Goal: Information Seeking & Learning: Learn about a topic

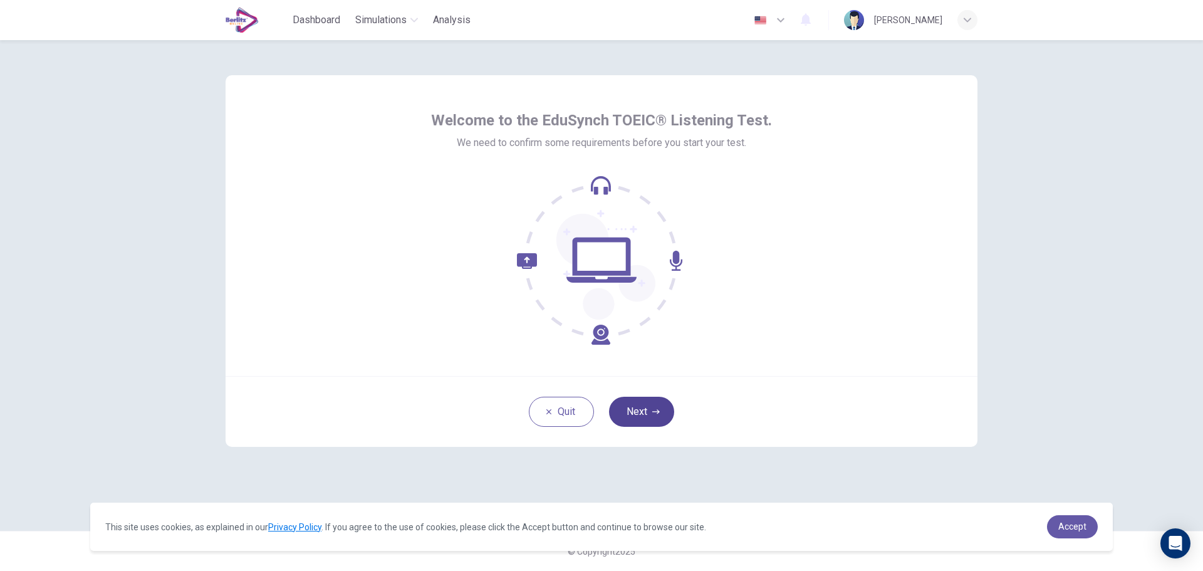
click at [634, 405] on button "Next" at bounding box center [641, 412] width 65 height 30
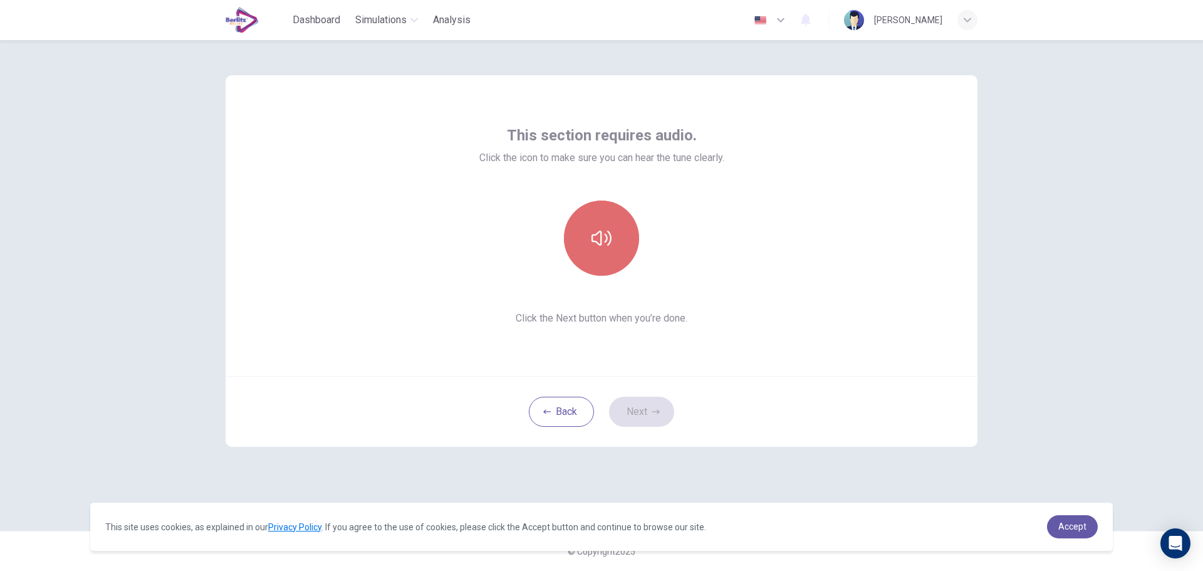
click at [591, 211] on button "button" at bounding box center [601, 238] width 75 height 75
click at [617, 248] on button "button" at bounding box center [601, 238] width 75 height 75
click at [655, 420] on button "Next" at bounding box center [641, 412] width 65 height 30
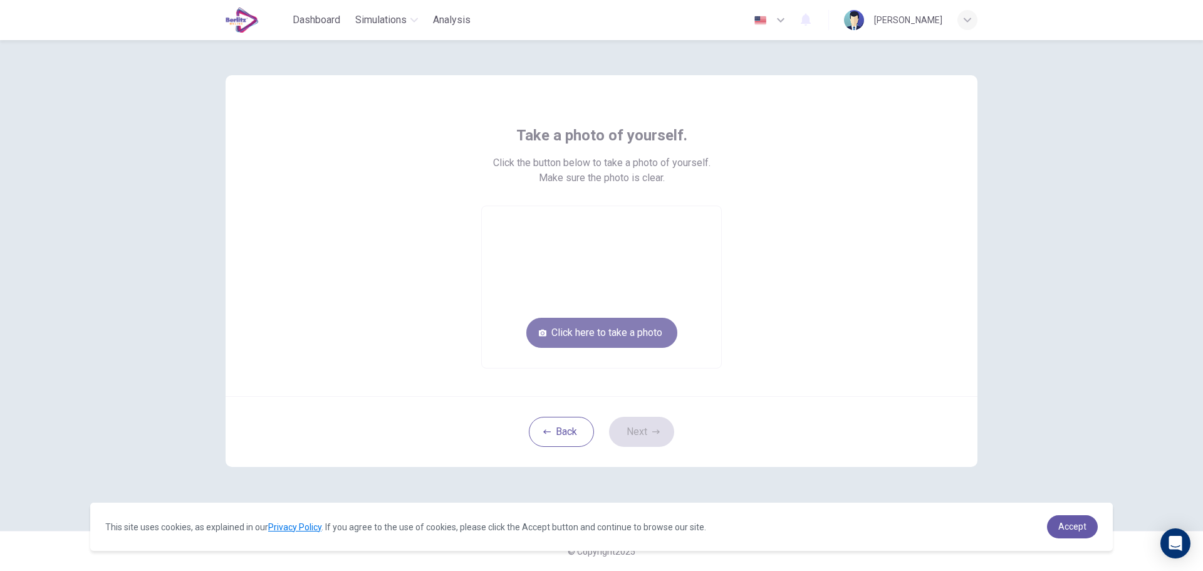
click at [582, 326] on button "Click here to take a photo" at bounding box center [601, 333] width 151 height 30
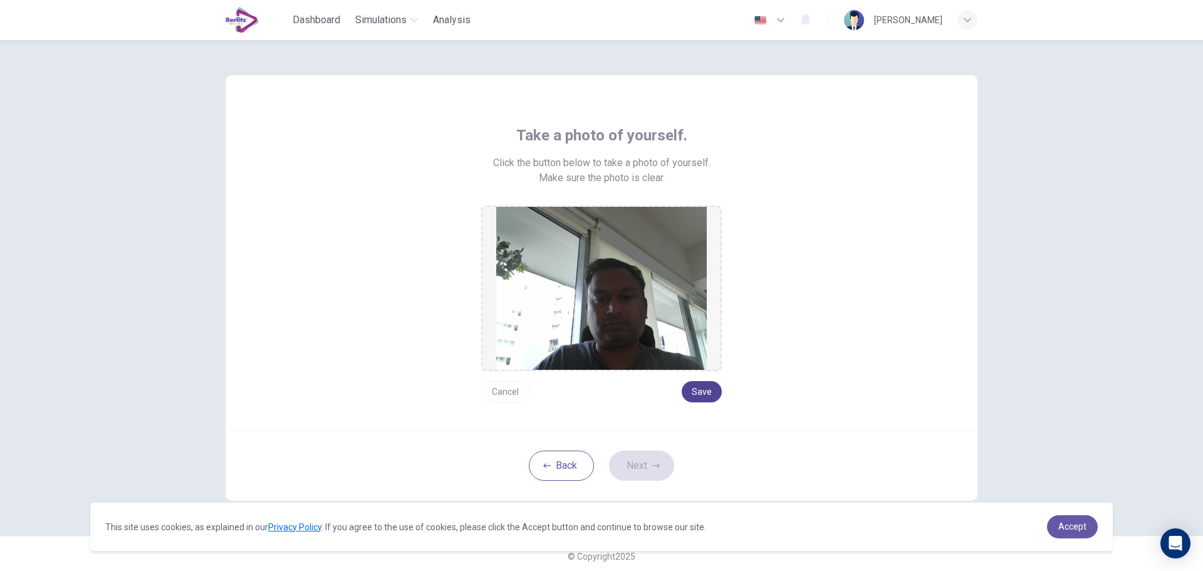
click at [711, 389] on button "Save" at bounding box center [702, 391] width 40 height 21
click at [652, 465] on icon "button" at bounding box center [656, 466] width 8 height 8
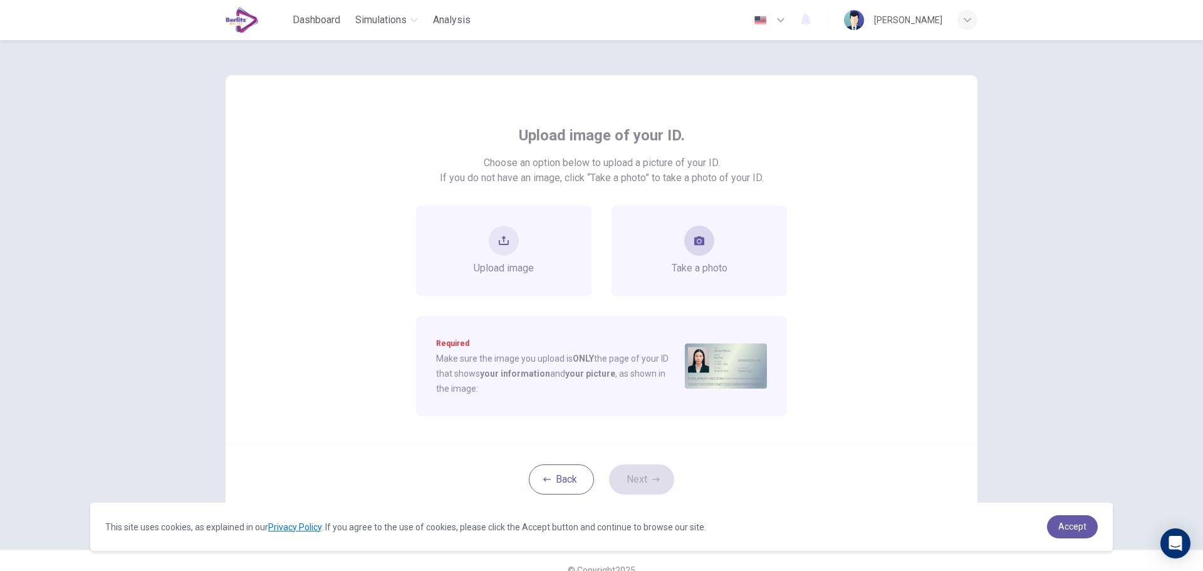
click at [691, 232] on button "take photo" at bounding box center [699, 241] width 30 height 30
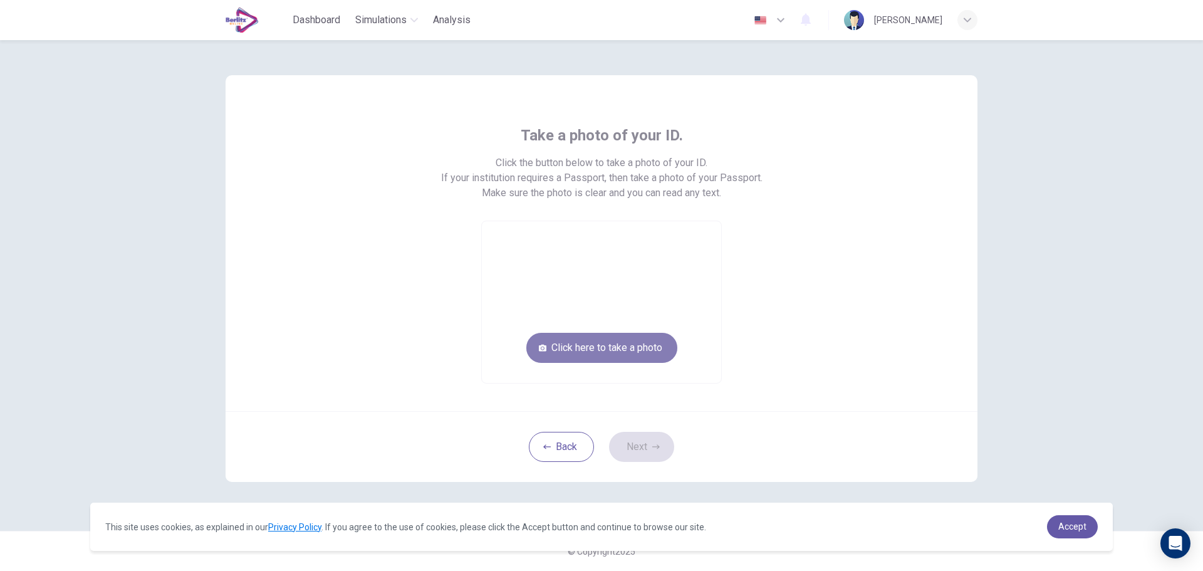
click at [597, 355] on button "Click here to take a photo" at bounding box center [601, 348] width 151 height 30
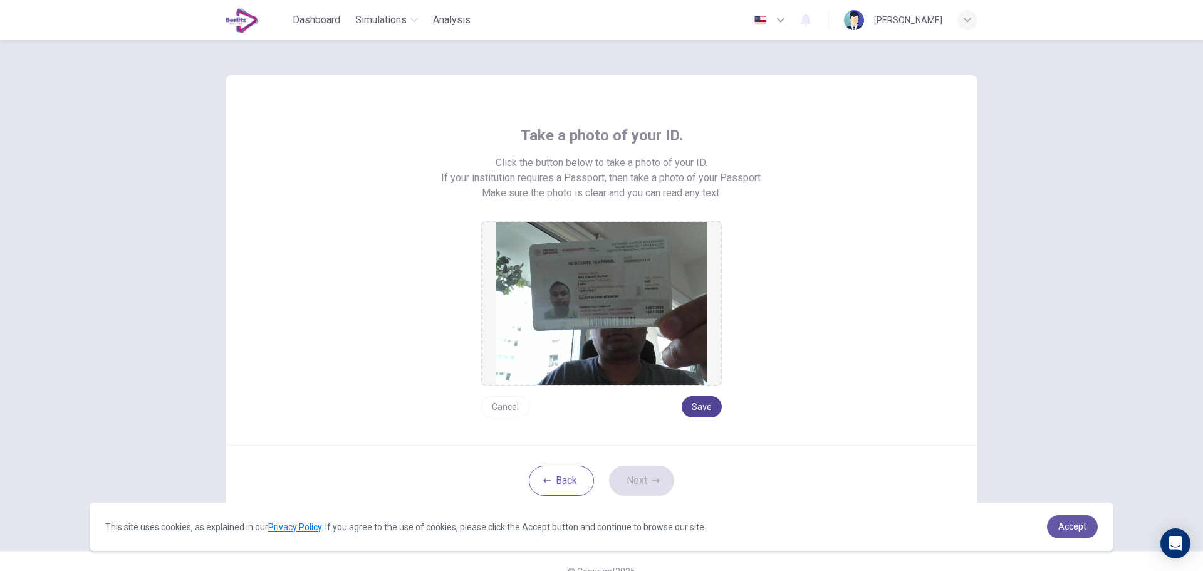
click at [703, 409] on button "Save" at bounding box center [702, 406] width 40 height 21
click at [653, 487] on button "Next" at bounding box center [641, 481] width 65 height 30
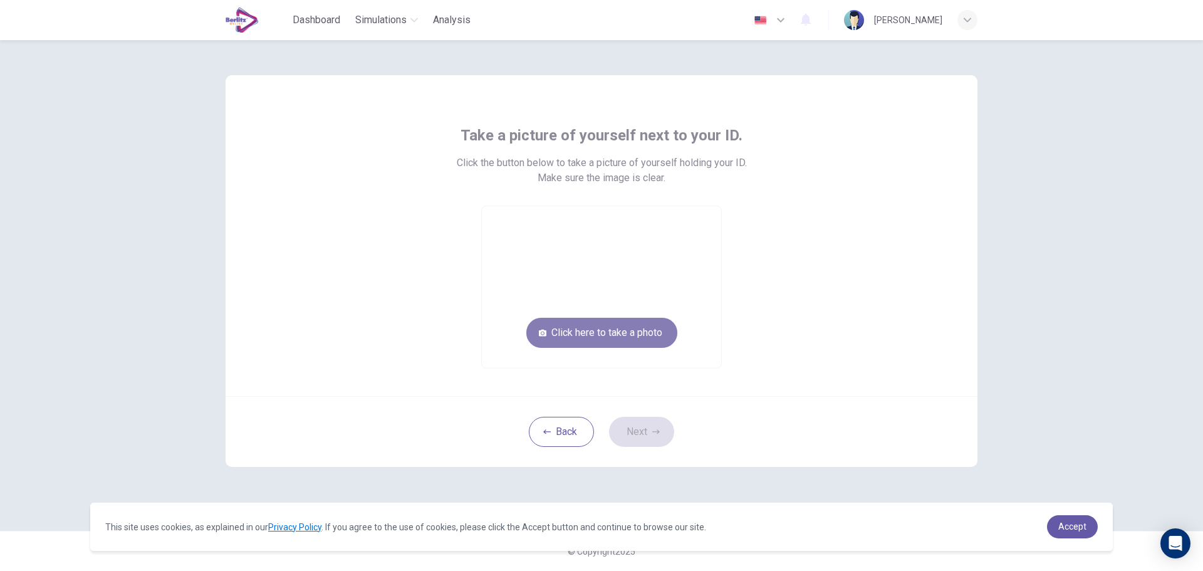
click at [597, 331] on button "Click here to take a photo" at bounding box center [601, 333] width 151 height 30
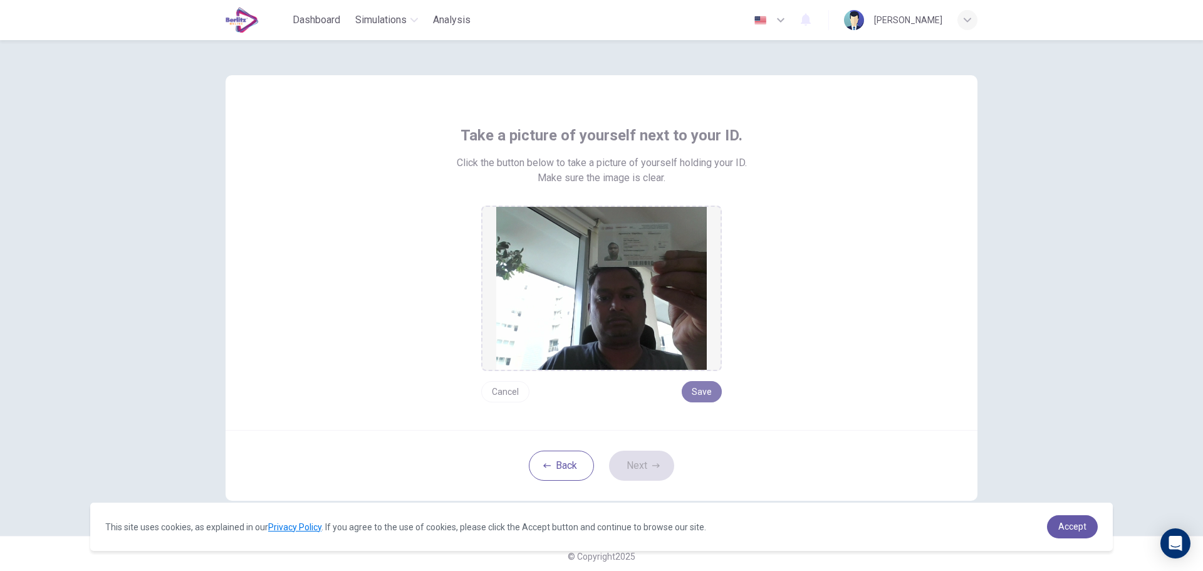
click at [704, 392] on button "Save" at bounding box center [702, 391] width 40 height 21
click at [656, 461] on button "Next" at bounding box center [641, 466] width 65 height 30
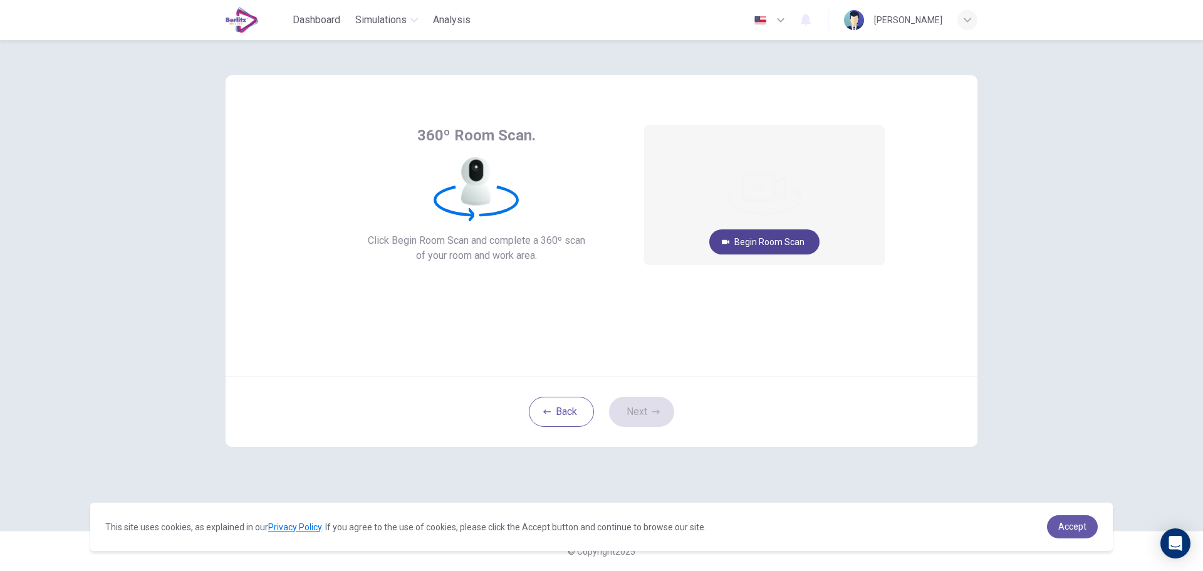
click at [771, 244] on button "Begin Room Scan" at bounding box center [764, 241] width 110 height 25
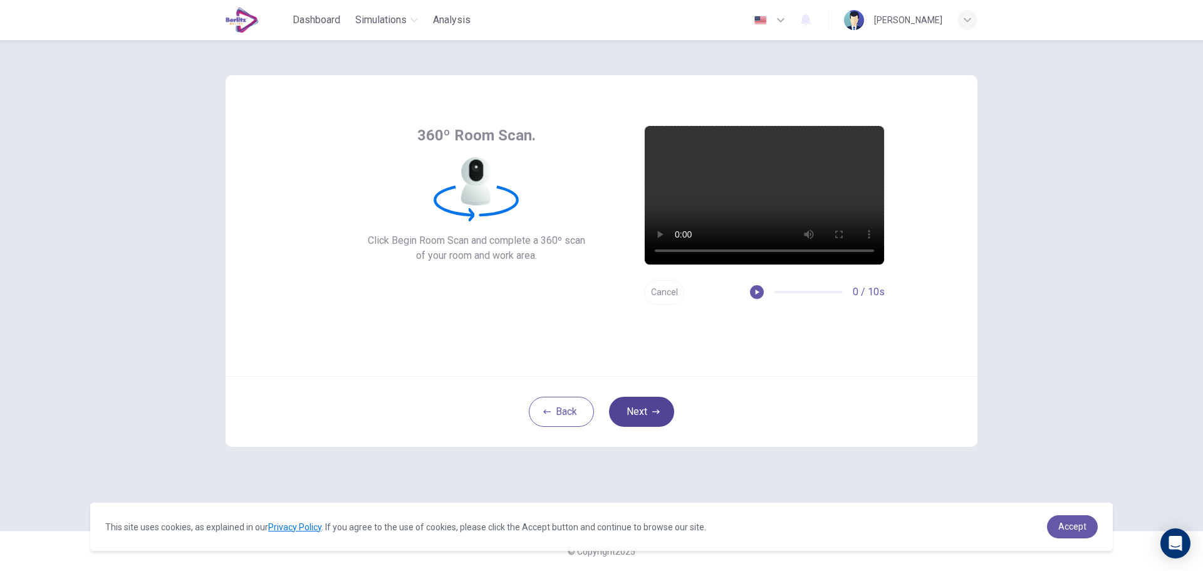
click at [659, 404] on button "Next" at bounding box center [641, 412] width 65 height 30
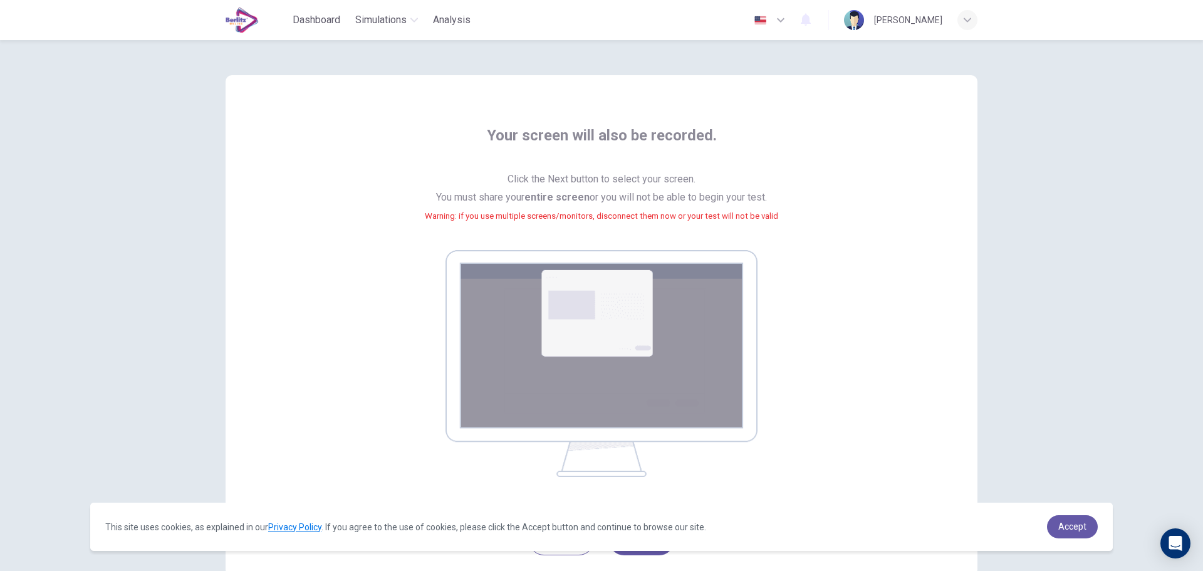
click at [1056, 408] on div "Your screen will also be recorded. Click the Next button to select your screen.…" at bounding box center [601, 305] width 1203 height 531
click at [1080, 521] on link "Accept" at bounding box center [1072, 526] width 51 height 23
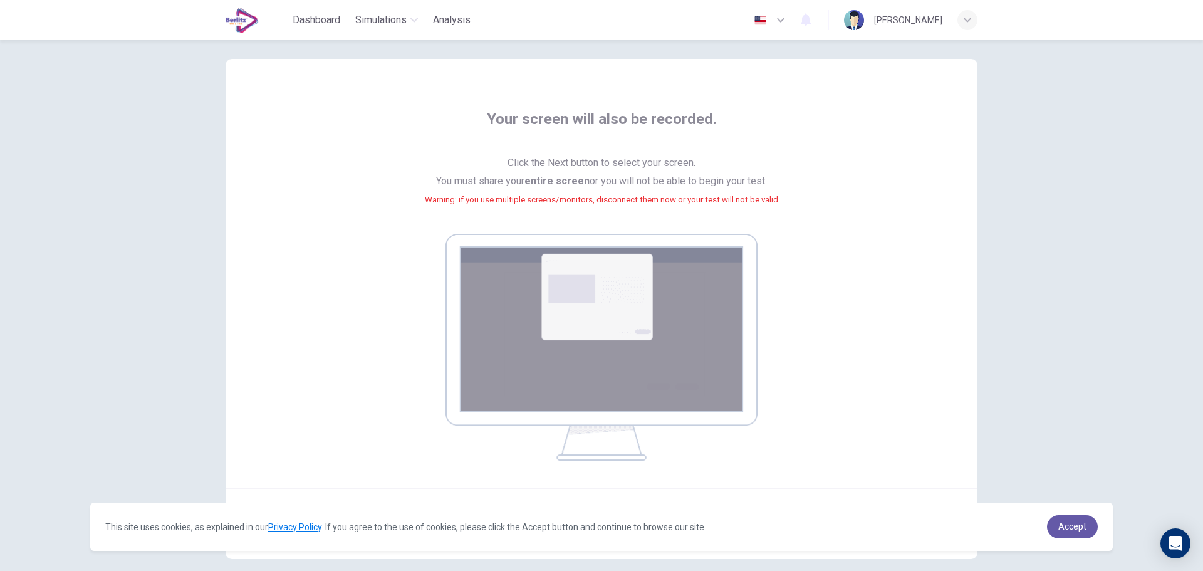
scroll to position [79, 0]
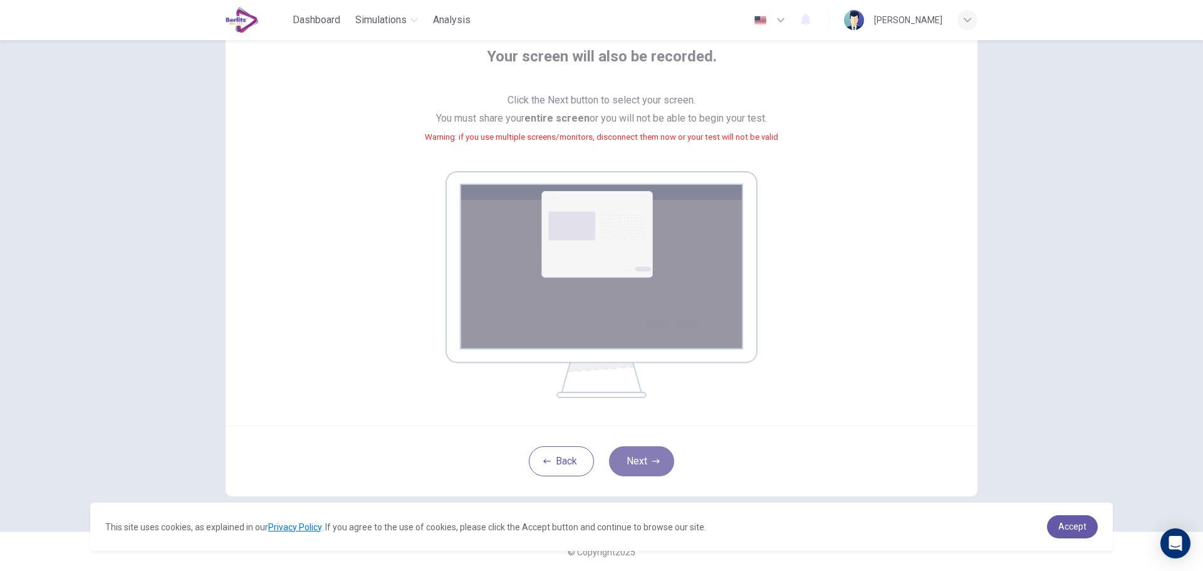
click at [652, 461] on icon "button" at bounding box center [656, 462] width 8 height 8
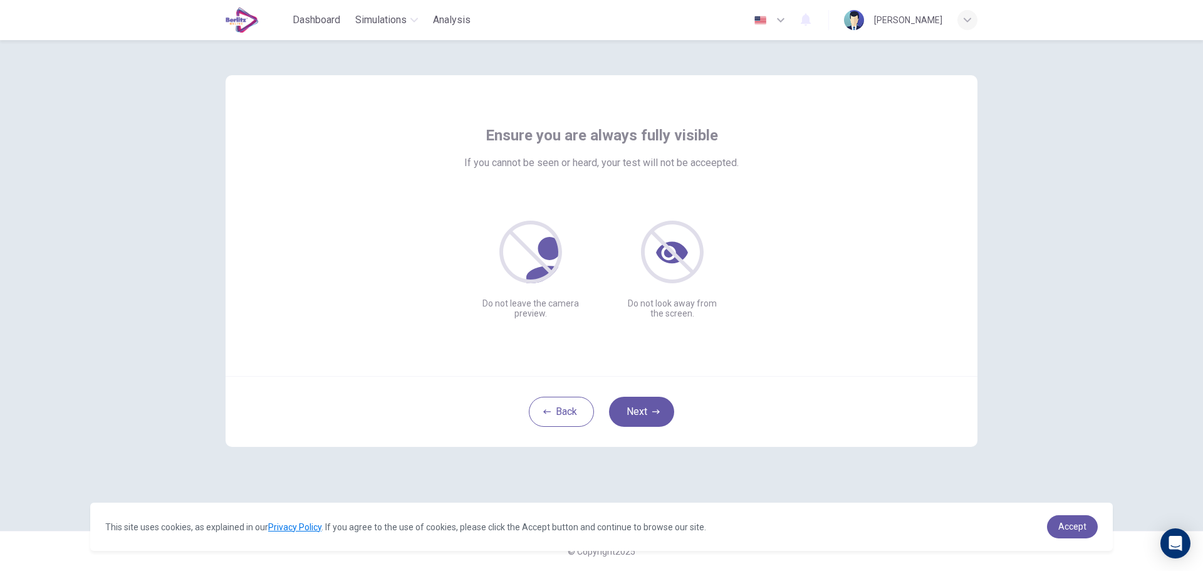
scroll to position [0, 0]
click at [651, 418] on button "Next" at bounding box center [641, 412] width 65 height 30
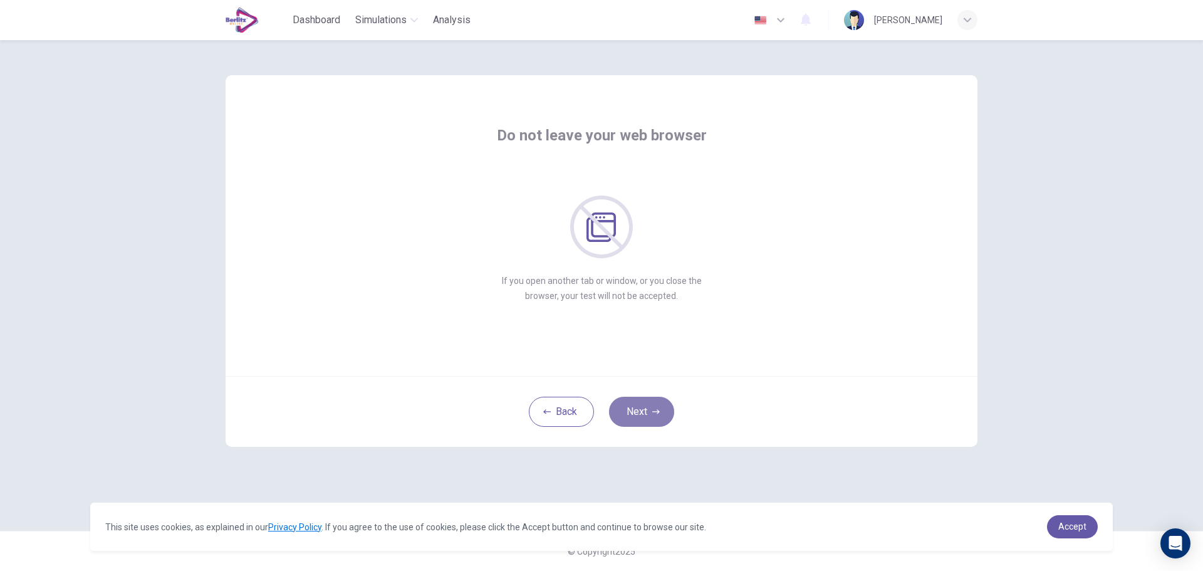
click at [665, 412] on button "Next" at bounding box center [641, 412] width 65 height 30
click at [659, 412] on icon "button" at bounding box center [656, 412] width 8 height 8
click at [629, 404] on button "Next" at bounding box center [641, 412] width 65 height 30
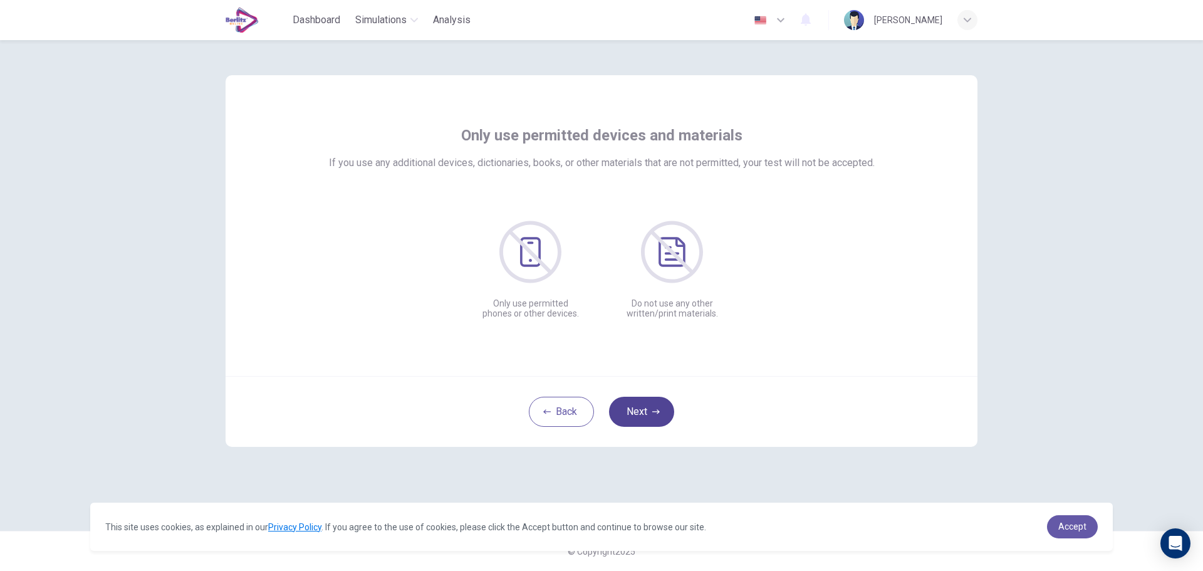
click at [644, 402] on button "Next" at bounding box center [641, 412] width 65 height 30
click at [637, 414] on button "Next" at bounding box center [641, 412] width 65 height 30
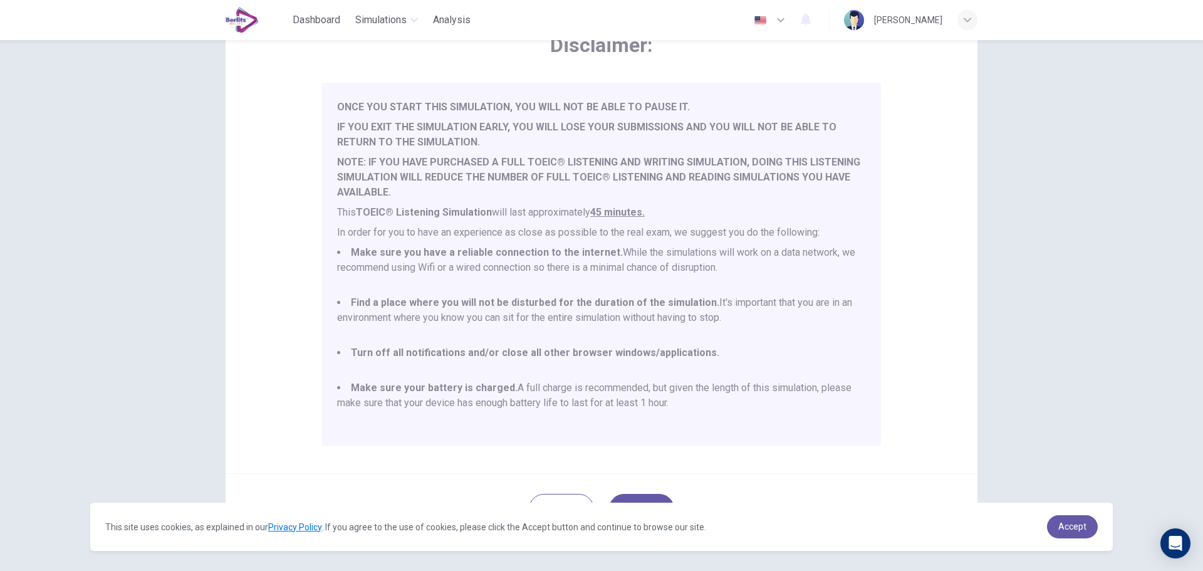
scroll to position [126, 0]
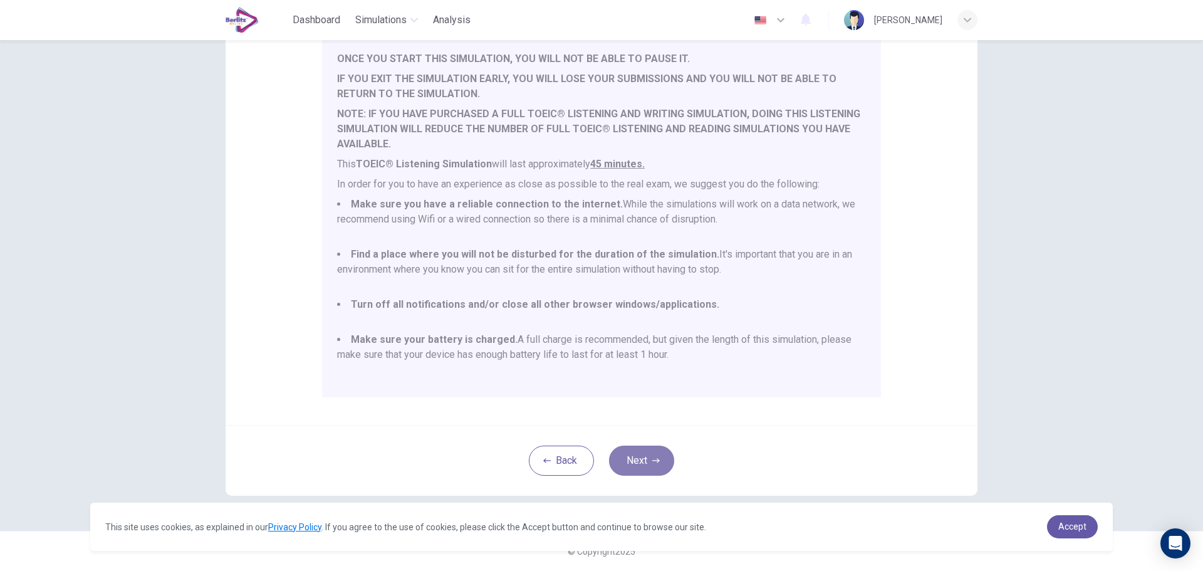
click at [652, 458] on icon "button" at bounding box center [656, 461] width 8 height 8
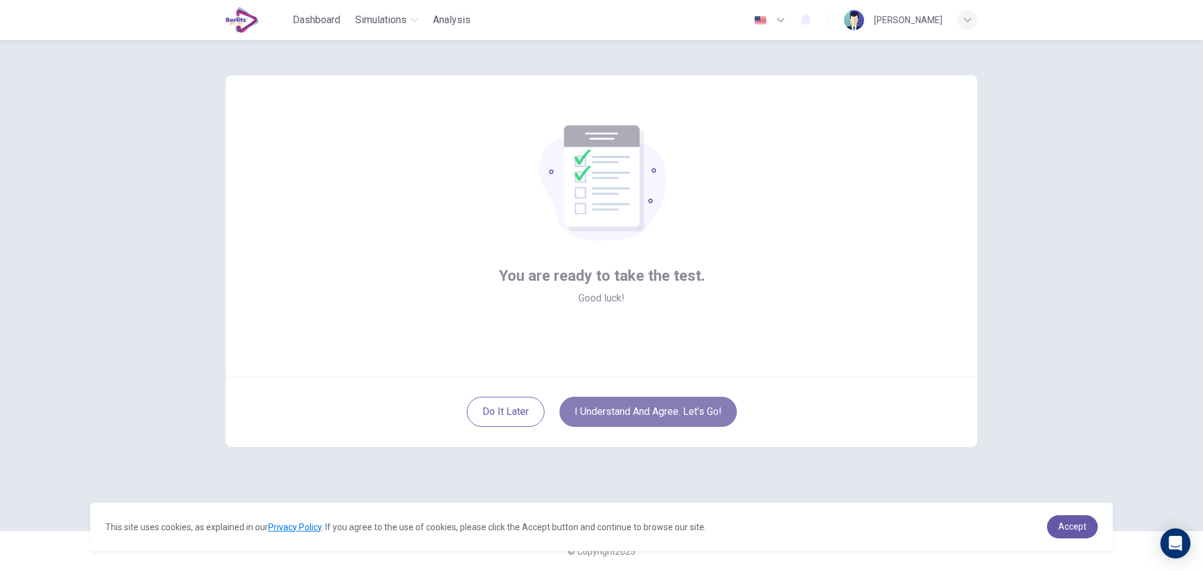
click at [681, 412] on button "I understand and agree. Let’s go!" at bounding box center [648, 412] width 177 height 30
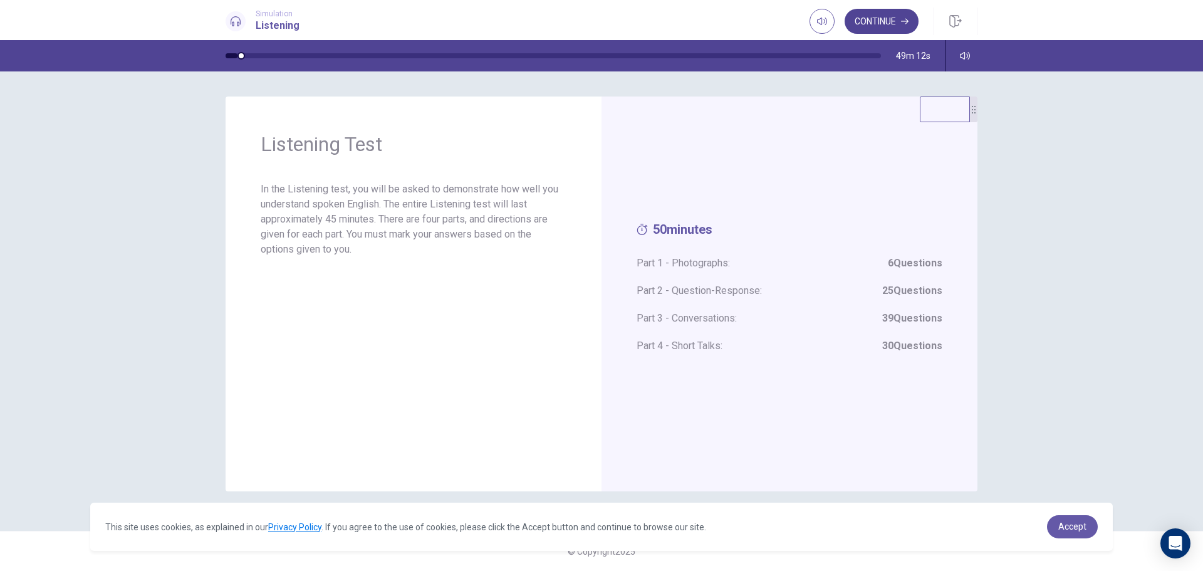
click at [886, 18] on button "Continue" at bounding box center [882, 21] width 74 height 25
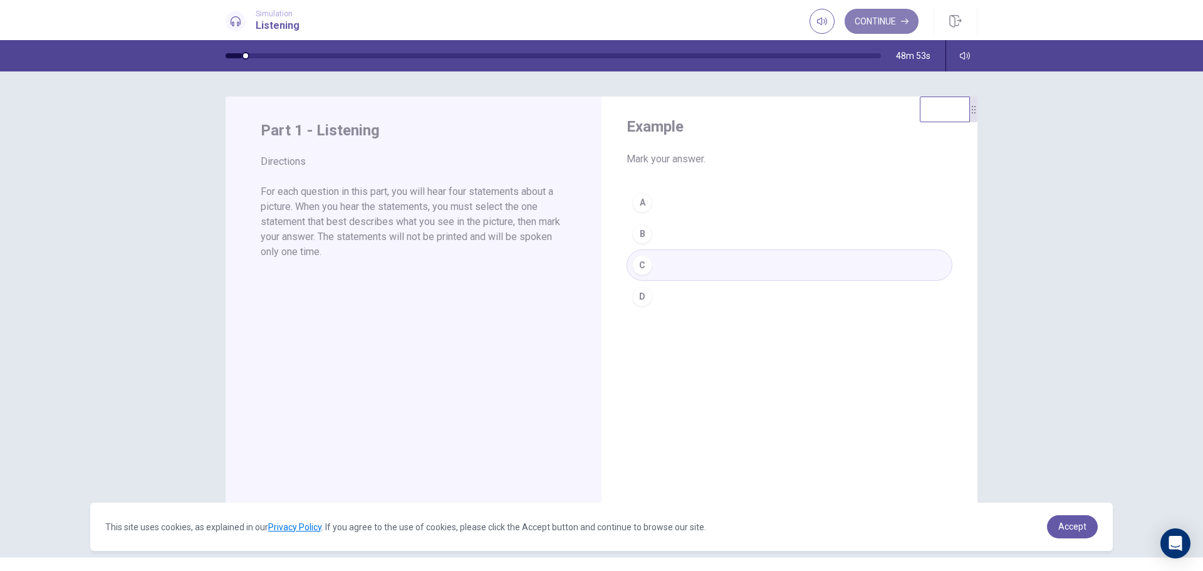
click at [888, 25] on button "Continue" at bounding box center [882, 21] width 74 height 25
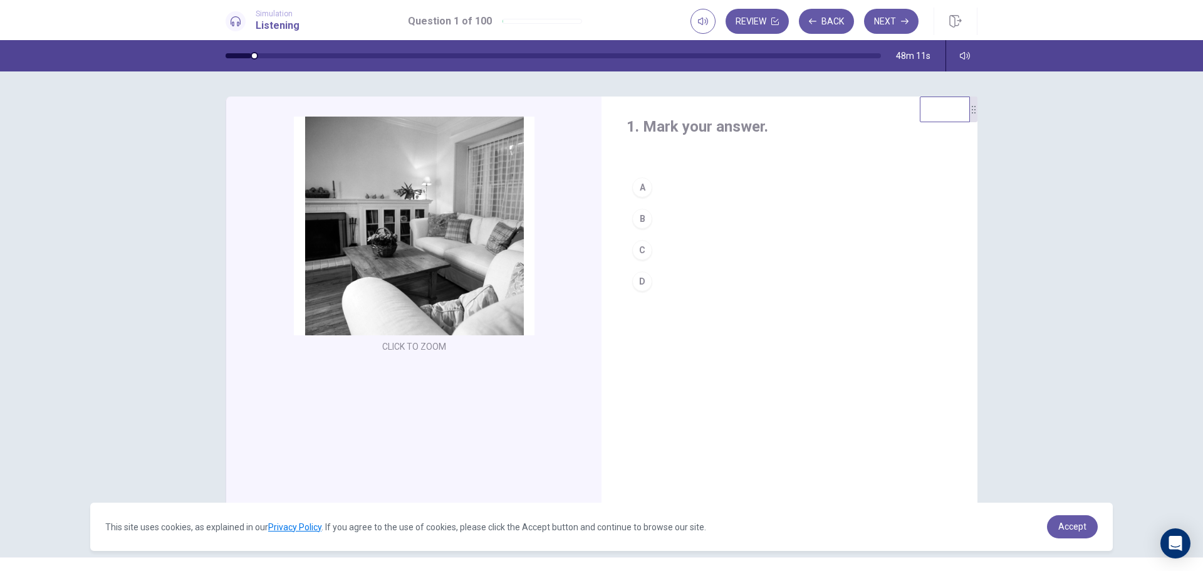
click at [640, 221] on div "B" at bounding box center [642, 219] width 20 height 20
click at [896, 26] on button "Next" at bounding box center [891, 21] width 55 height 25
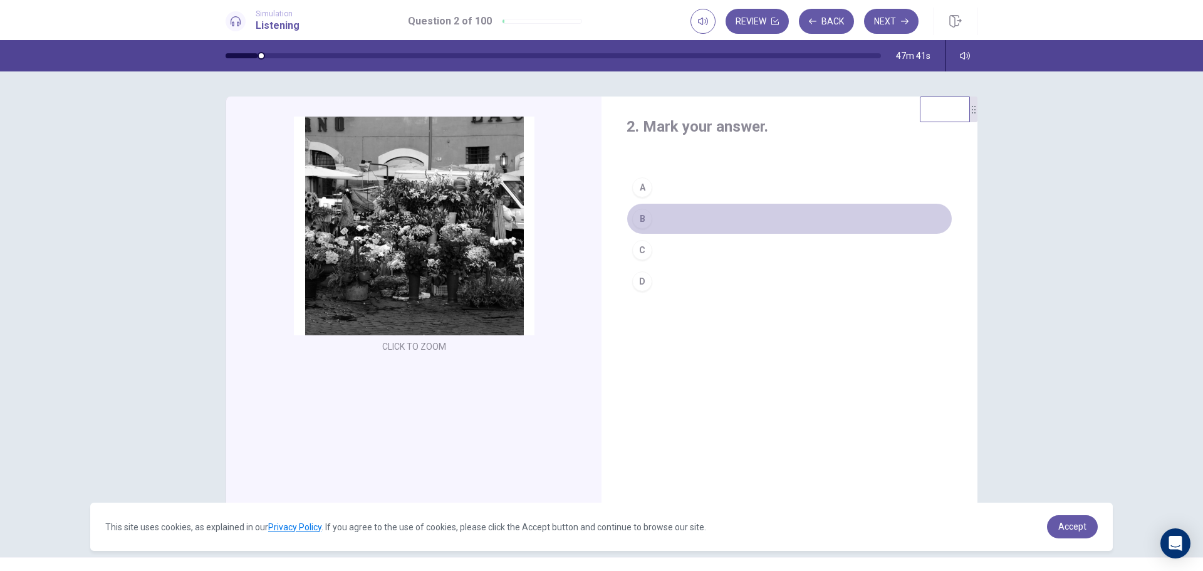
click at [642, 217] on div "B" at bounding box center [642, 219] width 20 height 20
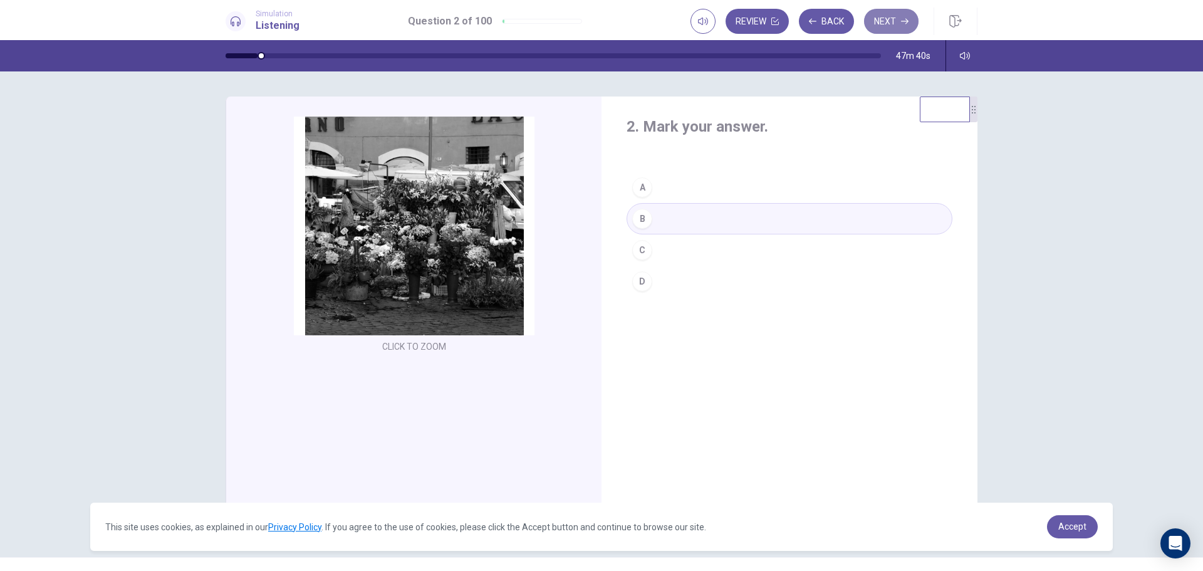
click at [890, 26] on button "Next" at bounding box center [891, 21] width 55 height 25
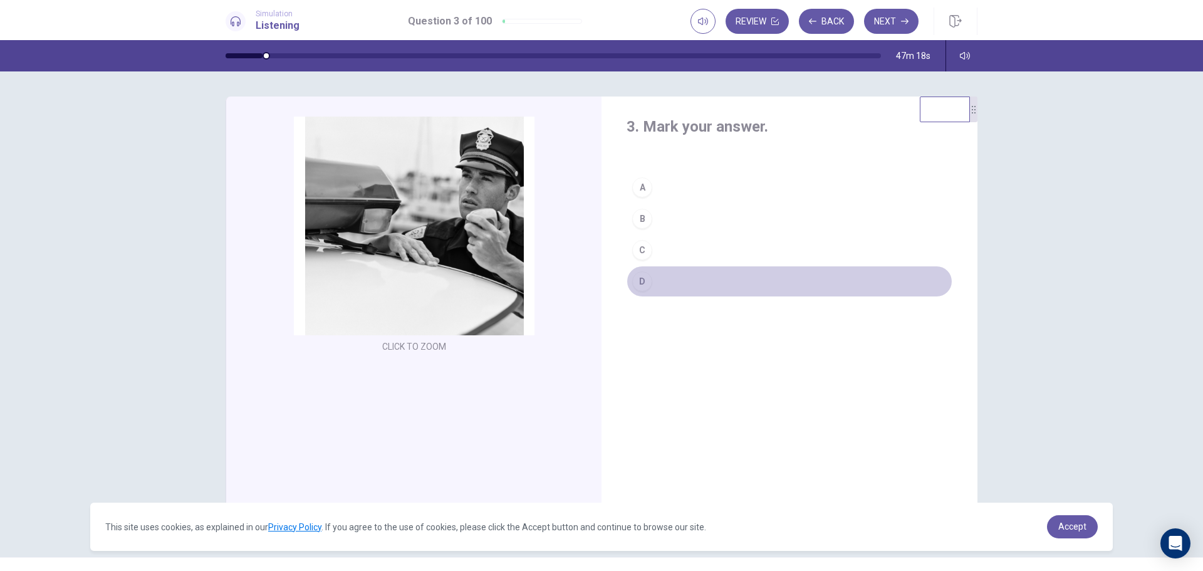
click at [635, 283] on div "D" at bounding box center [642, 281] width 20 height 20
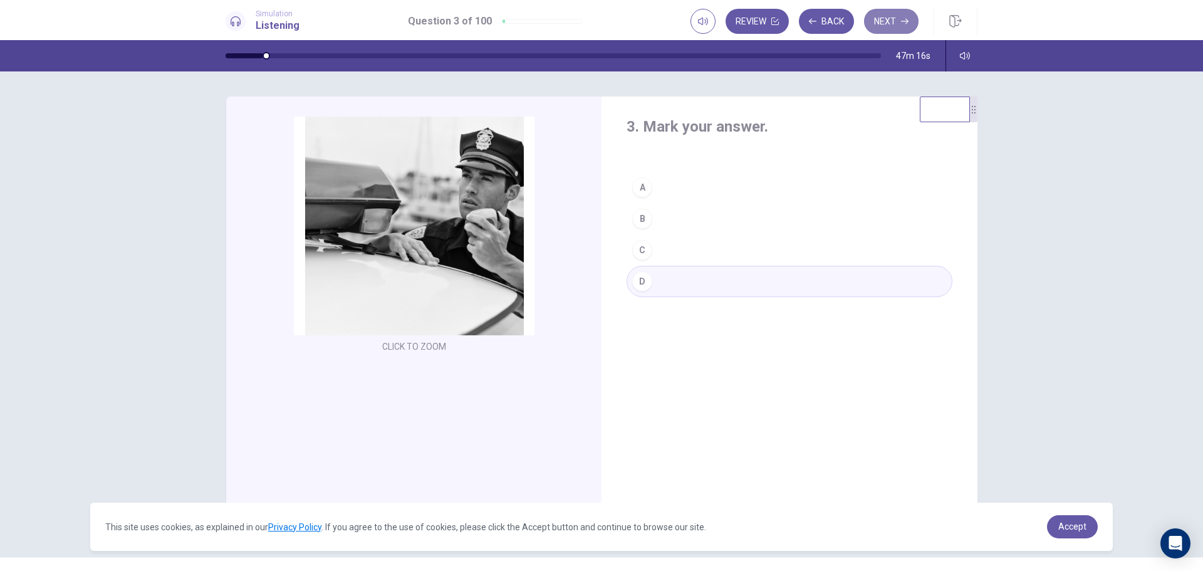
click at [889, 23] on button "Next" at bounding box center [891, 21] width 55 height 25
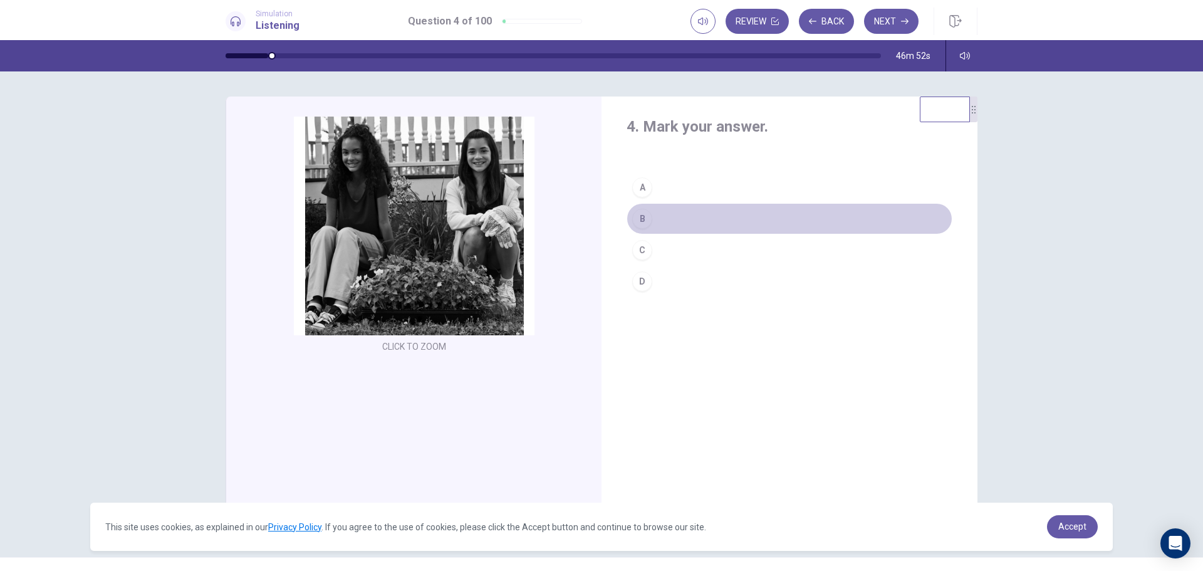
click at [638, 219] on div "B" at bounding box center [642, 219] width 20 height 20
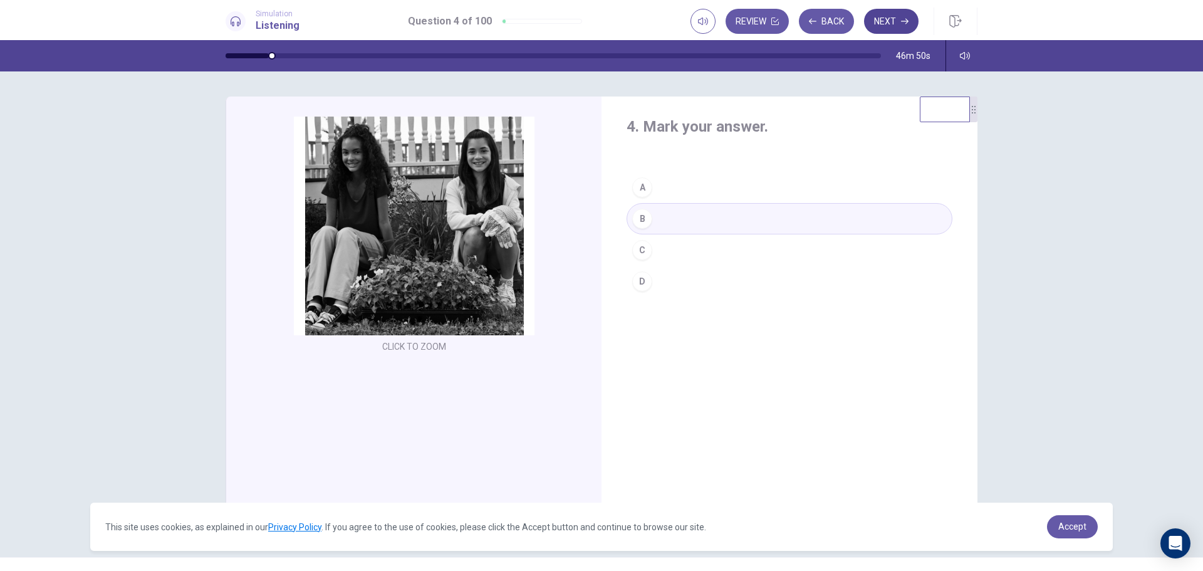
click at [903, 22] on icon "button" at bounding box center [905, 22] width 8 height 8
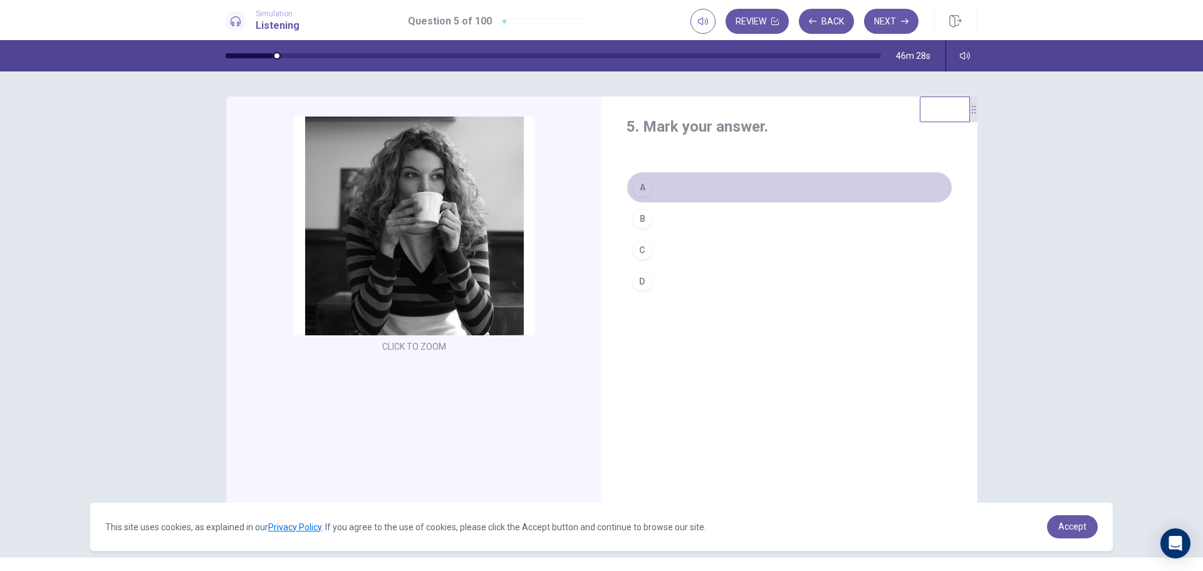
click at [640, 185] on div "A" at bounding box center [642, 187] width 20 height 20
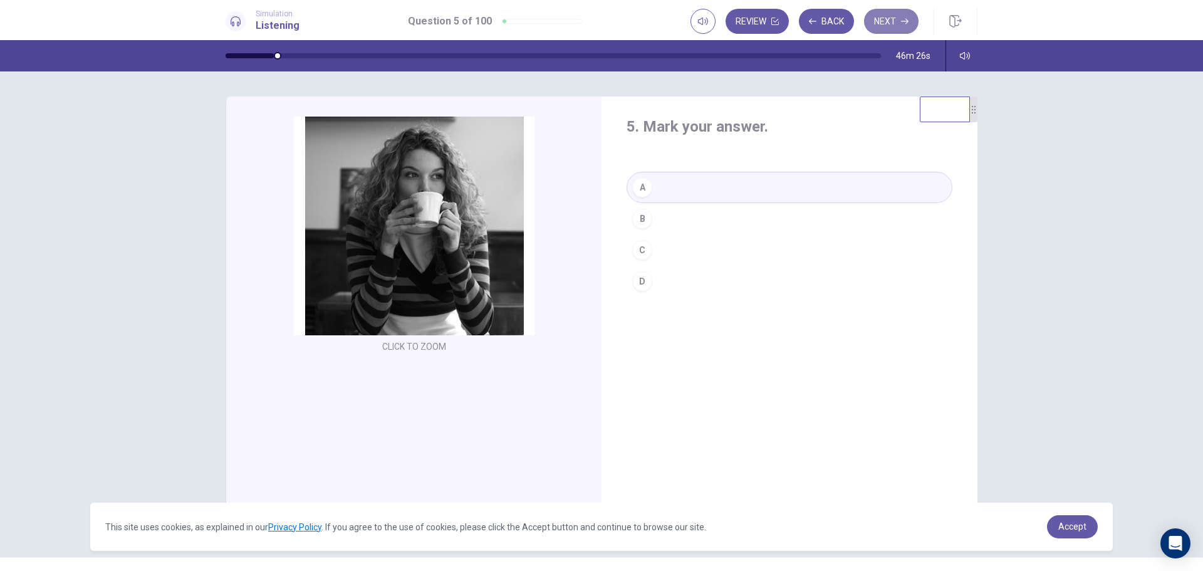
click at [882, 26] on button "Next" at bounding box center [891, 21] width 55 height 25
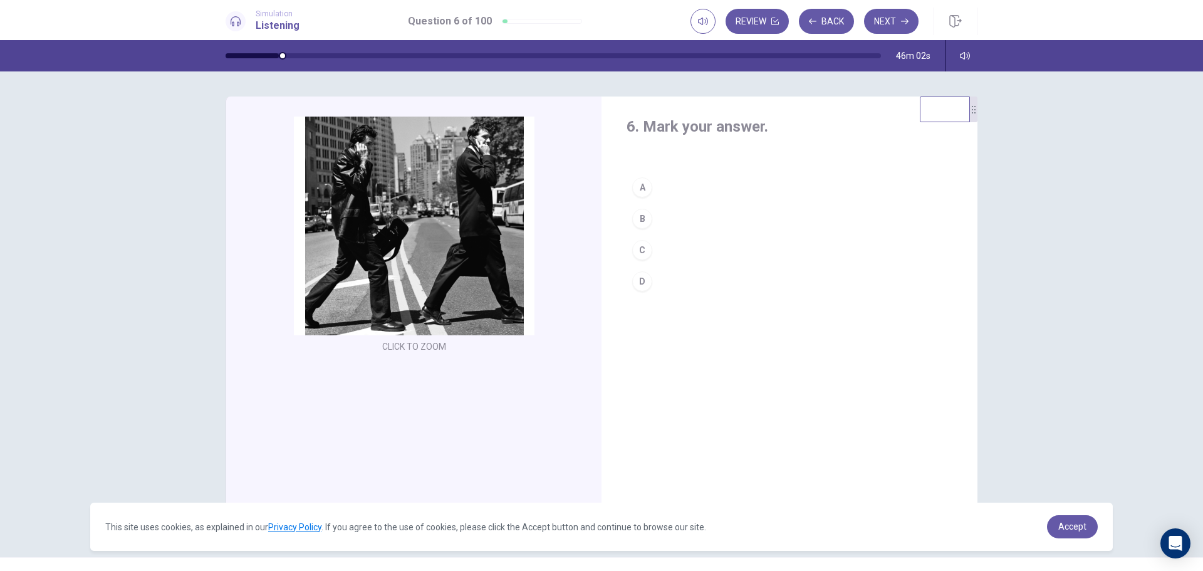
click at [643, 215] on div "B" at bounding box center [642, 219] width 20 height 20
click at [888, 20] on button "Next" at bounding box center [891, 21] width 55 height 25
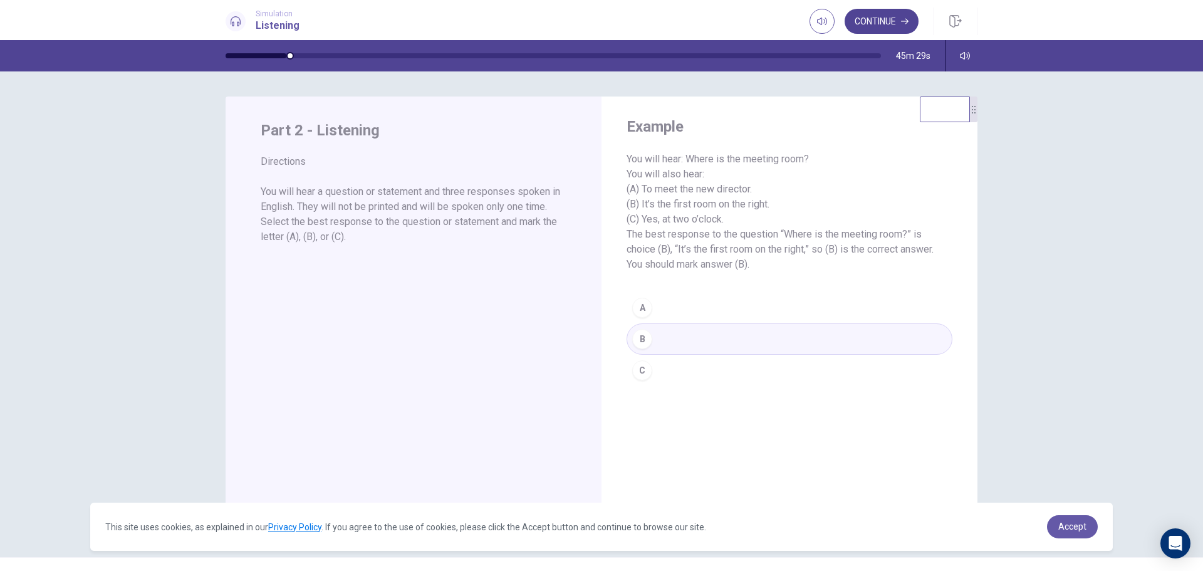
click at [871, 25] on button "Continue" at bounding box center [882, 21] width 74 height 25
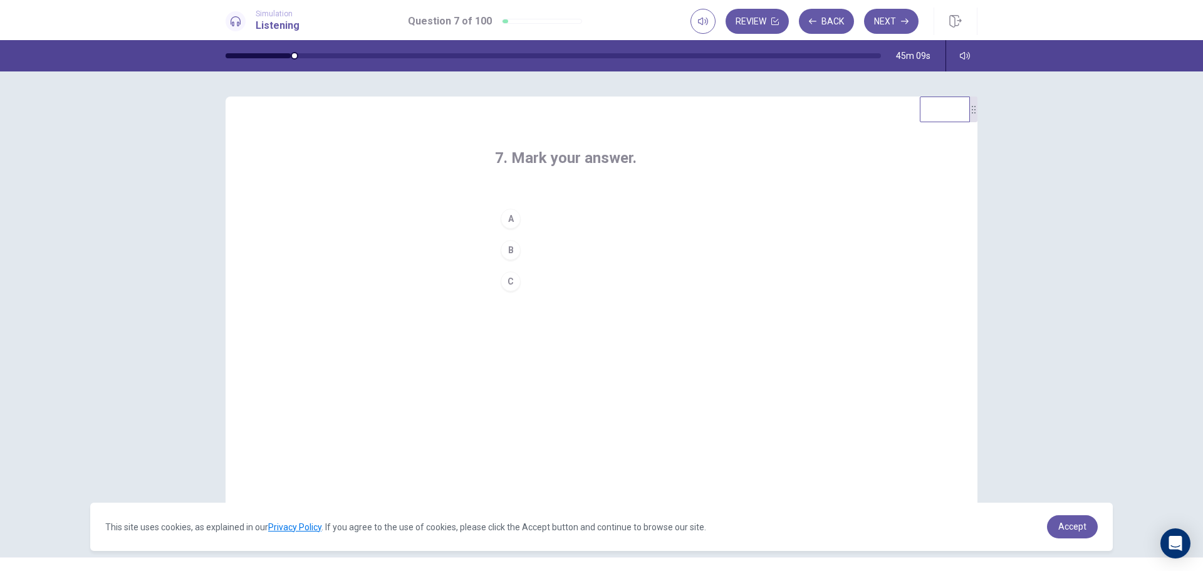
click at [510, 221] on div "A" at bounding box center [511, 219] width 20 height 20
click at [891, 18] on button "Next" at bounding box center [891, 21] width 55 height 25
click at [513, 276] on div "C" at bounding box center [511, 281] width 20 height 20
click at [894, 25] on button "Next" at bounding box center [891, 21] width 55 height 25
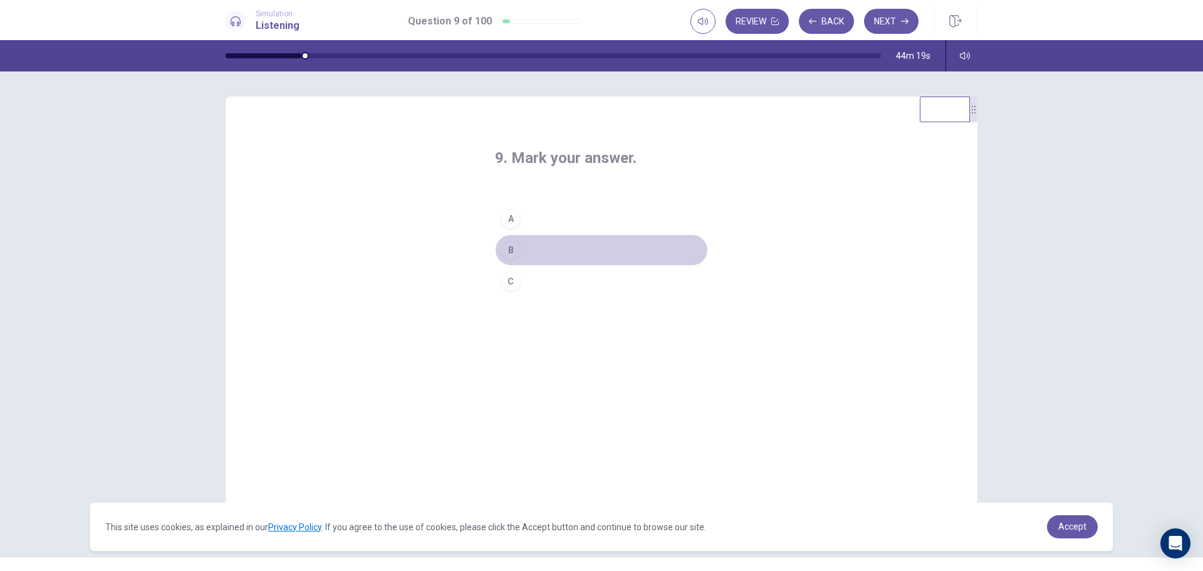
click at [506, 251] on div "B" at bounding box center [511, 250] width 20 height 20
click at [884, 21] on button "Next" at bounding box center [891, 21] width 55 height 25
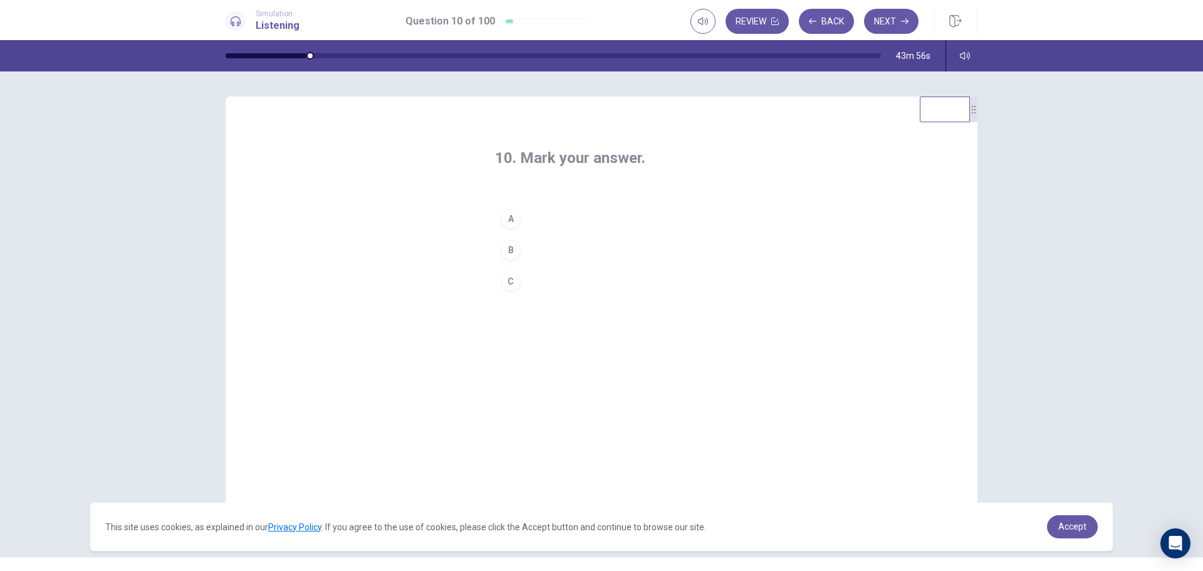
click at [509, 253] on div "B" at bounding box center [511, 250] width 20 height 20
click at [901, 19] on button "Next" at bounding box center [891, 21] width 55 height 25
click at [509, 281] on div "C" at bounding box center [511, 281] width 20 height 20
click at [904, 16] on button "Next" at bounding box center [891, 21] width 55 height 25
click at [508, 281] on div "C" at bounding box center [511, 281] width 20 height 20
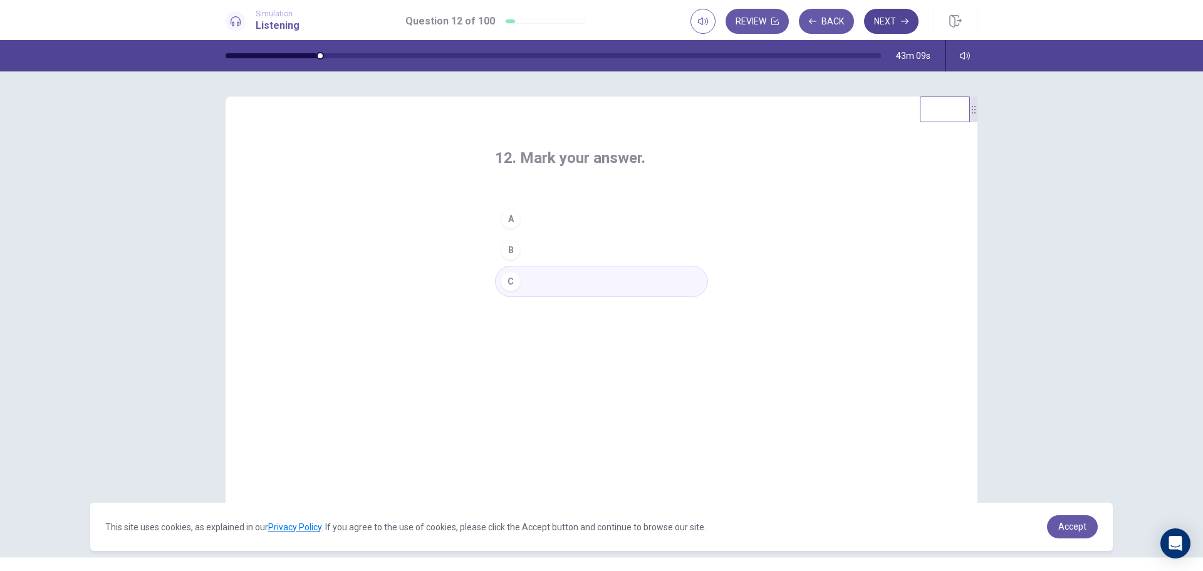
click at [891, 21] on button "Next" at bounding box center [891, 21] width 55 height 25
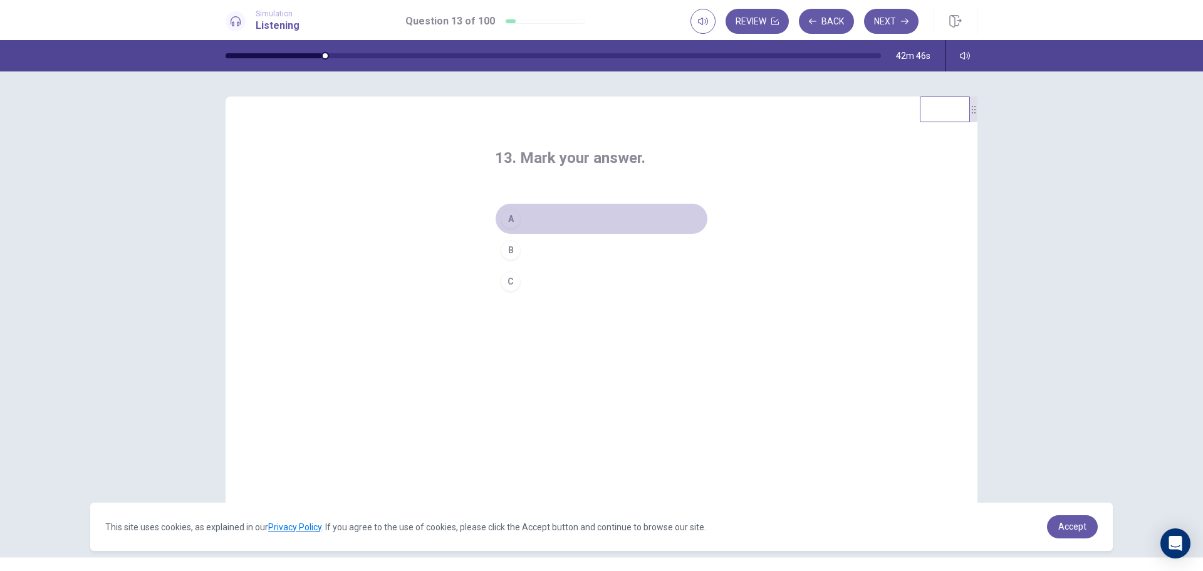
click at [511, 219] on div "A" at bounding box center [511, 219] width 20 height 20
click at [890, 18] on button "Next" at bounding box center [891, 21] width 55 height 25
click at [511, 280] on div "C" at bounding box center [511, 281] width 20 height 20
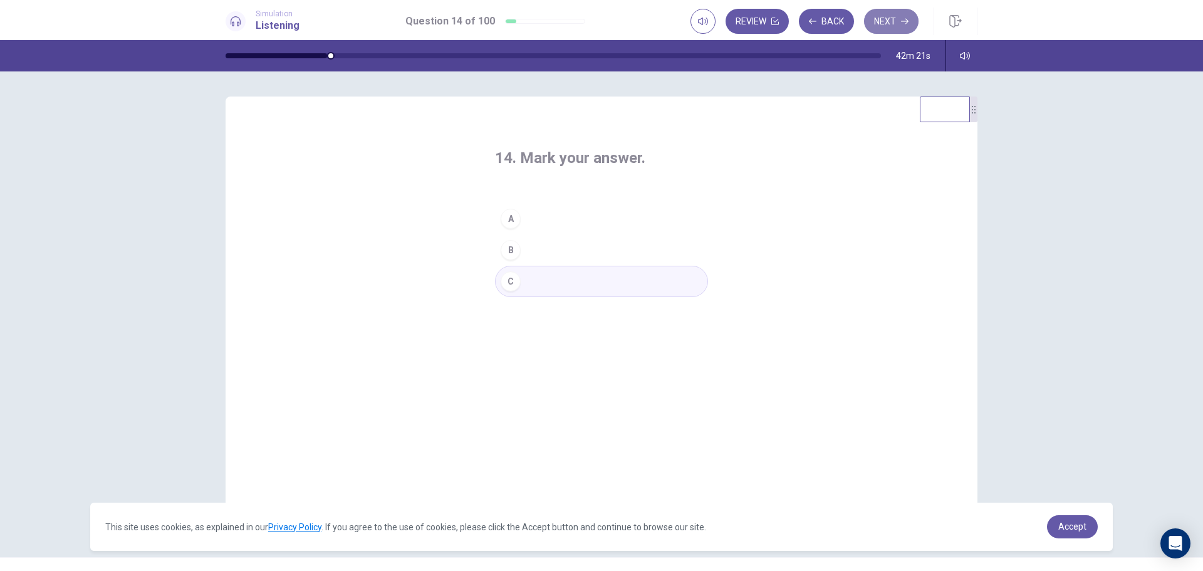
click at [887, 25] on button "Next" at bounding box center [891, 21] width 55 height 25
click at [509, 216] on div "A" at bounding box center [511, 219] width 20 height 20
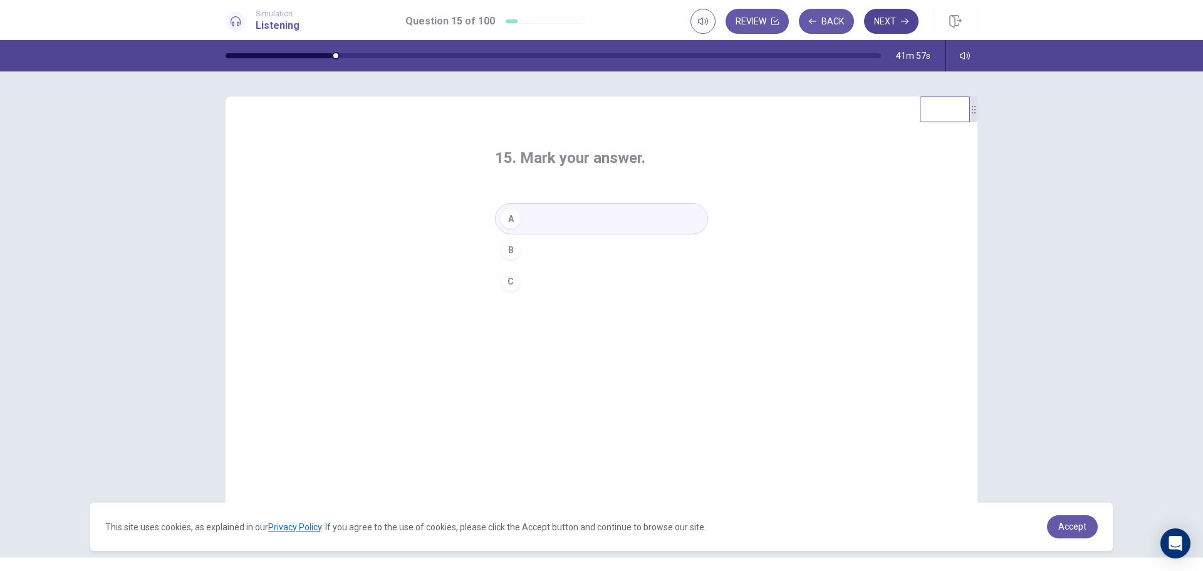
click at [890, 17] on button "Next" at bounding box center [891, 21] width 55 height 25
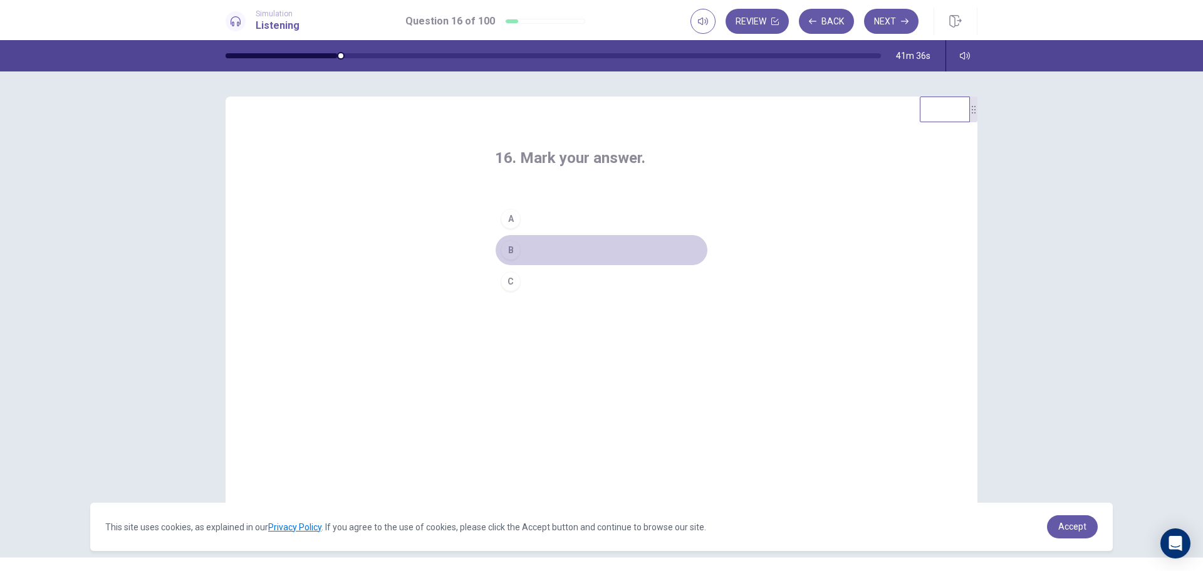
click at [505, 251] on div "B" at bounding box center [511, 250] width 20 height 20
click at [885, 24] on button "Next" at bounding box center [891, 21] width 55 height 25
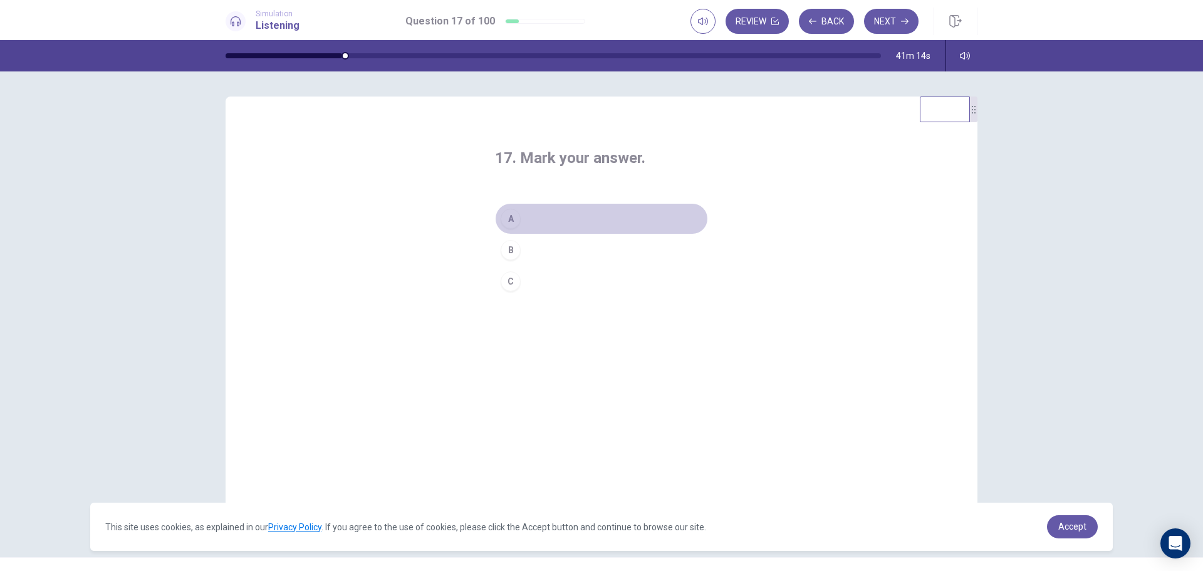
click at [511, 216] on div "A" at bounding box center [511, 219] width 20 height 20
click at [882, 25] on button "Next" at bounding box center [891, 21] width 55 height 25
click at [512, 217] on div "A" at bounding box center [511, 219] width 20 height 20
click at [896, 24] on button "Next" at bounding box center [891, 21] width 55 height 25
click at [508, 217] on div "A" at bounding box center [511, 219] width 20 height 20
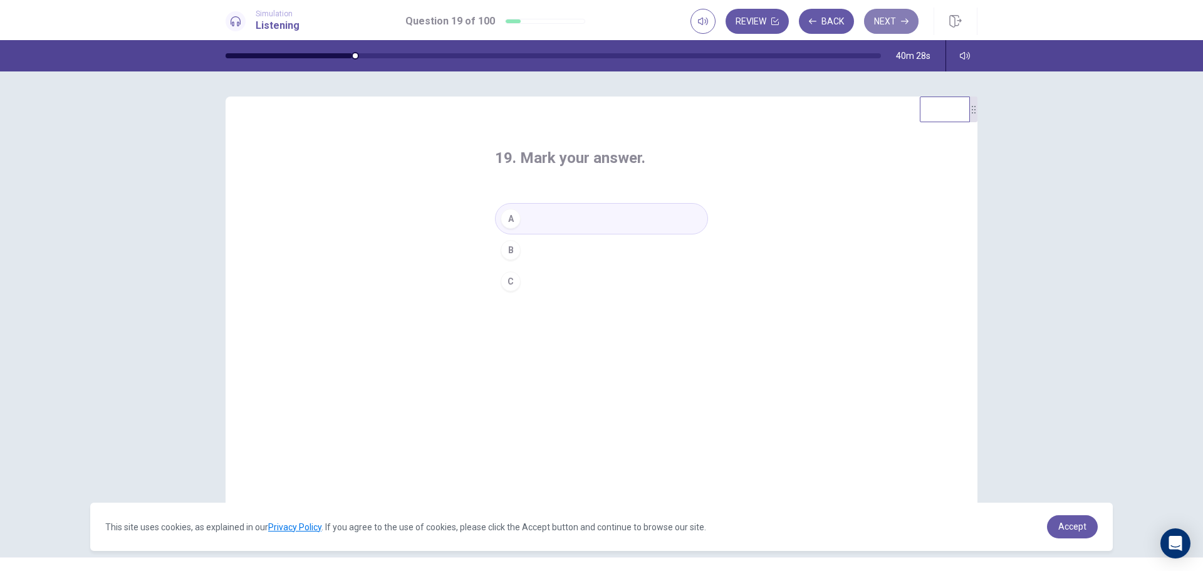
click at [891, 28] on button "Next" at bounding box center [891, 21] width 55 height 25
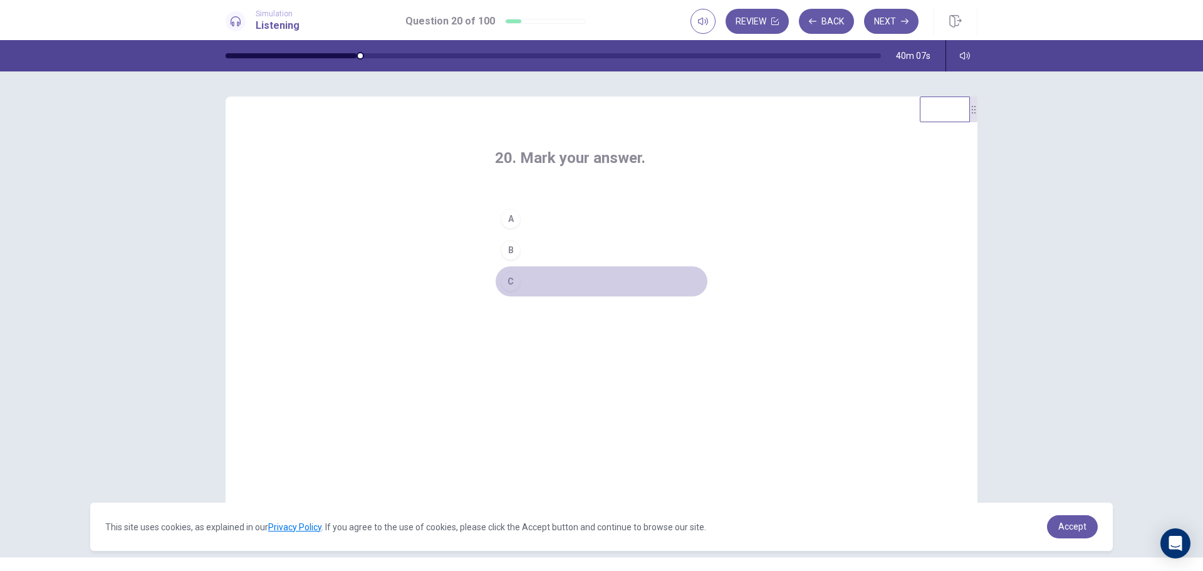
click at [505, 275] on div "C" at bounding box center [511, 281] width 20 height 20
click at [891, 17] on button "Next" at bounding box center [891, 21] width 55 height 25
click at [506, 249] on div "B" at bounding box center [511, 250] width 20 height 20
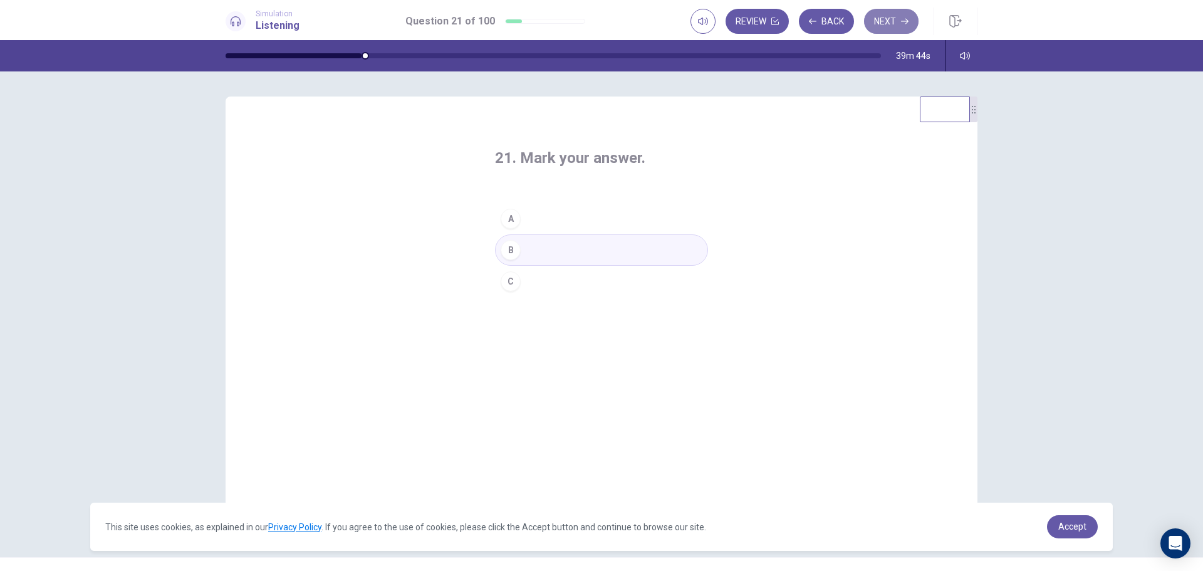
click at [887, 22] on button "Next" at bounding box center [891, 21] width 55 height 25
click at [514, 249] on div "B" at bounding box center [511, 250] width 20 height 20
click at [894, 15] on button "Next" at bounding box center [891, 21] width 55 height 25
click at [508, 248] on div "B" at bounding box center [511, 250] width 20 height 20
click at [901, 24] on icon "button" at bounding box center [905, 22] width 8 height 8
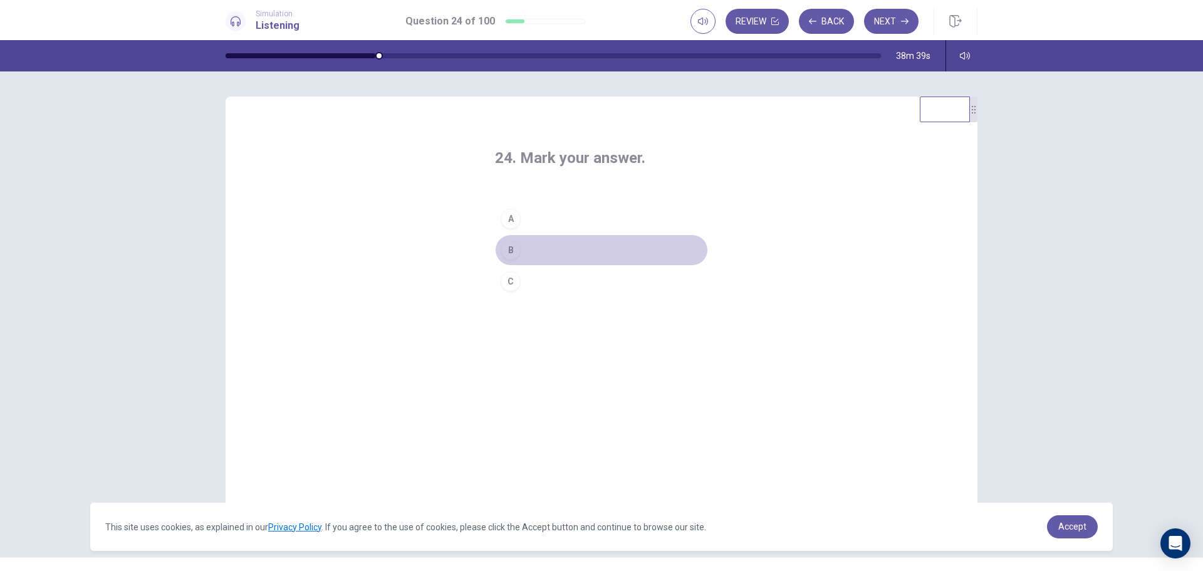
click at [505, 254] on div "B" at bounding box center [511, 250] width 20 height 20
click at [891, 17] on button "Next" at bounding box center [891, 21] width 55 height 25
click at [513, 249] on div "B" at bounding box center [511, 250] width 20 height 20
click at [878, 24] on button "Next" at bounding box center [891, 21] width 55 height 25
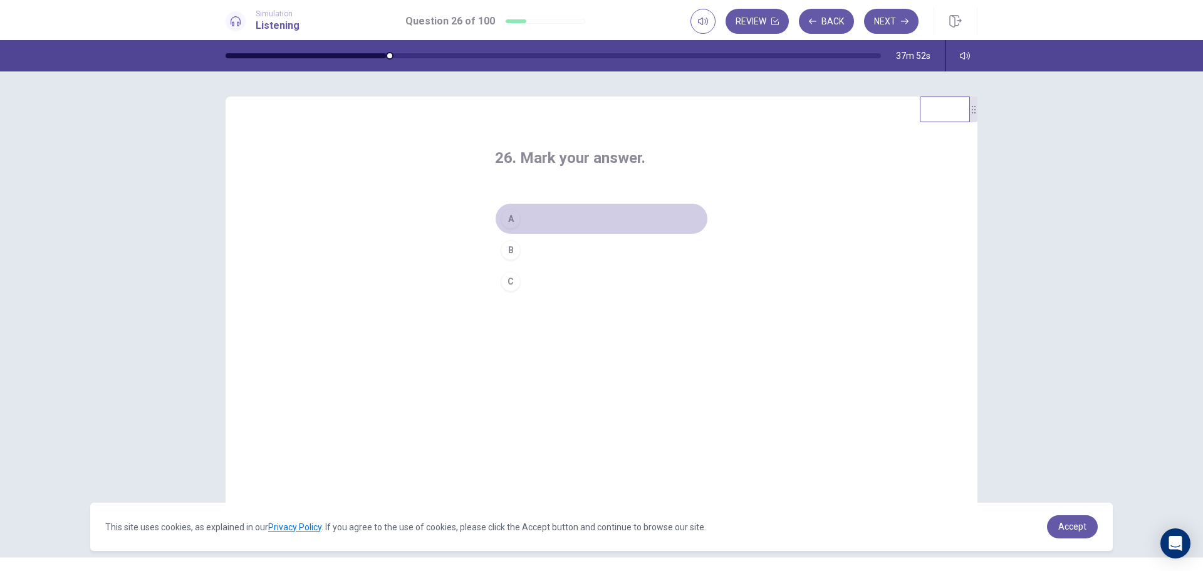
click at [510, 219] on div "A" at bounding box center [511, 219] width 20 height 20
click at [887, 19] on button "Next" at bounding box center [891, 21] width 55 height 25
click at [509, 216] on div "A" at bounding box center [511, 219] width 20 height 20
click at [906, 30] on button "Next" at bounding box center [891, 21] width 55 height 25
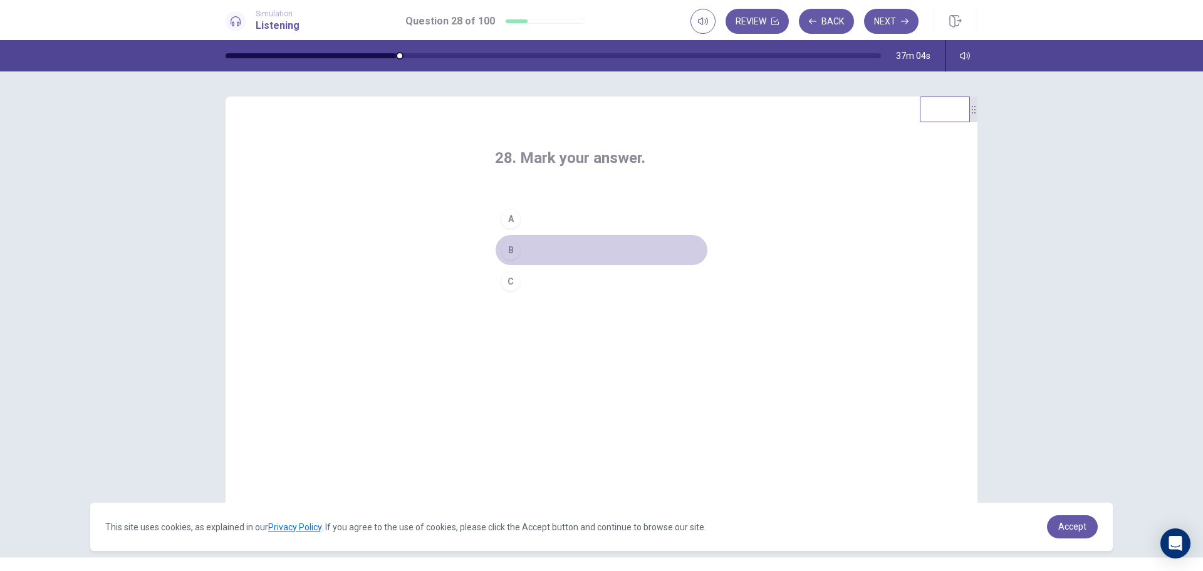
click at [503, 247] on div "B" at bounding box center [511, 250] width 20 height 20
click at [897, 17] on button "Next" at bounding box center [891, 21] width 55 height 25
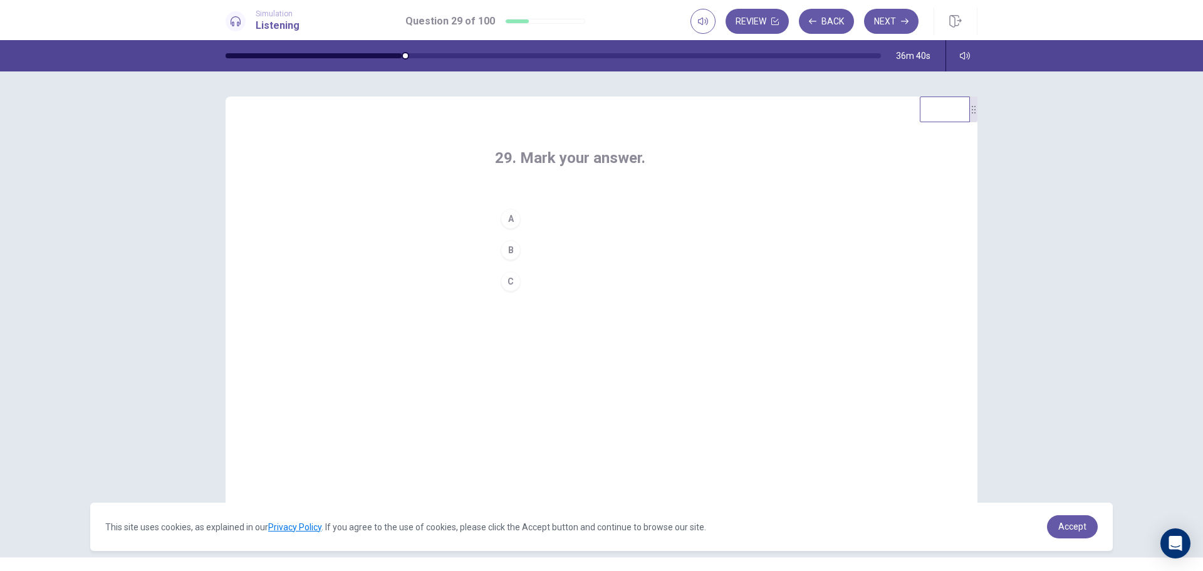
click at [508, 276] on div "C" at bounding box center [511, 281] width 20 height 20
click at [873, 19] on button "Next" at bounding box center [891, 21] width 55 height 25
click at [510, 216] on div "A" at bounding box center [511, 219] width 20 height 20
click at [891, 22] on button "Next" at bounding box center [891, 21] width 55 height 25
click at [510, 219] on div "A" at bounding box center [511, 219] width 20 height 20
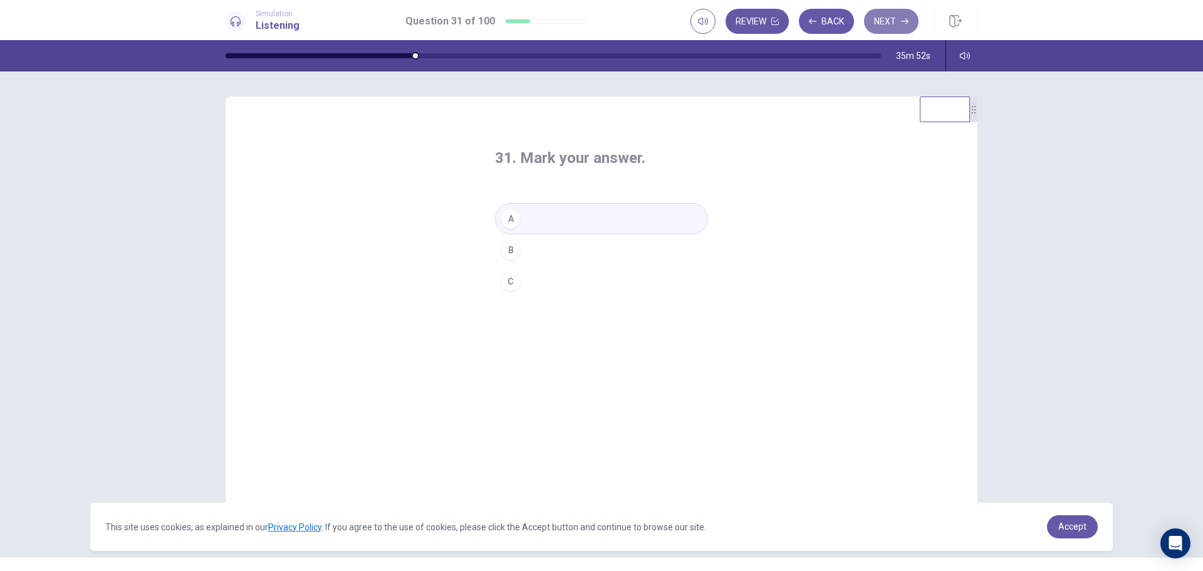
click at [898, 16] on button "Next" at bounding box center [891, 21] width 55 height 25
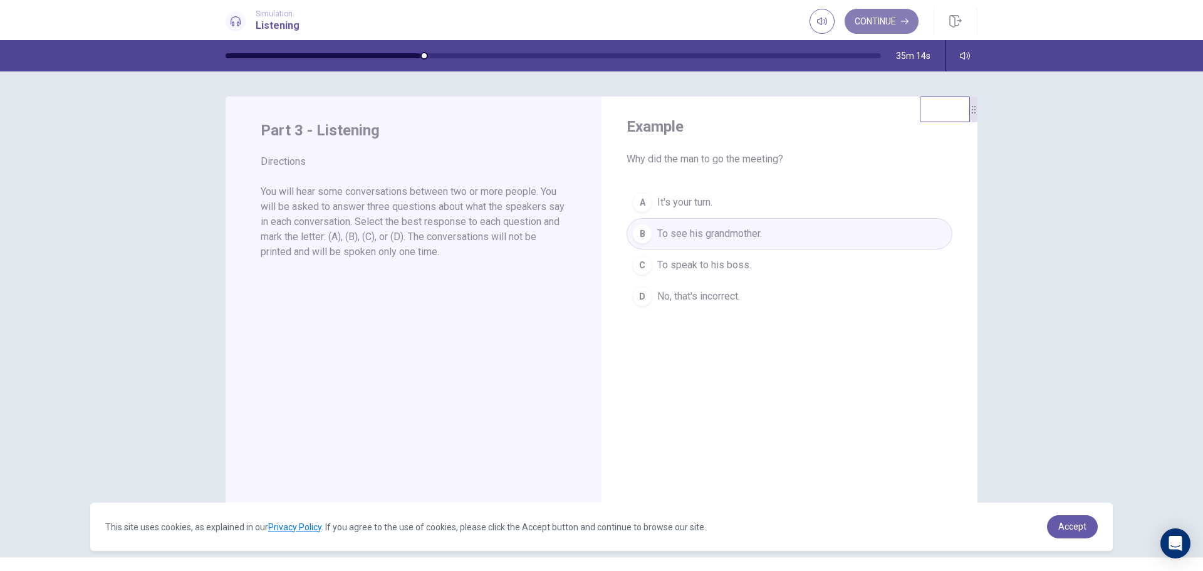
click at [880, 23] on button "Continue" at bounding box center [882, 21] width 74 height 25
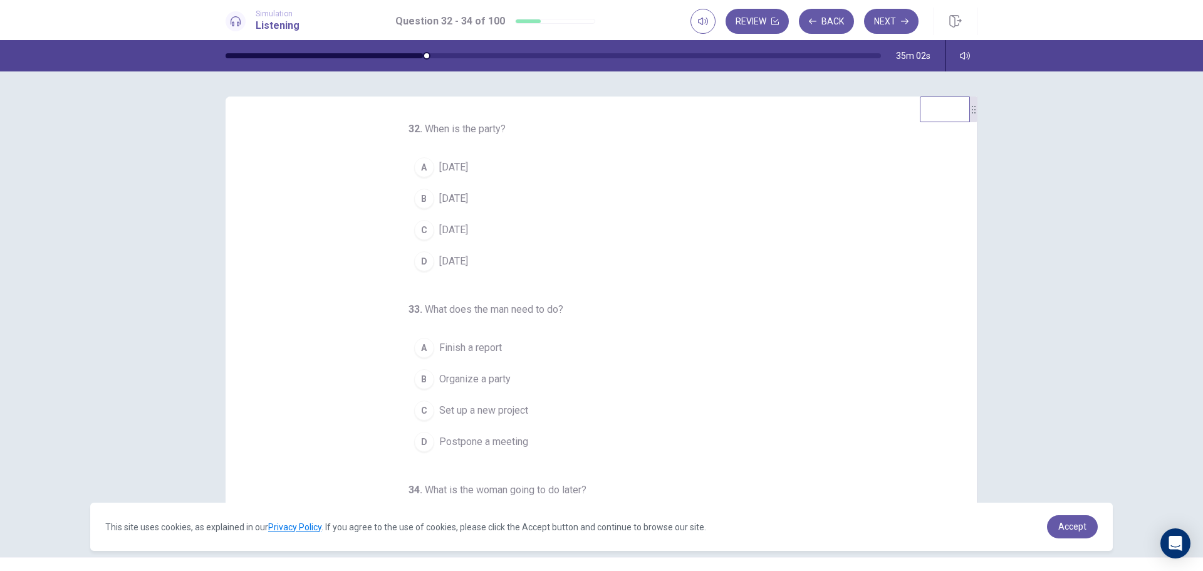
click at [468, 196] on span "This Friday" at bounding box center [453, 198] width 29 height 15
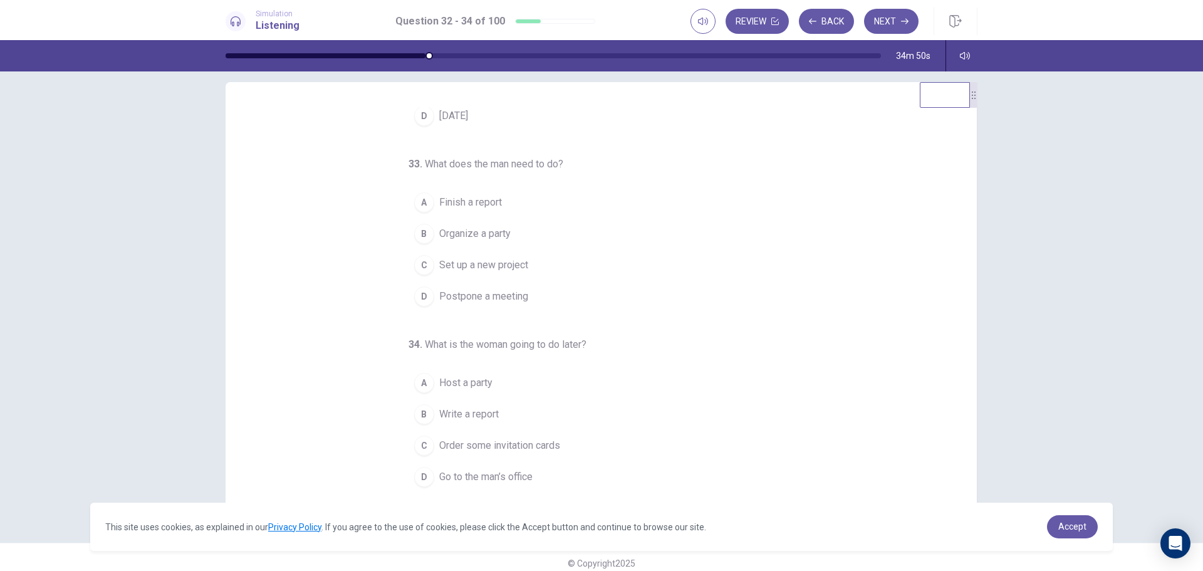
scroll to position [26, 0]
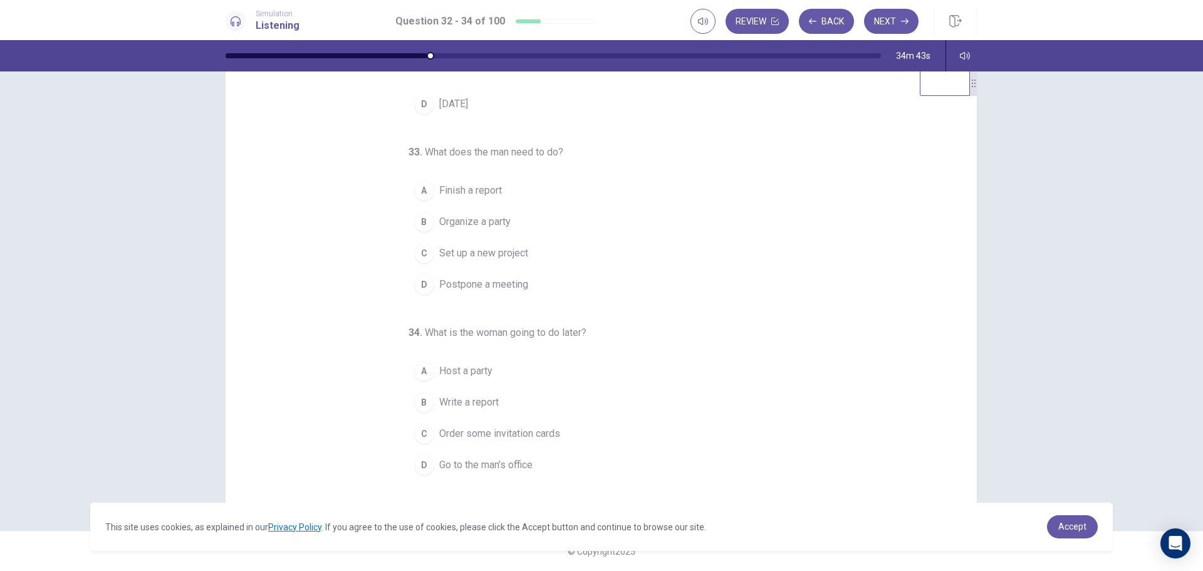
click at [471, 187] on span "Finish a report" at bounding box center [470, 190] width 63 height 15
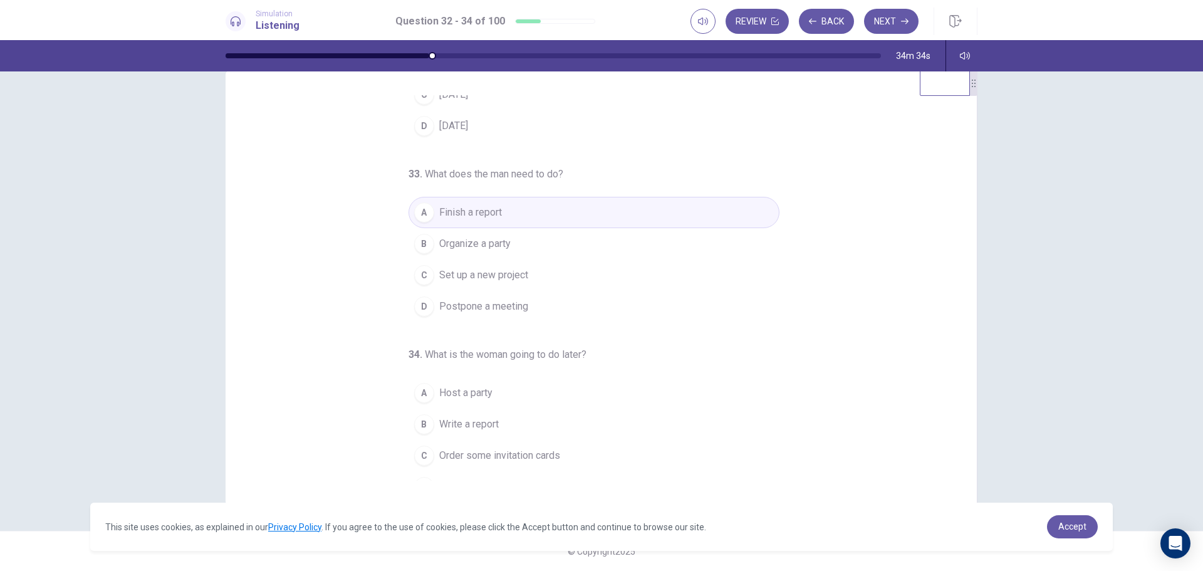
scroll to position [131, 0]
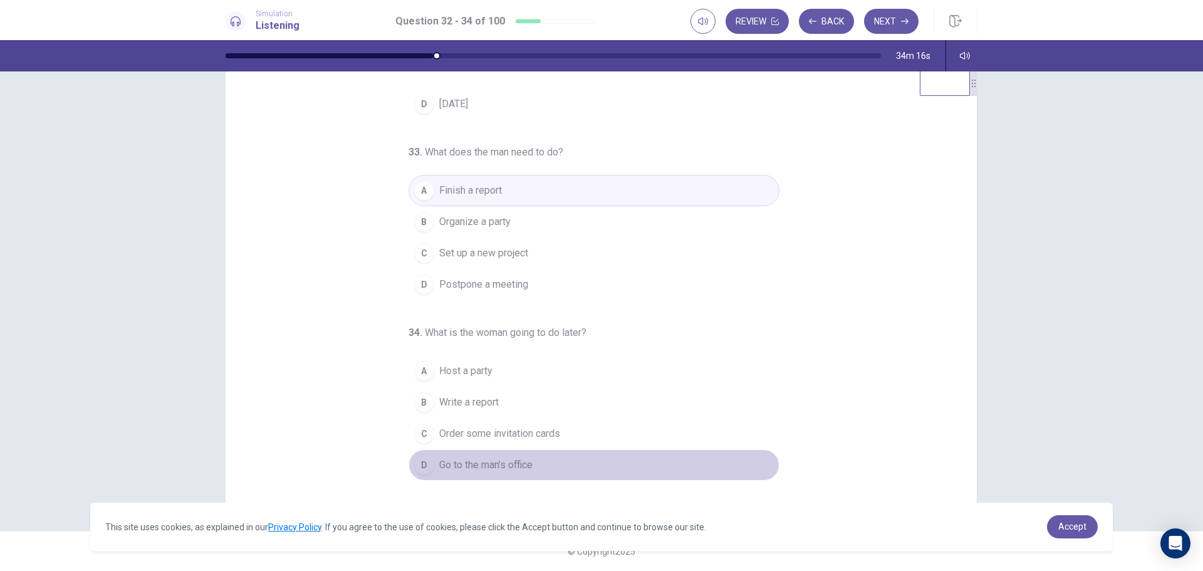
click at [495, 461] on span "Go to the man’s office" at bounding box center [485, 465] width 93 height 15
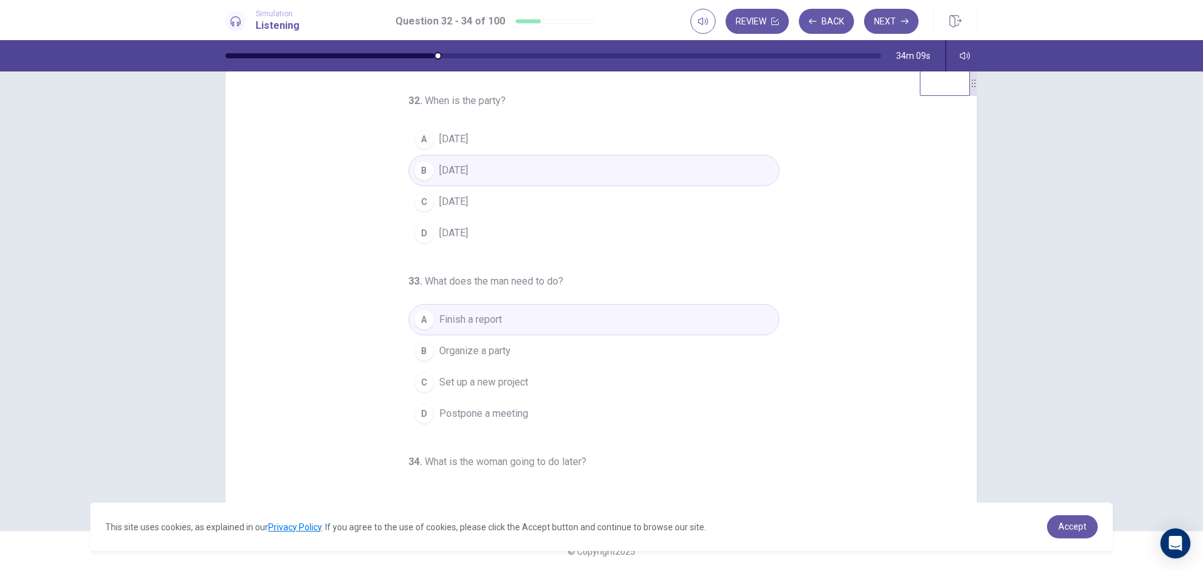
scroll to position [0, 0]
click at [905, 21] on icon "button" at bounding box center [905, 22] width 8 height 8
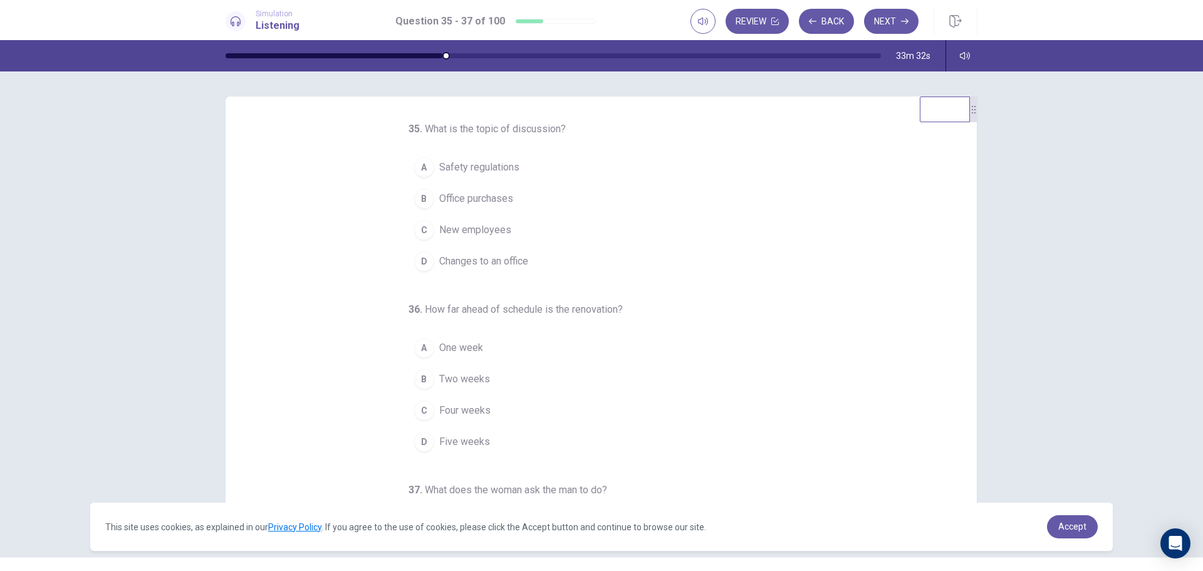
click at [464, 349] on span "One week" at bounding box center [461, 347] width 44 height 15
click at [491, 261] on span "Changes to an office" at bounding box center [483, 261] width 89 height 15
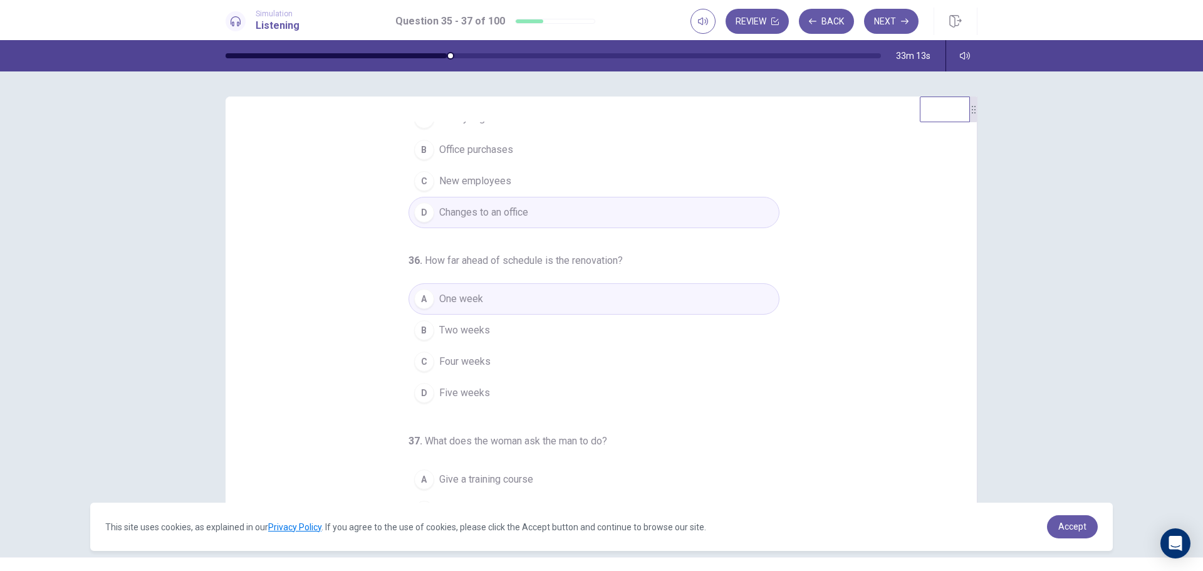
scroll to position [125, 0]
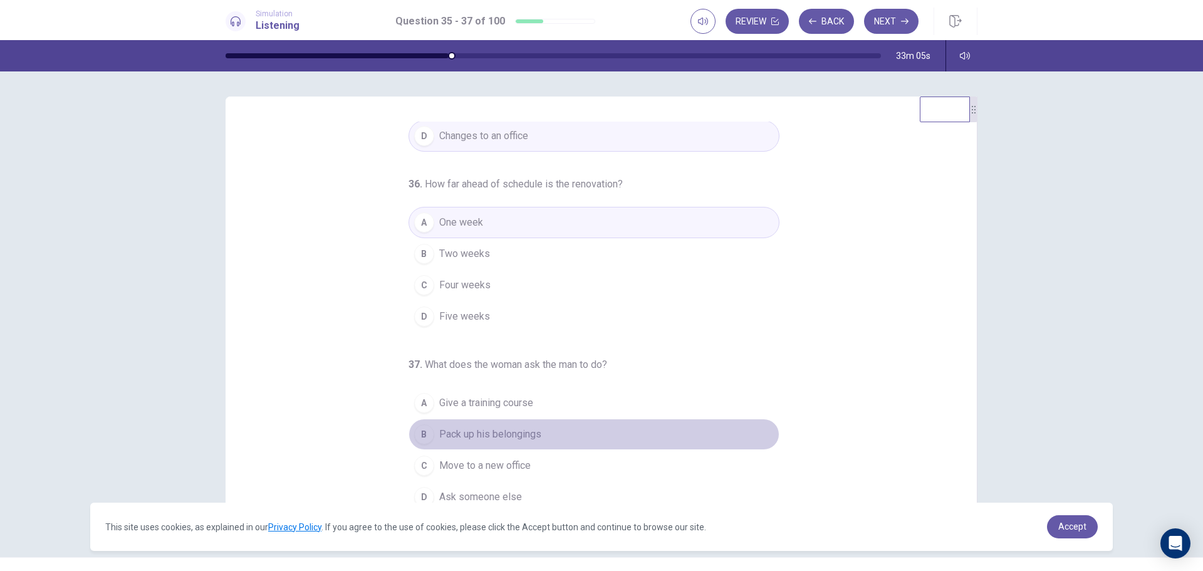
click at [500, 436] on span "Pack up his belongings" at bounding box center [490, 434] width 102 height 15
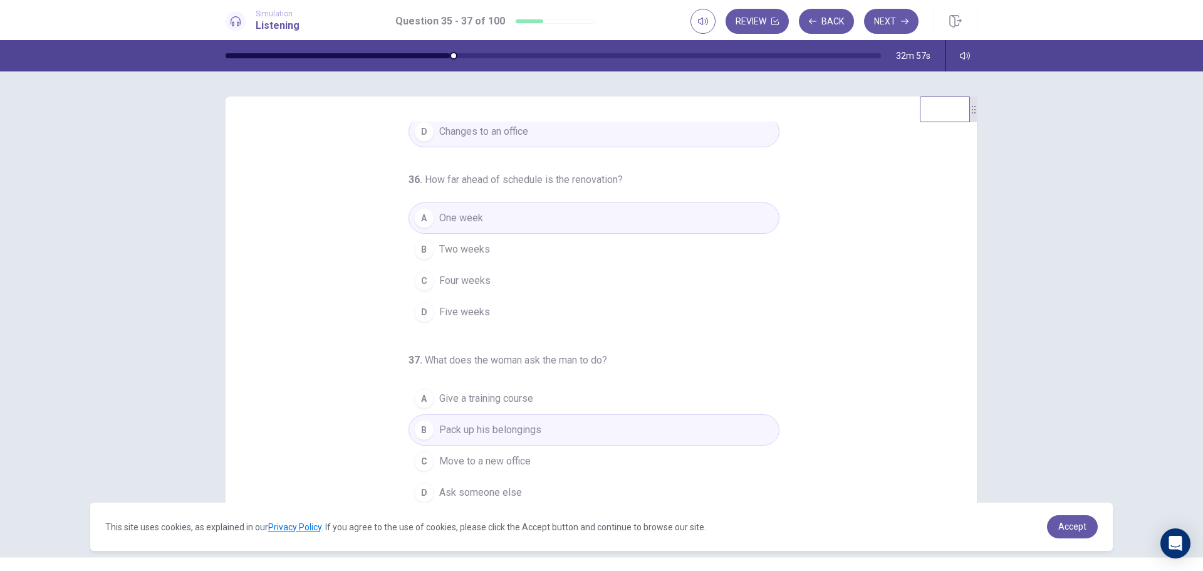
scroll to position [131, 0]
click at [892, 18] on button "Next" at bounding box center [891, 21] width 55 height 25
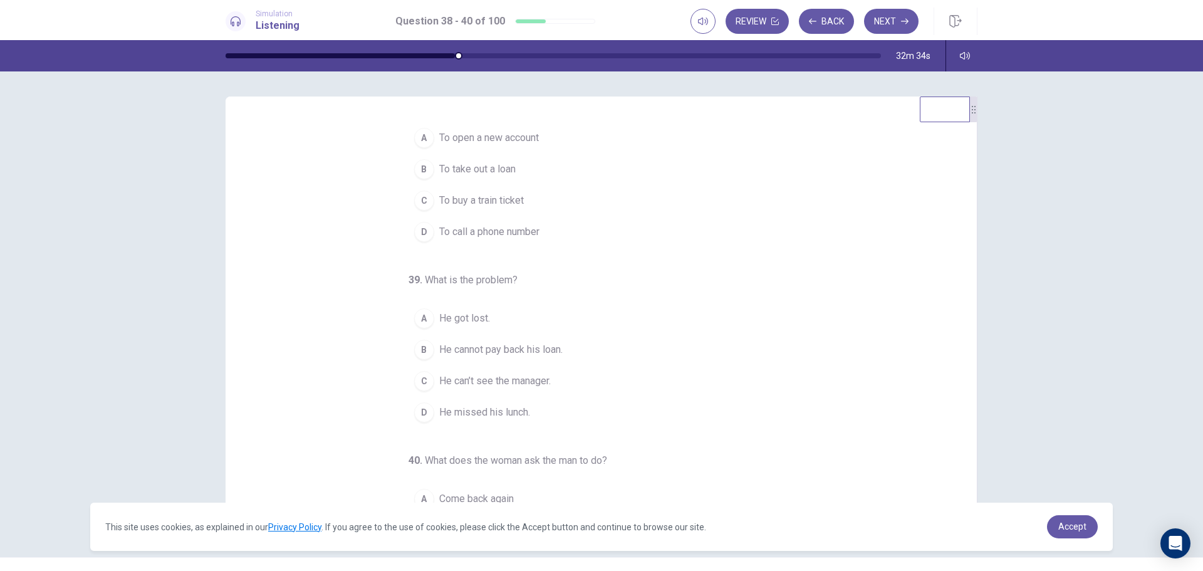
scroll to position [0, 0]
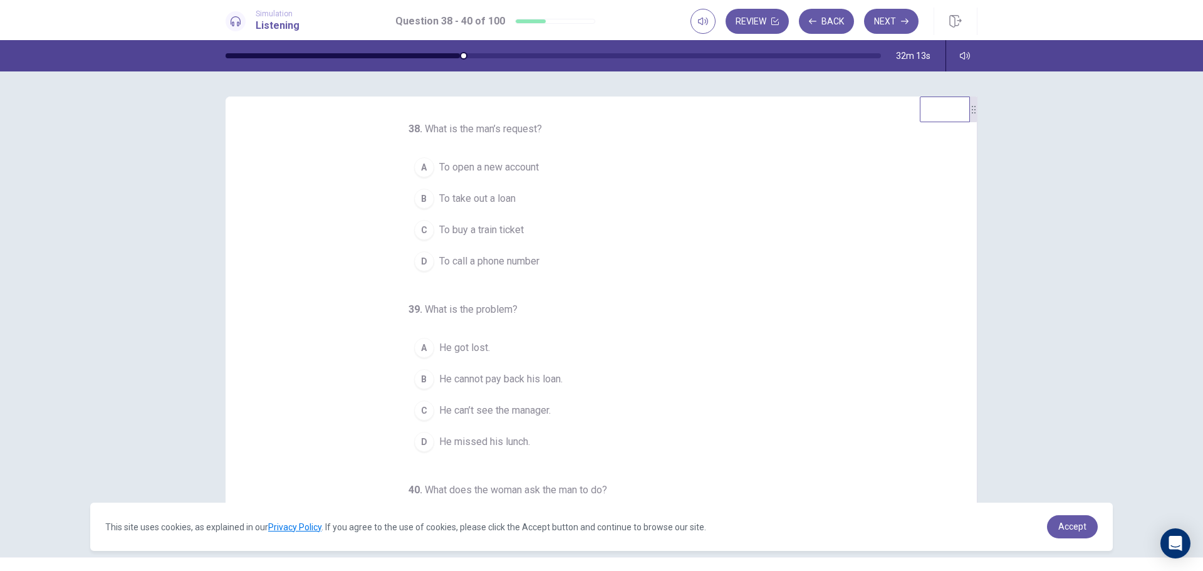
click at [485, 194] on span "To take out a loan" at bounding box center [477, 198] width 76 height 15
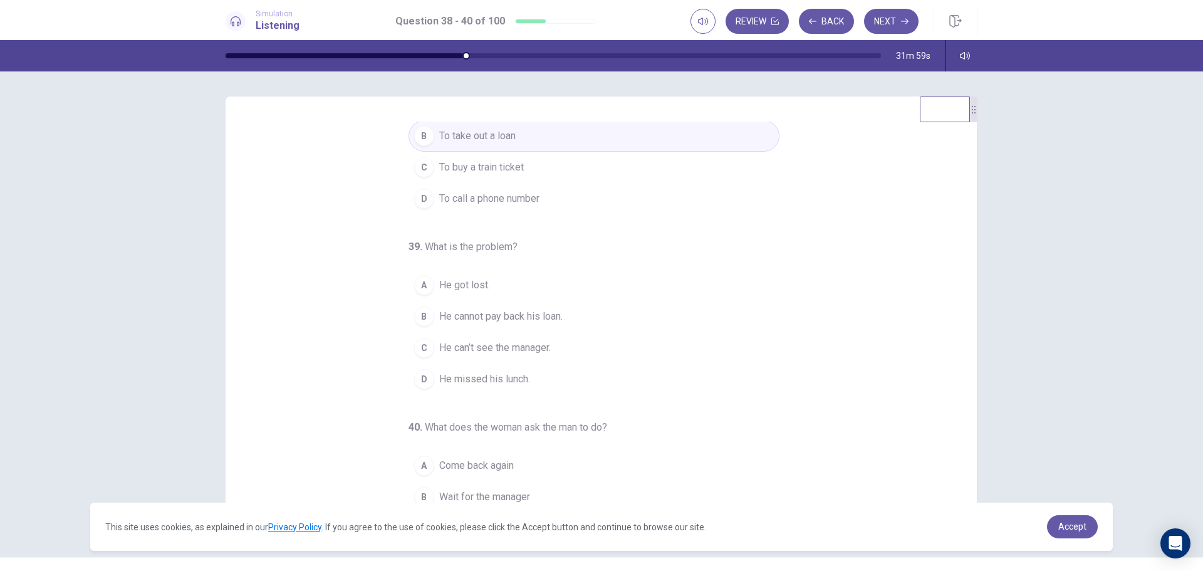
scroll to position [125, 0]
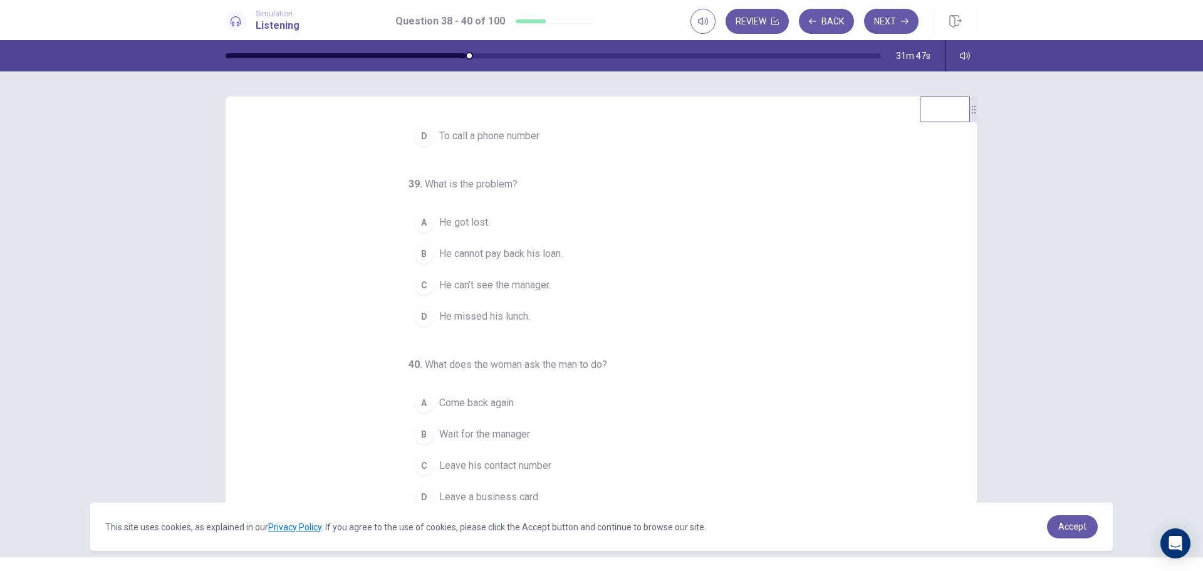
click at [529, 465] on span "Leave his contact number" at bounding box center [495, 465] width 112 height 15
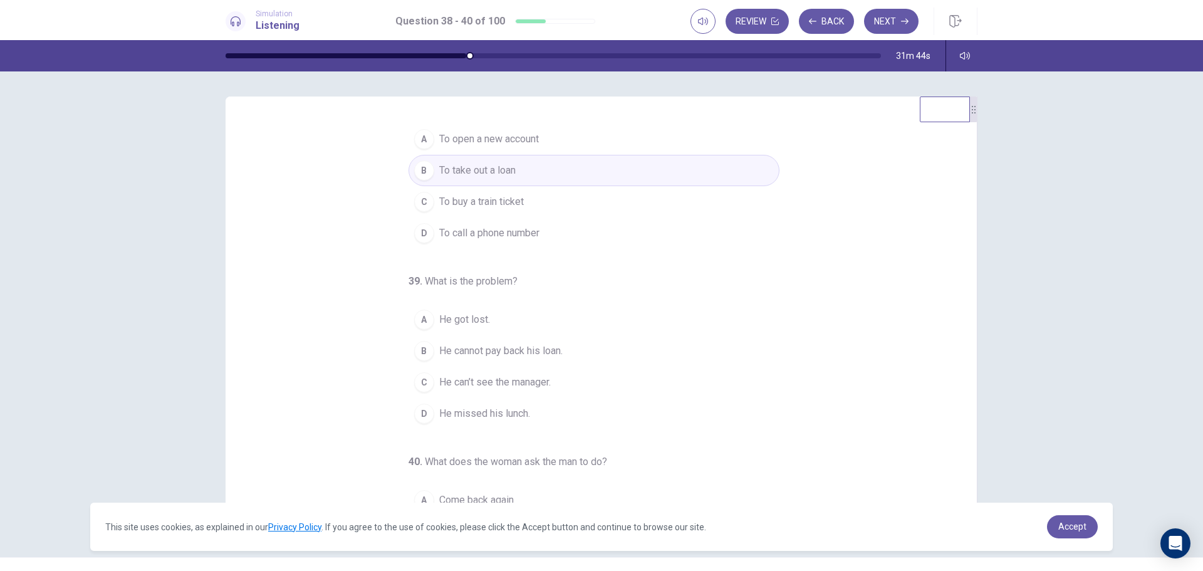
scroll to position [0, 0]
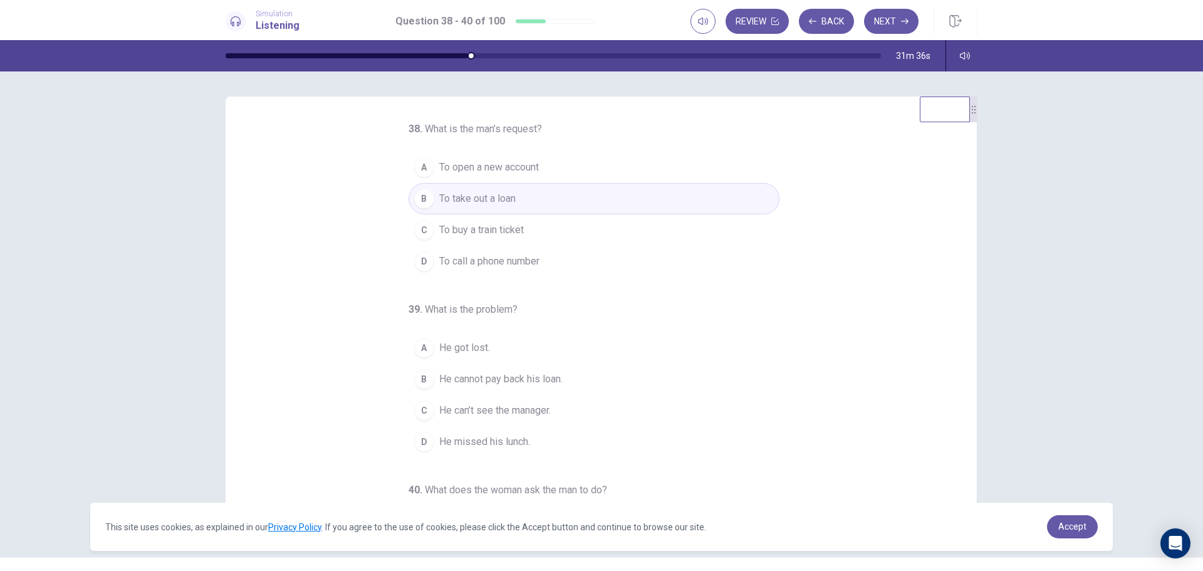
click at [522, 407] on span "He can’t see the manager." at bounding box center [495, 410] width 112 height 15
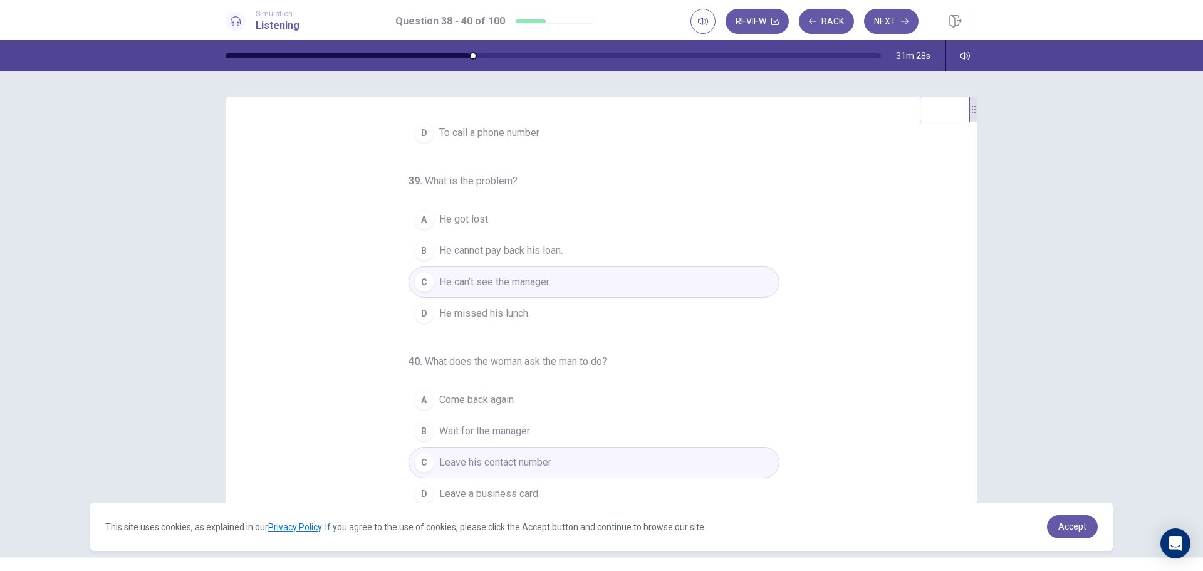
scroll to position [131, 0]
click at [884, 29] on button "Next" at bounding box center [891, 21] width 55 height 25
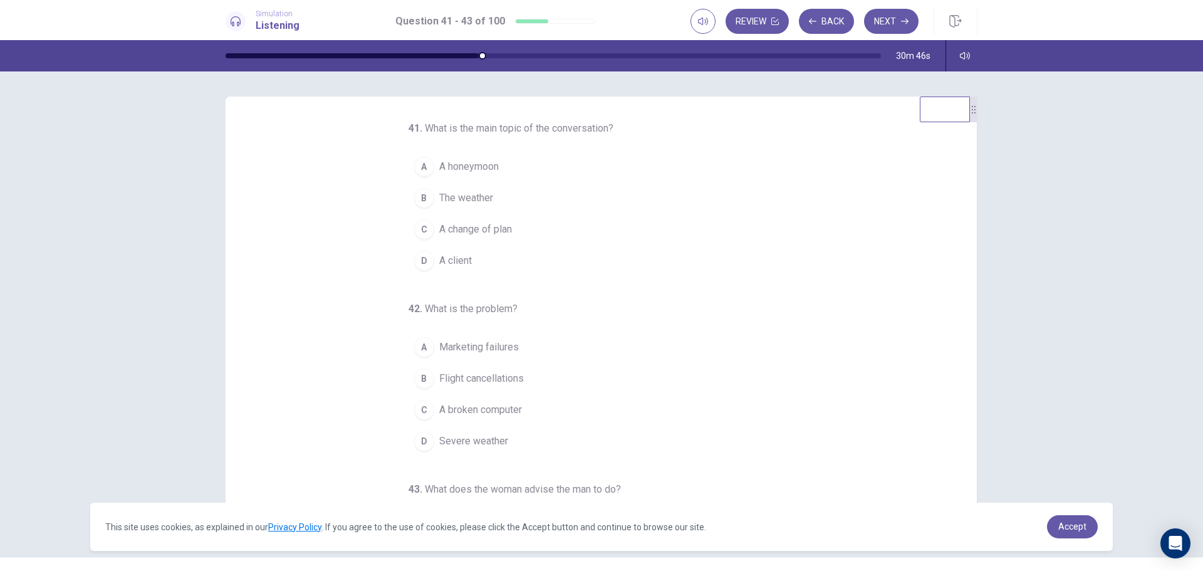
scroll to position [0, 0]
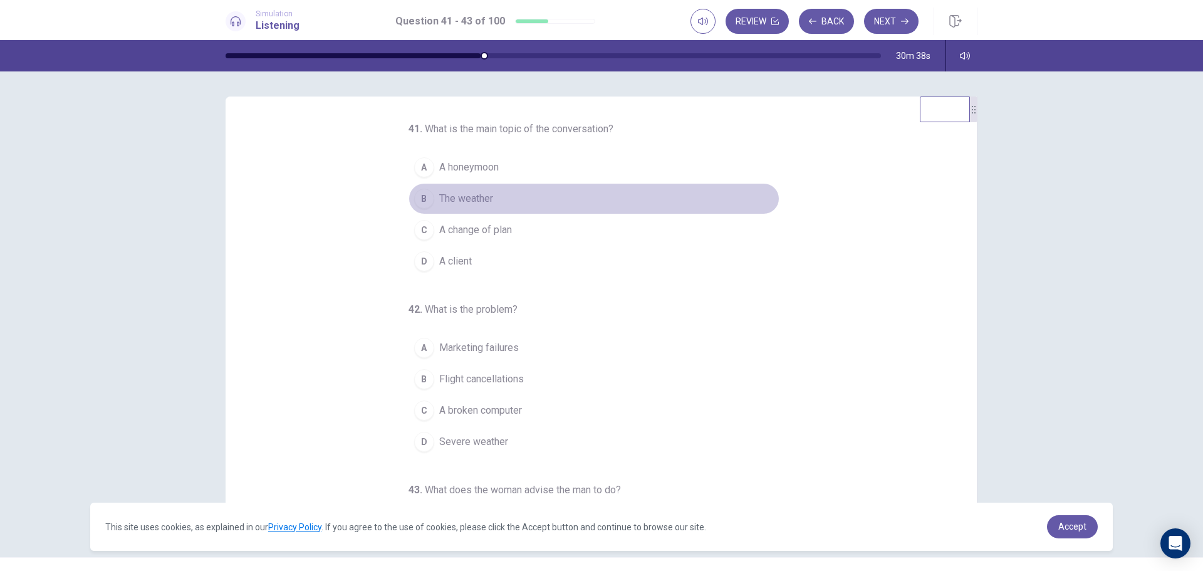
click at [471, 195] on span "The weather" at bounding box center [466, 198] width 54 height 15
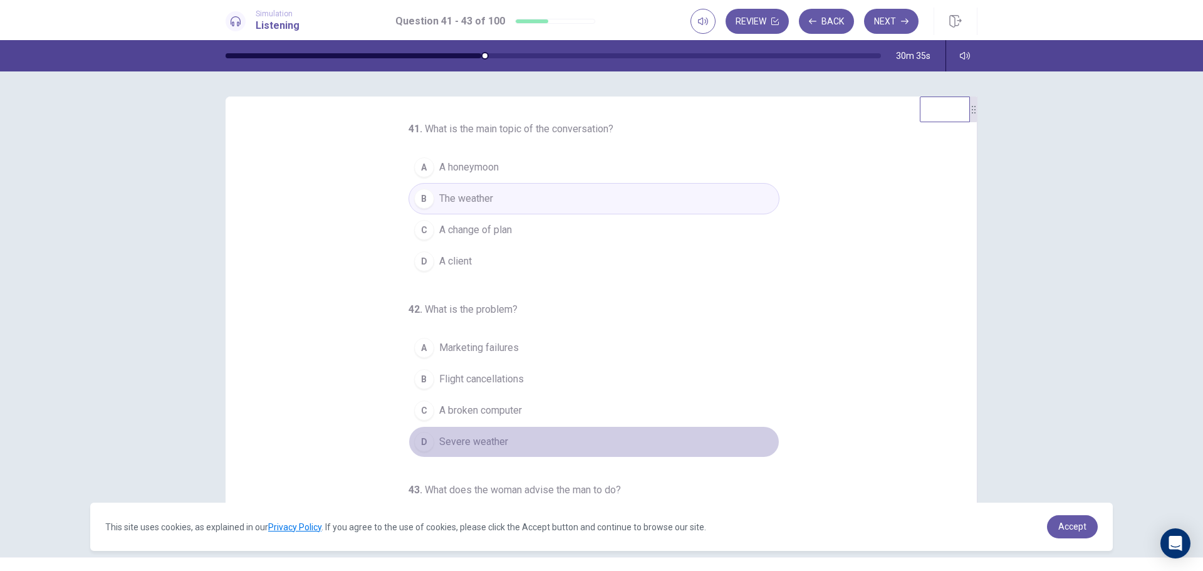
click at [486, 445] on span "Severe weather" at bounding box center [473, 441] width 69 height 15
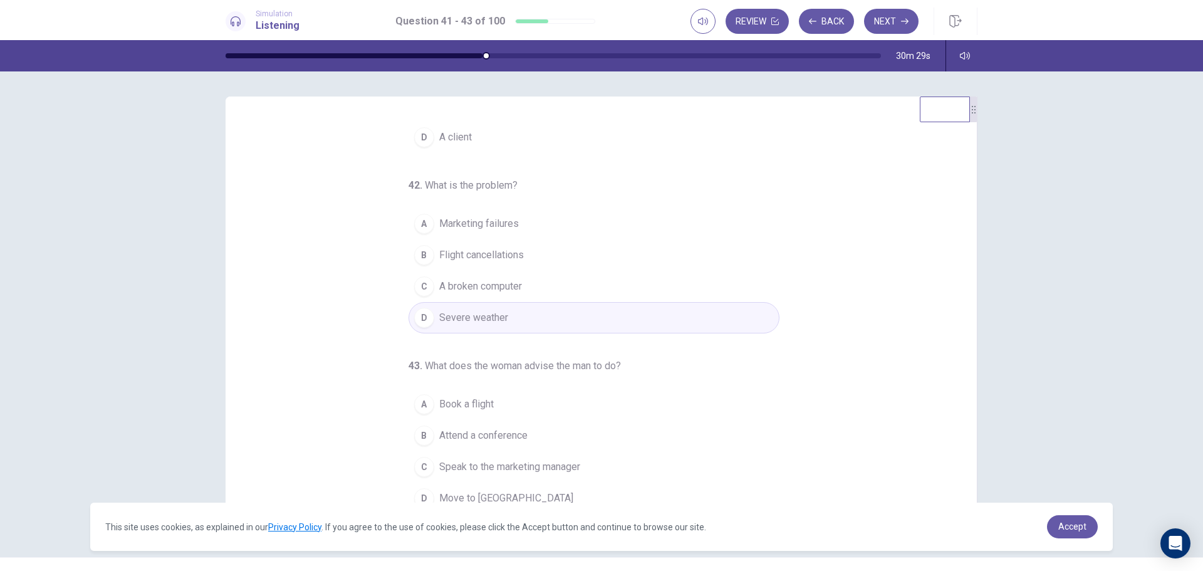
scroll to position [131, 0]
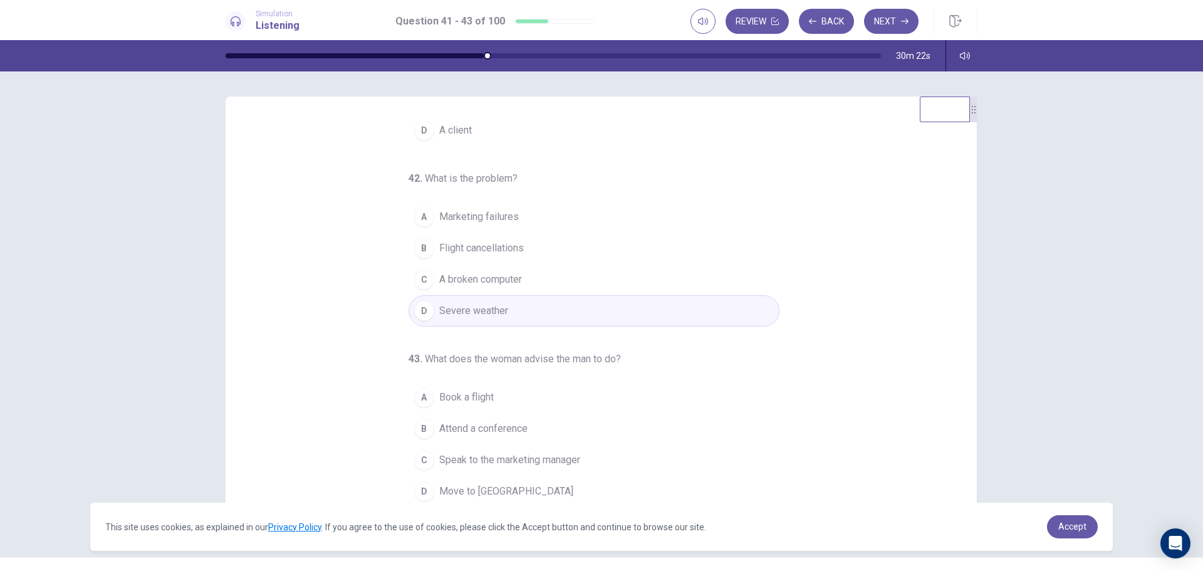
click at [527, 460] on span "Speak to the marketing manager" at bounding box center [509, 460] width 141 height 15
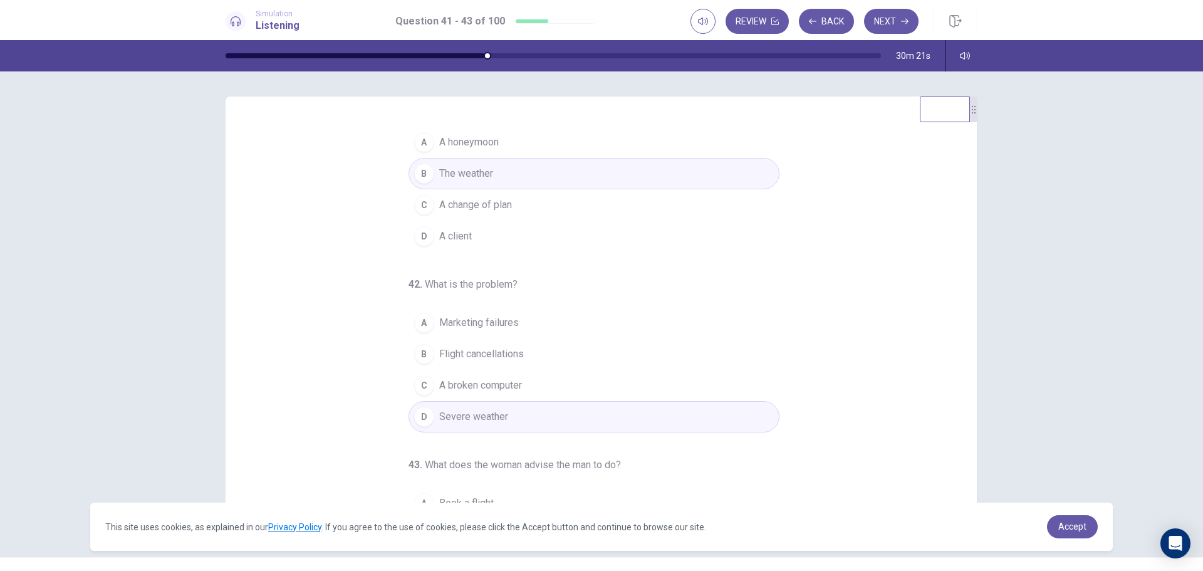
scroll to position [0, 0]
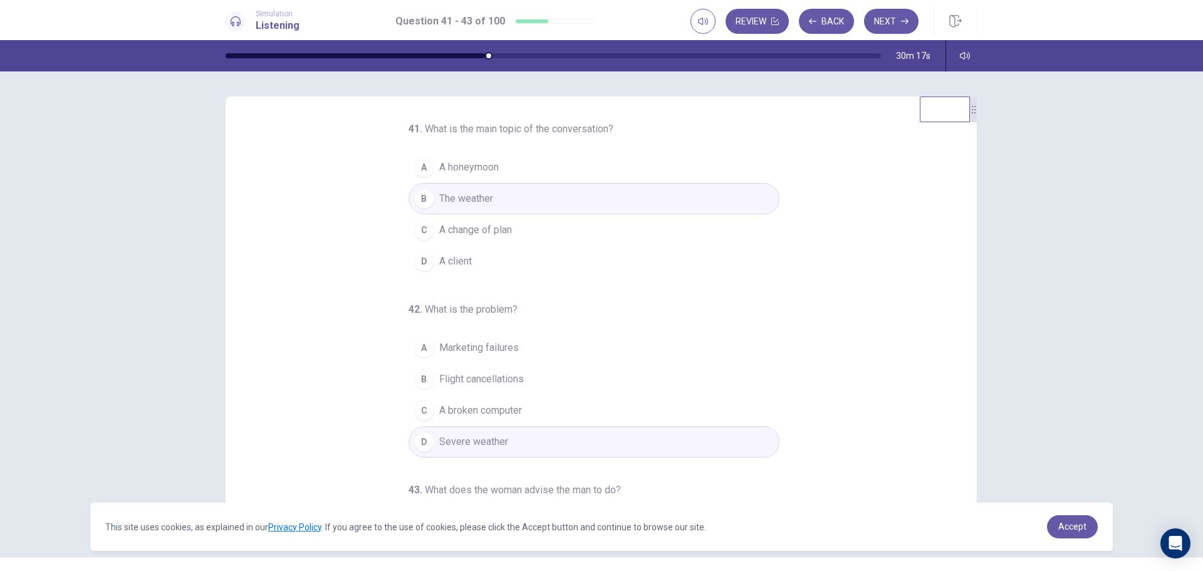
click at [491, 228] on span "A change of plan" at bounding box center [475, 229] width 73 height 15
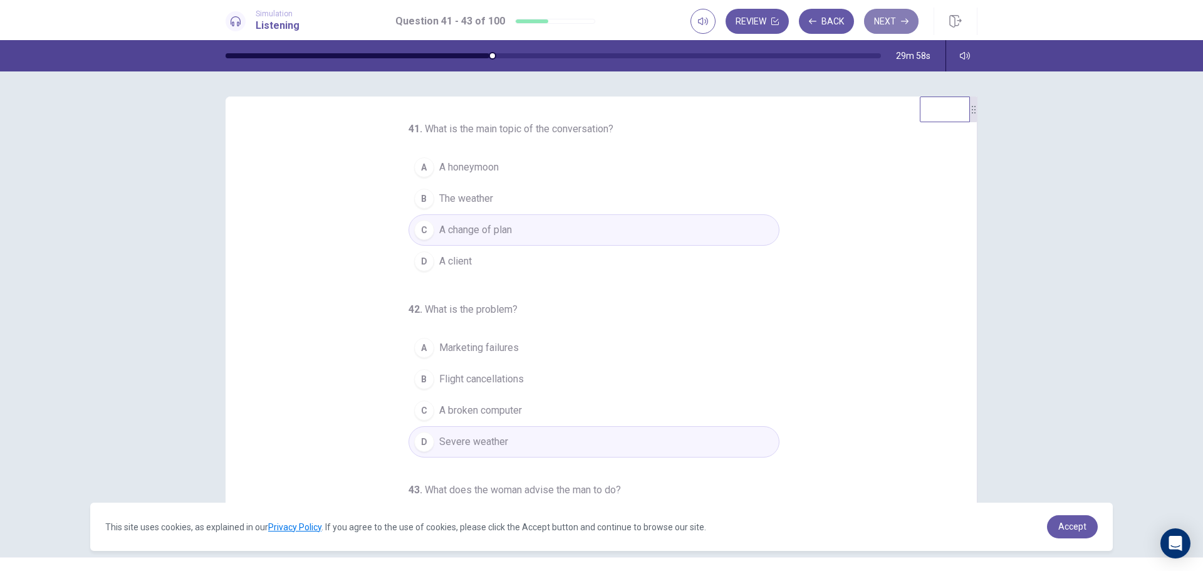
click at [901, 19] on icon "button" at bounding box center [905, 22] width 8 height 8
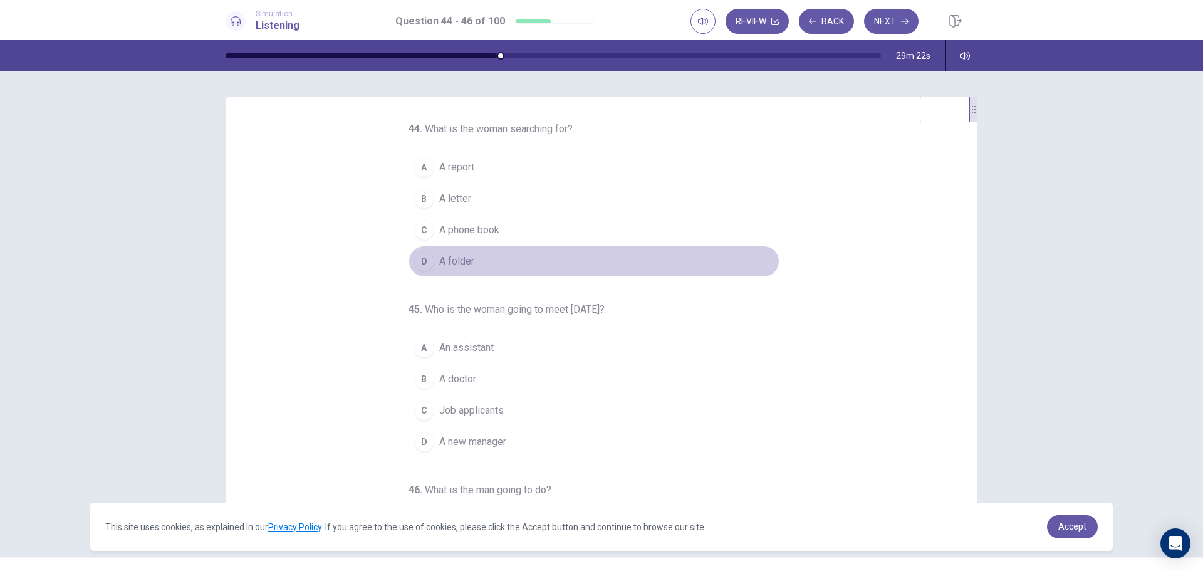
click at [461, 260] on span "A folder" at bounding box center [456, 261] width 35 height 15
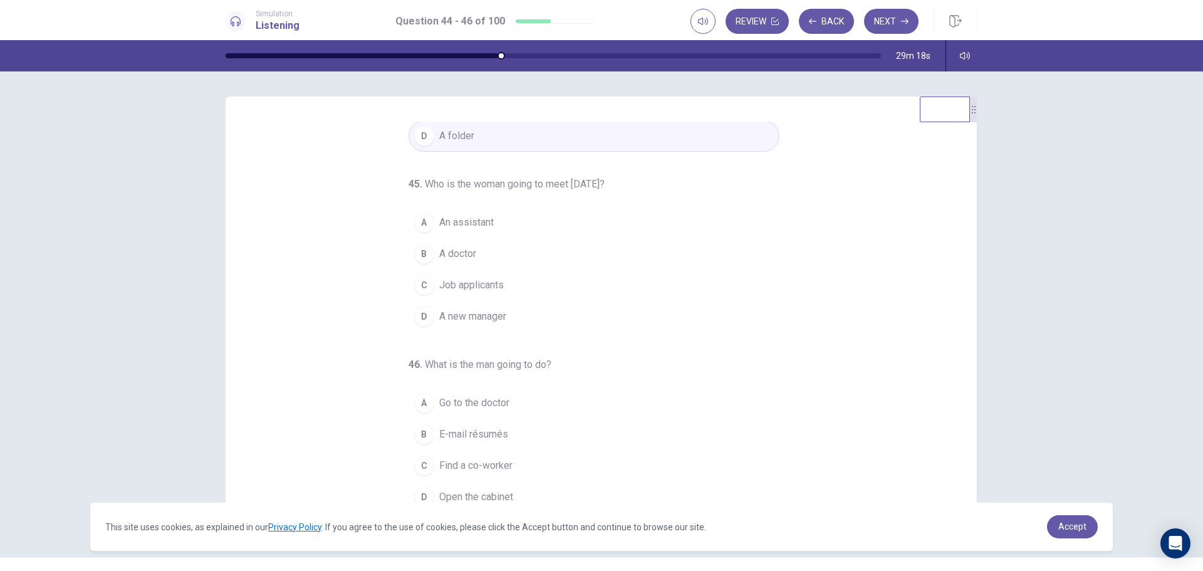
scroll to position [131, 0]
click at [462, 426] on span "E-mail résumés" at bounding box center [473, 428] width 69 height 15
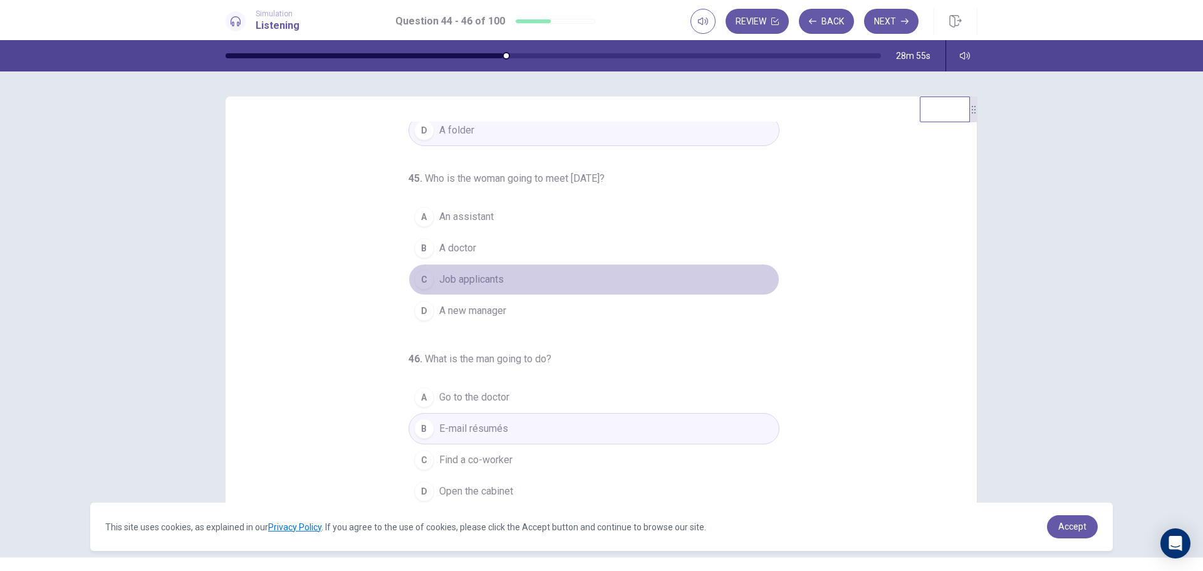
click at [473, 274] on span "Job applicants" at bounding box center [471, 279] width 65 height 15
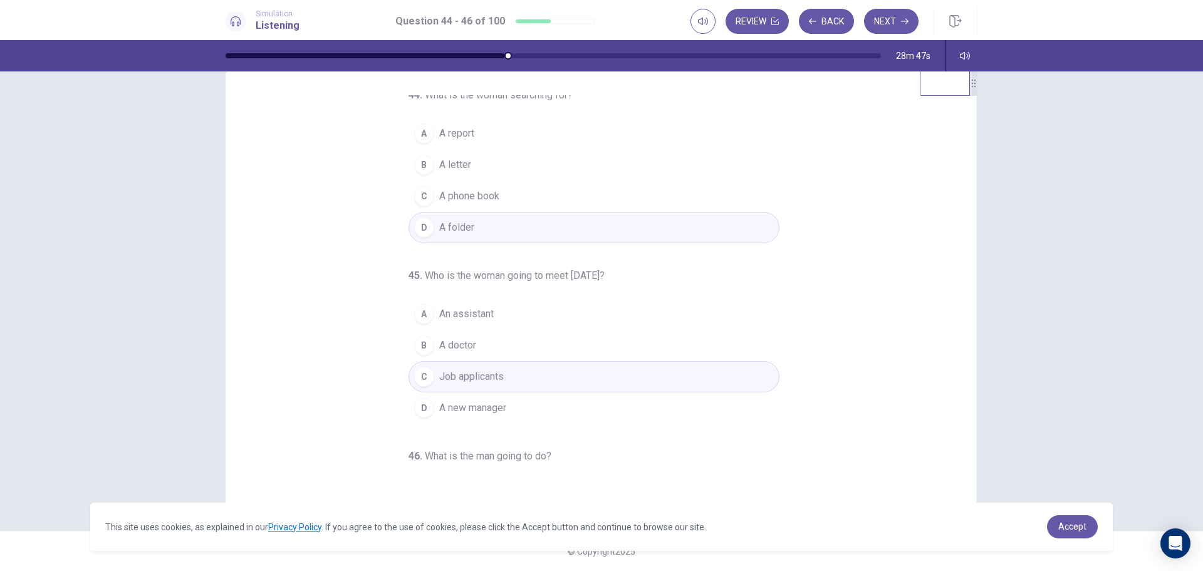
scroll to position [0, 0]
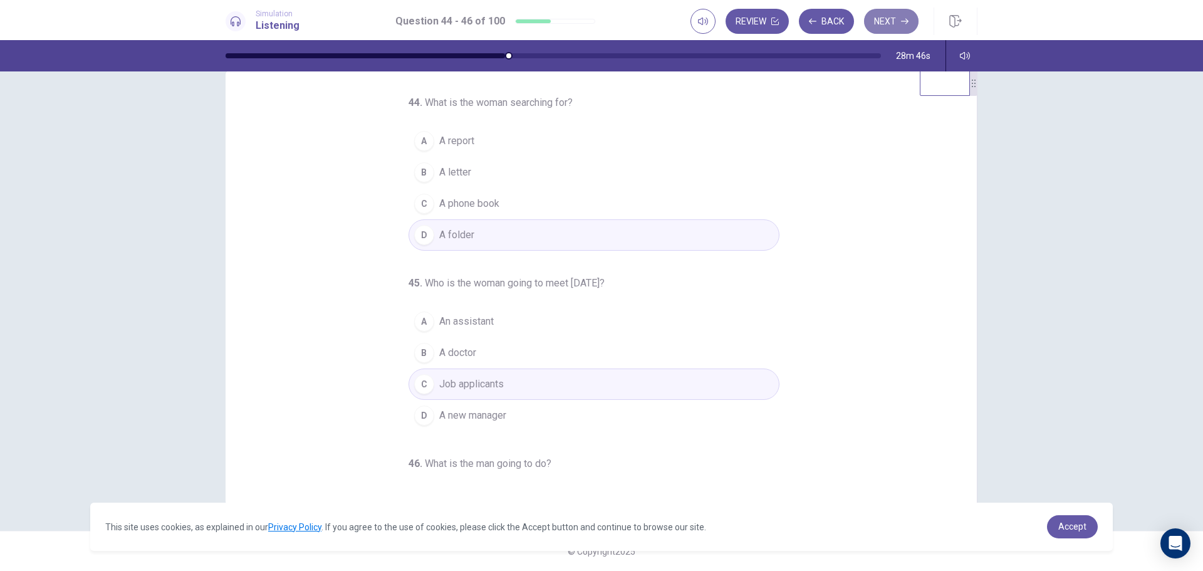
click at [887, 18] on button "Next" at bounding box center [891, 21] width 55 height 25
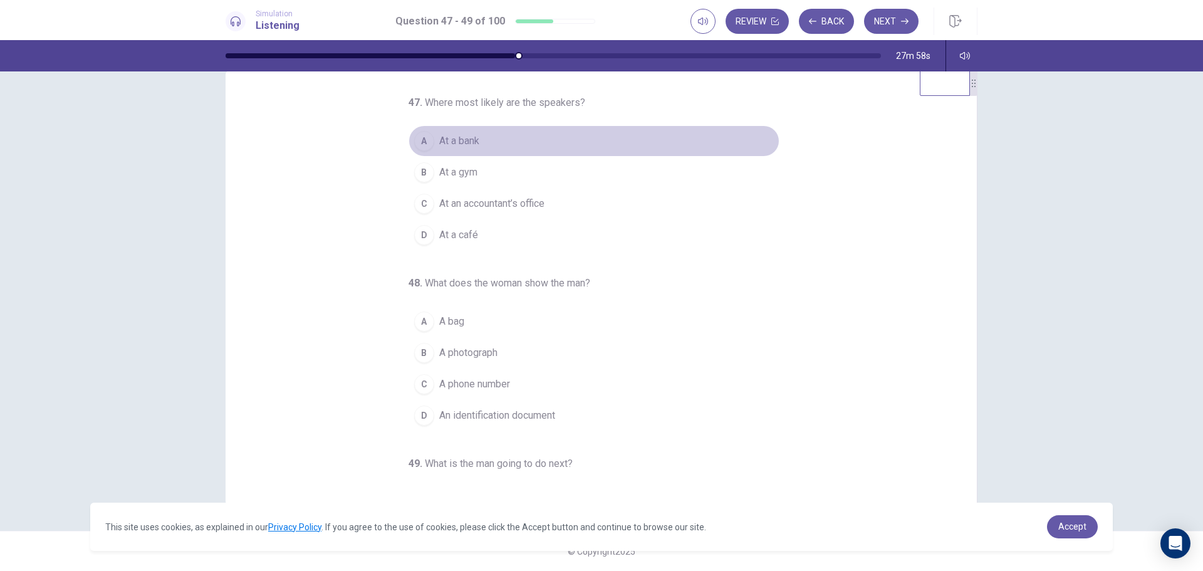
click at [437, 128] on button "A At a bank" at bounding box center [594, 140] width 371 height 31
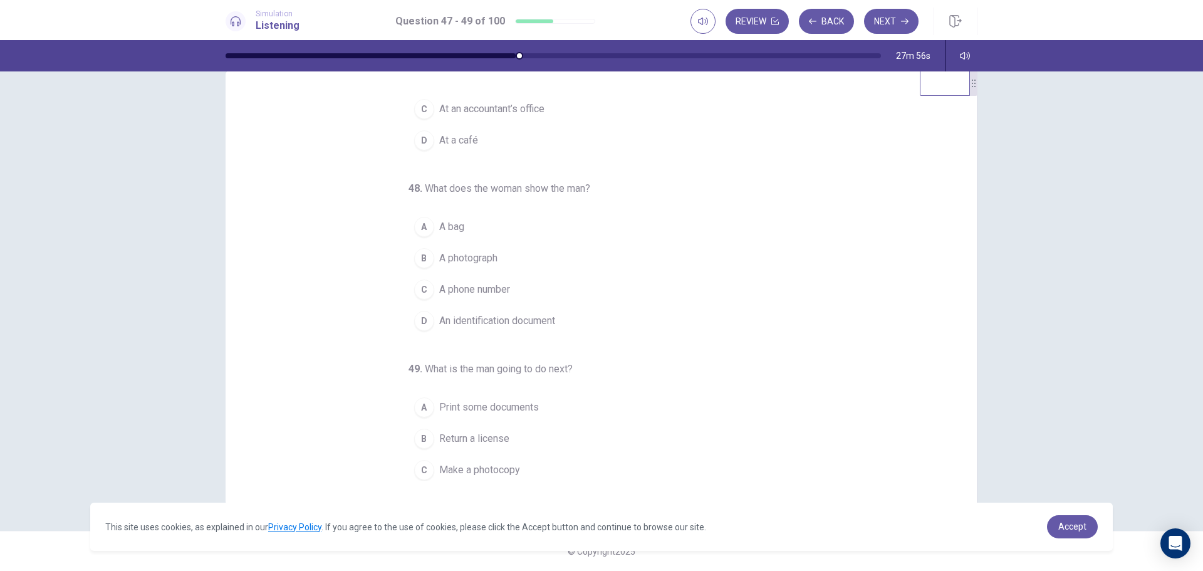
scroll to position [125, 0]
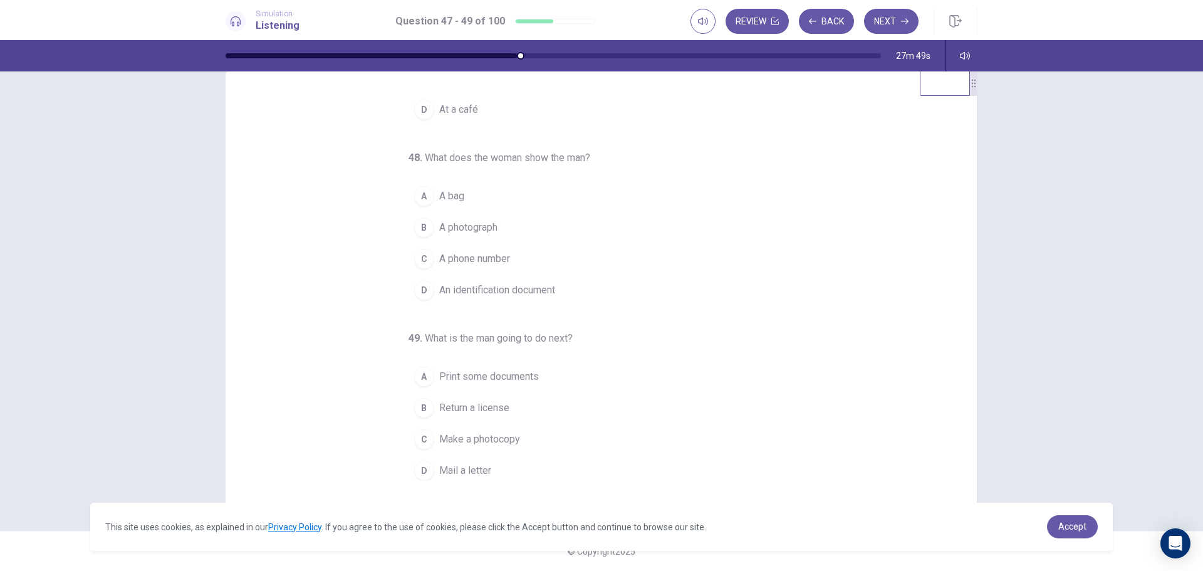
click at [548, 295] on span "An identification document" at bounding box center [497, 290] width 116 height 15
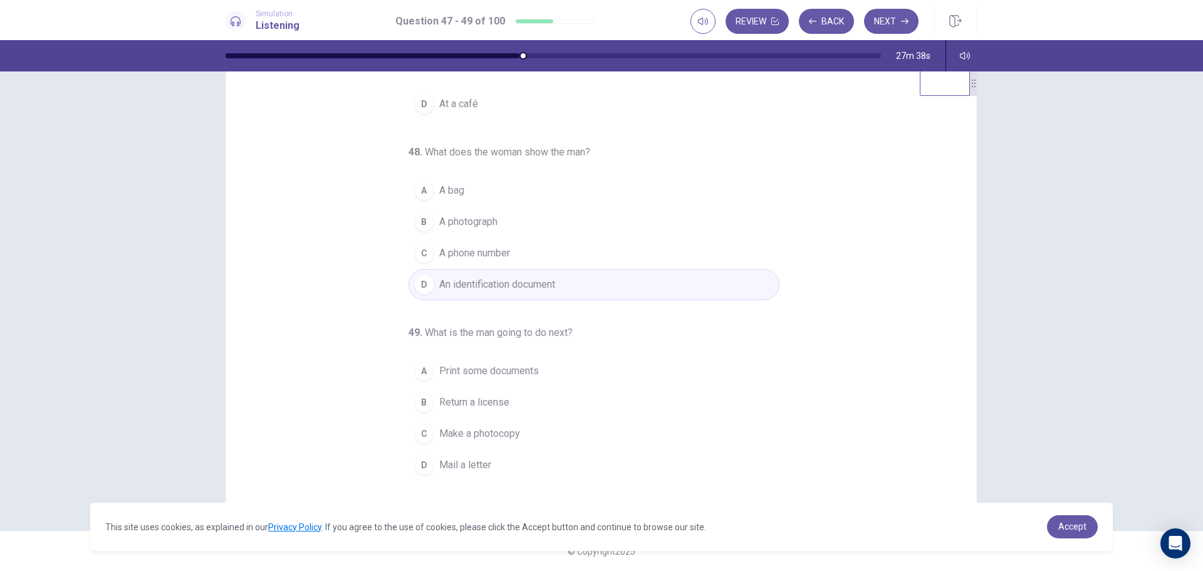
click at [492, 434] on span "Make a photocopy" at bounding box center [479, 433] width 81 height 15
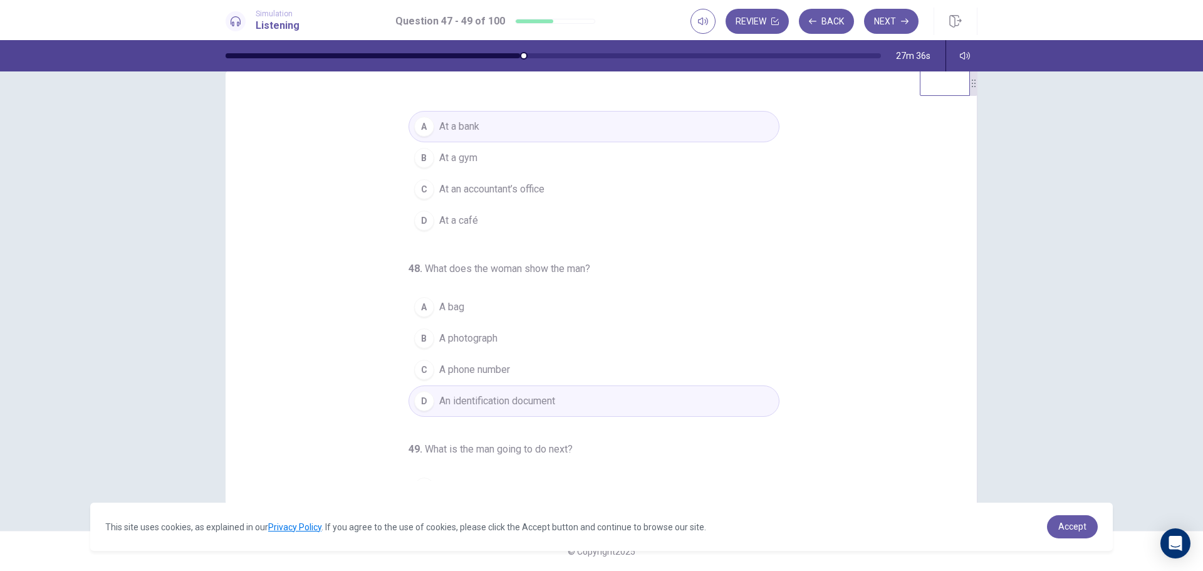
scroll to position [0, 0]
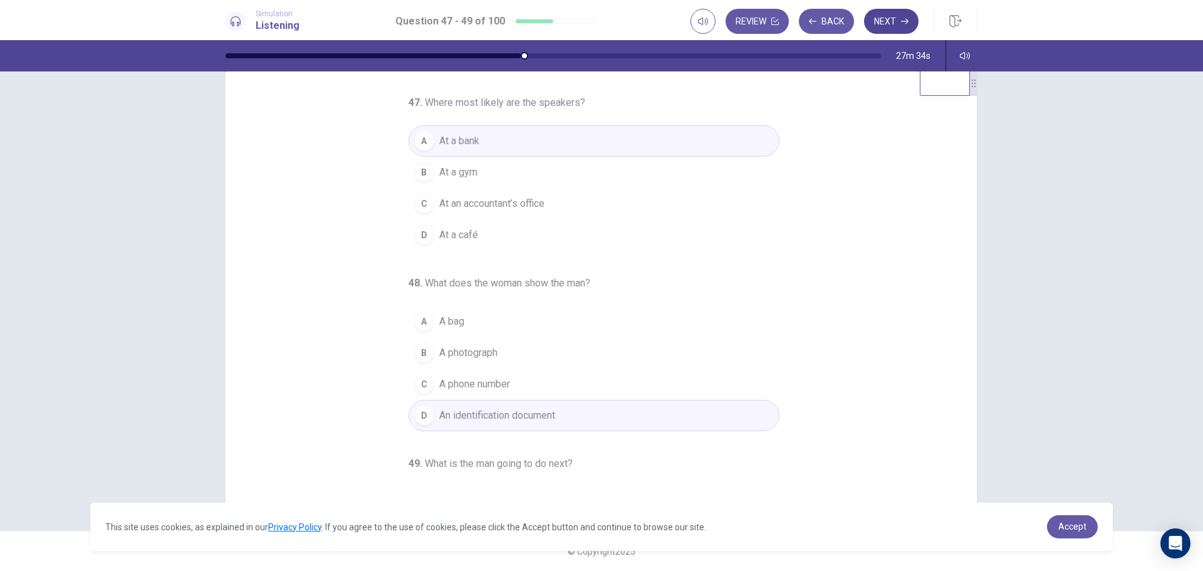
click at [892, 22] on button "Next" at bounding box center [891, 21] width 55 height 25
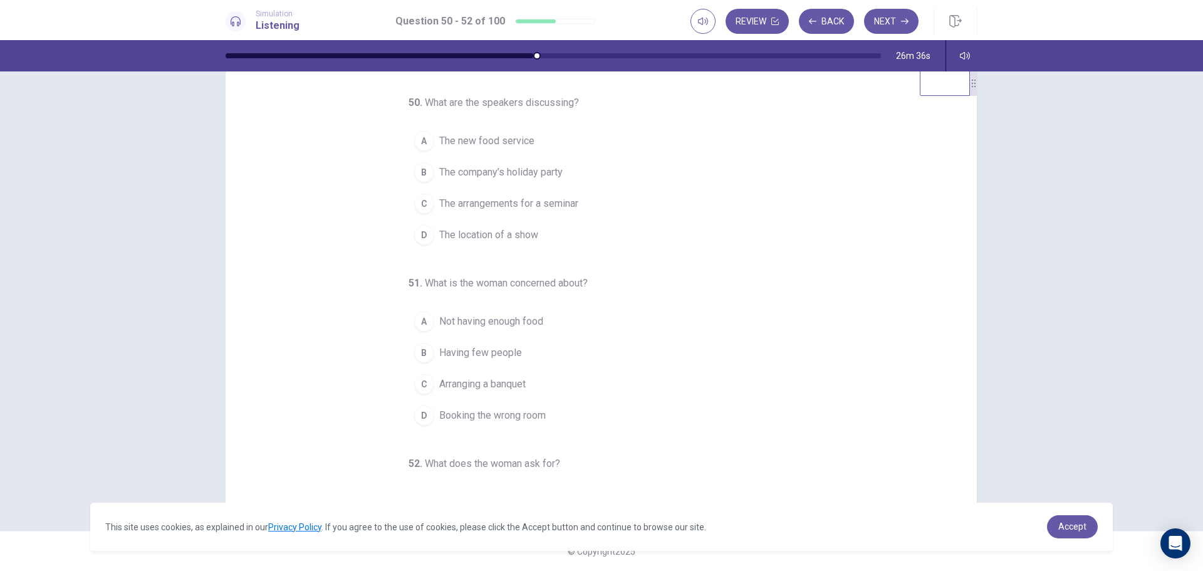
click at [546, 206] on span "The arrangements for a seminar" at bounding box center [508, 203] width 139 height 15
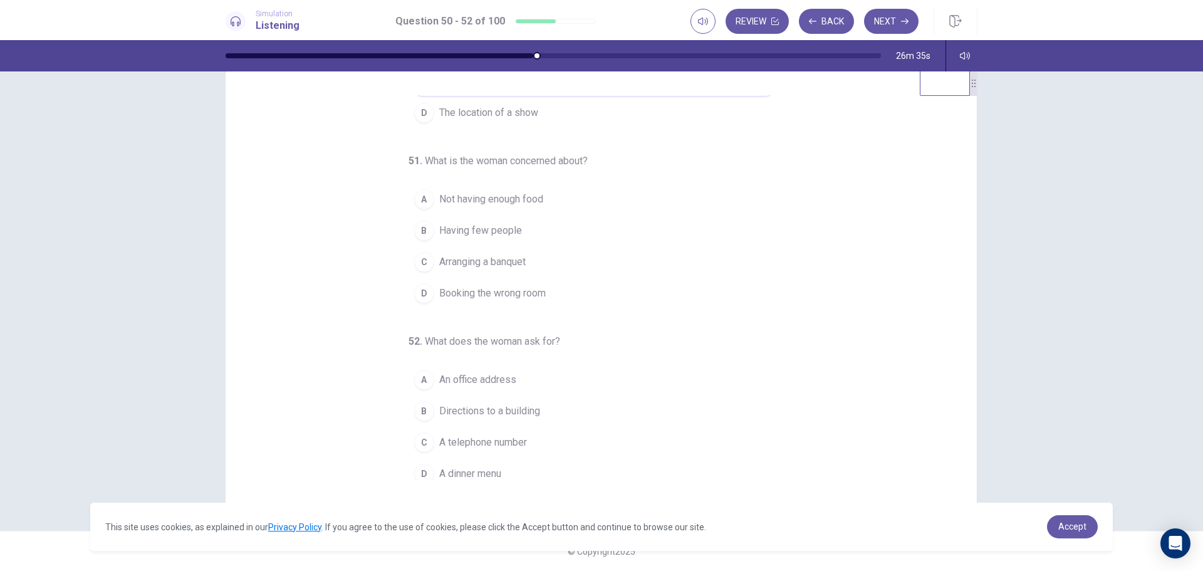
scroll to position [125, 0]
click at [499, 222] on span "Having few people" at bounding box center [480, 227] width 83 height 15
click at [518, 193] on span "Not having enough food" at bounding box center [491, 196] width 104 height 15
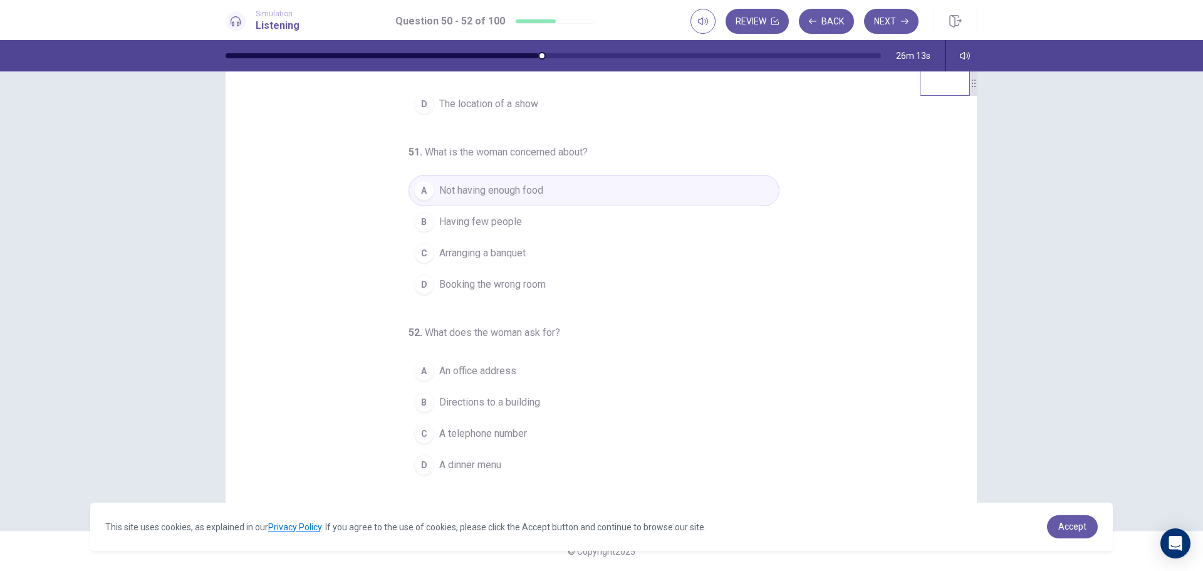
click at [499, 431] on span "A telephone number" at bounding box center [483, 433] width 88 height 15
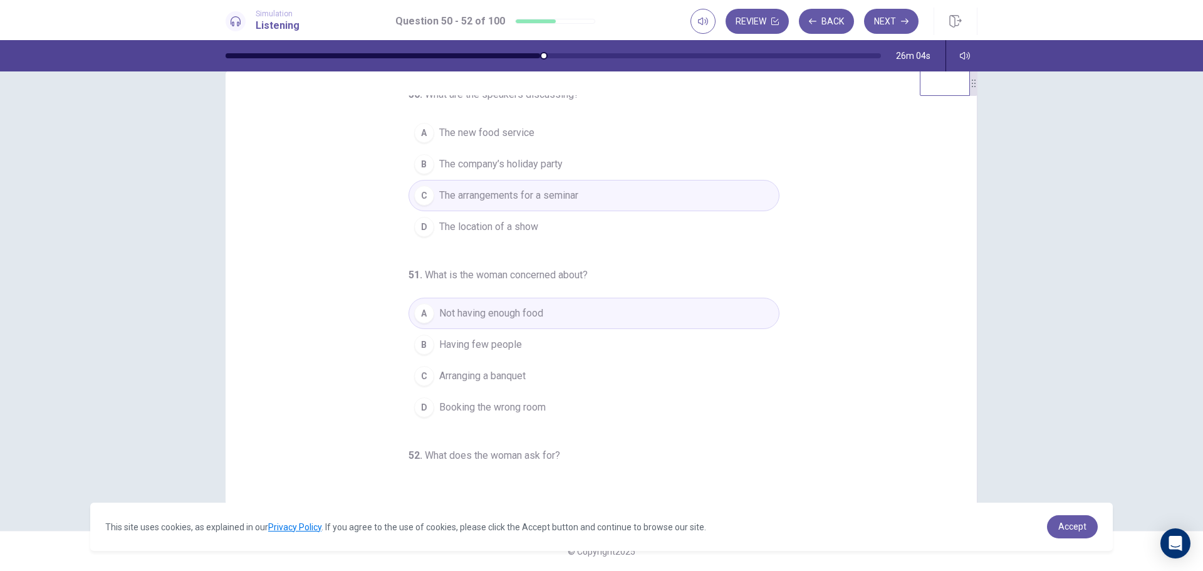
scroll to position [0, 0]
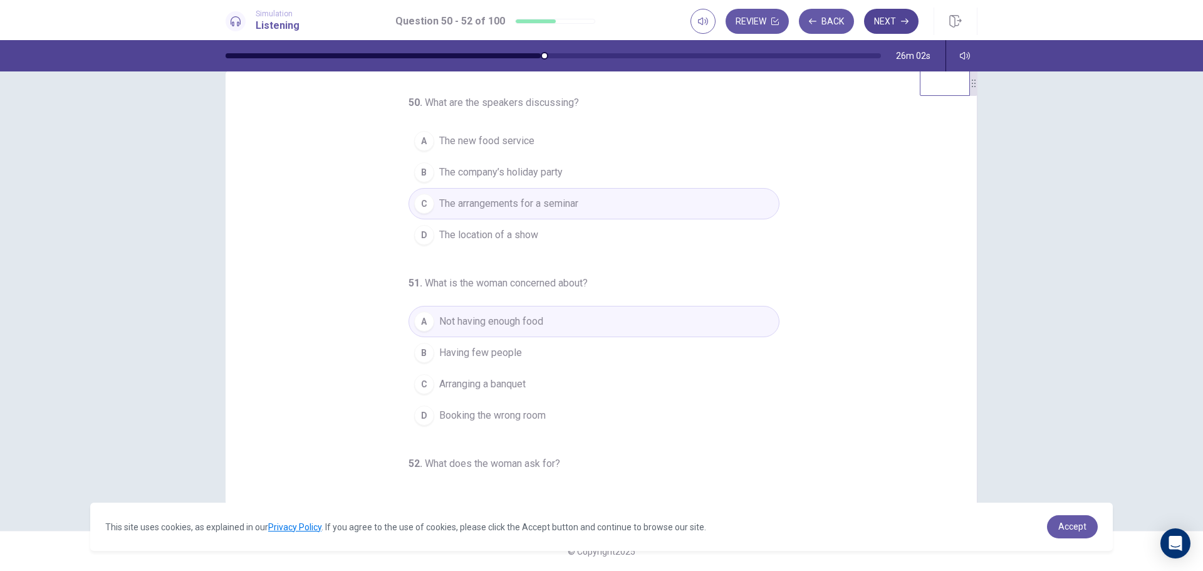
click at [879, 25] on button "Next" at bounding box center [891, 21] width 55 height 25
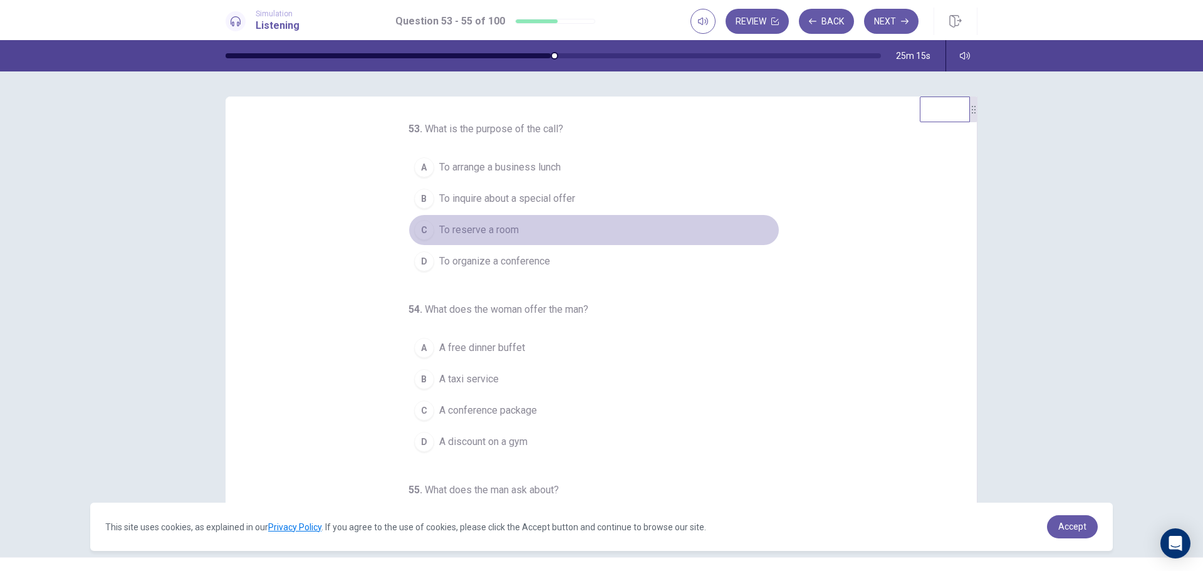
click at [487, 230] on span "To reserve a room" at bounding box center [479, 229] width 80 height 15
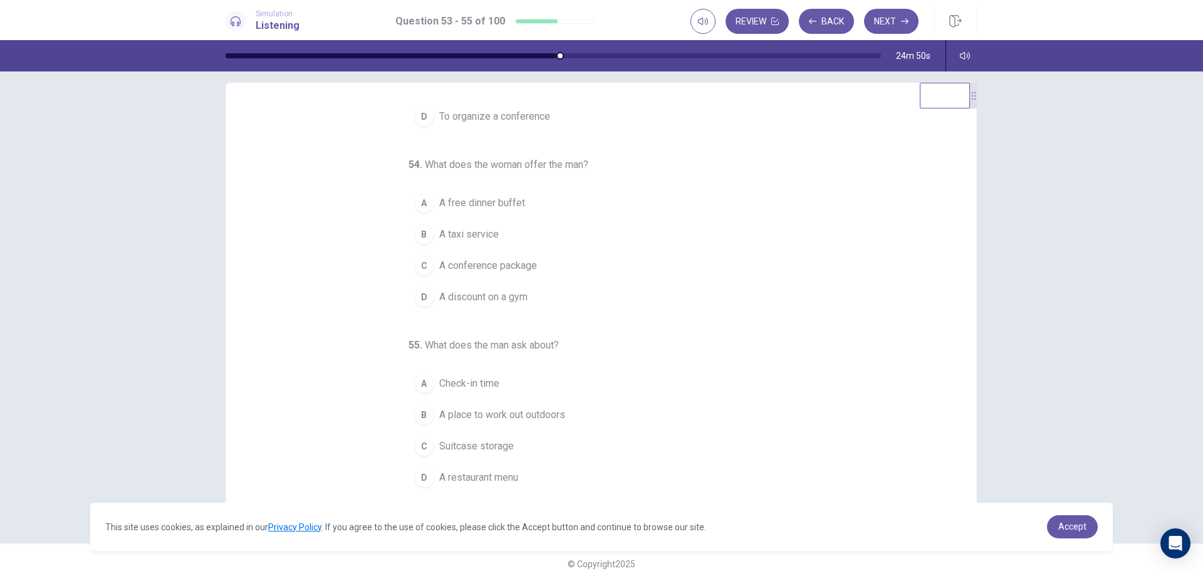
scroll to position [26, 0]
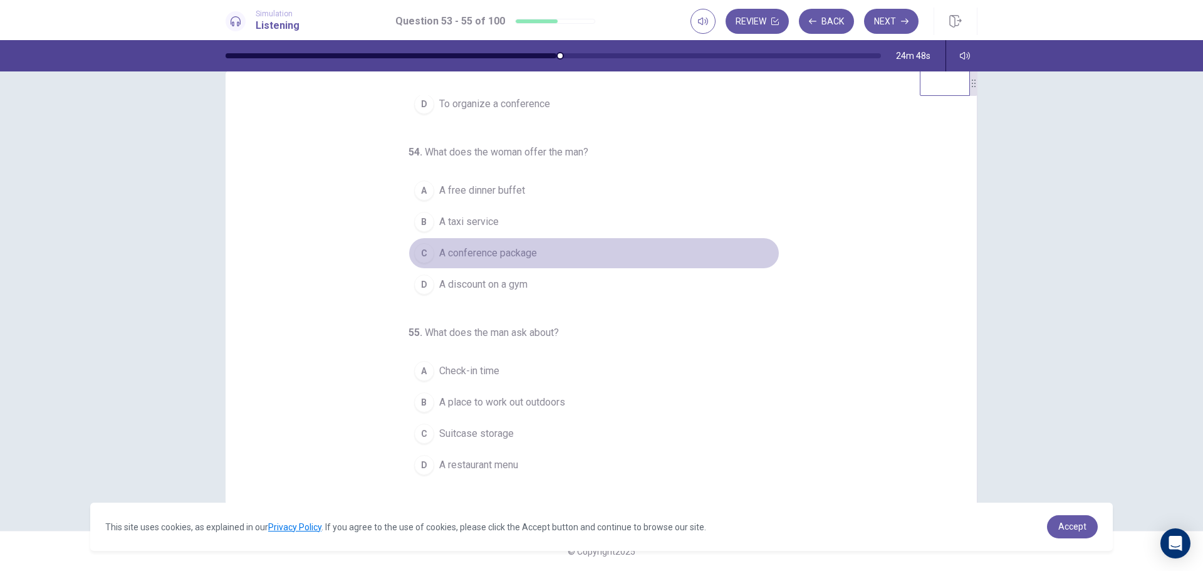
click at [523, 250] on span "A conference package" at bounding box center [488, 253] width 98 height 15
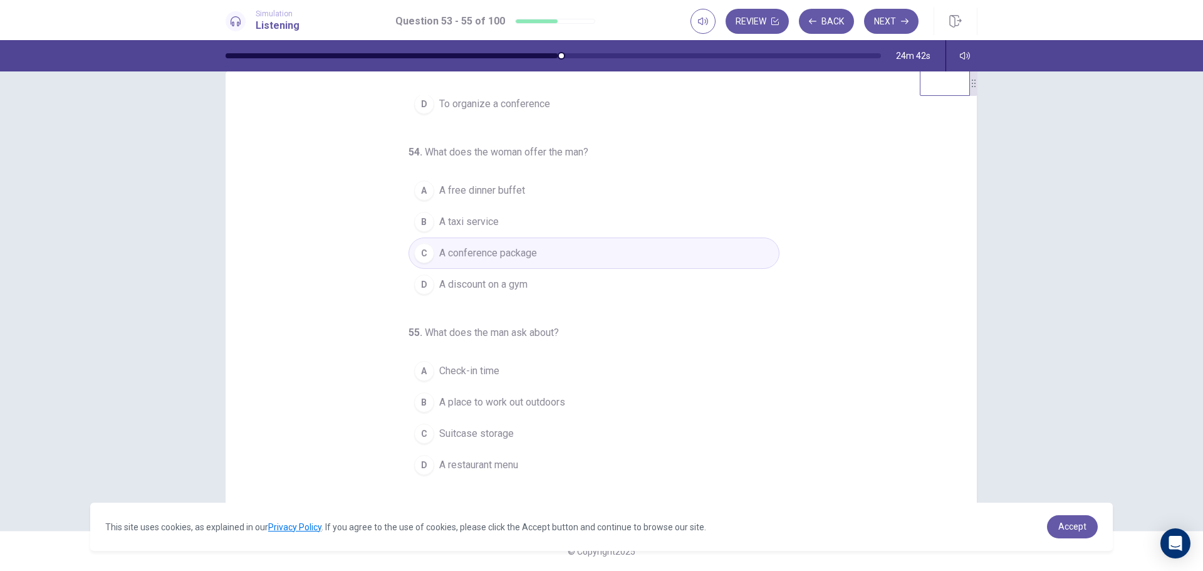
click at [535, 400] on span "A place to work out outdoors" at bounding box center [502, 402] width 126 height 15
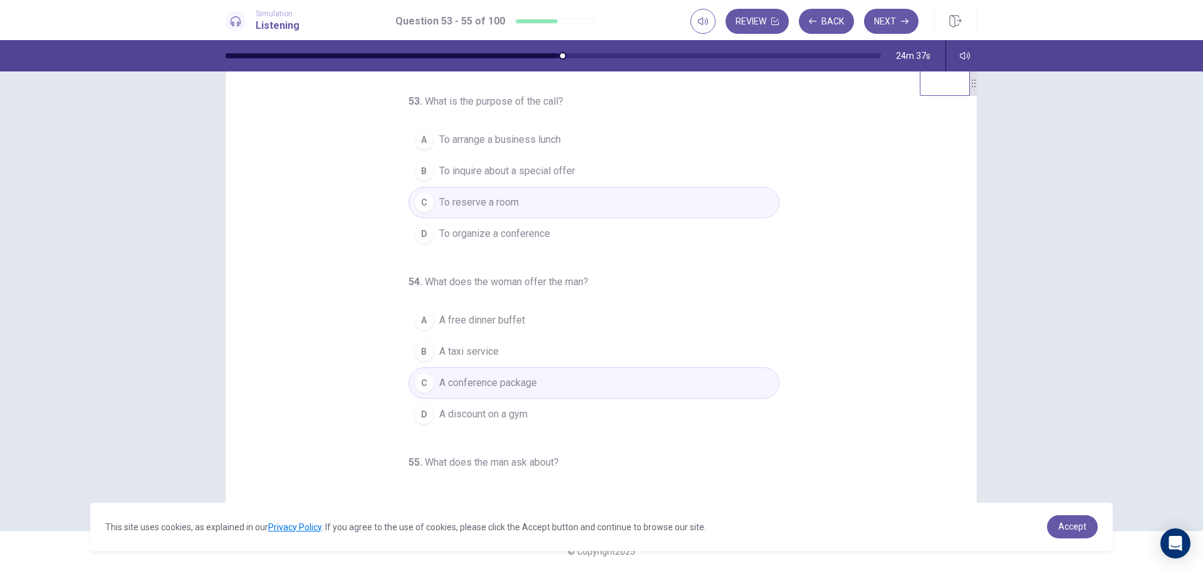
scroll to position [0, 0]
click at [884, 19] on button "Next" at bounding box center [891, 21] width 55 height 25
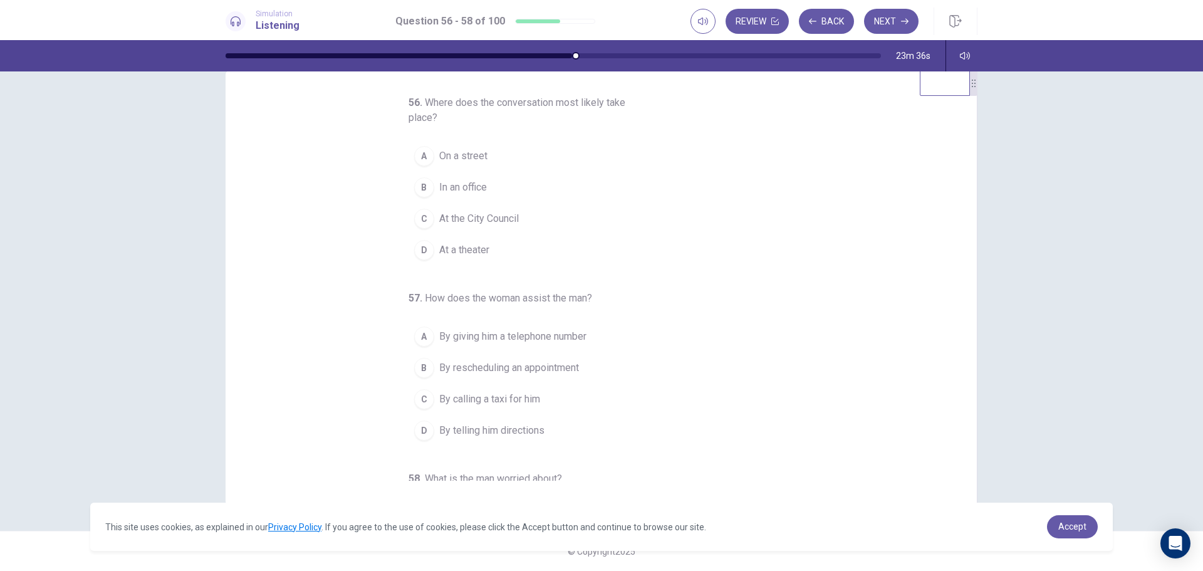
click at [464, 153] on span "On a street" at bounding box center [463, 156] width 48 height 15
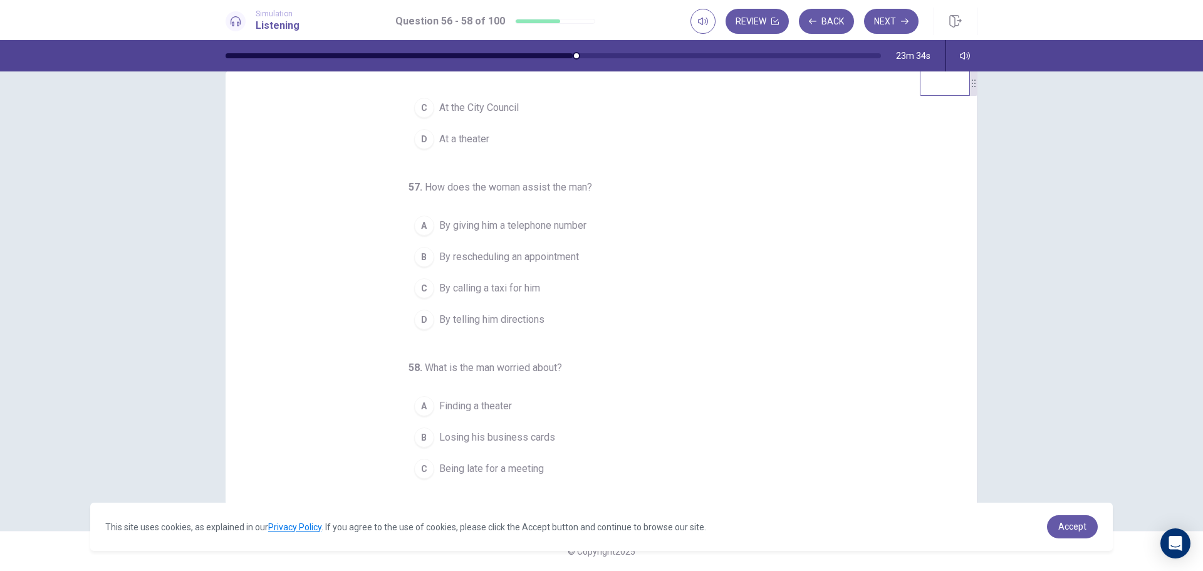
scroll to position [125, 0]
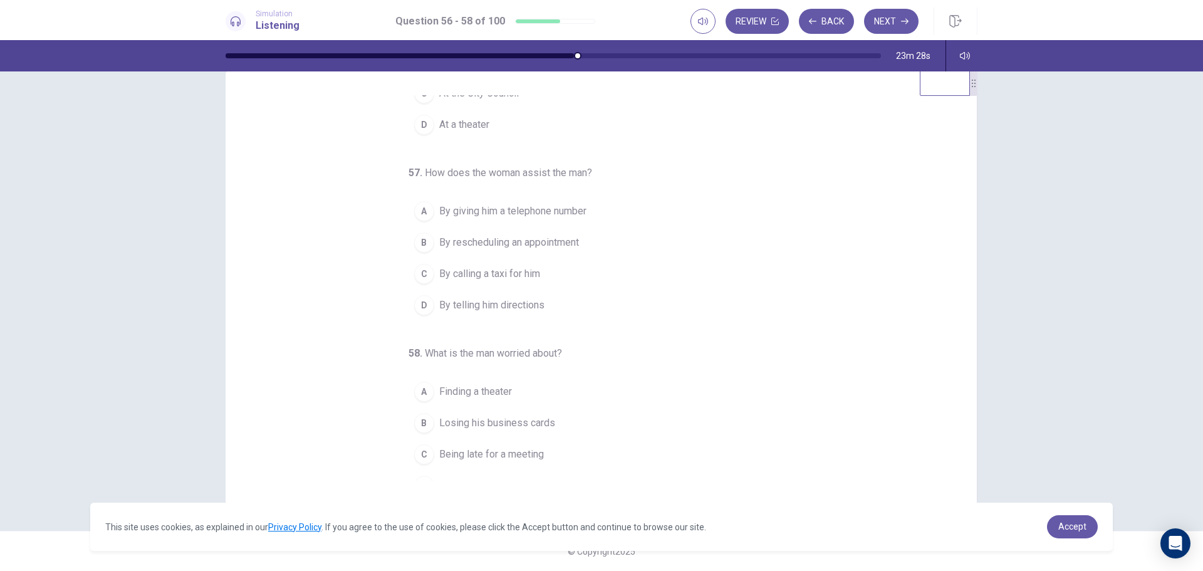
click at [526, 301] on span "By telling him directions" at bounding box center [491, 305] width 105 height 15
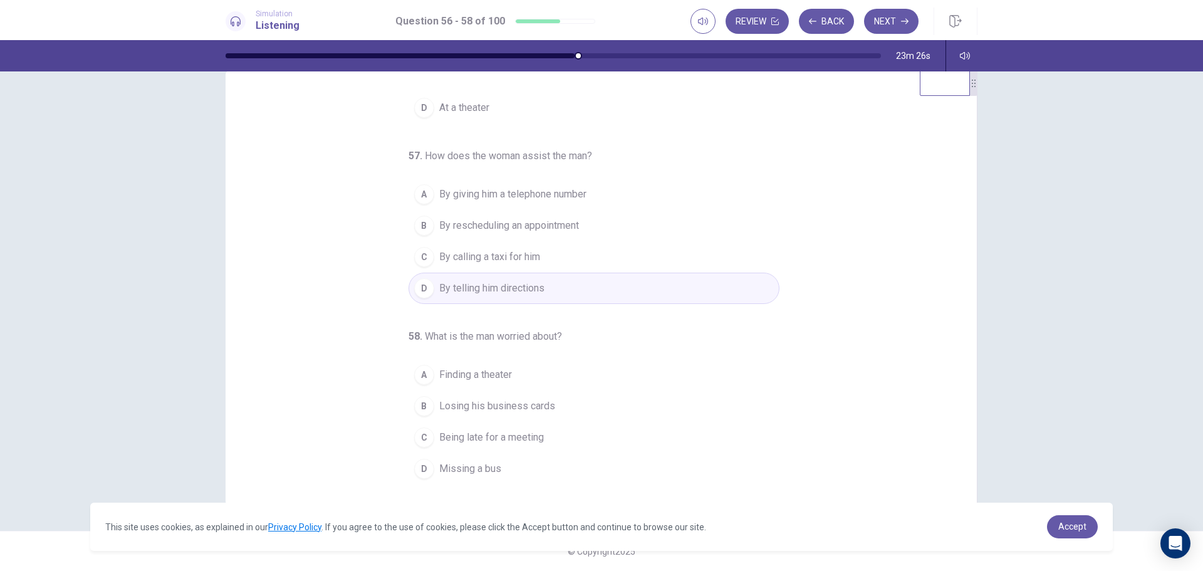
scroll to position [146, 0]
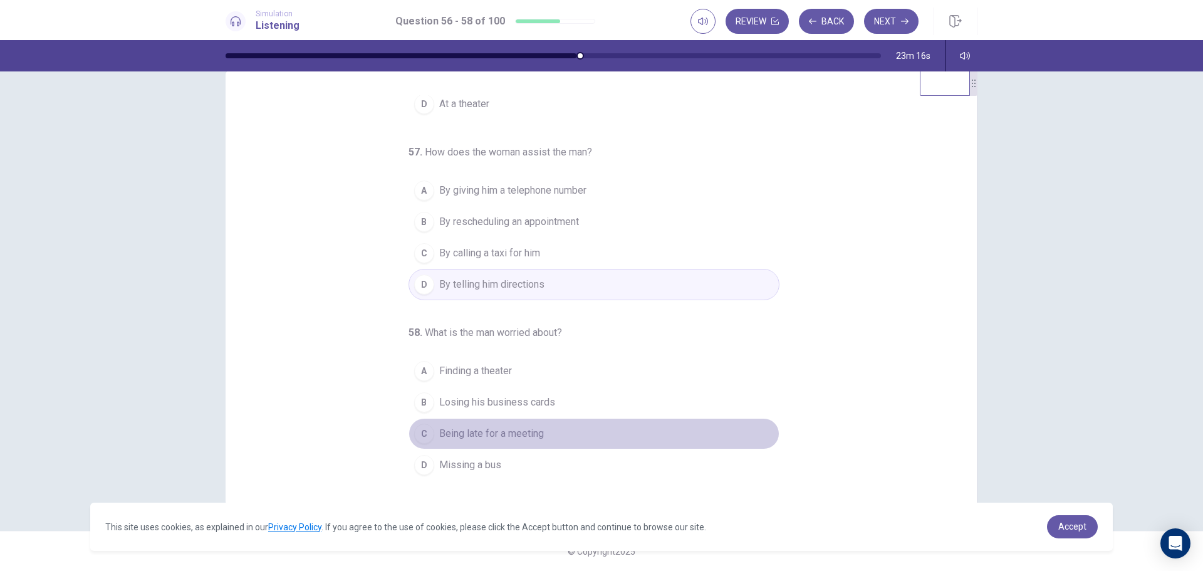
click at [530, 437] on span "Being late for a meeting" at bounding box center [491, 433] width 105 height 15
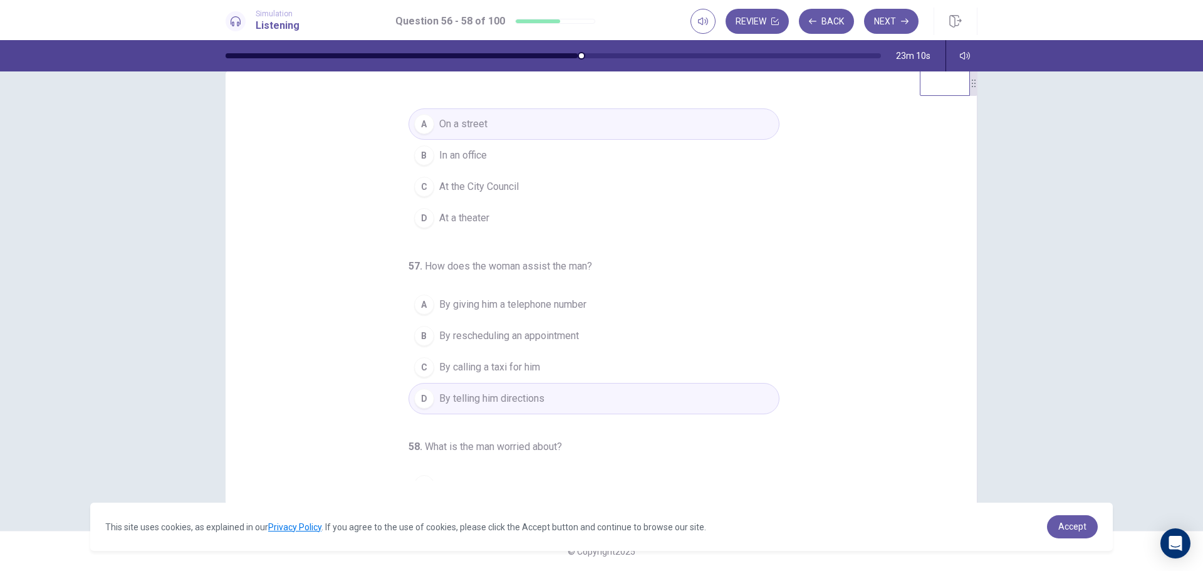
scroll to position [0, 0]
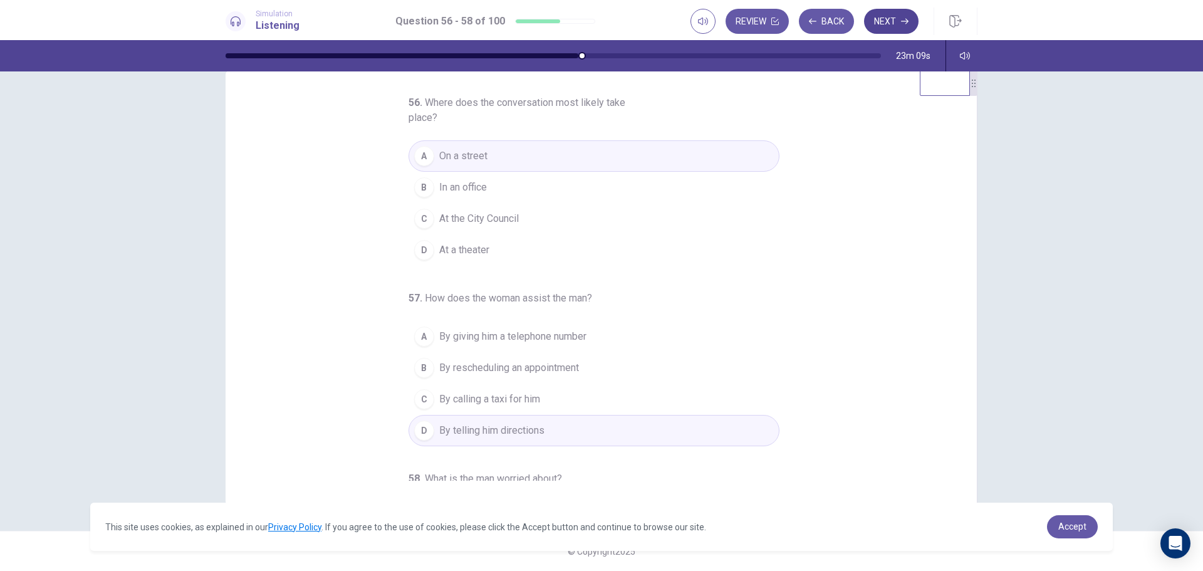
click at [894, 26] on button "Next" at bounding box center [891, 21] width 55 height 25
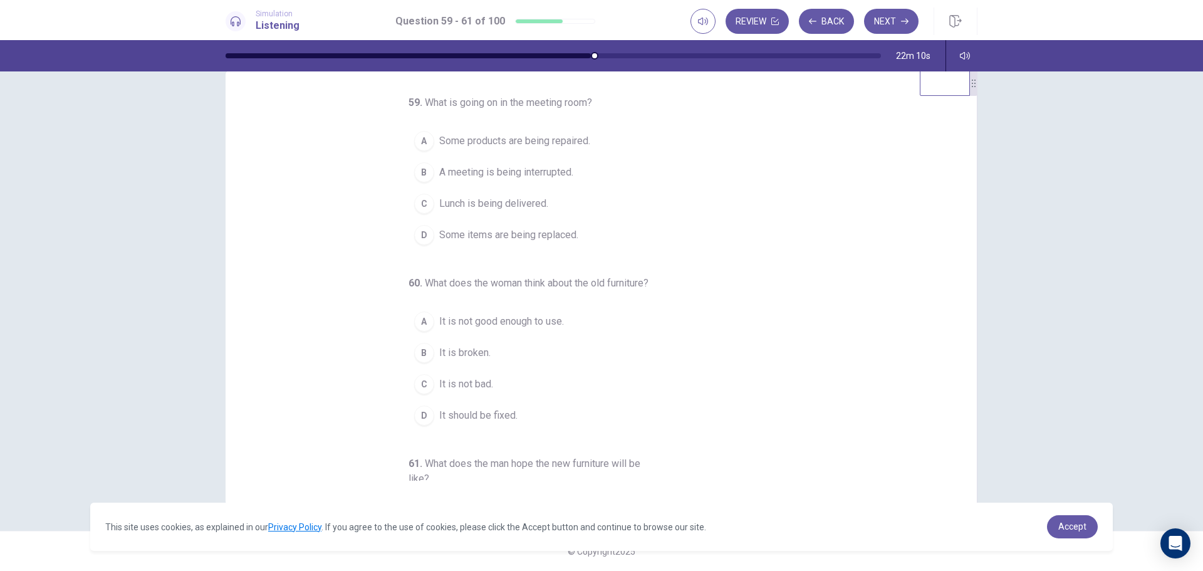
click at [509, 234] on span "Some items are being replaced." at bounding box center [508, 235] width 139 height 15
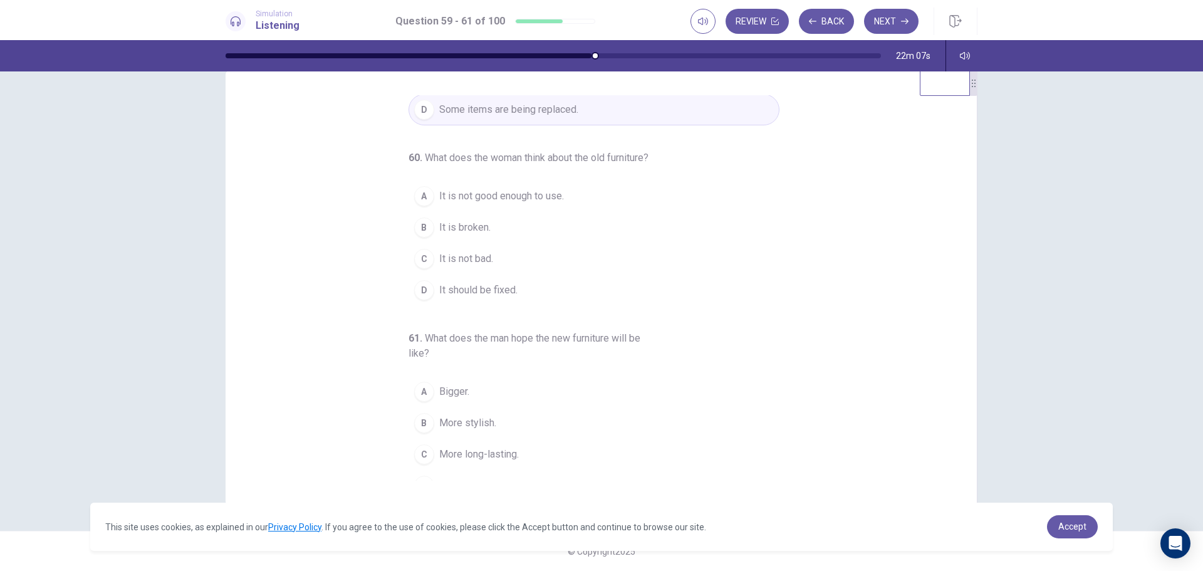
scroll to position [161, 0]
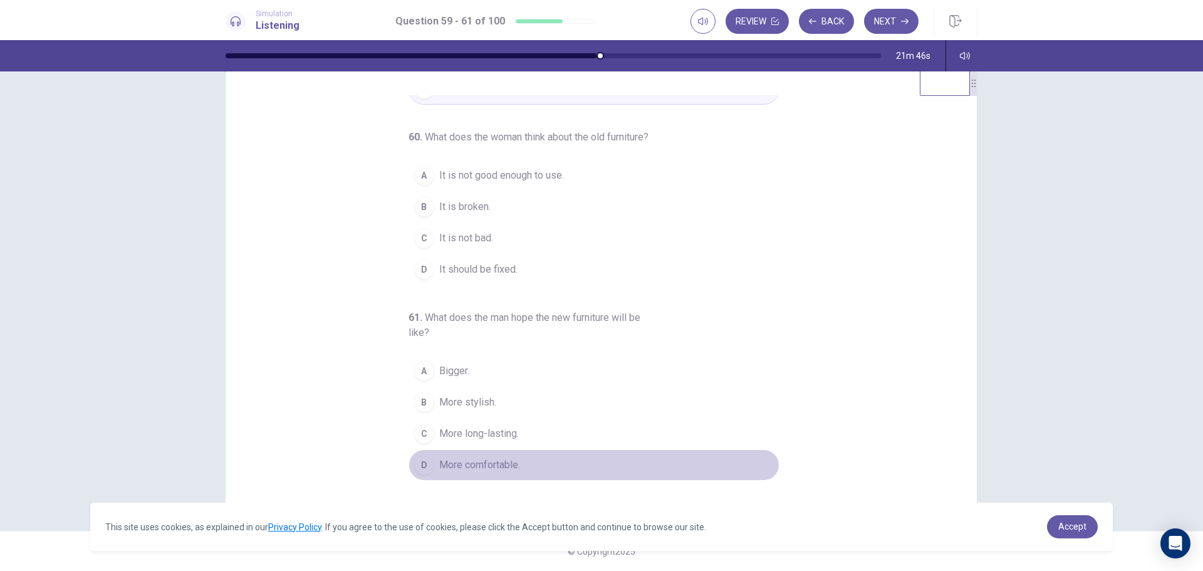
click at [494, 463] on span "More comfortable." at bounding box center [479, 465] width 81 height 15
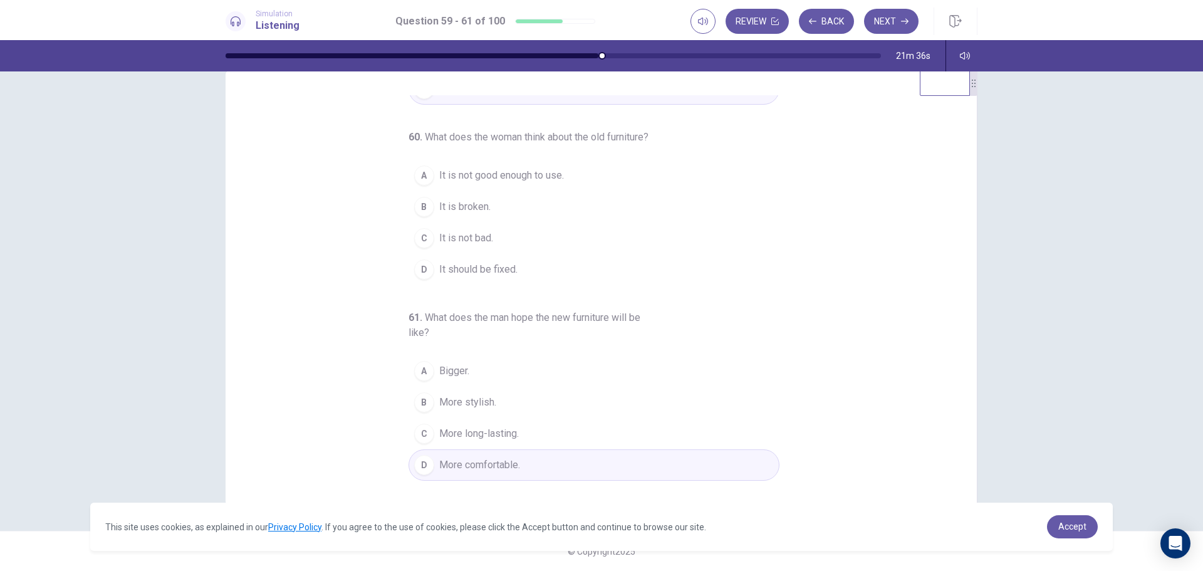
click at [480, 236] on span "It is not bad." at bounding box center [466, 238] width 54 height 15
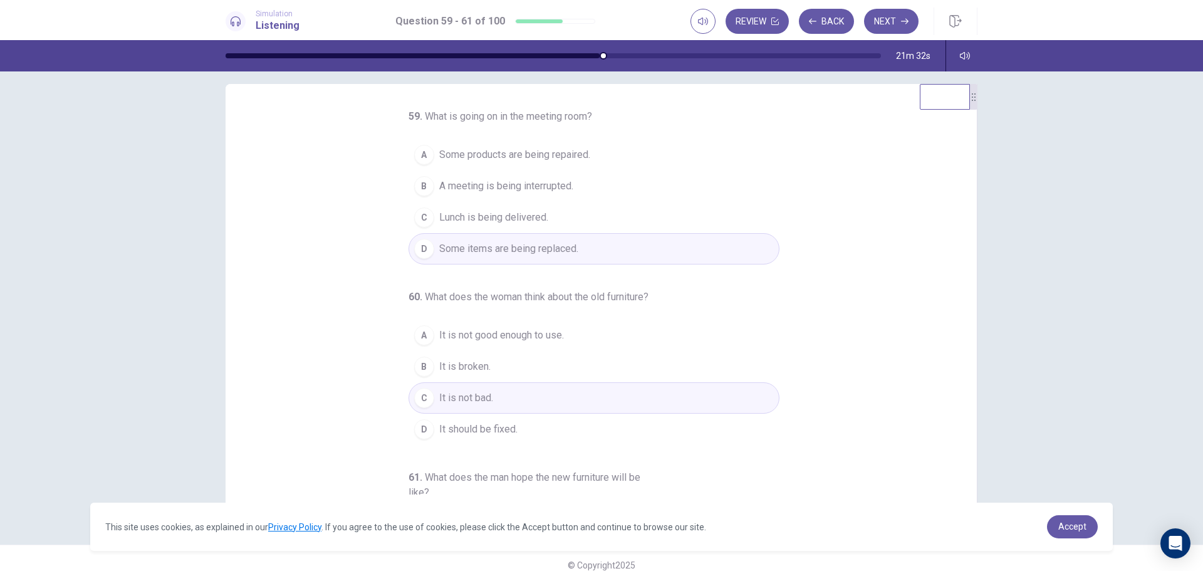
scroll to position [0, 0]
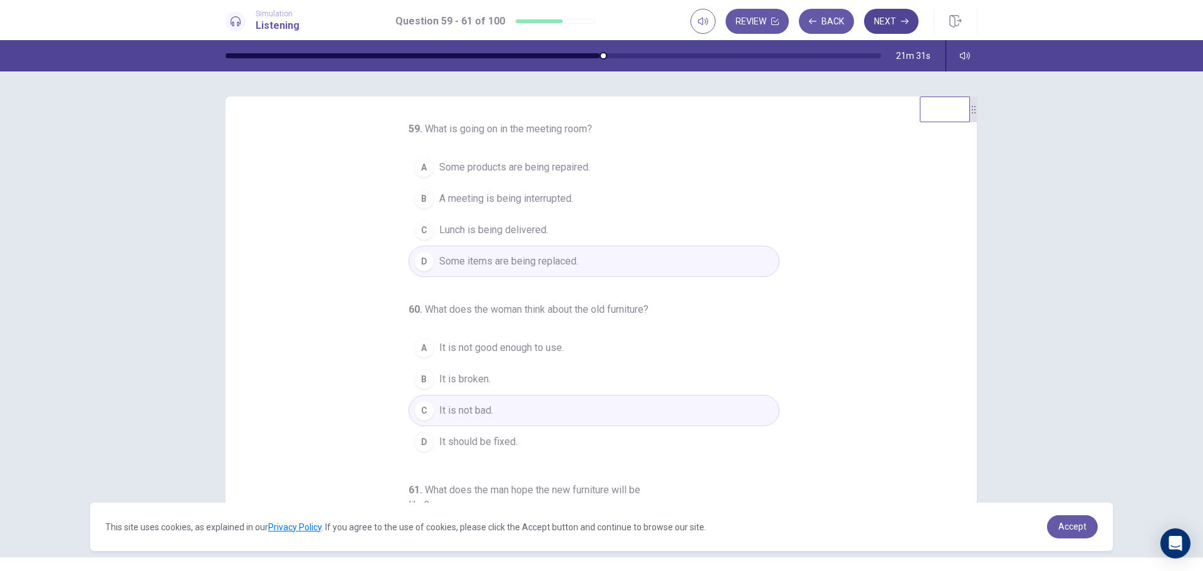
click at [892, 20] on button "Next" at bounding box center [891, 21] width 55 height 25
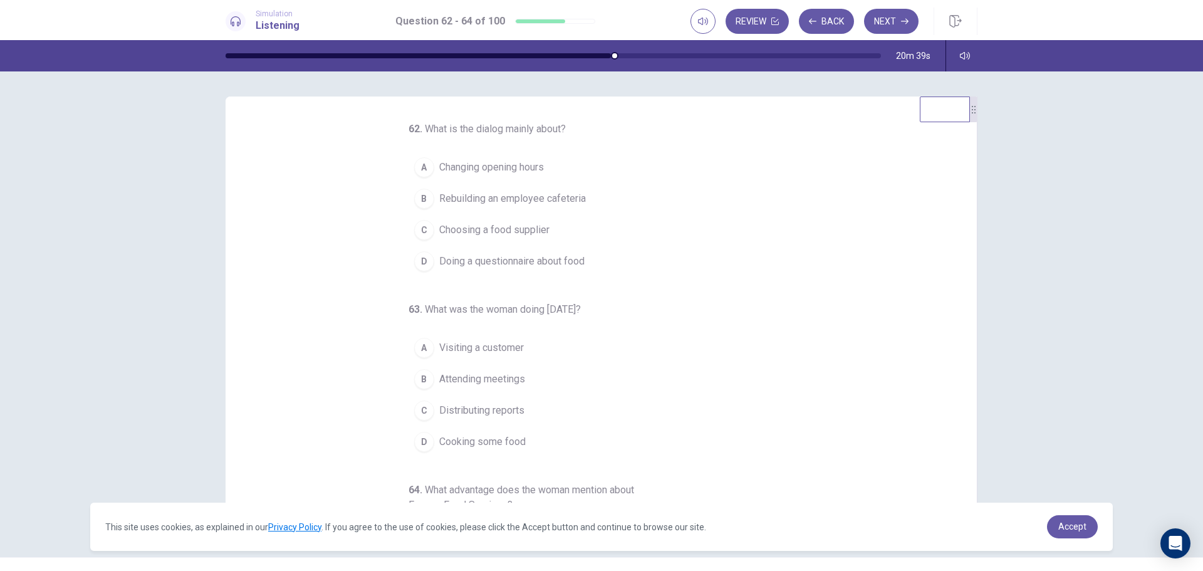
click at [531, 233] on span "Choosing a food supplier" at bounding box center [494, 229] width 110 height 15
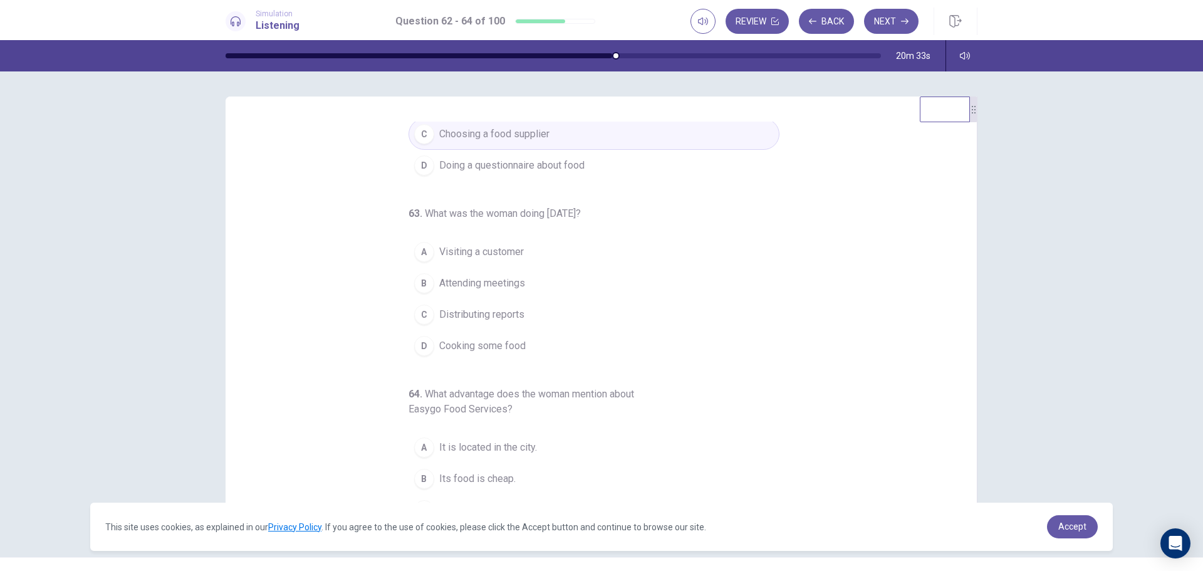
scroll to position [146, 0]
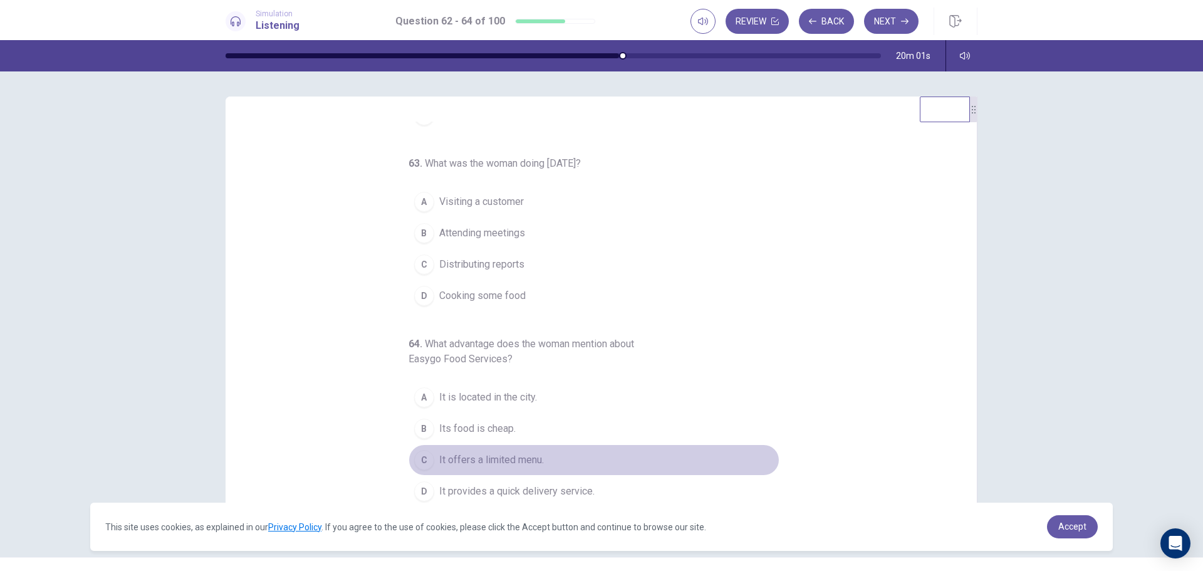
click at [523, 459] on span "It offers a limited menu." at bounding box center [491, 460] width 105 height 15
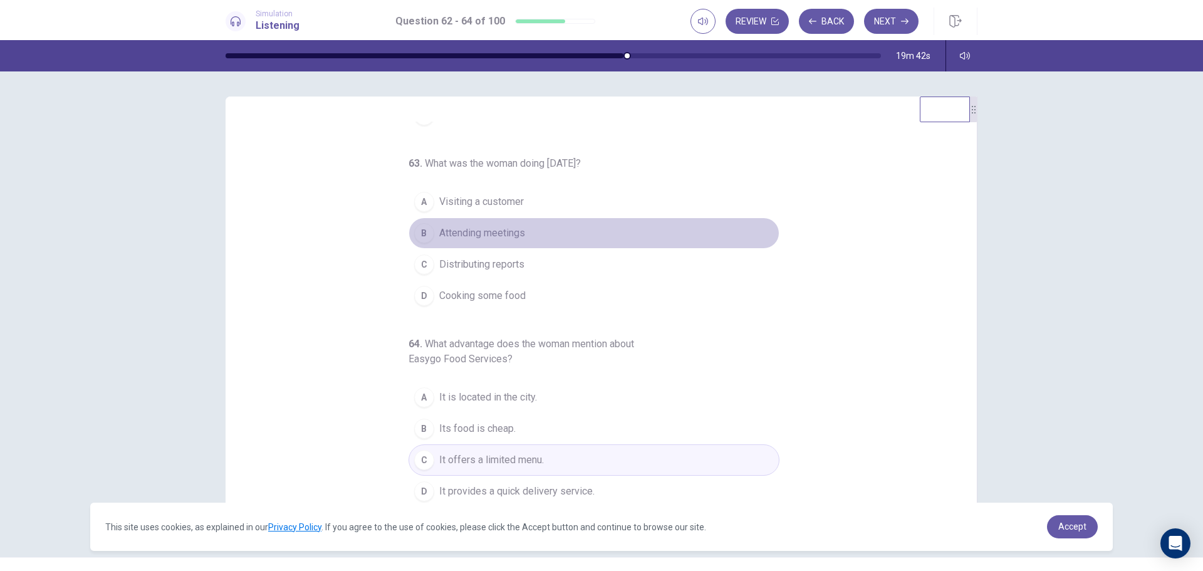
click at [501, 232] on span "Attending meetings" at bounding box center [482, 233] width 86 height 15
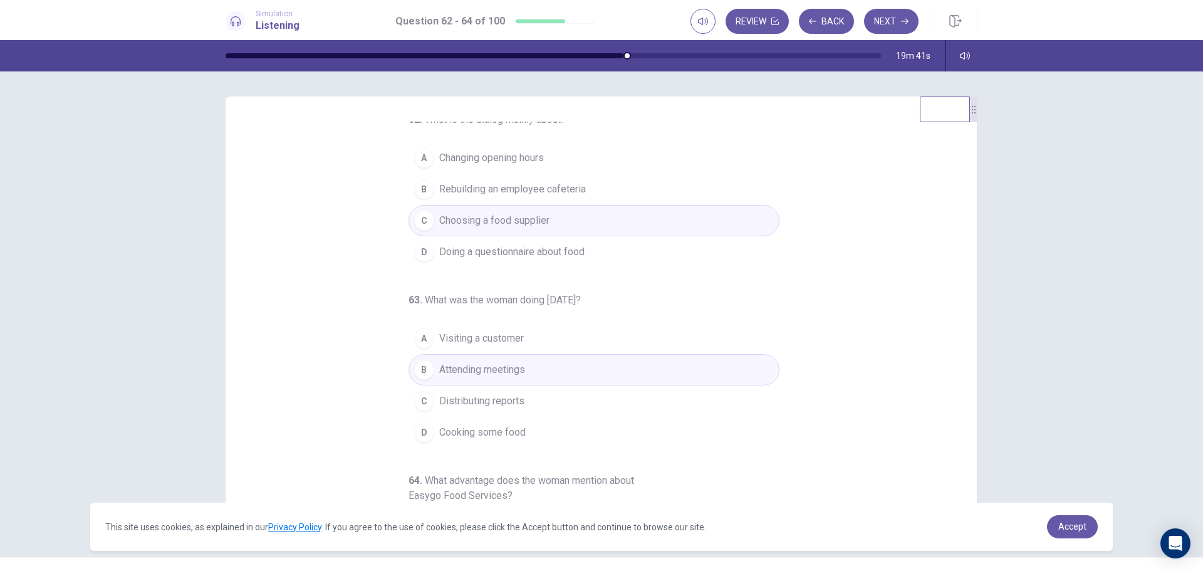
scroll to position [0, 0]
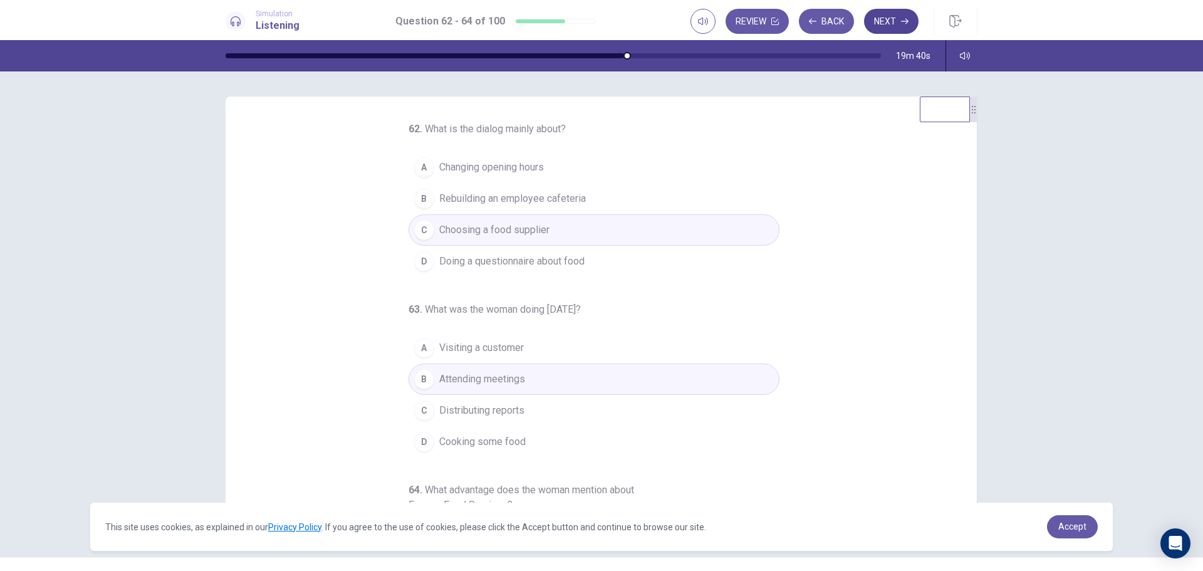
click at [904, 20] on icon "button" at bounding box center [905, 22] width 8 height 8
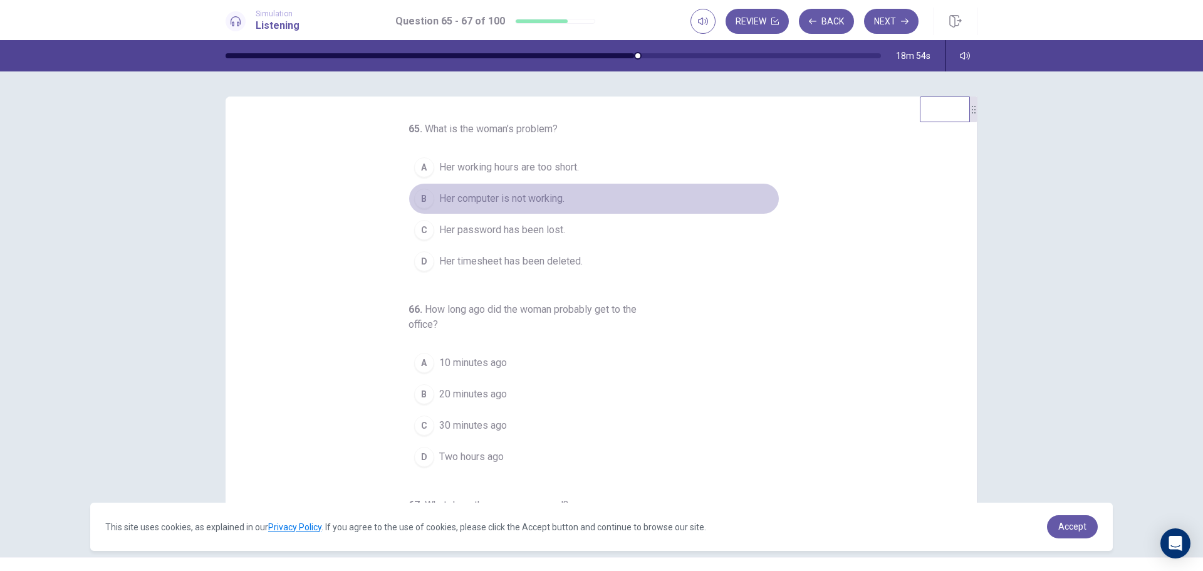
click at [545, 196] on span "Her computer is not working." at bounding box center [501, 198] width 125 height 15
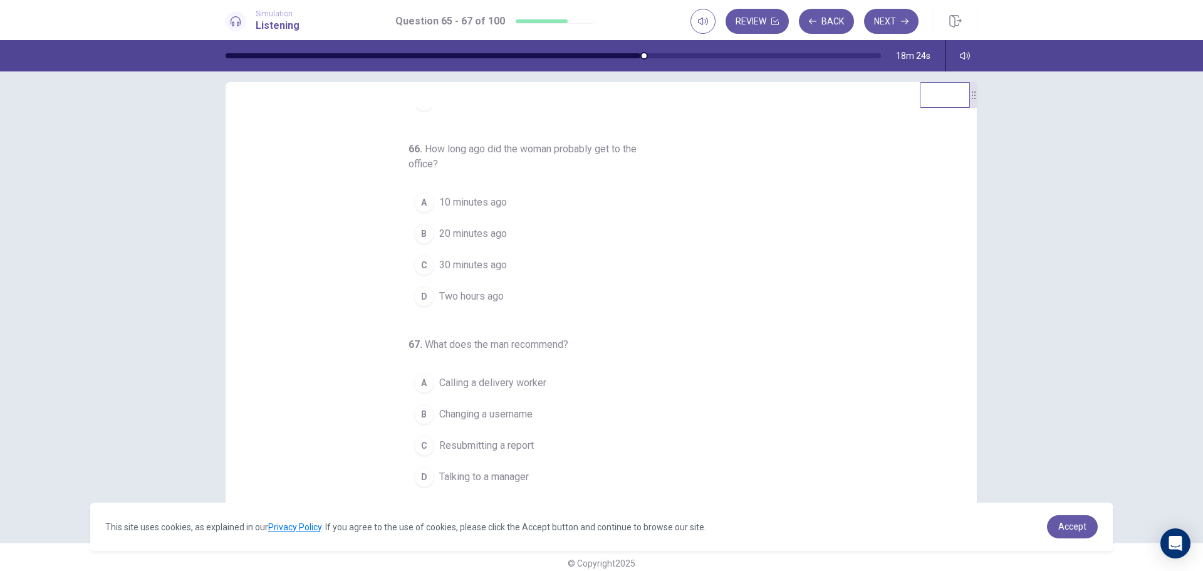
scroll to position [26, 0]
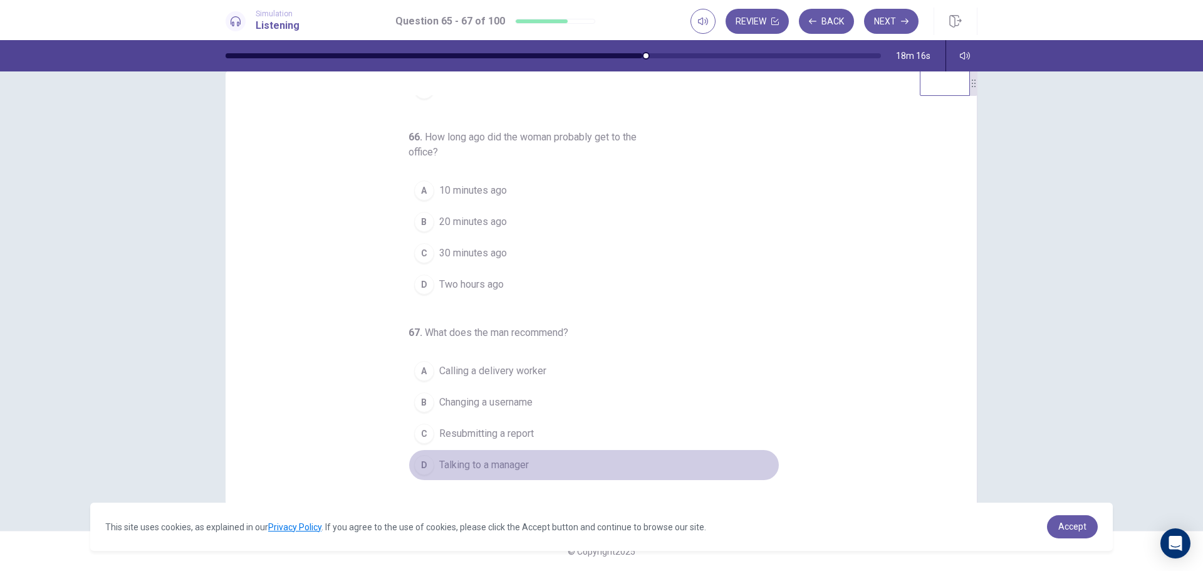
click at [482, 463] on span "Talking to a manager" at bounding box center [484, 465] width 90 height 15
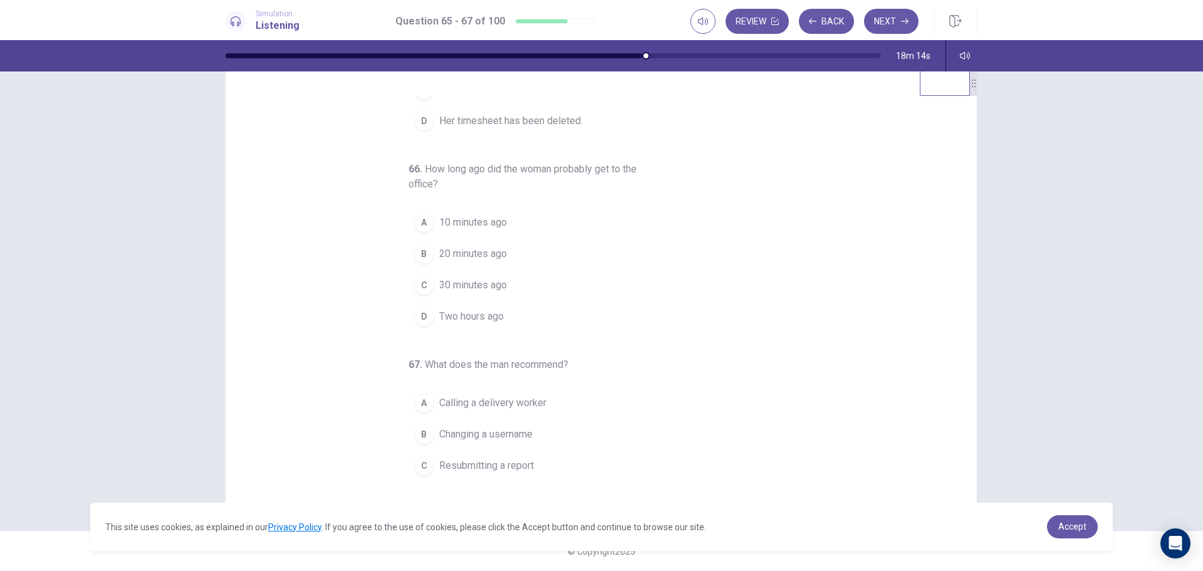
scroll to position [83, 0]
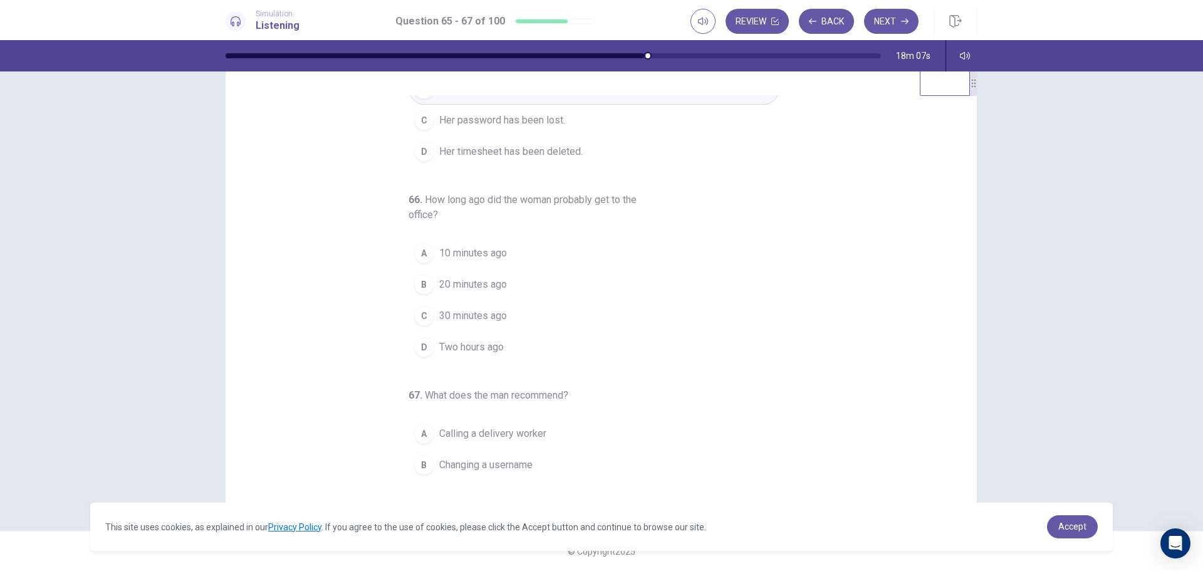
click at [489, 251] on span "10 minutes ago" at bounding box center [473, 253] width 68 height 15
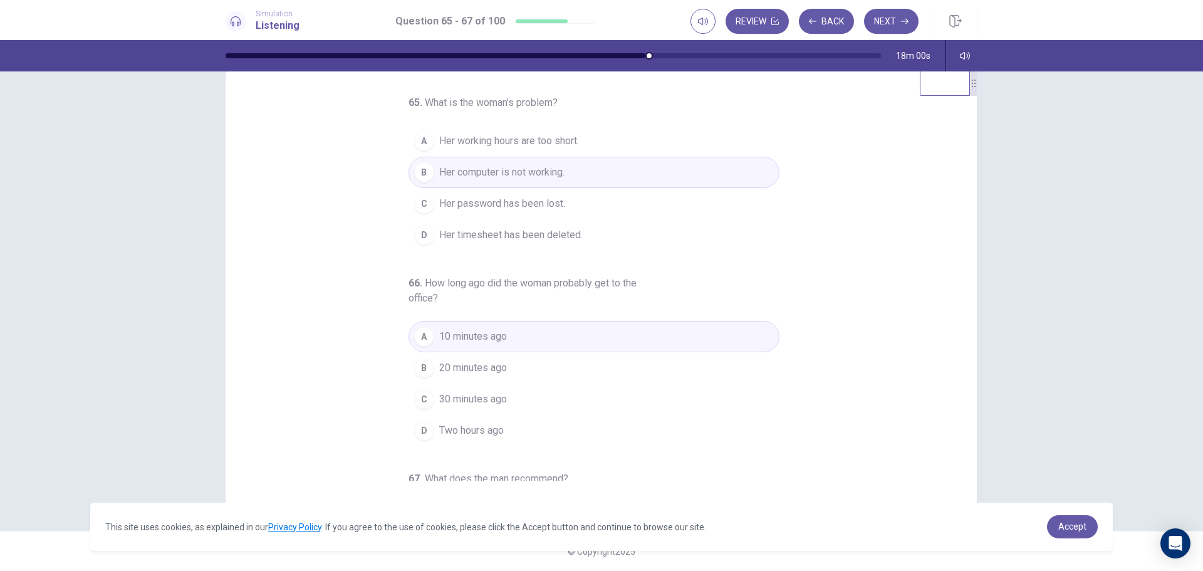
scroll to position [0, 0]
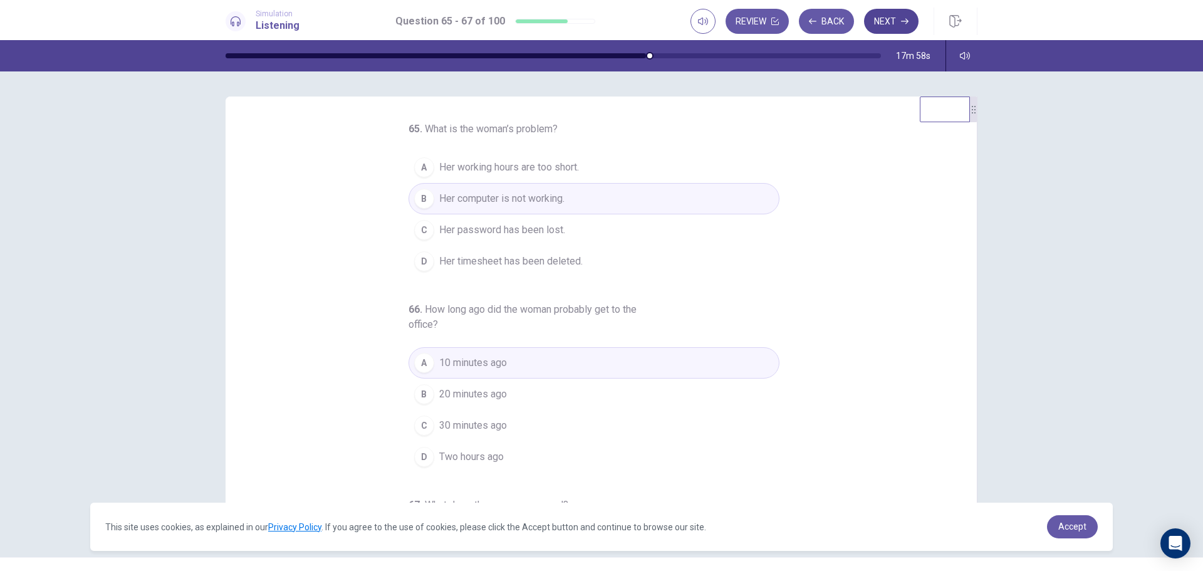
click at [899, 21] on button "Next" at bounding box center [891, 21] width 55 height 25
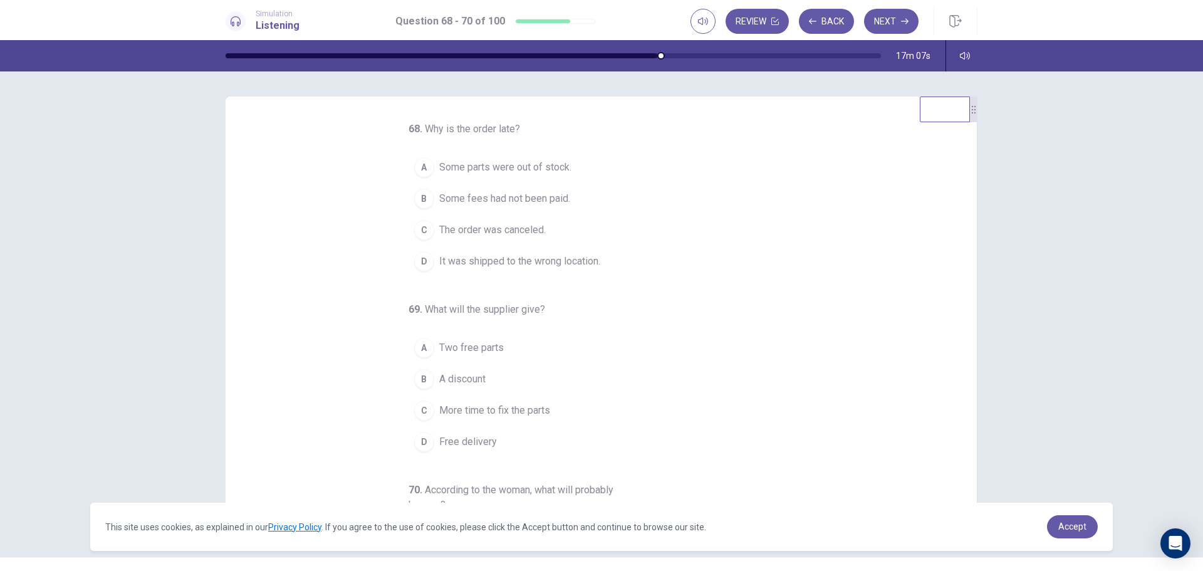
click at [530, 263] on span "It was shipped to the wrong location." at bounding box center [519, 261] width 161 height 15
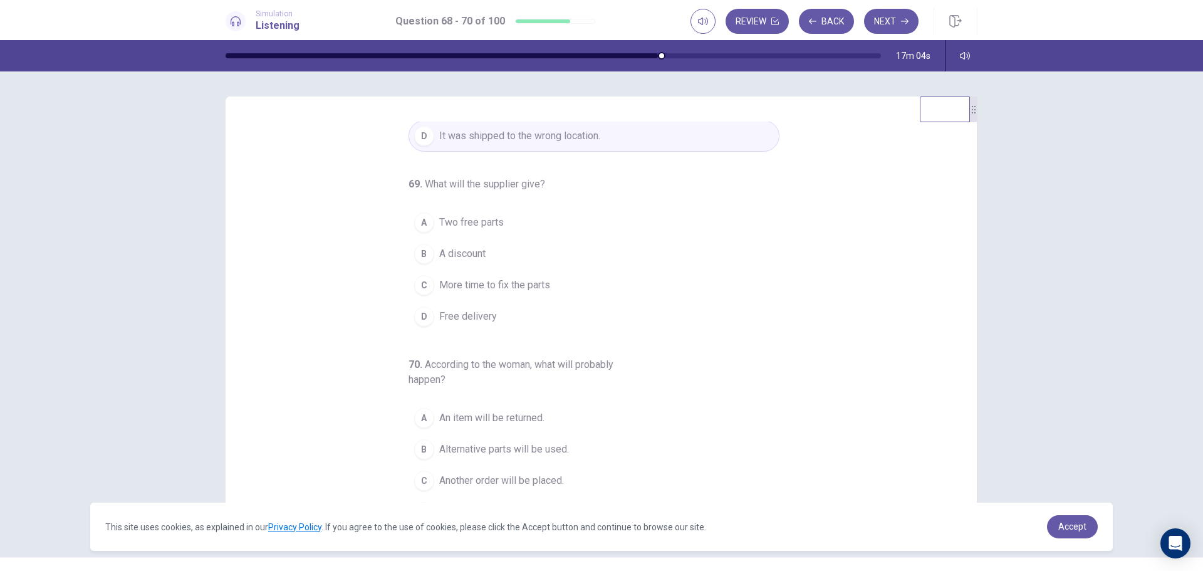
scroll to position [146, 0]
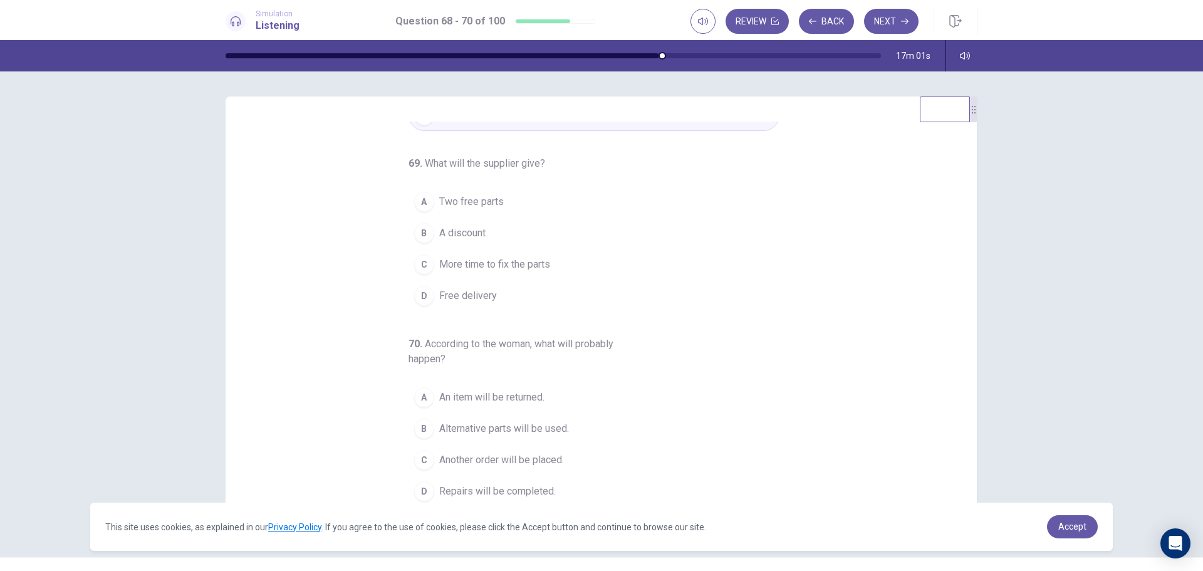
click at [466, 231] on span "A discount" at bounding box center [462, 233] width 46 height 15
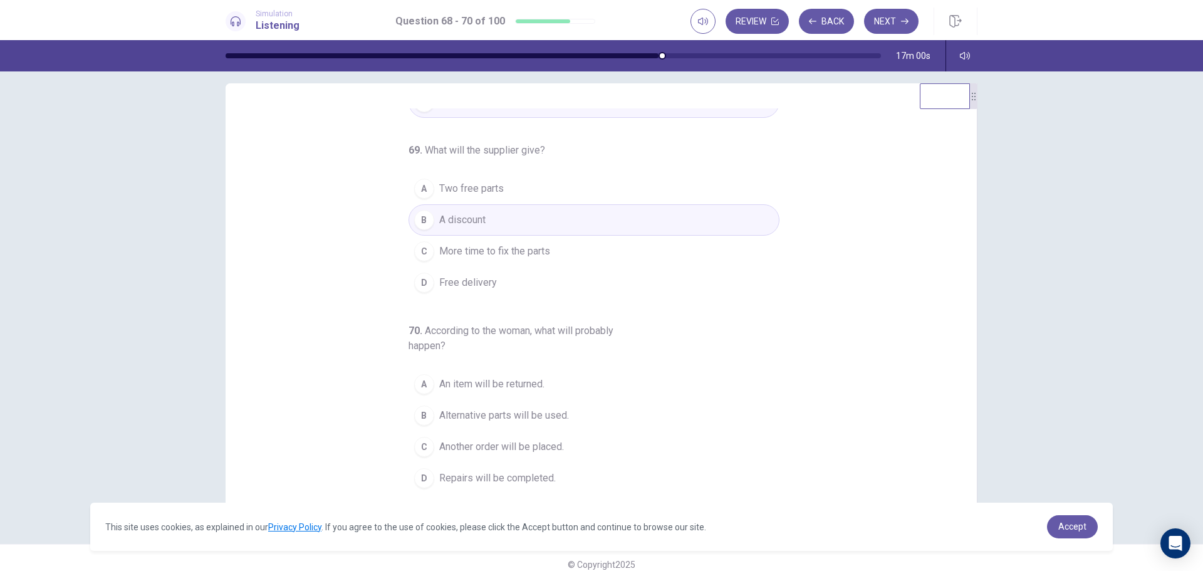
scroll to position [26, 0]
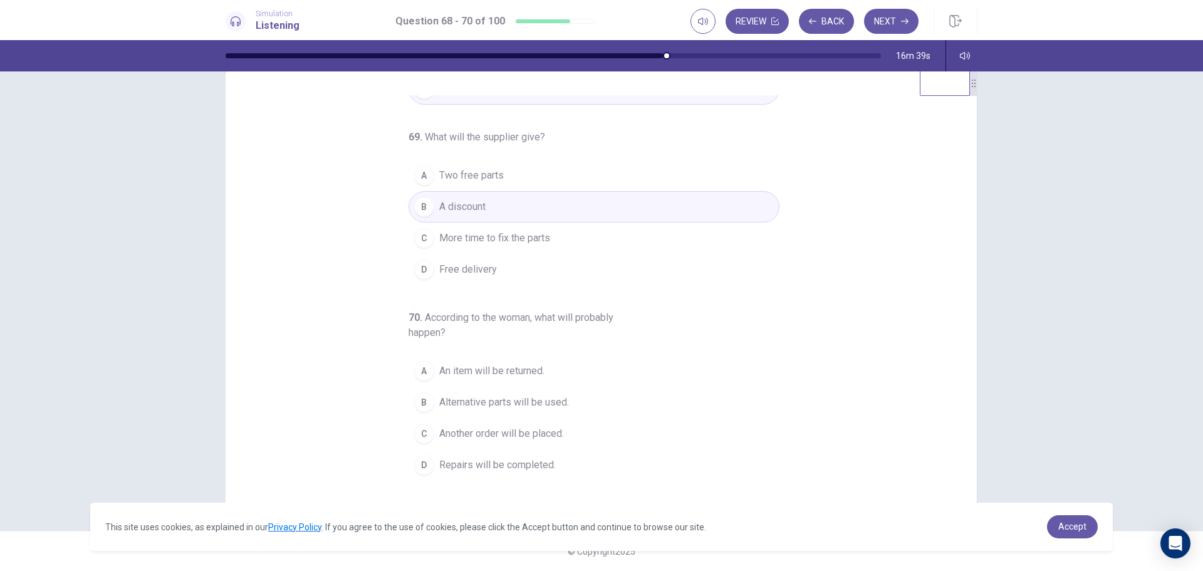
click at [490, 464] on span "Repairs will be completed." at bounding box center [497, 465] width 117 height 15
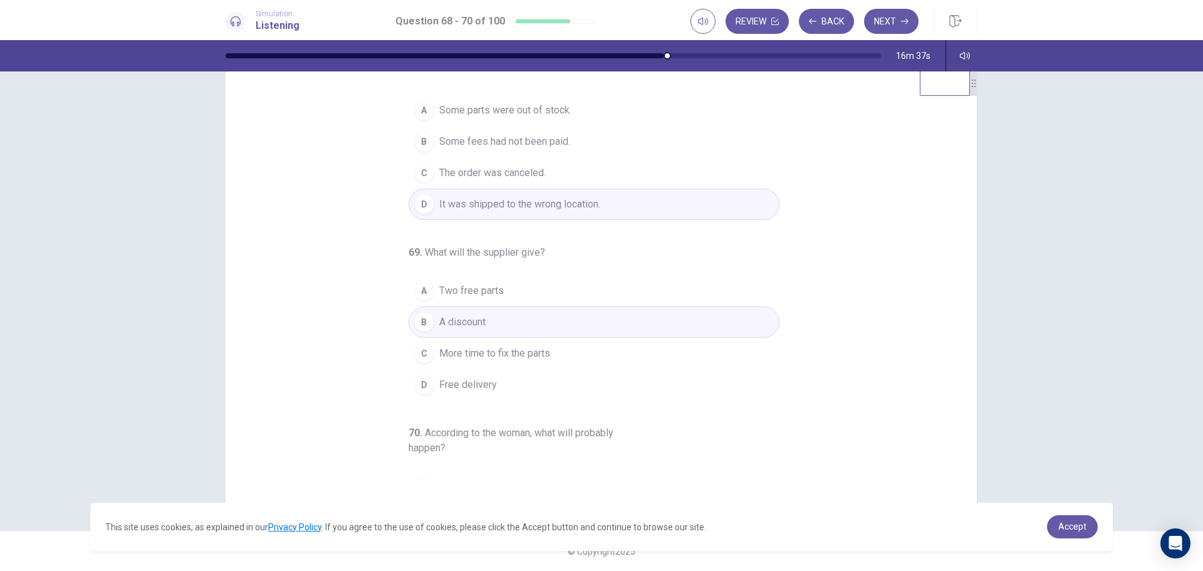
scroll to position [0, 0]
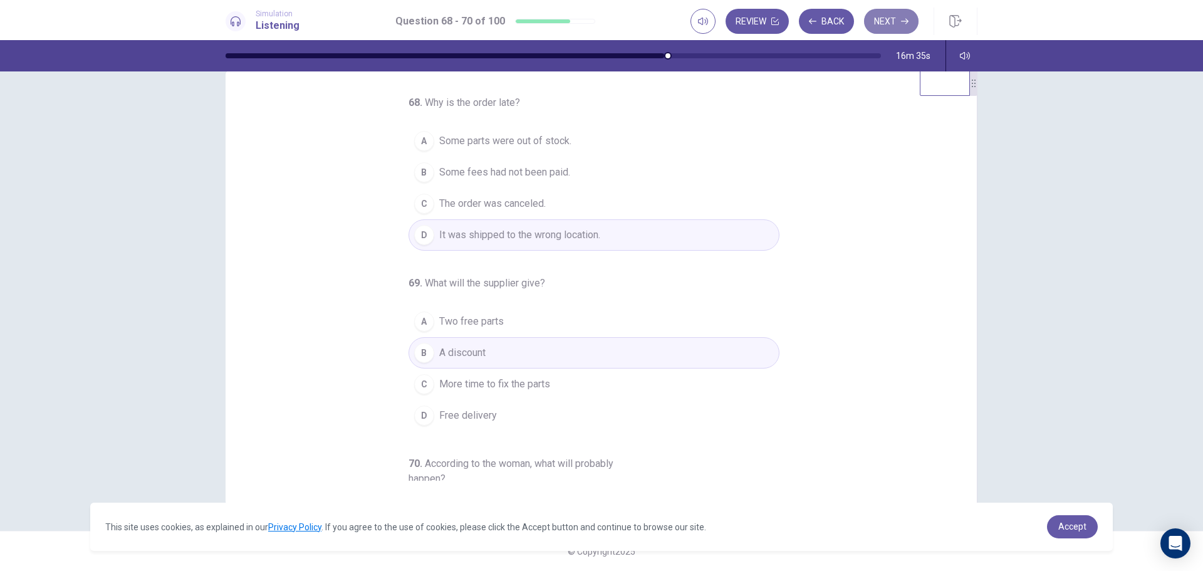
click at [891, 26] on button "Next" at bounding box center [891, 21] width 55 height 25
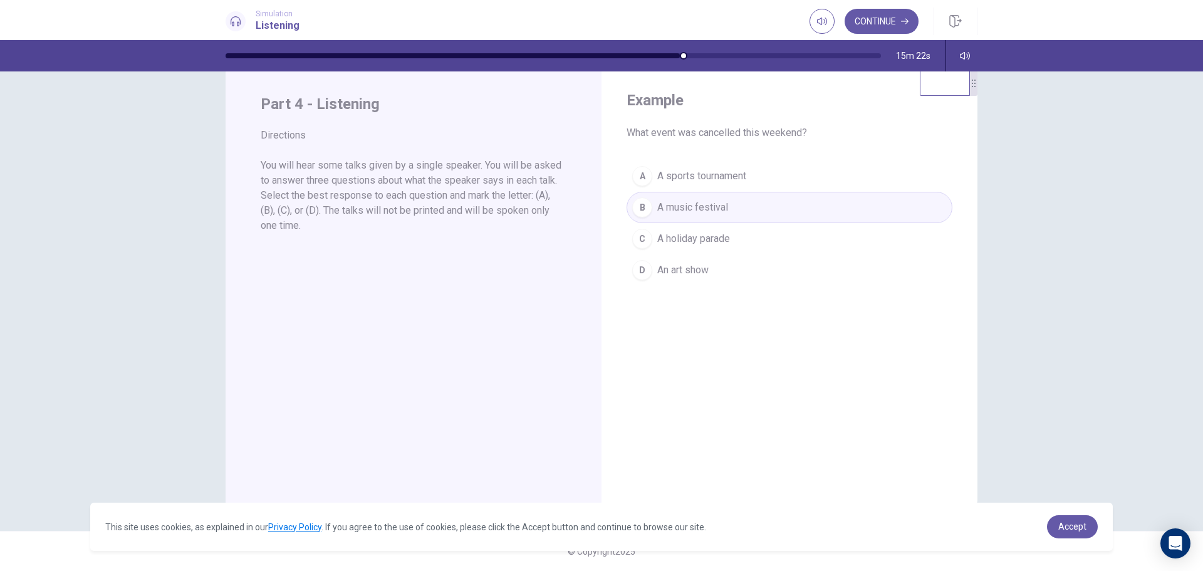
click at [994, 273] on div "Example What event was cancelled this weekend? A A sports tournament B A music …" at bounding box center [602, 288] width 792 height 436
click at [894, 15] on button "Continue" at bounding box center [882, 21] width 74 height 25
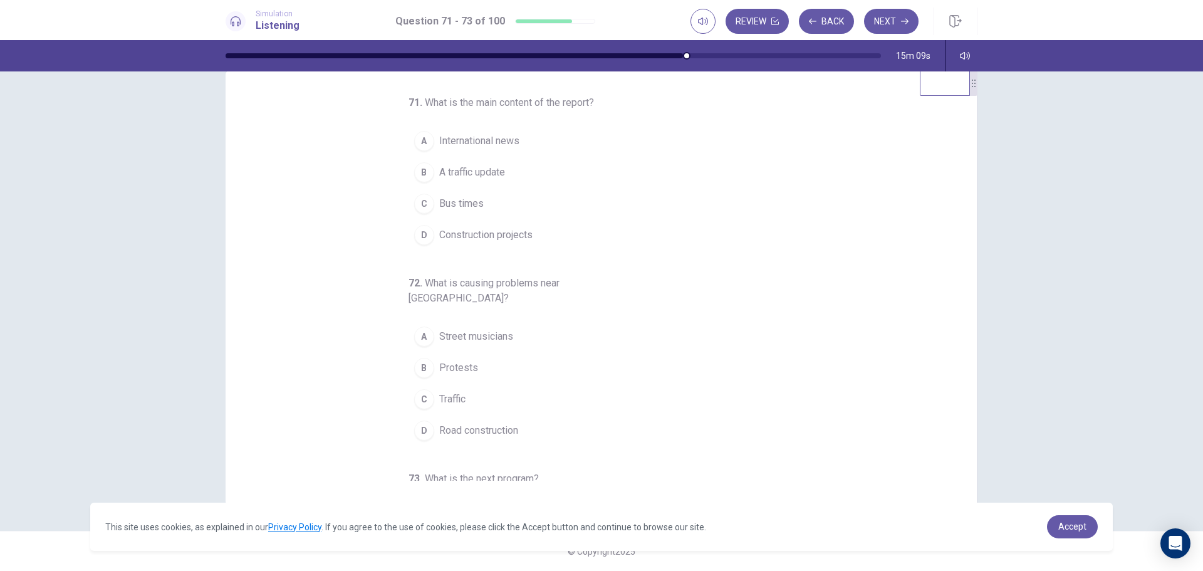
click at [474, 166] on span "A traffic update" at bounding box center [472, 172] width 66 height 15
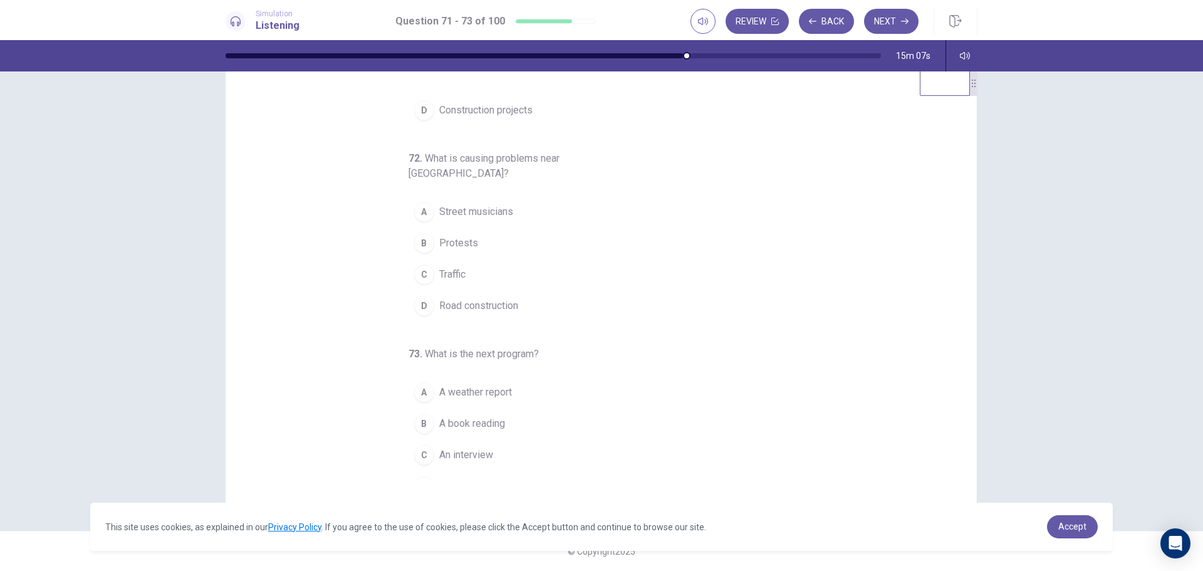
scroll to position [125, 0]
click at [469, 298] on span "Road construction" at bounding box center [478, 305] width 79 height 15
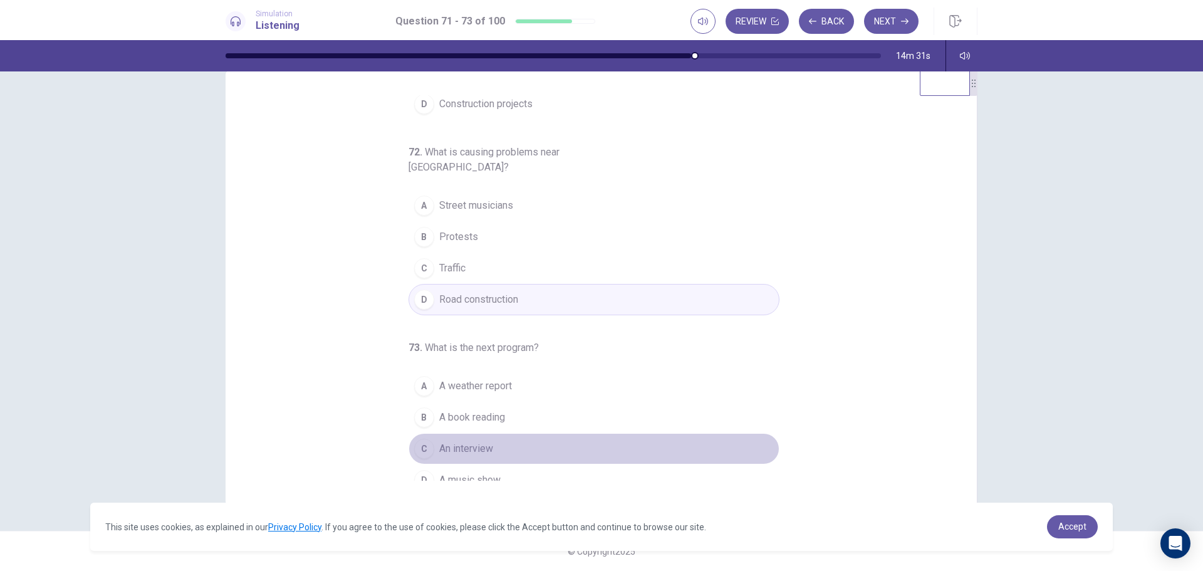
click at [468, 441] on span "An interview" at bounding box center [466, 448] width 54 height 15
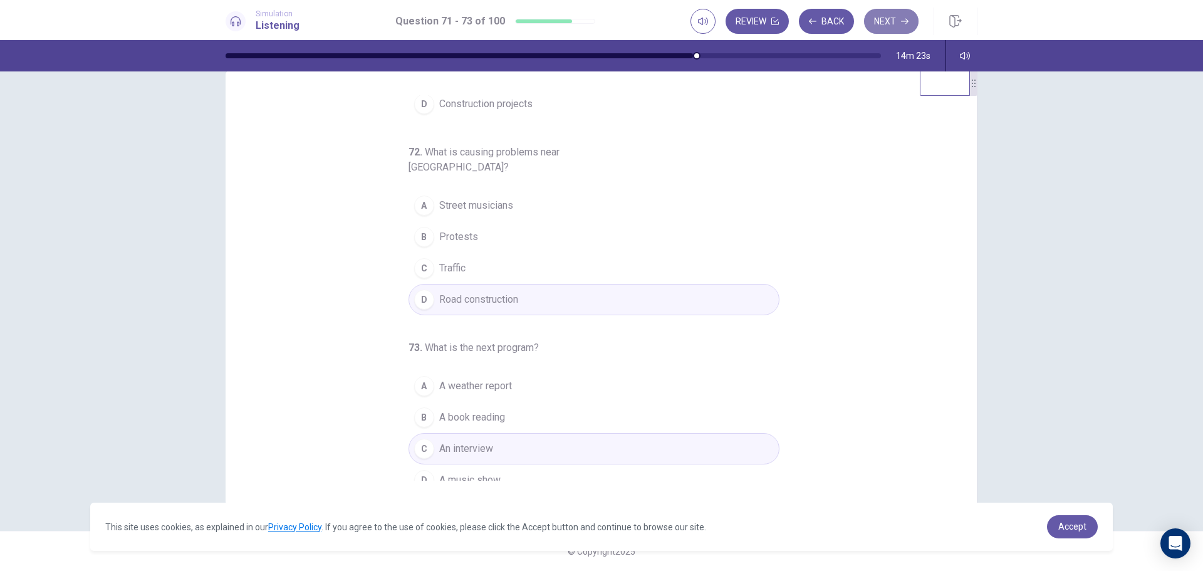
click at [891, 23] on button "Next" at bounding box center [891, 21] width 55 height 25
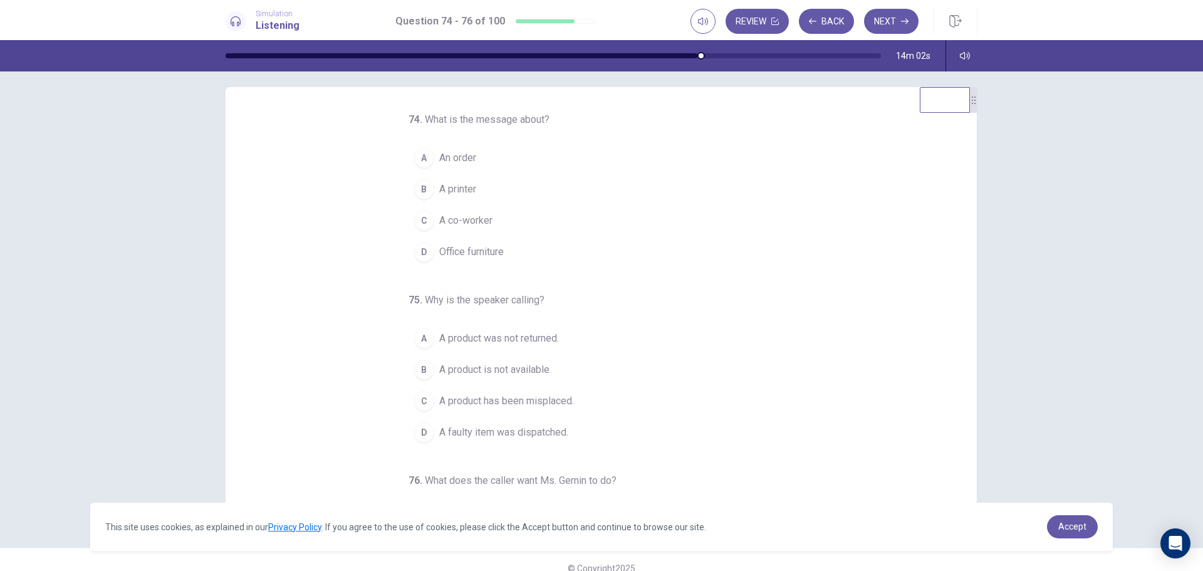
scroll to position [0, 0]
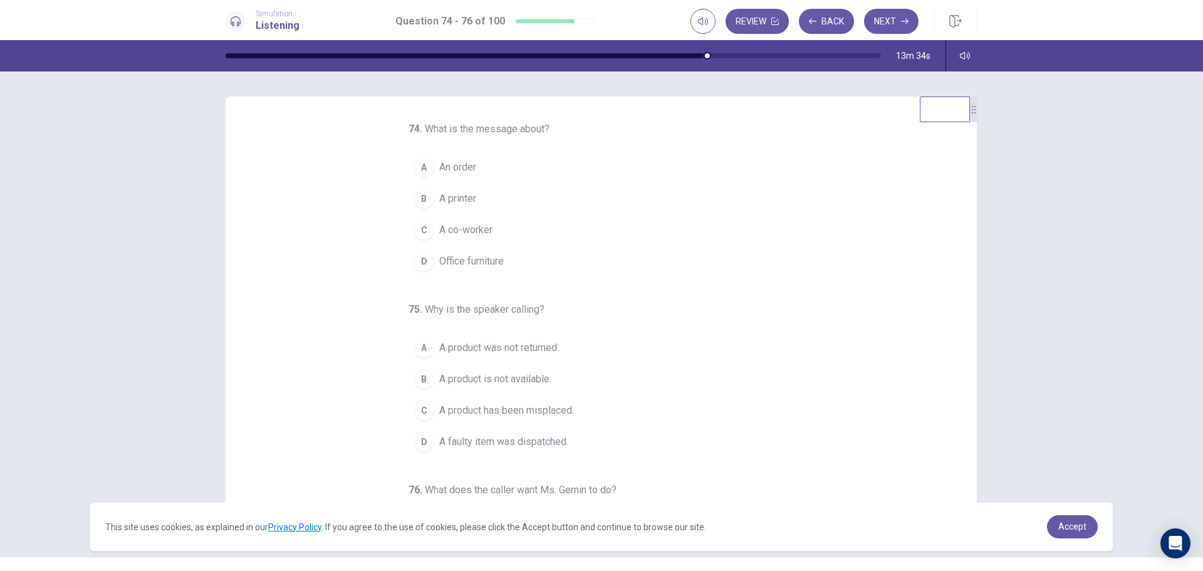
click at [465, 167] on span "An order" at bounding box center [457, 167] width 37 height 15
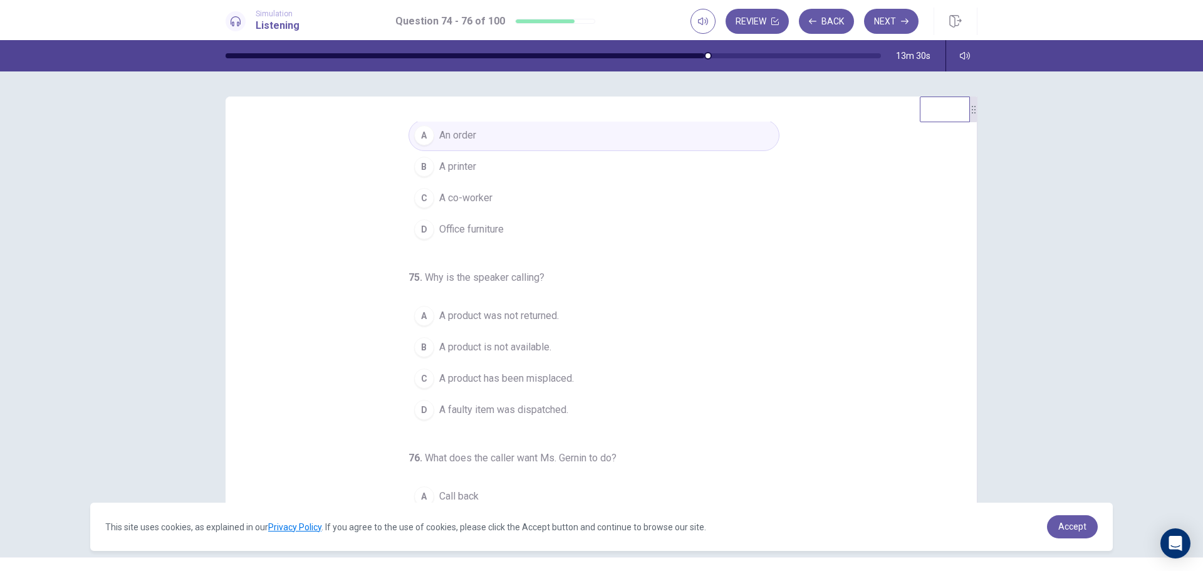
scroll to position [63, 0]
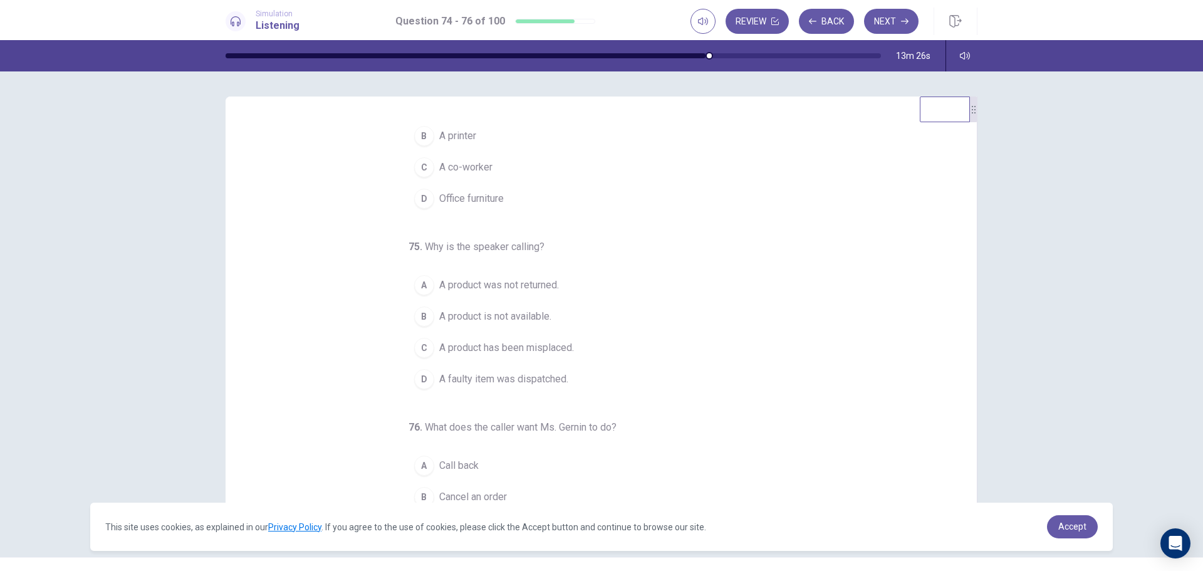
click at [516, 314] on span "A product is not available." at bounding box center [495, 316] width 112 height 15
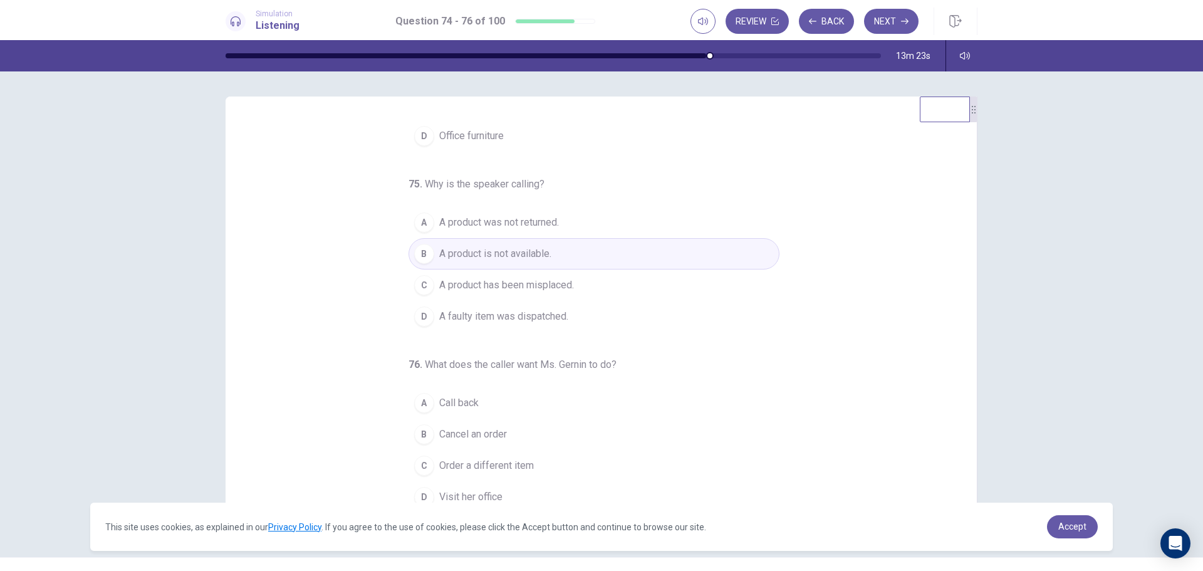
scroll to position [131, 0]
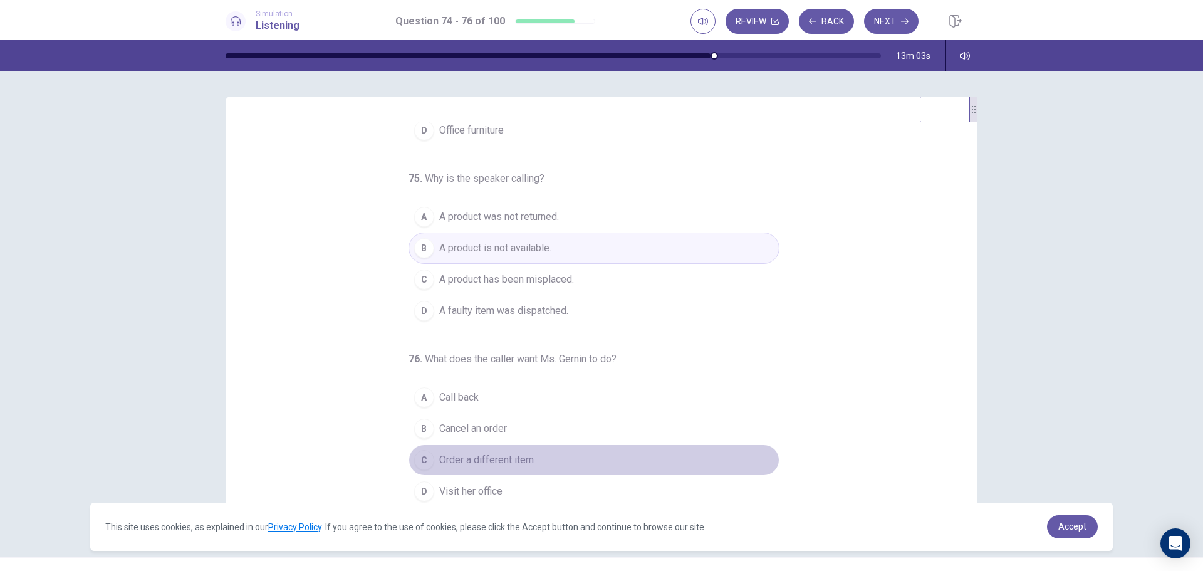
click at [511, 459] on span "Order a different item" at bounding box center [486, 460] width 95 height 15
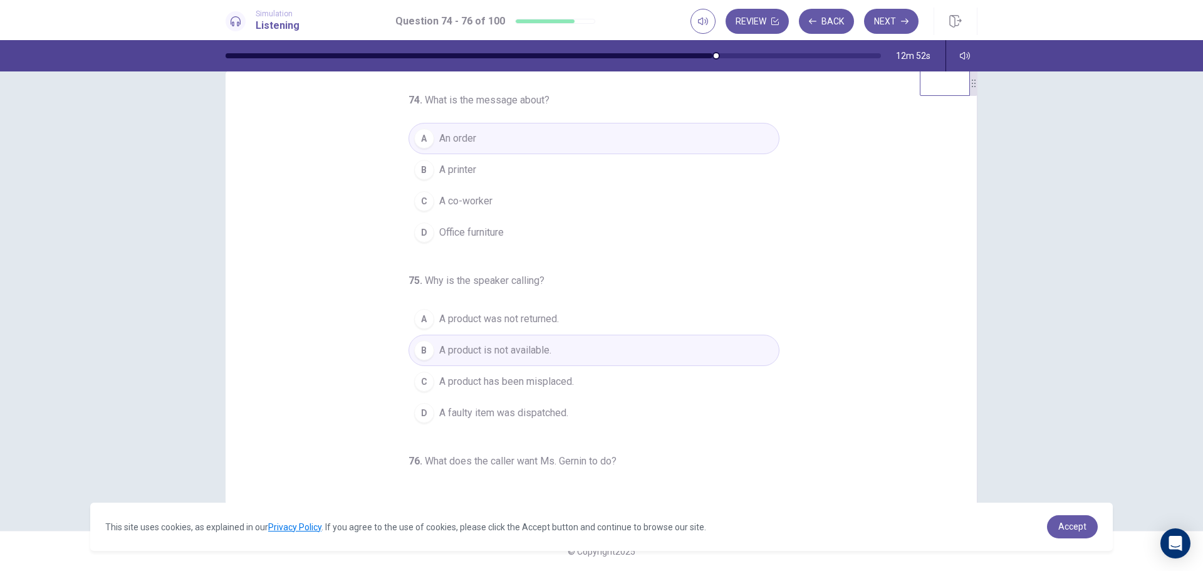
scroll to position [0, 0]
click at [893, 21] on button "Next" at bounding box center [891, 21] width 55 height 25
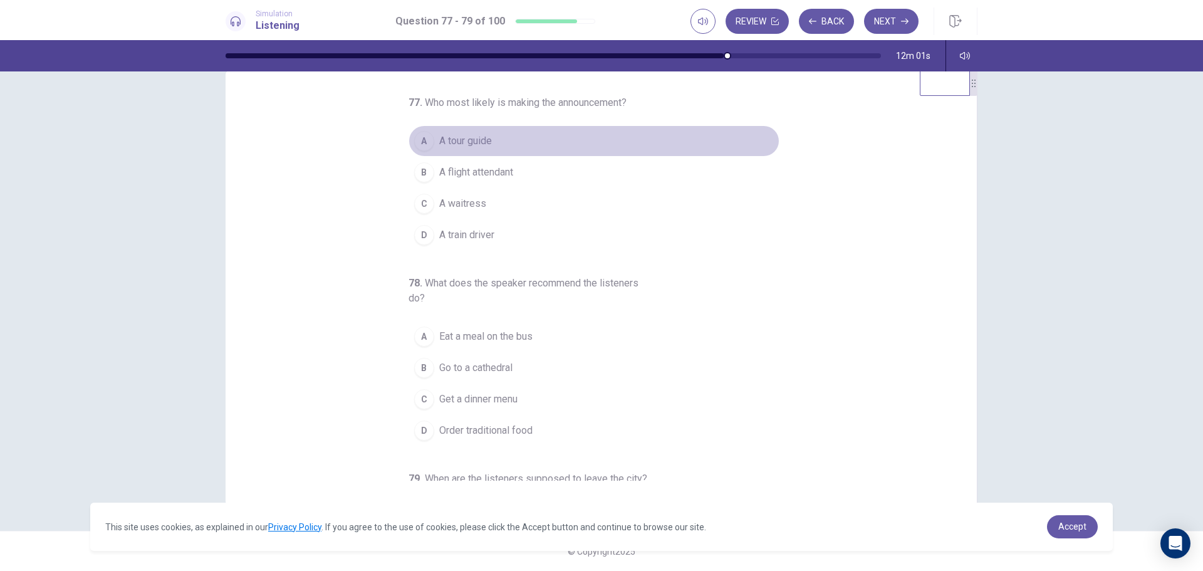
click at [488, 141] on button "A A tour guide" at bounding box center [594, 140] width 371 height 31
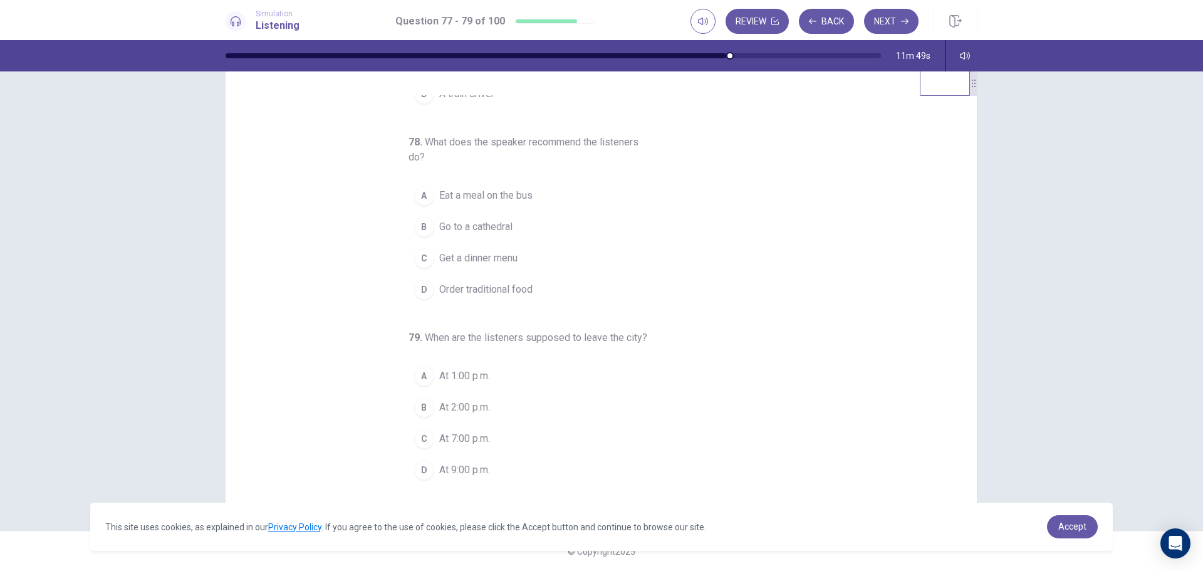
scroll to position [146, 0]
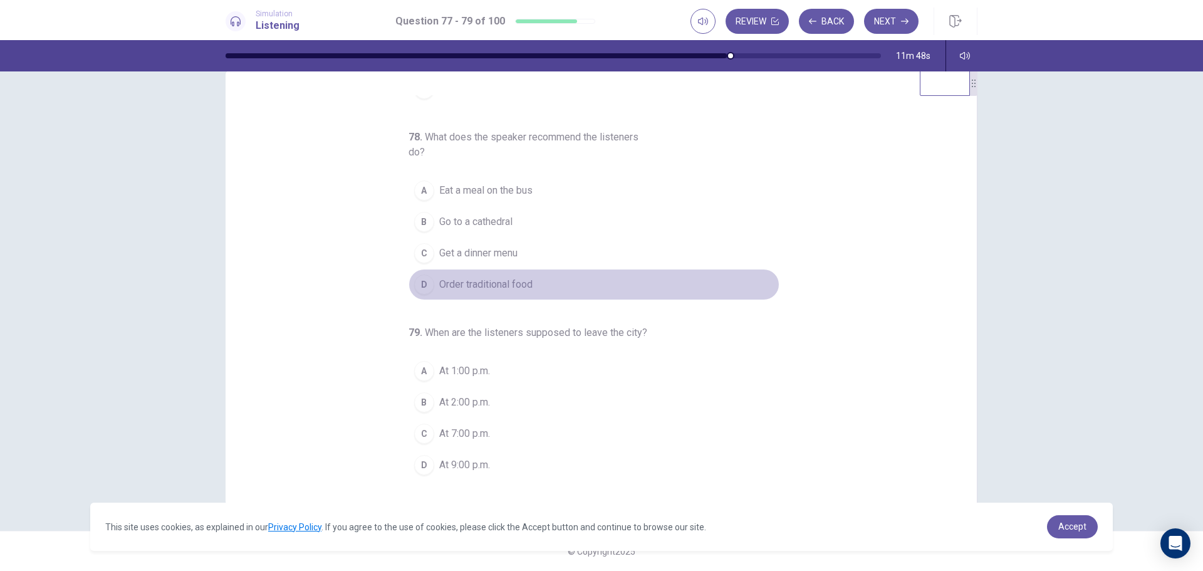
click at [518, 285] on span "Order traditional food" at bounding box center [485, 284] width 93 height 15
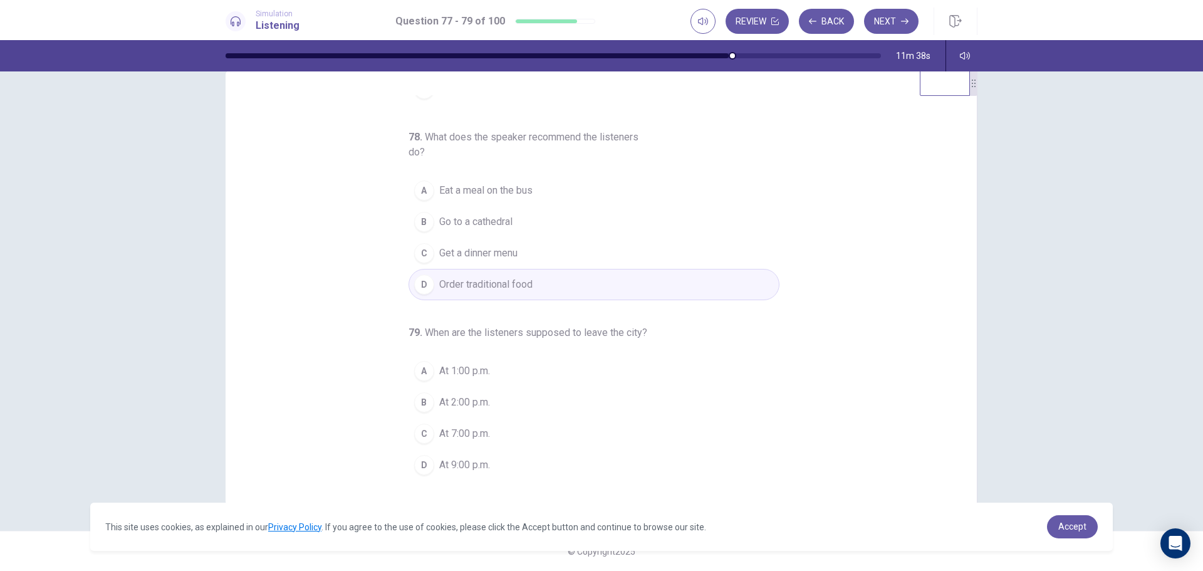
click at [461, 437] on span "At 7:00 p.m." at bounding box center [464, 433] width 51 height 15
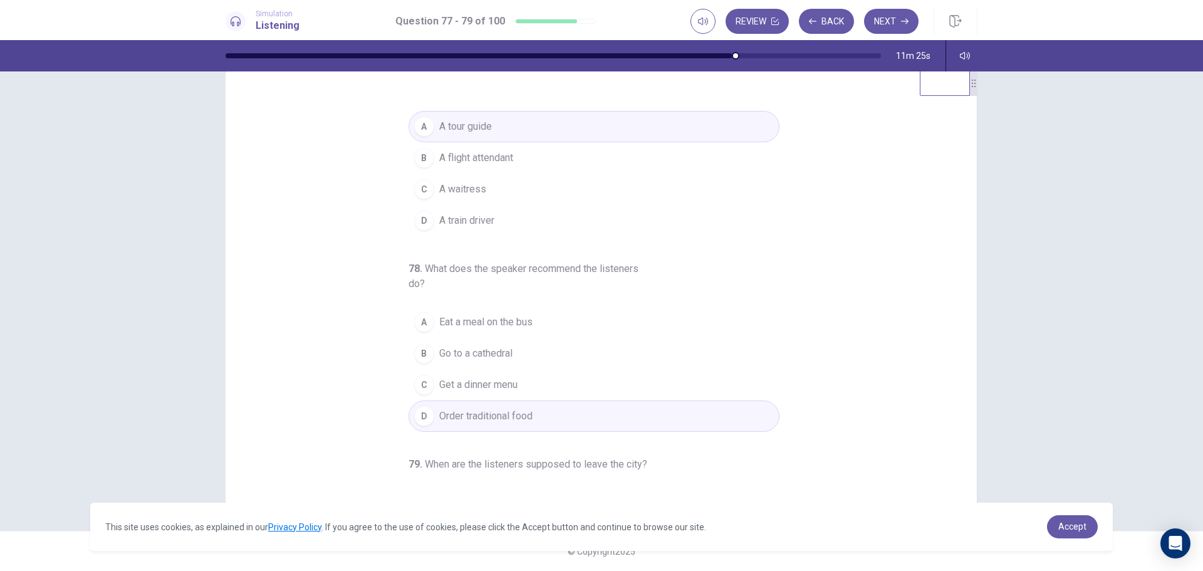
scroll to position [0, 0]
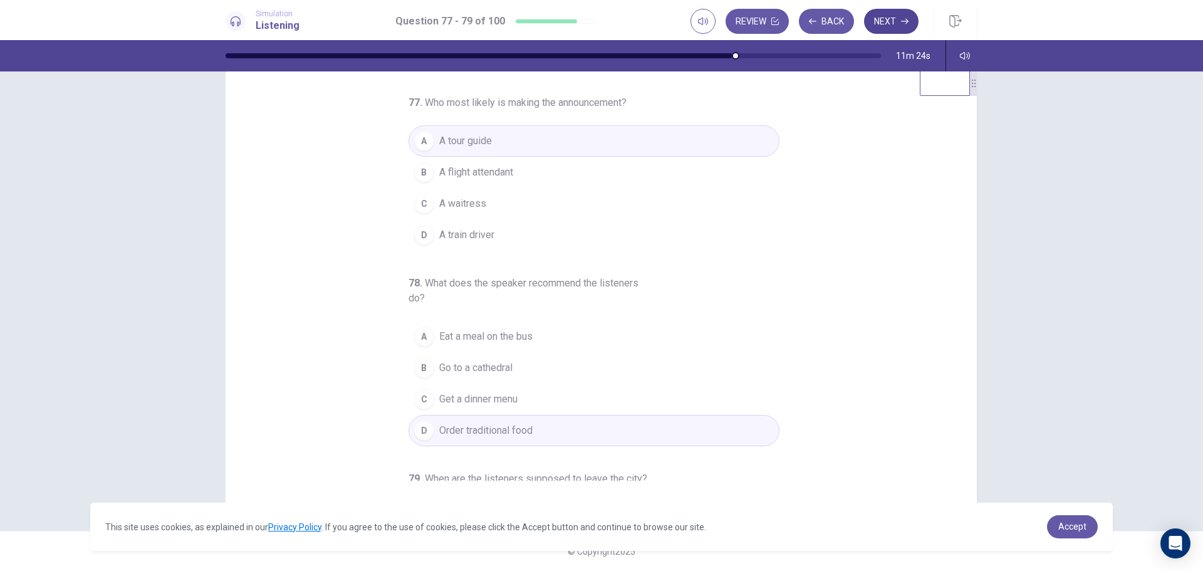
click at [899, 14] on button "Next" at bounding box center [891, 21] width 55 height 25
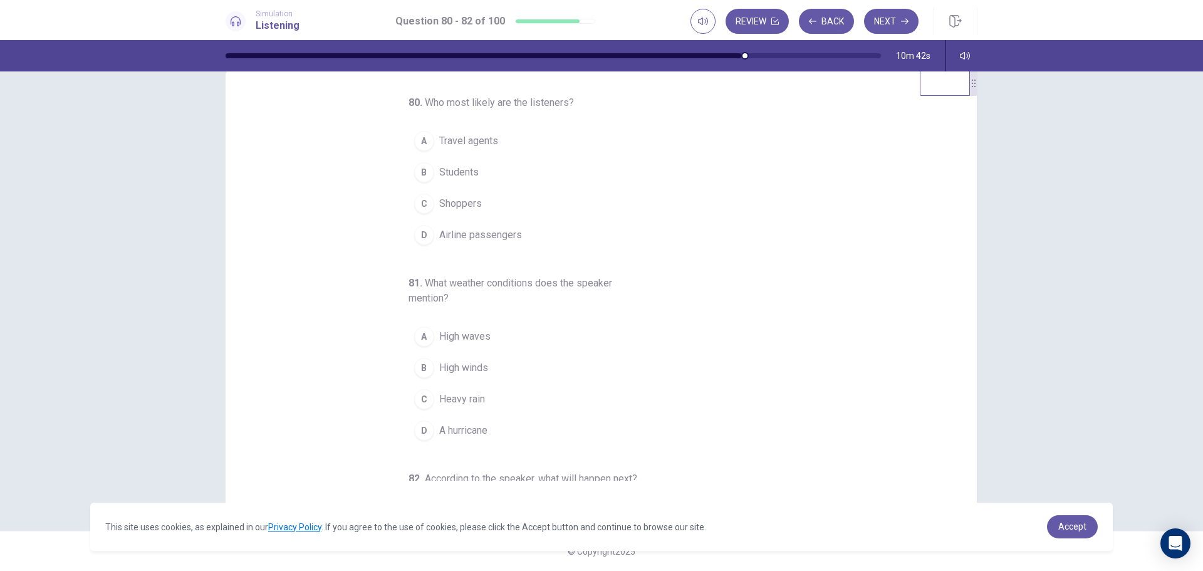
click at [498, 231] on span "Airline passengers" at bounding box center [480, 235] width 83 height 15
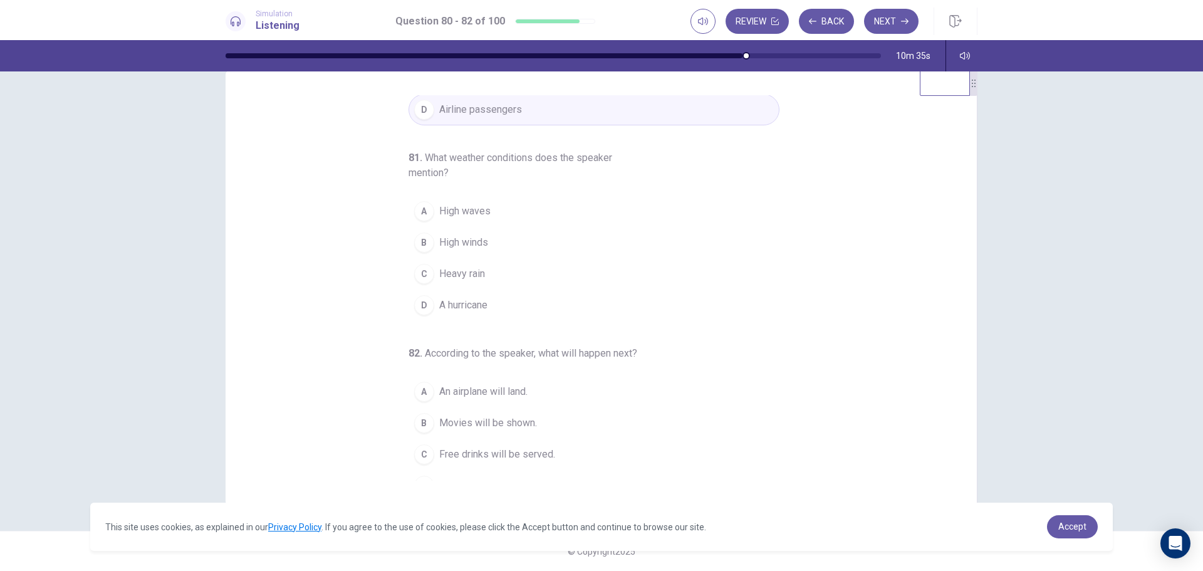
scroll to position [146, 0]
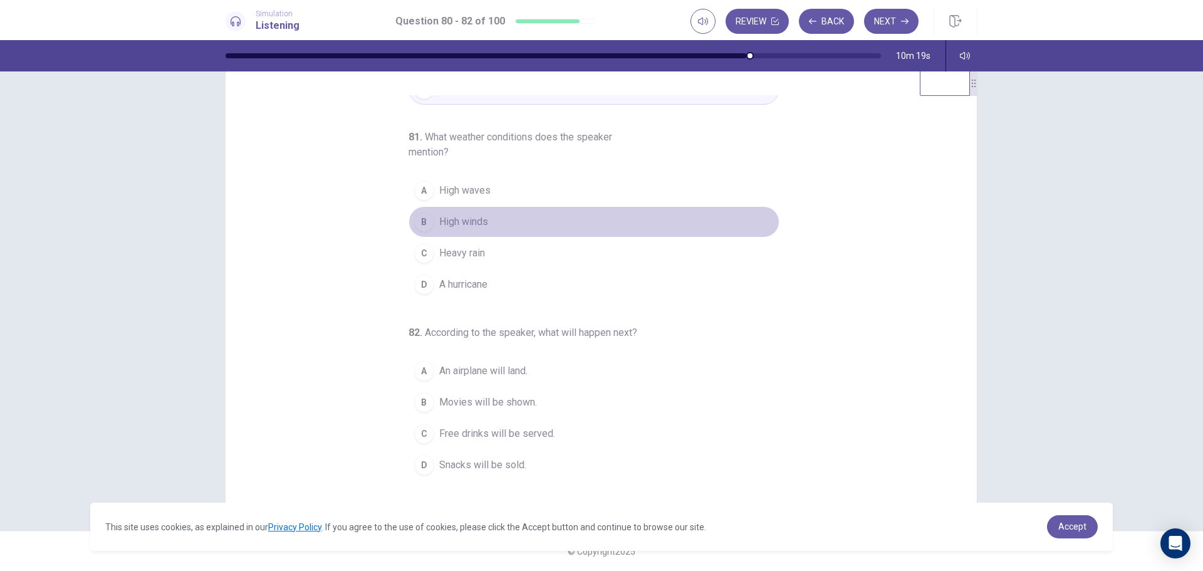
click at [481, 223] on span "High winds" at bounding box center [463, 221] width 49 height 15
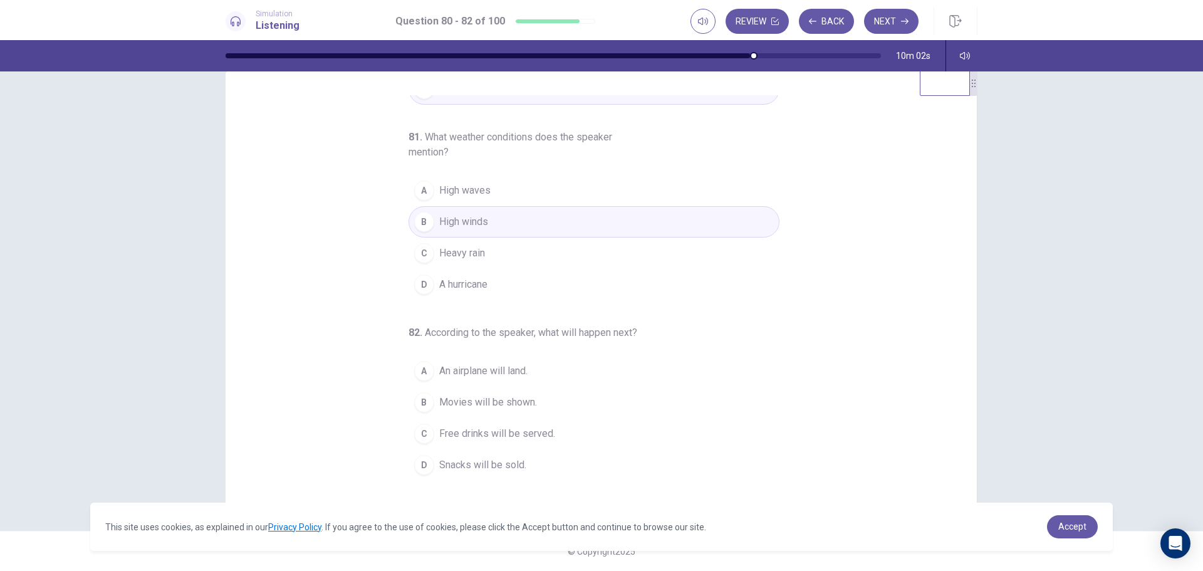
click at [527, 435] on span "Free drinks will be served." at bounding box center [497, 433] width 116 height 15
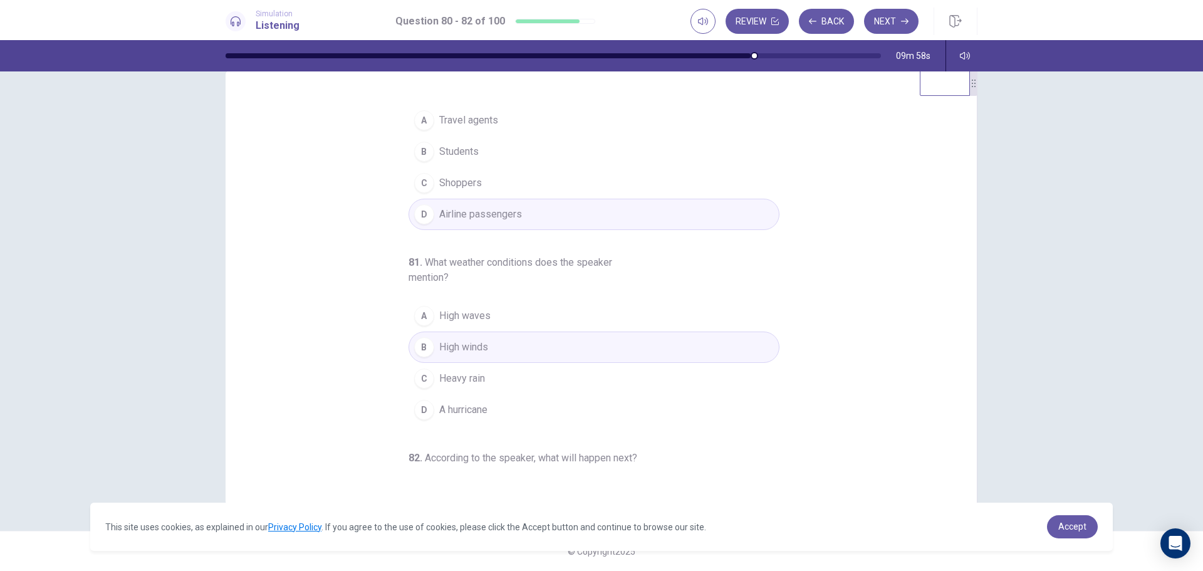
scroll to position [0, 0]
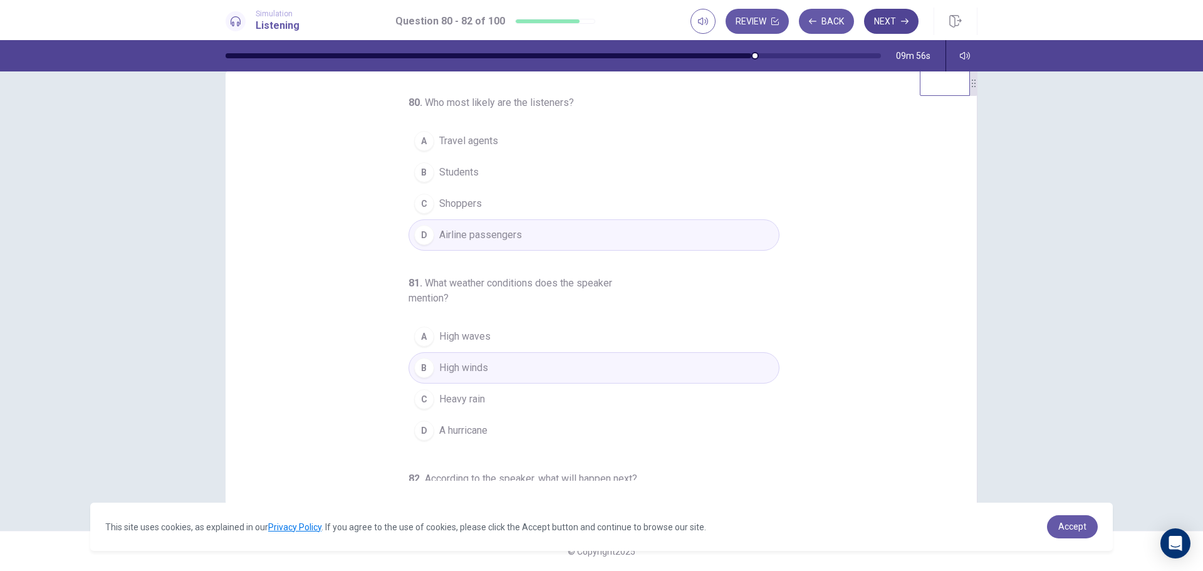
click at [885, 21] on button "Next" at bounding box center [891, 21] width 55 height 25
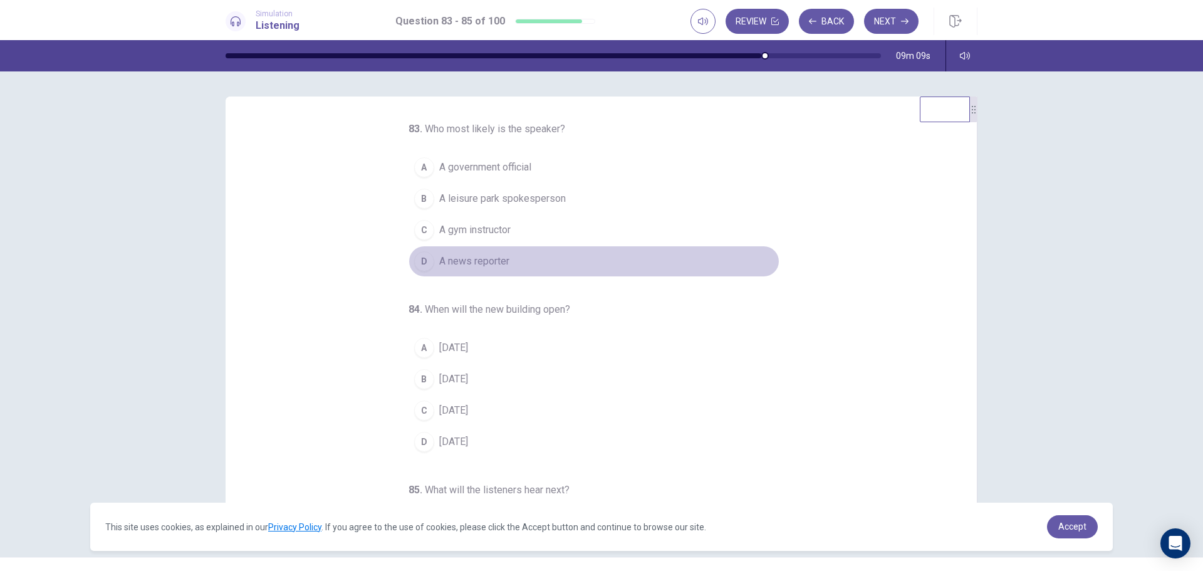
click at [418, 258] on div "D" at bounding box center [424, 261] width 20 height 20
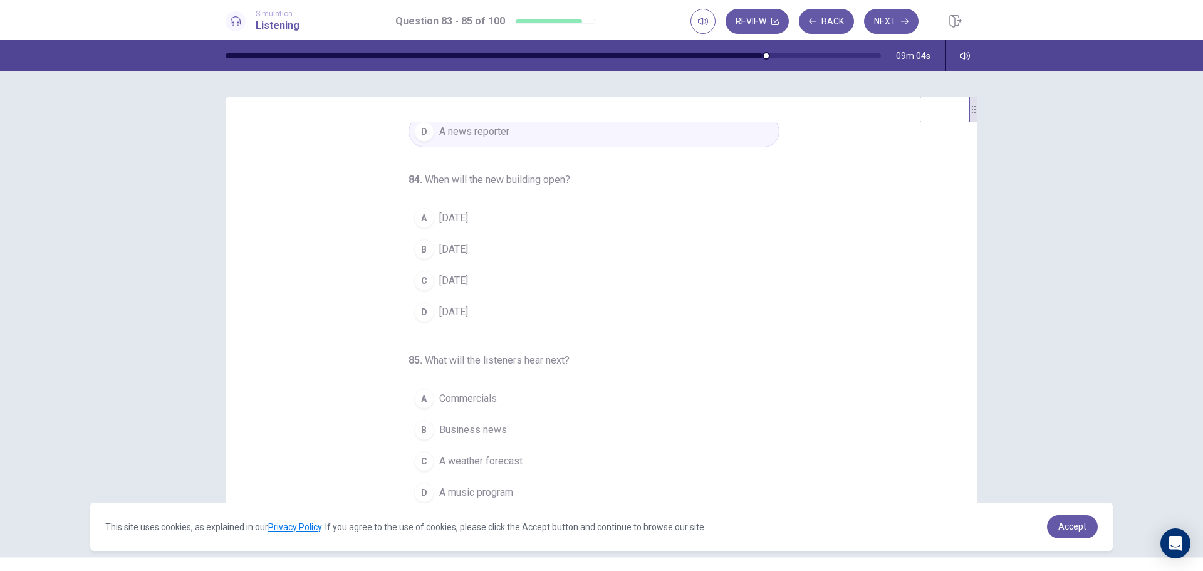
scroll to position [131, 0]
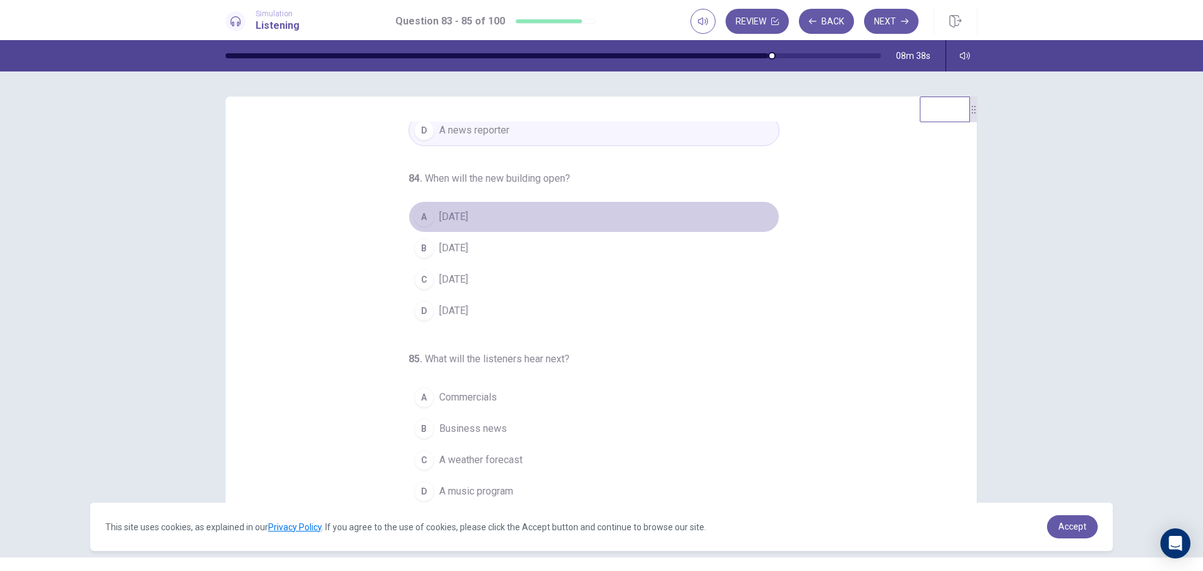
click at [454, 215] on span "In two years" at bounding box center [453, 216] width 29 height 15
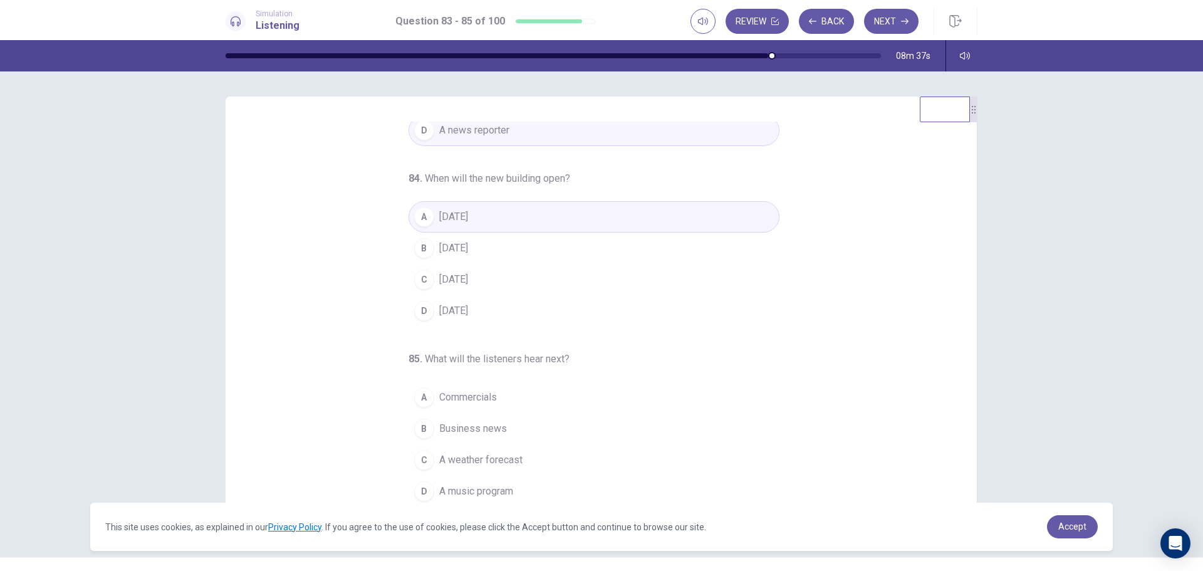
scroll to position [26, 0]
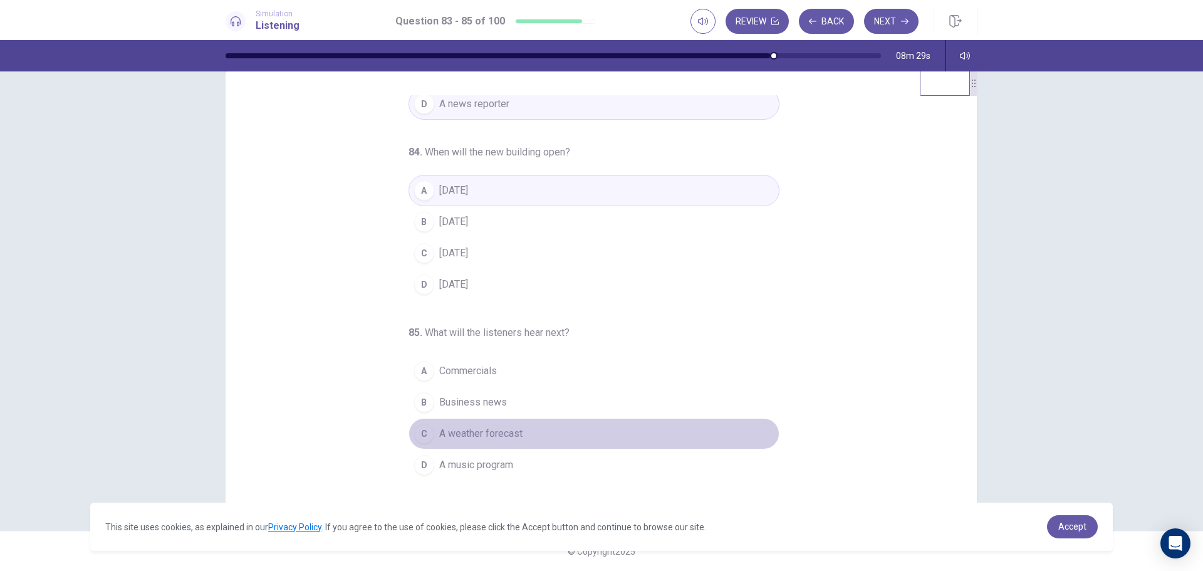
click at [495, 434] on span "A weather forecast" at bounding box center [480, 433] width 83 height 15
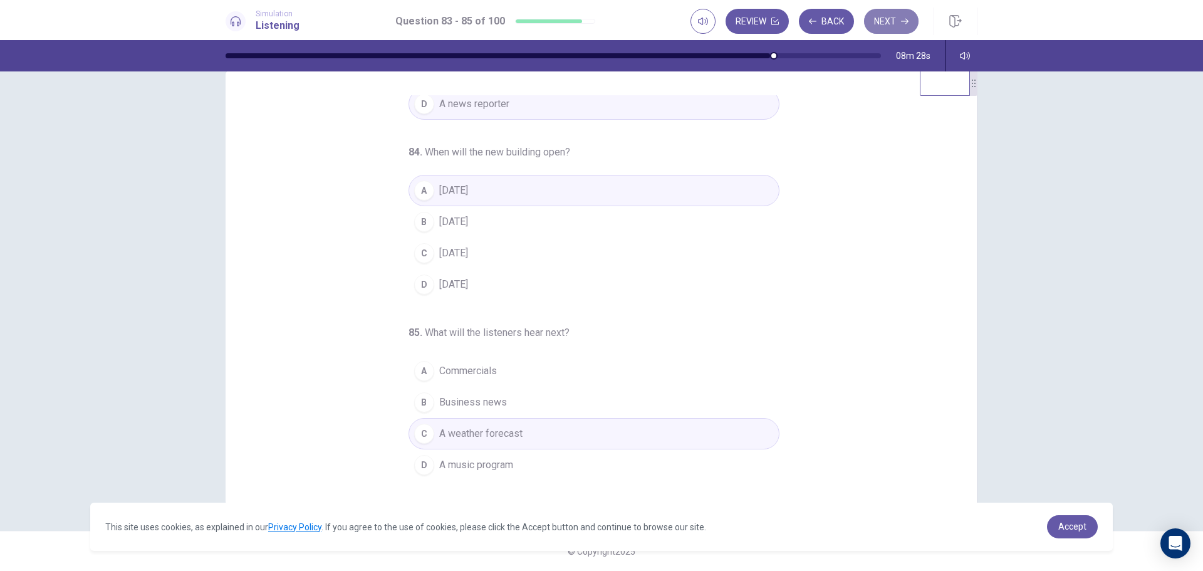
click at [894, 21] on button "Next" at bounding box center [891, 21] width 55 height 25
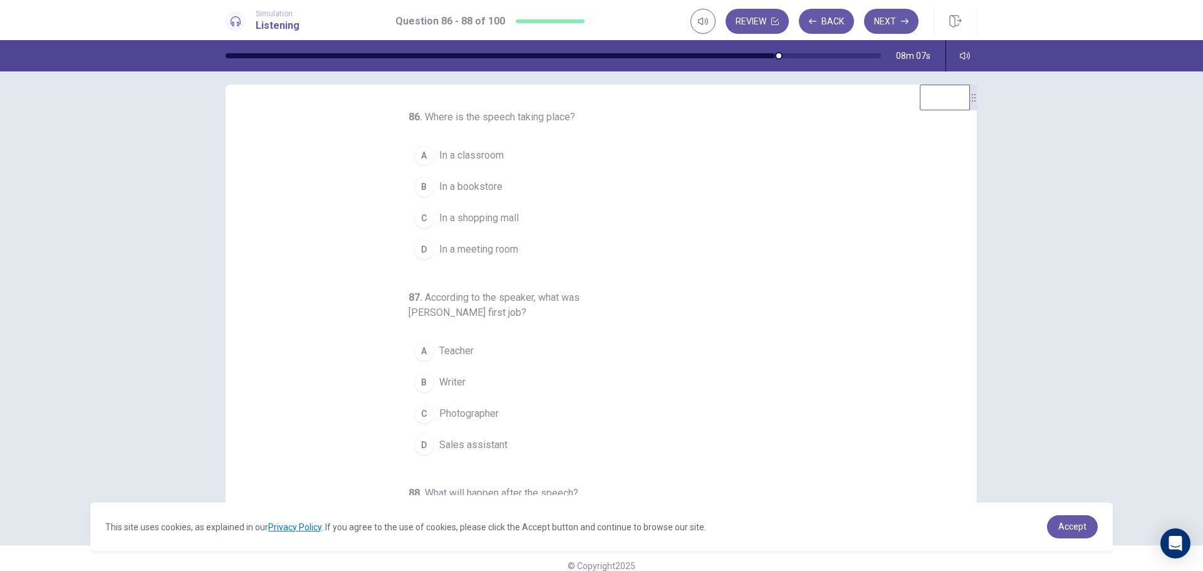
scroll to position [0, 0]
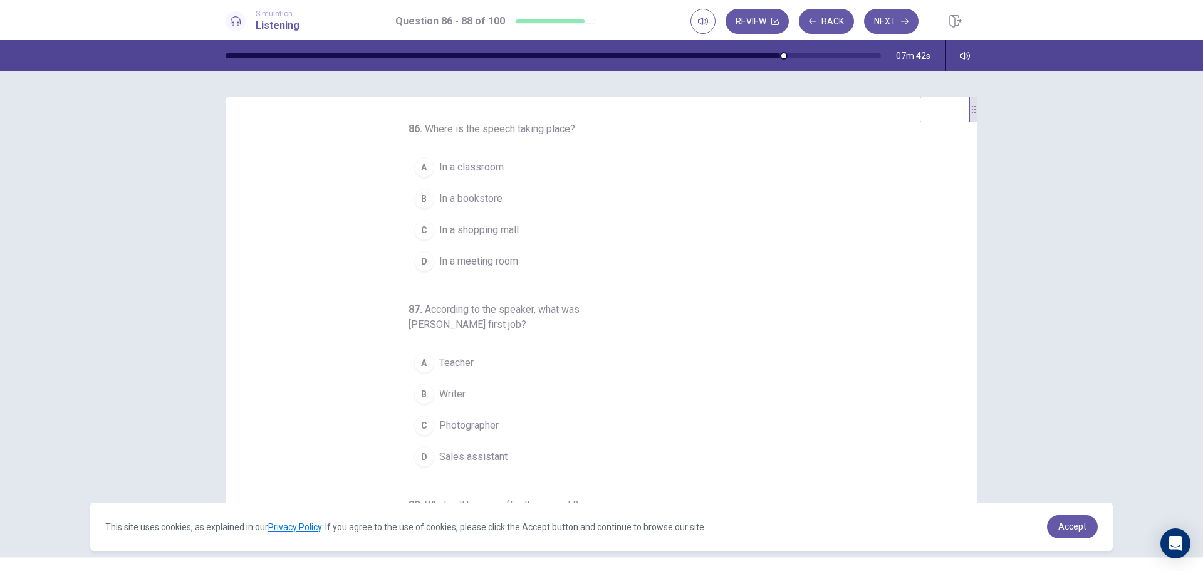
click at [501, 263] on span "In a meeting room" at bounding box center [478, 261] width 79 height 15
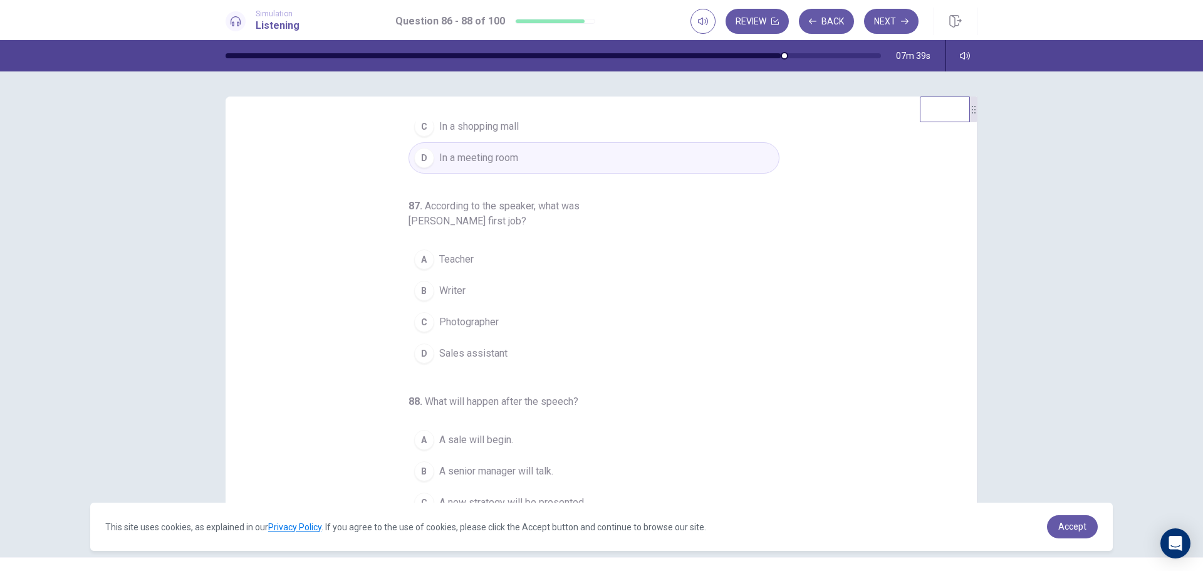
scroll to position [125, 0]
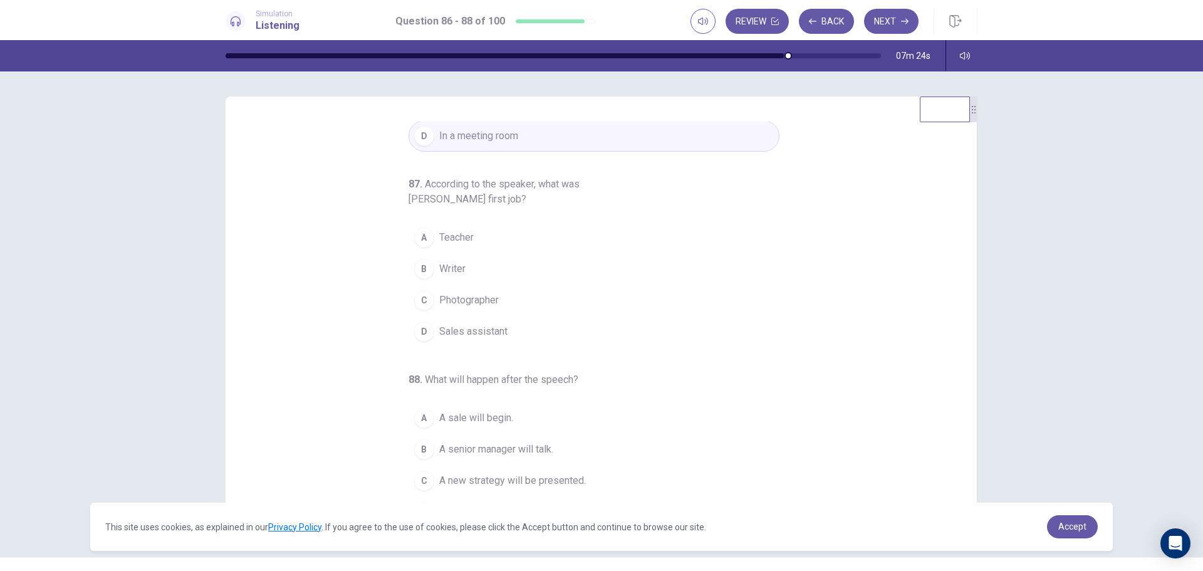
click at [441, 239] on span "Teacher" at bounding box center [456, 237] width 34 height 15
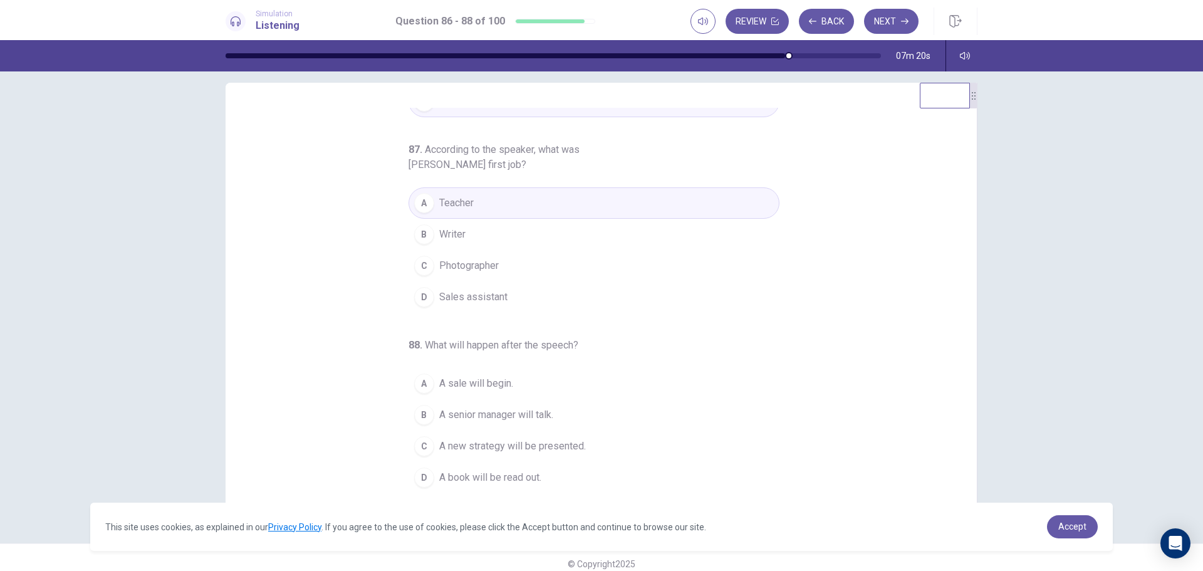
scroll to position [26, 0]
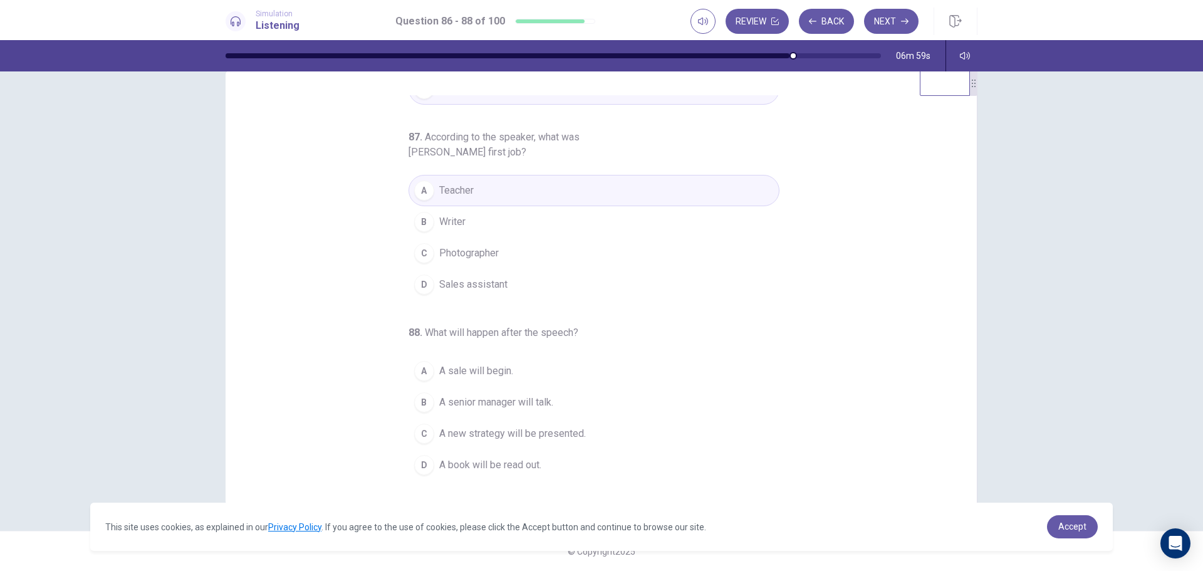
click at [488, 406] on span "A senior manager will talk." at bounding box center [496, 402] width 114 height 15
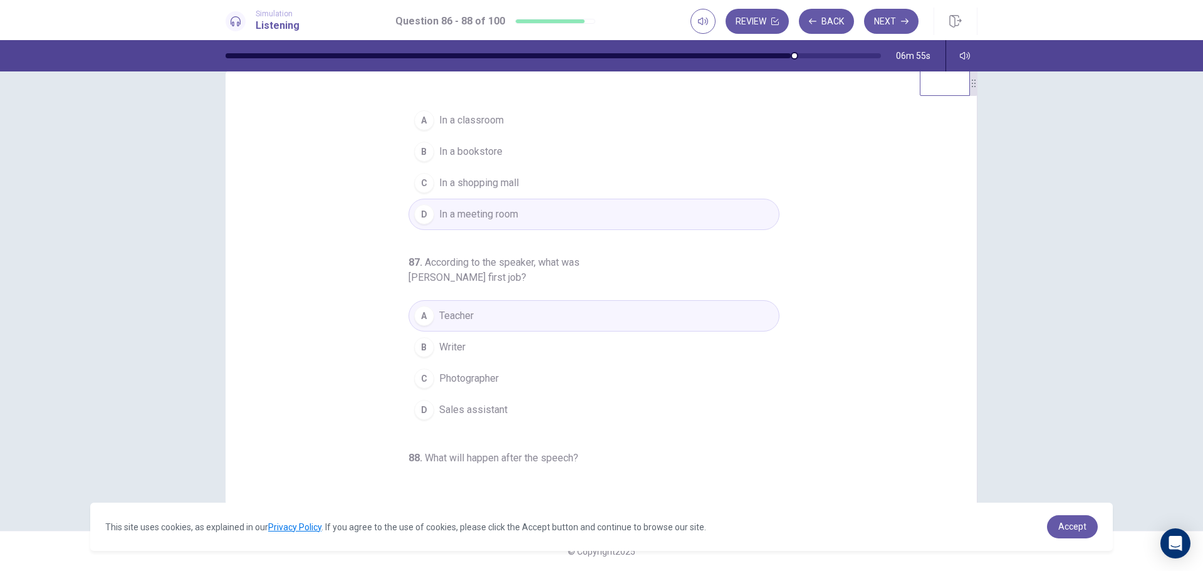
scroll to position [146, 0]
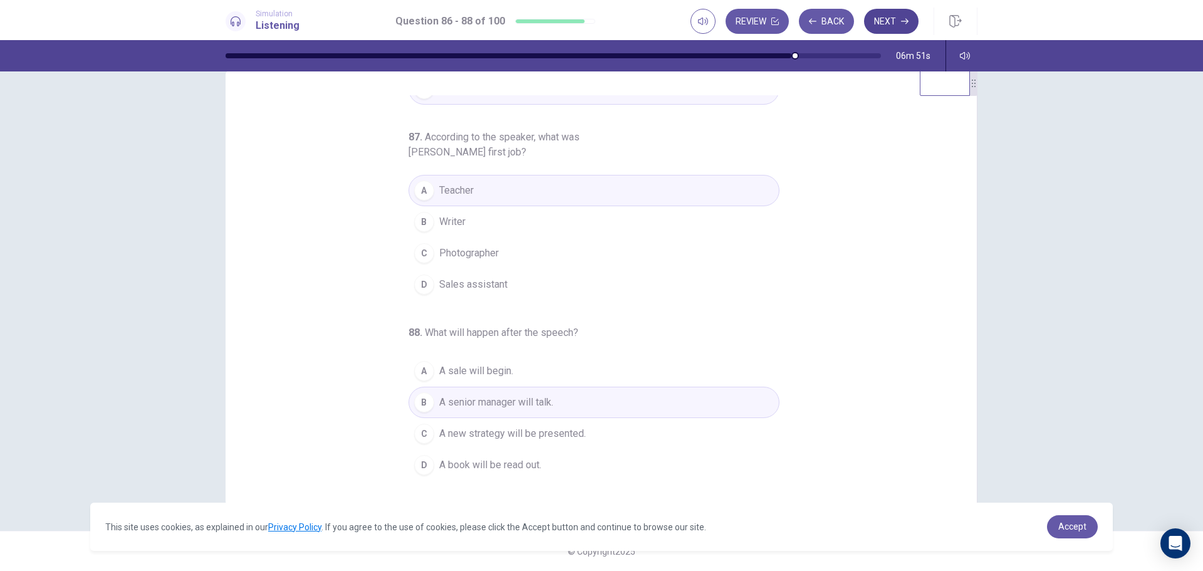
click at [900, 16] on button "Next" at bounding box center [891, 21] width 55 height 25
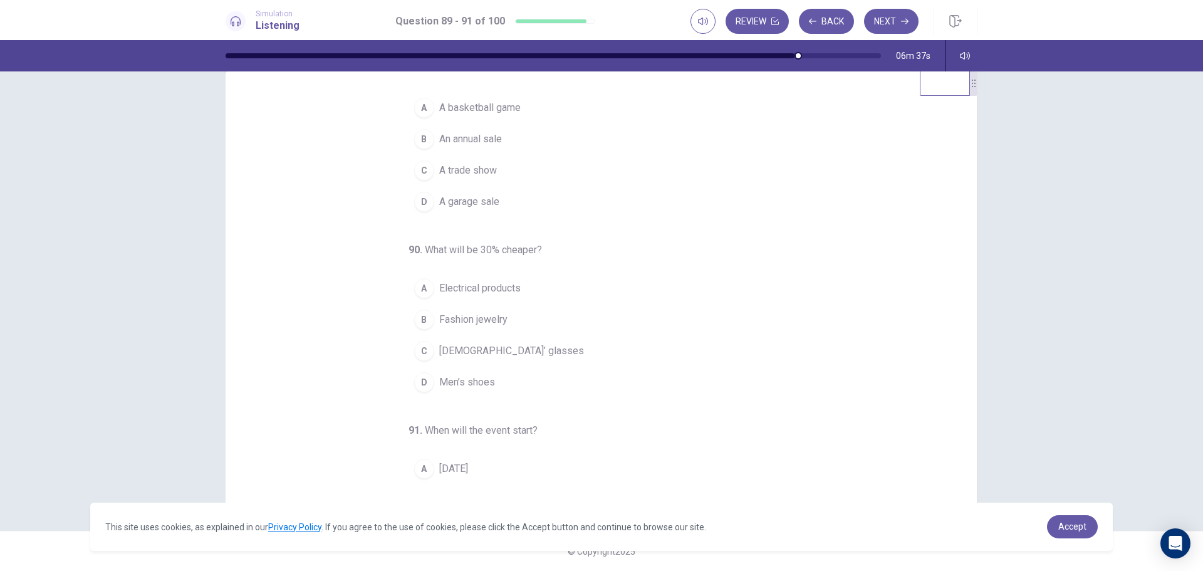
scroll to position [0, 0]
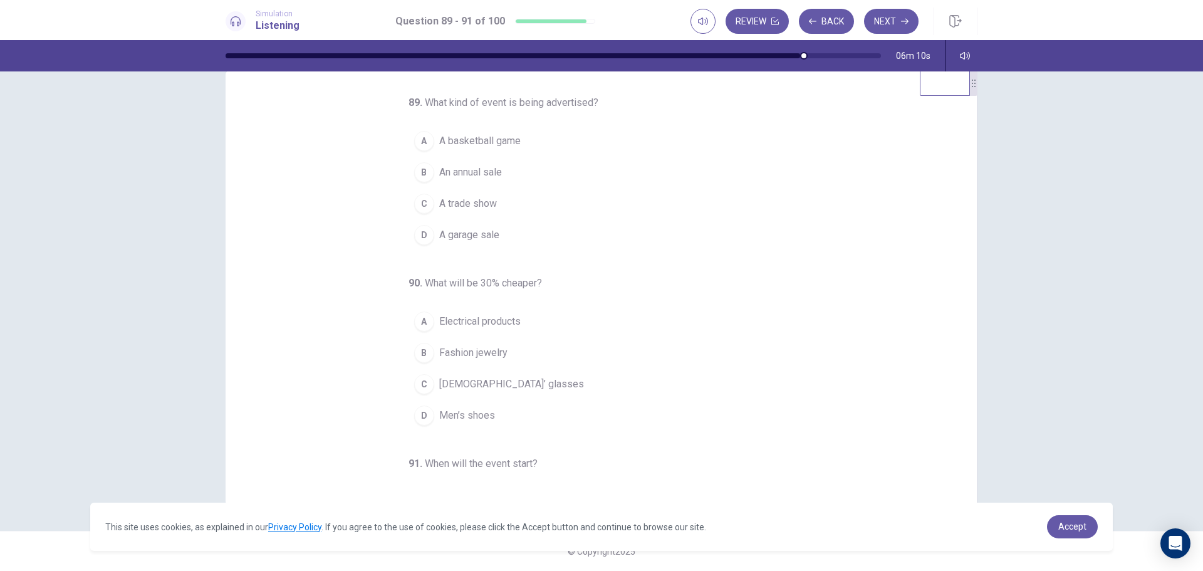
click at [478, 157] on button "B An annual sale" at bounding box center [594, 172] width 371 height 31
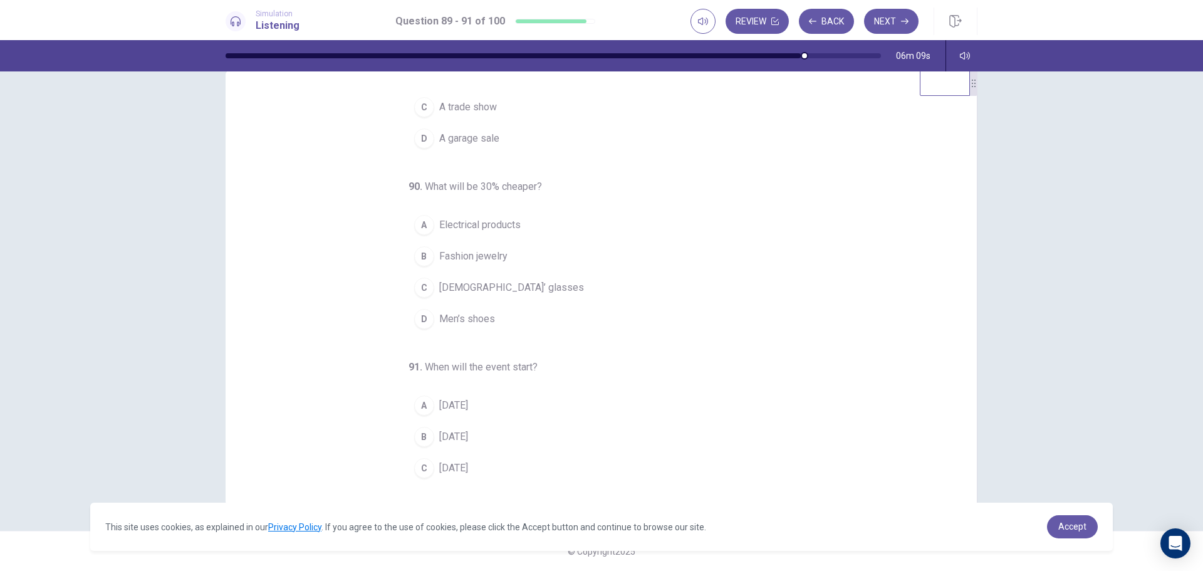
scroll to position [125, 0]
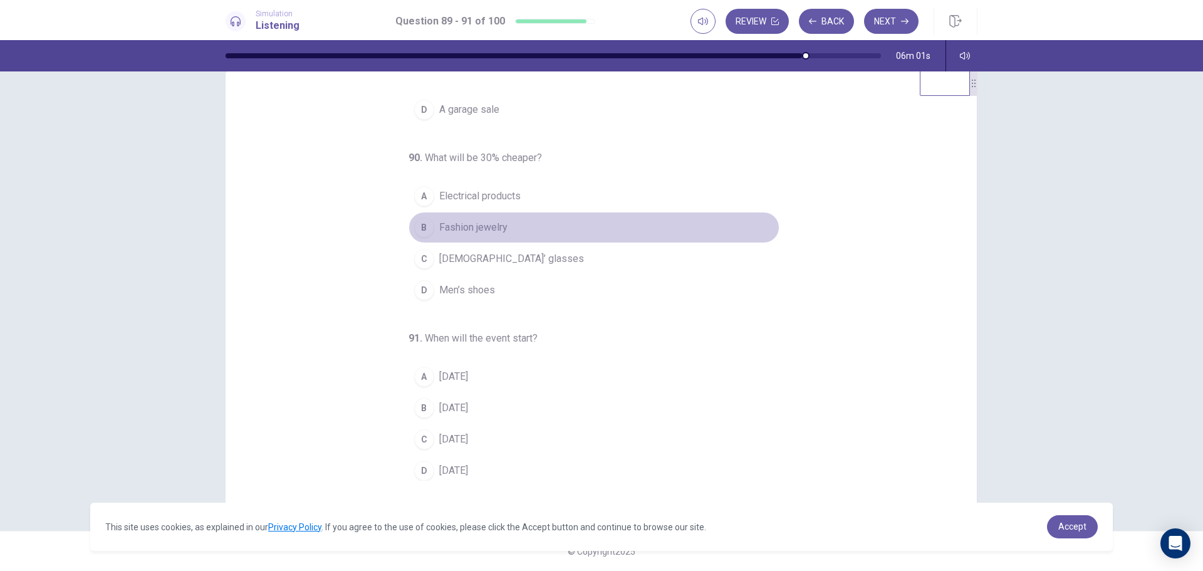
click at [489, 224] on span "Fashion jewelry" at bounding box center [473, 227] width 68 height 15
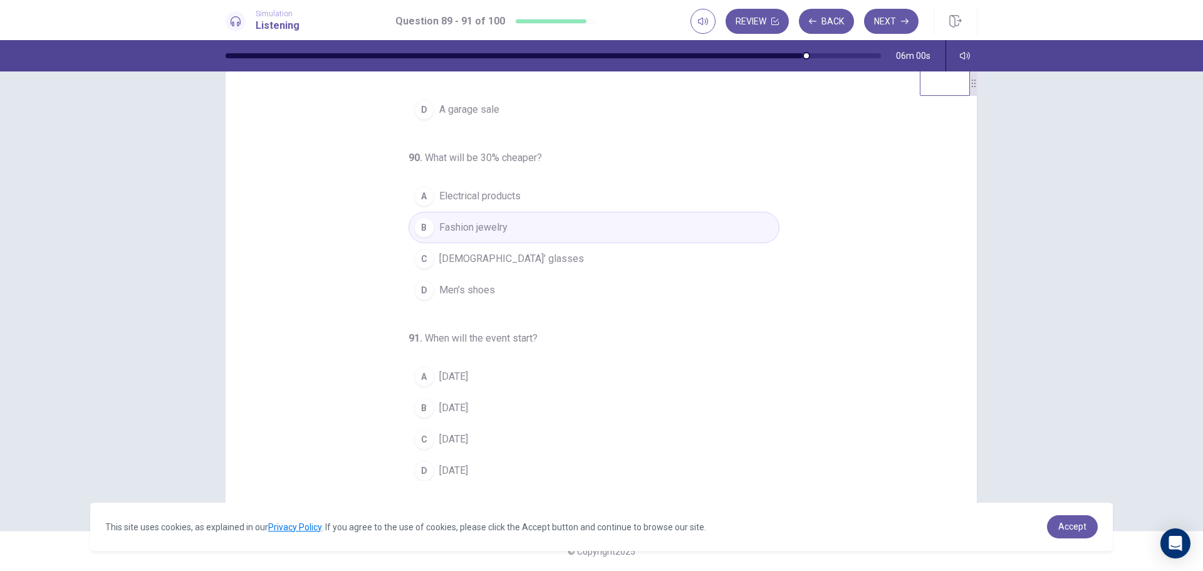
scroll to position [131, 0]
click at [501, 191] on span "Electrical products" at bounding box center [479, 190] width 81 height 15
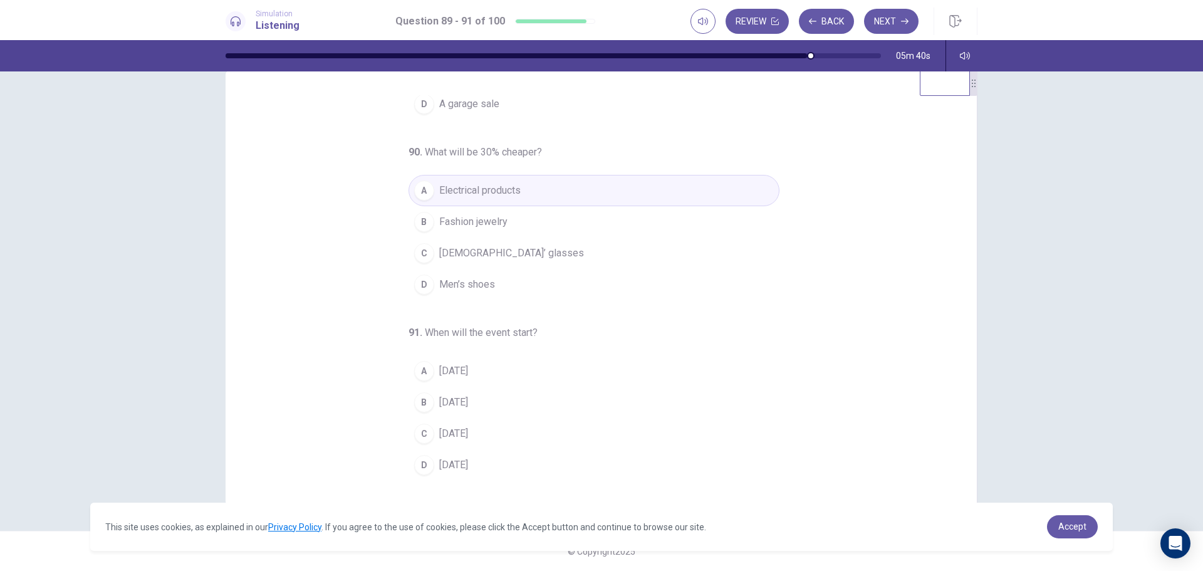
click at [464, 402] on span "On Friday" at bounding box center [453, 402] width 29 height 15
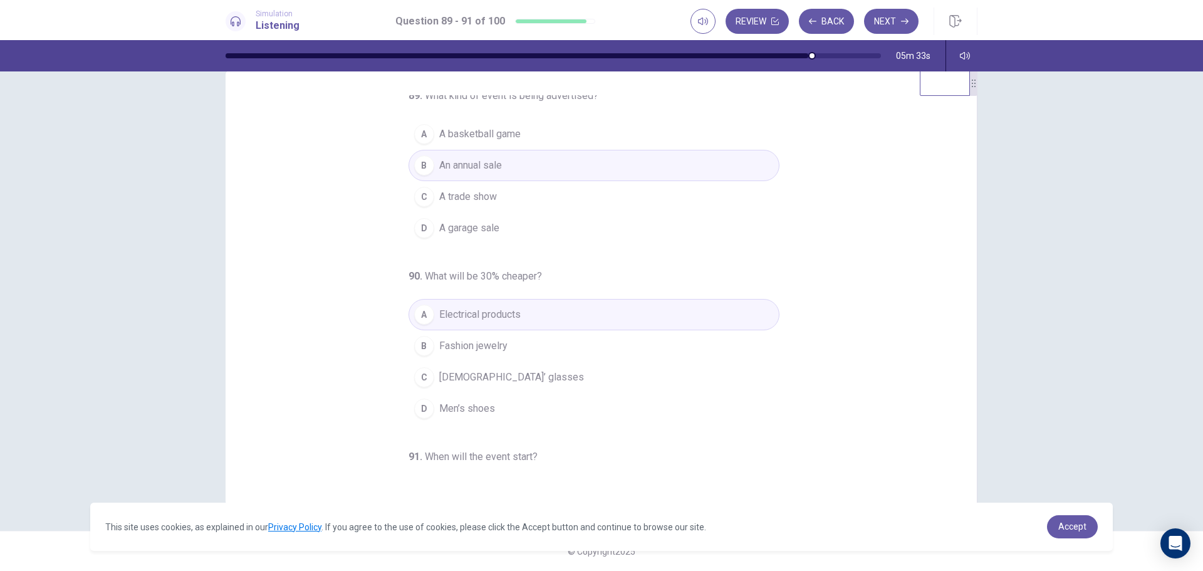
scroll to position [0, 0]
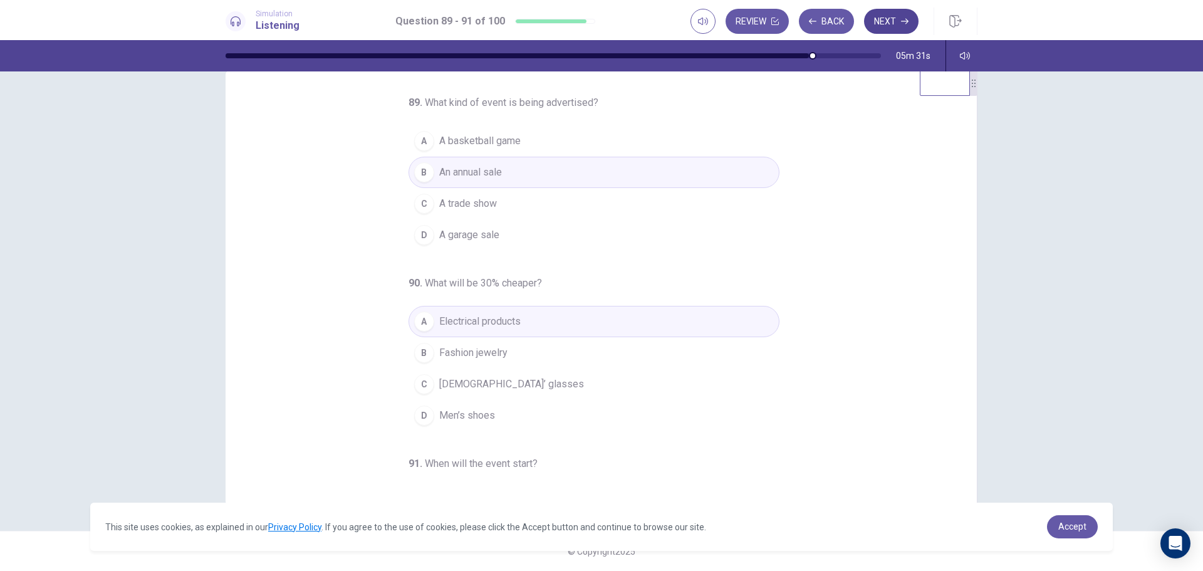
click at [896, 26] on button "Next" at bounding box center [891, 21] width 55 height 25
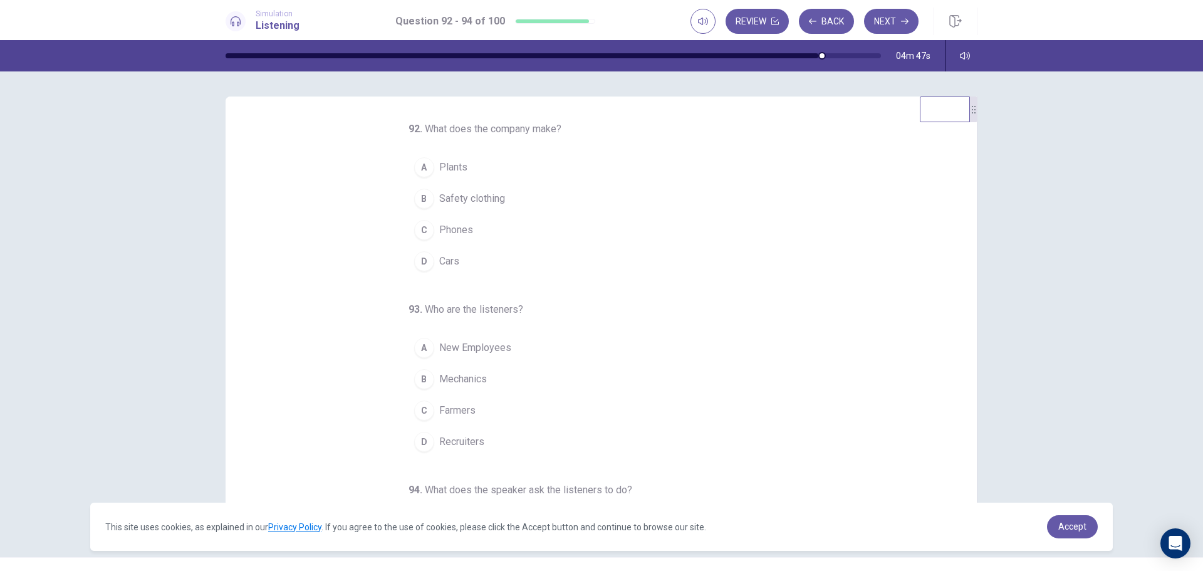
click at [447, 162] on span "Plants" at bounding box center [453, 167] width 28 height 15
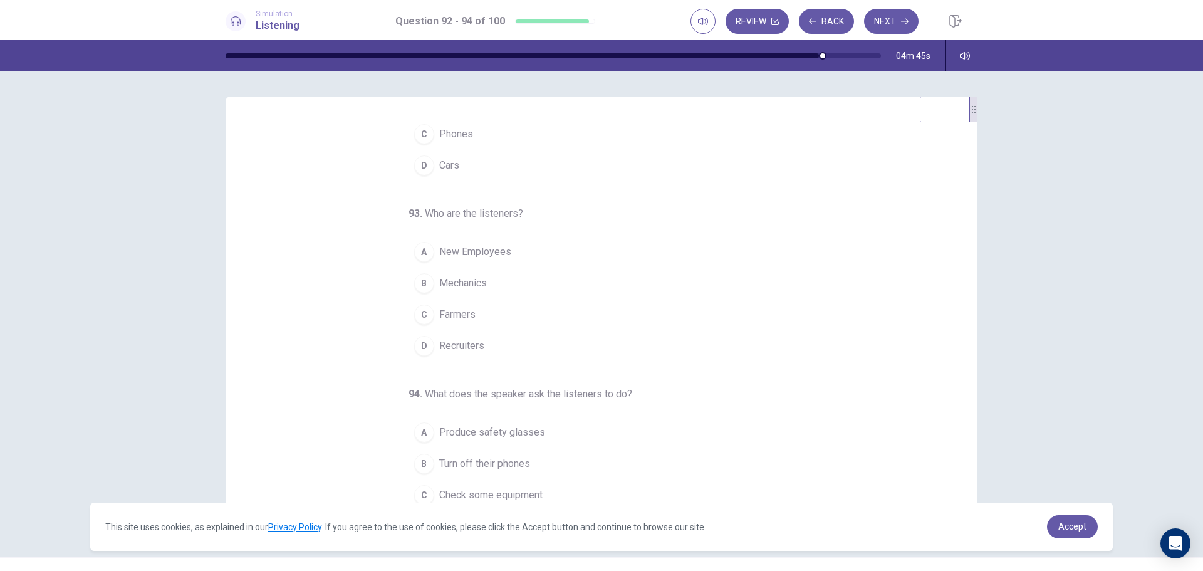
scroll to position [125, 0]
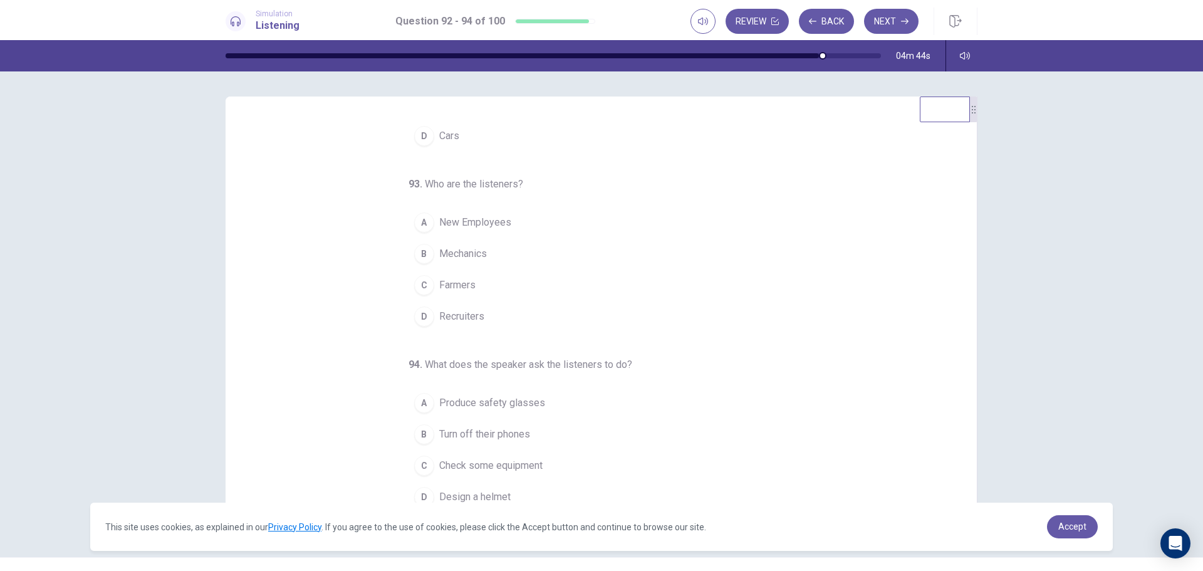
click at [488, 219] on span "New Employees" at bounding box center [475, 222] width 72 height 15
click at [518, 394] on span "Produce safety glasses" at bounding box center [492, 397] width 106 height 15
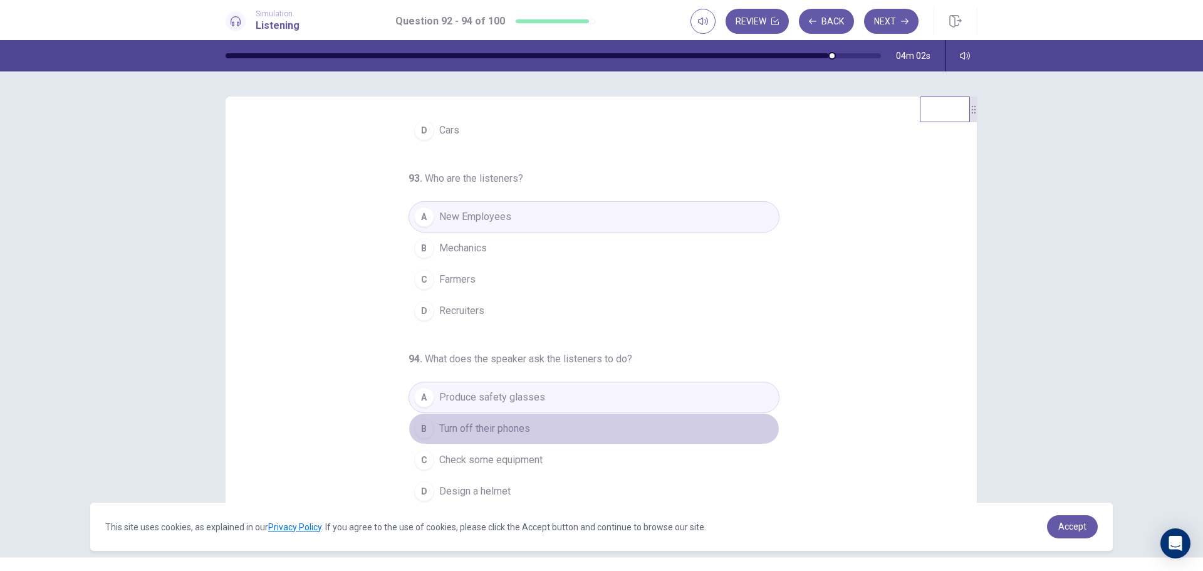
click at [526, 426] on button "B Turn off their phones" at bounding box center [594, 428] width 371 height 31
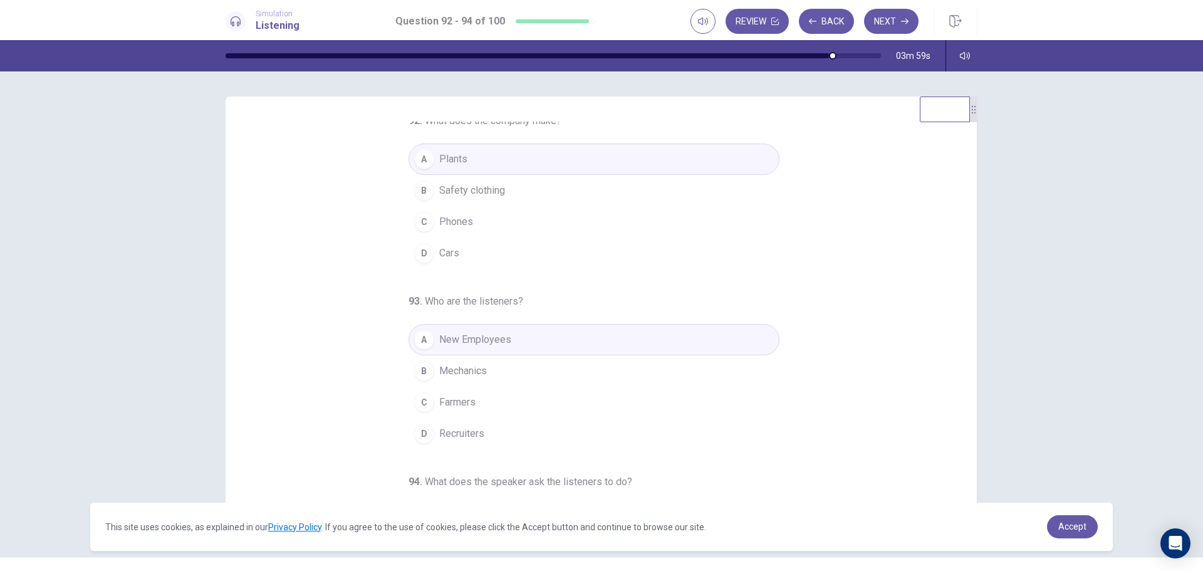
scroll to position [0, 0]
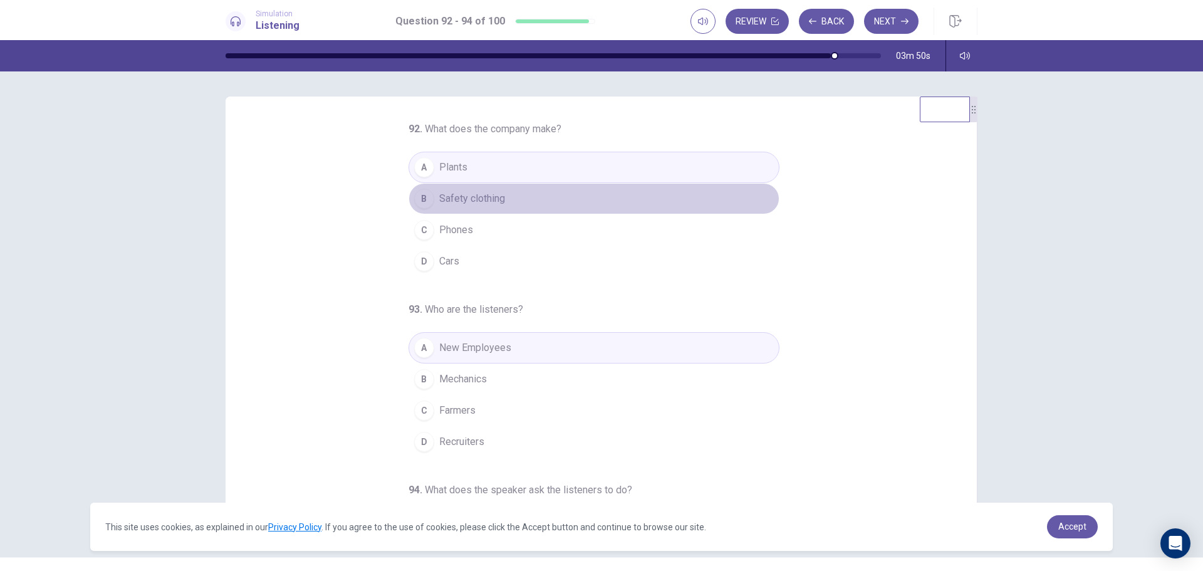
click at [487, 197] on span "Safety clothing" at bounding box center [472, 198] width 66 height 15
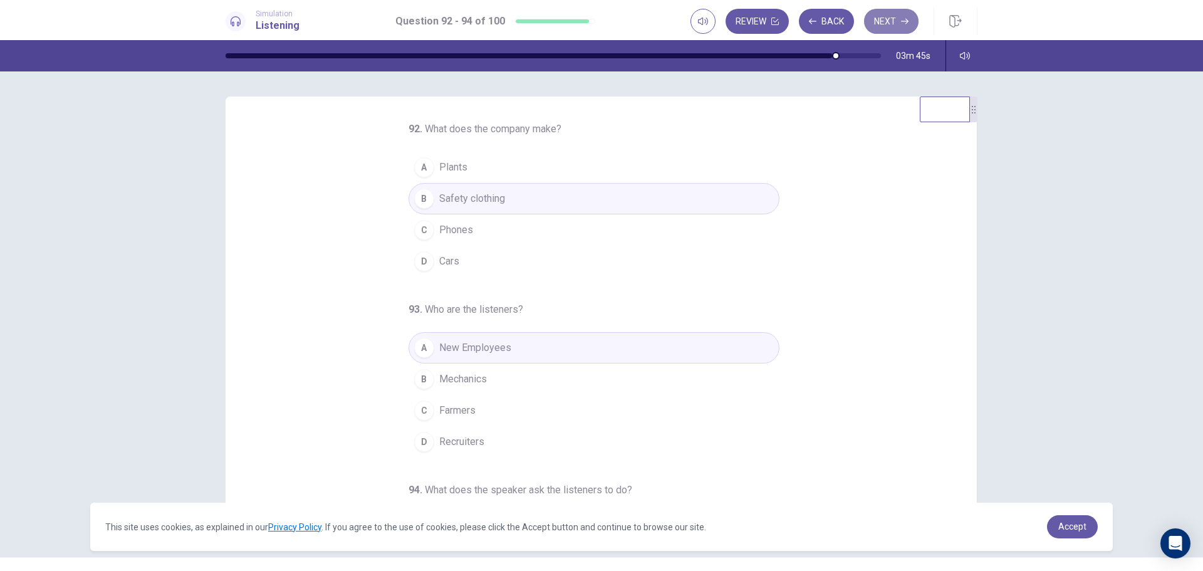
click at [886, 17] on button "Next" at bounding box center [891, 21] width 55 height 25
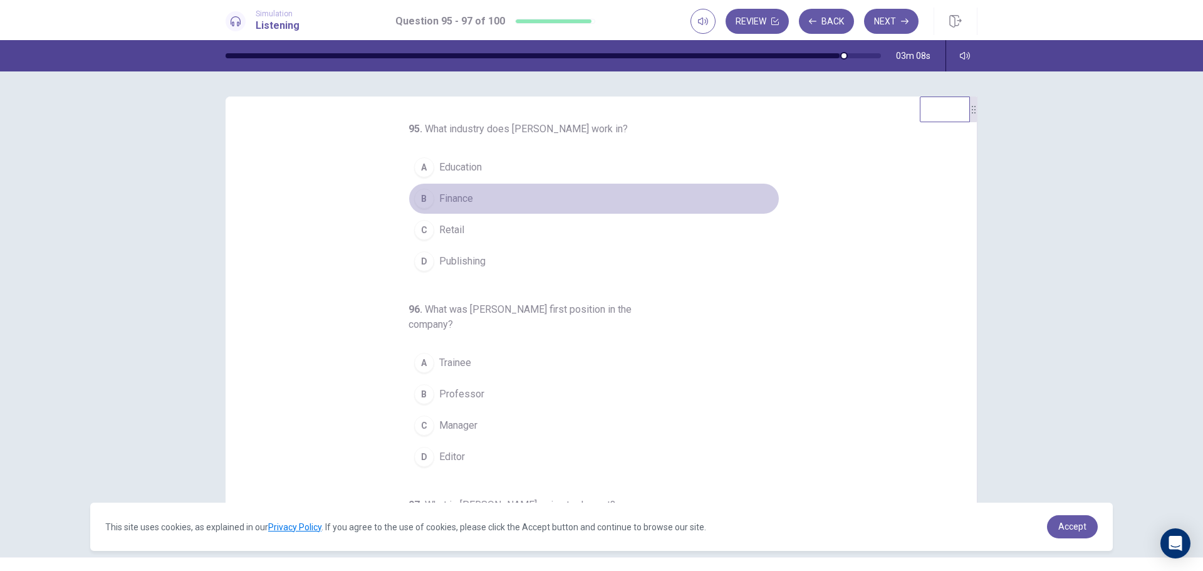
click at [459, 196] on span "Finance" at bounding box center [456, 198] width 34 height 15
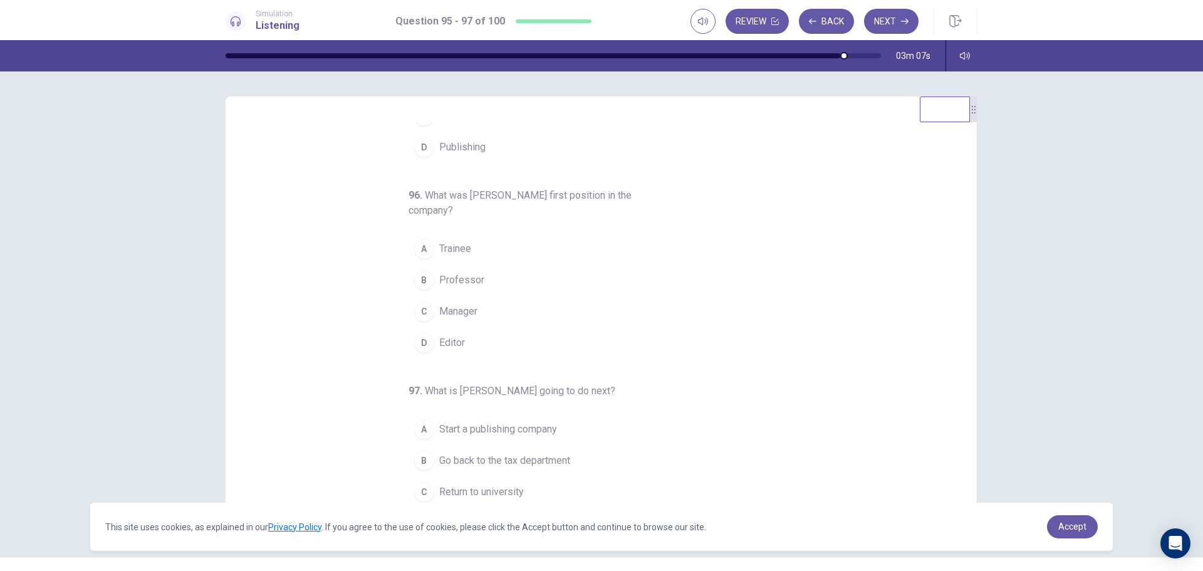
scroll to position [125, 0]
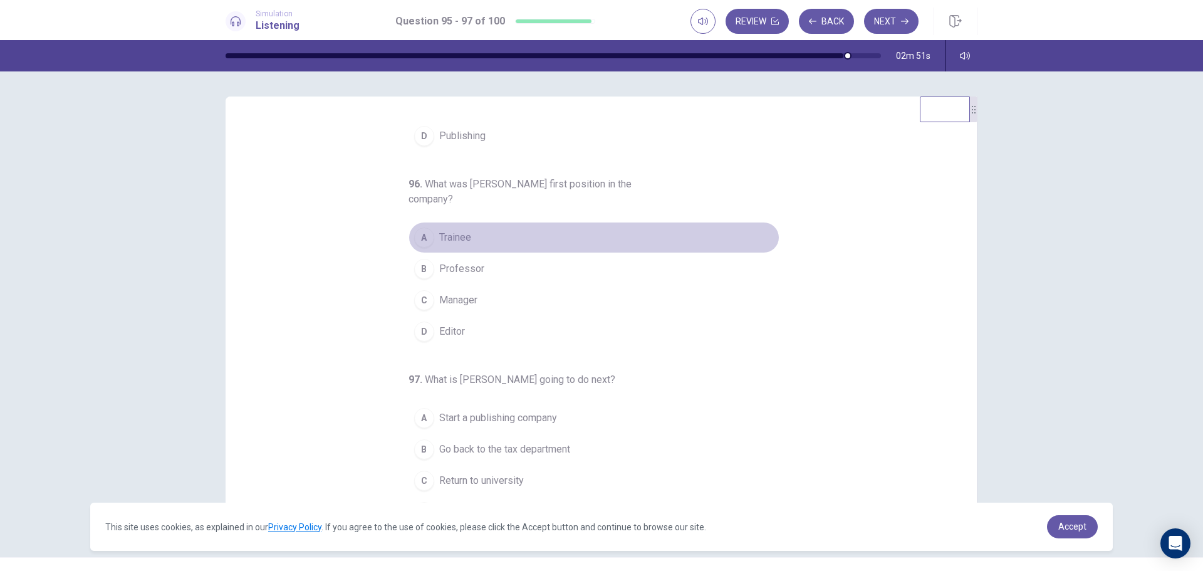
click at [447, 234] on span "Trainee" at bounding box center [455, 237] width 32 height 15
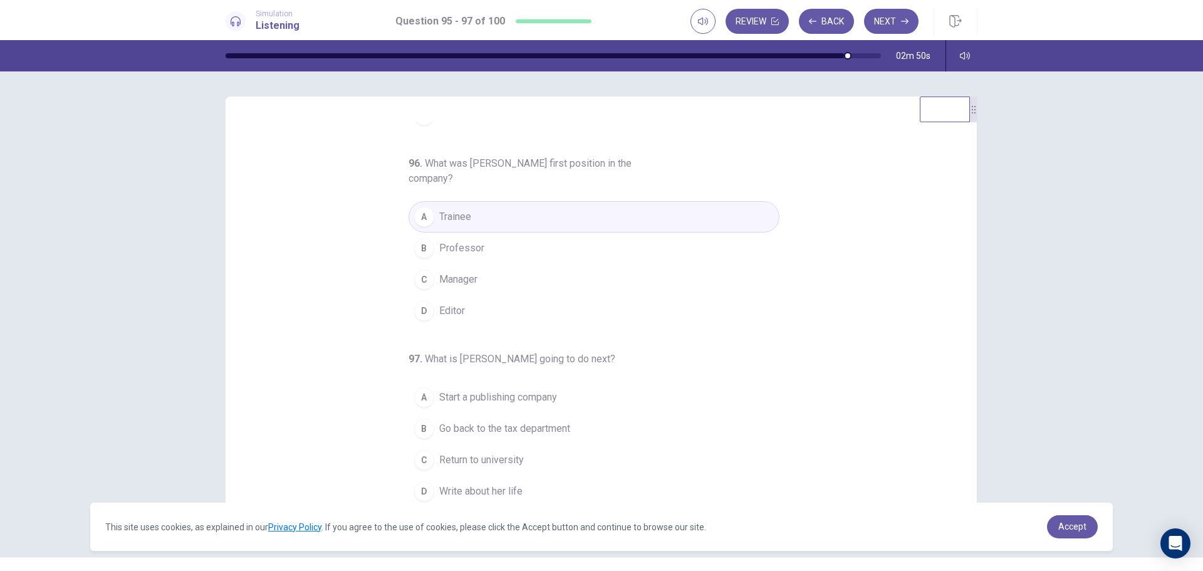
scroll to position [26, 0]
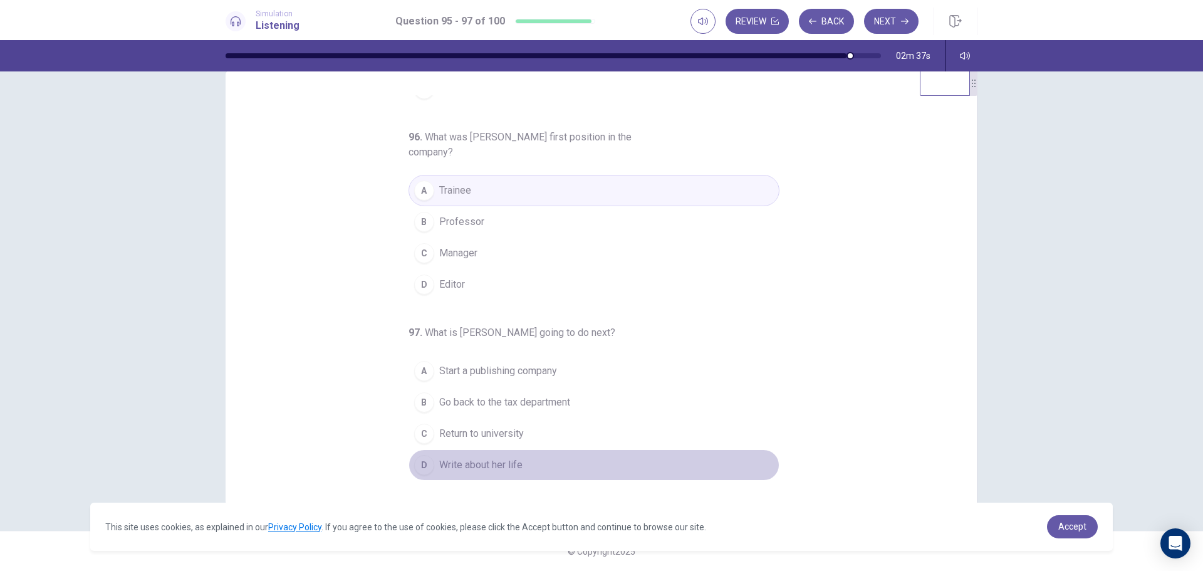
click at [481, 465] on span "Write about her life" at bounding box center [480, 465] width 83 height 15
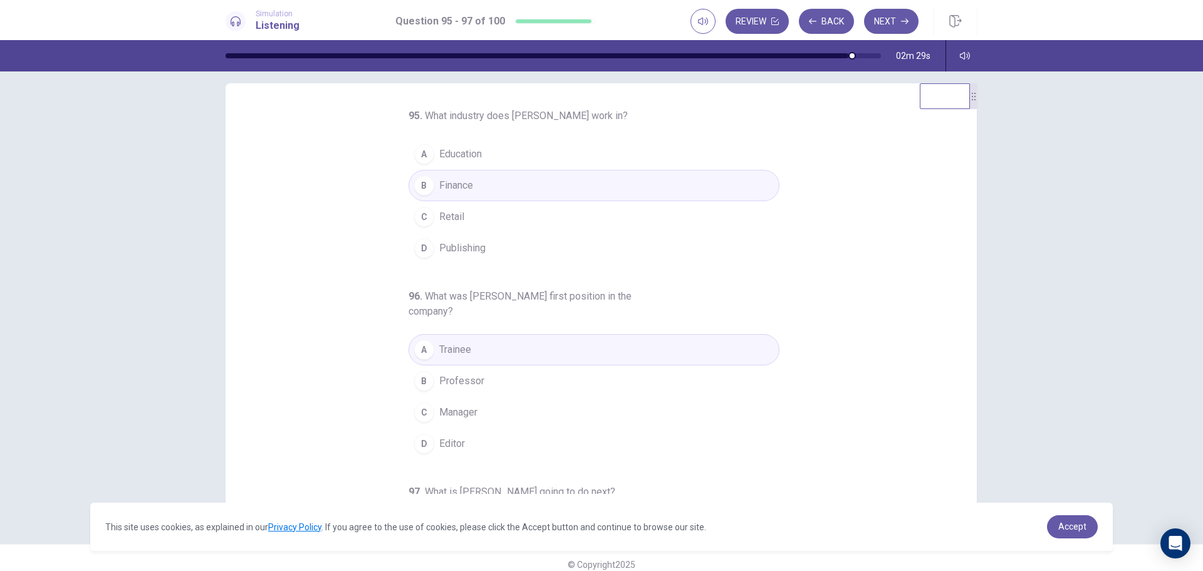
scroll to position [0, 0]
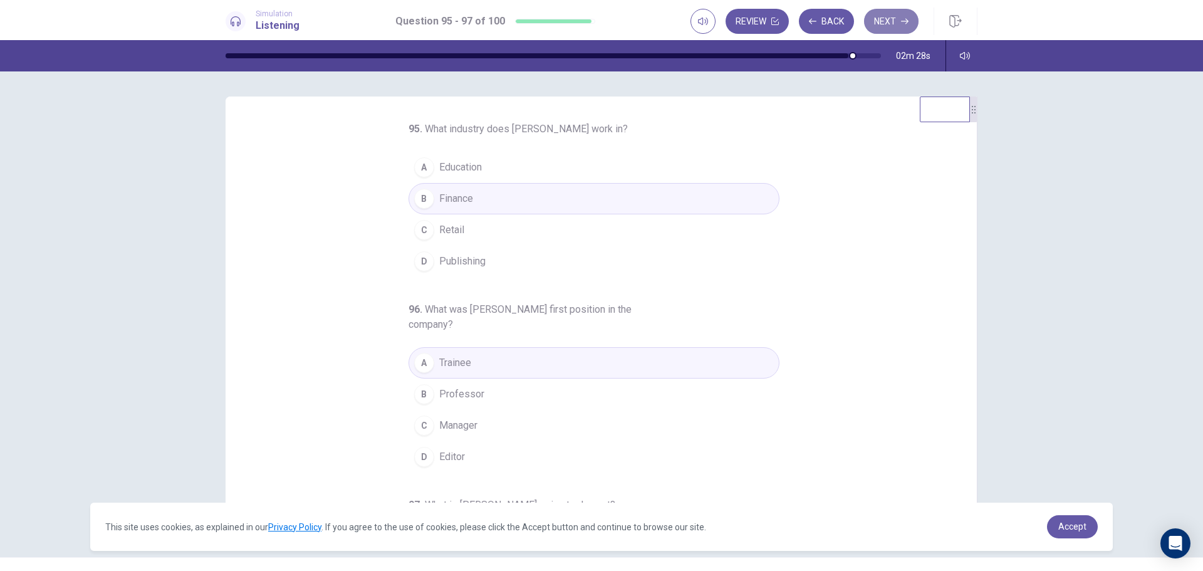
click at [889, 25] on button "Next" at bounding box center [891, 21] width 55 height 25
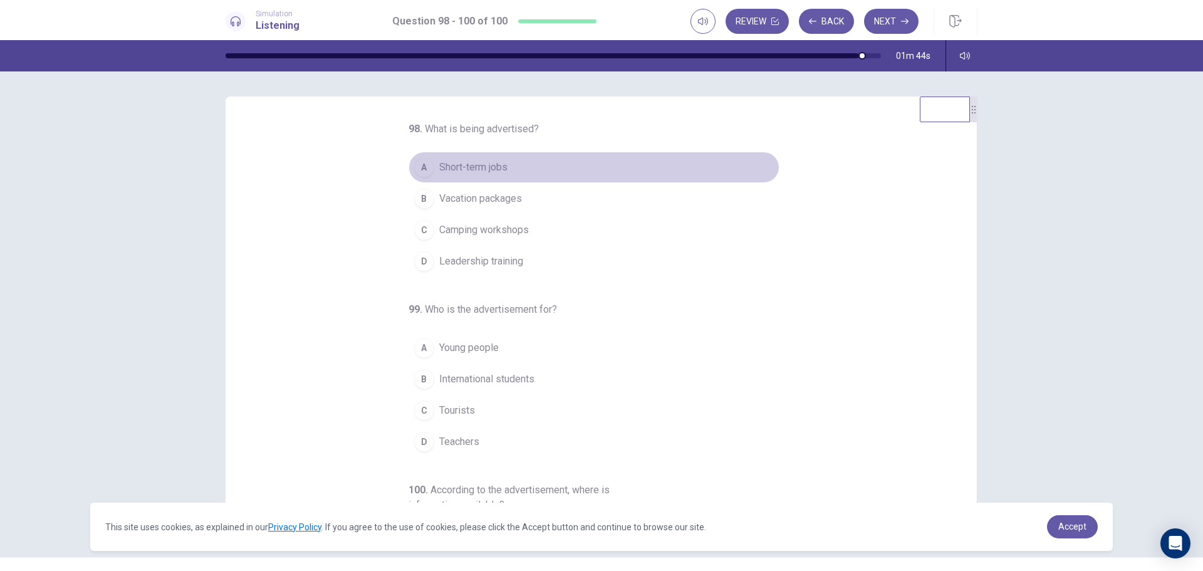
click at [462, 169] on span "Short-term jobs" at bounding box center [473, 167] width 68 height 15
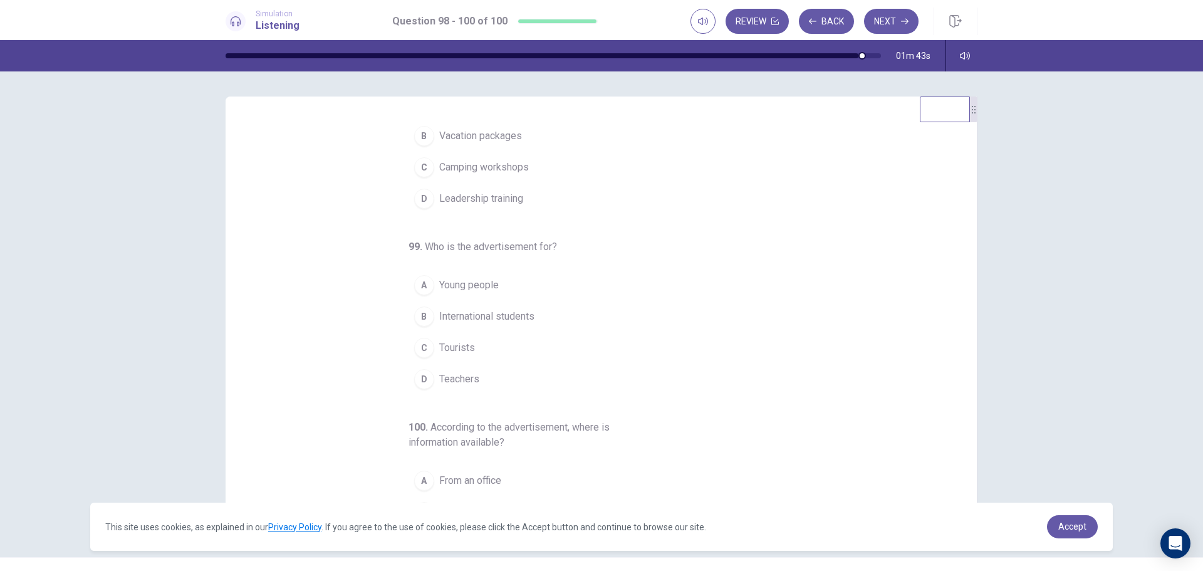
scroll to position [125, 0]
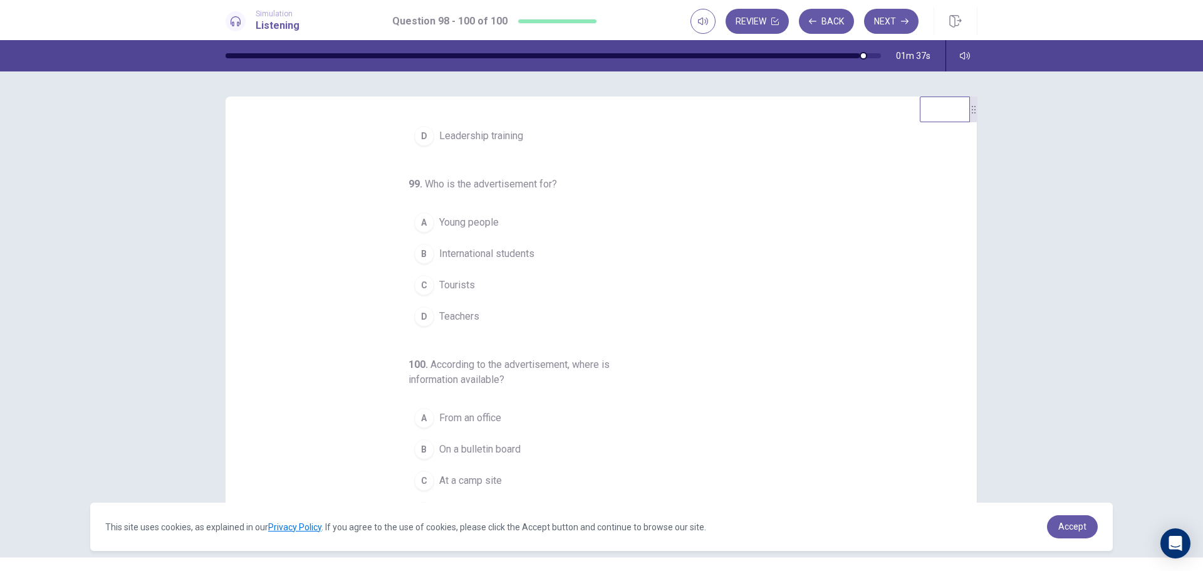
click at [454, 284] on span "Tourists" at bounding box center [457, 285] width 36 height 15
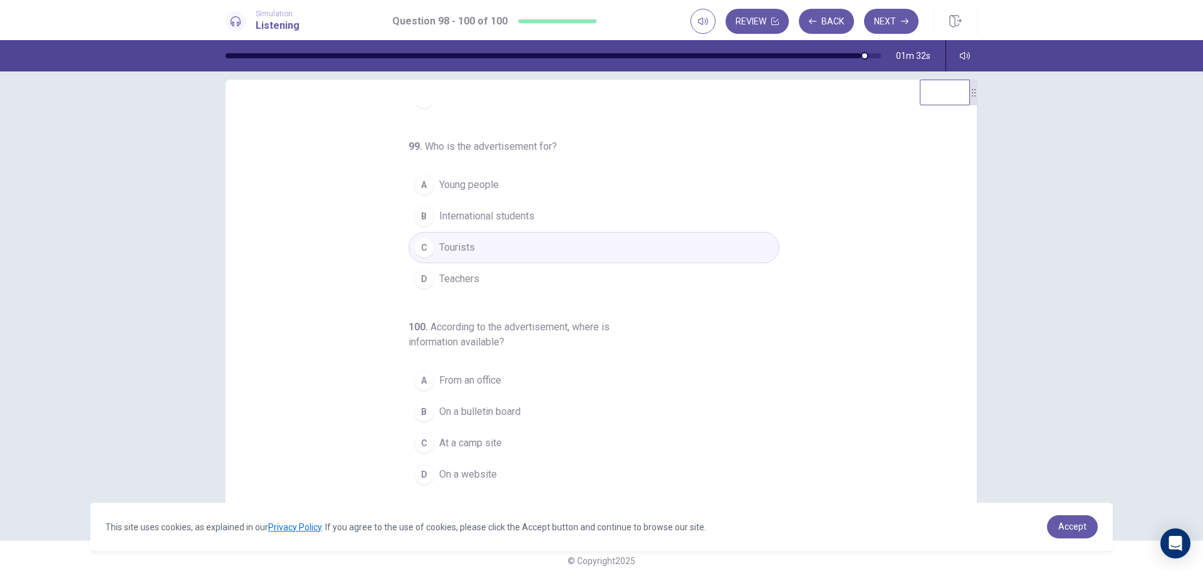
scroll to position [26, 0]
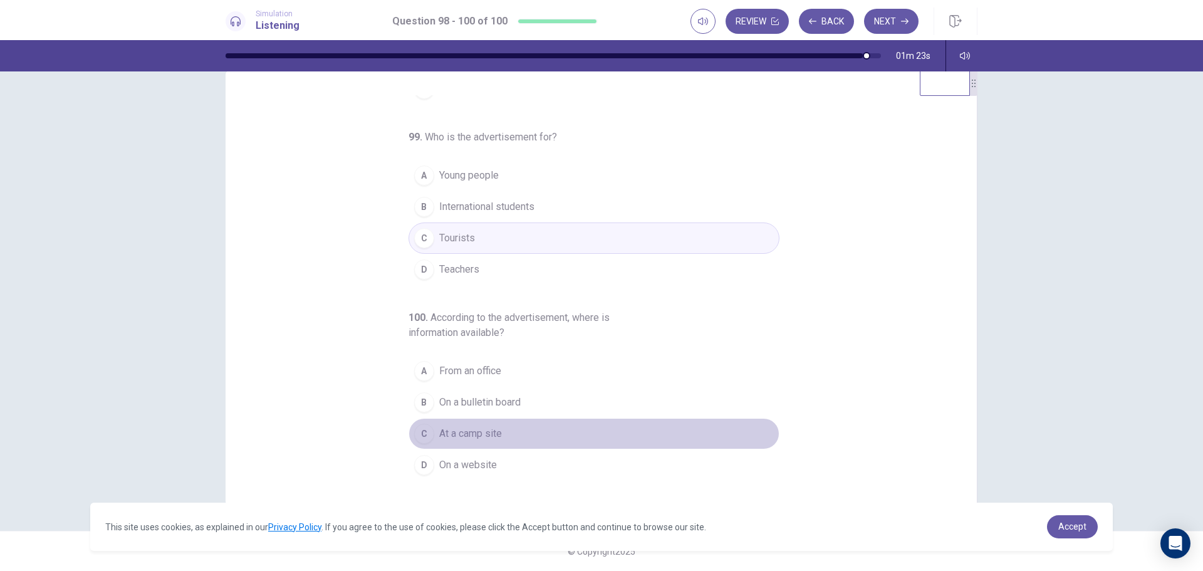
click at [476, 436] on span "At a camp site" at bounding box center [470, 433] width 63 height 15
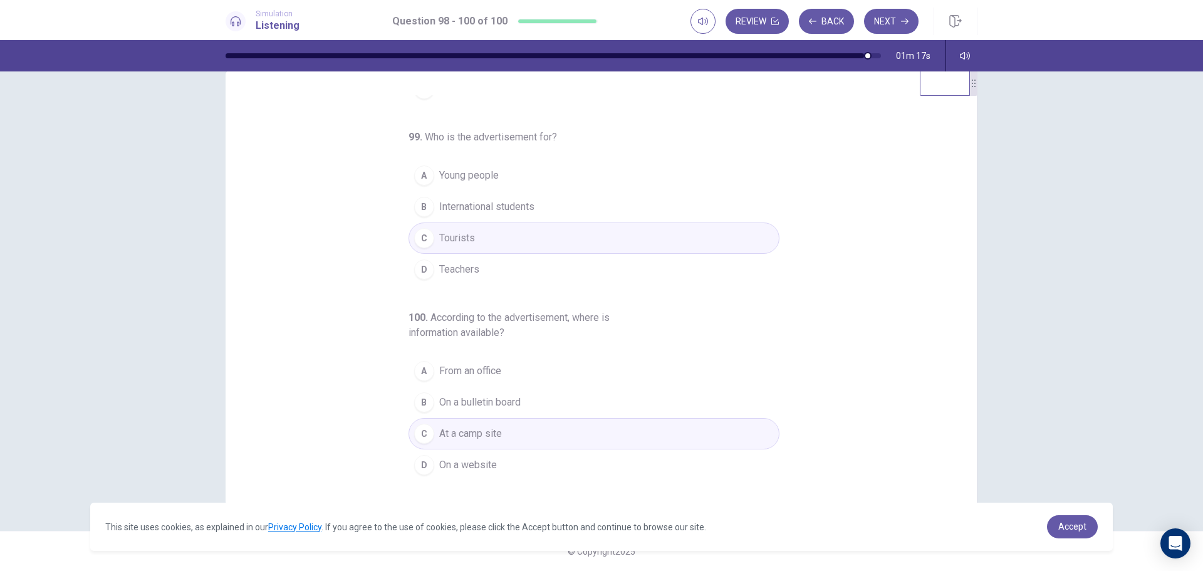
click at [502, 207] on span "International students" at bounding box center [486, 206] width 95 height 15
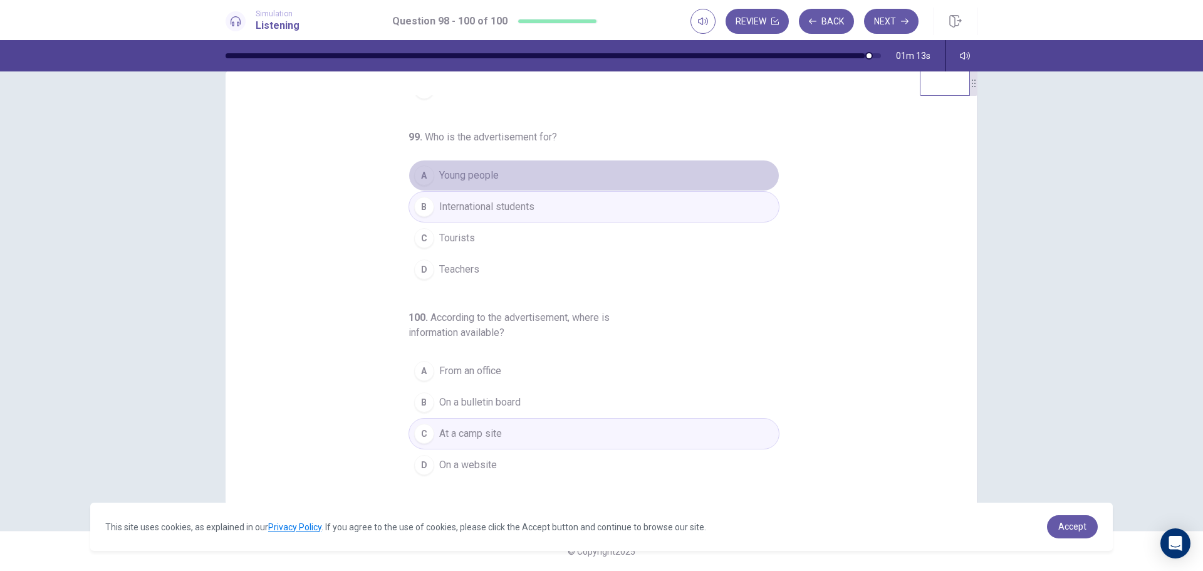
click at [480, 175] on span "Young people" at bounding box center [469, 175] width 60 height 15
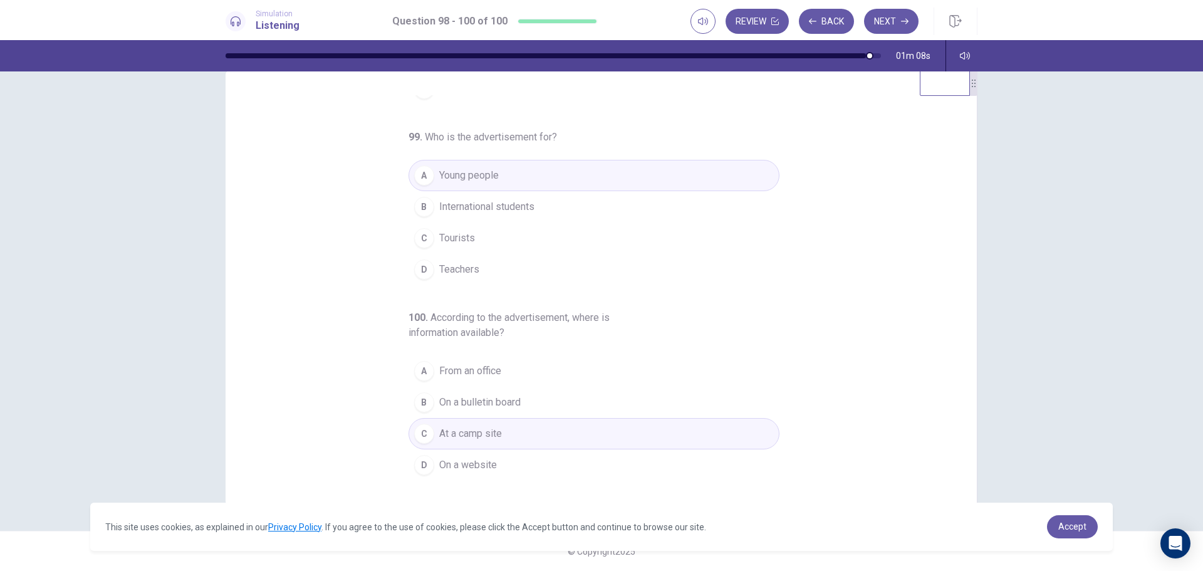
click at [480, 461] on span "On a website" at bounding box center [468, 465] width 58 height 15
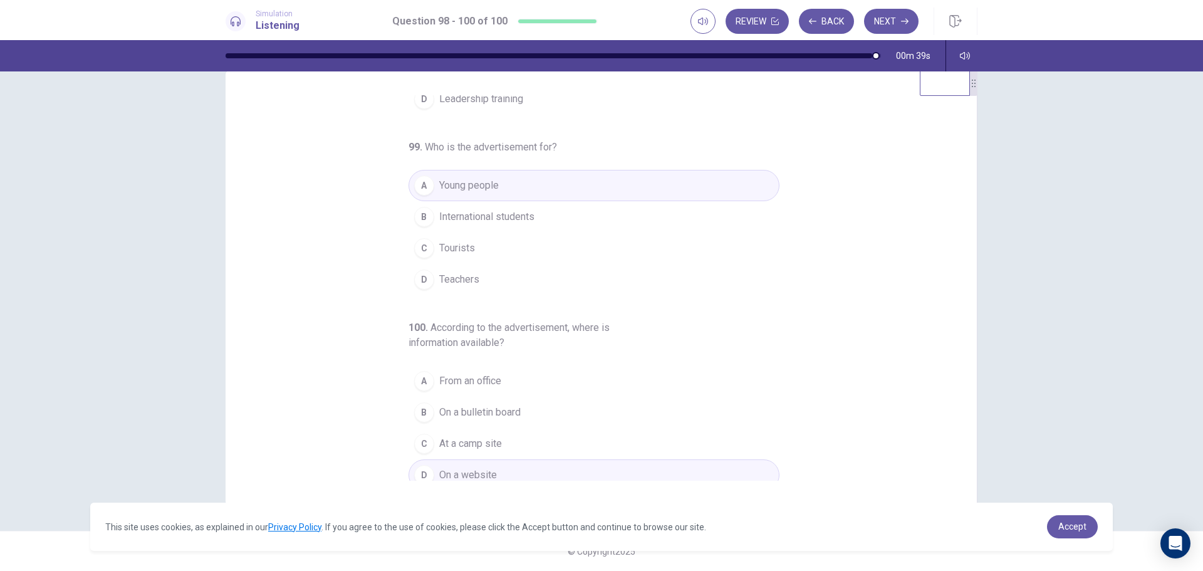
scroll to position [146, 0]
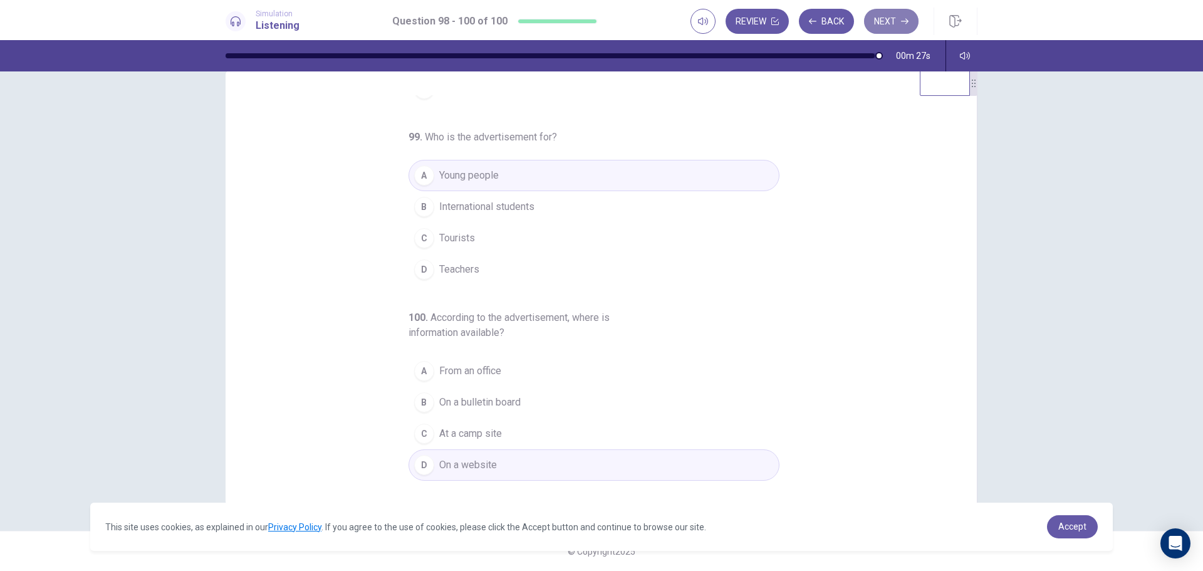
click at [905, 14] on button "Next" at bounding box center [891, 21] width 55 height 25
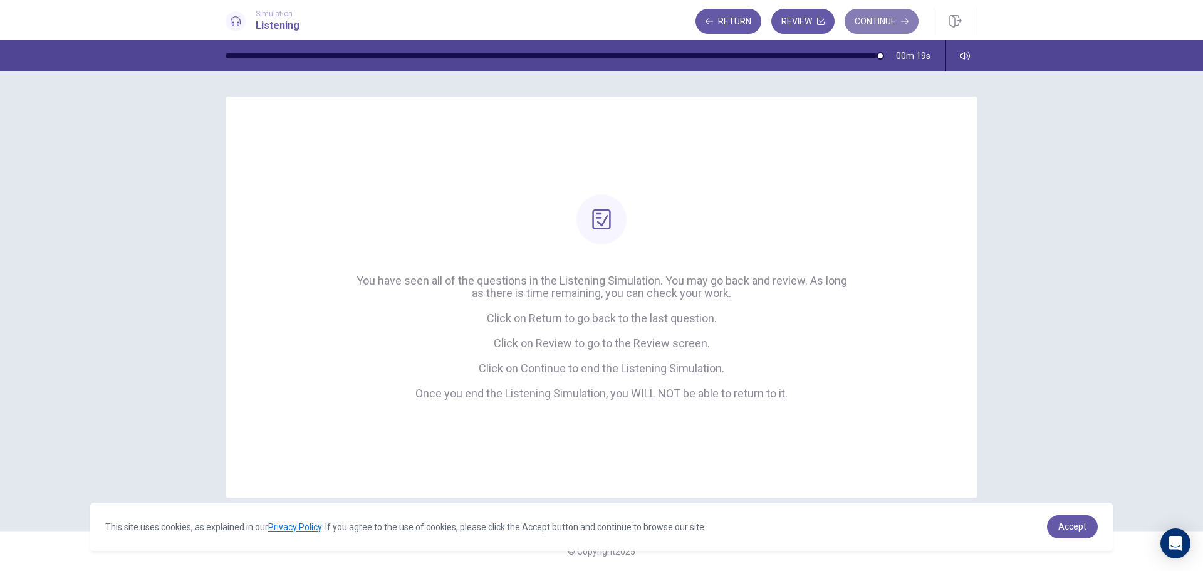
click at [884, 18] on button "Continue" at bounding box center [882, 21] width 74 height 25
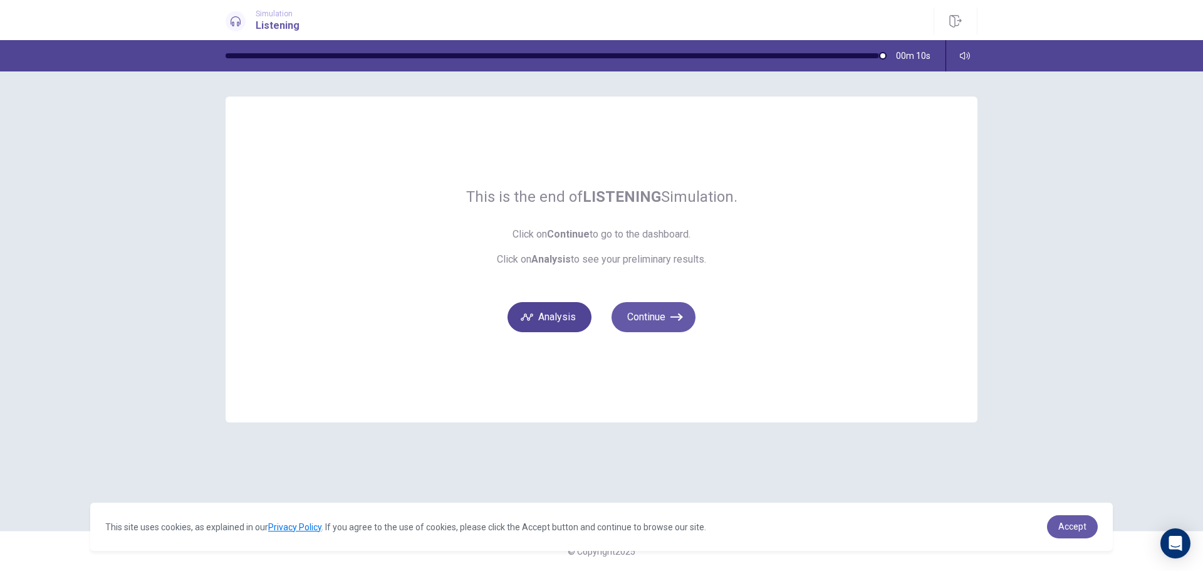
click at [562, 322] on button "Analysis" at bounding box center [550, 317] width 84 height 30
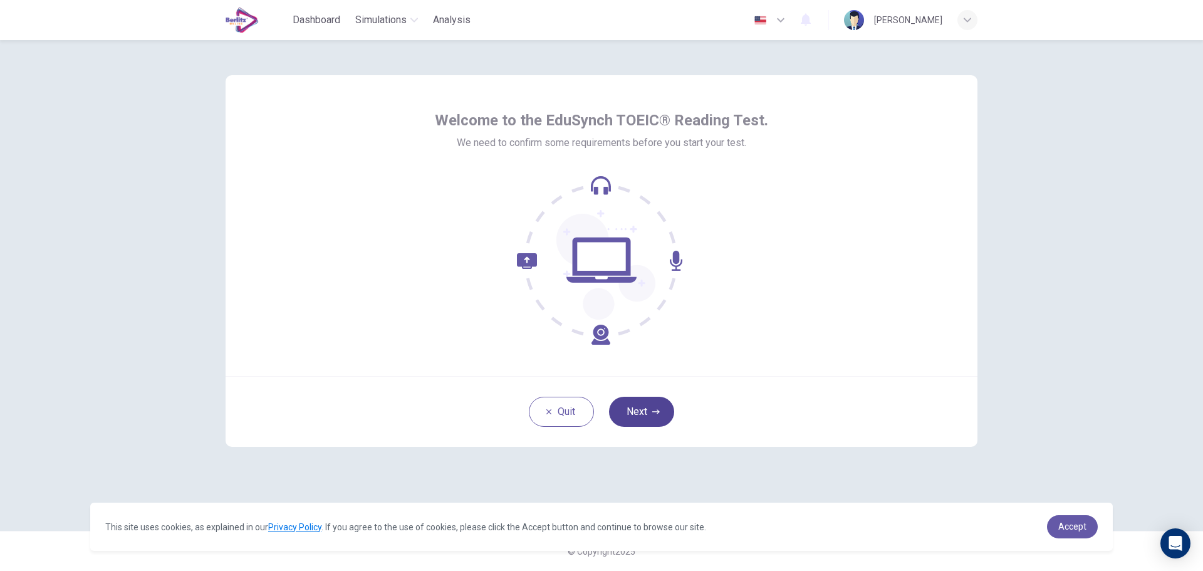
click at [649, 407] on button "Next" at bounding box center [641, 412] width 65 height 30
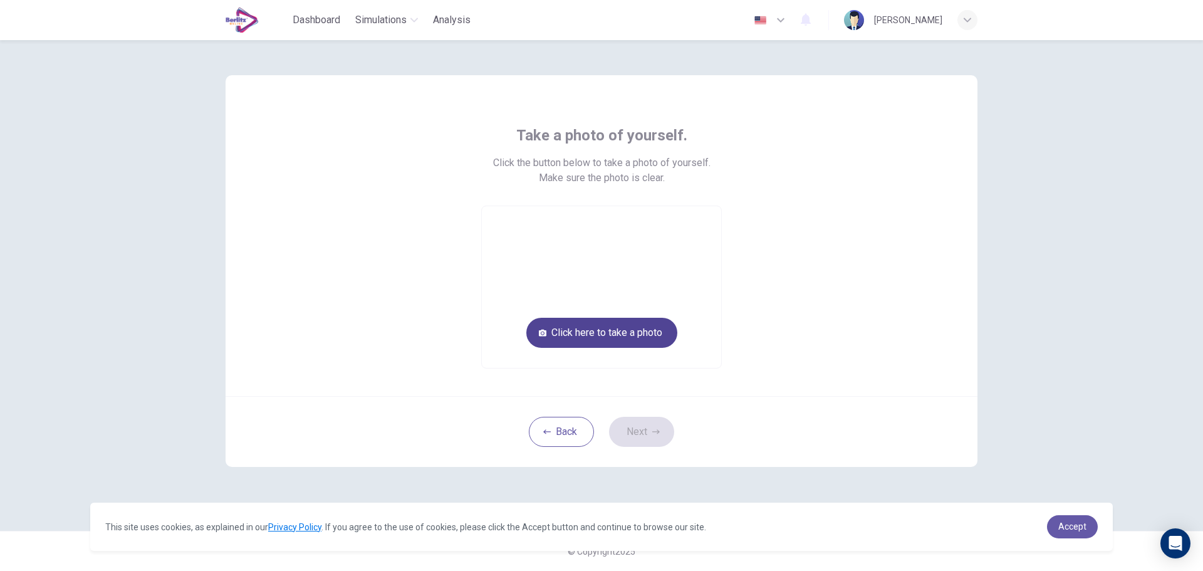
click at [630, 338] on button "Click here to take a photo" at bounding box center [601, 333] width 151 height 30
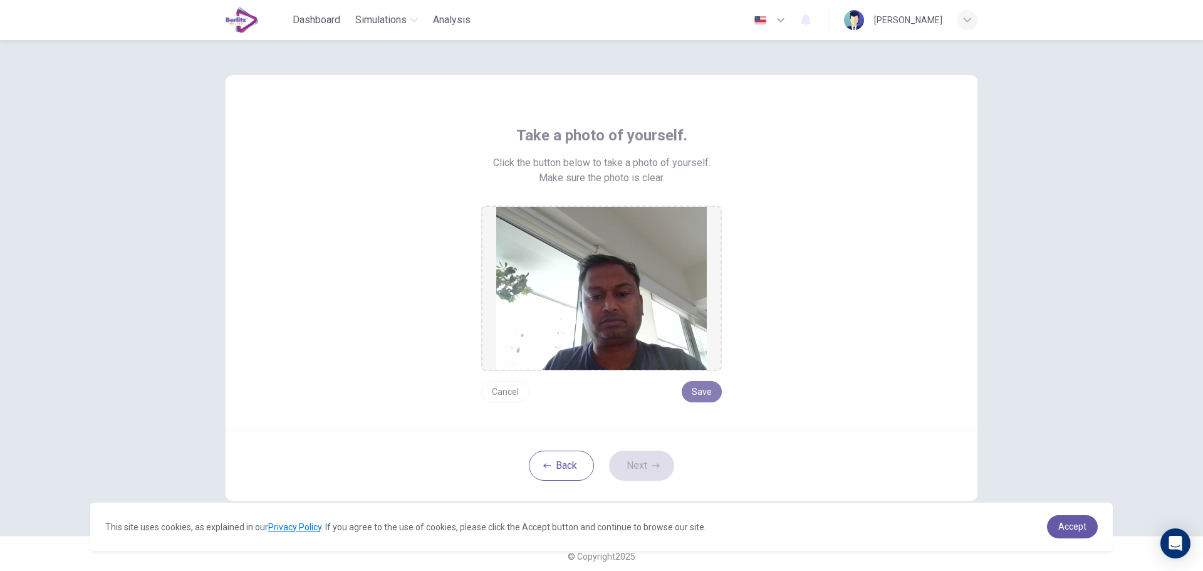
click at [710, 392] on button "Save" at bounding box center [702, 391] width 40 height 21
click at [654, 463] on icon "button" at bounding box center [656, 466] width 8 height 8
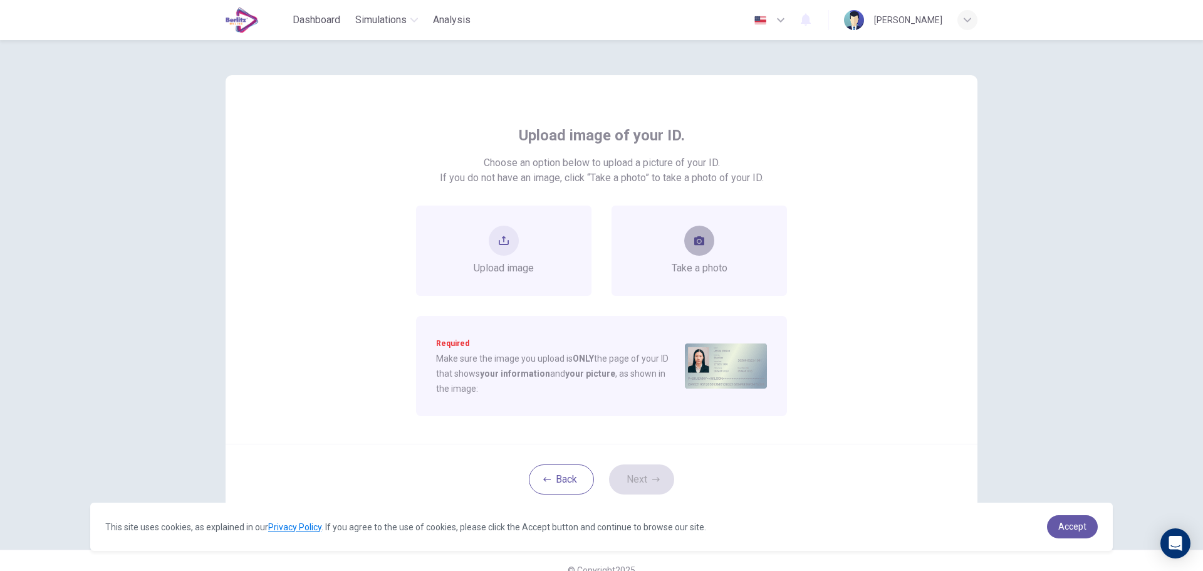
click at [692, 246] on button "take photo" at bounding box center [699, 241] width 30 height 30
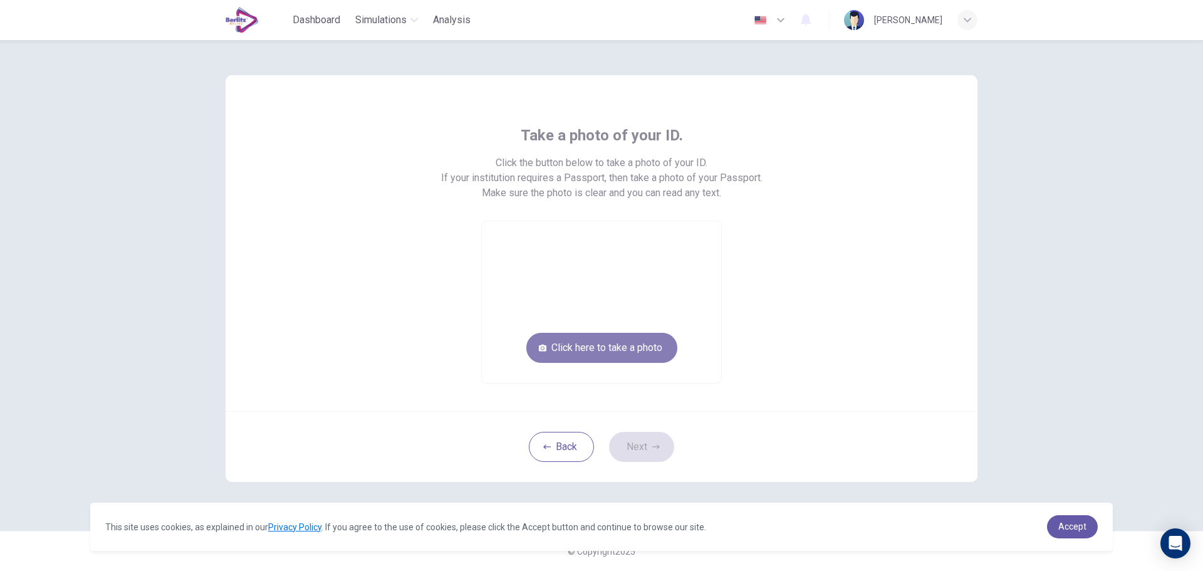
click at [604, 350] on button "Click here to take a photo" at bounding box center [601, 348] width 151 height 30
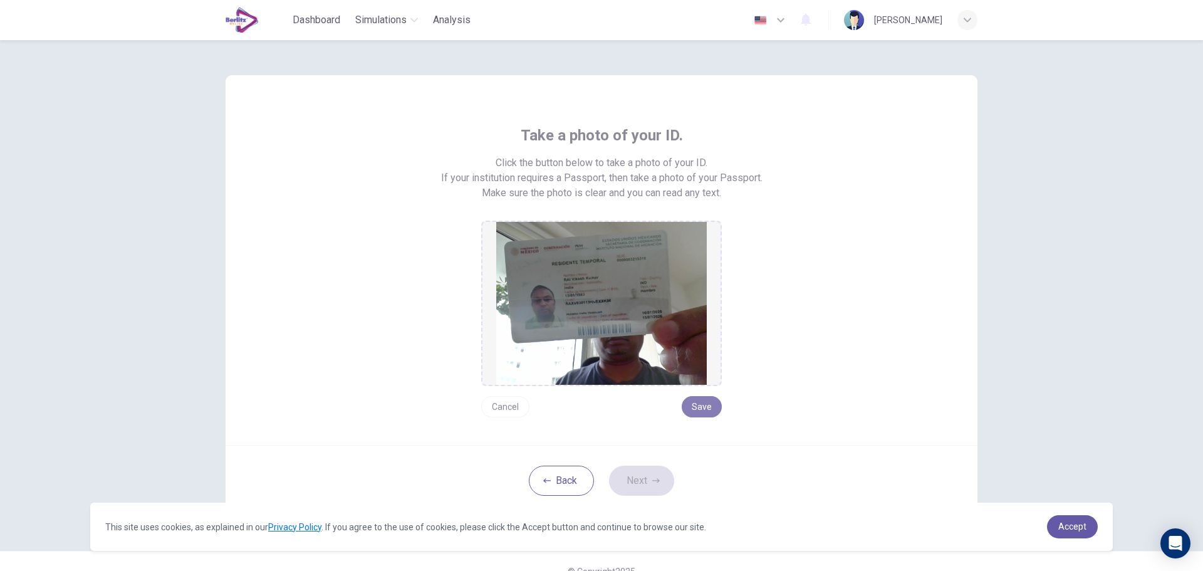
click at [708, 410] on button "Save" at bounding box center [702, 406] width 40 height 21
click at [643, 482] on button "Next" at bounding box center [641, 481] width 65 height 30
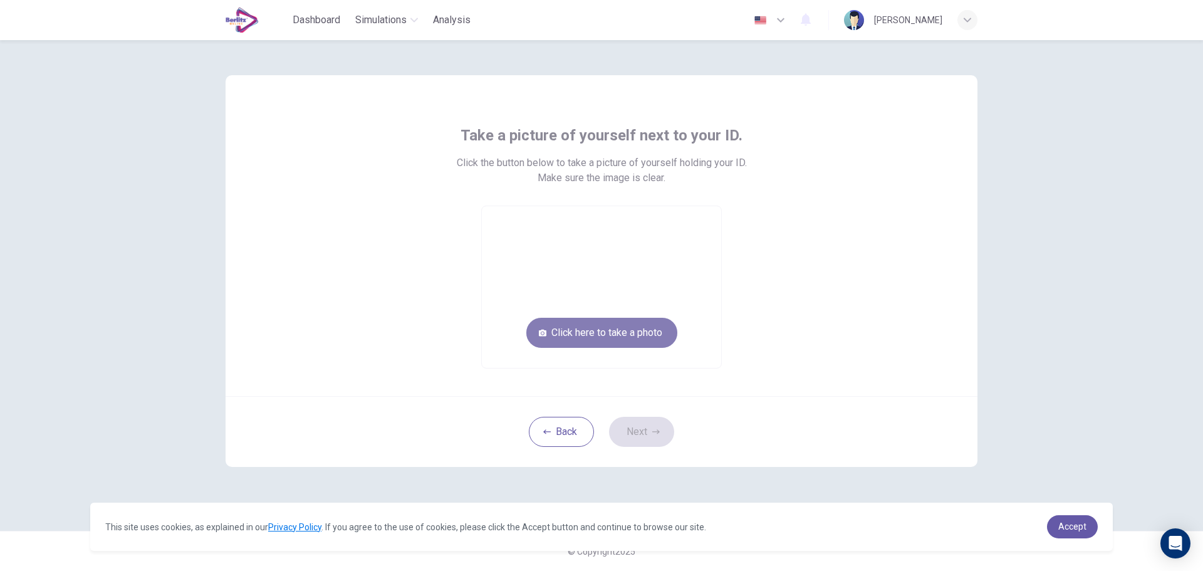
click at [571, 343] on button "Click here to take a photo" at bounding box center [601, 333] width 151 height 30
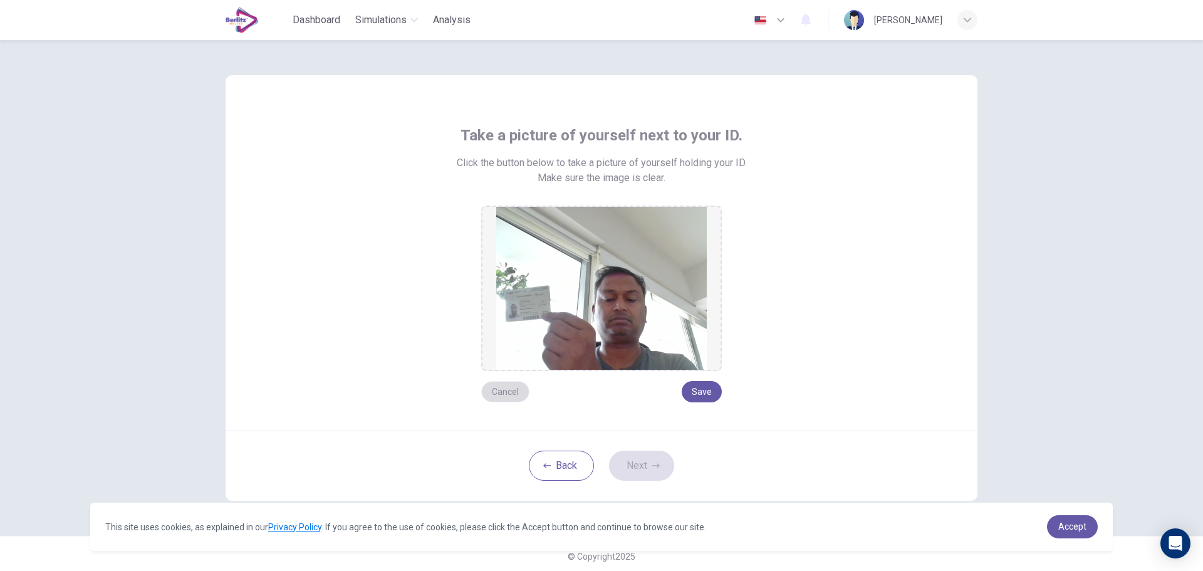
click at [506, 388] on button "Cancel" at bounding box center [505, 391] width 48 height 21
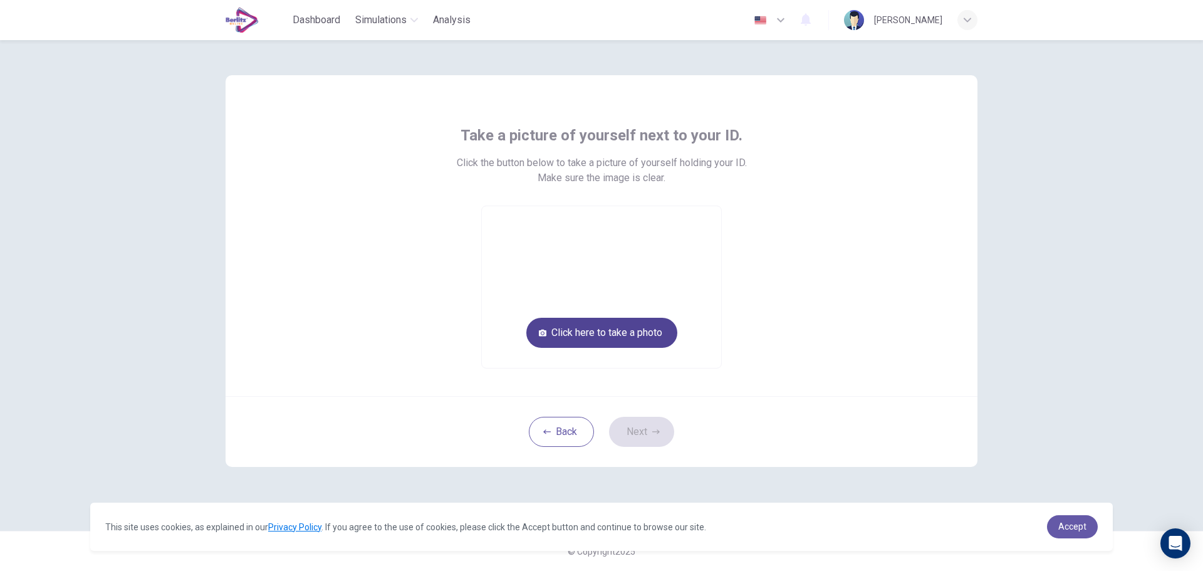
click at [629, 335] on button "Click here to take a photo" at bounding box center [601, 333] width 151 height 30
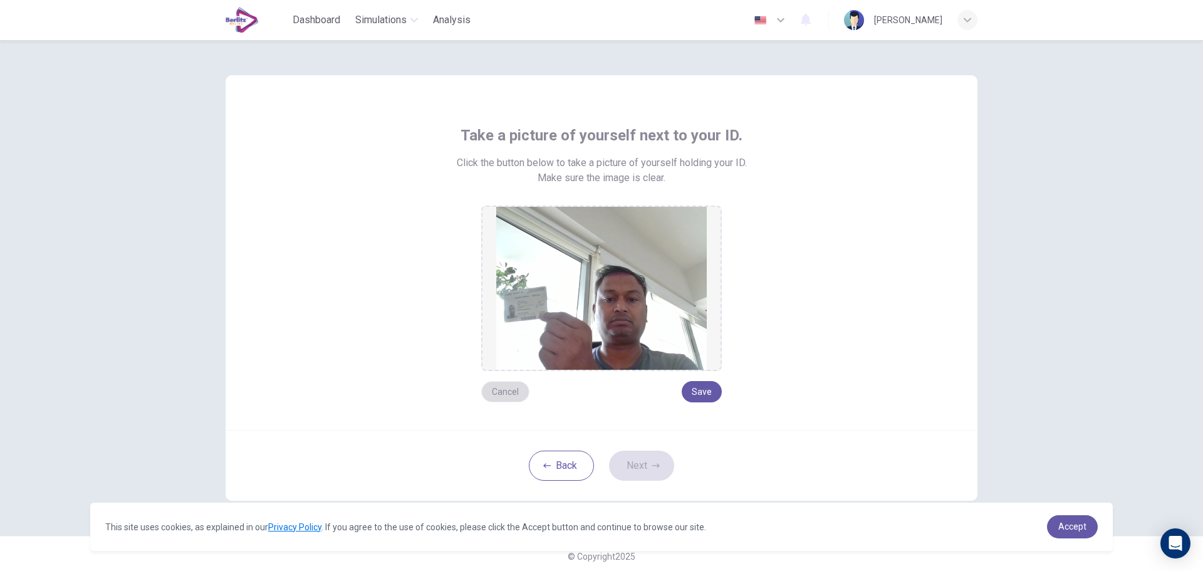
click at [501, 390] on button "Cancel" at bounding box center [505, 391] width 48 height 21
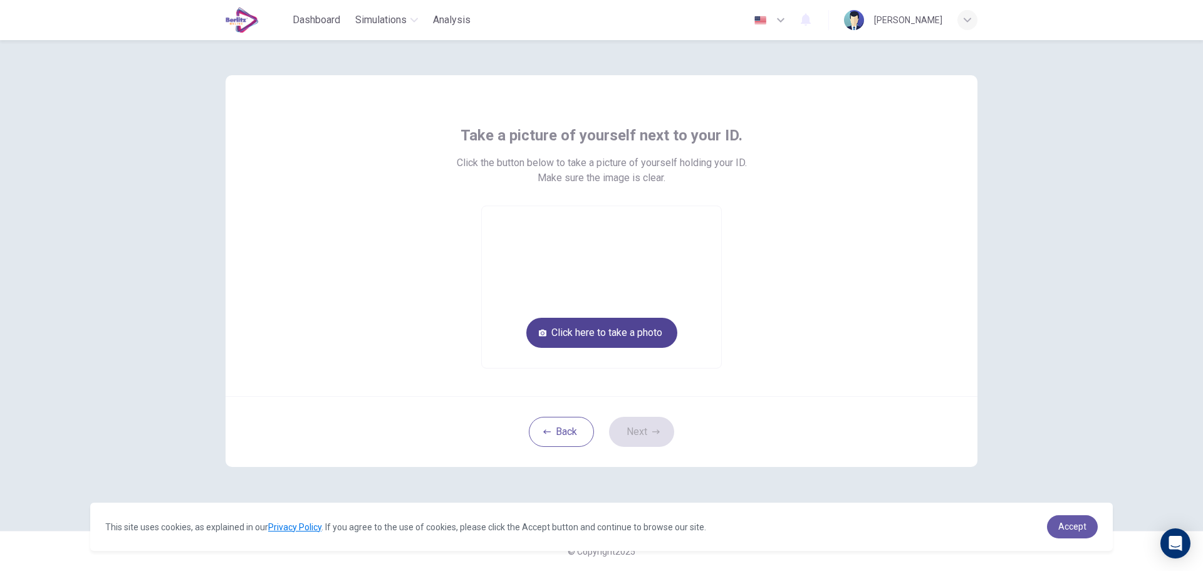
click at [587, 337] on button "Click here to take a photo" at bounding box center [601, 333] width 151 height 30
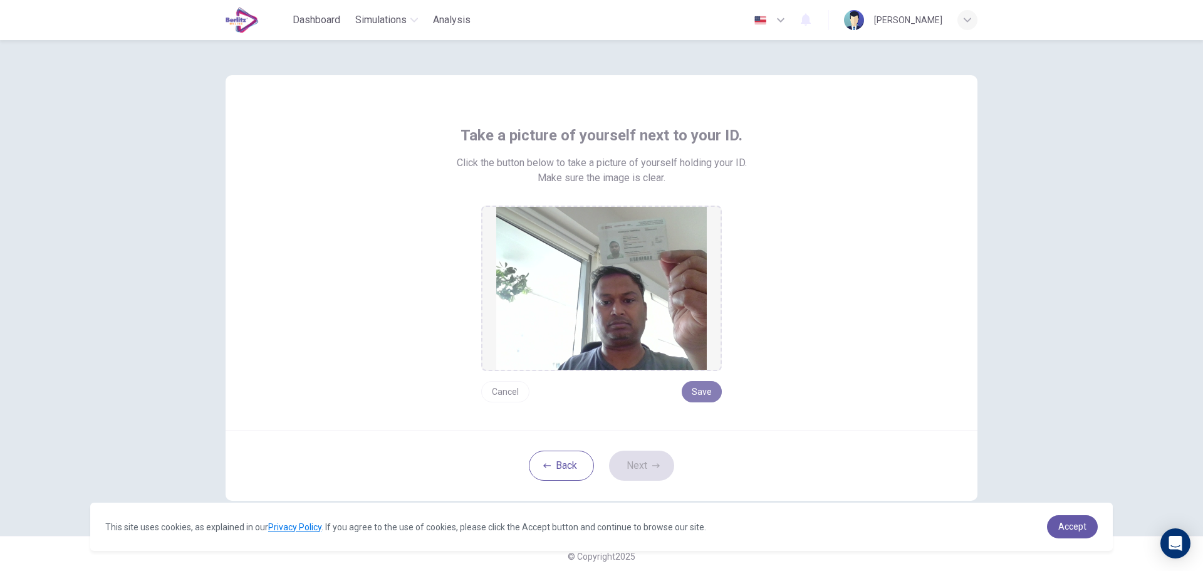
click at [698, 395] on button "Save" at bounding box center [702, 391] width 40 height 21
click at [652, 466] on icon "button" at bounding box center [656, 466] width 8 height 8
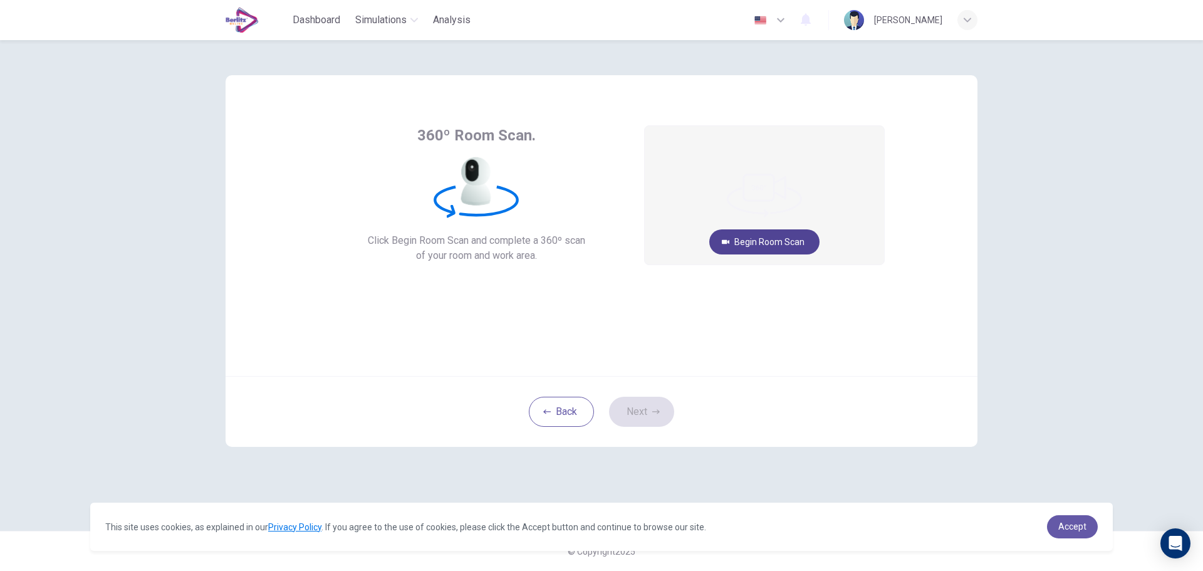
click at [754, 238] on button "Begin Room Scan" at bounding box center [764, 241] width 110 height 25
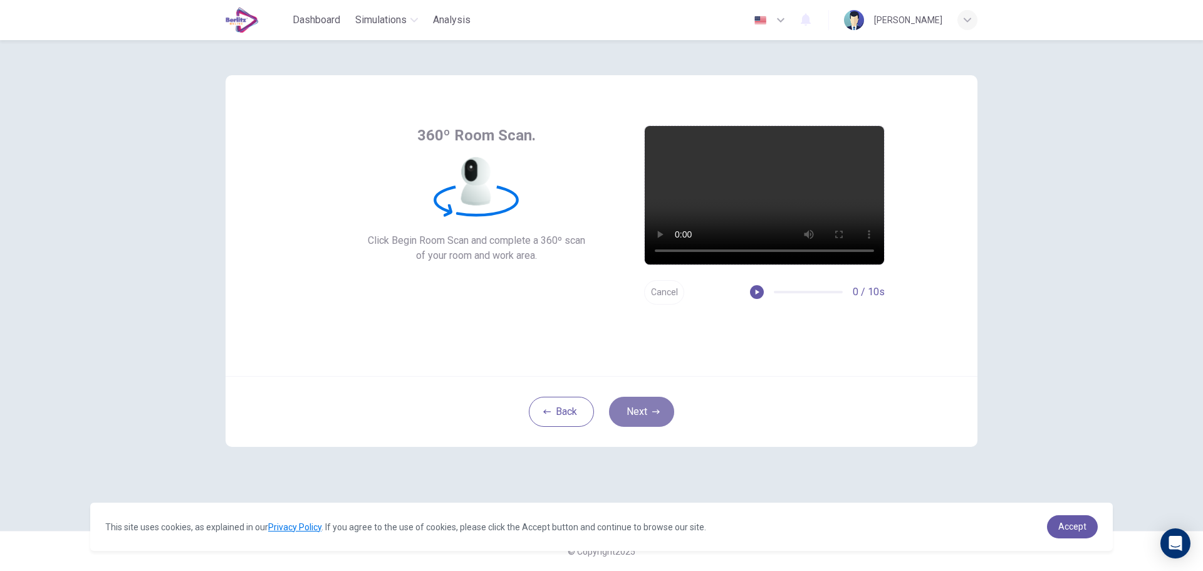
click at [637, 419] on button "Next" at bounding box center [641, 412] width 65 height 30
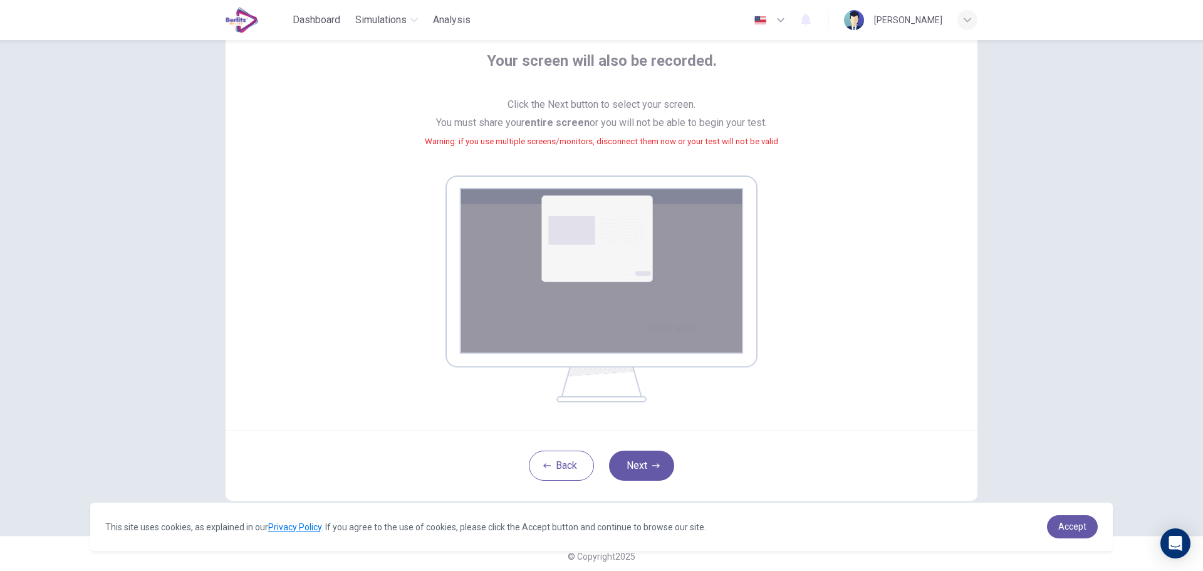
scroll to position [79, 0]
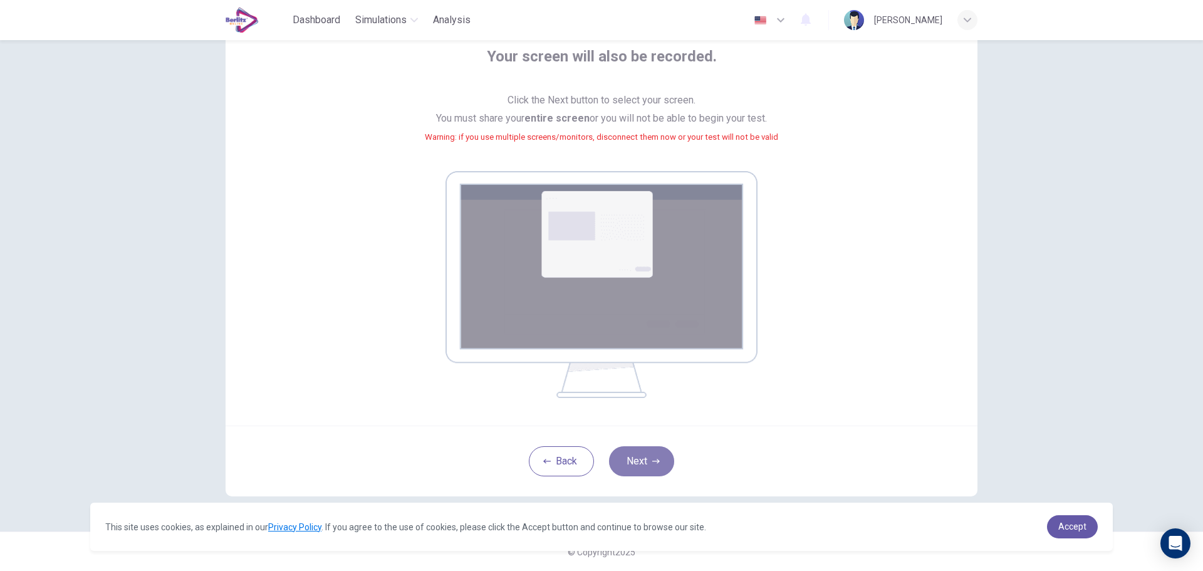
click at [651, 456] on button "Next" at bounding box center [641, 461] width 65 height 30
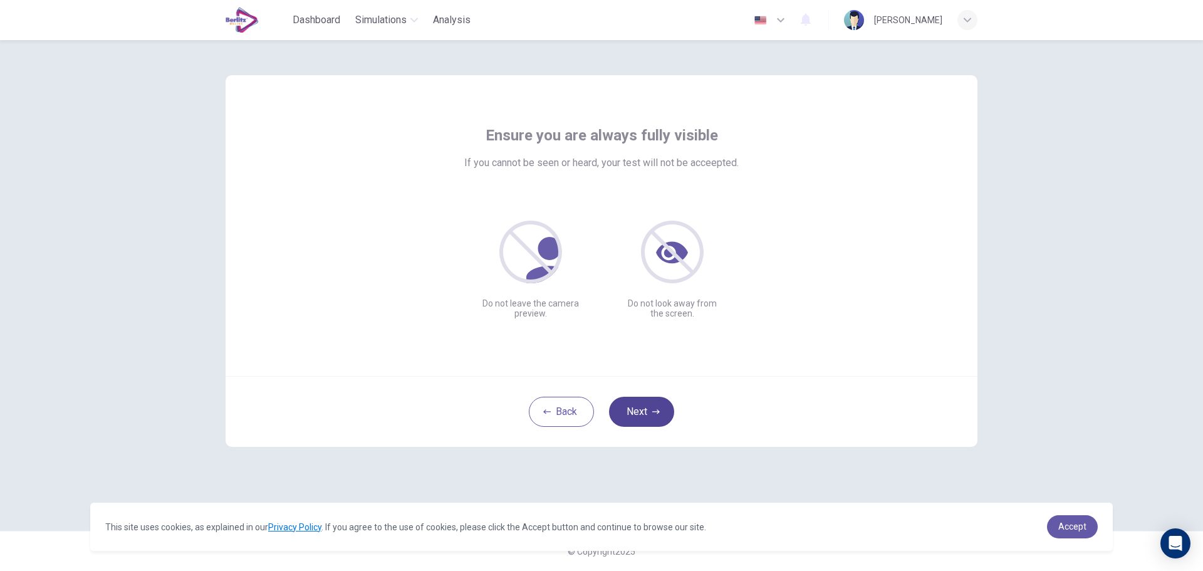
click at [645, 411] on button "Next" at bounding box center [641, 412] width 65 height 30
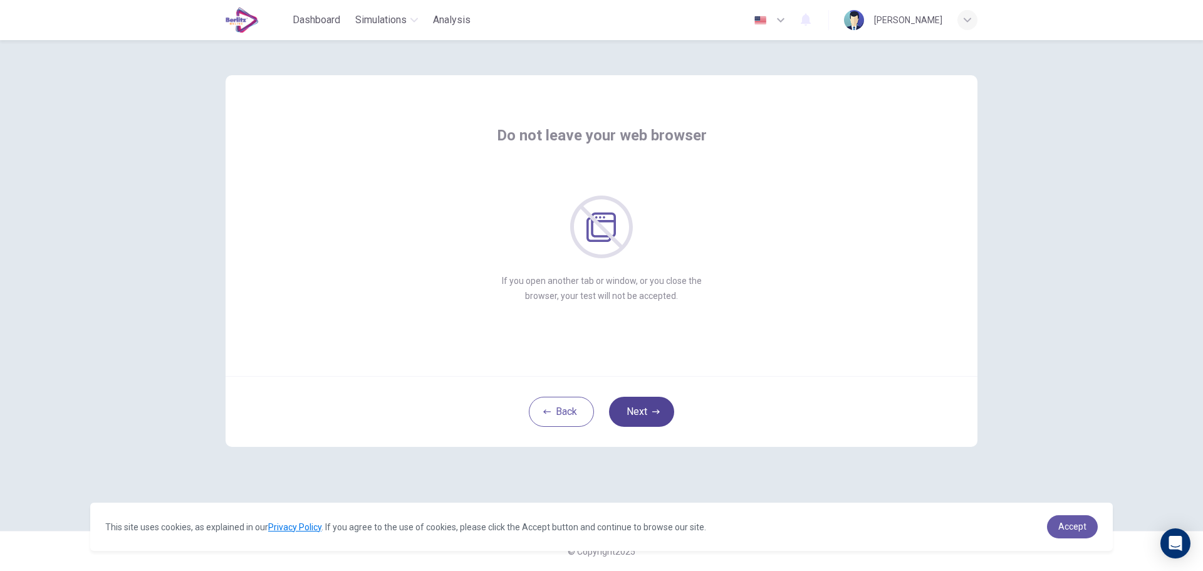
click at [661, 407] on button "Next" at bounding box center [641, 412] width 65 height 30
click at [662, 405] on button "Next" at bounding box center [641, 412] width 65 height 30
click at [662, 411] on button "Next" at bounding box center [641, 412] width 65 height 30
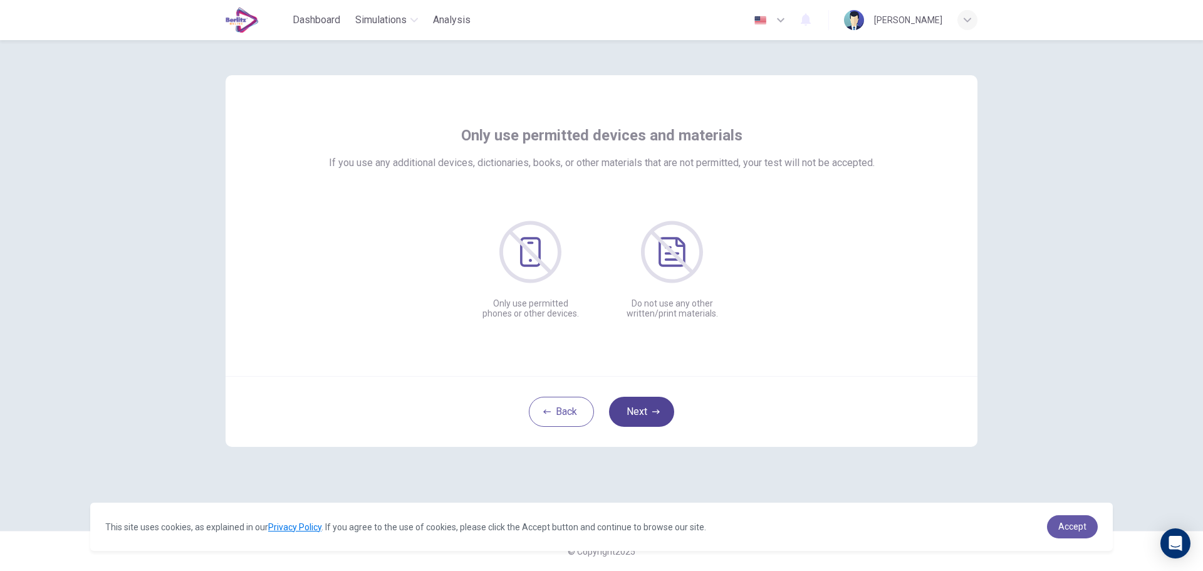
click at [661, 410] on button "Next" at bounding box center [641, 412] width 65 height 30
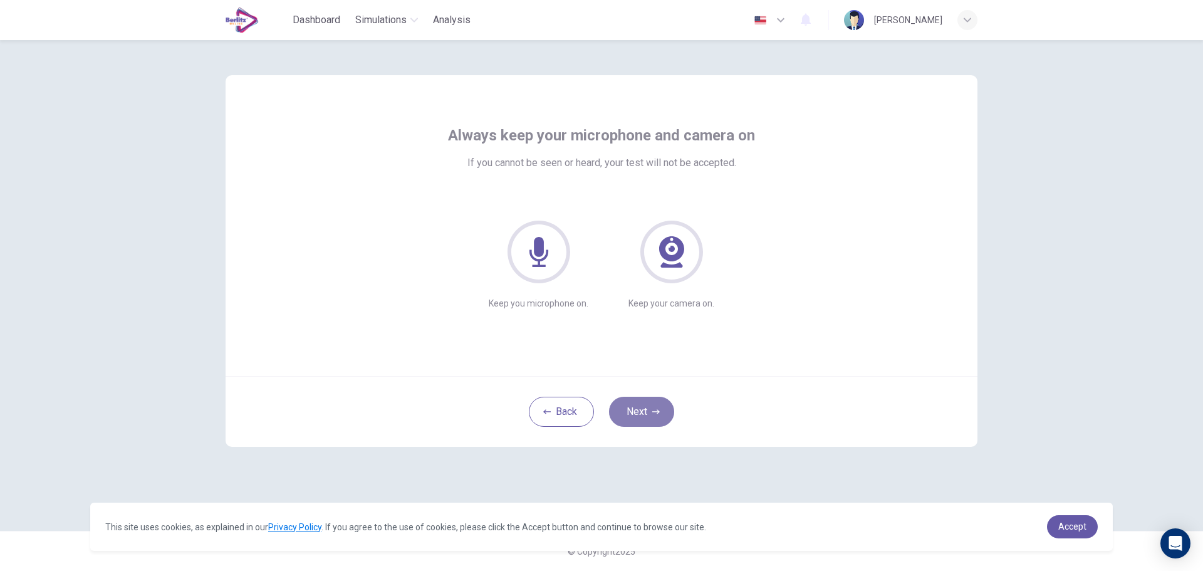
click at [651, 412] on button "Next" at bounding box center [641, 412] width 65 height 30
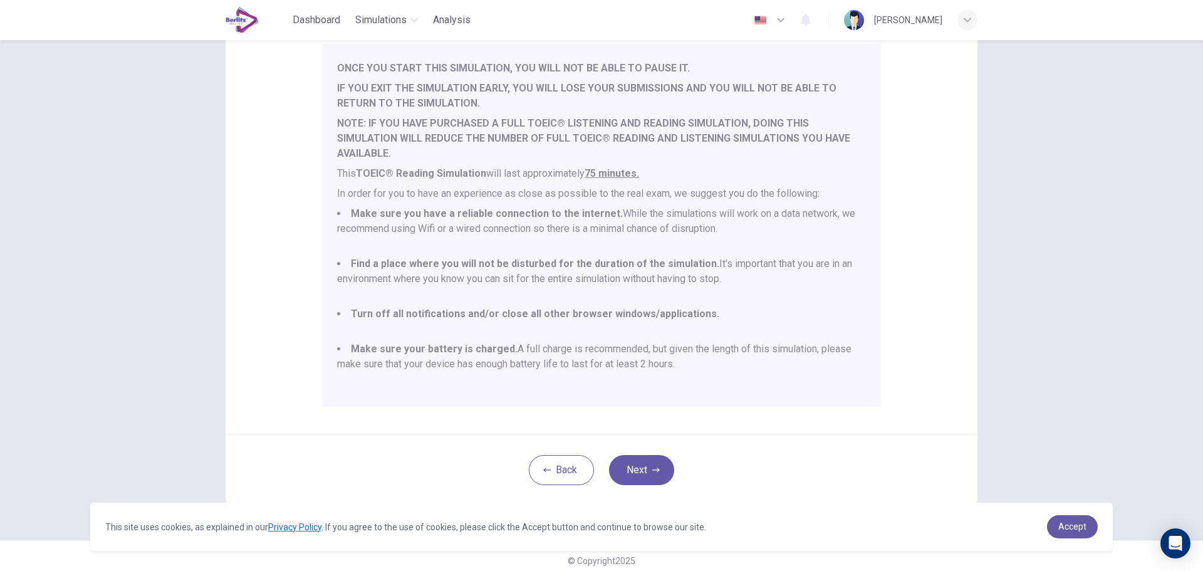
scroll to position [126, 0]
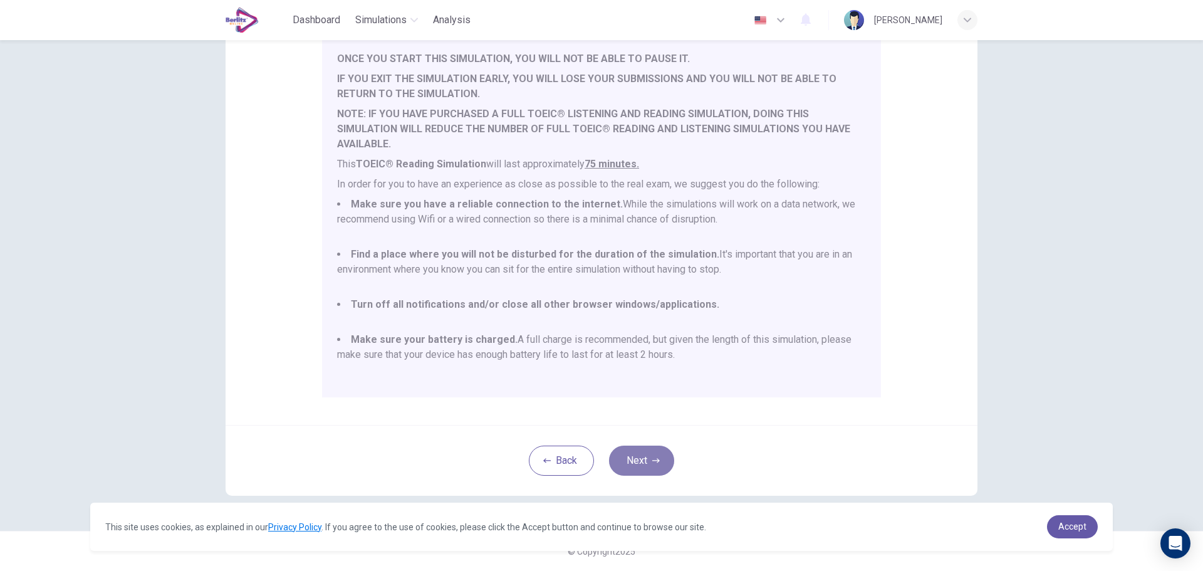
click at [649, 456] on button "Next" at bounding box center [641, 461] width 65 height 30
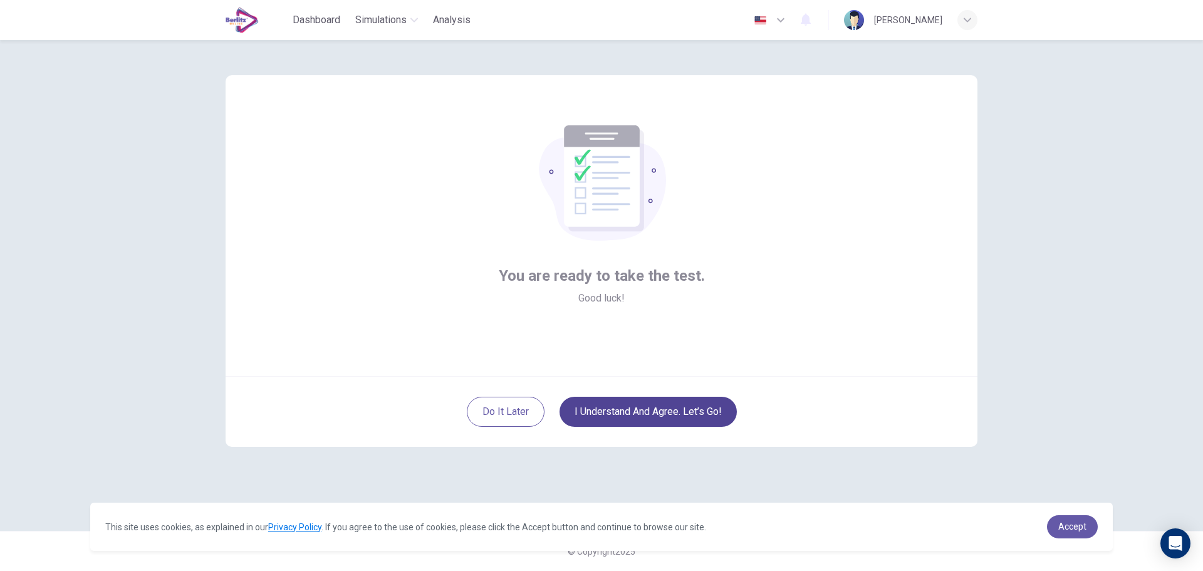
click at [647, 412] on button "I understand and agree. Let’s go!" at bounding box center [648, 412] width 177 height 30
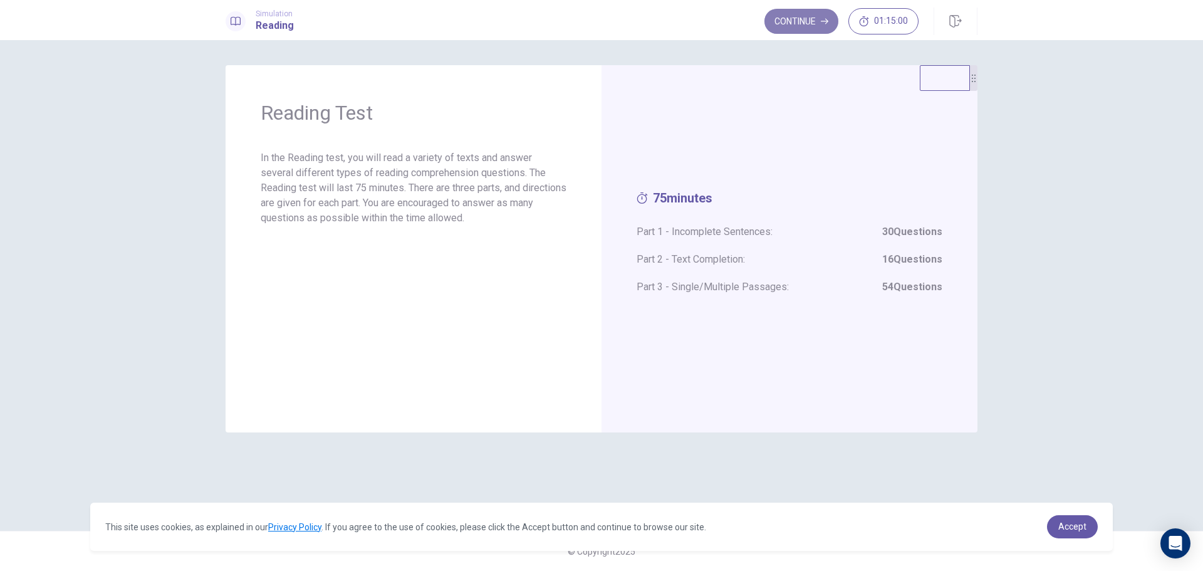
click at [807, 24] on button "Continue" at bounding box center [802, 21] width 74 height 25
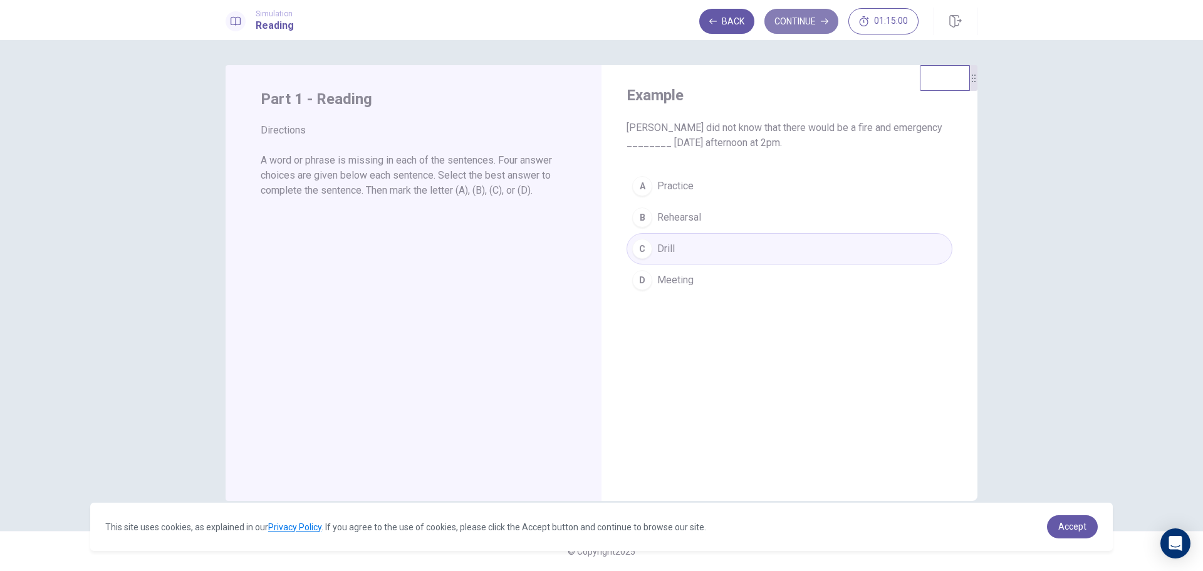
click at [815, 25] on button "Continue" at bounding box center [802, 21] width 74 height 25
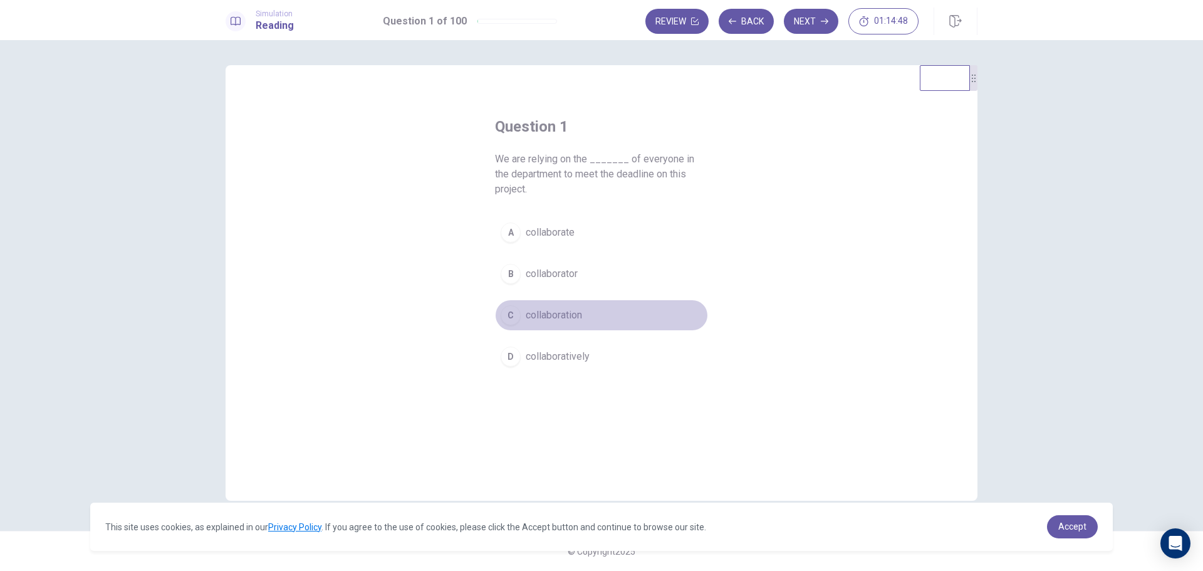
click at [568, 316] on span "collaboration" at bounding box center [554, 315] width 56 height 15
click at [819, 24] on button "Next" at bounding box center [811, 21] width 55 height 25
click at [526, 349] on span "signs" at bounding box center [538, 356] width 24 height 15
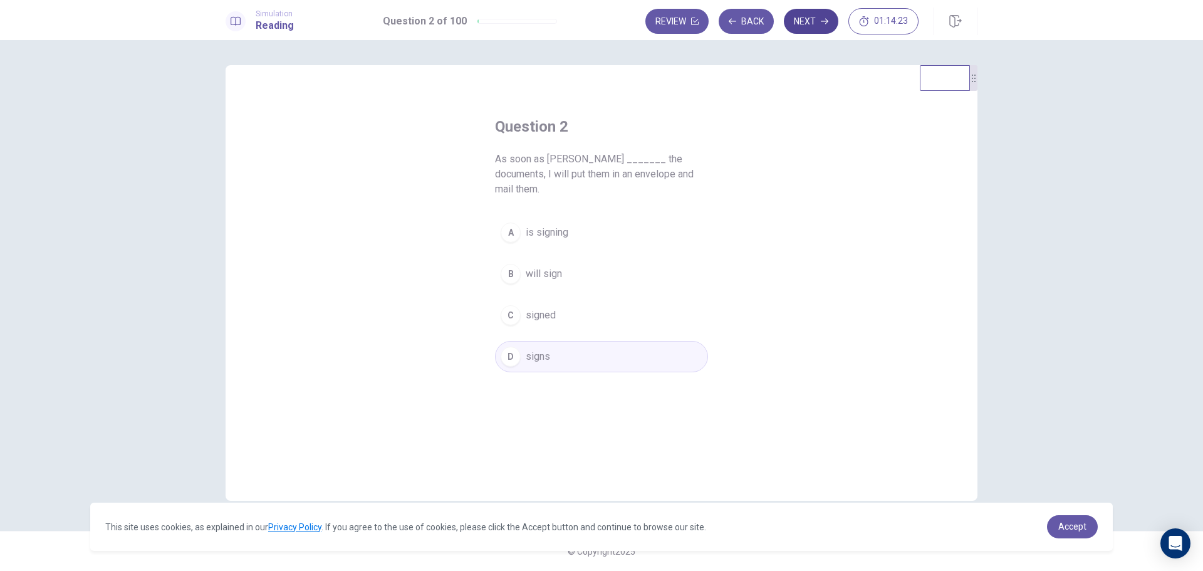
click at [811, 23] on button "Next" at bounding box center [811, 21] width 55 height 25
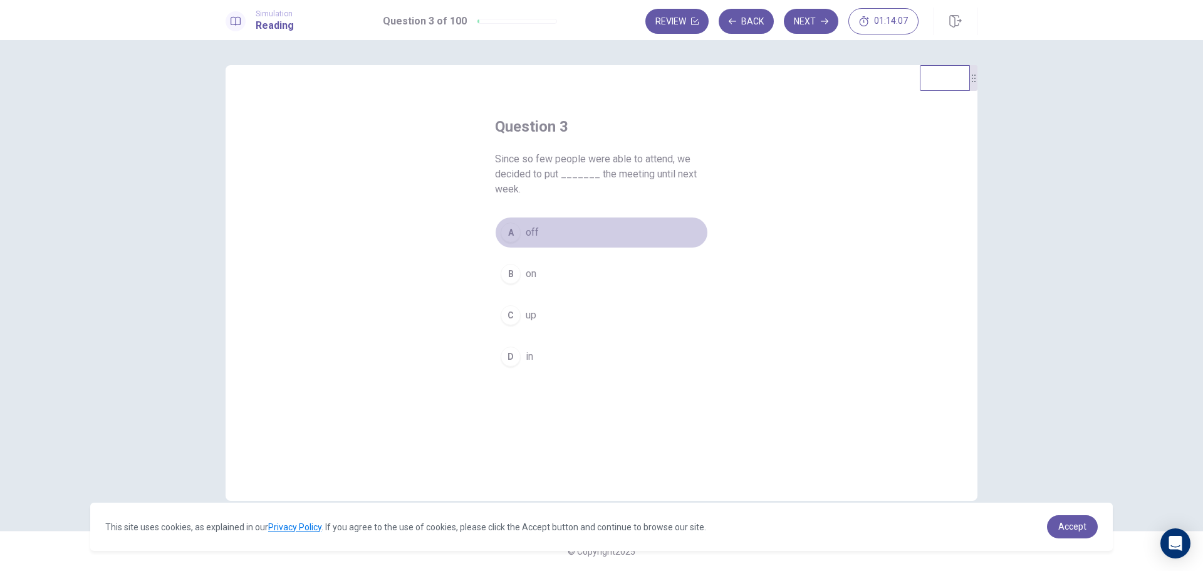
click at [526, 235] on span "off" at bounding box center [532, 232] width 13 height 15
click at [811, 22] on button "Next" at bounding box center [811, 21] width 55 height 25
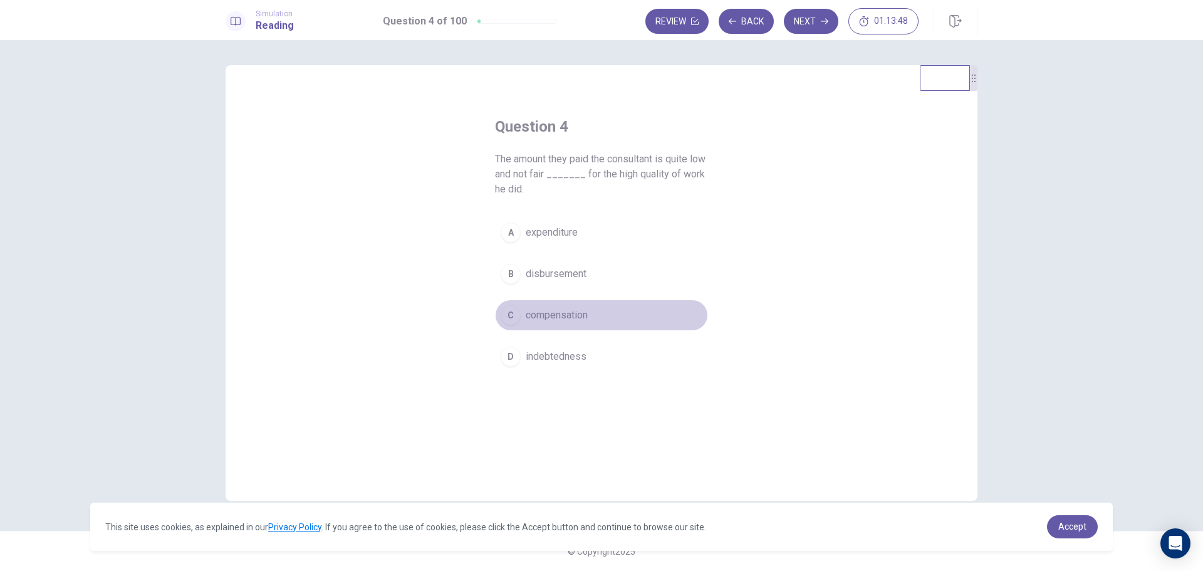
click at [579, 312] on span "compensation" at bounding box center [557, 315] width 62 height 15
click at [817, 23] on button "Next" at bounding box center [811, 21] width 55 height 25
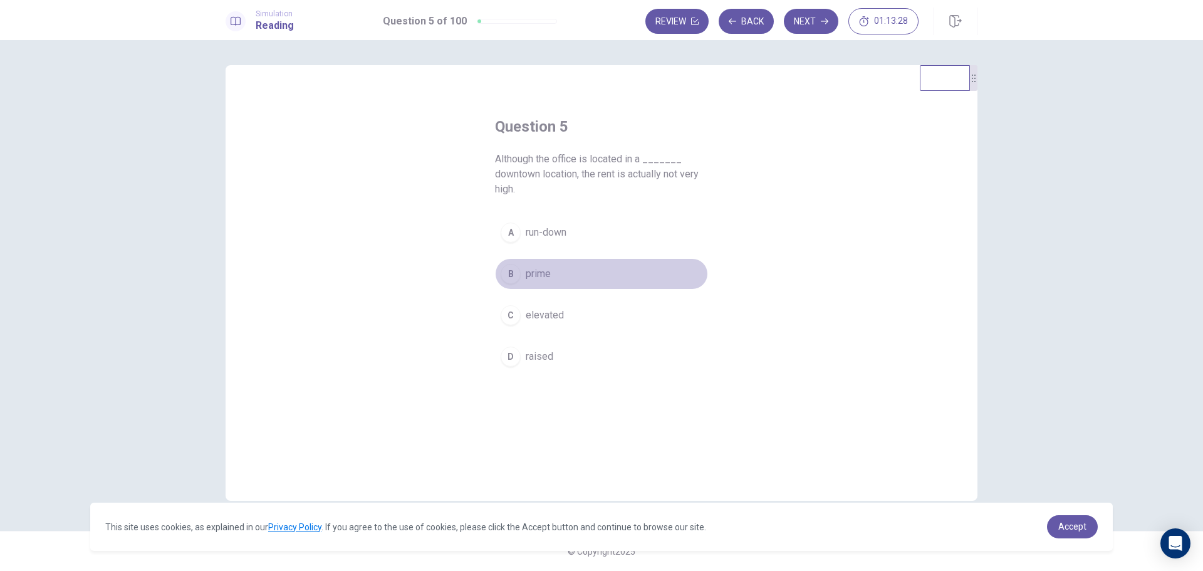
click at [548, 273] on span "prime" at bounding box center [538, 273] width 25 height 15
click at [799, 18] on button "Next" at bounding box center [811, 21] width 55 height 25
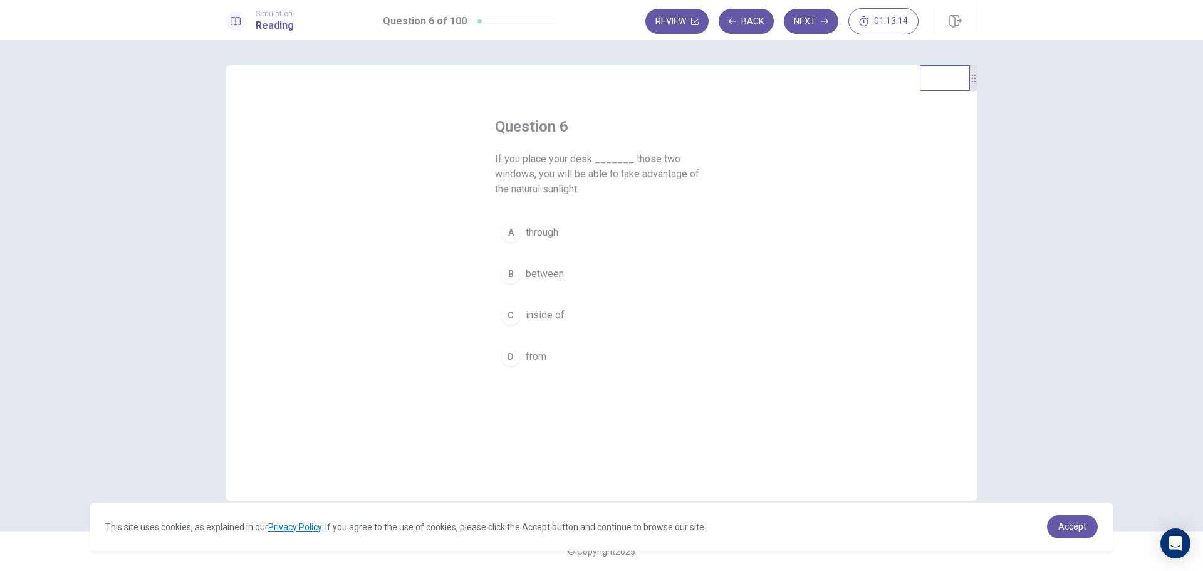
click at [550, 268] on span "between" at bounding box center [545, 273] width 38 height 15
click at [807, 30] on button "Next" at bounding box center [811, 21] width 55 height 25
click at [558, 225] on span "auditorium" at bounding box center [549, 232] width 46 height 15
click at [802, 27] on button "Next" at bounding box center [811, 21] width 55 height 25
click at [551, 356] on span "Initially" at bounding box center [541, 356] width 31 height 15
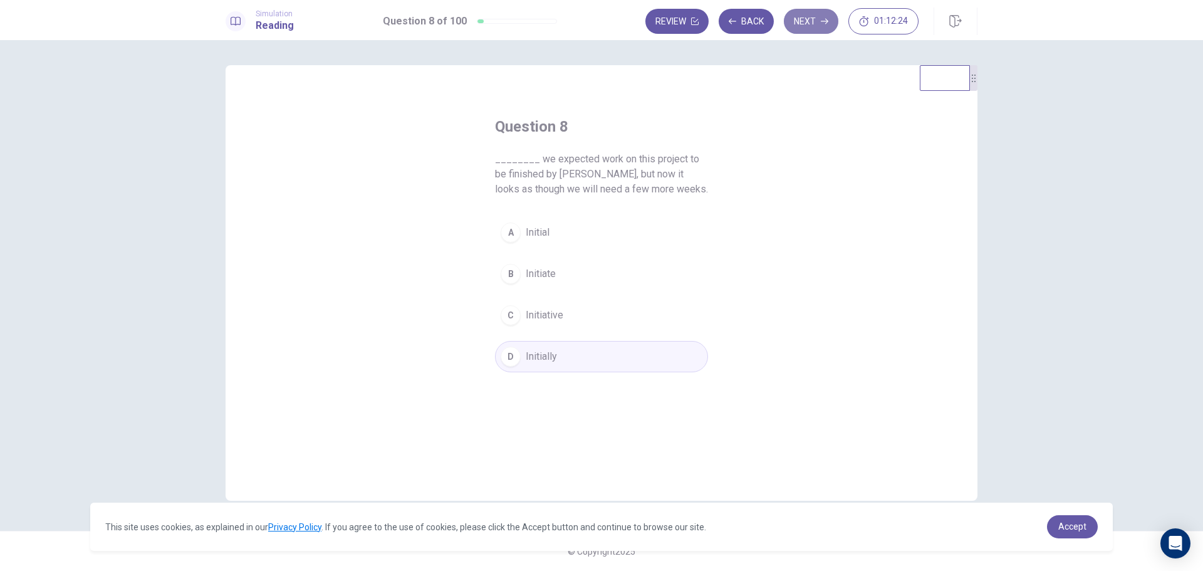
click at [823, 23] on icon "button" at bounding box center [825, 22] width 8 height 8
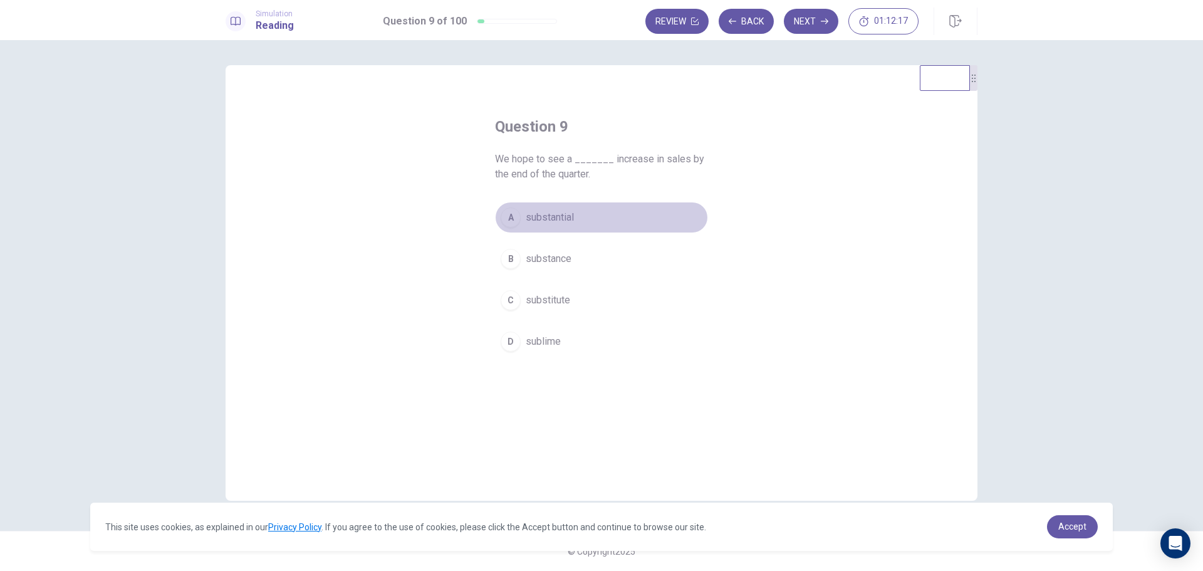
click at [563, 212] on span "substantial" at bounding box center [550, 217] width 48 height 15
click at [802, 26] on button "Next" at bounding box center [811, 21] width 55 height 25
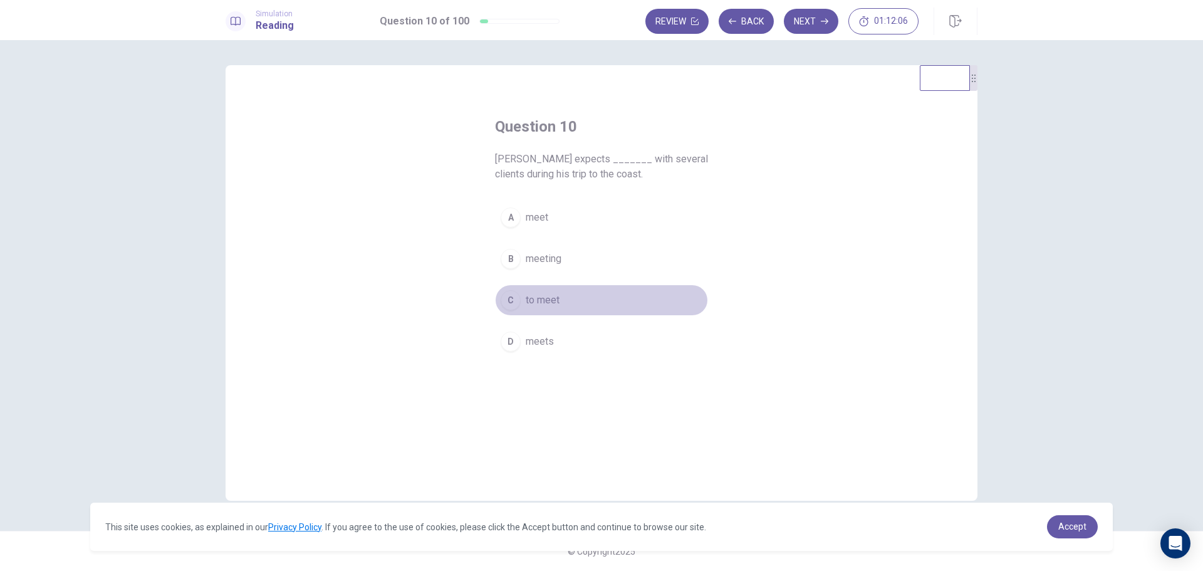
click at [548, 300] on span "to meet" at bounding box center [543, 300] width 34 height 15
click at [808, 24] on button "Next" at bounding box center [811, 21] width 55 height 25
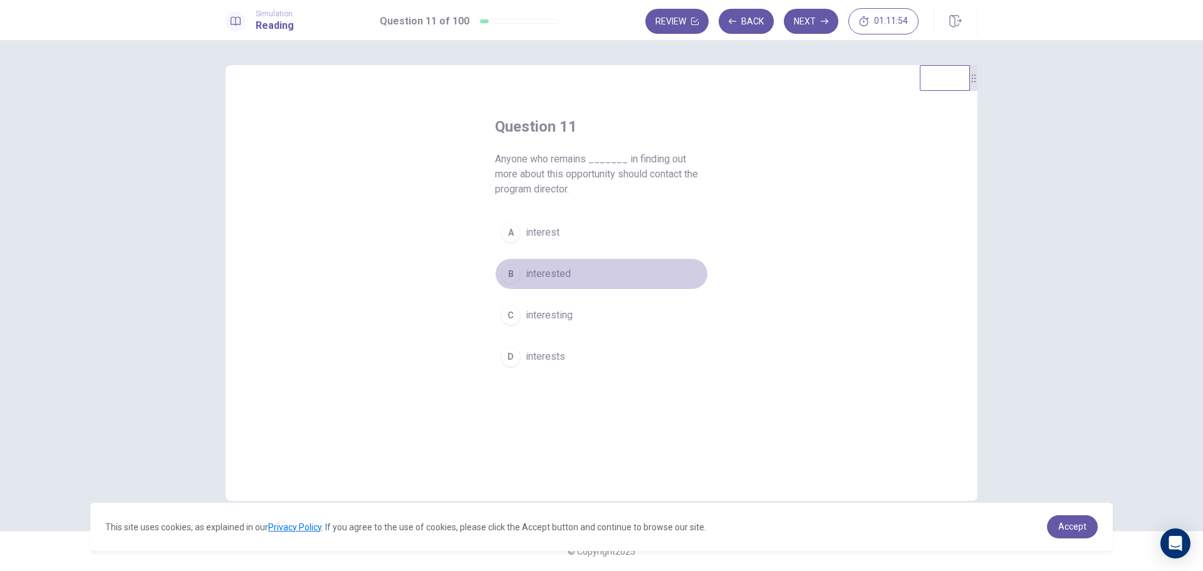
click at [555, 265] on button "B interested" at bounding box center [601, 273] width 213 height 31
click at [819, 24] on button "Next" at bounding box center [811, 21] width 55 height 25
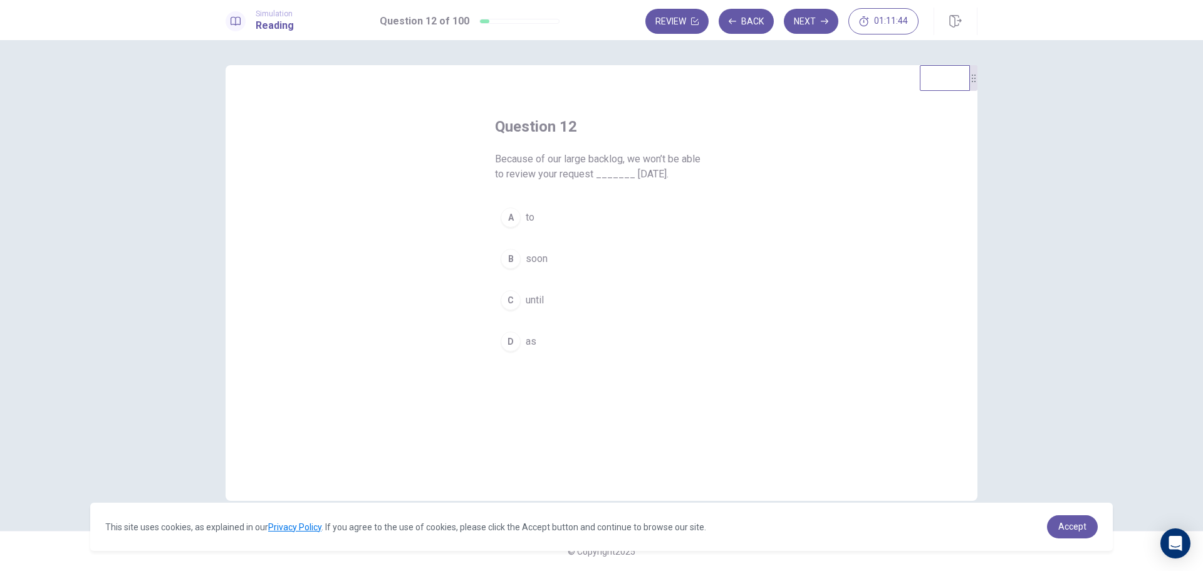
click at [528, 300] on span "until" at bounding box center [535, 300] width 18 height 15
click at [806, 28] on button "Next" at bounding box center [811, 21] width 55 height 25
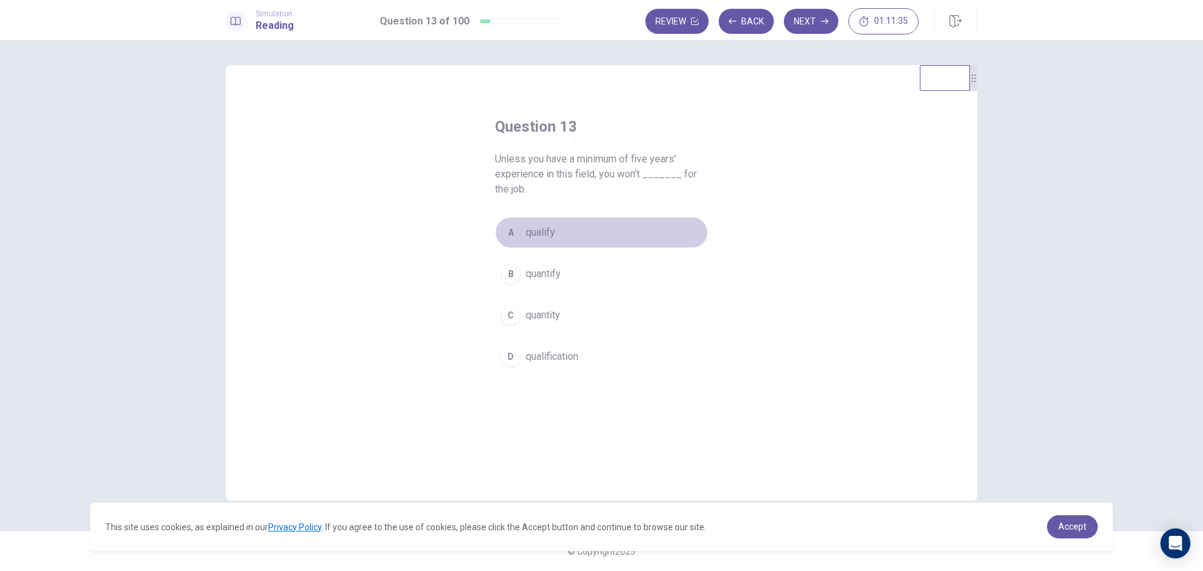
click at [543, 227] on span "qualify" at bounding box center [540, 232] width 29 height 15
click at [803, 14] on button "Next" at bounding box center [811, 21] width 55 height 25
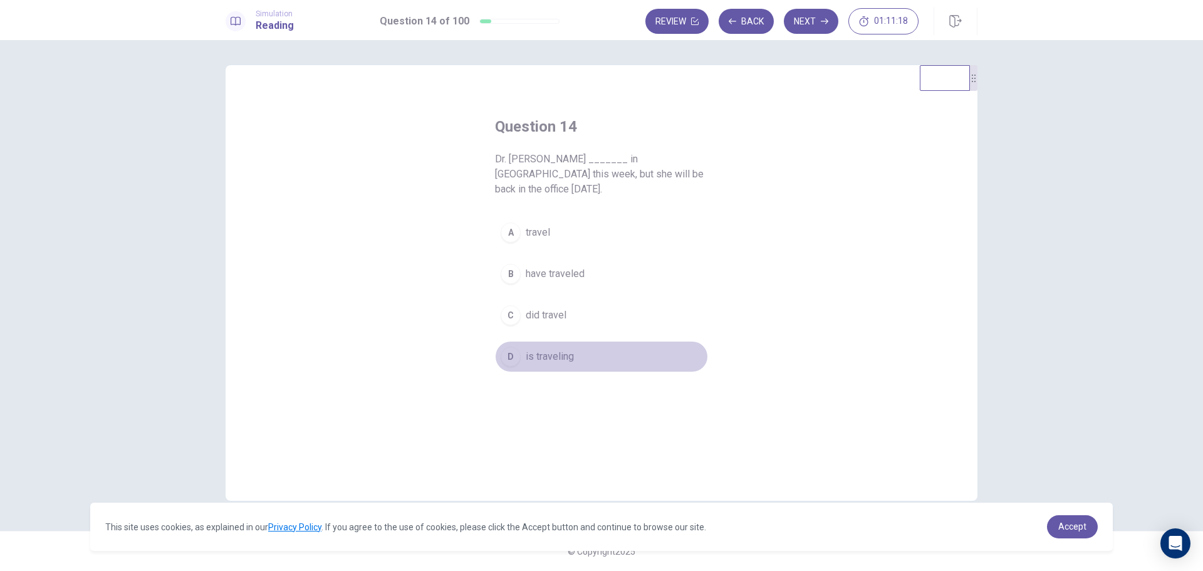
click at [550, 349] on span "is traveling" at bounding box center [550, 356] width 48 height 15
click at [811, 15] on button "Next" at bounding box center [811, 21] width 55 height 25
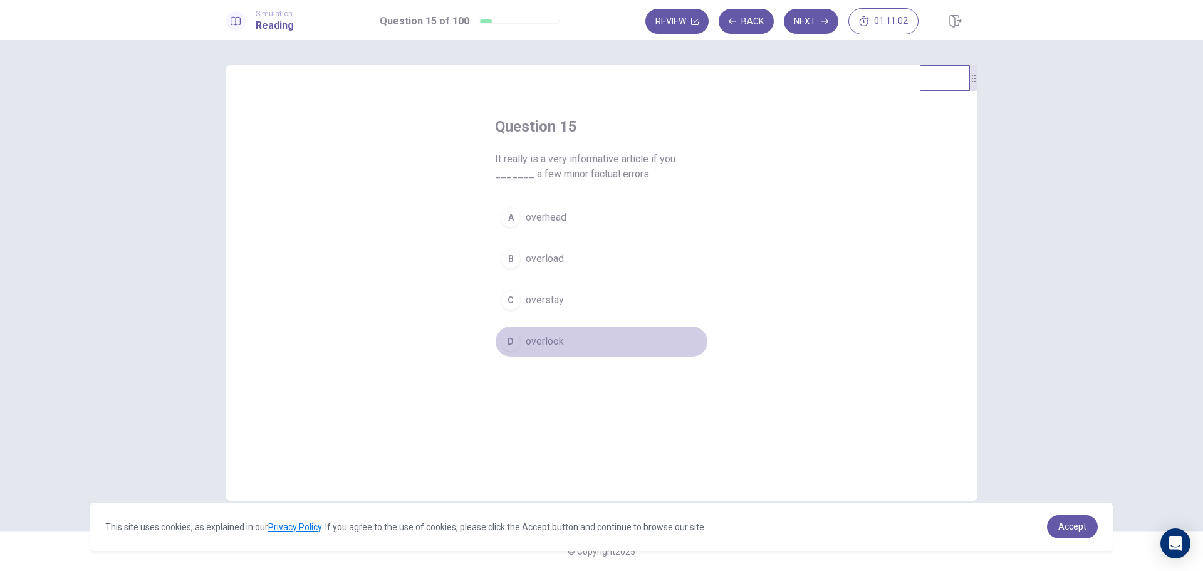
click at [548, 339] on span "overlook" at bounding box center [545, 341] width 38 height 15
click at [803, 26] on button "Next" at bounding box center [811, 21] width 55 height 25
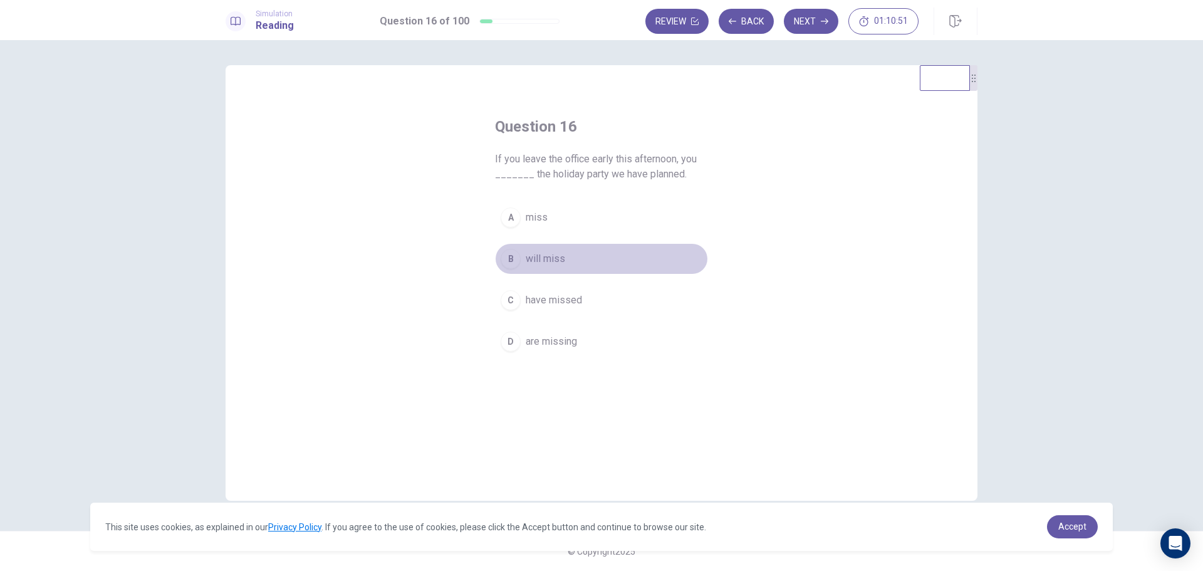
click at [555, 263] on span "will miss" at bounding box center [545, 258] width 39 height 15
click at [799, 28] on button "Next" at bounding box center [811, 21] width 55 height 25
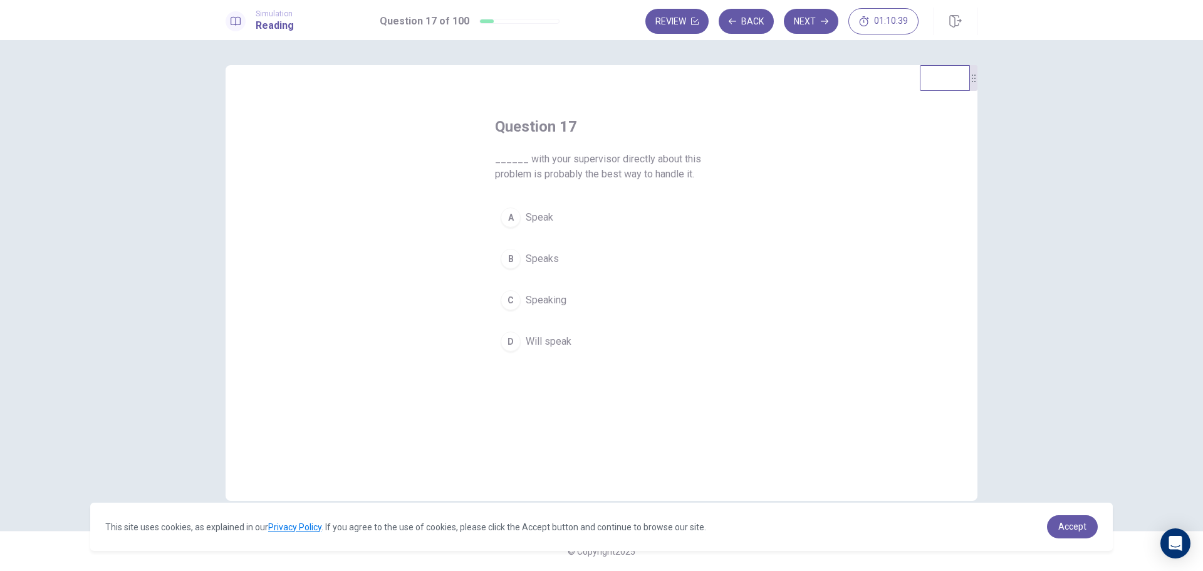
click at [545, 214] on span "Speak" at bounding box center [540, 217] width 28 height 15
click at [562, 303] on span "Speaking" at bounding box center [546, 300] width 41 height 15
click at [805, 23] on button "Next" at bounding box center [811, 21] width 55 height 25
click at [528, 221] on span "is" at bounding box center [530, 217] width 8 height 15
click at [809, 20] on button "Next" at bounding box center [811, 21] width 55 height 25
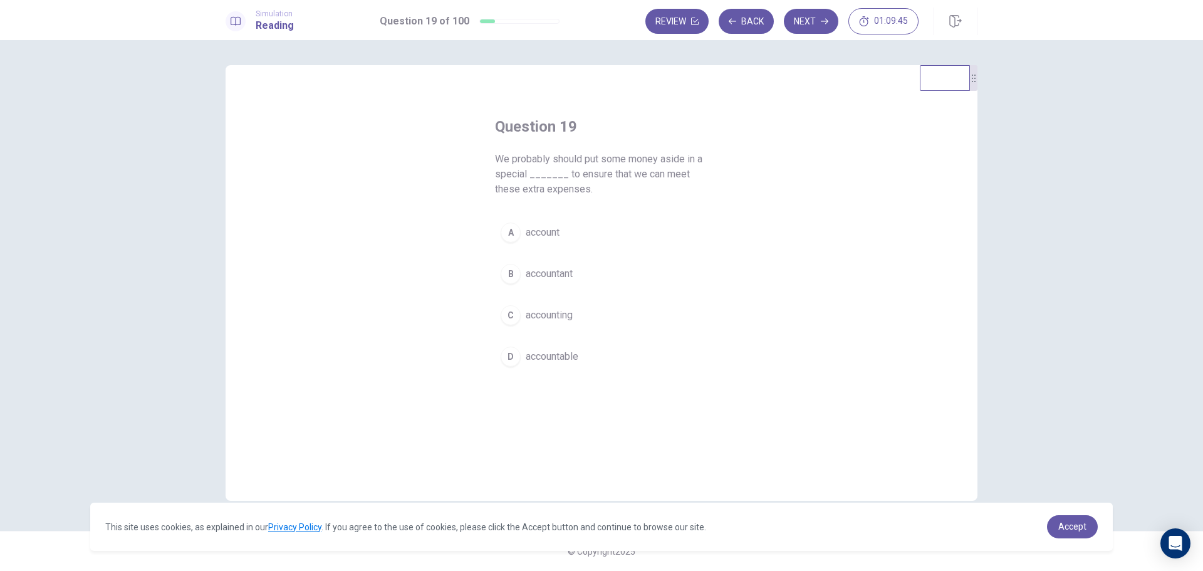
click at [552, 230] on span "account" at bounding box center [543, 232] width 34 height 15
click at [803, 19] on button "Next" at bounding box center [811, 21] width 55 height 25
click at [526, 272] on span "once" at bounding box center [536, 273] width 21 height 15
click at [808, 23] on button "Next" at bounding box center [811, 21] width 55 height 25
click at [545, 352] on span "despite" at bounding box center [543, 356] width 34 height 15
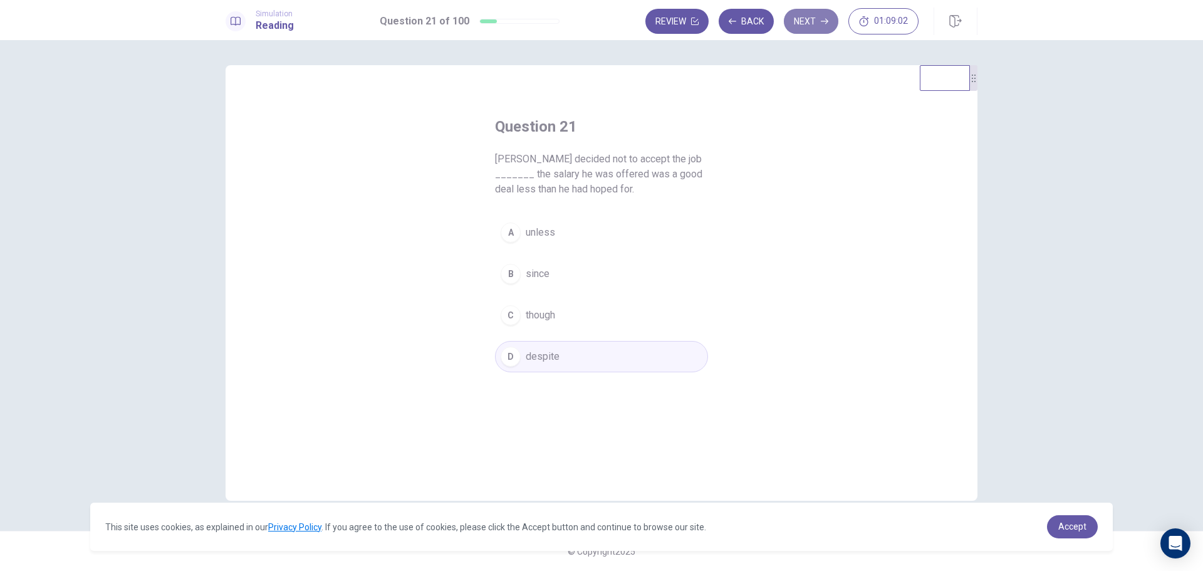
click at [804, 20] on button "Next" at bounding box center [811, 21] width 55 height 25
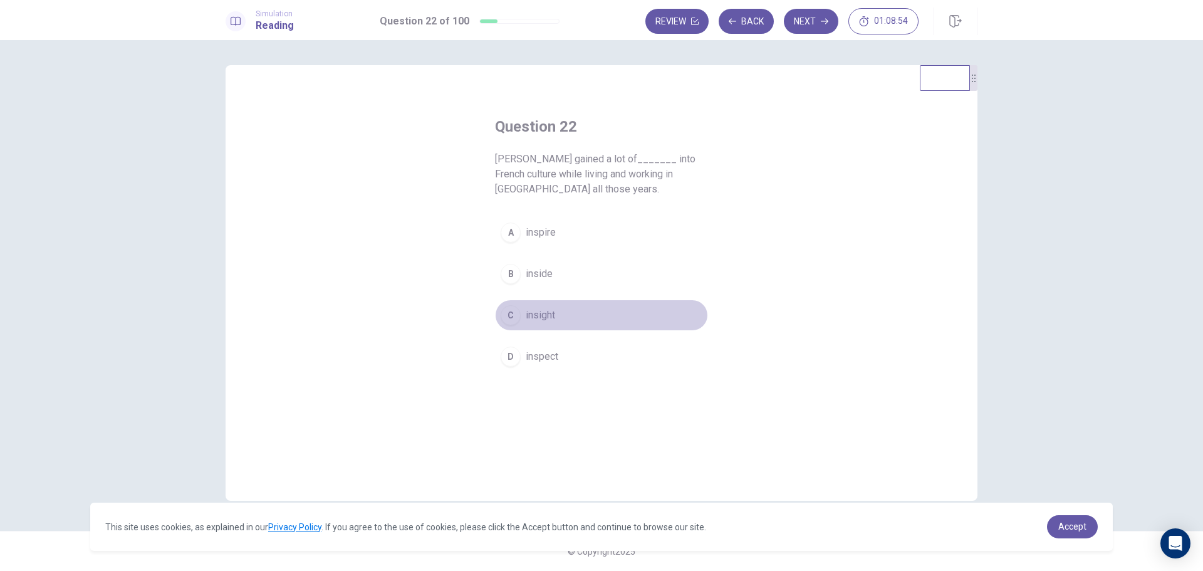
click at [550, 313] on span "insight" at bounding box center [540, 315] width 29 height 15
click at [804, 24] on button "Next" at bounding box center [811, 21] width 55 height 25
click at [550, 236] on span "seldom" at bounding box center [542, 232] width 33 height 15
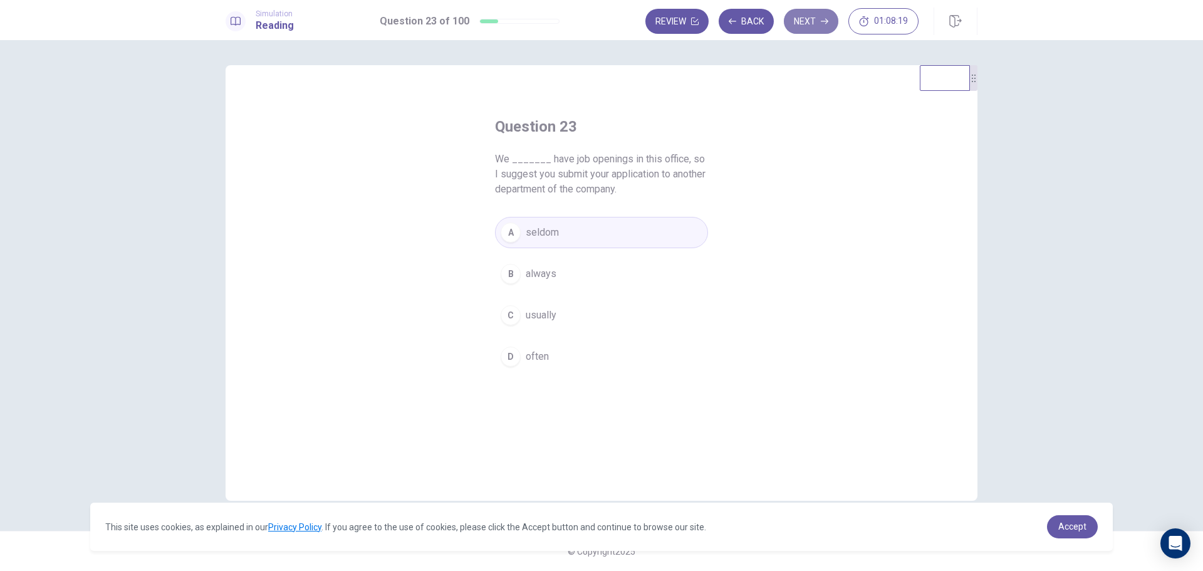
click at [809, 17] on button "Next" at bounding box center [811, 21] width 55 height 25
click at [578, 361] on span "responsibility" at bounding box center [556, 356] width 60 height 15
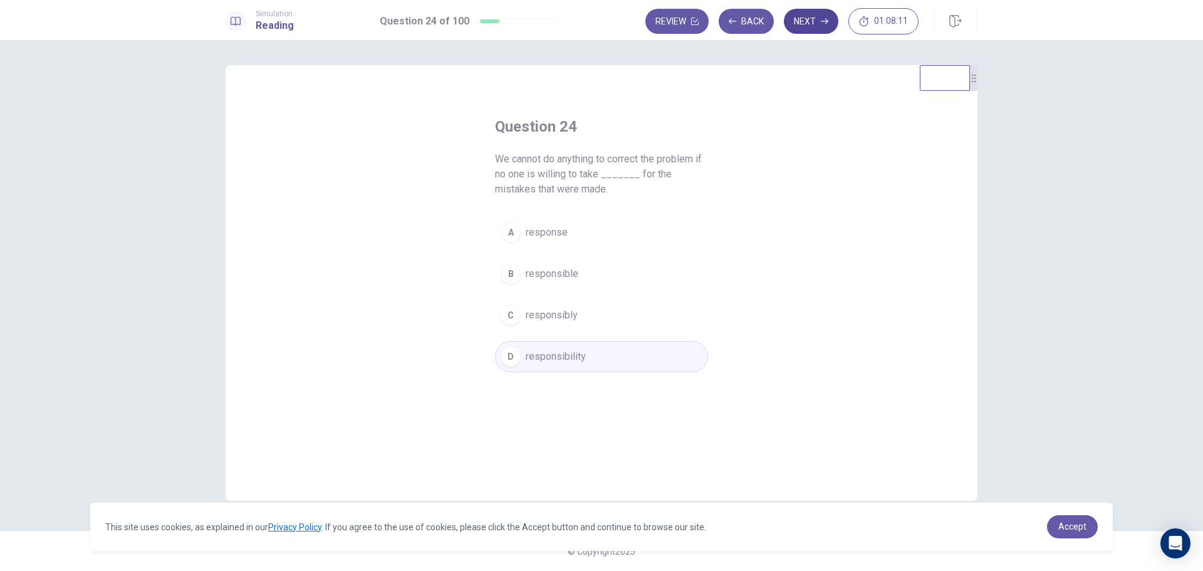
click at [799, 23] on button "Next" at bounding box center [811, 21] width 55 height 25
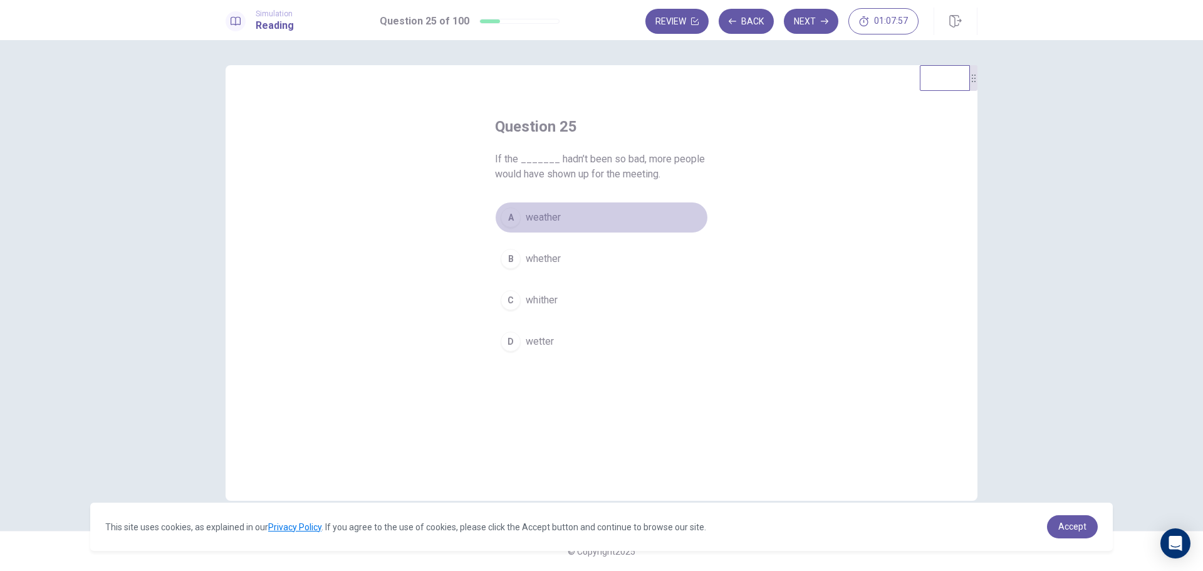
click at [553, 216] on span "weather" at bounding box center [543, 217] width 35 height 15
click at [814, 21] on button "Next" at bounding box center [811, 21] width 55 height 25
click at [526, 214] on span "call" at bounding box center [533, 217] width 15 height 15
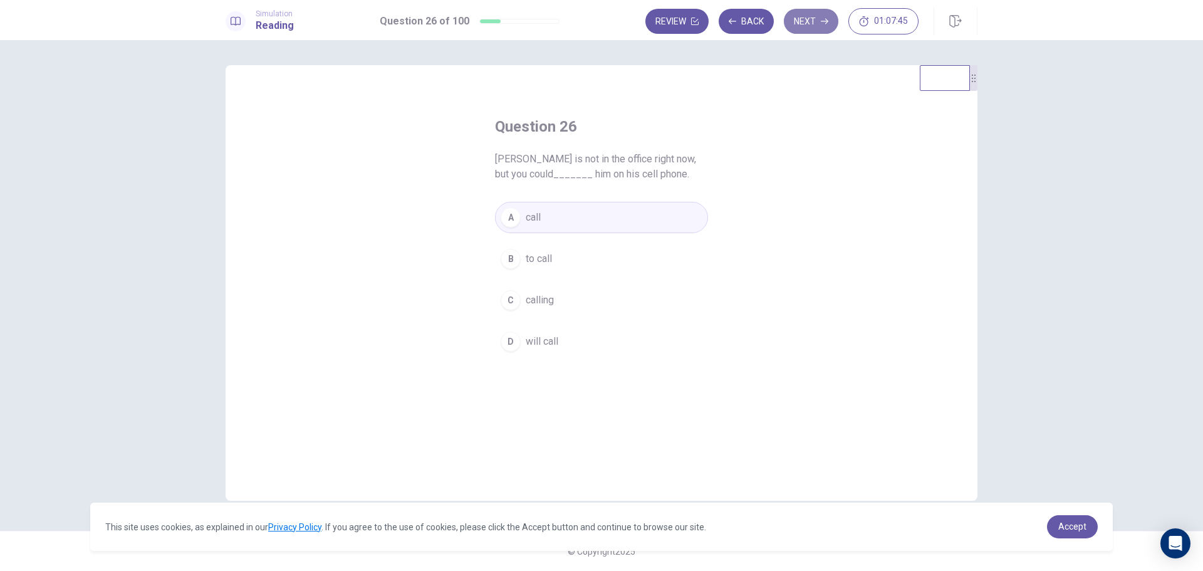
click at [807, 26] on button "Next" at bounding box center [811, 21] width 55 height 25
click at [553, 262] on span "to apply" at bounding box center [543, 258] width 35 height 15
click at [813, 15] on button "Next" at bounding box center [811, 21] width 55 height 25
click at [554, 264] on span "minimize" at bounding box center [546, 258] width 40 height 15
click at [814, 25] on button "Next" at bounding box center [811, 21] width 55 height 25
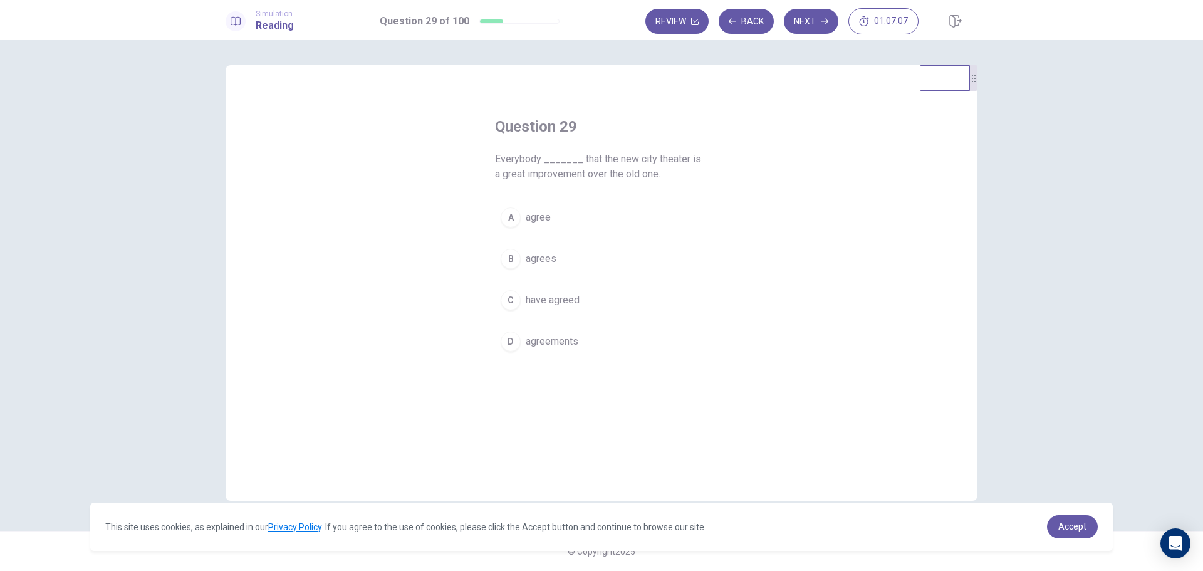
click at [544, 219] on span "agree" at bounding box center [538, 217] width 25 height 15
click at [817, 24] on button "Next" at bounding box center [811, 21] width 55 height 25
click at [526, 225] on span "to" at bounding box center [530, 232] width 9 height 15
click at [798, 21] on button "Next" at bounding box center [811, 21] width 55 height 25
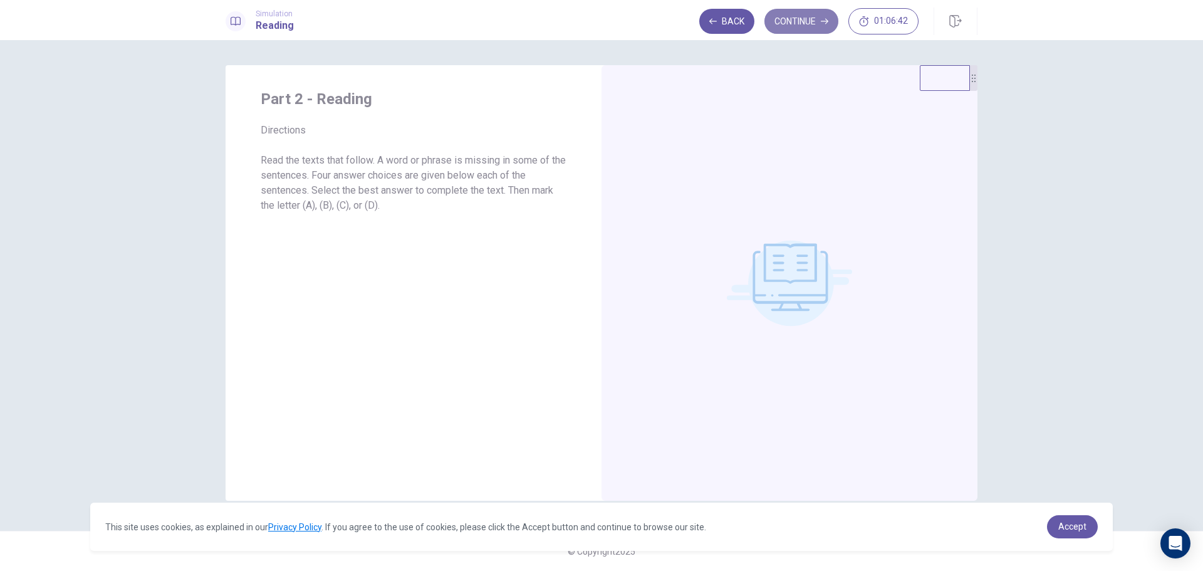
click at [820, 19] on button "Continue" at bounding box center [802, 21] width 74 height 25
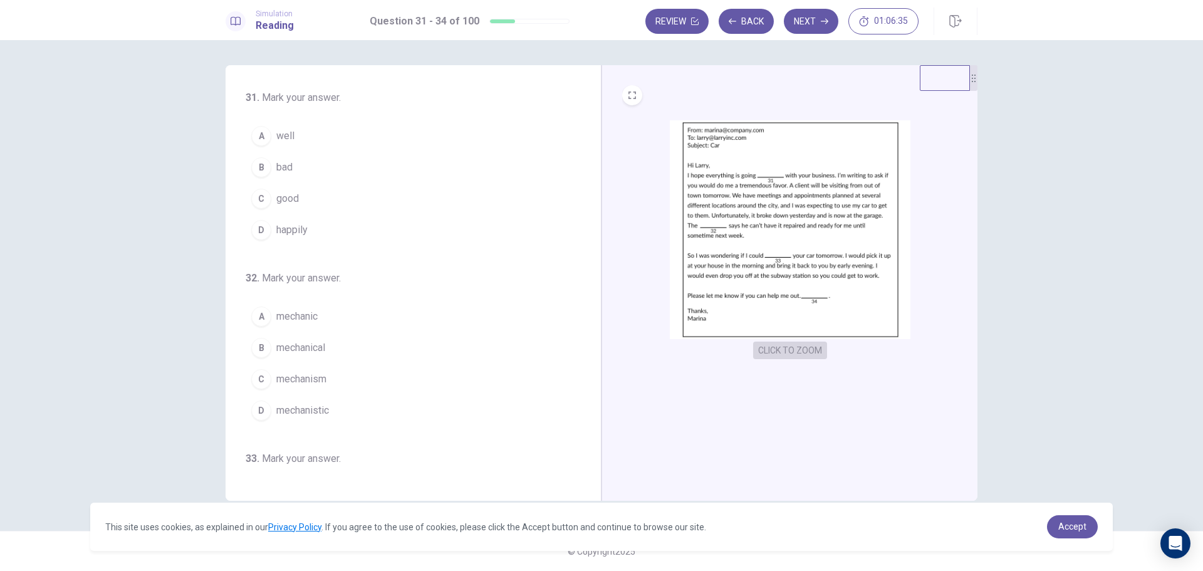
click at [773, 352] on button "CLICK TO ZOOM" at bounding box center [790, 351] width 74 height 18
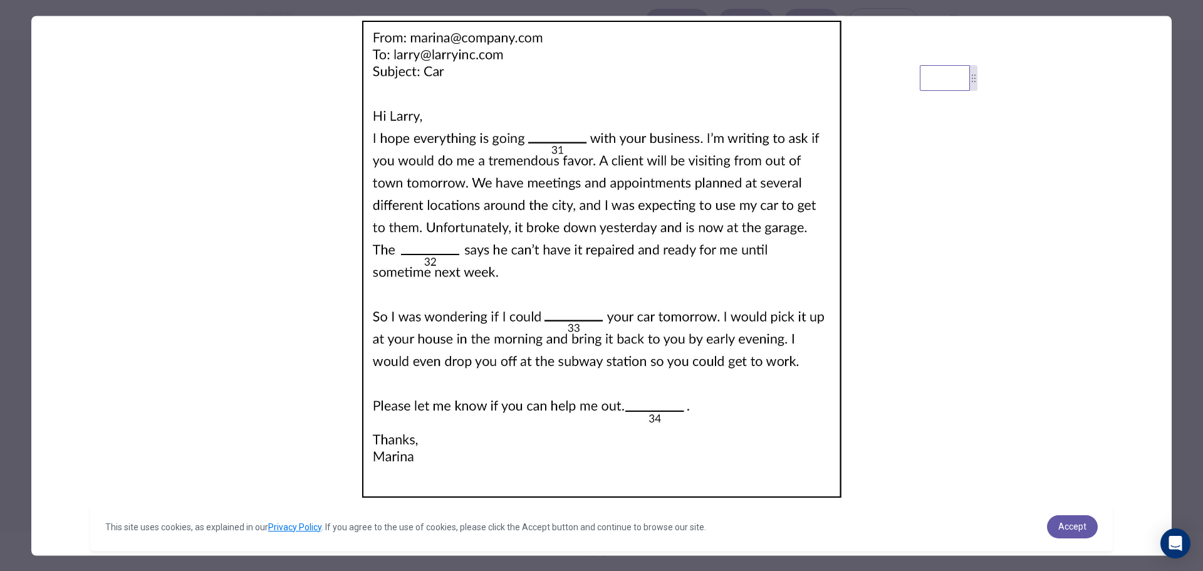
click at [1092, 246] on img at bounding box center [601, 259] width 1141 height 486
click at [848, 319] on img at bounding box center [601, 259] width 1141 height 486
click at [714, 408] on img at bounding box center [601, 259] width 1141 height 486
click at [714, 488] on img at bounding box center [601, 259] width 1141 height 486
click at [716, 492] on img at bounding box center [601, 259] width 1141 height 486
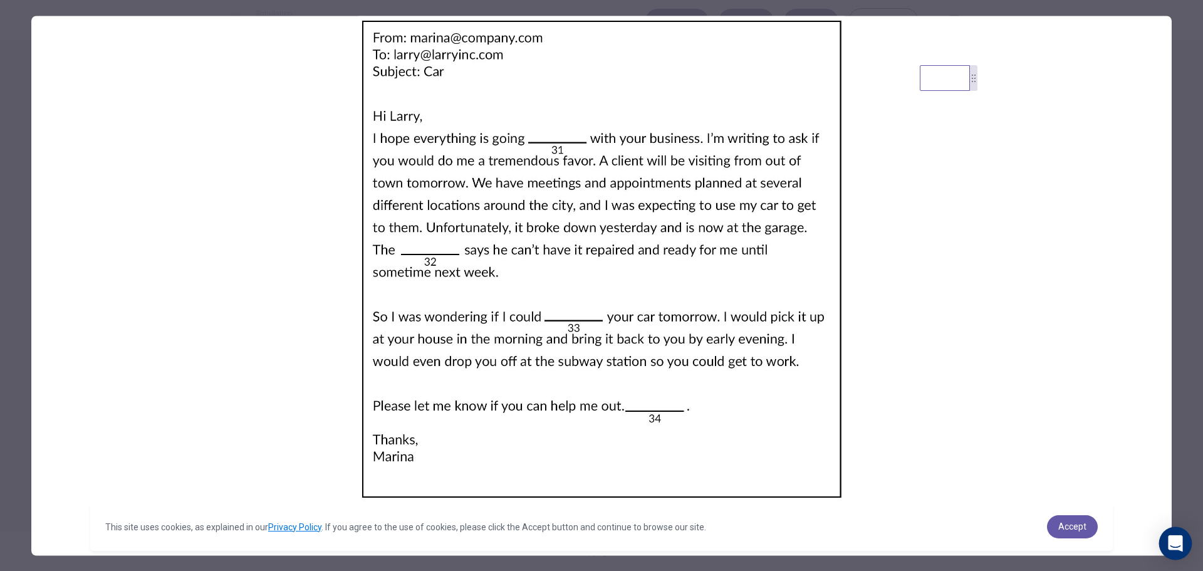
click at [1170, 536] on icon "Open Intercom Messenger" at bounding box center [1176, 543] width 16 height 16
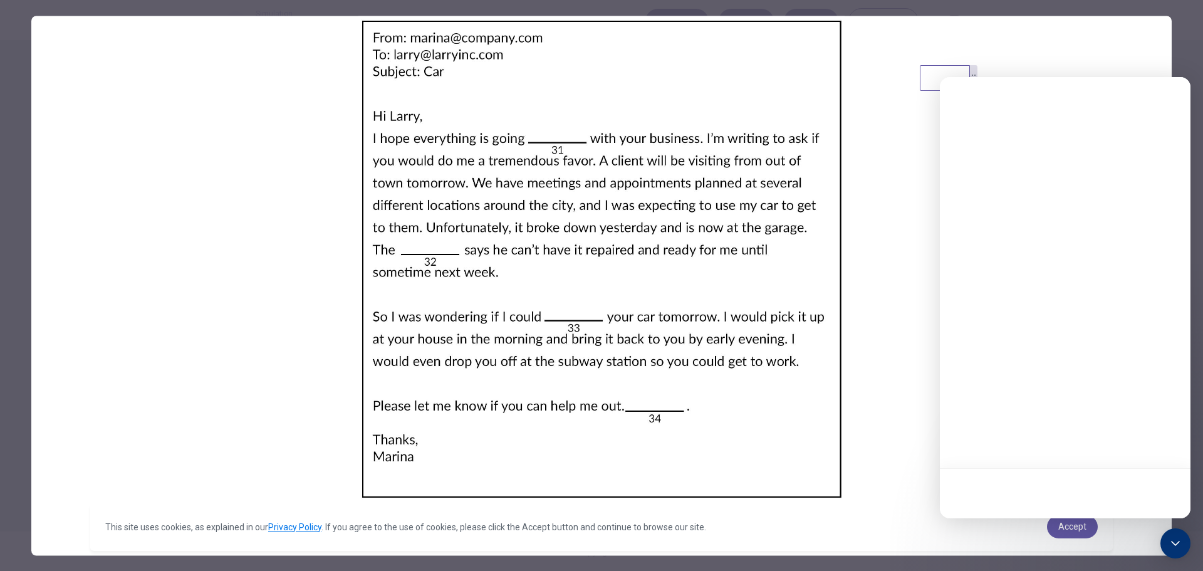
click at [840, 447] on img at bounding box center [601, 259] width 1141 height 486
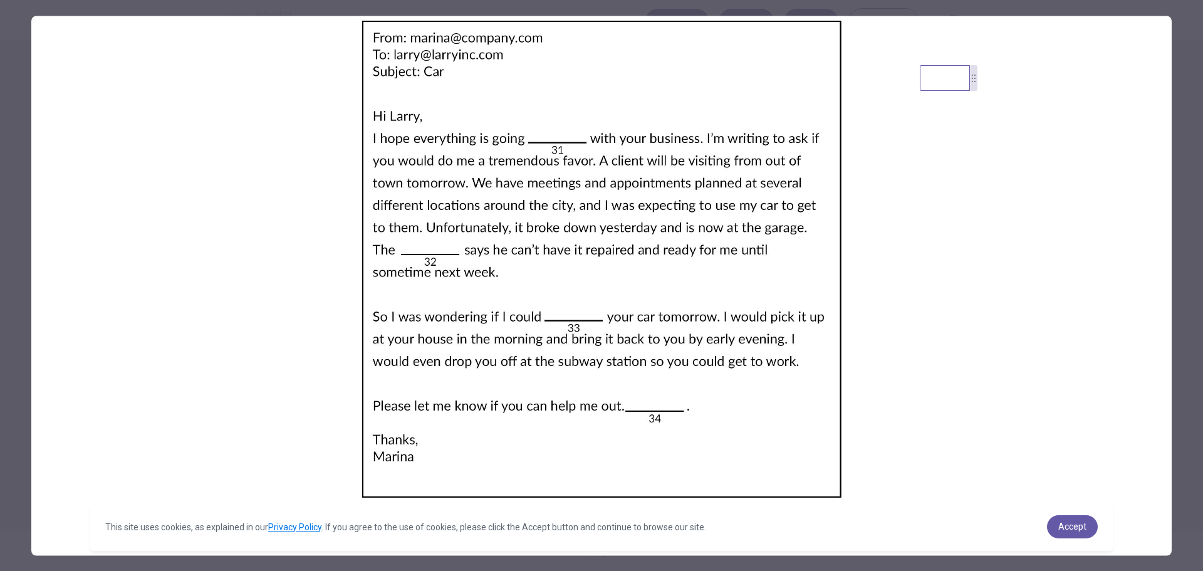
click at [916, 446] on img at bounding box center [601, 259] width 1141 height 486
click at [924, 340] on html "This site uses cookies, as explained in our Privacy Policy . If you agree to th…" at bounding box center [601, 285] width 1203 height 571
drag, startPoint x: 924, startPoint y: 340, endPoint x: 1138, endPoint y: 238, distance: 236.0
click at [924, 341] on img at bounding box center [601, 259] width 1141 height 486
click at [925, 341] on img at bounding box center [601, 259] width 1141 height 486
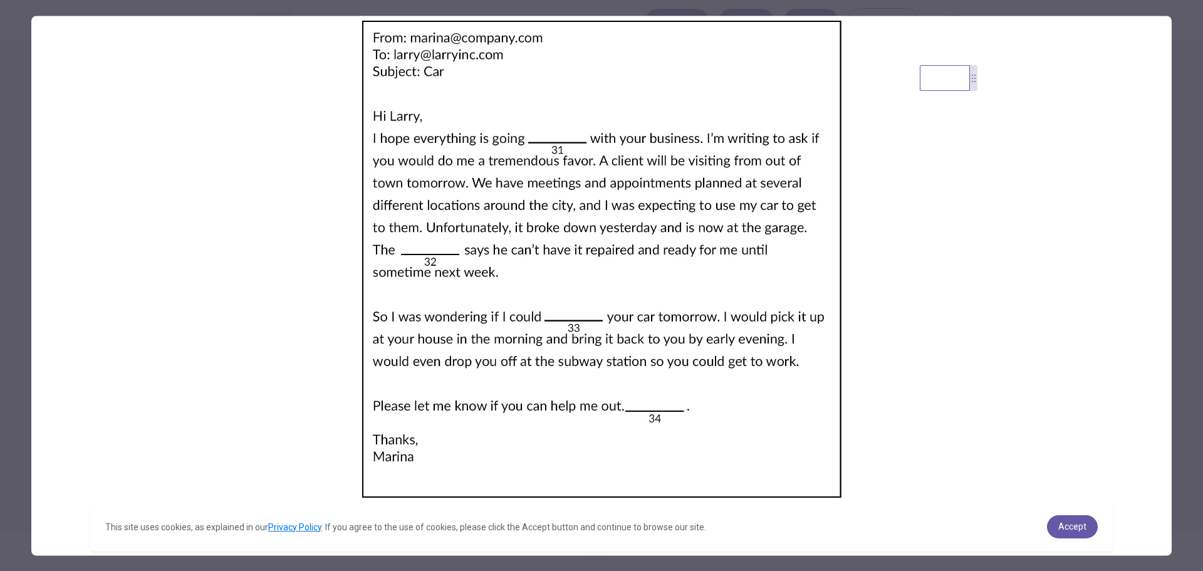
click at [1197, 234] on div at bounding box center [601, 285] width 1203 height 571
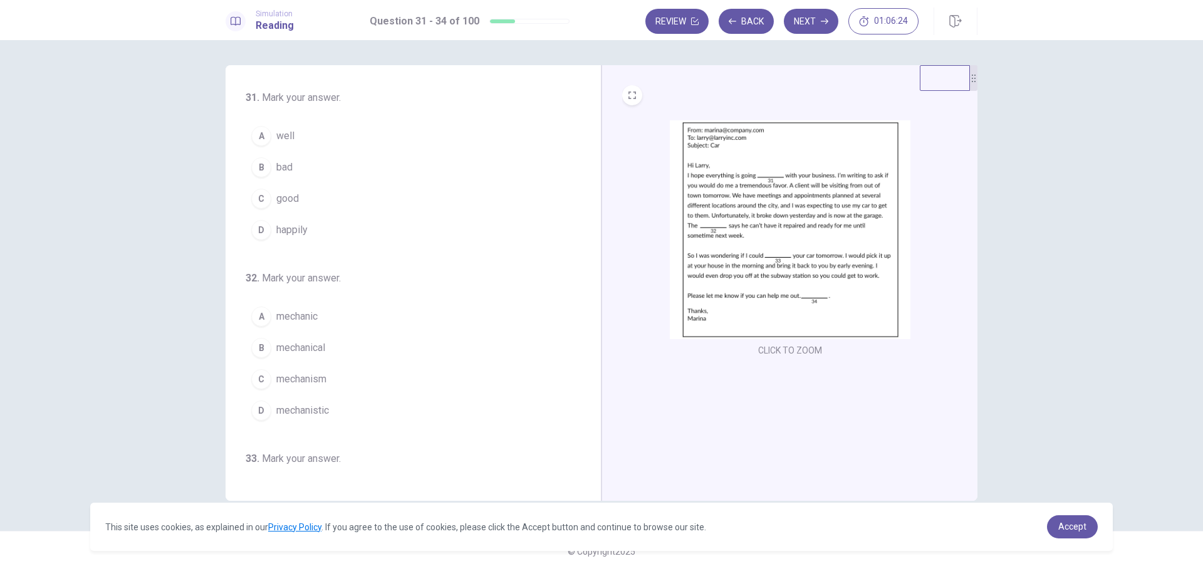
click at [1180, 238] on div "31 . Mark your answer. A well B bad C good D happily 32 . Mark your answer. A m…" at bounding box center [601, 305] width 1203 height 531
click at [290, 133] on span "well" at bounding box center [285, 135] width 18 height 15
click at [312, 321] on span "mechanic" at bounding box center [296, 316] width 41 height 15
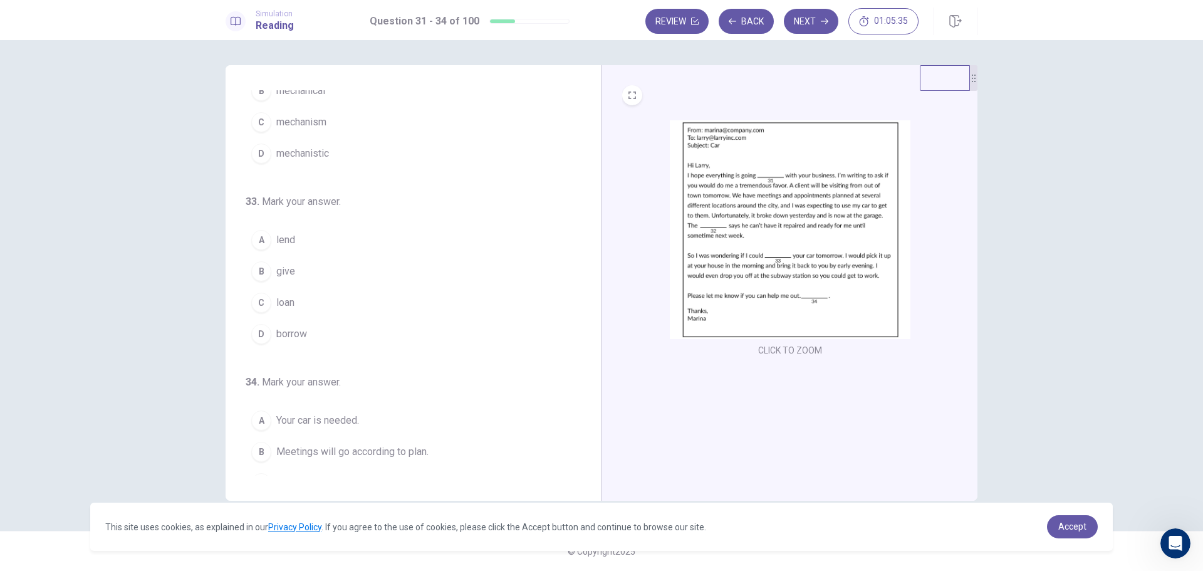
click at [285, 237] on span "lend" at bounding box center [285, 240] width 19 height 15
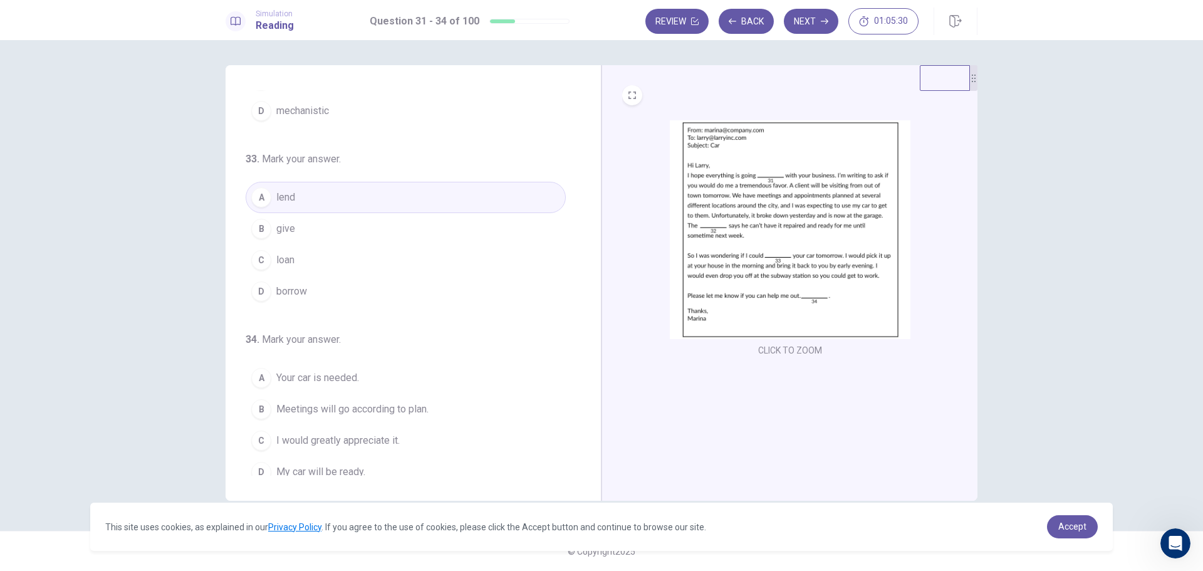
scroll to position [311, 0]
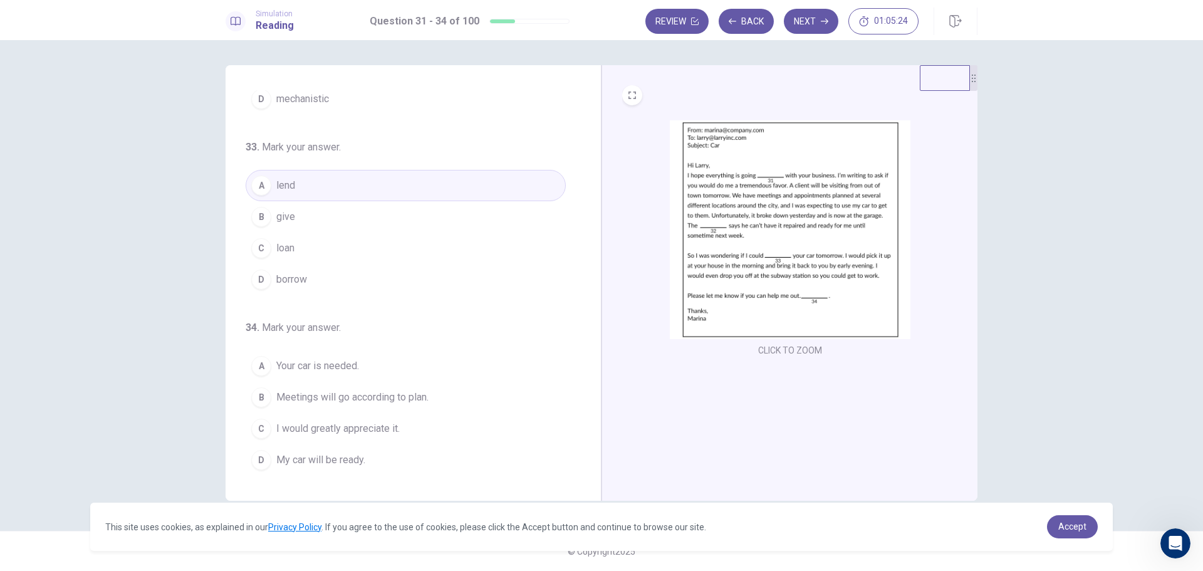
click at [385, 427] on span "I would greatly appreciate it." at bounding box center [337, 428] width 123 height 15
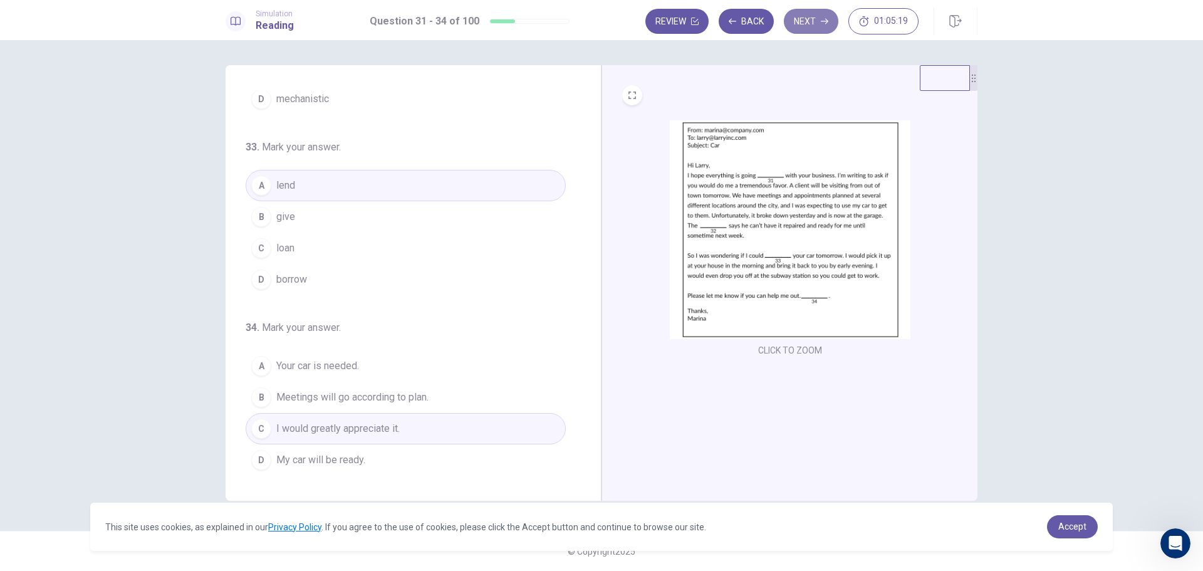
click at [802, 23] on button "Next" at bounding box center [811, 21] width 55 height 25
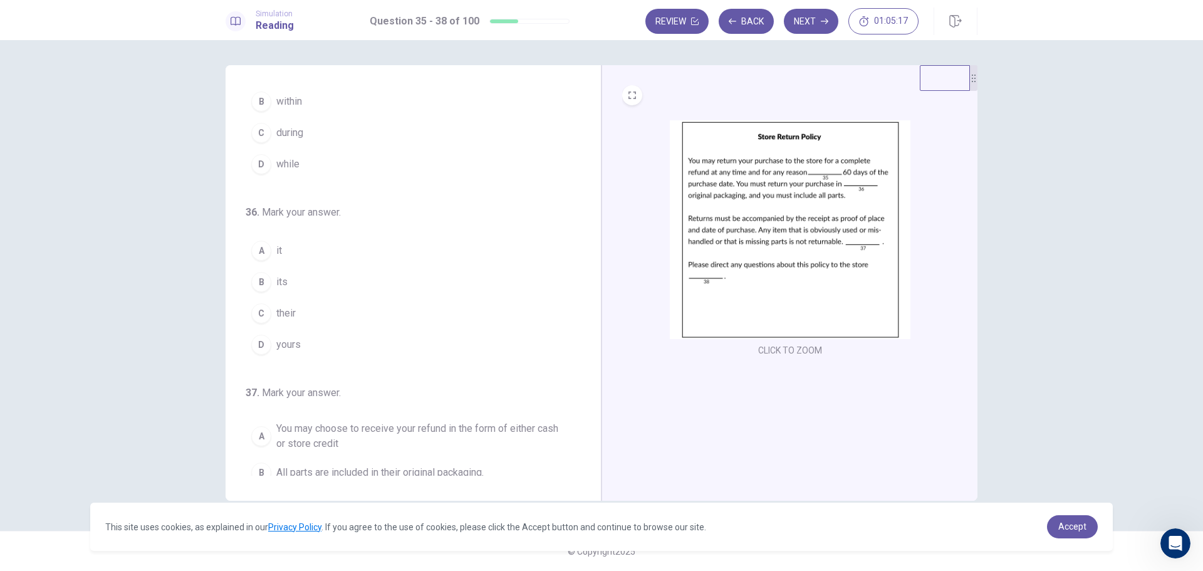
scroll to position [0, 0]
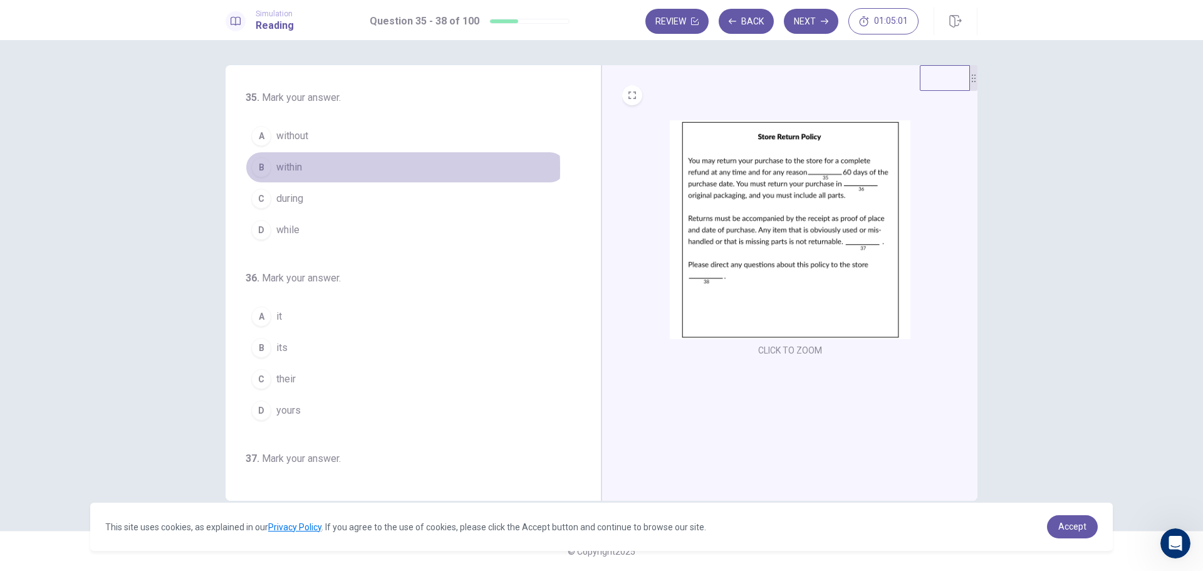
click at [293, 169] on span "within" at bounding box center [289, 167] width 26 height 15
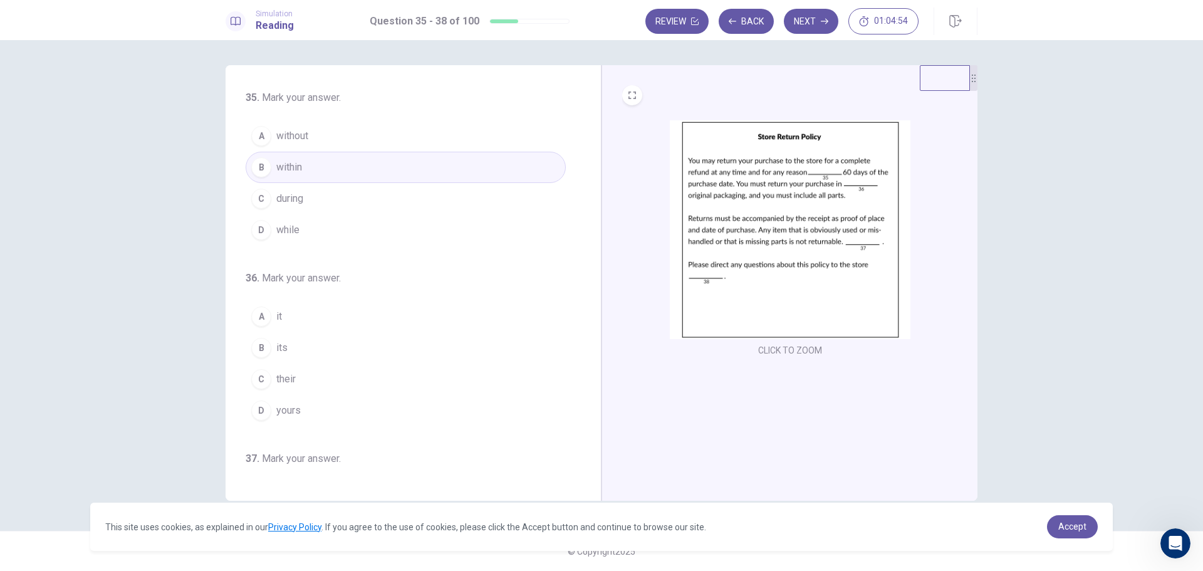
scroll to position [63, 0]
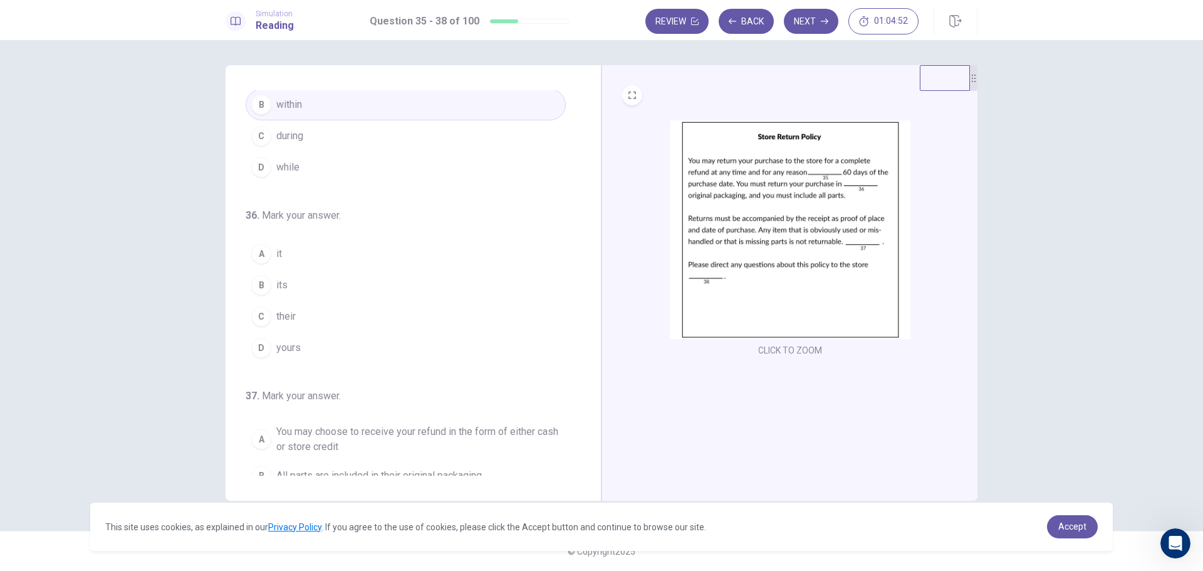
click at [286, 285] on span "its" at bounding box center [281, 285] width 11 height 15
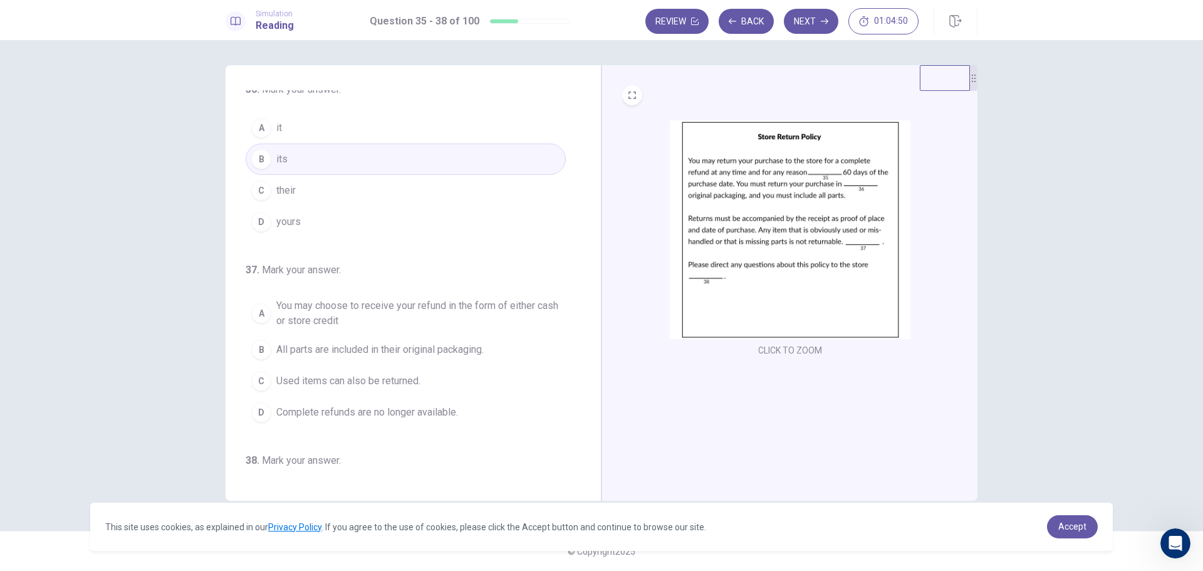
scroll to position [251, 0]
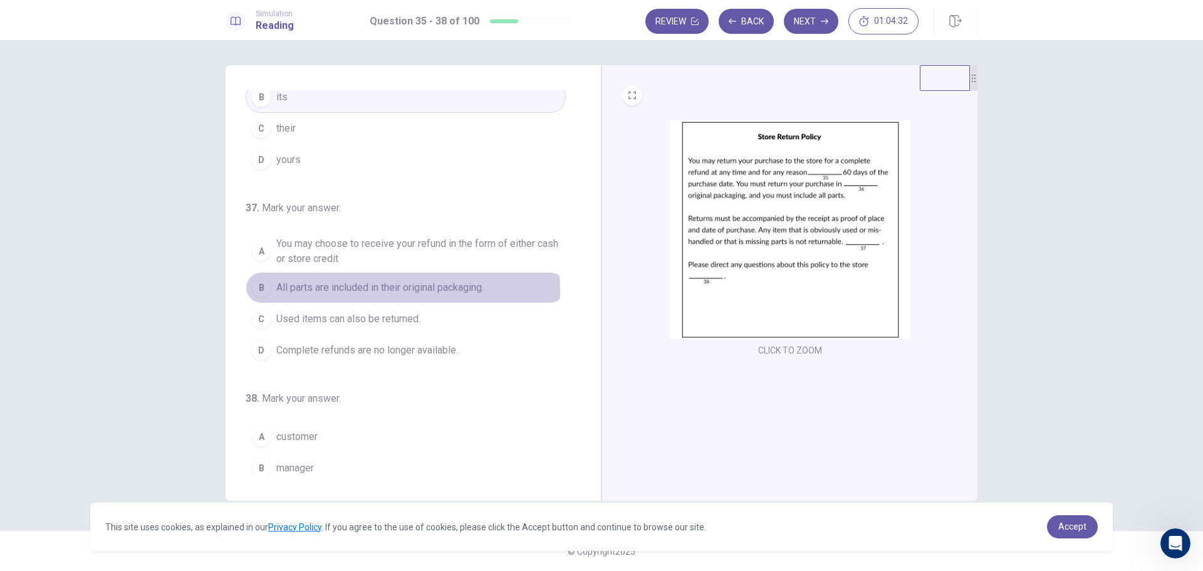
click at [395, 290] on span "All parts are included in their original packaging." at bounding box center [379, 287] width 207 height 15
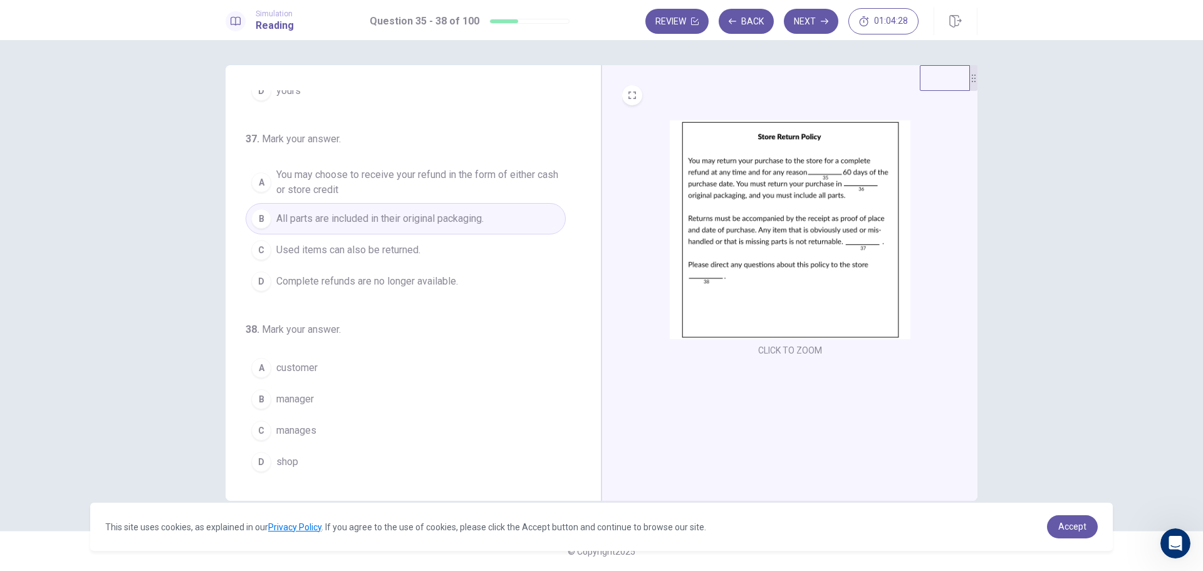
scroll to position [322, 0]
click at [311, 397] on span "manager" at bounding box center [295, 397] width 38 height 15
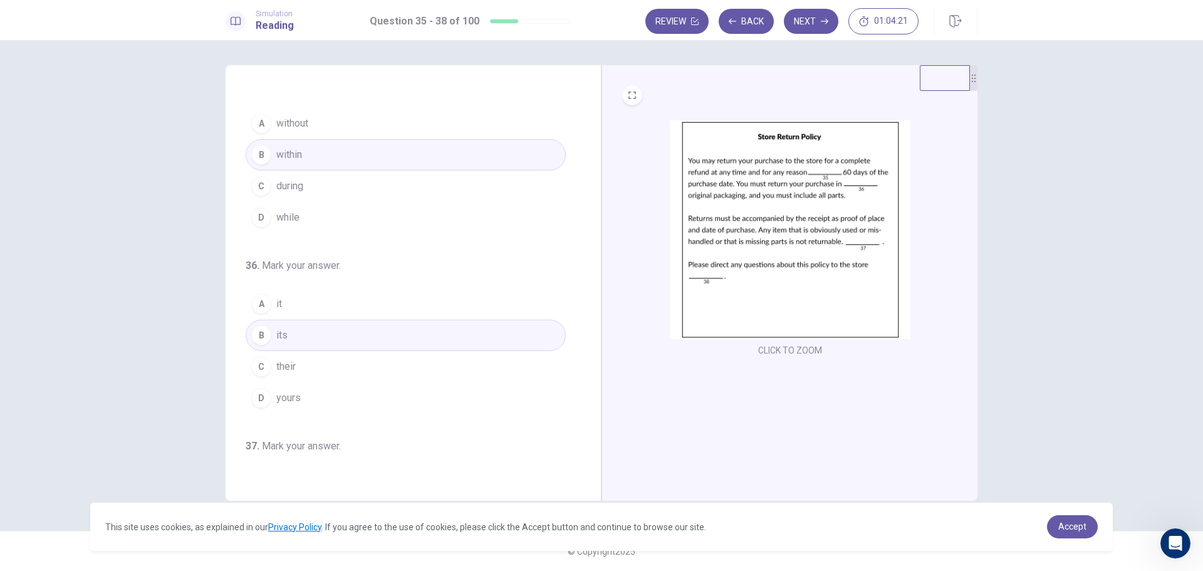
scroll to position [0, 0]
click at [814, 23] on button "Next" at bounding box center [811, 21] width 55 height 25
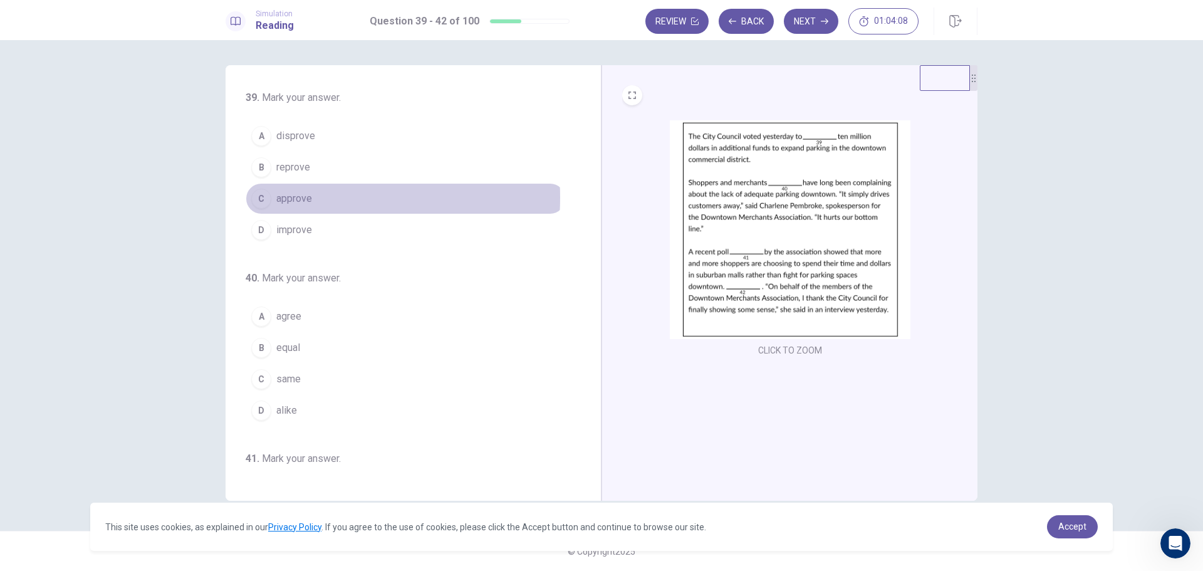
click at [293, 197] on span "approve" at bounding box center [294, 198] width 36 height 15
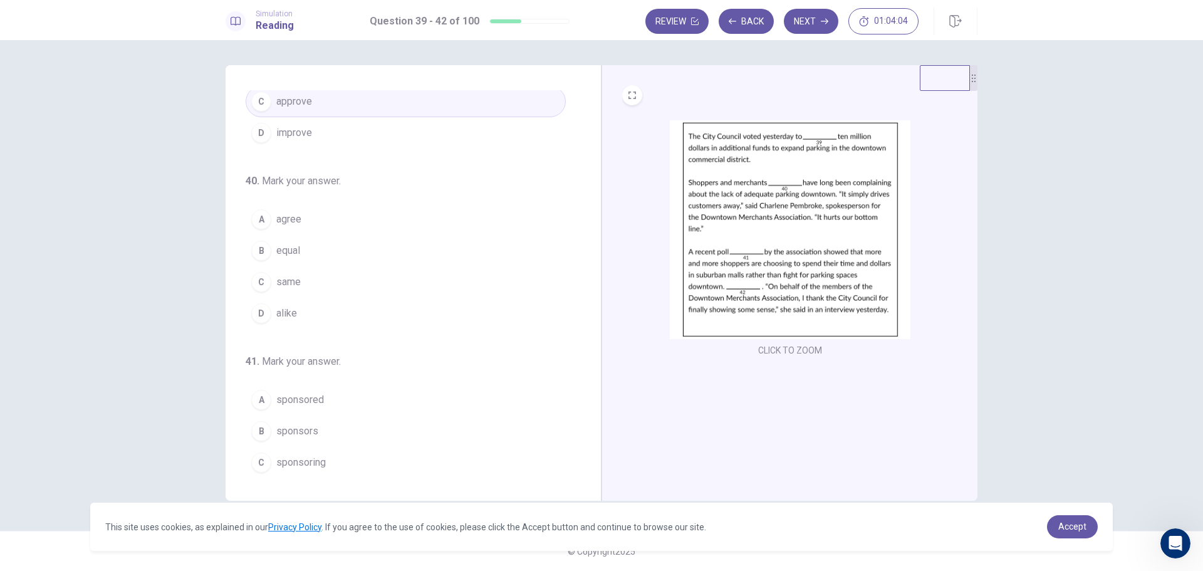
scroll to position [125, 0]
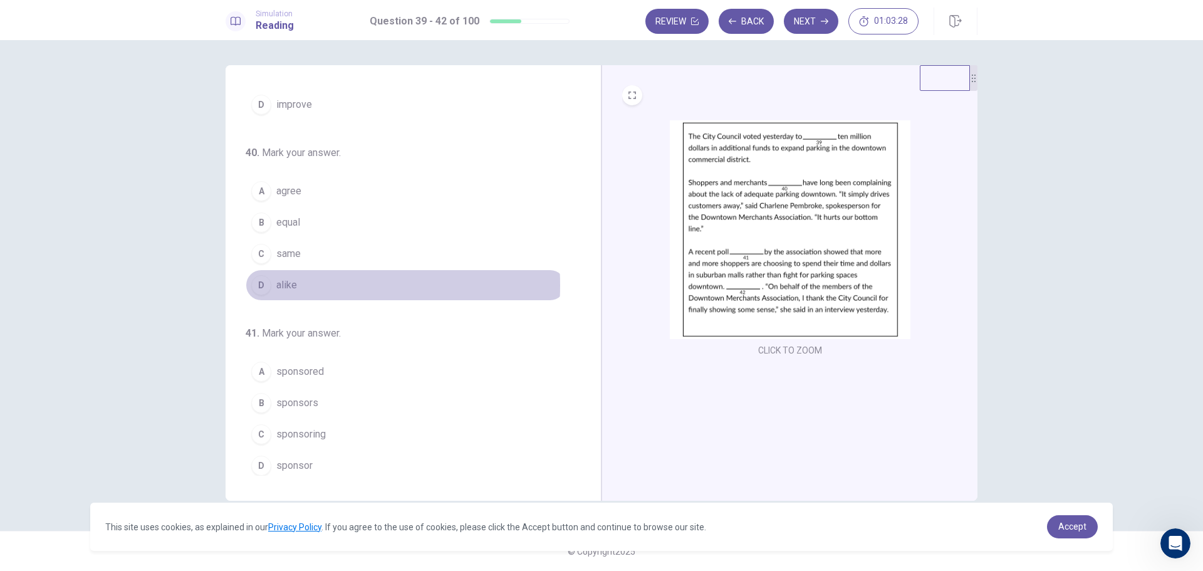
click at [285, 285] on span "alike" at bounding box center [286, 285] width 21 height 15
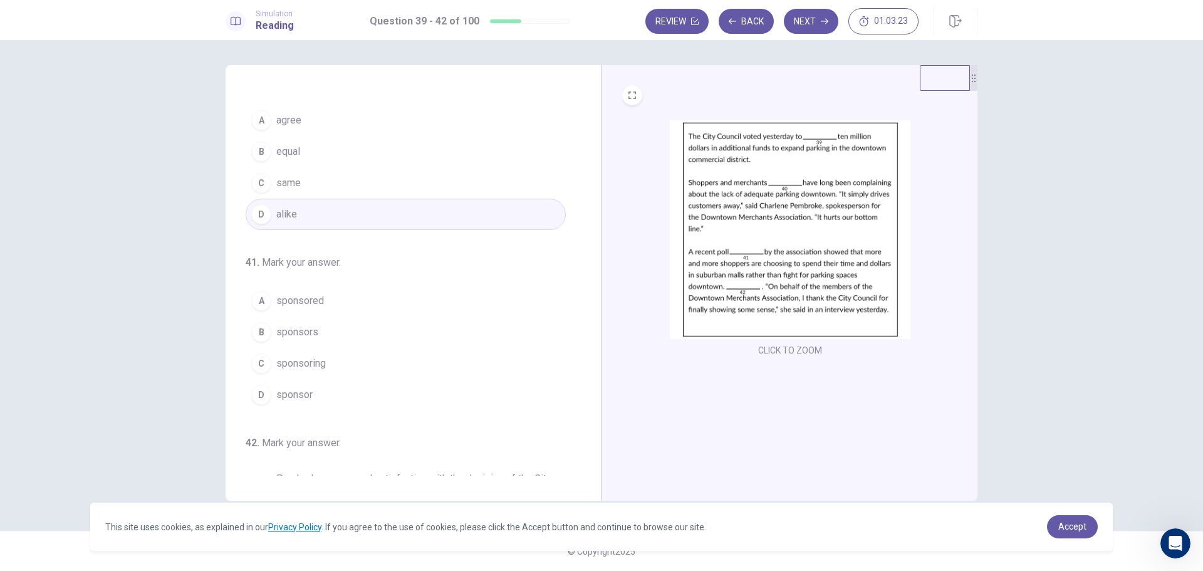
scroll to position [251, 0]
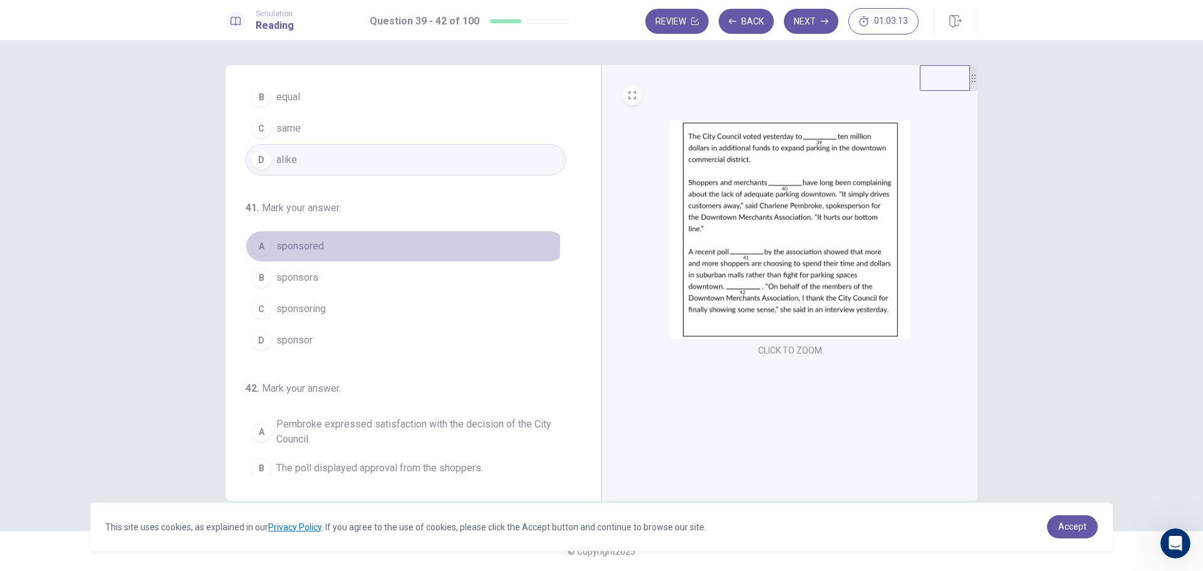
click at [322, 244] on span "sponsored" at bounding box center [300, 246] width 48 height 15
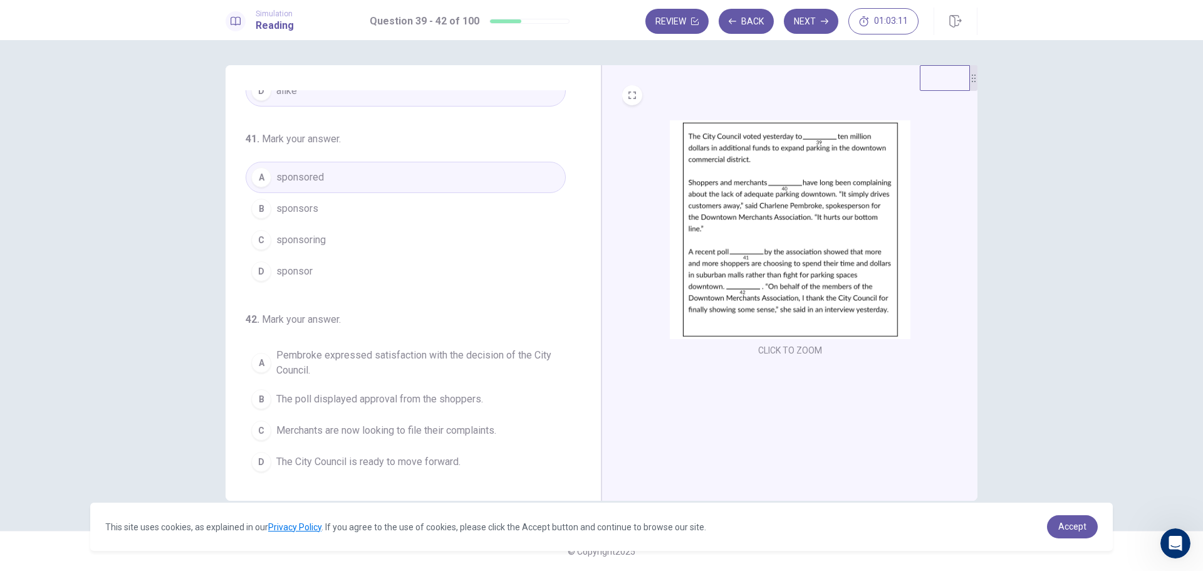
scroll to position [322, 0]
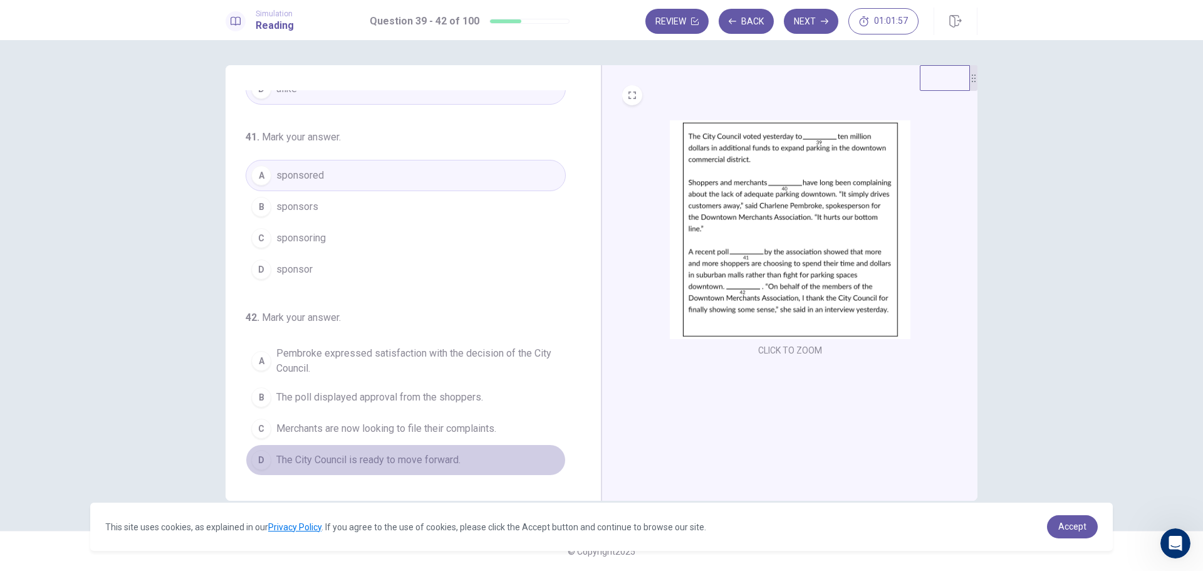
click at [437, 460] on span "The City Council is ready to move forward." at bounding box center [368, 460] width 184 height 15
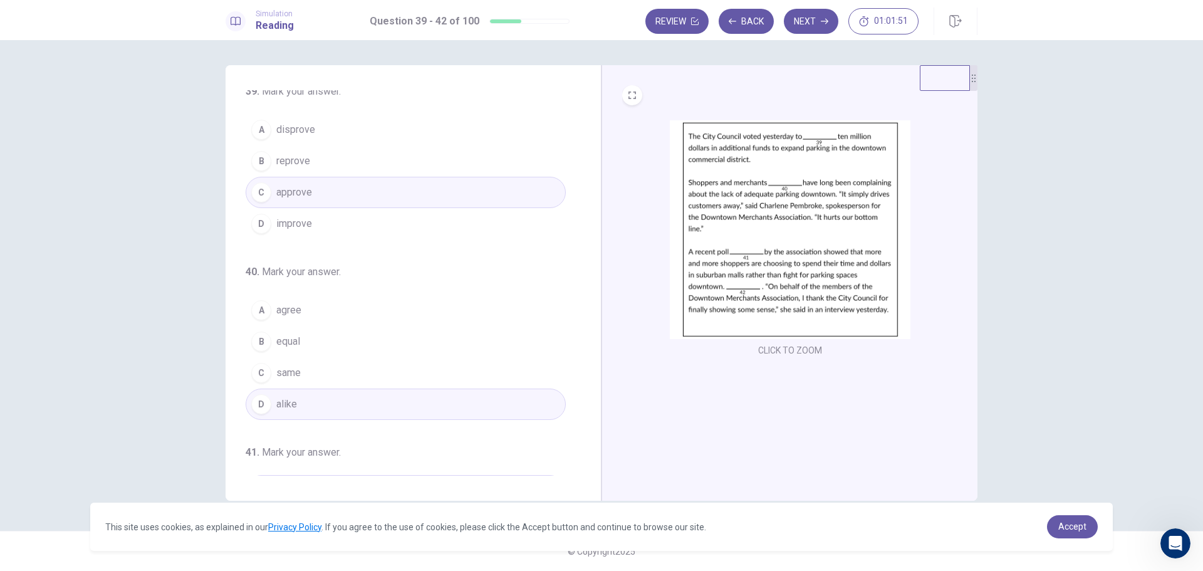
scroll to position [0, 0]
click at [820, 24] on button "Next" at bounding box center [811, 21] width 55 height 25
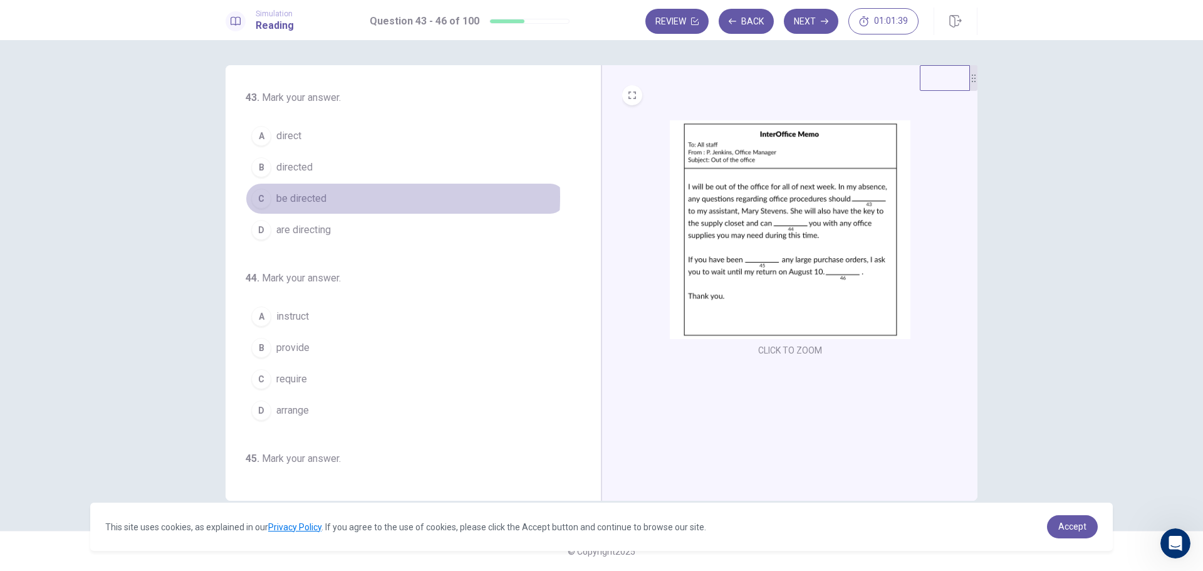
click at [321, 197] on span "be directed" at bounding box center [301, 198] width 50 height 15
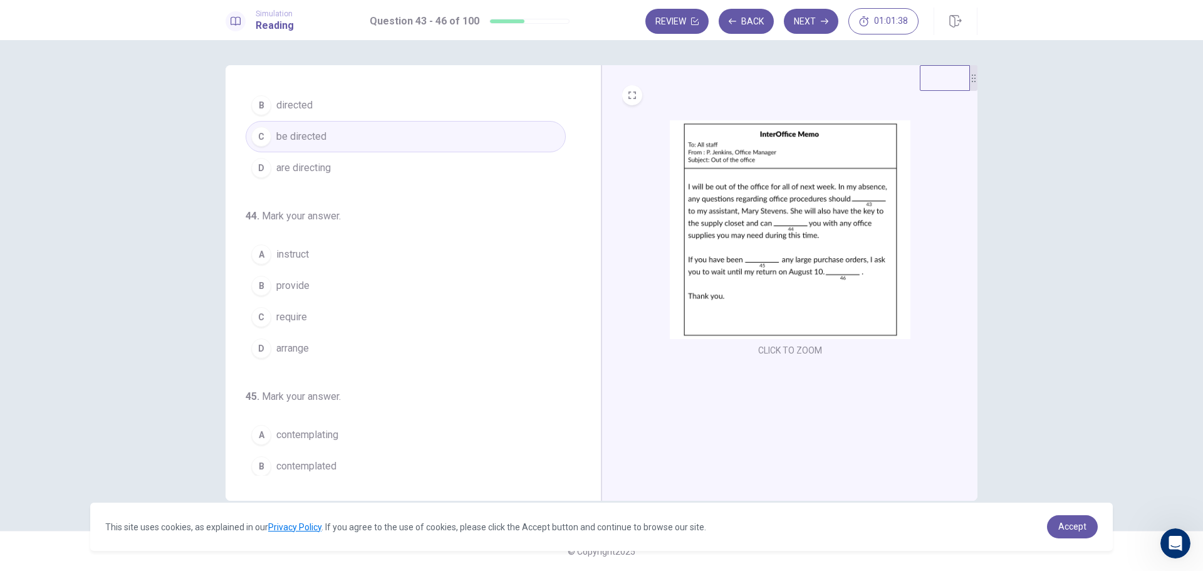
scroll to position [63, 0]
click at [313, 286] on button "B provide" at bounding box center [406, 285] width 320 height 31
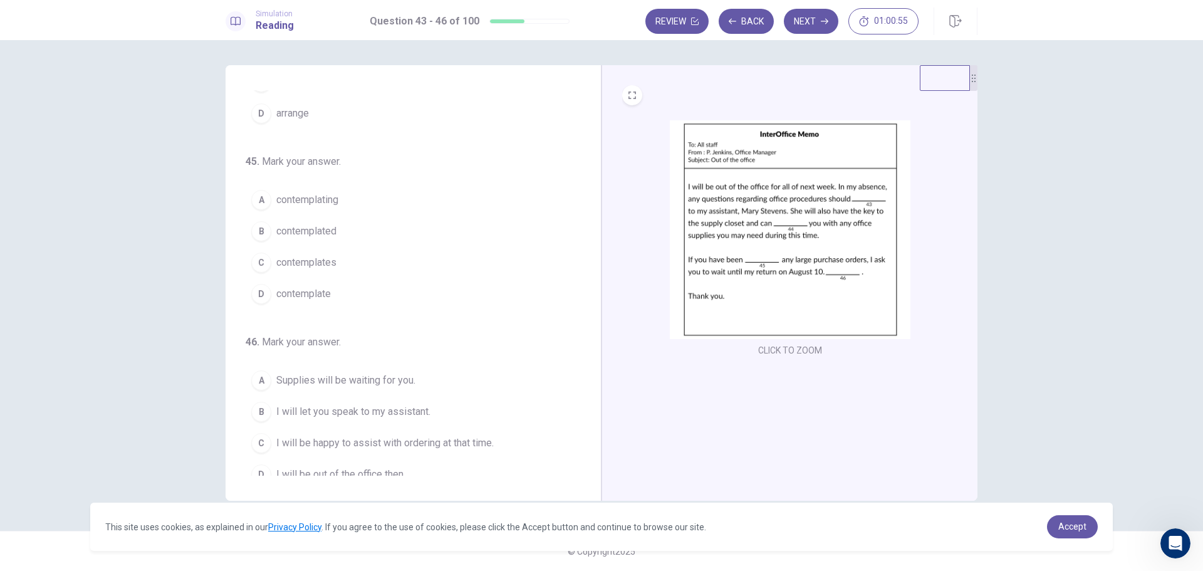
scroll to position [311, 0]
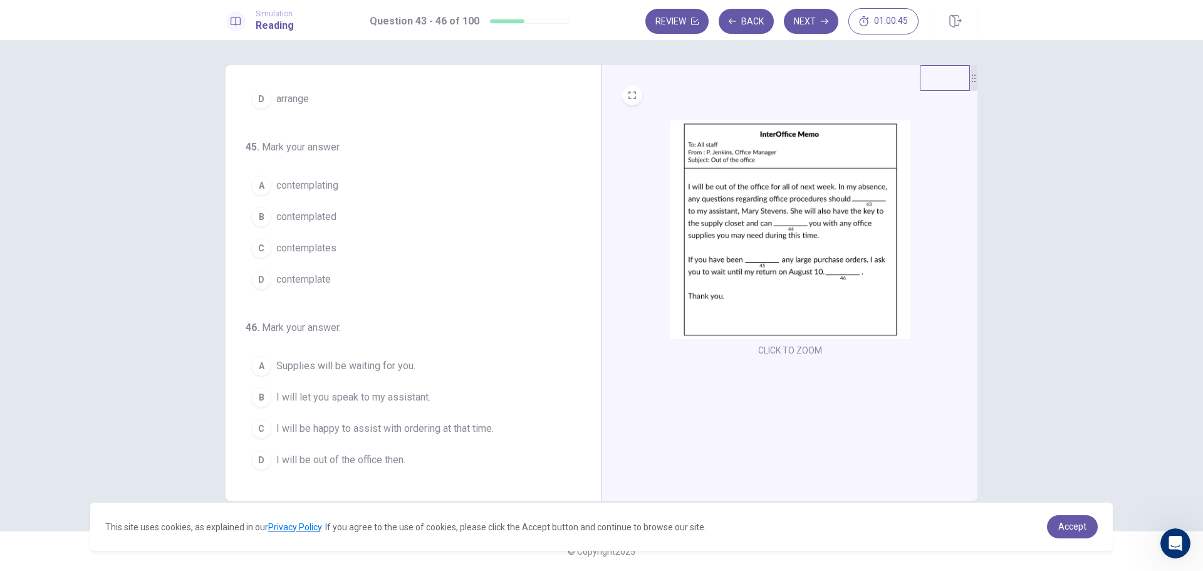
click at [330, 187] on span "contemplating" at bounding box center [307, 185] width 62 height 15
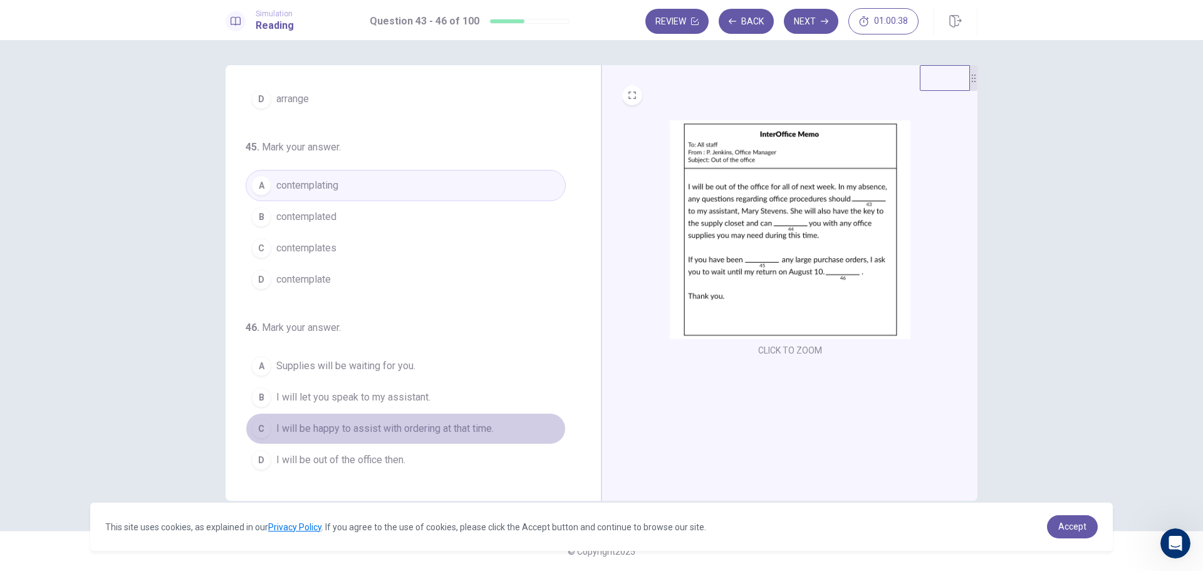
drag, startPoint x: 483, startPoint y: 424, endPoint x: 481, endPoint y: 417, distance: 6.4
click at [482, 424] on span "I will be happy to assist with ordering at that time." at bounding box center [384, 428] width 217 height 15
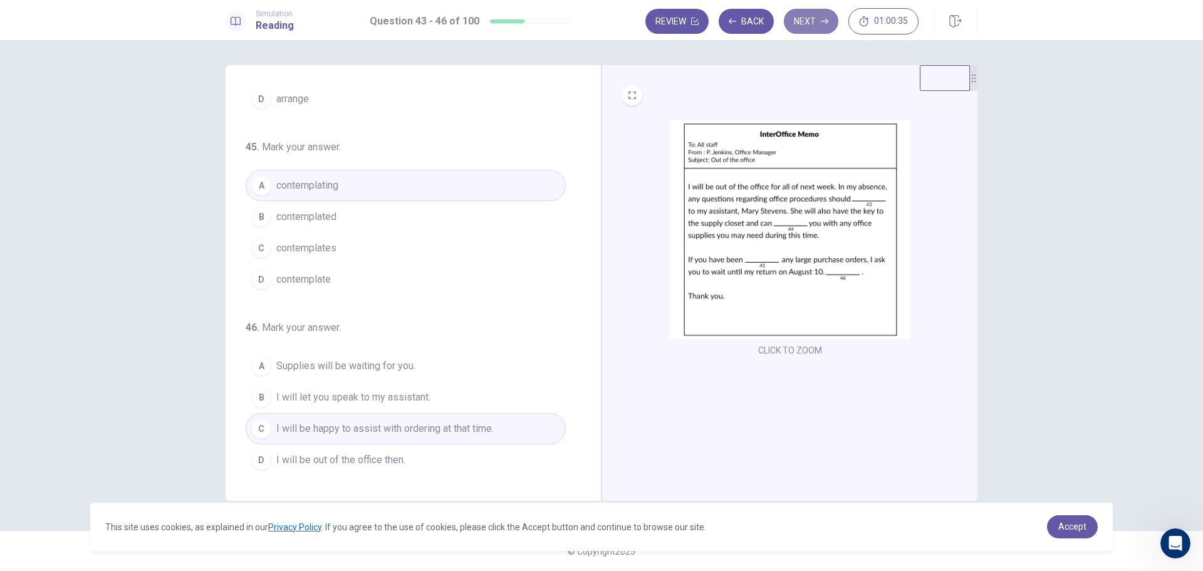
click at [823, 24] on icon "button" at bounding box center [825, 22] width 8 height 8
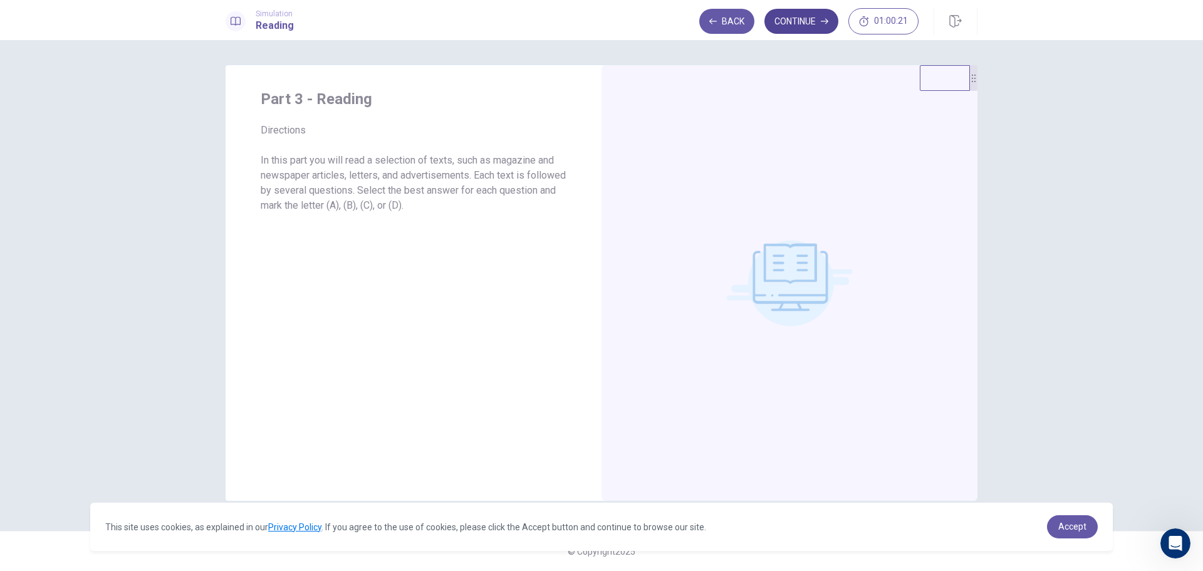
click at [804, 27] on button "Continue" at bounding box center [802, 21] width 74 height 25
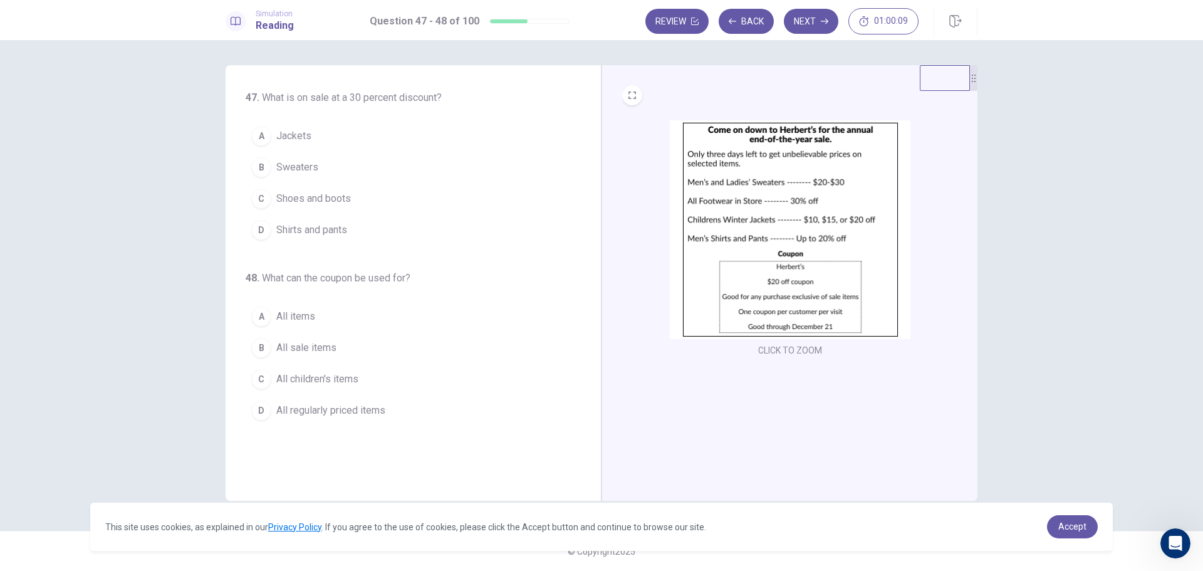
click at [333, 200] on span "Shoes and boots" at bounding box center [313, 198] width 75 height 15
click at [384, 409] on span "All regularly priced items" at bounding box center [330, 410] width 109 height 15
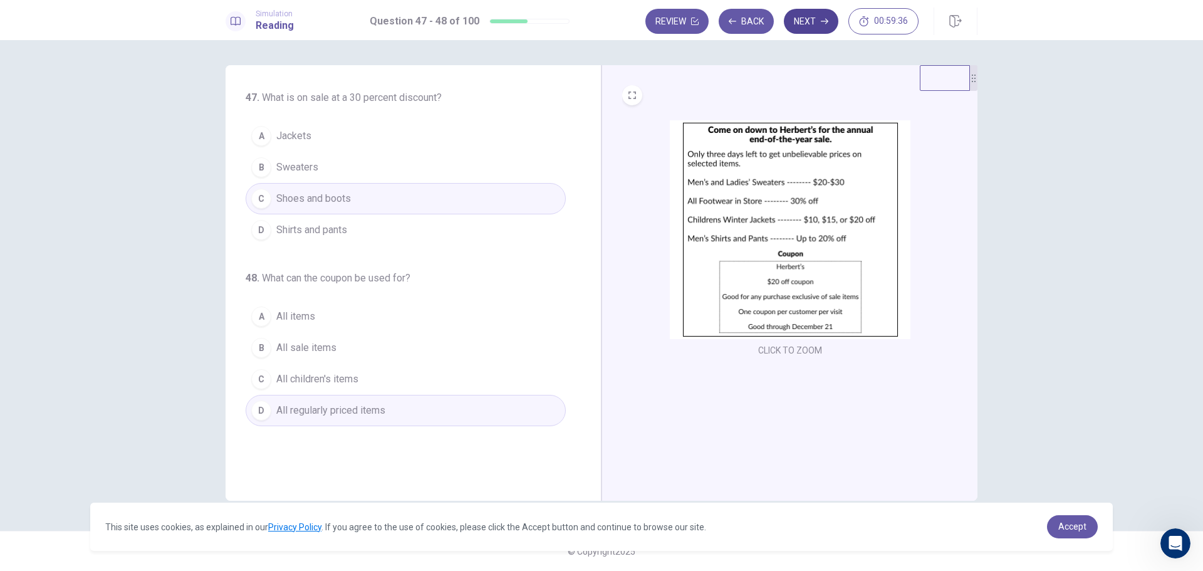
click at [815, 21] on button "Next" at bounding box center [811, 21] width 55 height 25
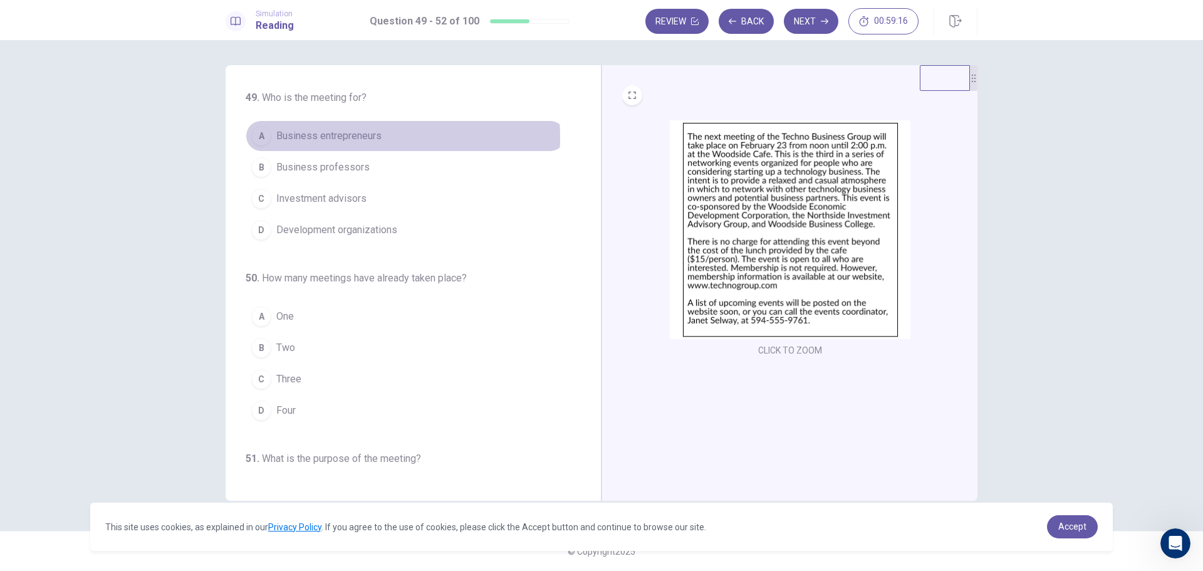
click at [355, 137] on span "Business entrepreneurs" at bounding box center [328, 135] width 105 height 15
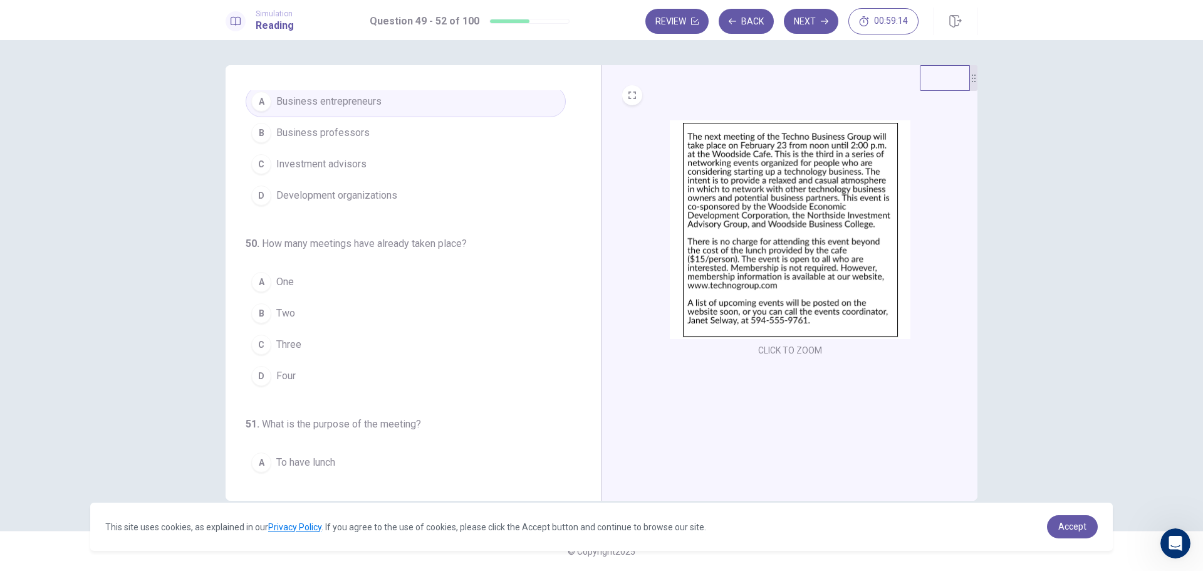
scroll to position [63, 0]
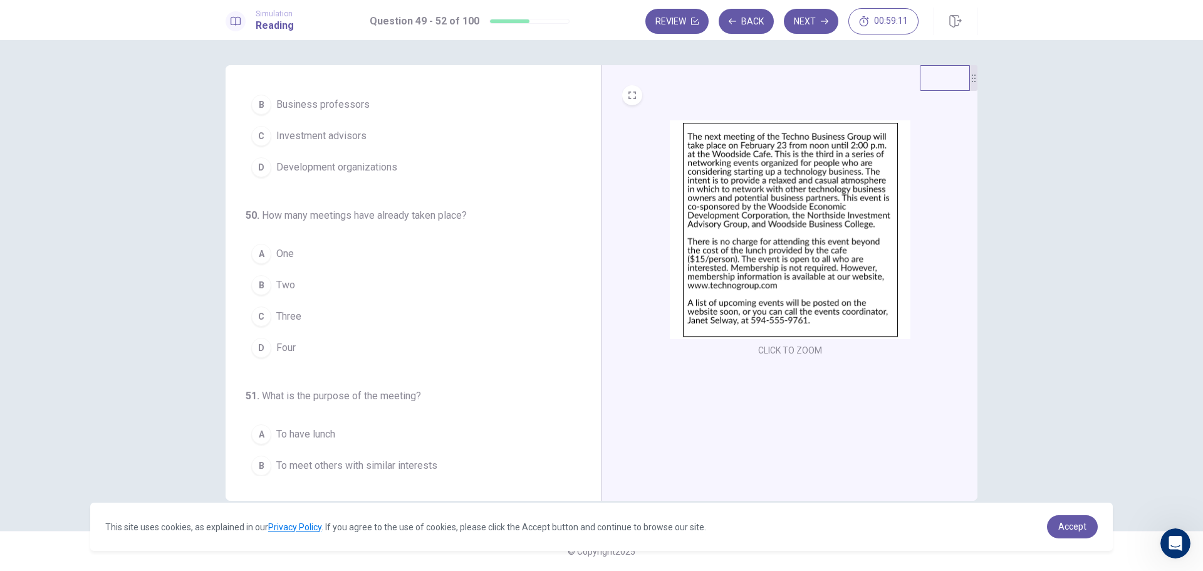
click at [293, 287] on span "Two" at bounding box center [285, 285] width 19 height 15
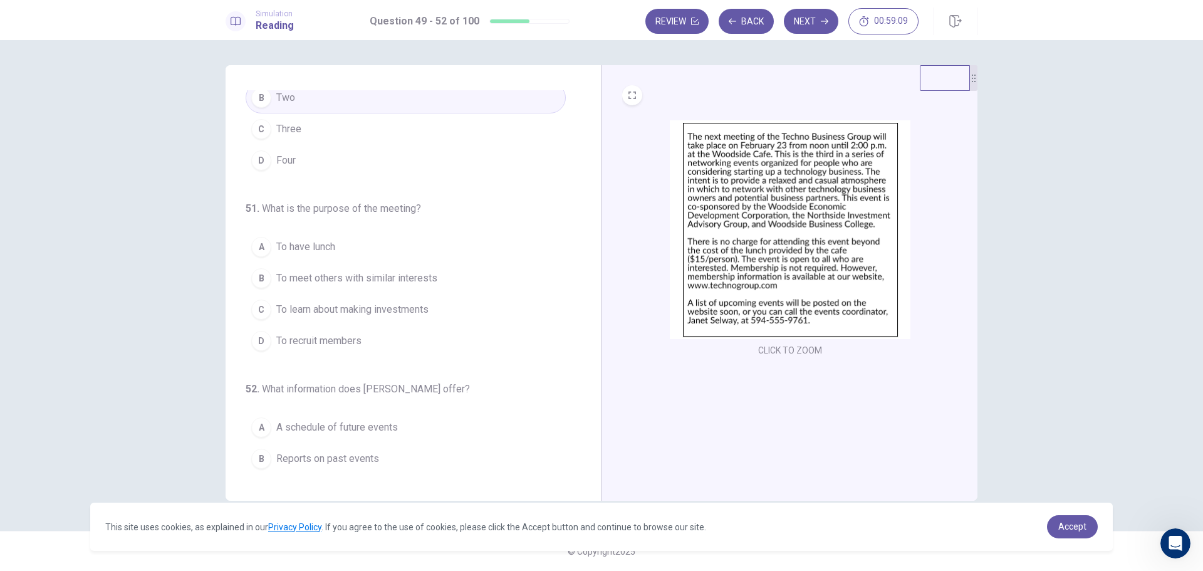
scroll to position [251, 0]
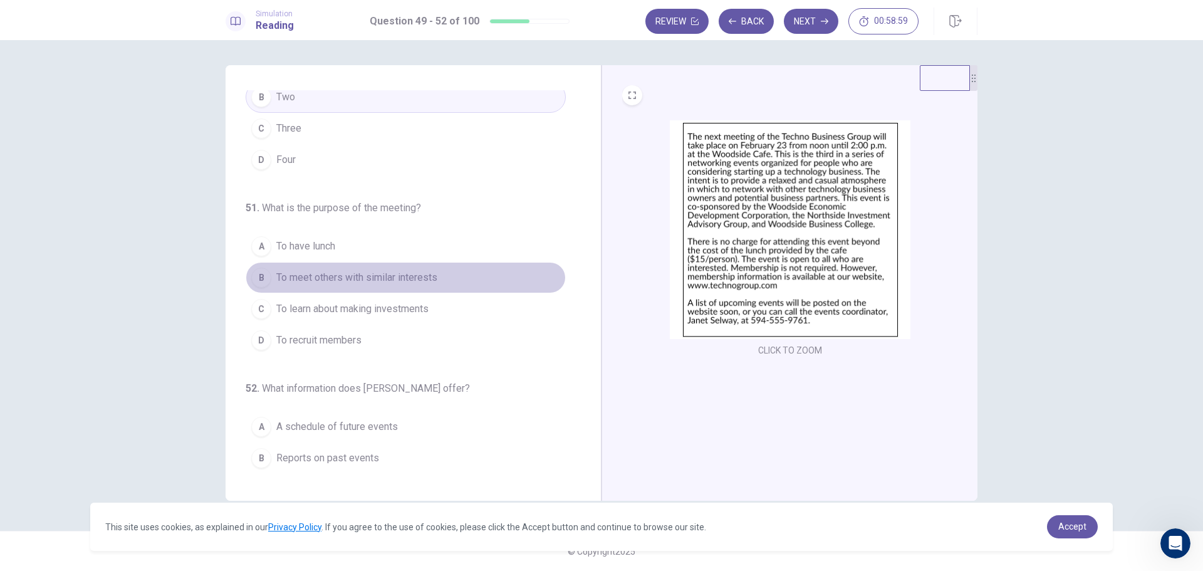
click at [429, 280] on span "To meet others with similar interests" at bounding box center [356, 277] width 161 height 15
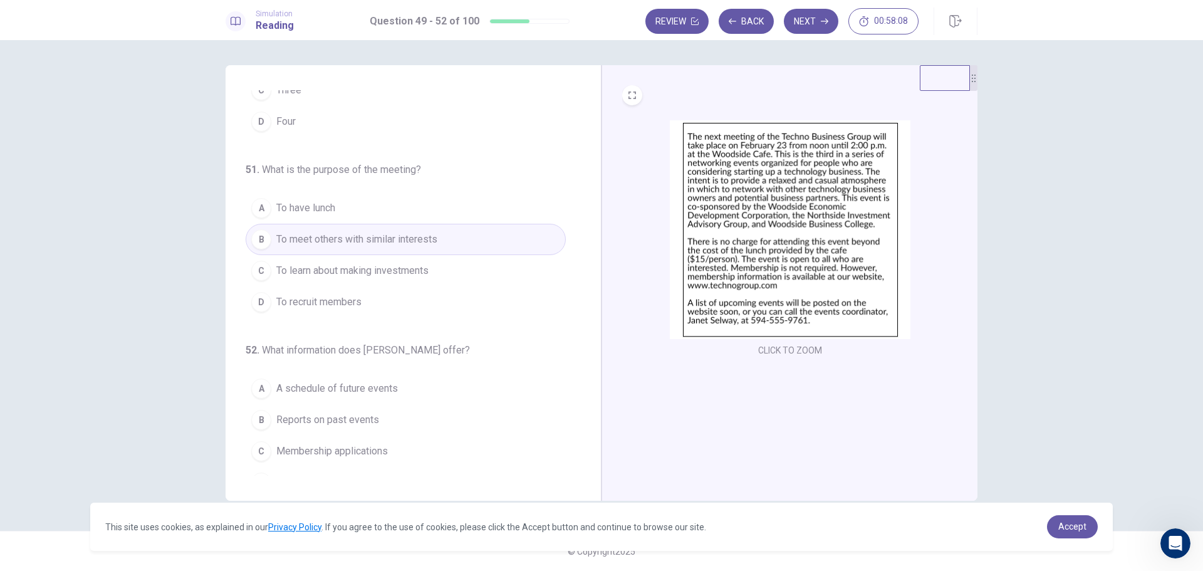
scroll to position [311, 0]
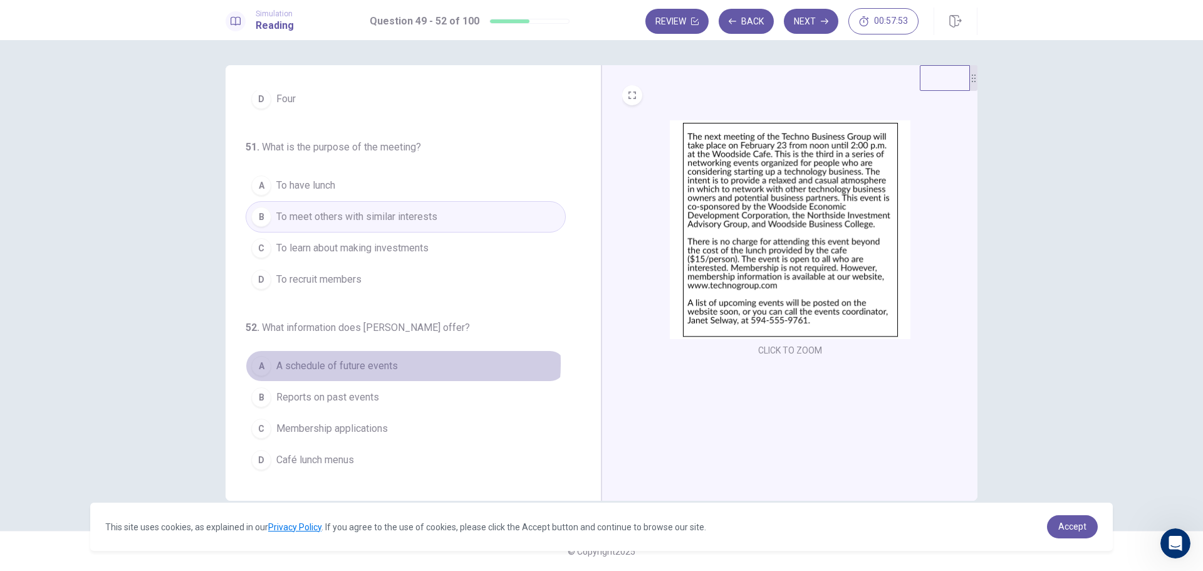
click at [388, 364] on span "A schedule of future events" at bounding box center [337, 365] width 122 height 15
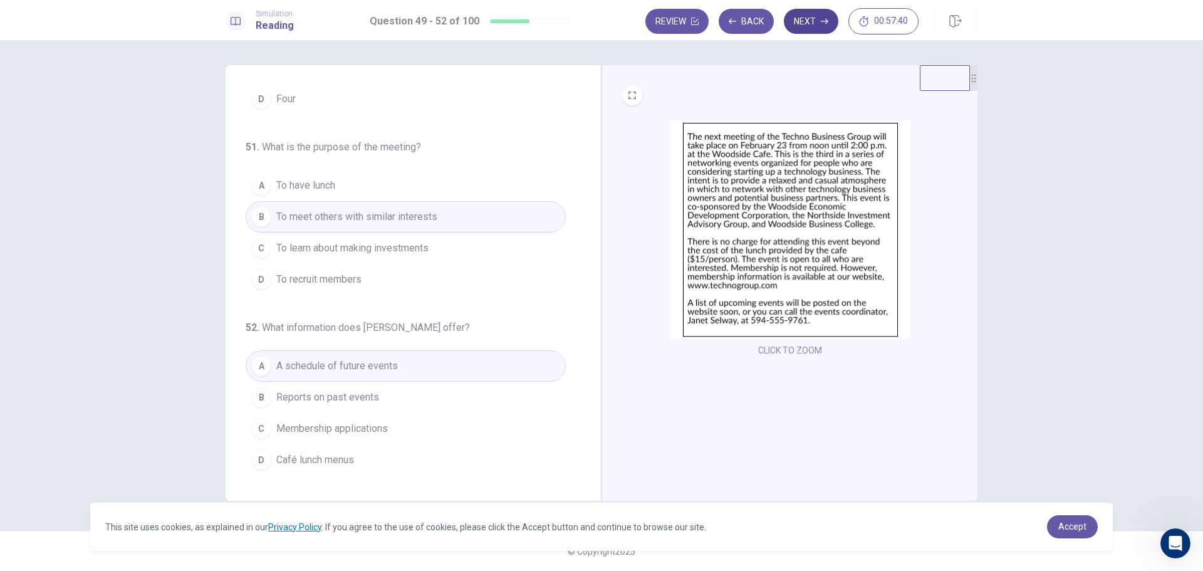
click at [814, 20] on button "Next" at bounding box center [811, 21] width 55 height 25
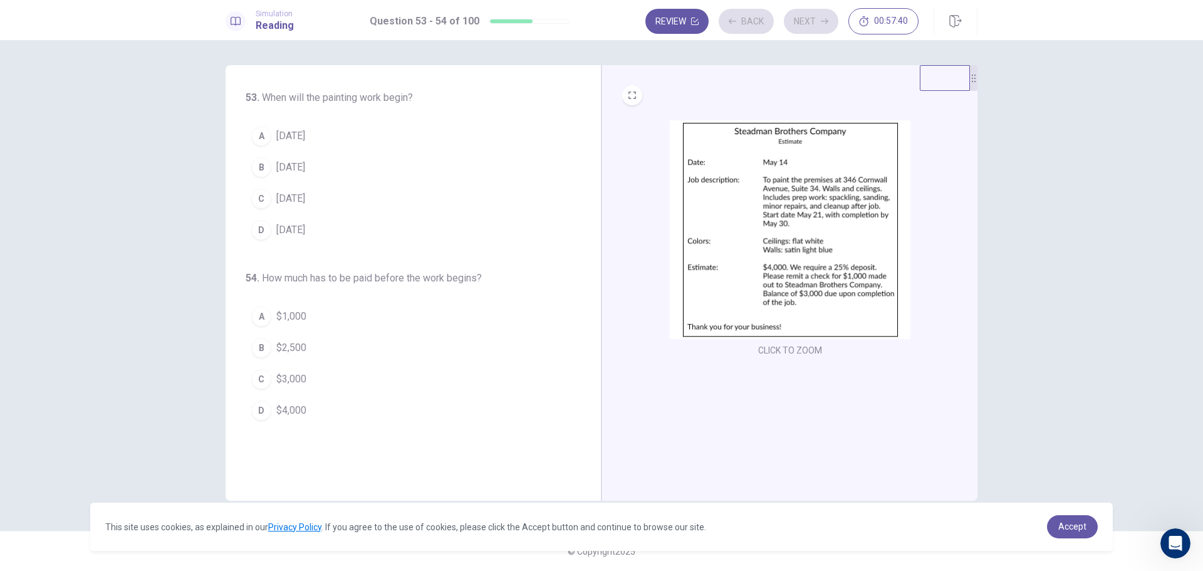
scroll to position [0, 0]
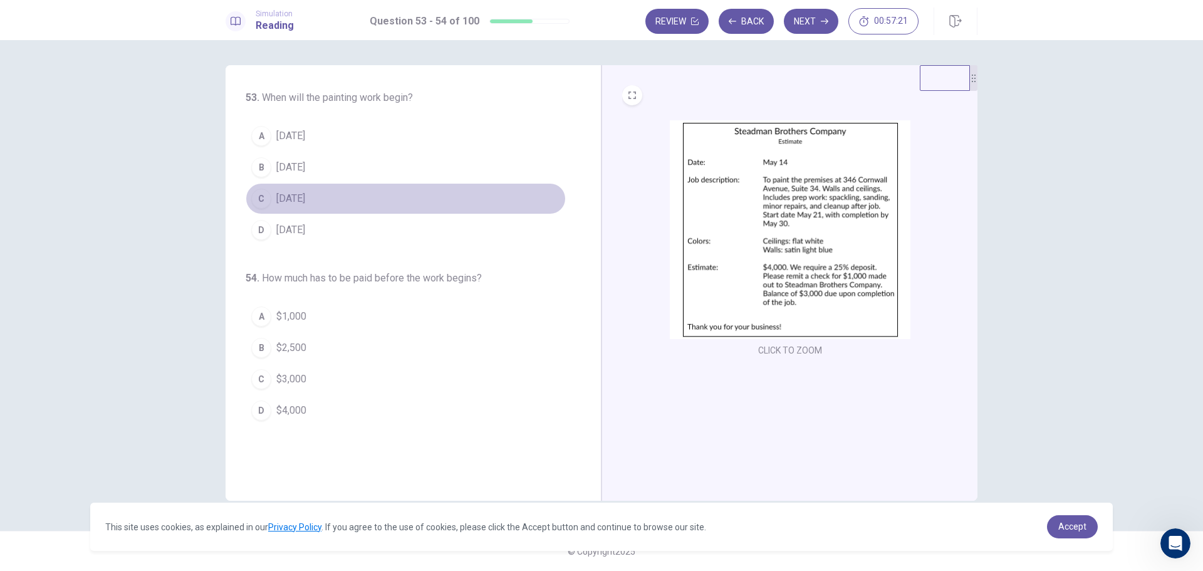
click at [294, 196] on span "[DATE]" at bounding box center [290, 198] width 29 height 15
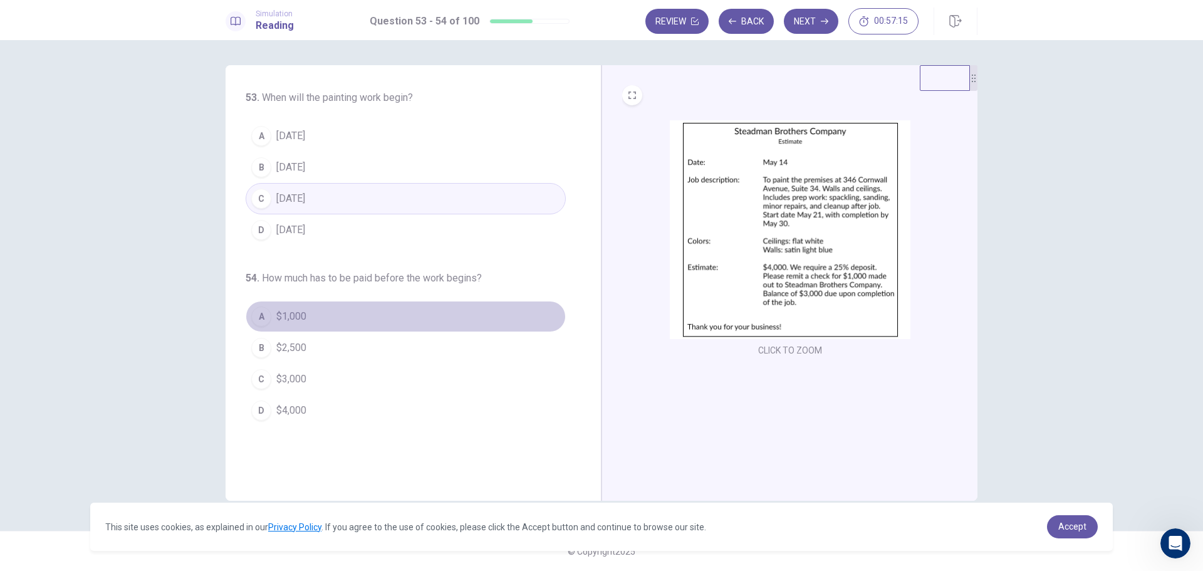
click at [304, 311] on span "$1,000" at bounding box center [291, 316] width 30 height 15
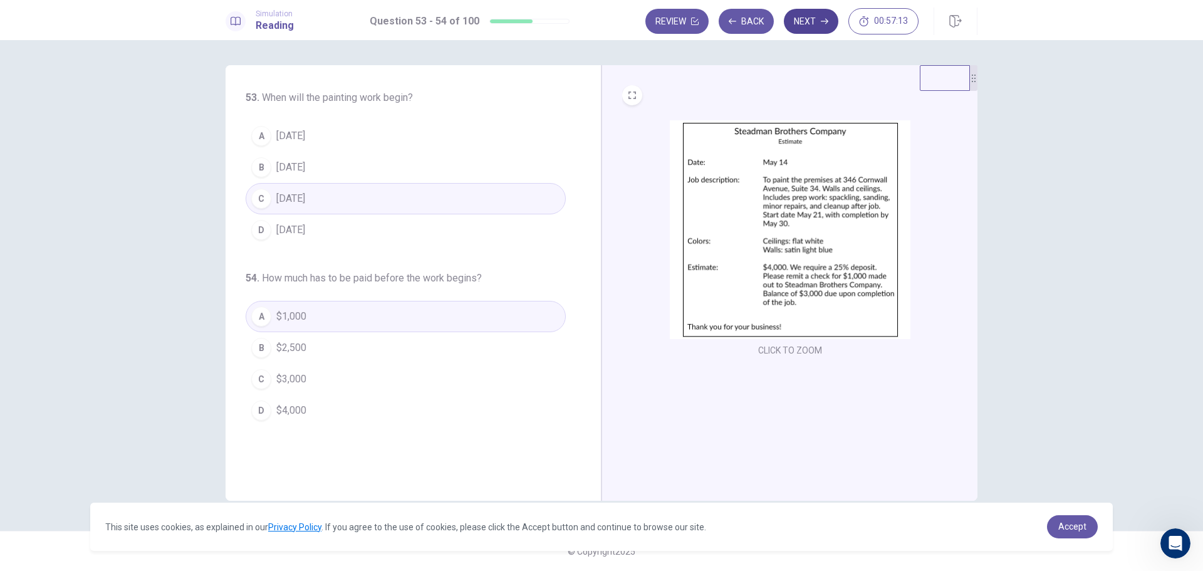
click at [801, 23] on button "Next" at bounding box center [811, 21] width 55 height 25
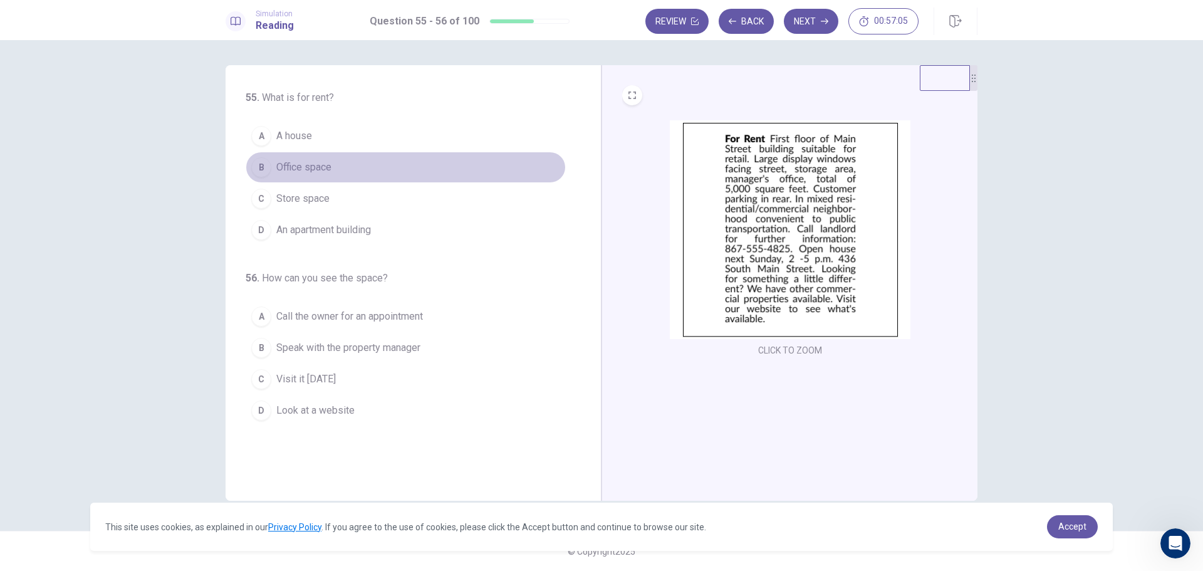
click at [306, 166] on span "Office space" at bounding box center [303, 167] width 55 height 15
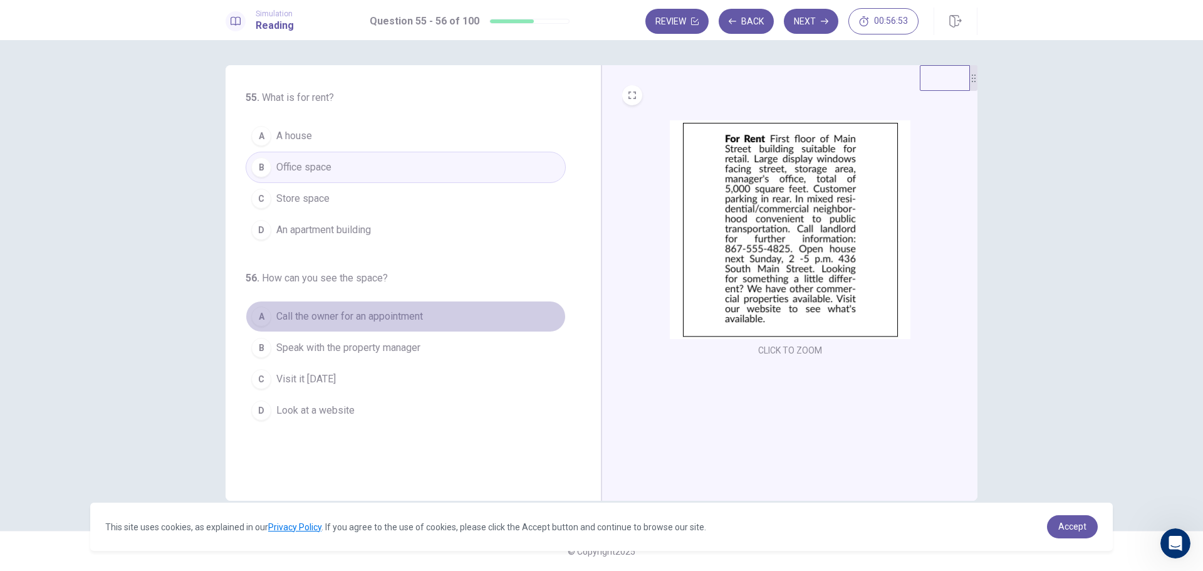
click at [399, 322] on span "Call the owner for an appointment" at bounding box center [349, 316] width 147 height 15
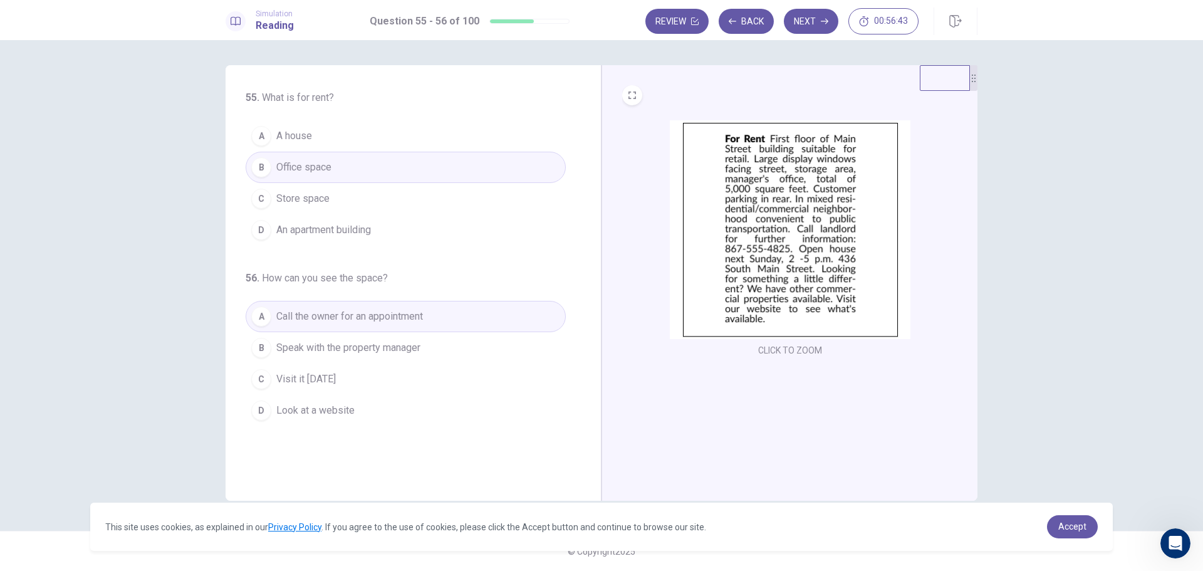
click at [336, 379] on span "Visit it [DATE]" at bounding box center [306, 379] width 60 height 15
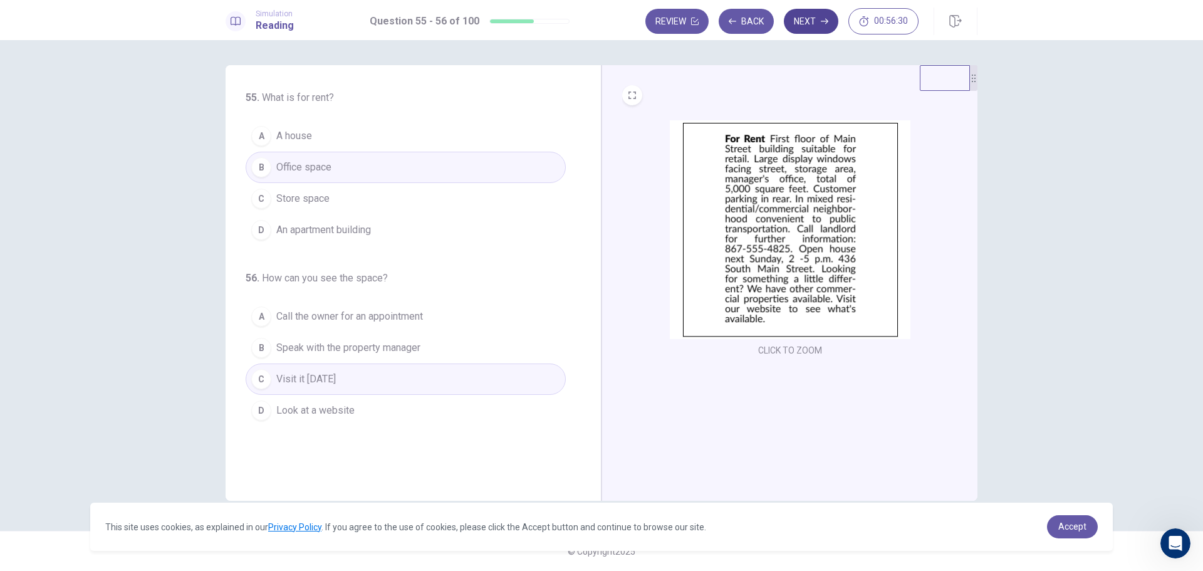
click at [801, 26] on button "Next" at bounding box center [811, 21] width 55 height 25
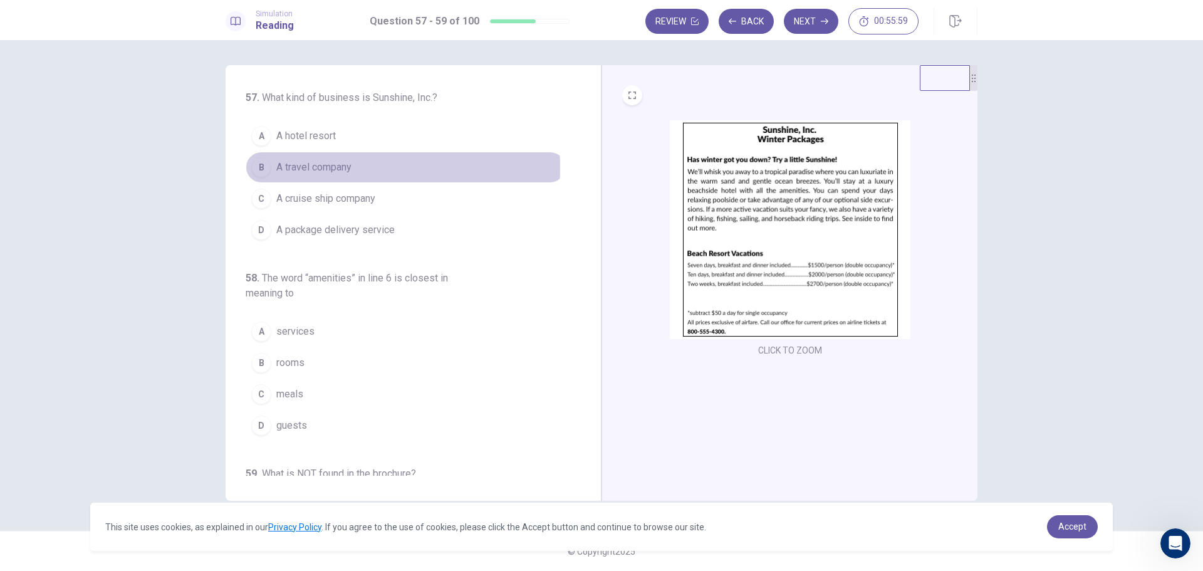
click at [329, 167] on span "A travel company" at bounding box center [313, 167] width 75 height 15
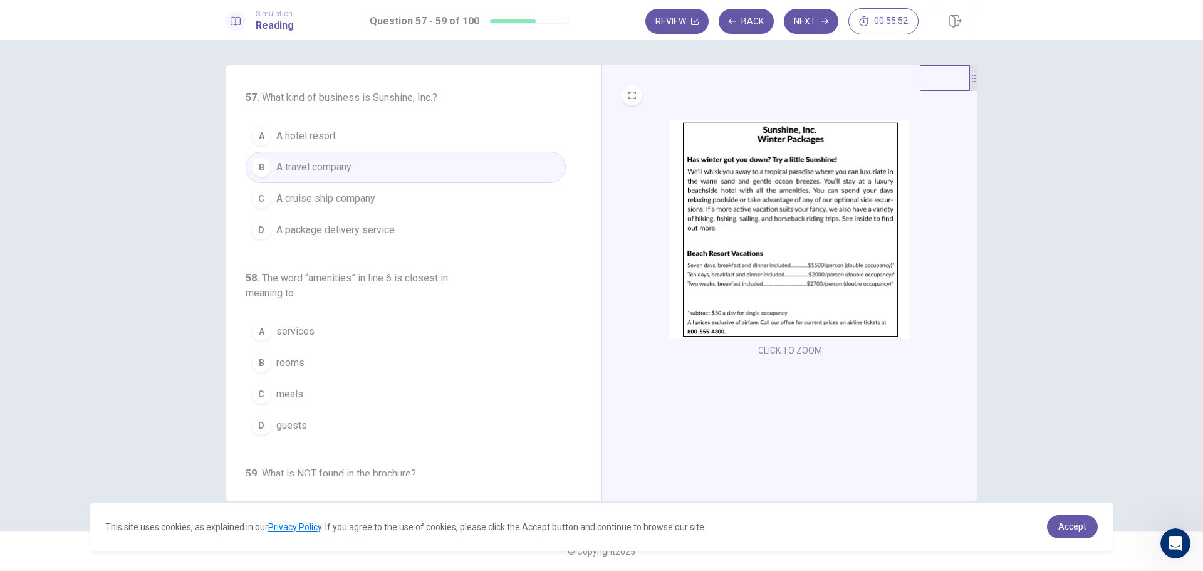
click at [290, 330] on span "services" at bounding box center [295, 331] width 38 height 15
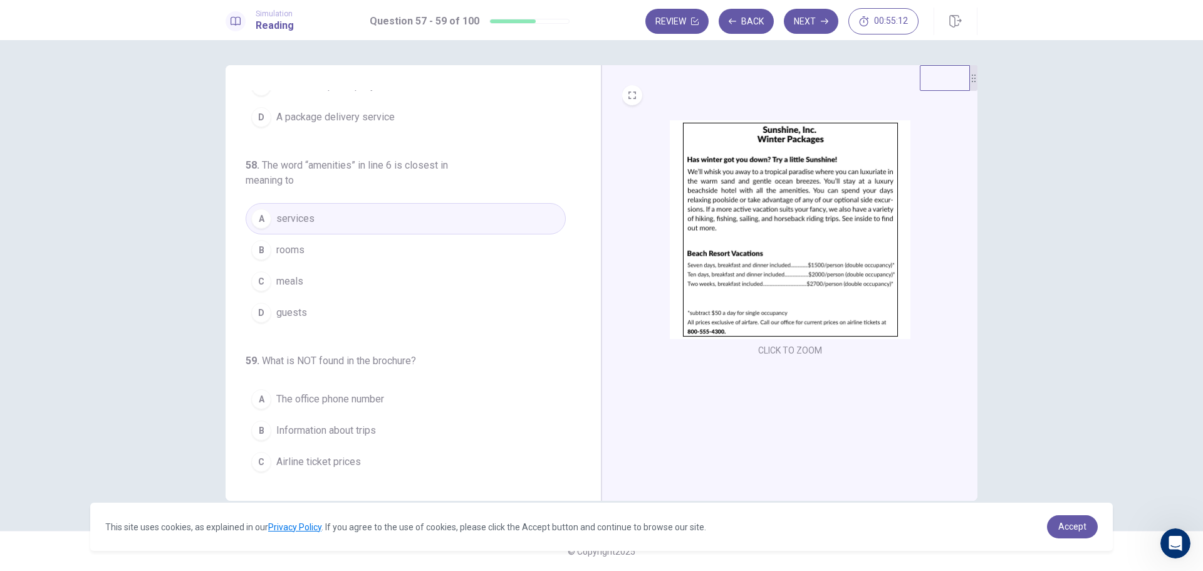
scroll to position [146, 0]
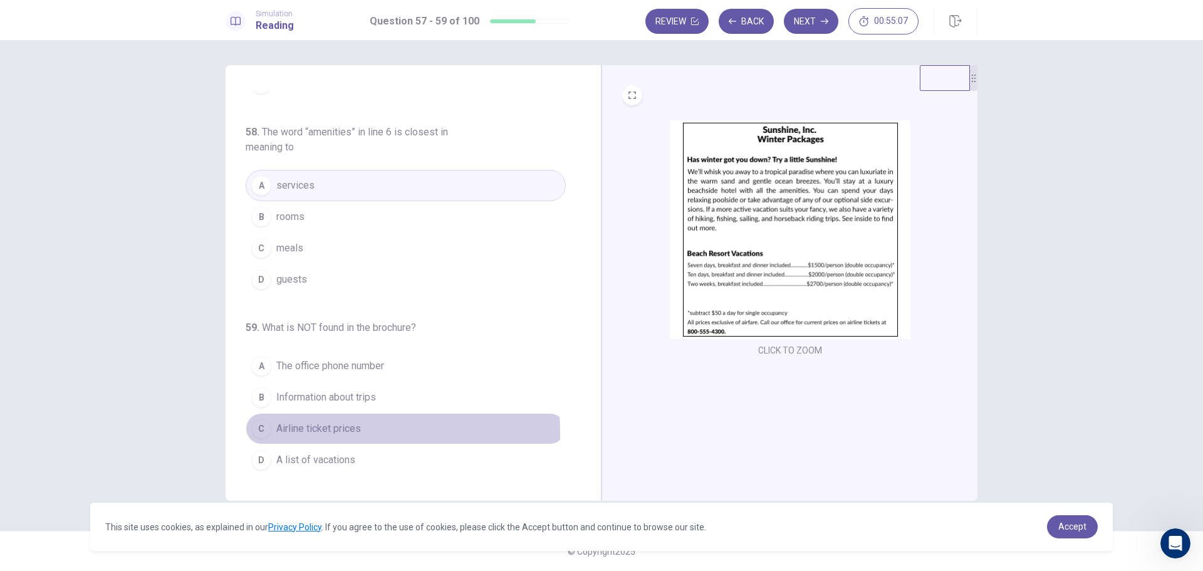
click at [346, 432] on span "Airline ticket prices" at bounding box center [318, 428] width 85 height 15
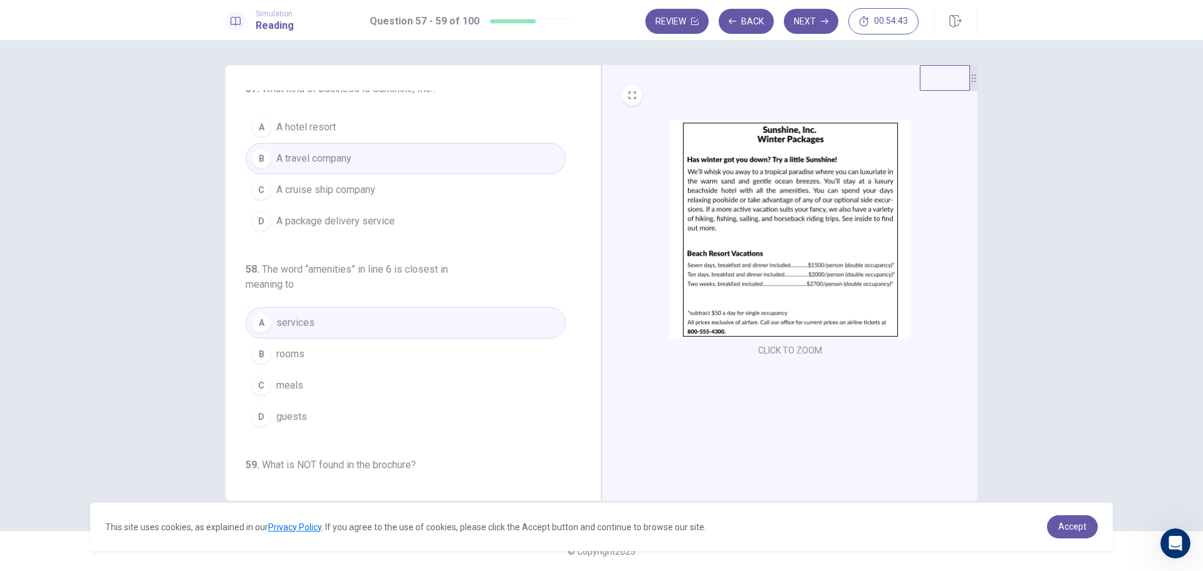
scroll to position [0, 0]
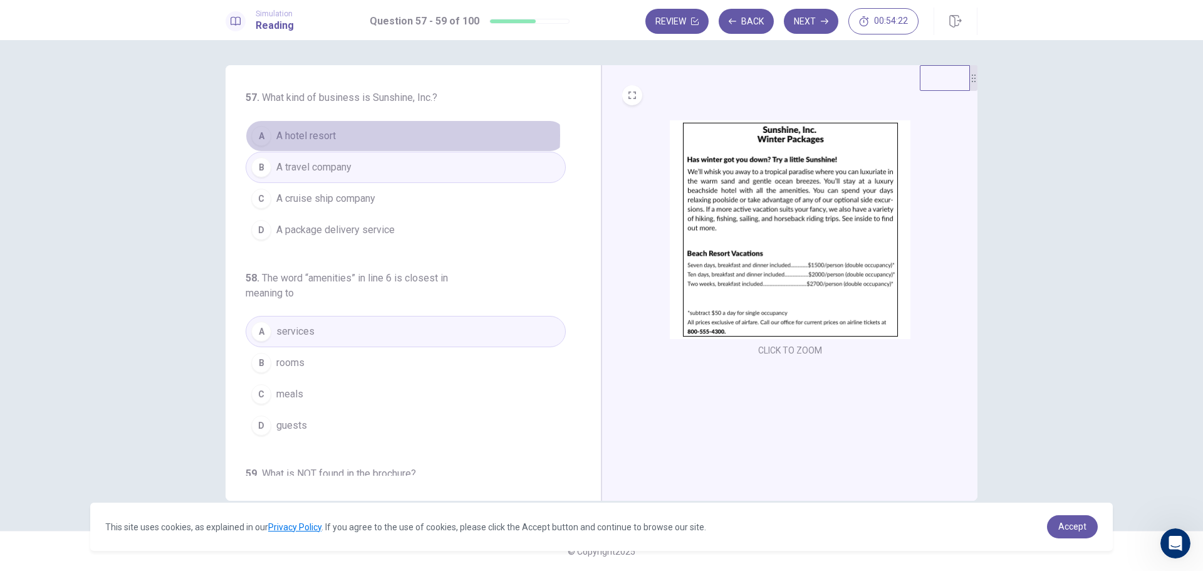
click at [309, 135] on span "A hotel resort" at bounding box center [306, 135] width 60 height 15
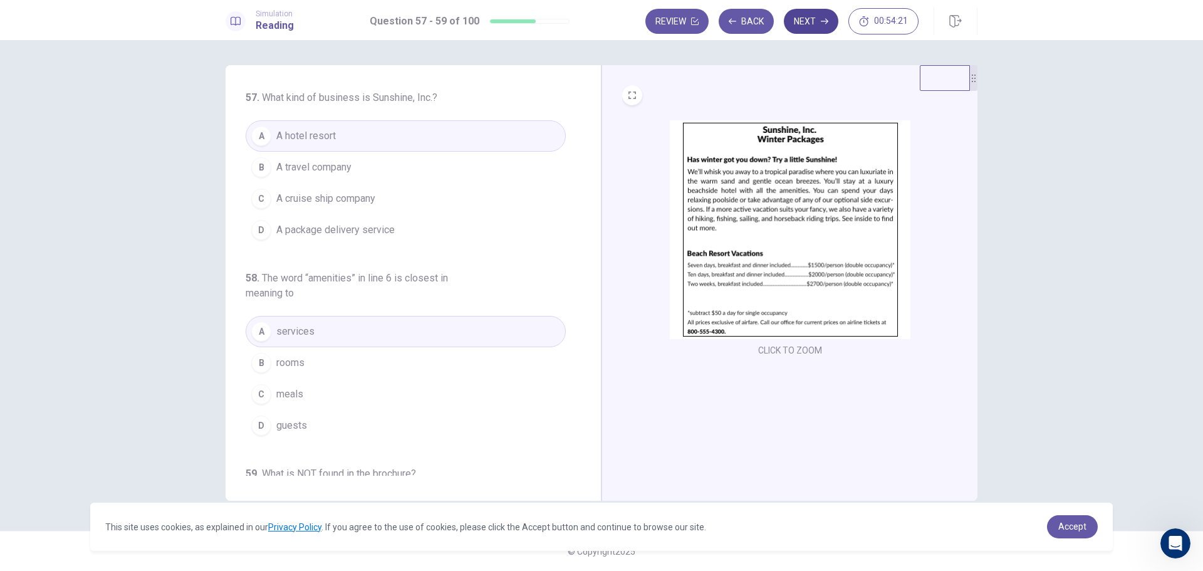
click at [806, 24] on button "Next" at bounding box center [811, 21] width 55 height 25
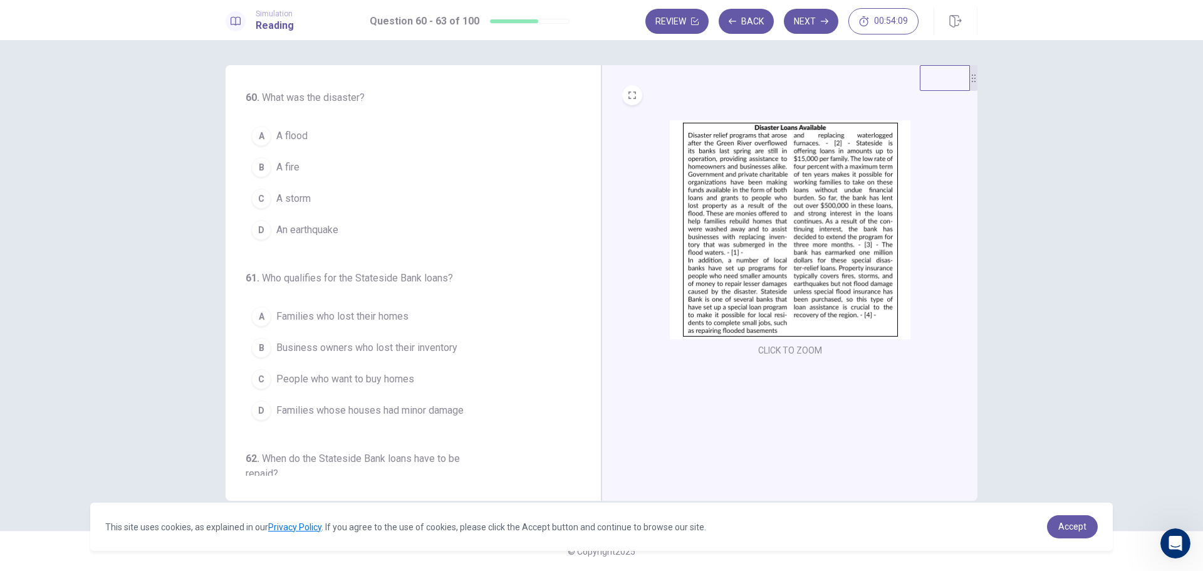
click at [319, 138] on button "A A flood" at bounding box center [406, 135] width 320 height 31
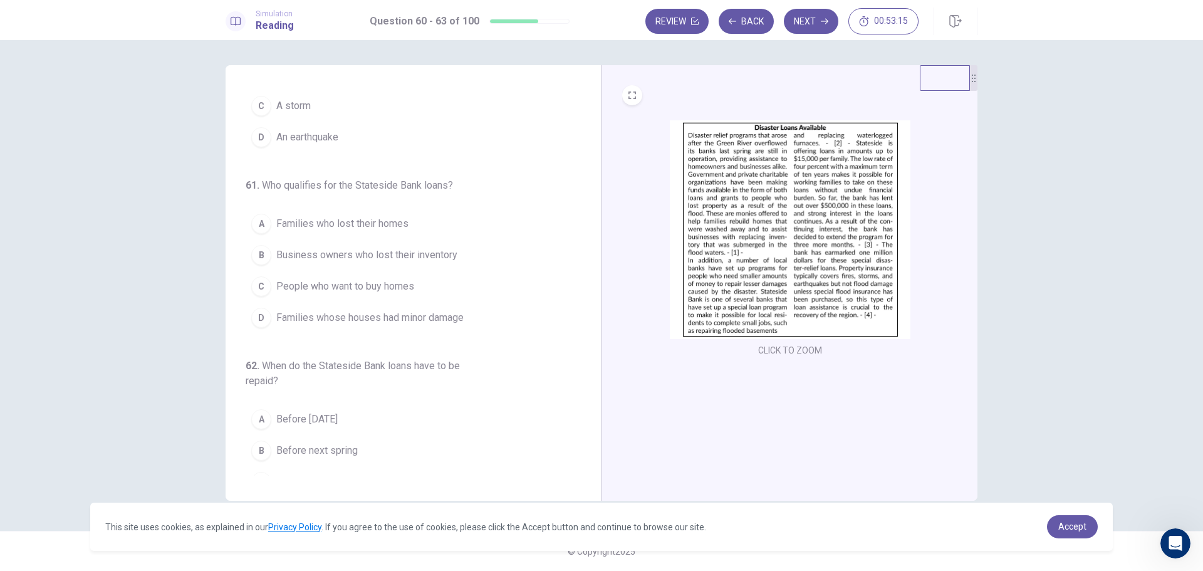
scroll to position [63, 0]
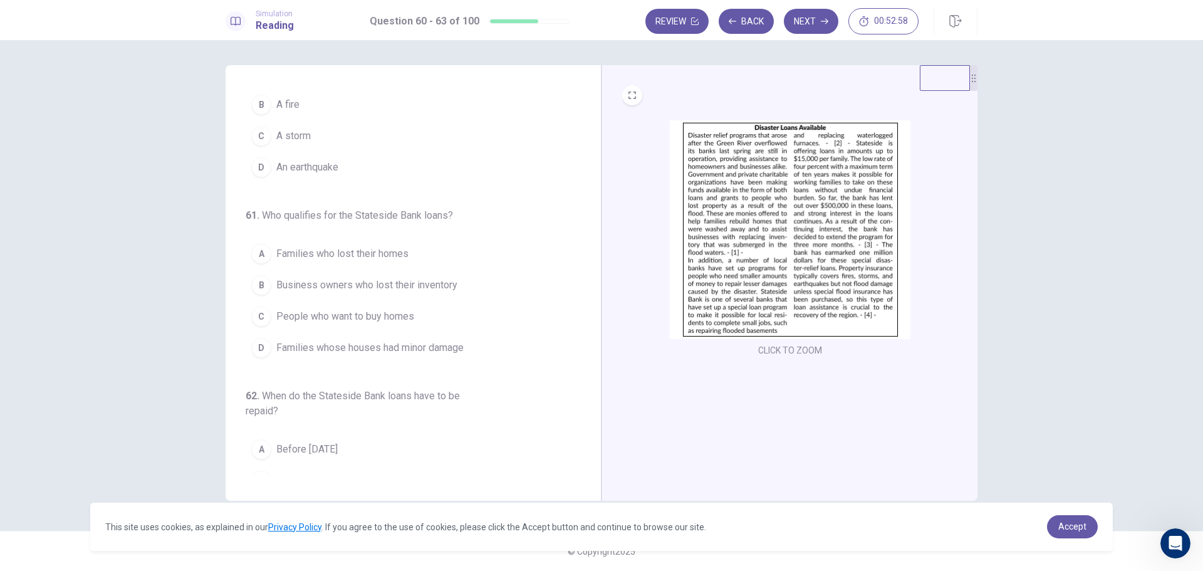
click at [397, 258] on span "Families who lost their homes" at bounding box center [342, 253] width 132 height 15
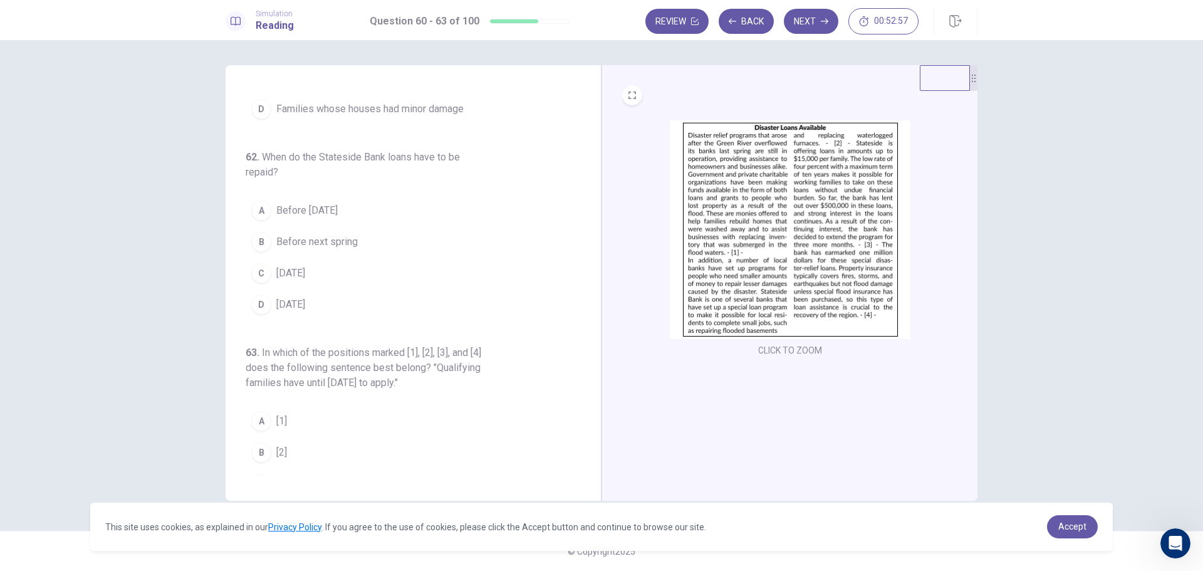
scroll to position [313, 0]
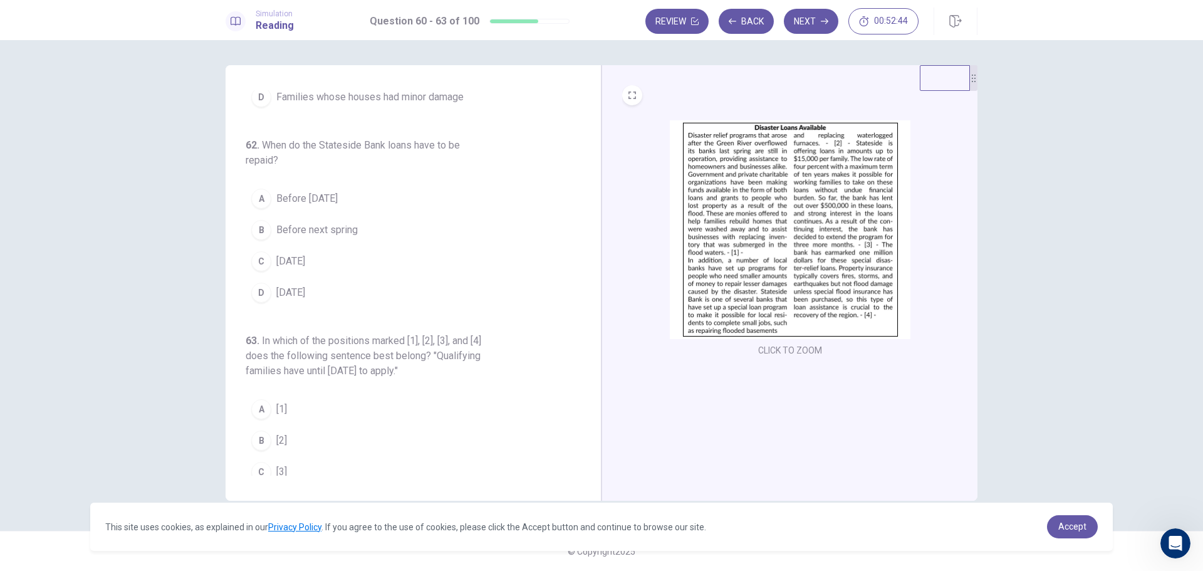
click at [305, 299] on span "[DATE]" at bounding box center [290, 292] width 29 height 15
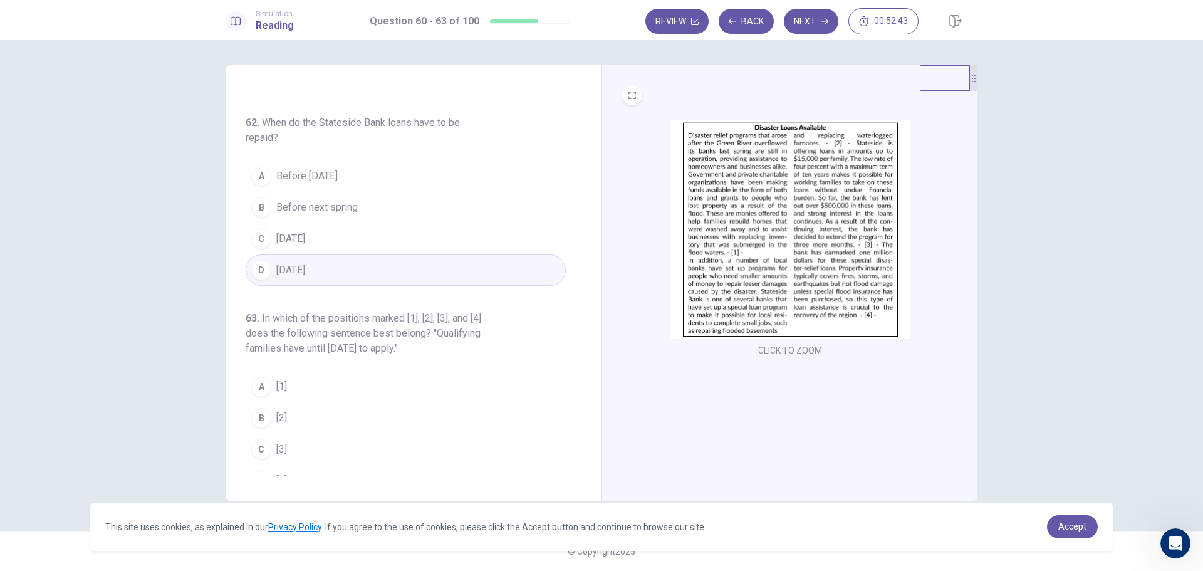
scroll to position [357, 0]
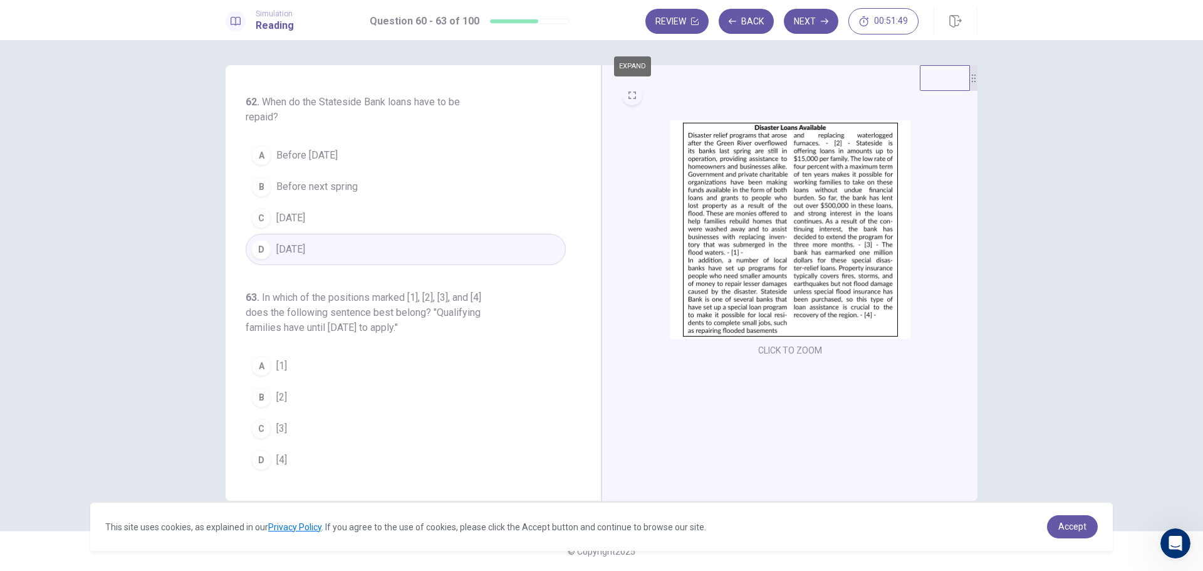
click at [637, 98] on button "EXPAND" at bounding box center [632, 95] width 20 height 20
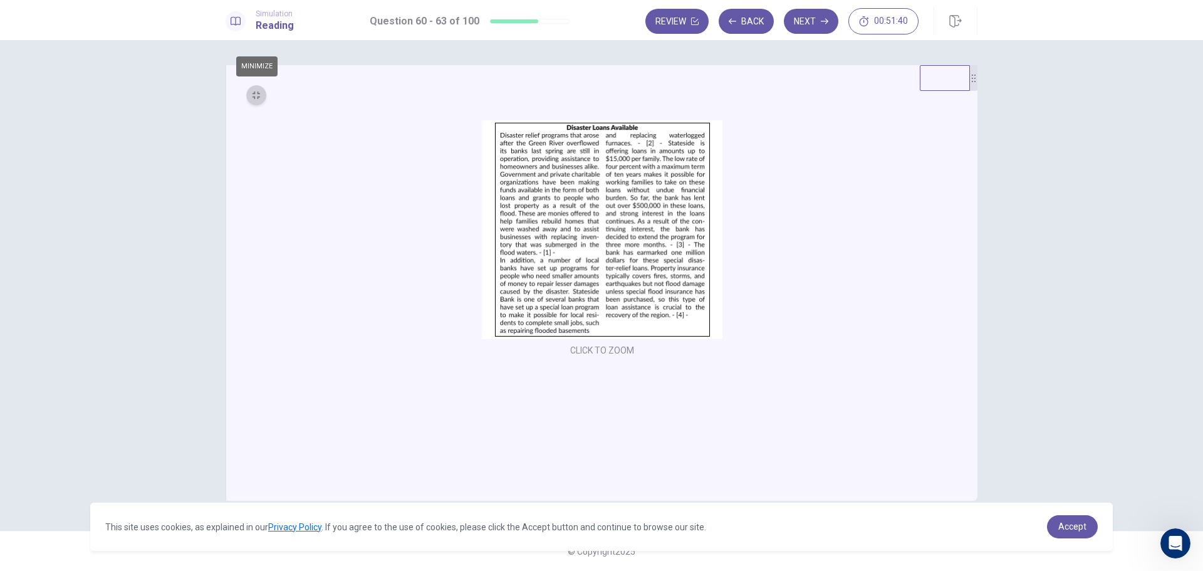
click at [256, 95] on icon "MINIMIZE" at bounding box center [257, 96] width 8 height 8
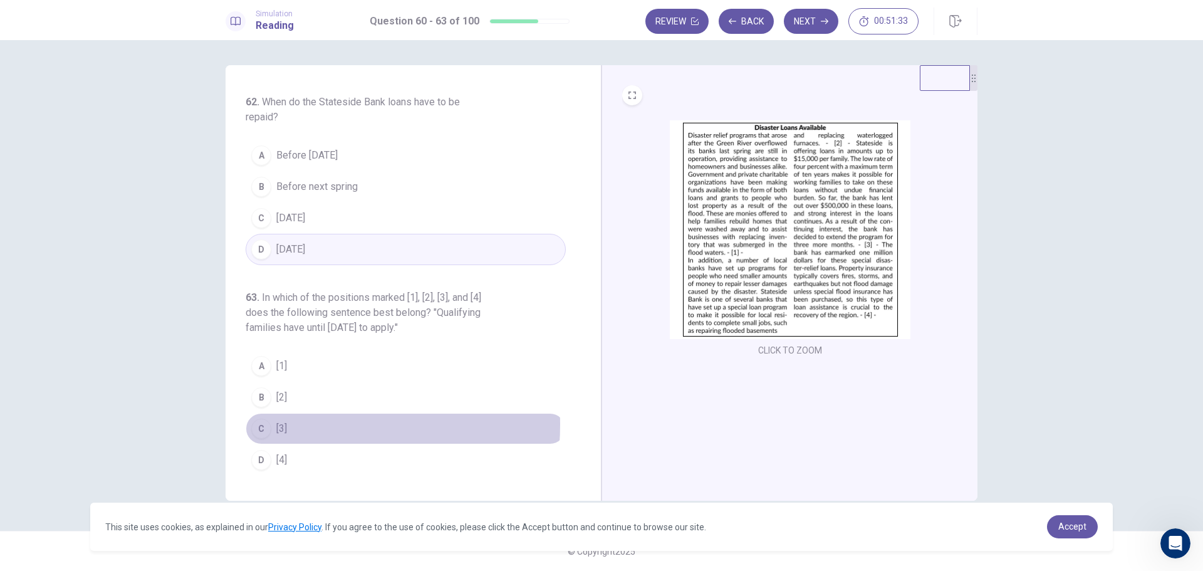
click at [280, 424] on span "[3]" at bounding box center [281, 428] width 11 height 15
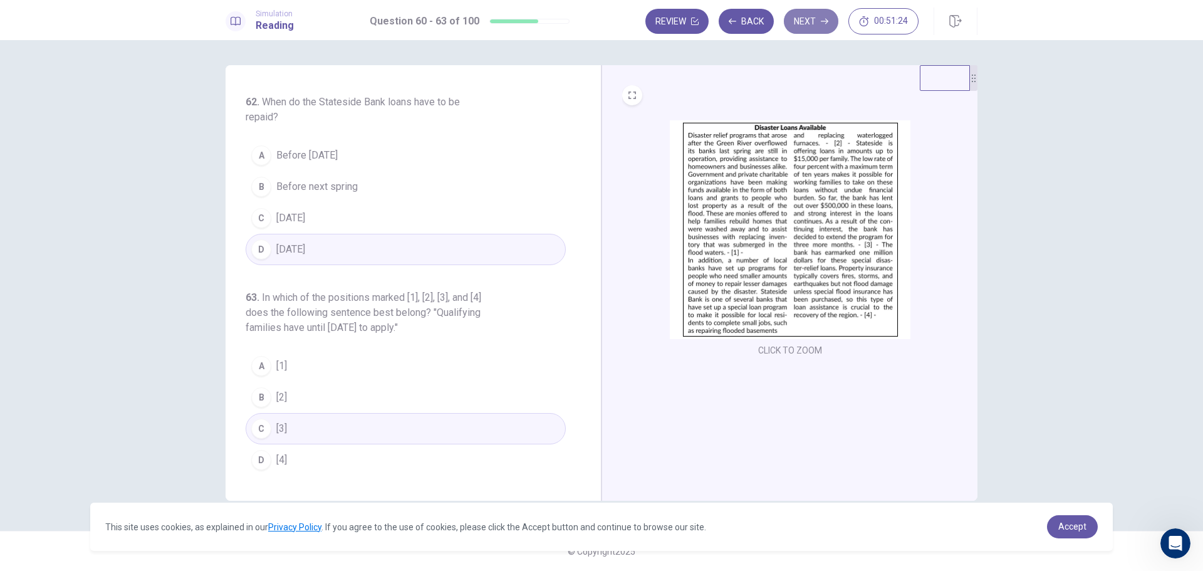
click at [819, 23] on button "Next" at bounding box center [811, 21] width 55 height 25
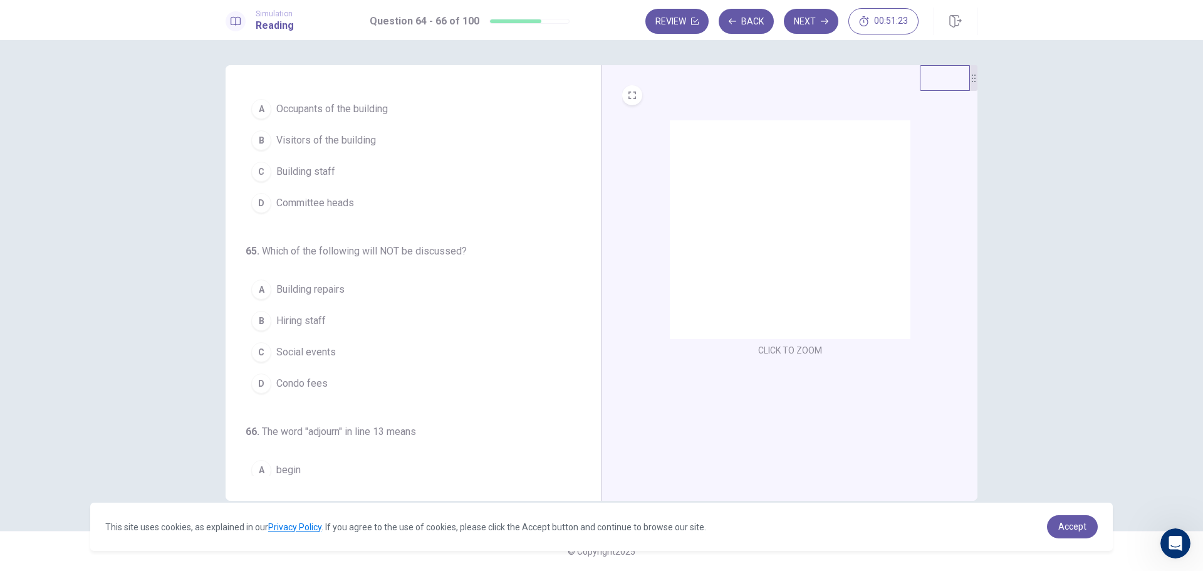
scroll to position [0, 0]
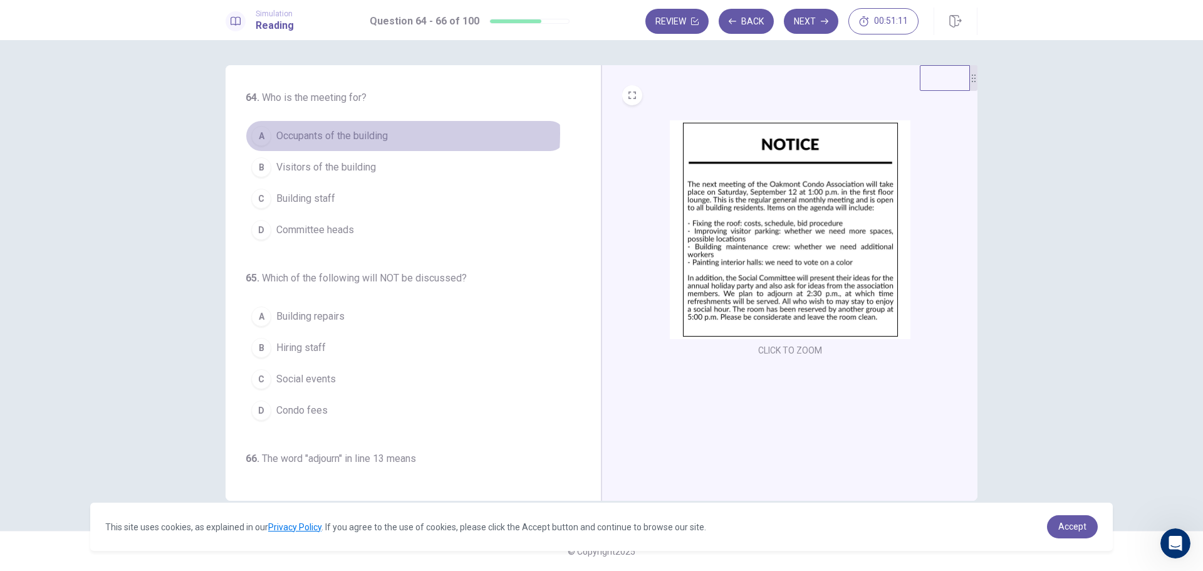
click at [344, 133] on span "Occupants of the building" at bounding box center [332, 135] width 112 height 15
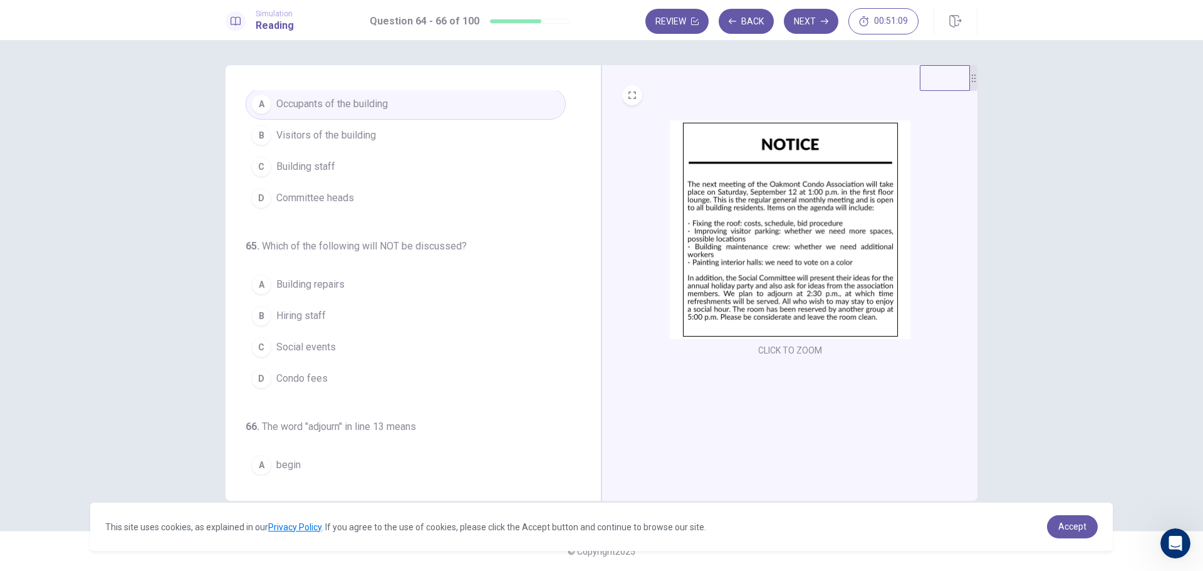
scroll to position [63, 0]
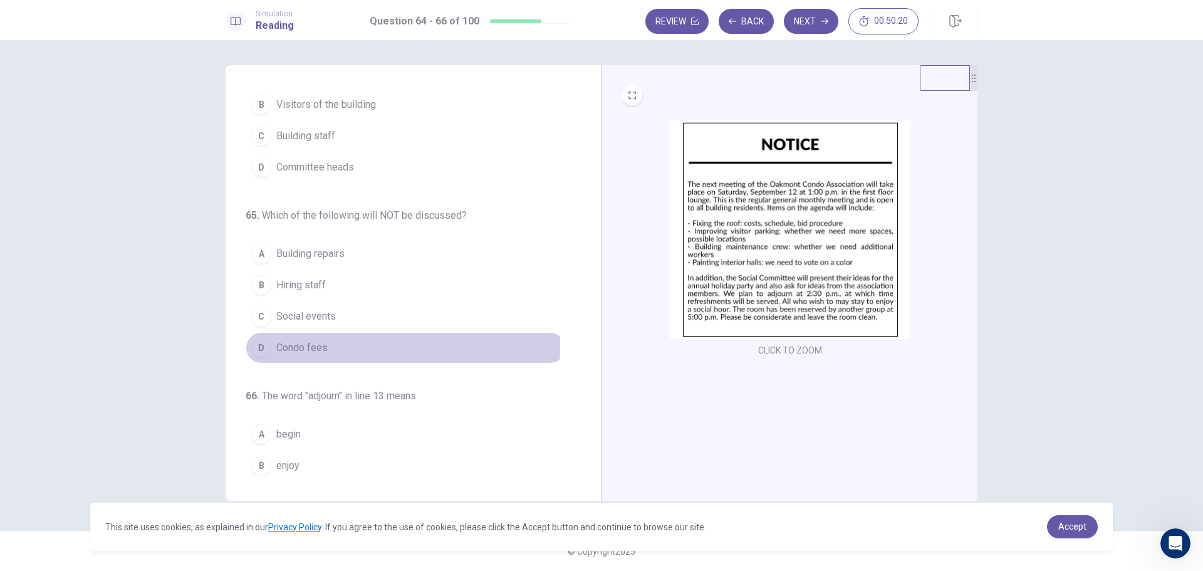
click at [303, 348] on span "Condo fees" at bounding box center [301, 347] width 51 height 15
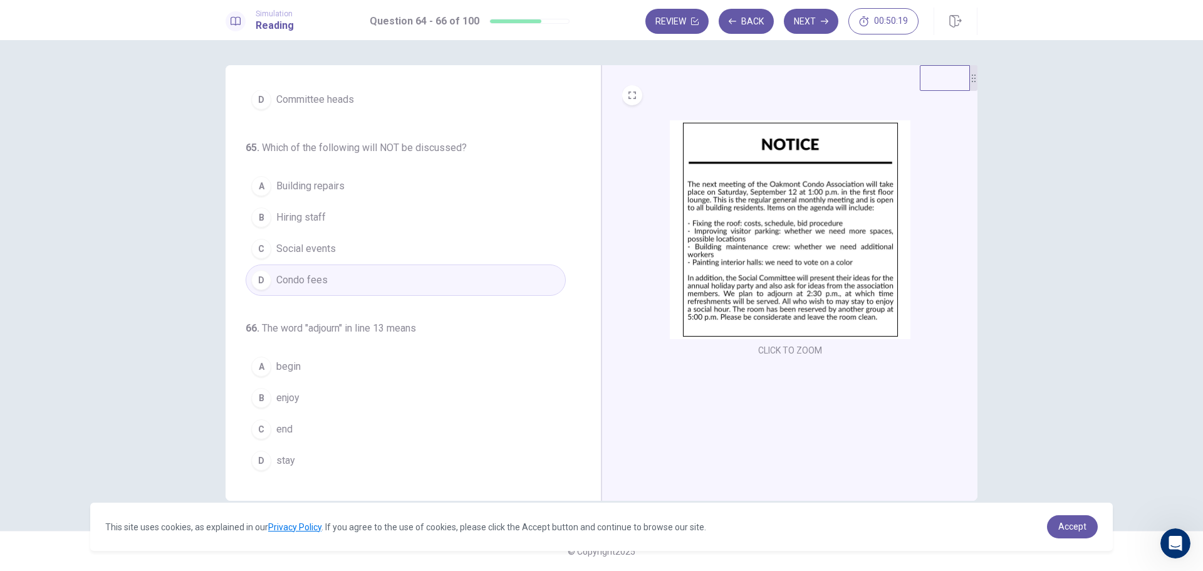
scroll to position [131, 0]
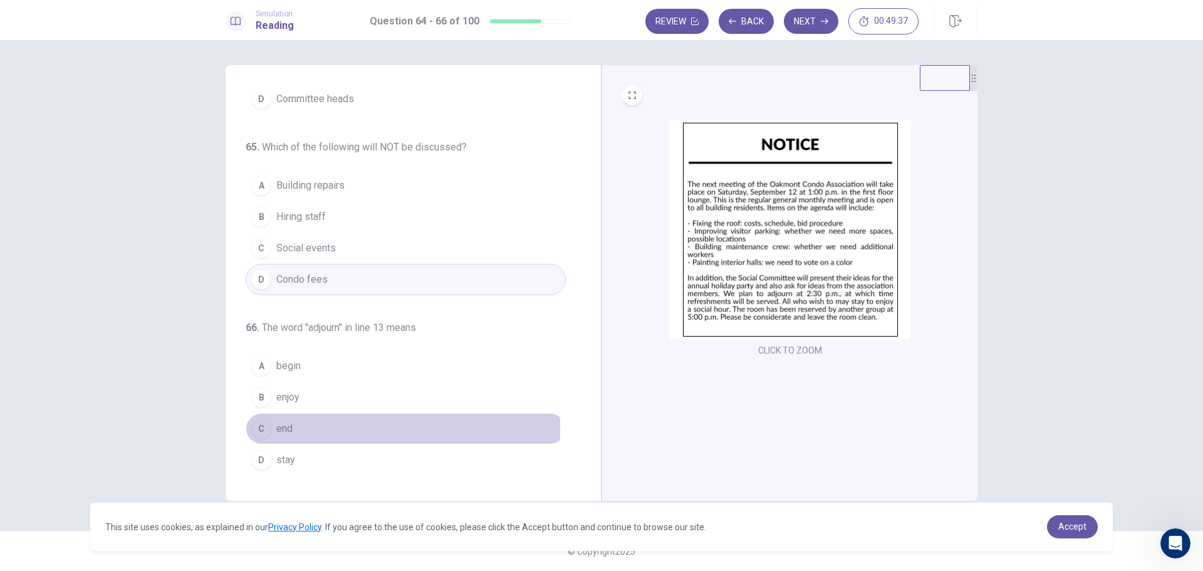
click at [283, 429] on span "end" at bounding box center [284, 428] width 16 height 15
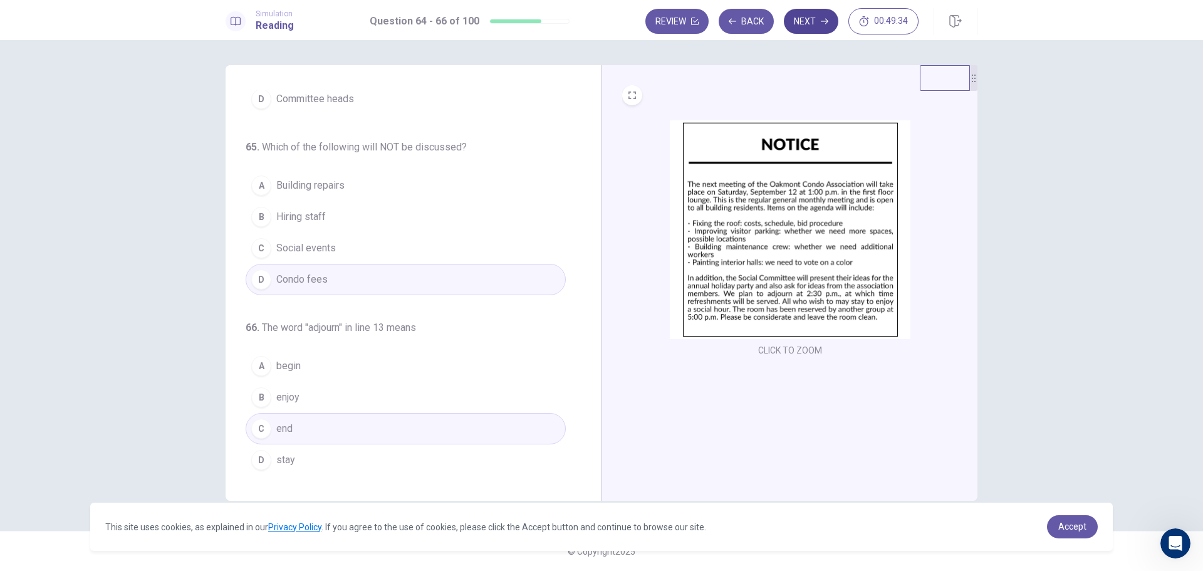
click at [803, 21] on button "Next" at bounding box center [811, 21] width 55 height 25
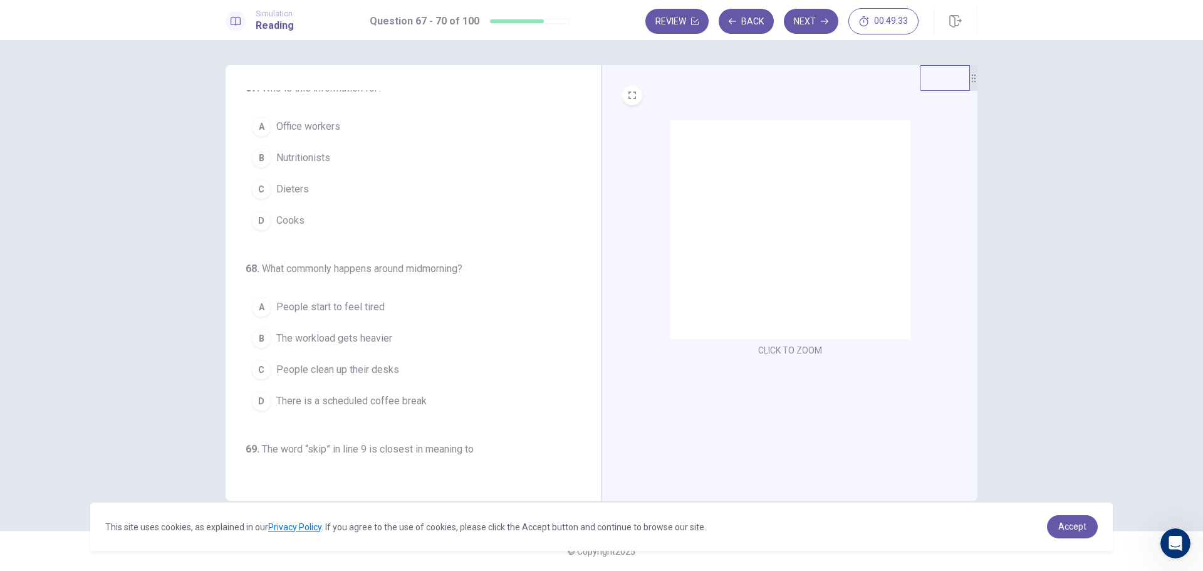
scroll to position [0, 0]
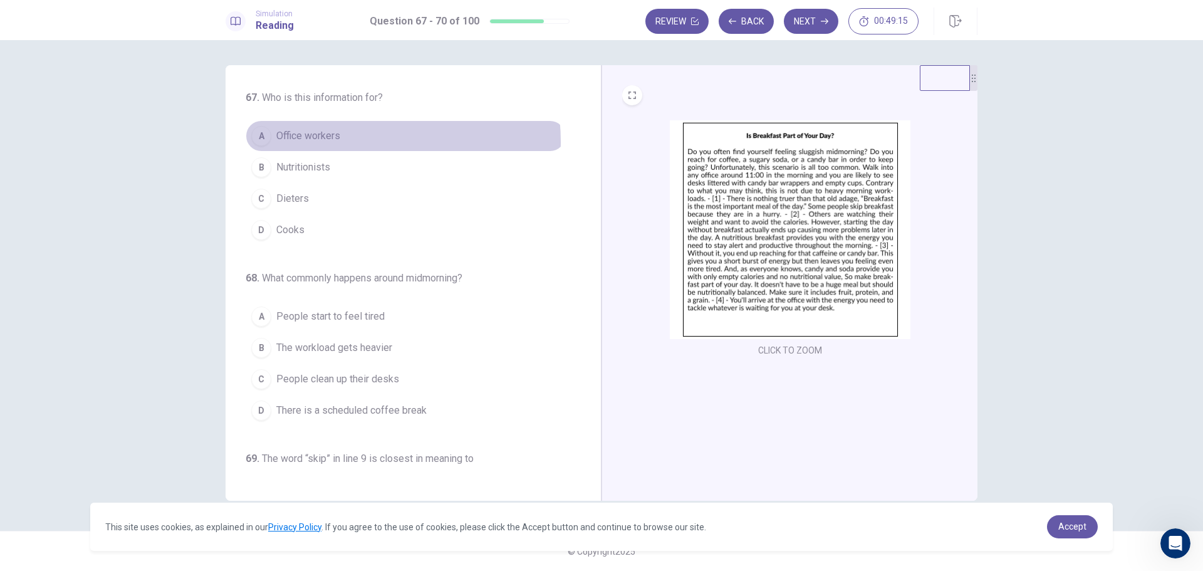
click at [331, 142] on span "Office workers" at bounding box center [308, 135] width 64 height 15
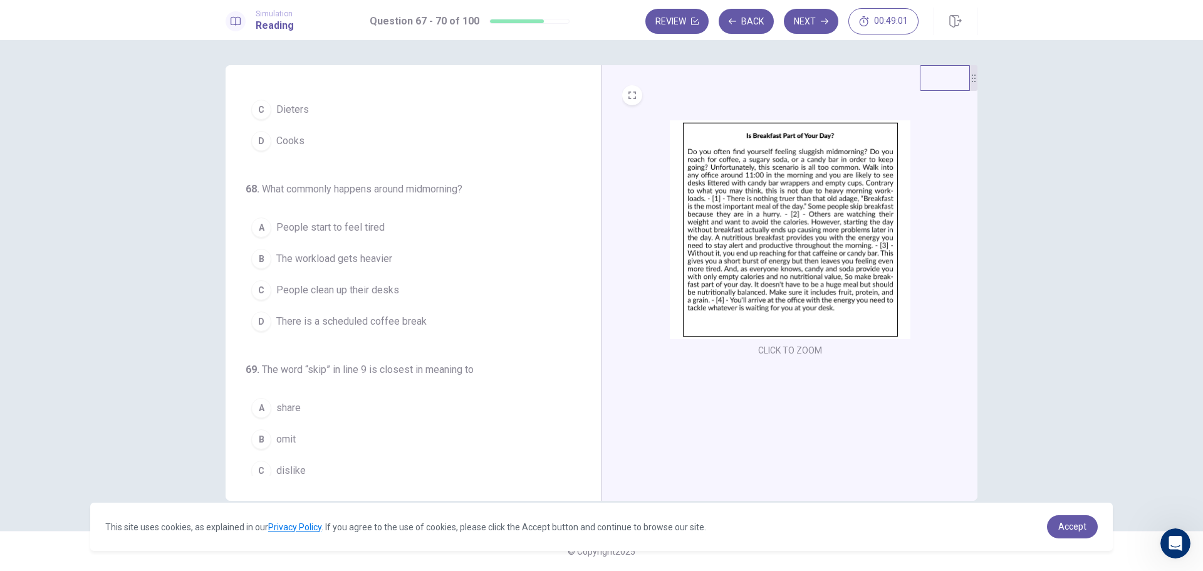
scroll to position [125, 0]
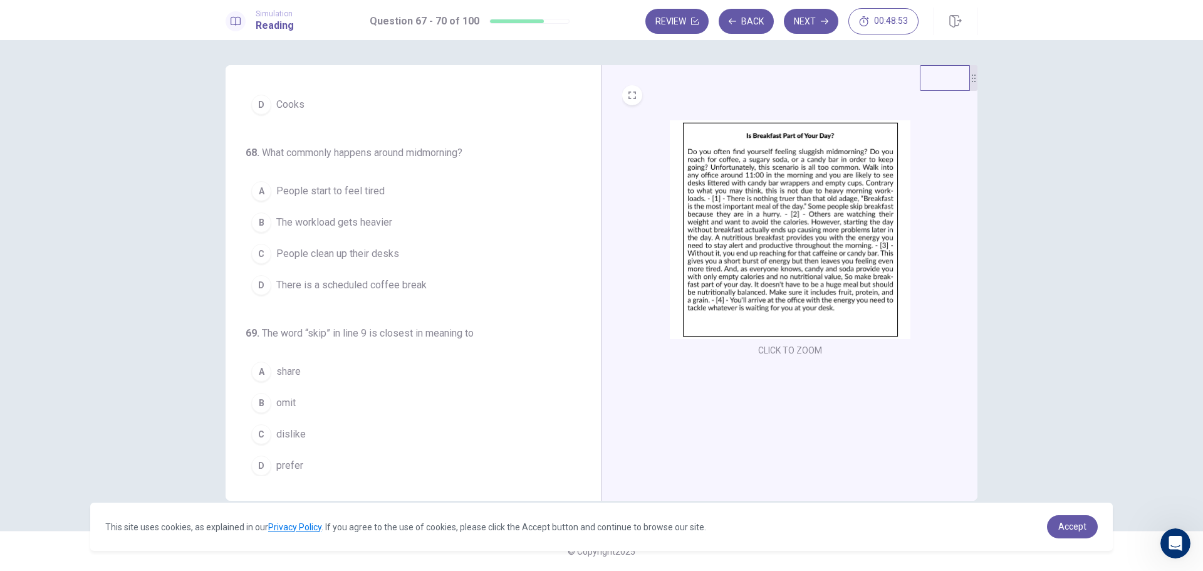
click at [372, 190] on span "People start to feel tired" at bounding box center [330, 191] width 108 height 15
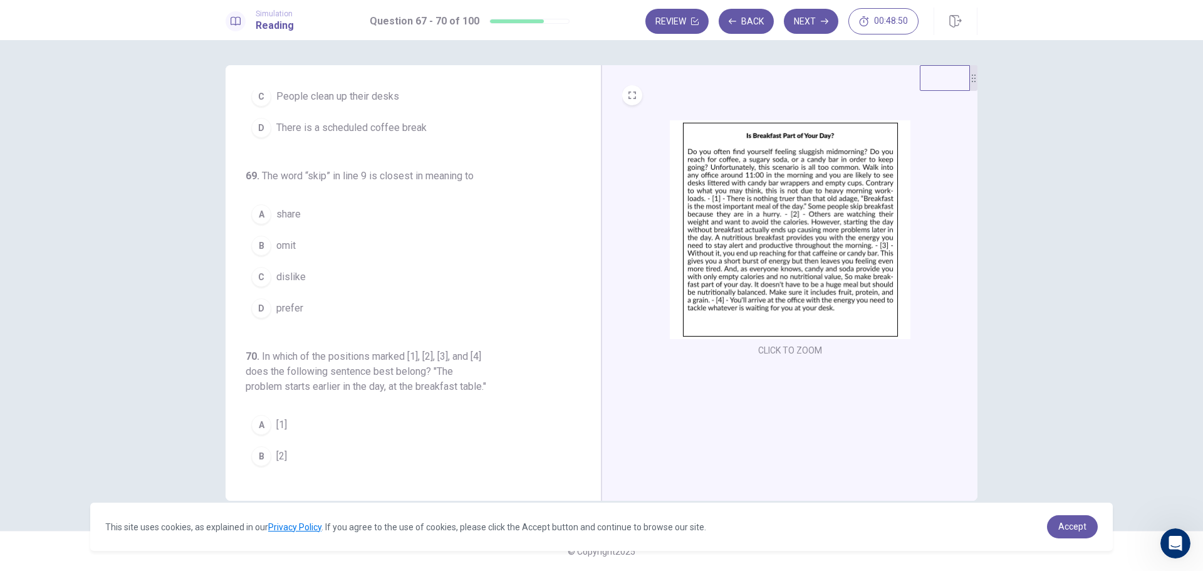
scroll to position [313, 0]
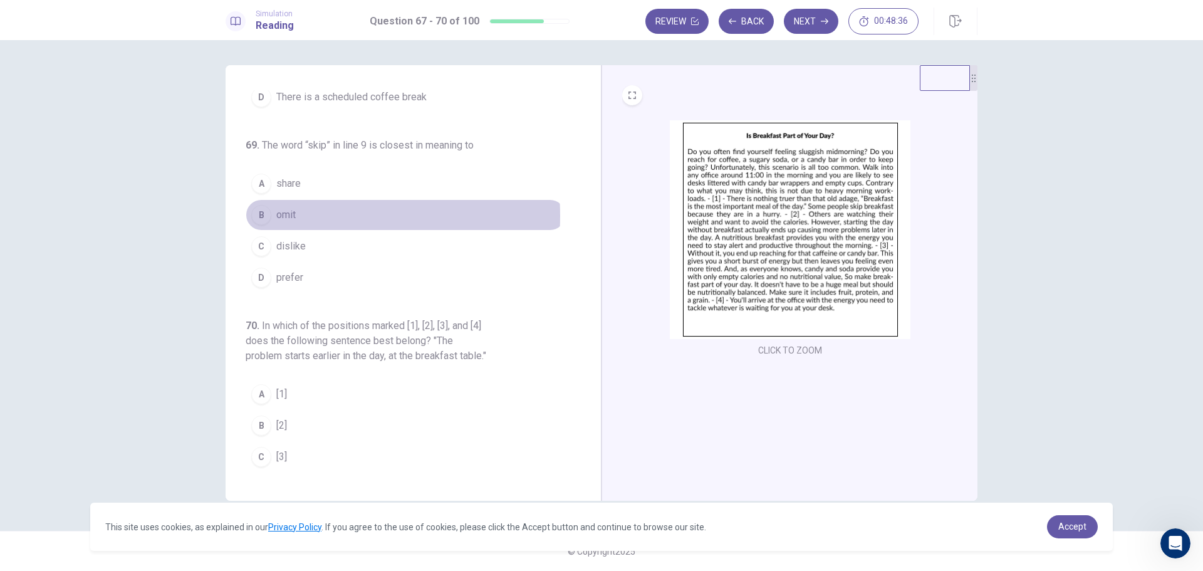
click at [287, 216] on span "omit" at bounding box center [285, 214] width 19 height 15
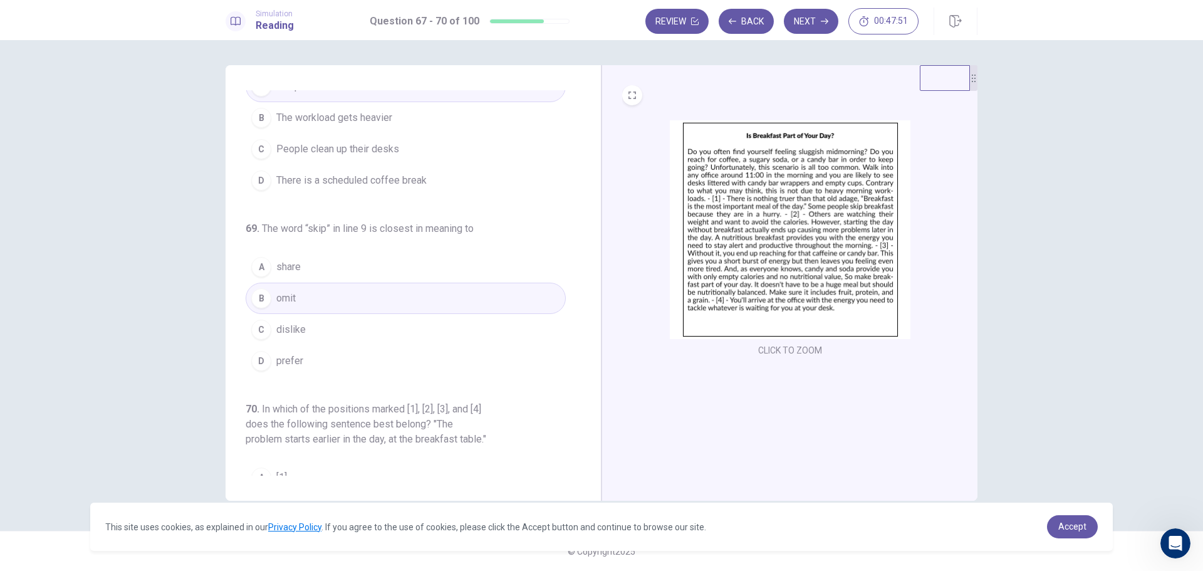
scroll to position [357, 0]
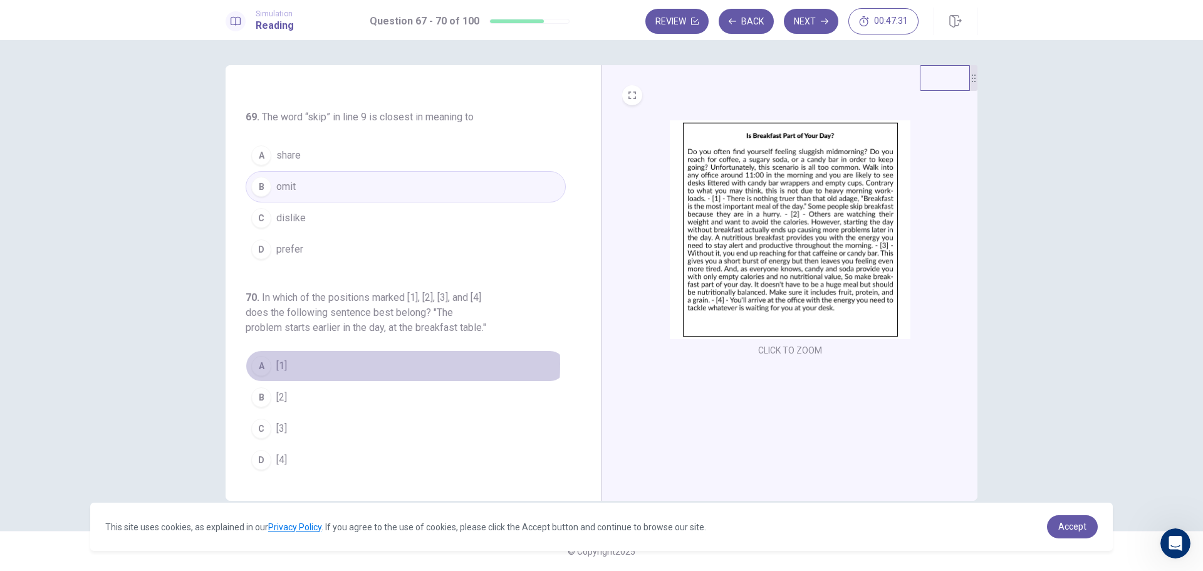
click at [287, 364] on span "[1]" at bounding box center [281, 365] width 11 height 15
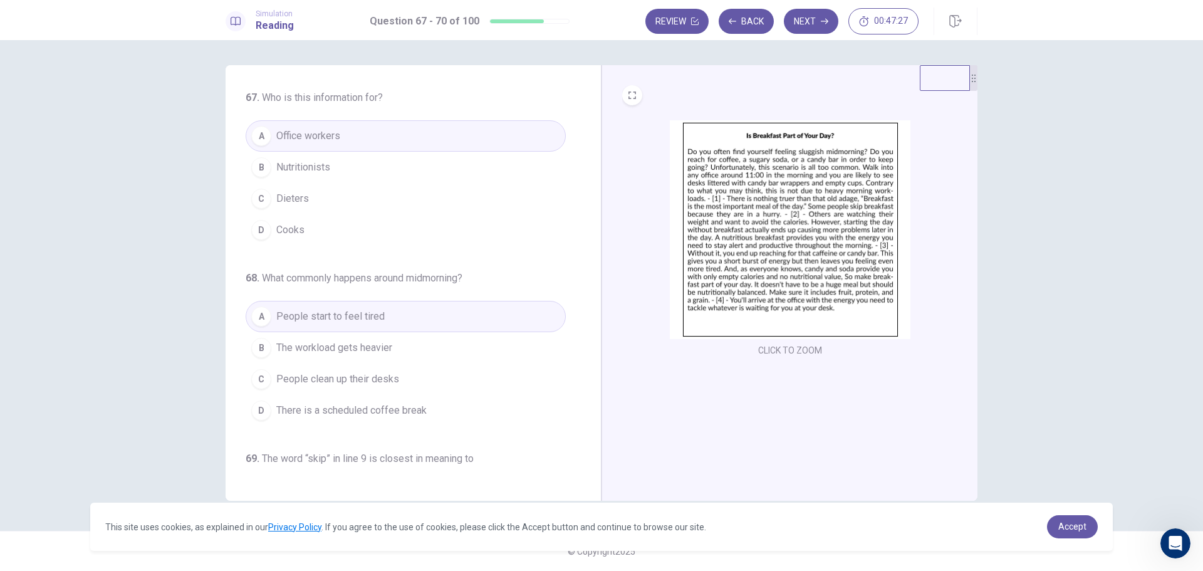
scroll to position [313, 0]
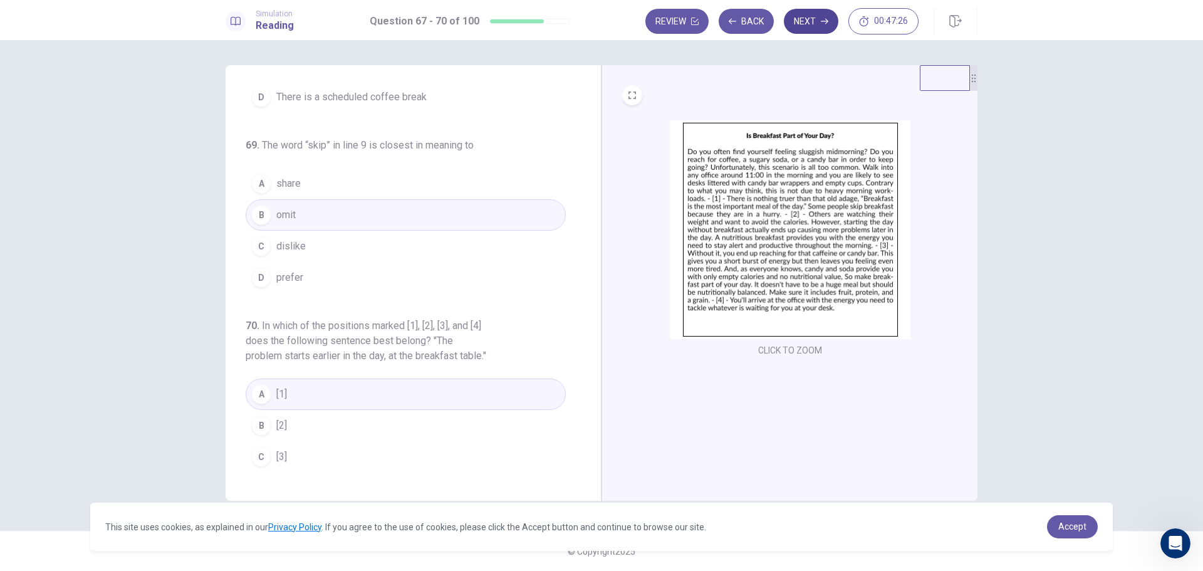
click at [809, 23] on button "Next" at bounding box center [811, 21] width 55 height 25
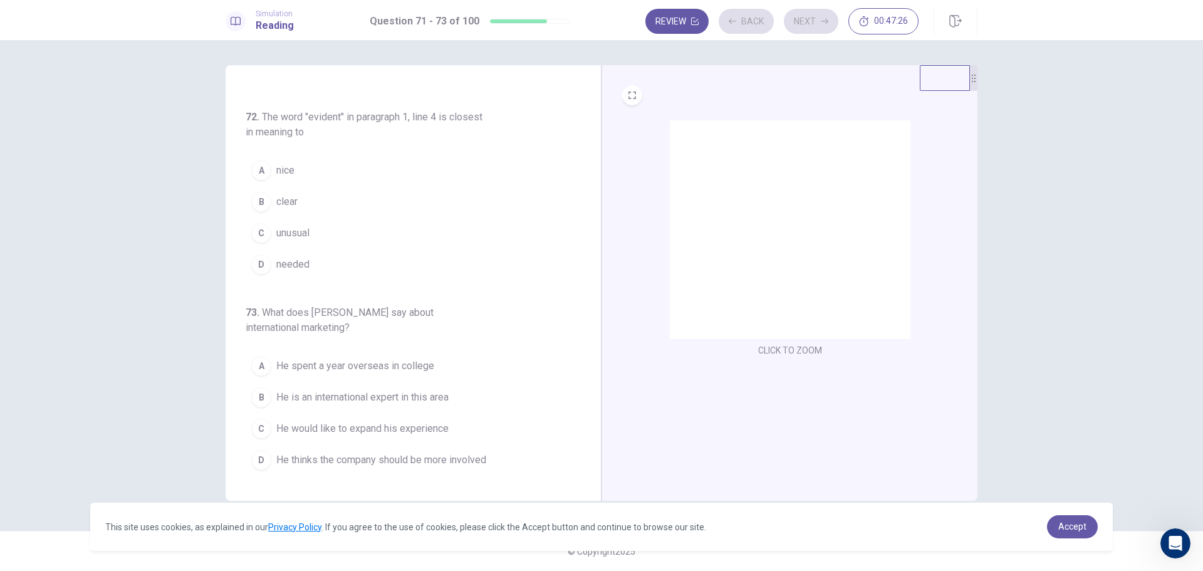
scroll to position [161, 0]
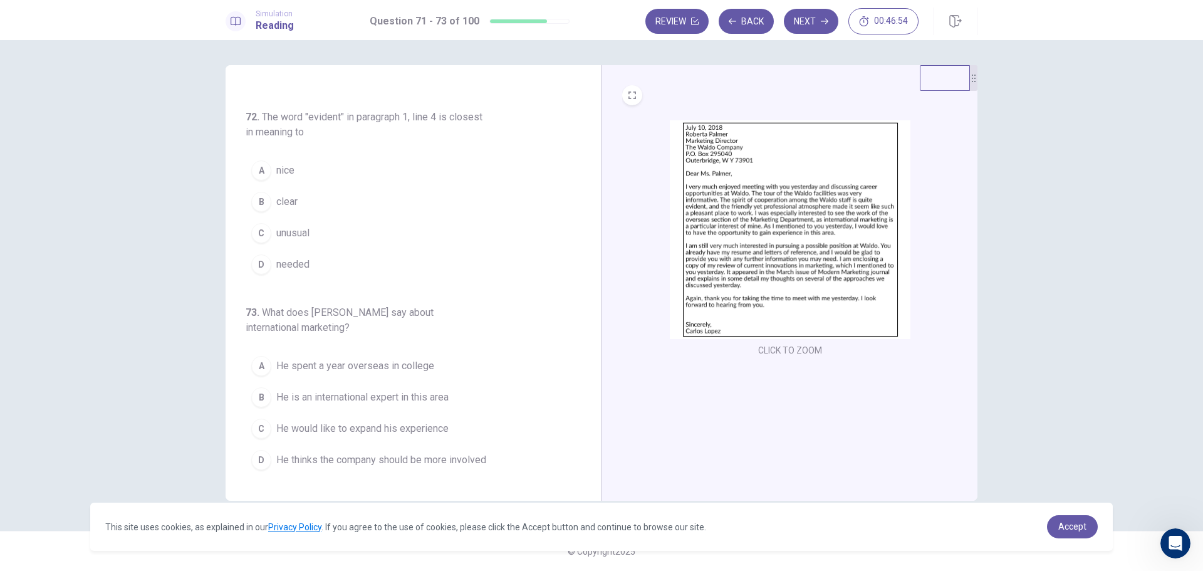
click at [299, 209] on button "B clear" at bounding box center [406, 201] width 320 height 31
click at [443, 432] on span "He would like to expand his experience" at bounding box center [362, 428] width 172 height 15
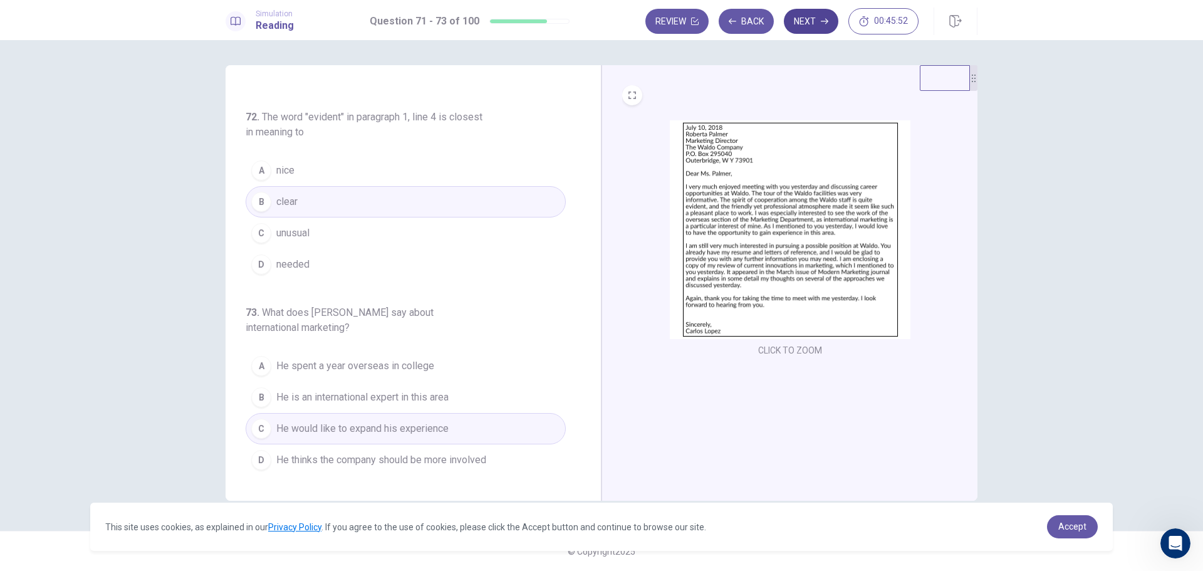
click at [794, 19] on button "Next" at bounding box center [811, 21] width 55 height 25
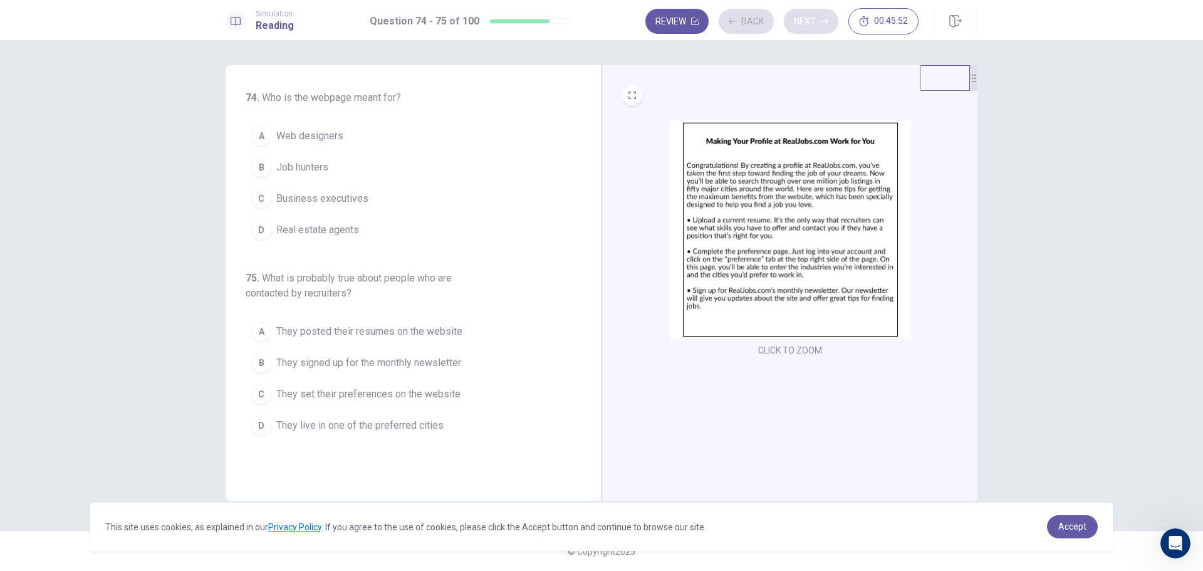
scroll to position [0, 0]
click at [321, 167] on span "Job hunters" at bounding box center [302, 167] width 52 height 15
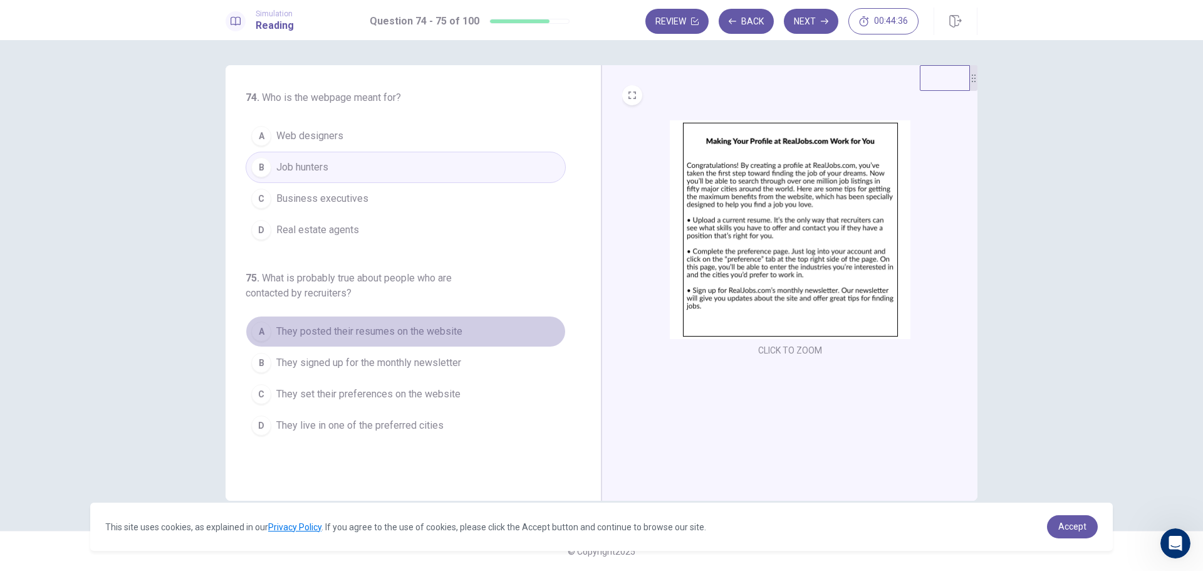
click at [441, 333] on span "They posted their resumes on the website" at bounding box center [369, 331] width 186 height 15
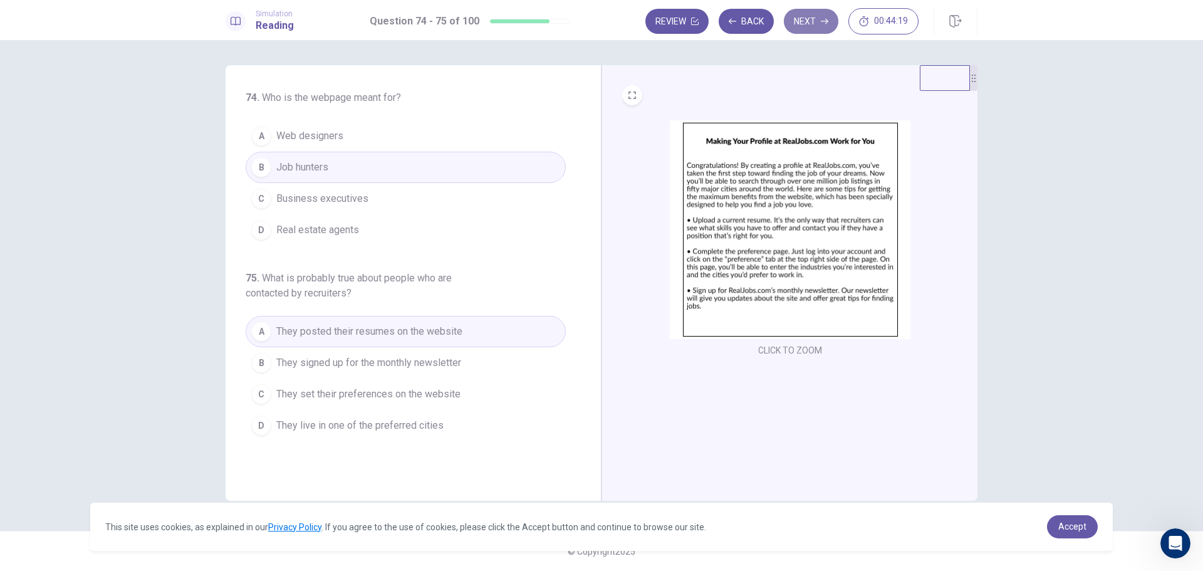
click at [796, 23] on button "Next" at bounding box center [811, 21] width 55 height 25
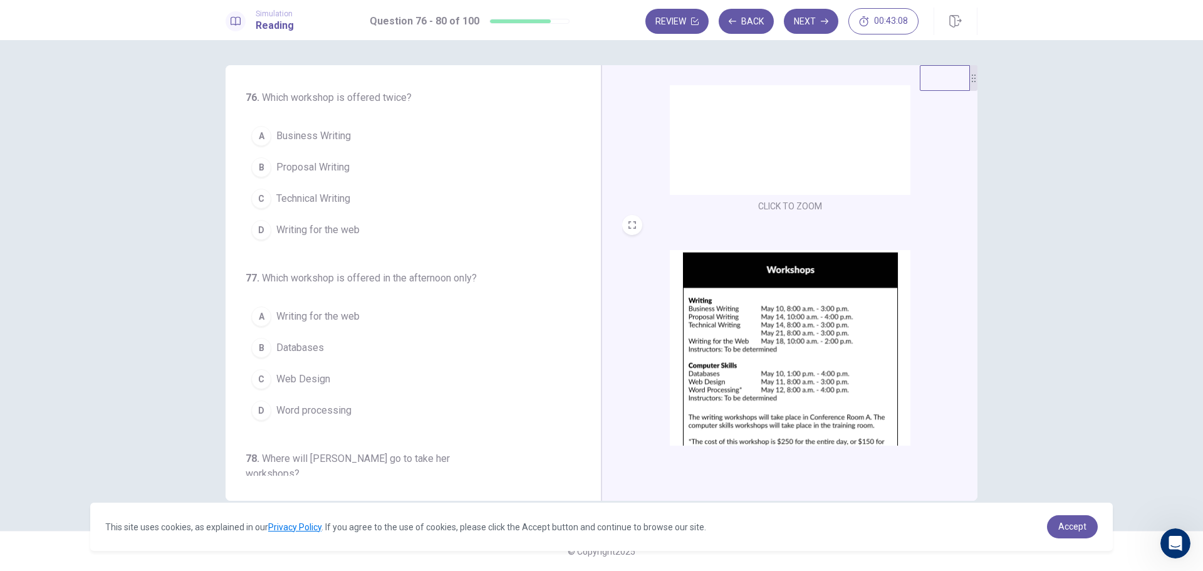
scroll to position [188, 0]
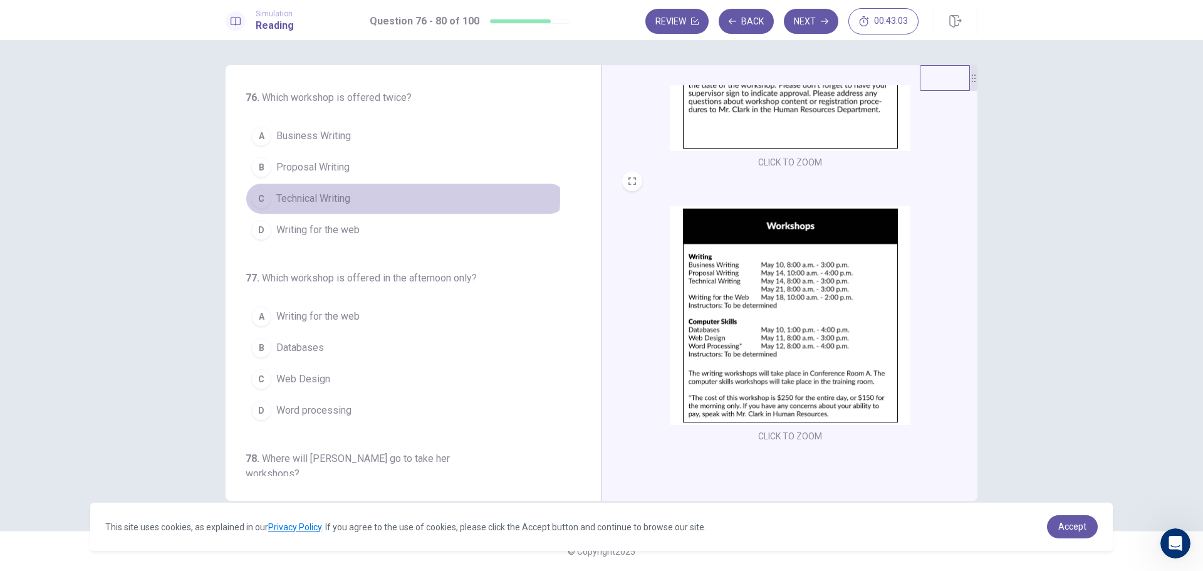
click at [315, 196] on span "Technical Writing" at bounding box center [313, 198] width 74 height 15
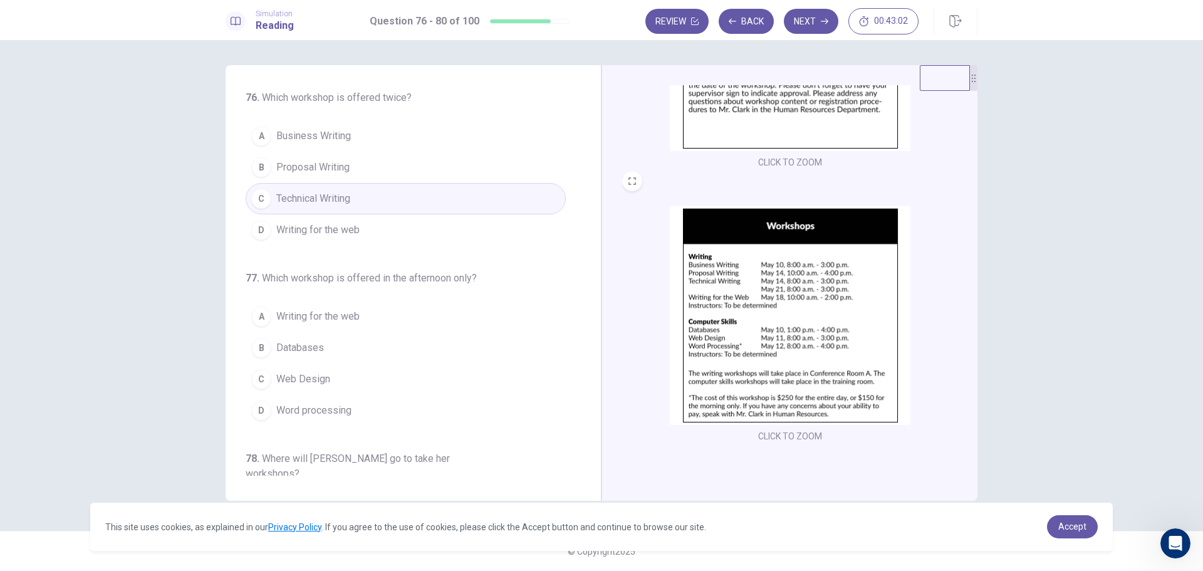
scroll to position [63, 0]
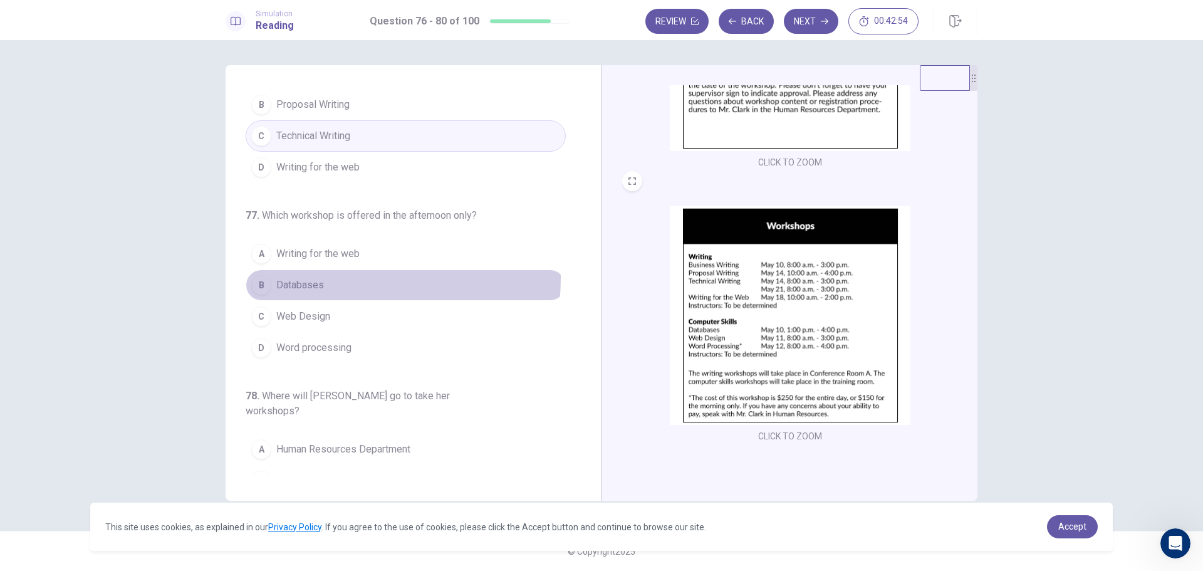
click at [318, 278] on span "Databases" at bounding box center [300, 285] width 48 height 15
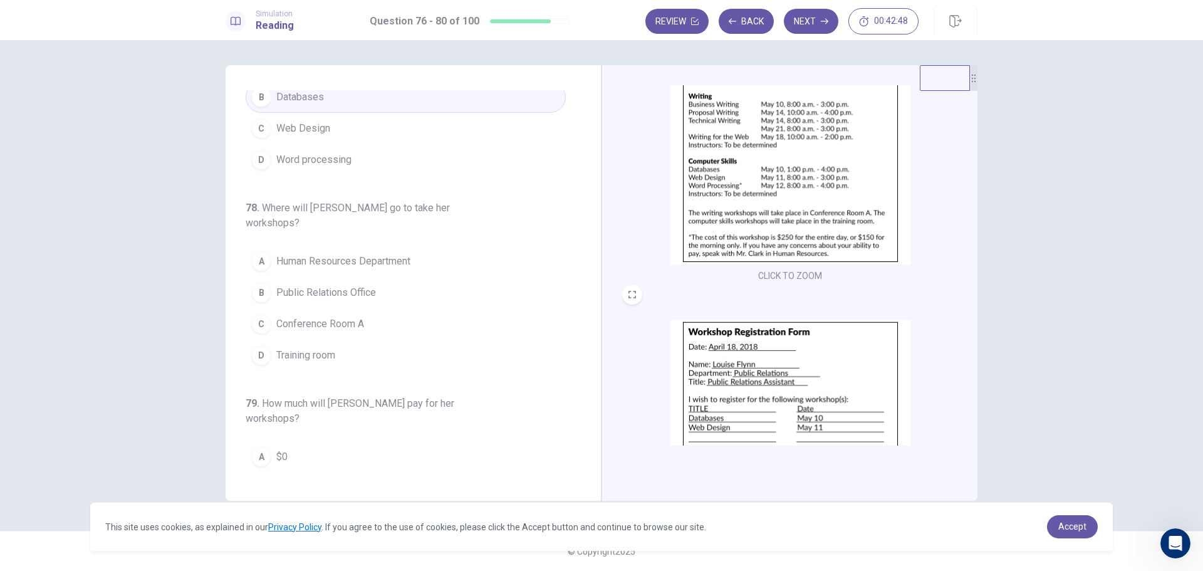
scroll to position [376, 0]
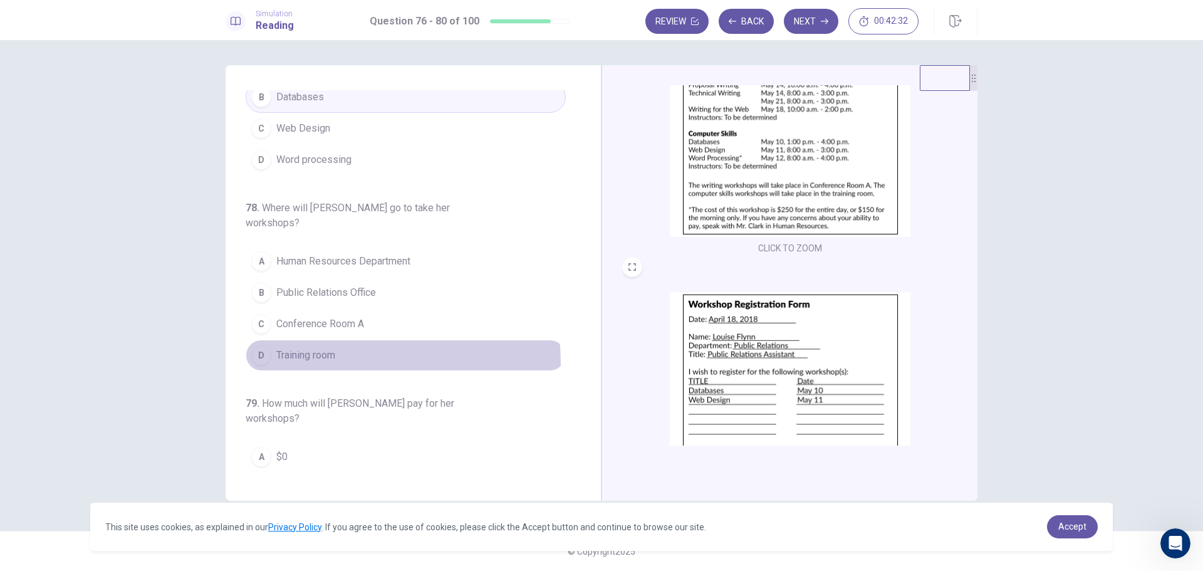
click at [329, 348] on button "D Training room" at bounding box center [406, 355] width 320 height 31
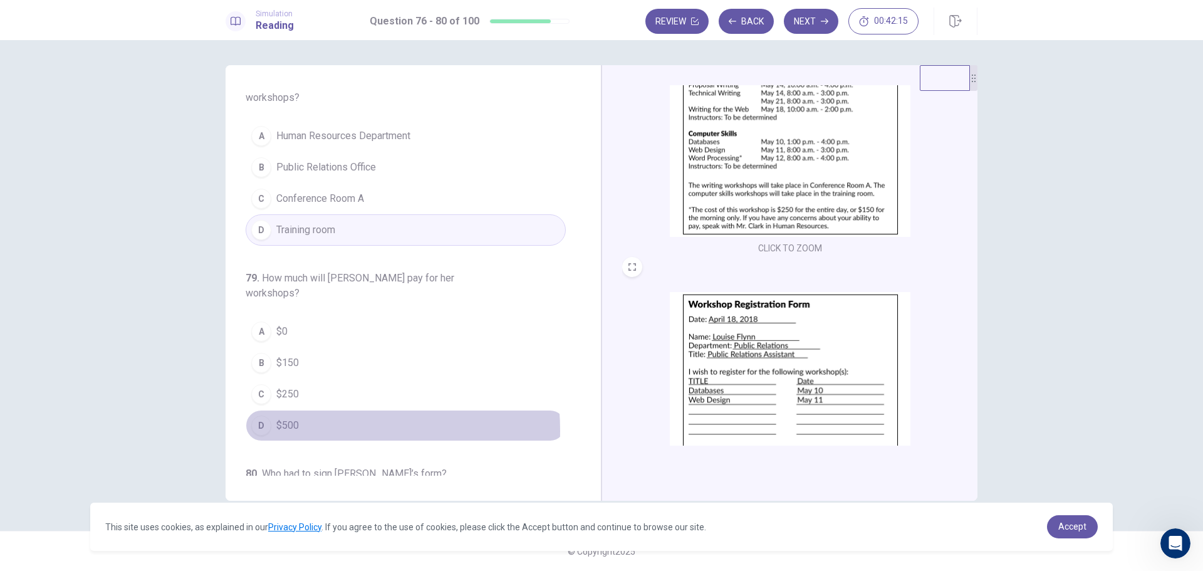
click at [316, 410] on button "D $500" at bounding box center [406, 425] width 320 height 31
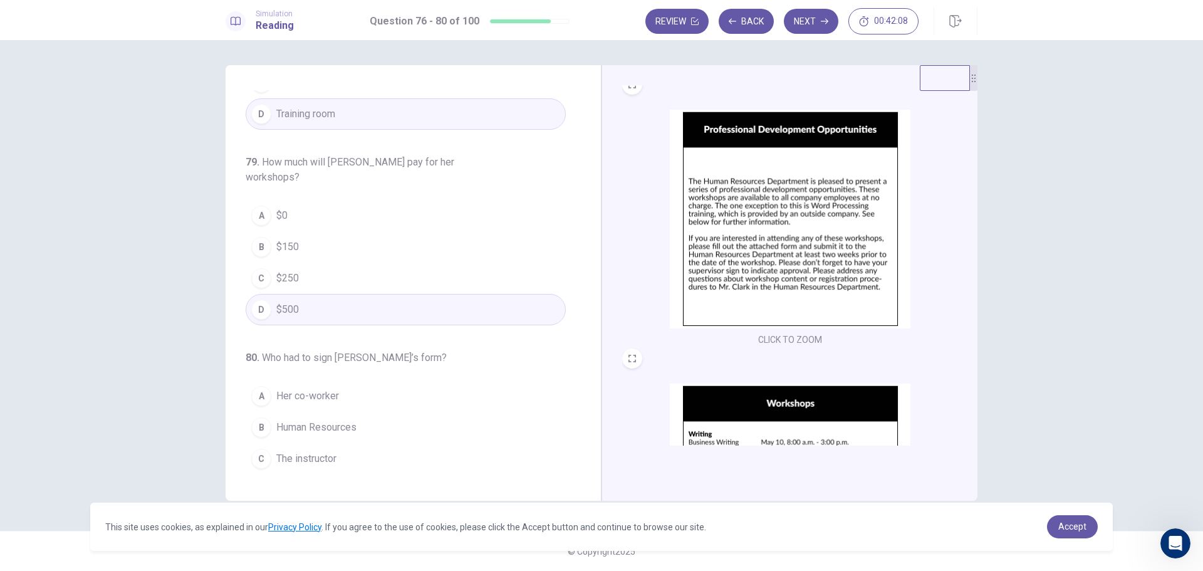
scroll to position [0, 0]
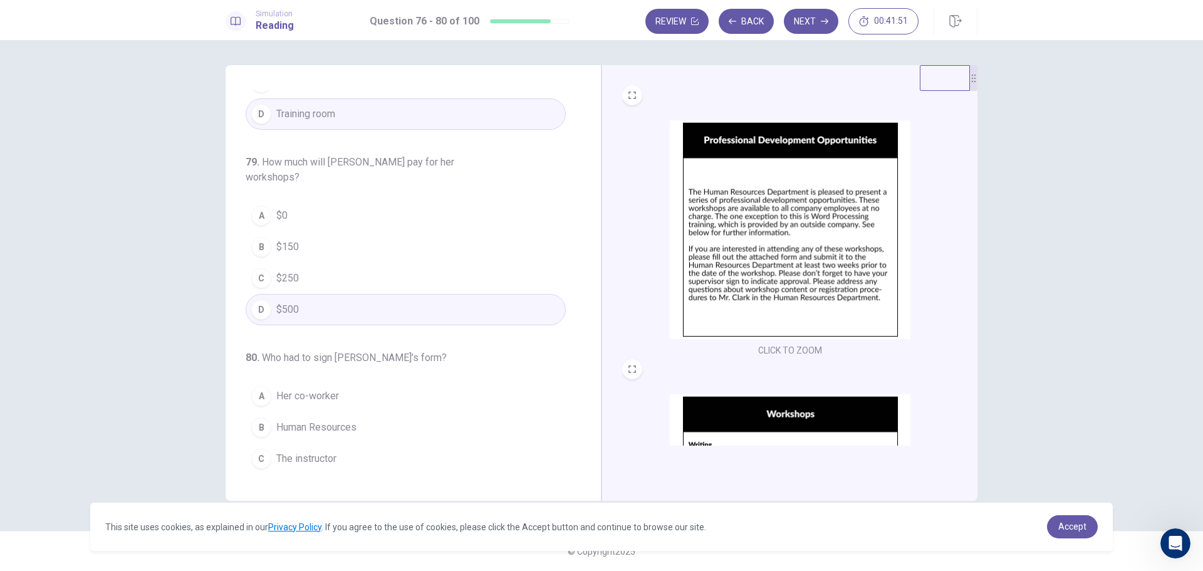
click at [287, 483] on span "Her supervisor" at bounding box center [308, 490] width 65 height 15
click at [807, 21] on button "Next" at bounding box center [811, 21] width 55 height 25
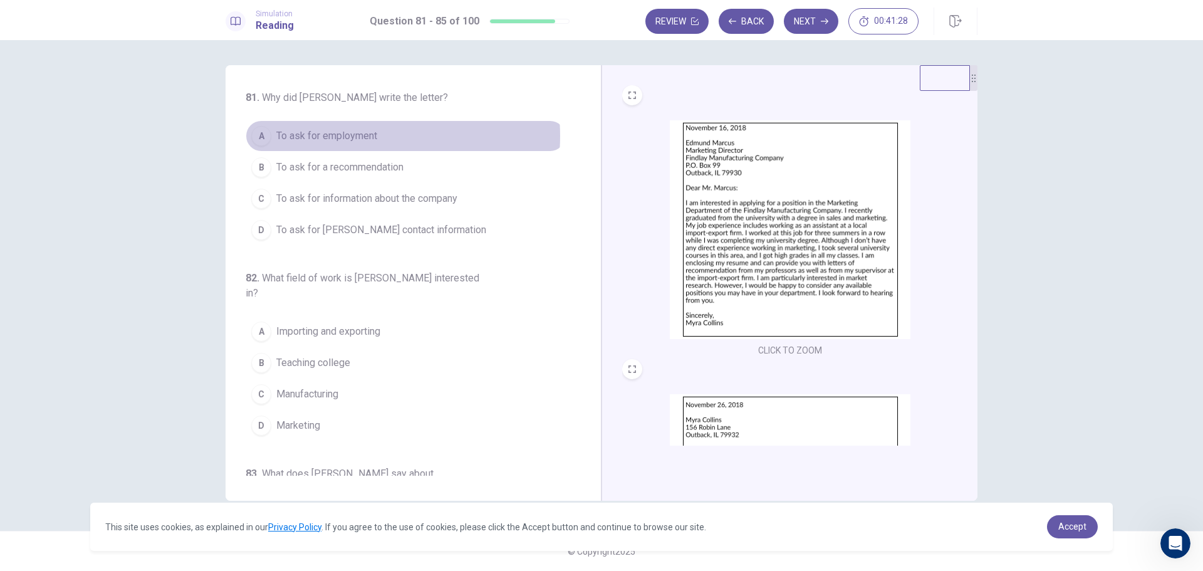
click at [363, 136] on span "To ask for employment" at bounding box center [326, 135] width 101 height 15
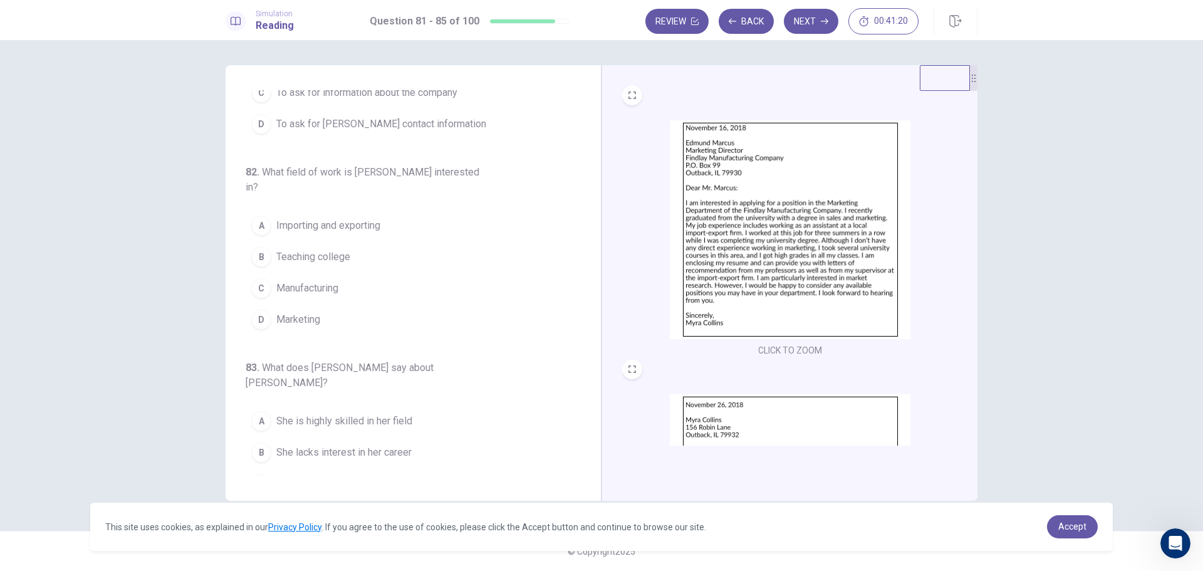
scroll to position [129, 0]
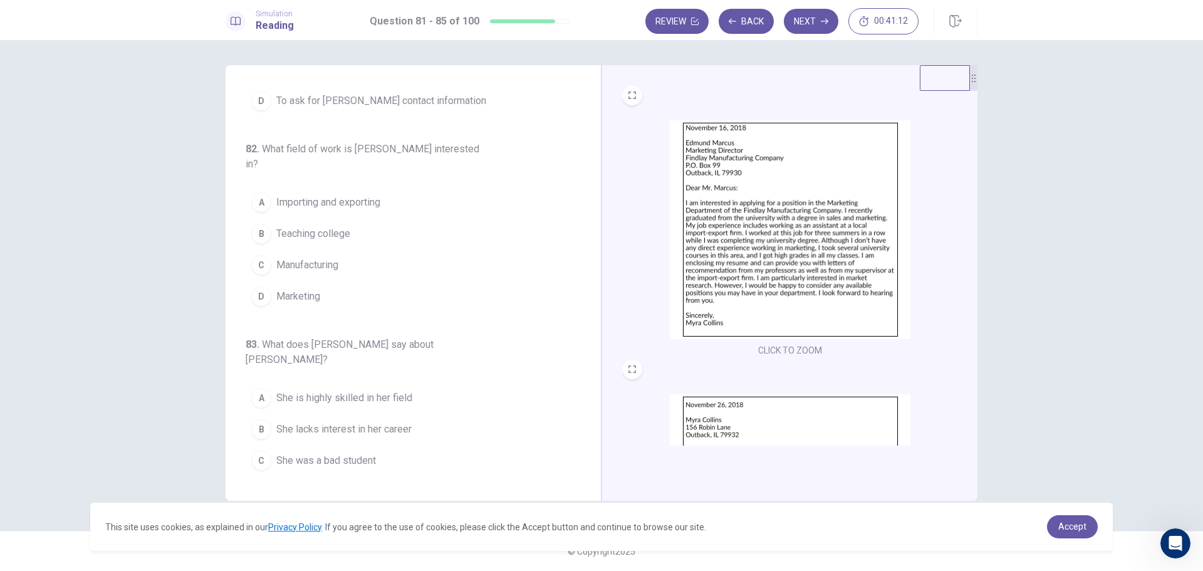
click at [340, 195] on span "Importing and exporting" at bounding box center [328, 202] width 104 height 15
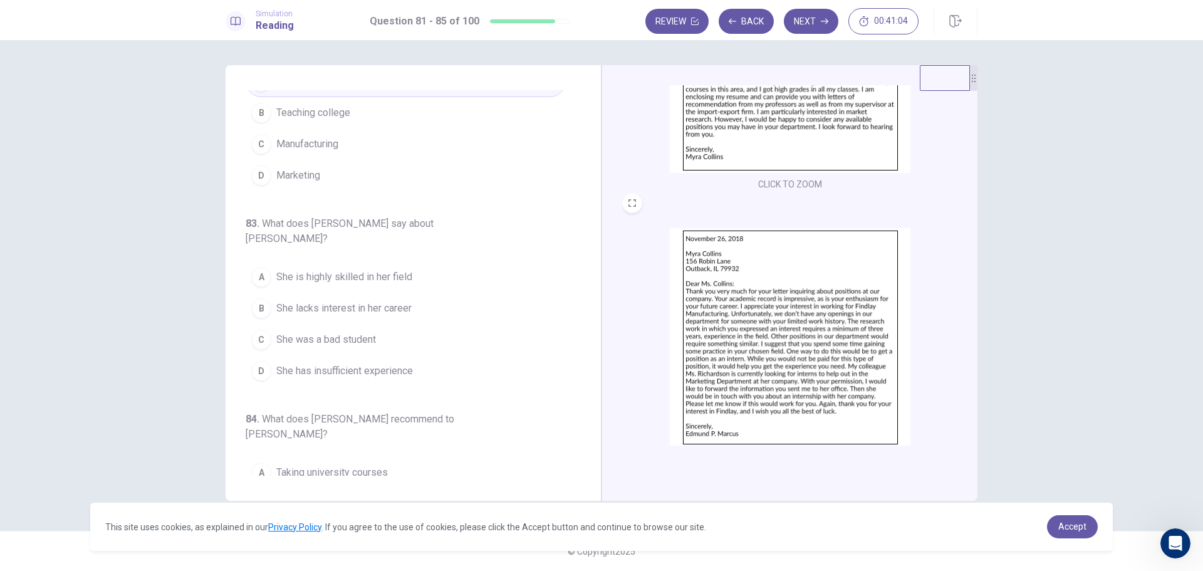
scroll to position [187, 0]
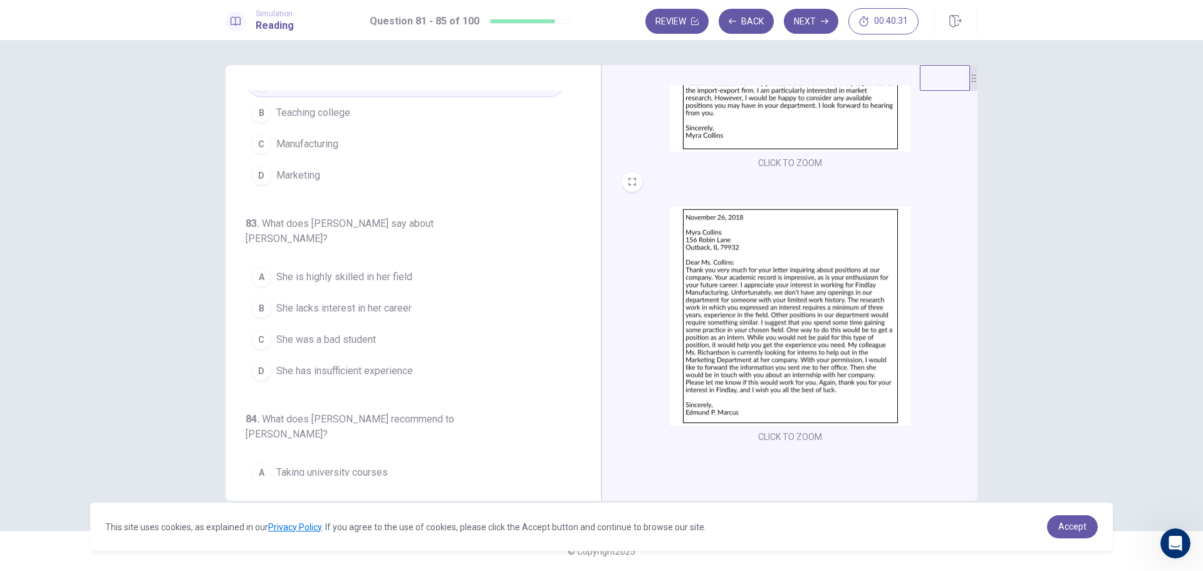
click at [357, 355] on button "D She has insufficient experience" at bounding box center [406, 370] width 320 height 31
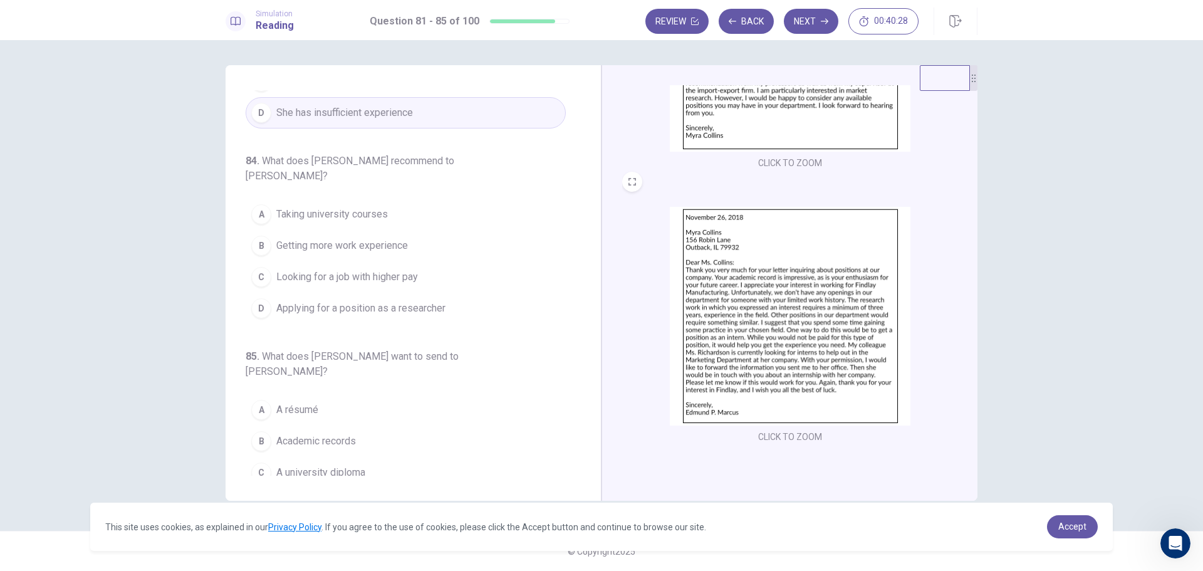
scroll to position [522, 0]
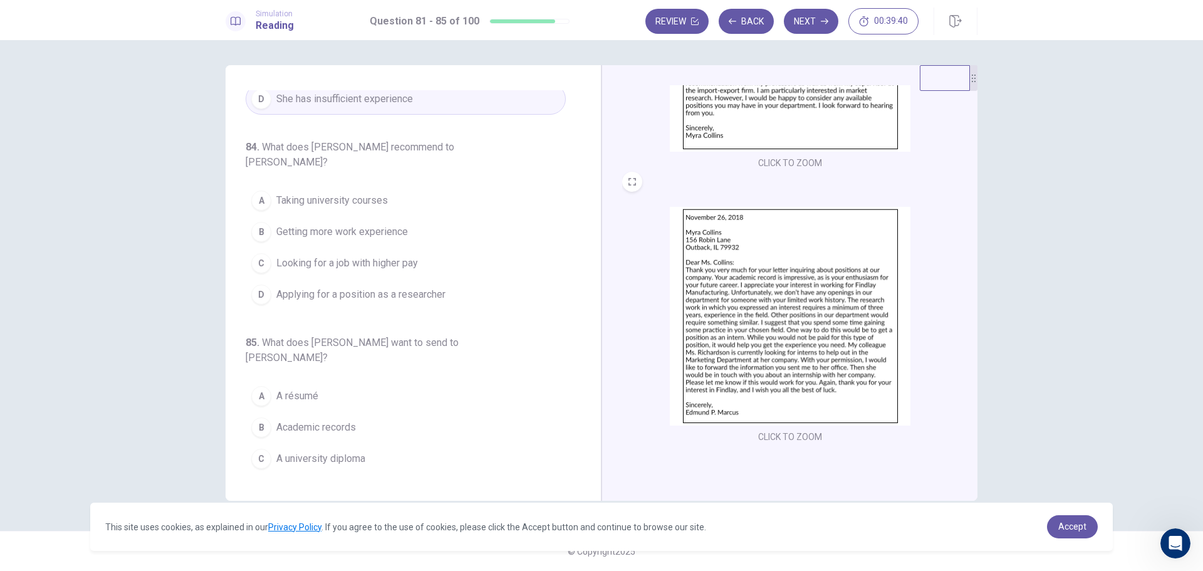
click at [343, 224] on span "Getting more work experience" at bounding box center [342, 231] width 132 height 15
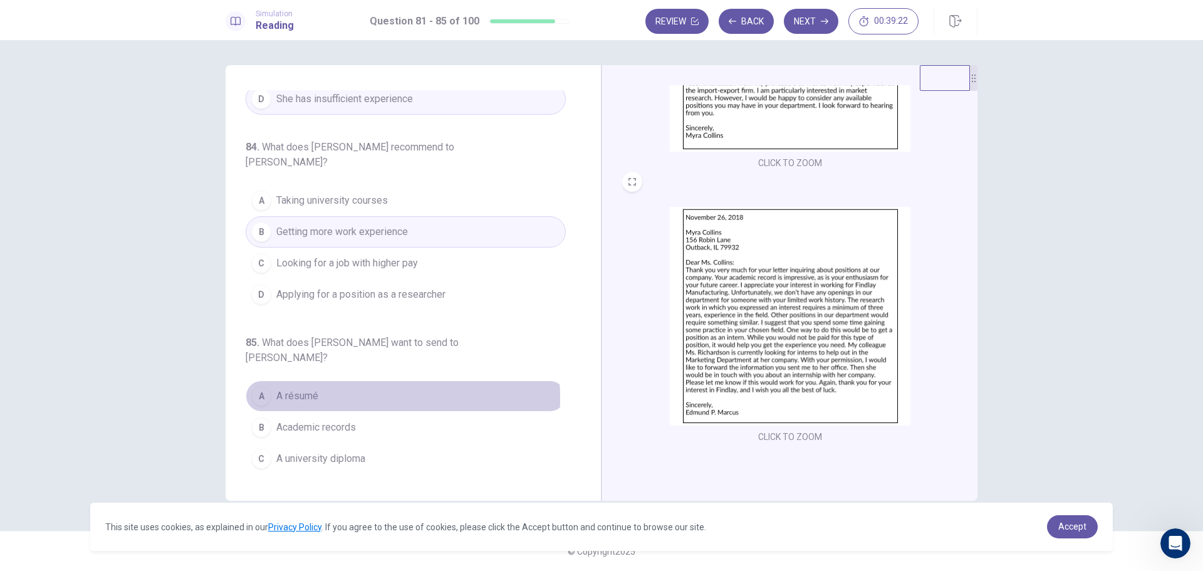
click at [294, 389] on span "A résumé" at bounding box center [297, 396] width 42 height 15
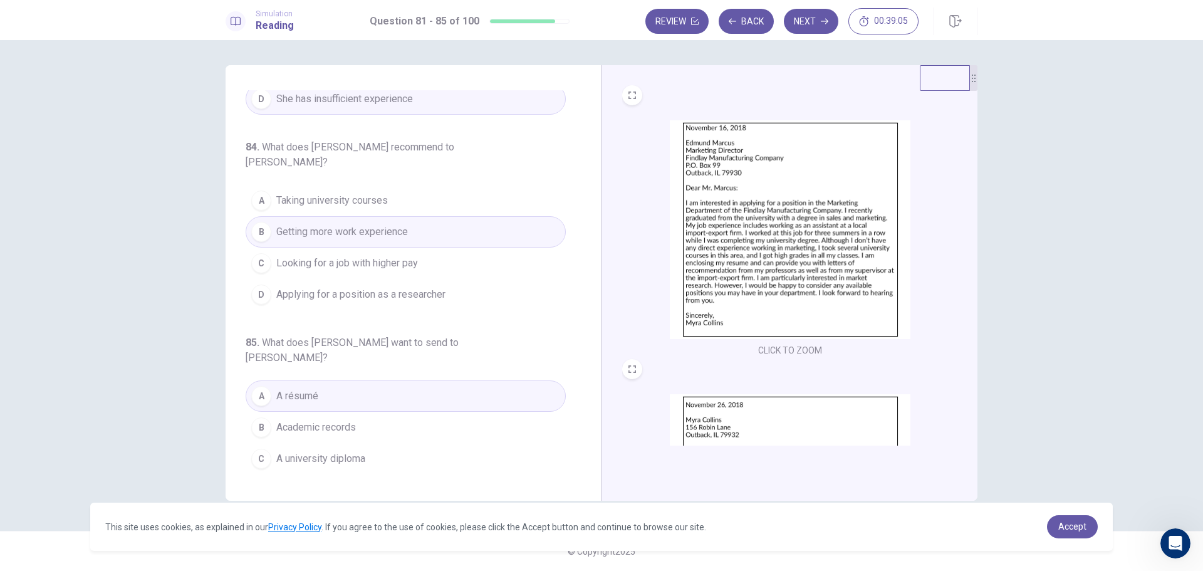
scroll to position [187, 0]
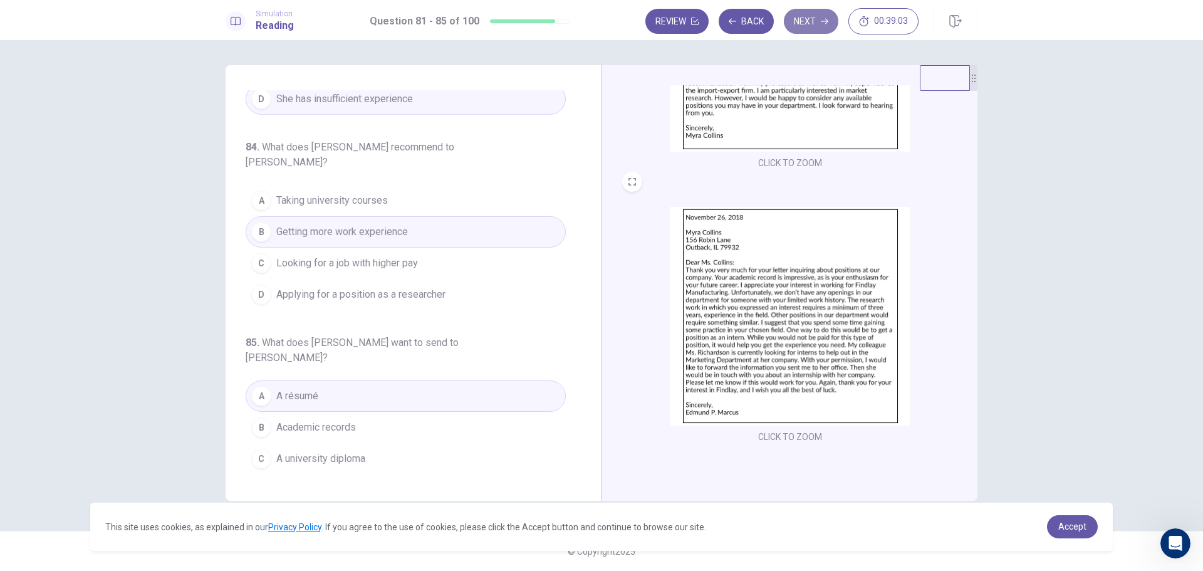
click at [807, 21] on button "Next" at bounding box center [811, 21] width 55 height 25
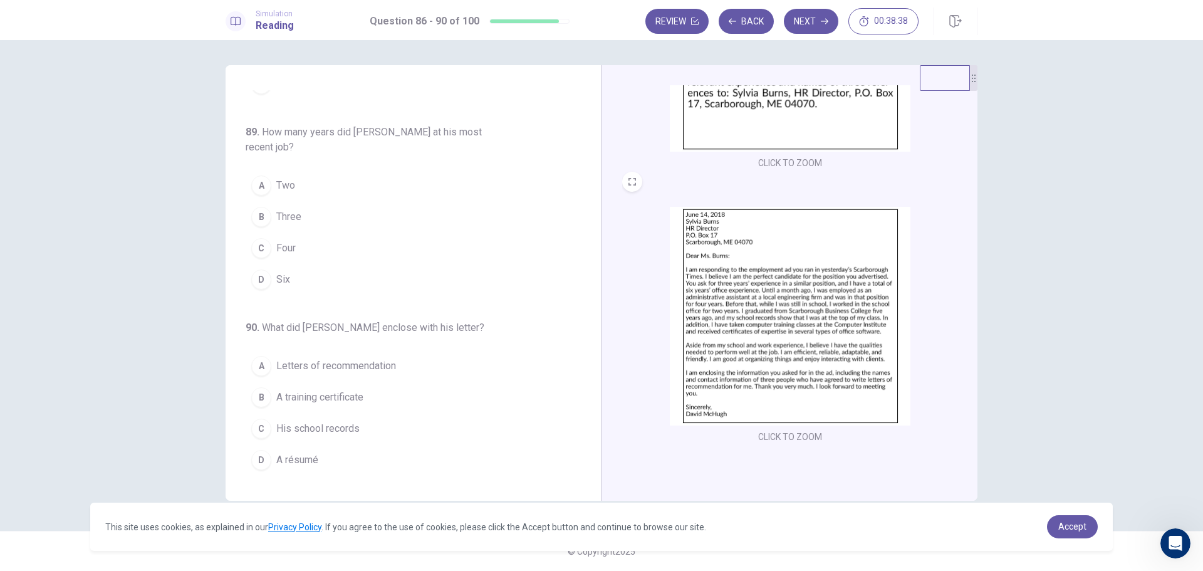
click at [298, 249] on button "C Four" at bounding box center [406, 248] width 320 height 31
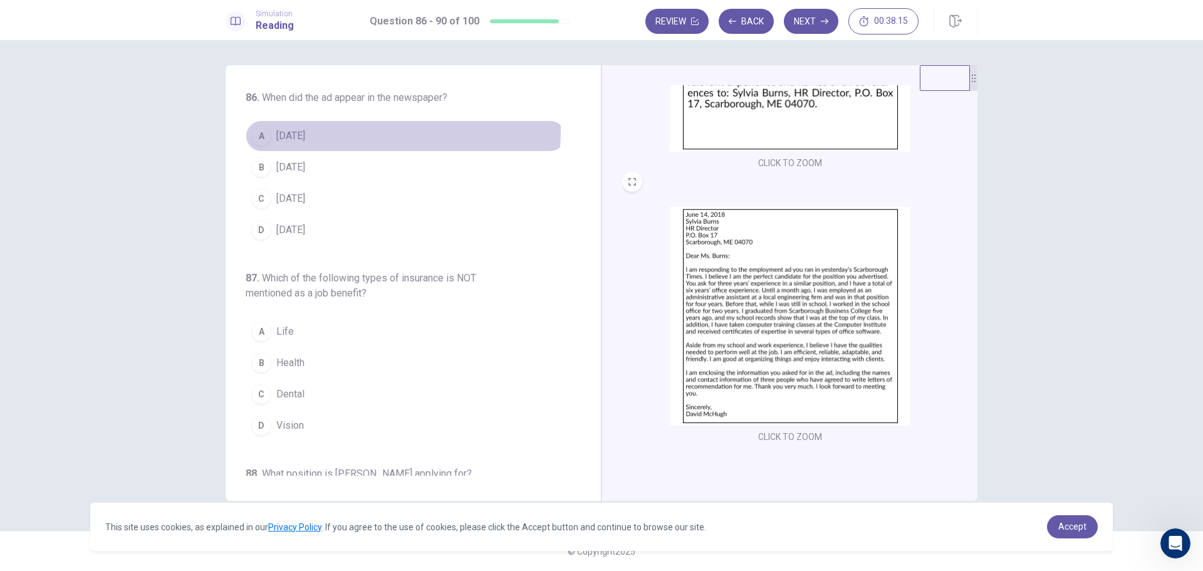
click at [297, 129] on span "[DATE]" at bounding box center [290, 135] width 29 height 15
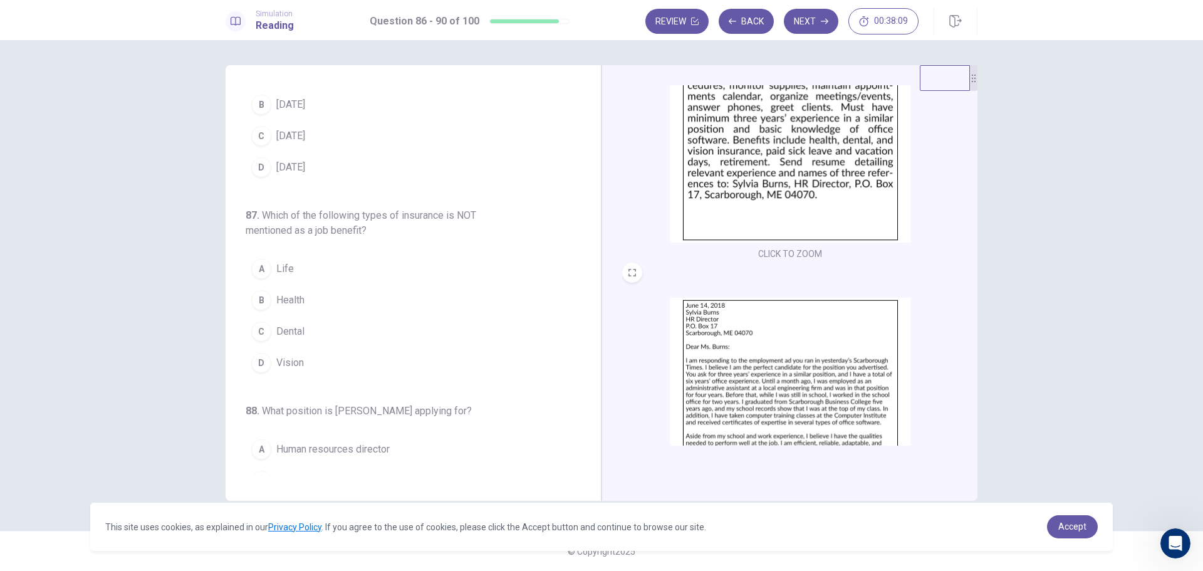
scroll to position [62, 0]
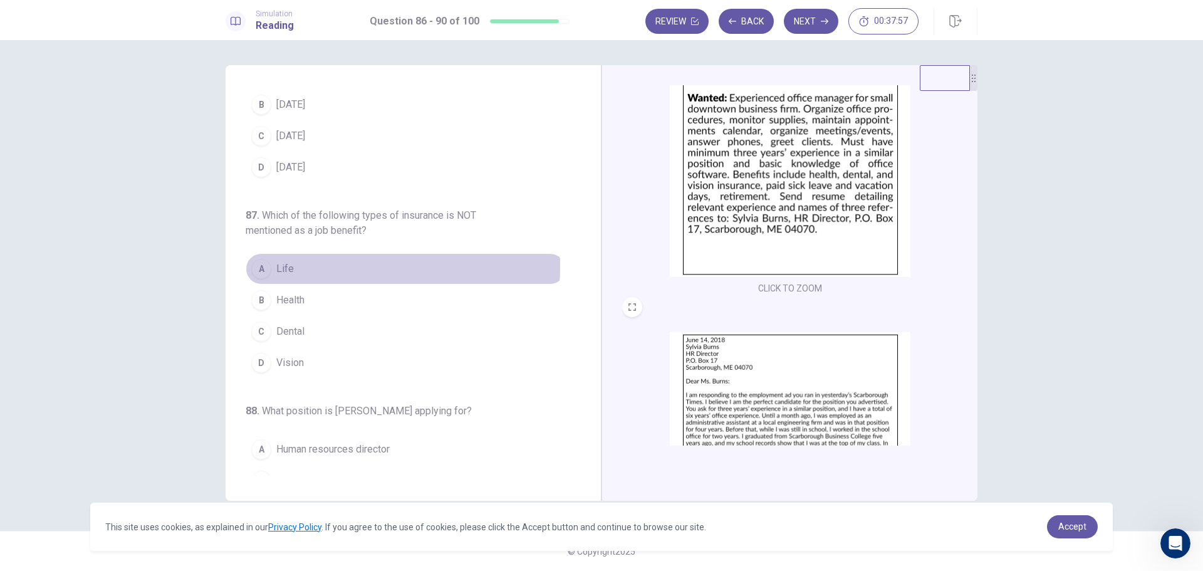
click at [281, 266] on span "Life" at bounding box center [285, 268] width 18 height 15
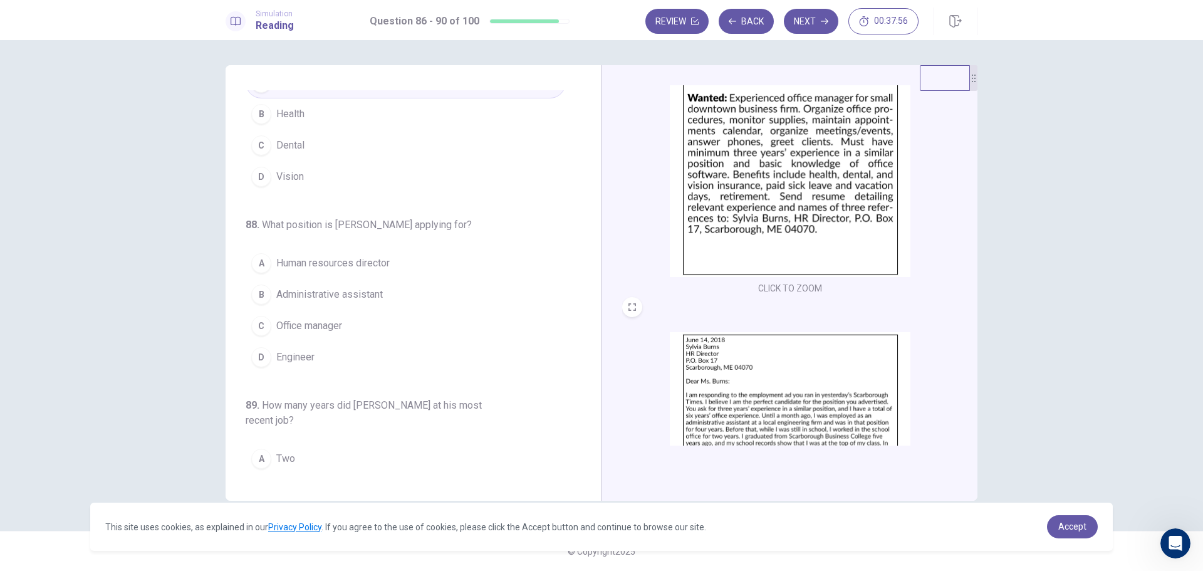
scroll to position [251, 0]
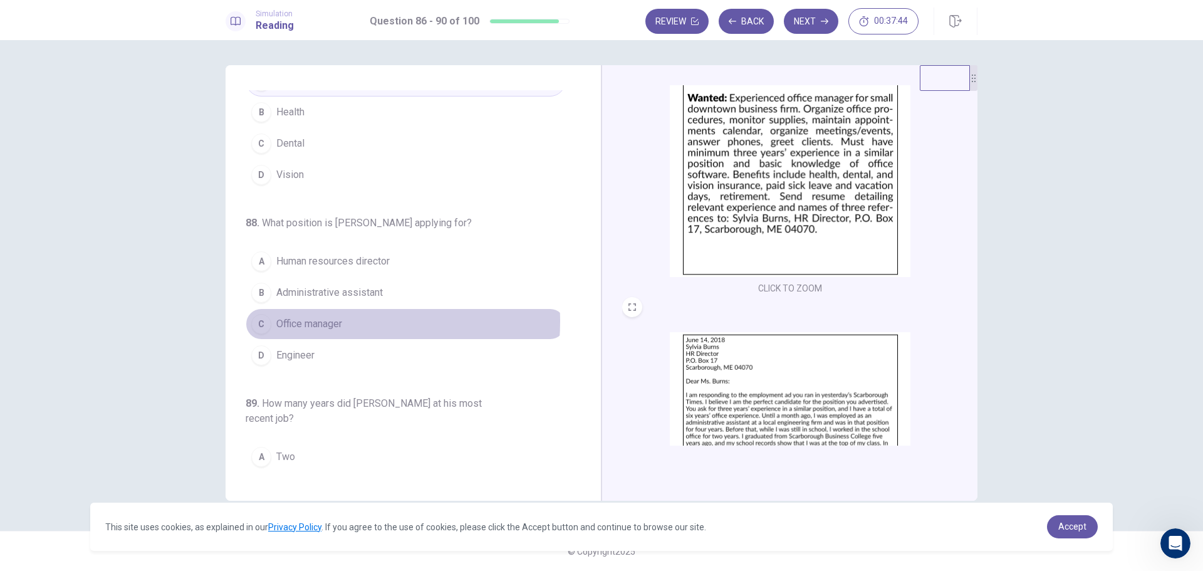
click at [329, 322] on span "Office manager" at bounding box center [309, 324] width 66 height 15
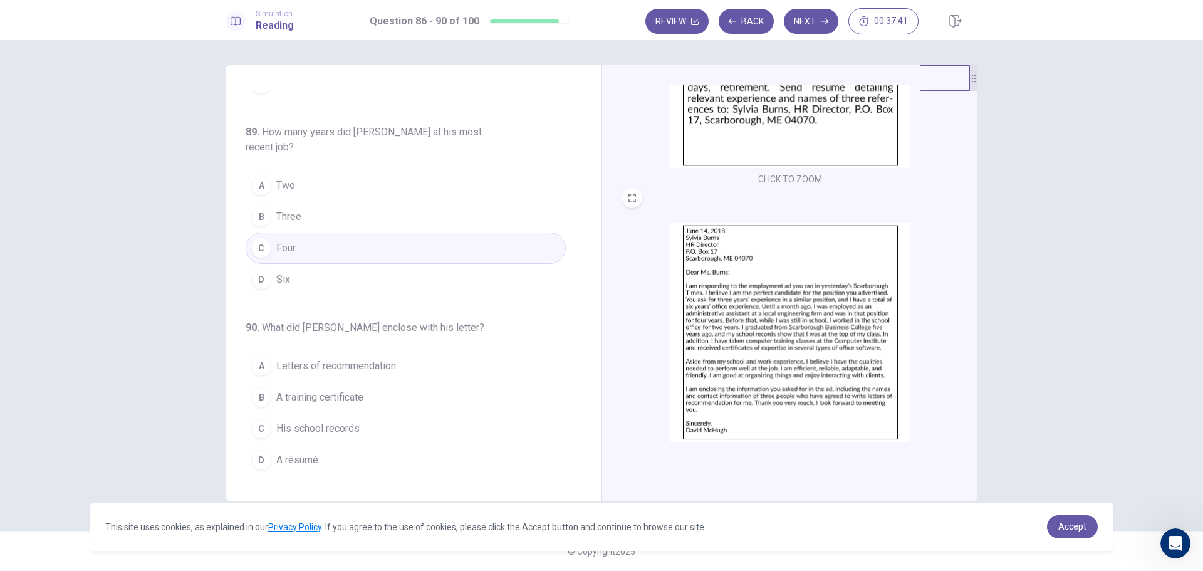
scroll to position [187, 0]
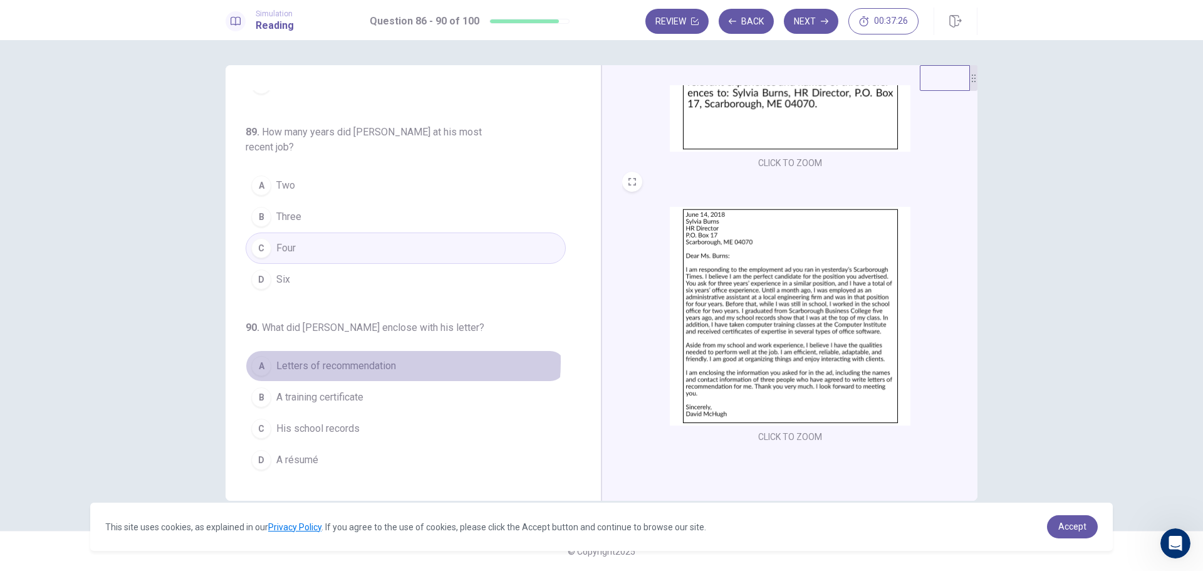
click at [374, 362] on span "Letters of recommendation" at bounding box center [336, 365] width 120 height 15
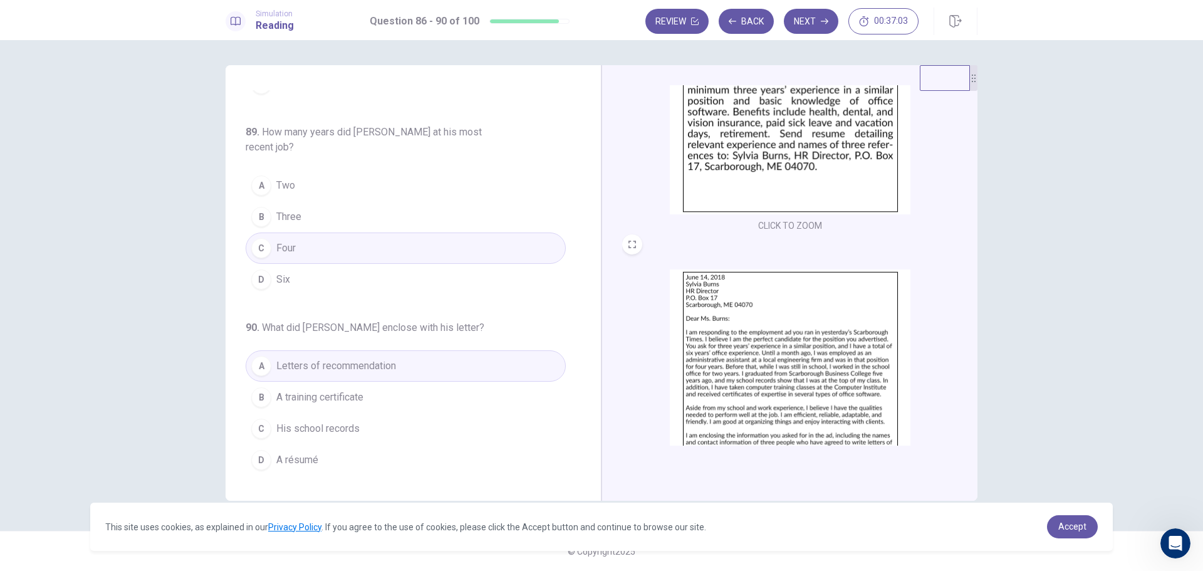
scroll to position [0, 0]
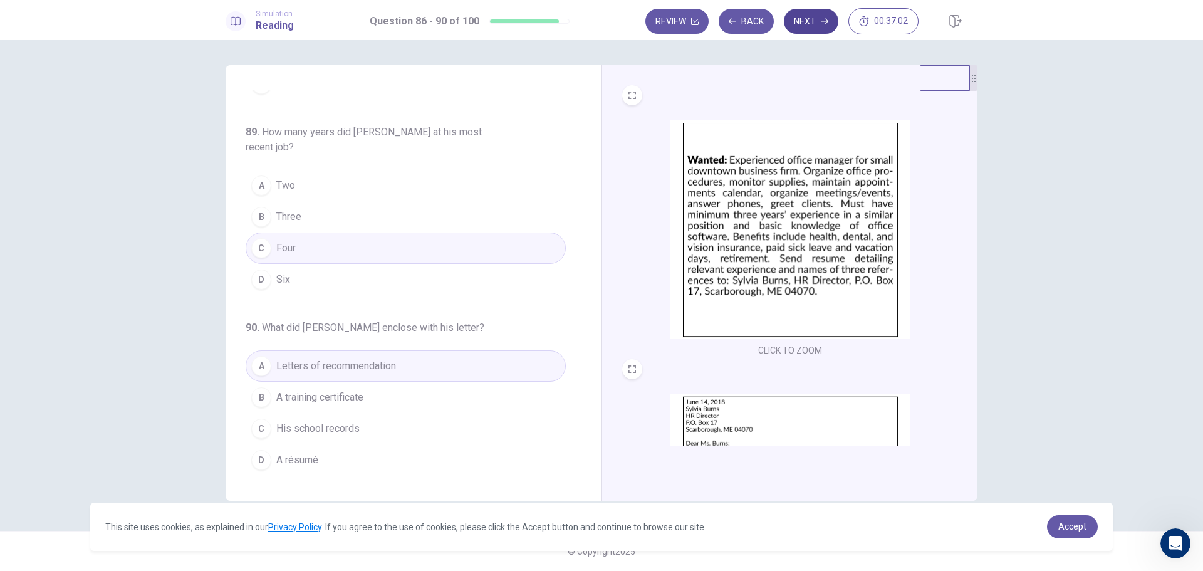
click at [802, 25] on button "Next" at bounding box center [811, 21] width 55 height 25
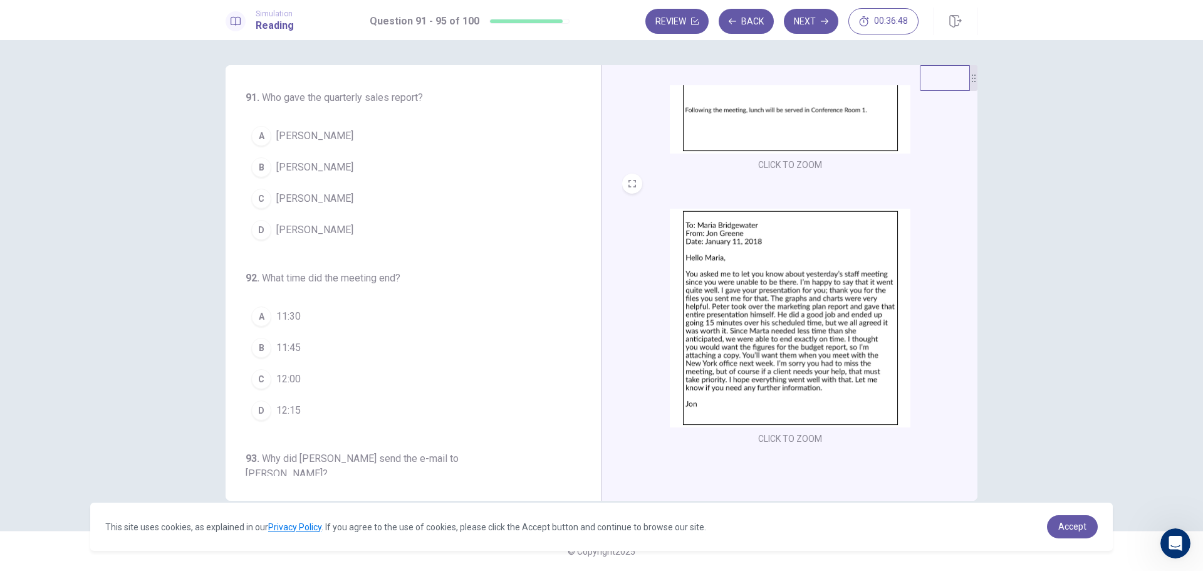
scroll to position [187, 0]
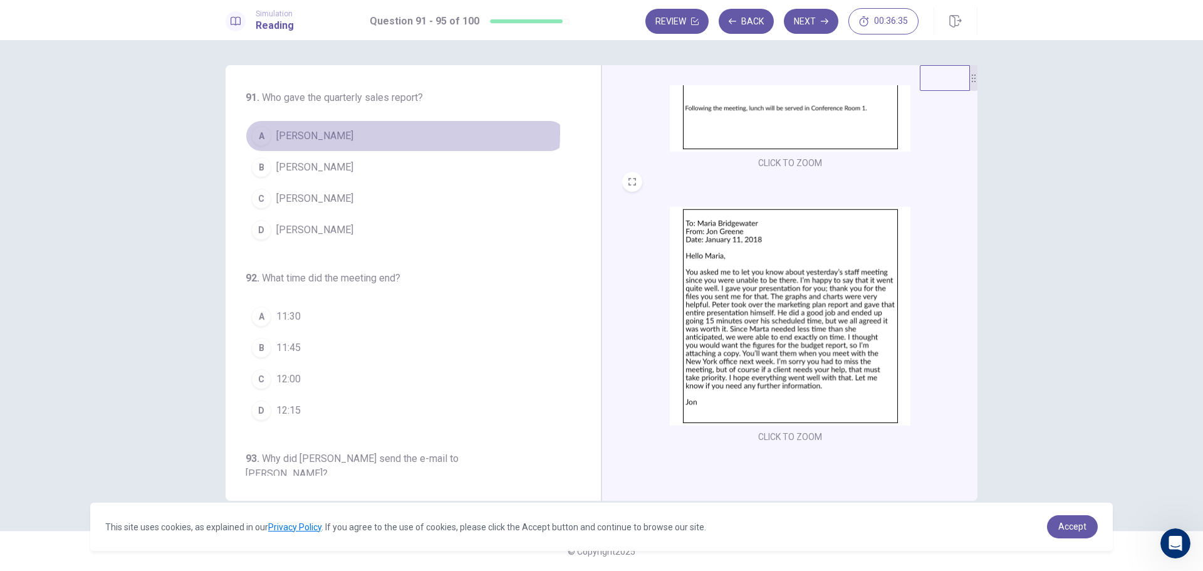
click at [329, 132] on button "A [PERSON_NAME]" at bounding box center [406, 135] width 320 height 31
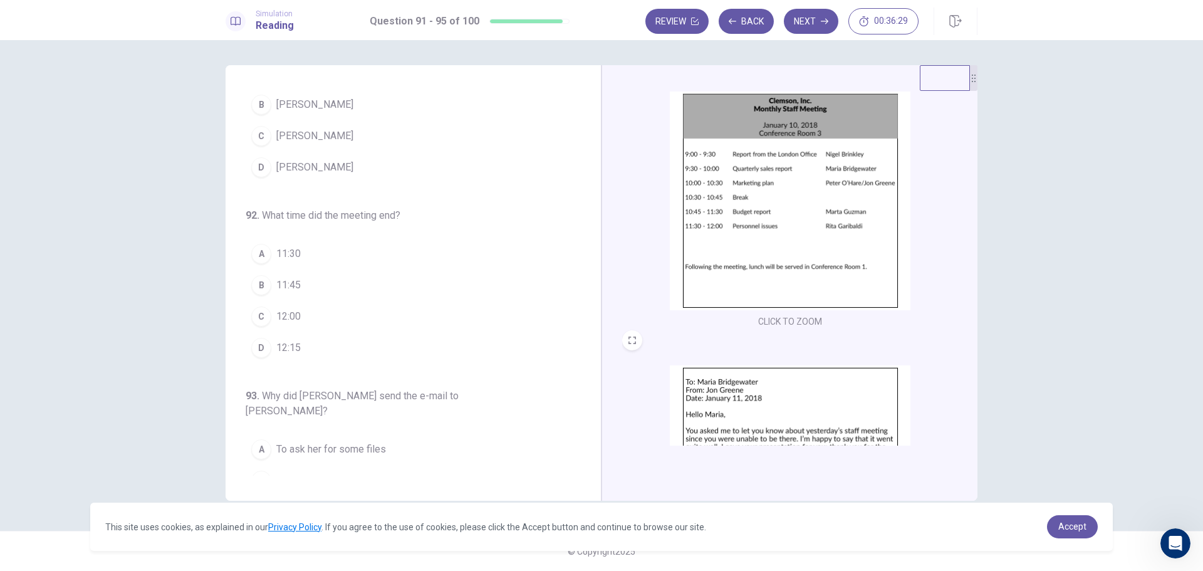
scroll to position [0, 0]
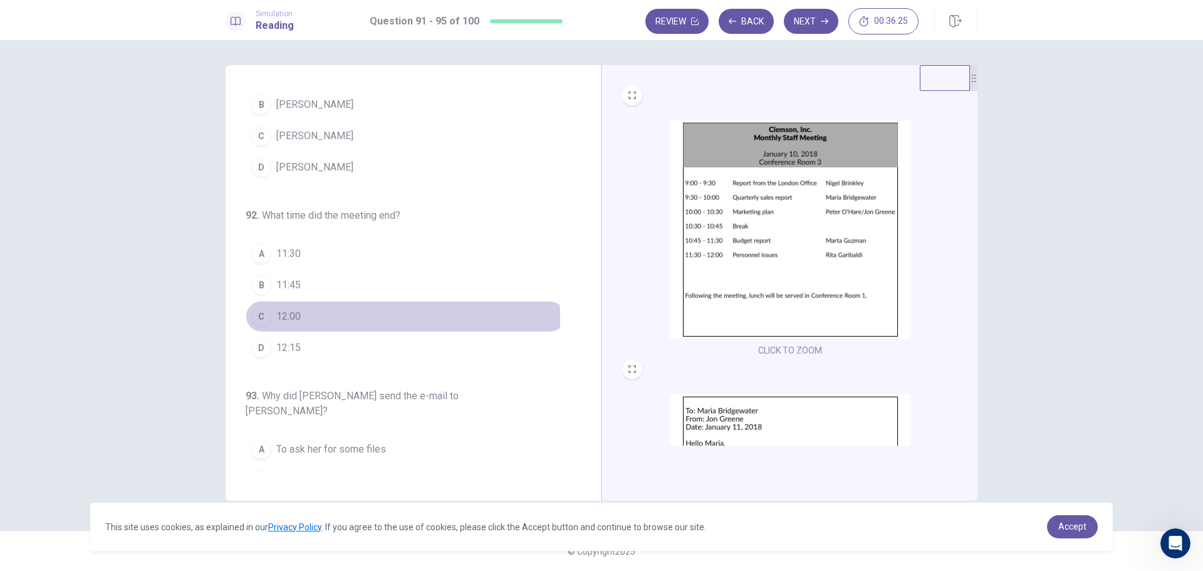
click at [298, 318] on span "12:00" at bounding box center [288, 316] width 24 height 15
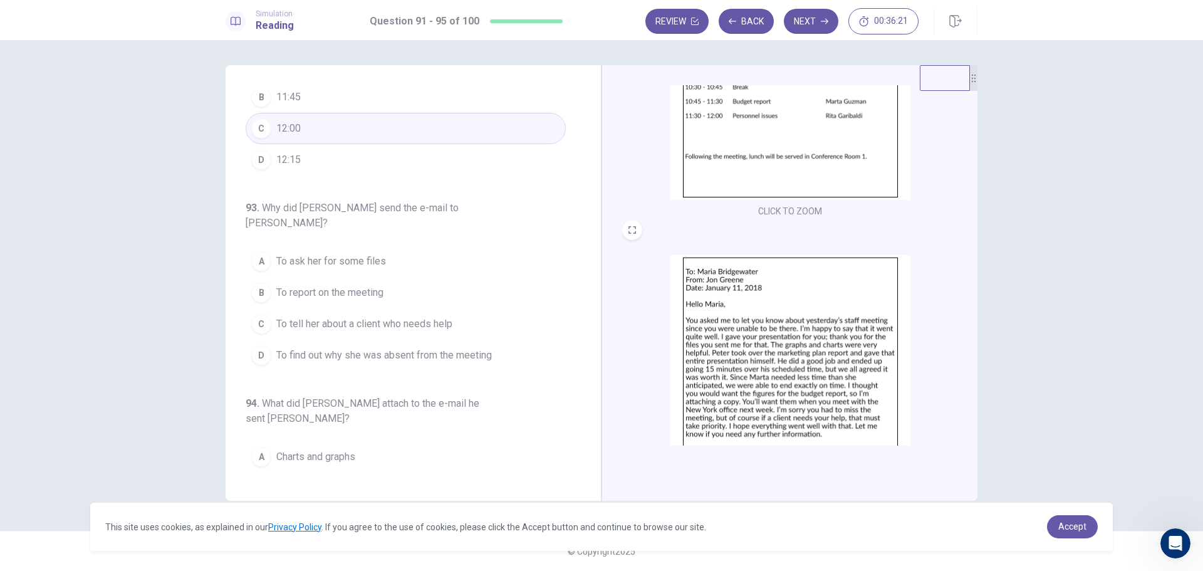
scroll to position [187, 0]
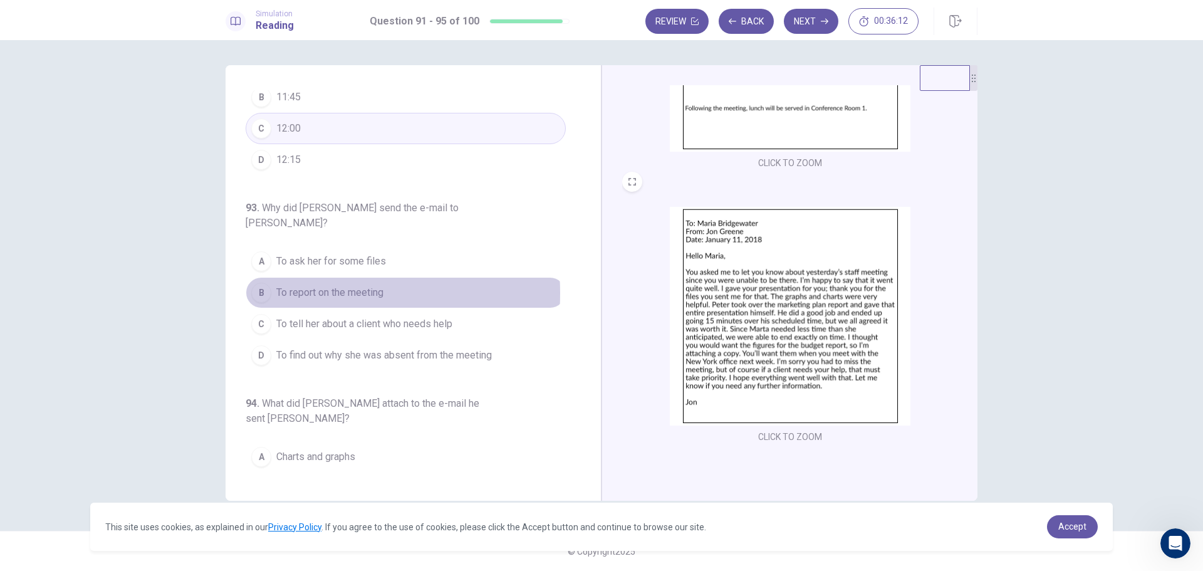
click at [282, 285] on span "To report on the meeting" at bounding box center [329, 292] width 107 height 15
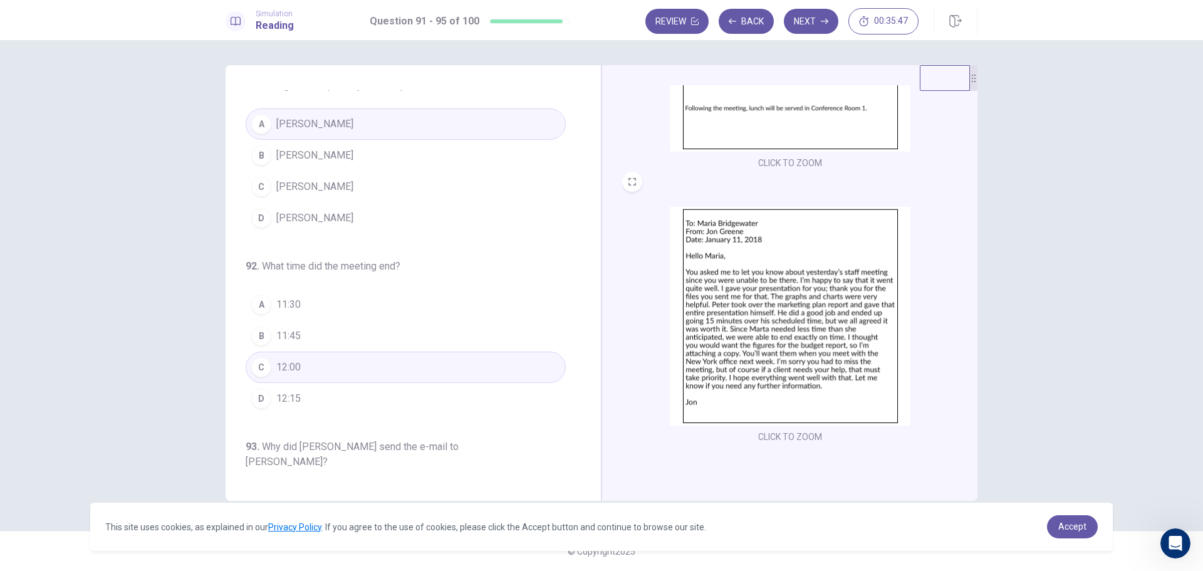
scroll to position [0, 0]
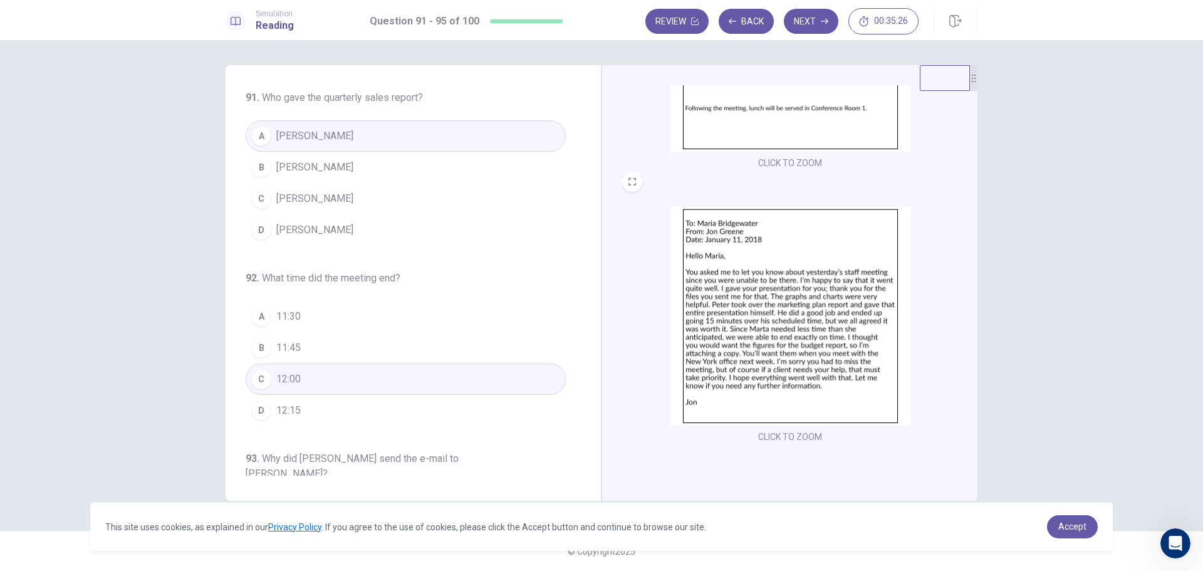
click at [319, 201] on span "[PERSON_NAME]" at bounding box center [314, 198] width 77 height 15
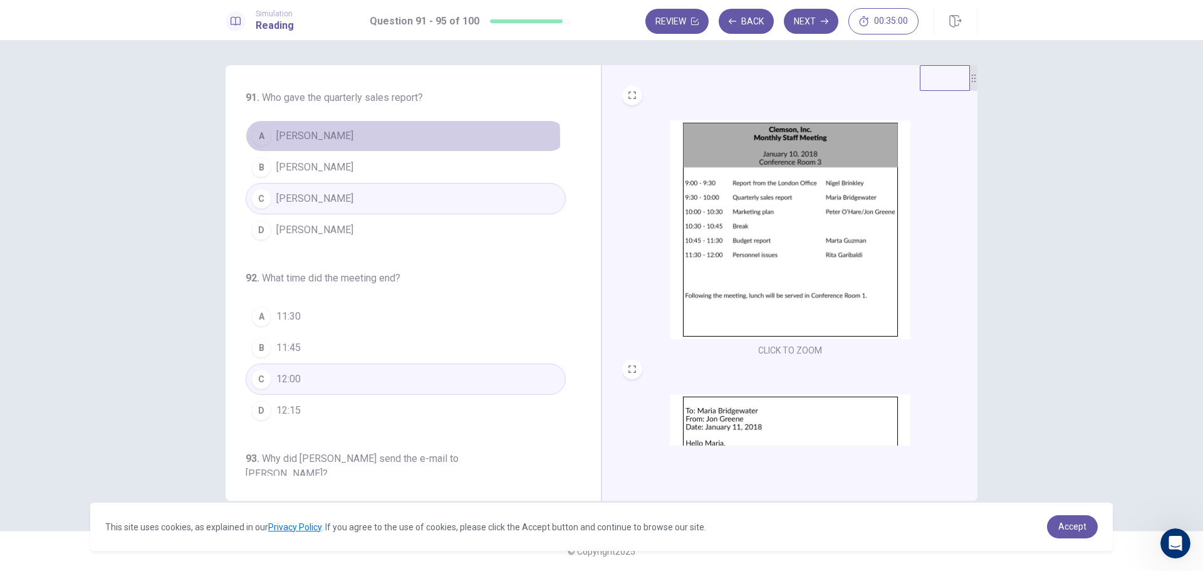
click at [297, 138] on span "[PERSON_NAME]" at bounding box center [314, 135] width 77 height 15
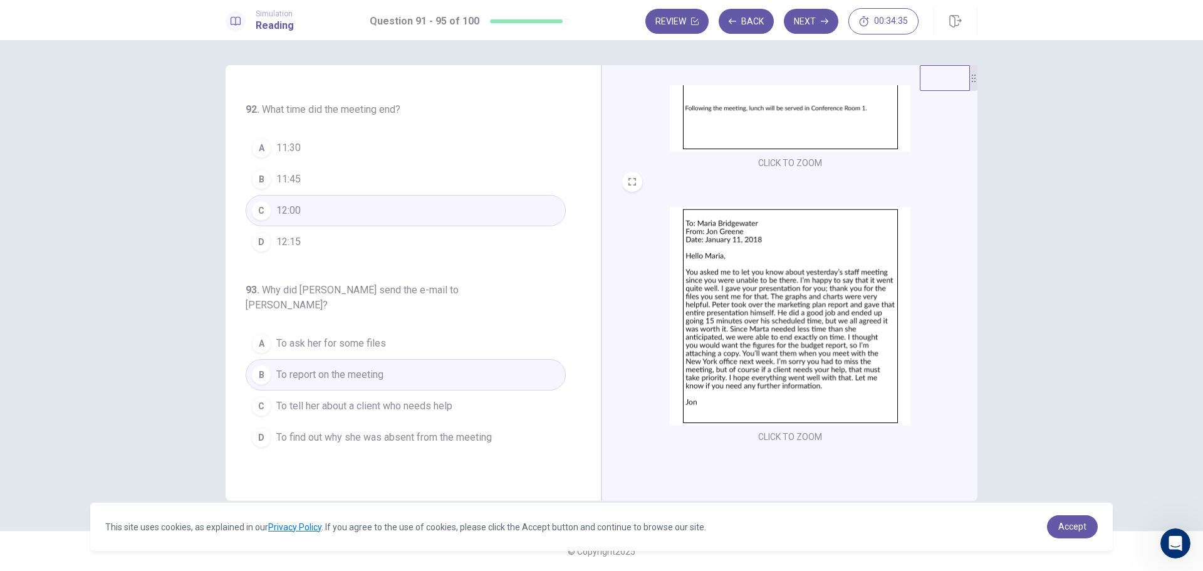
scroll to position [143, 0]
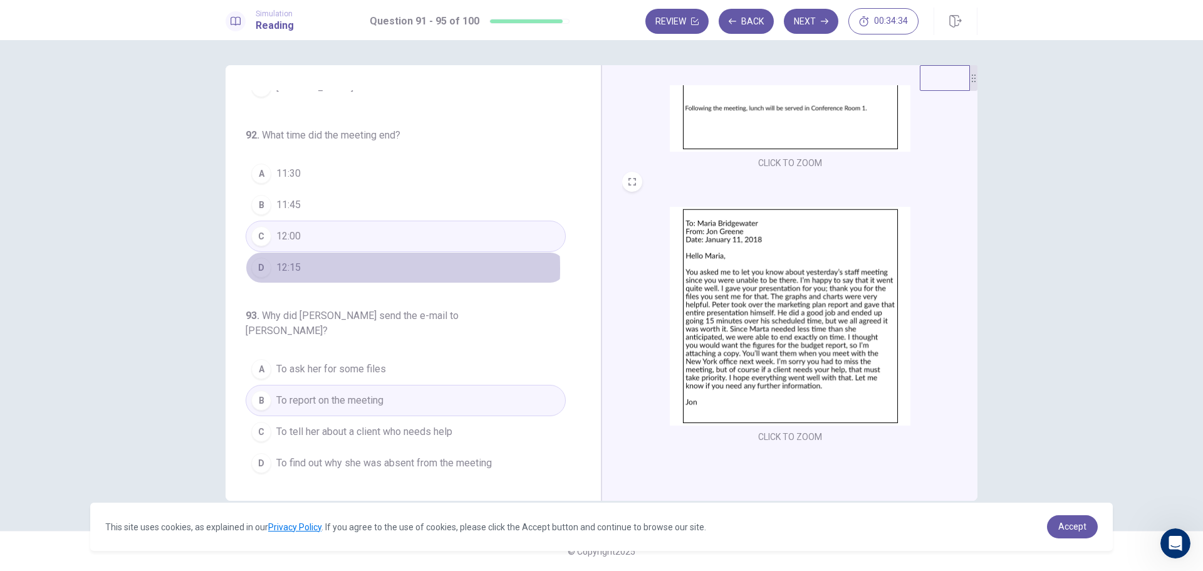
click at [296, 268] on span "12:15" at bounding box center [288, 267] width 24 height 15
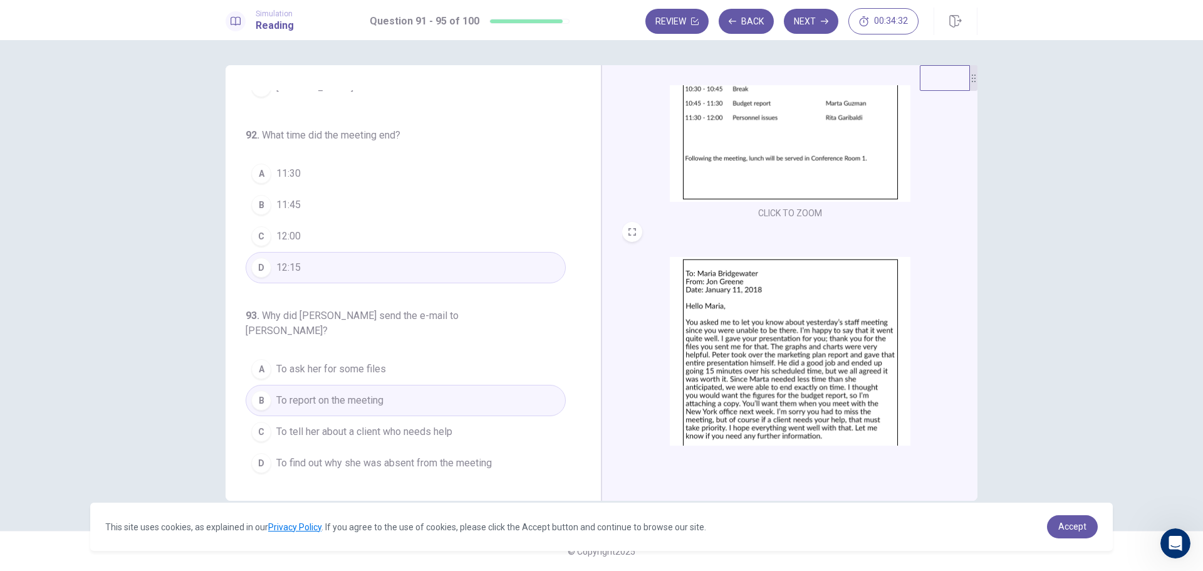
scroll to position [187, 0]
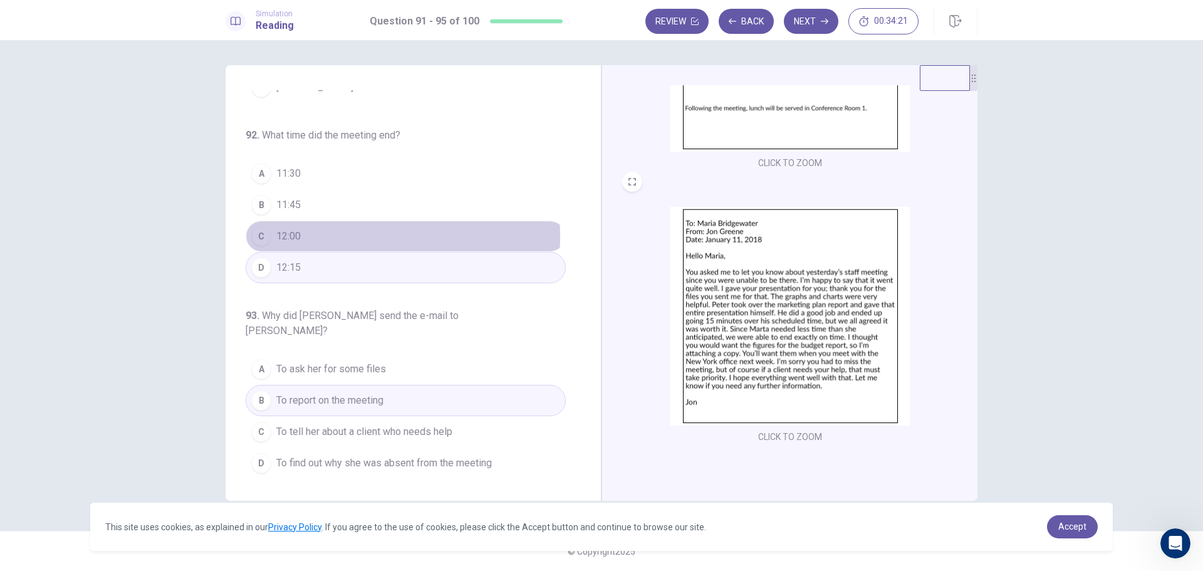
click at [323, 236] on button "C 12:00" at bounding box center [406, 236] width 320 height 31
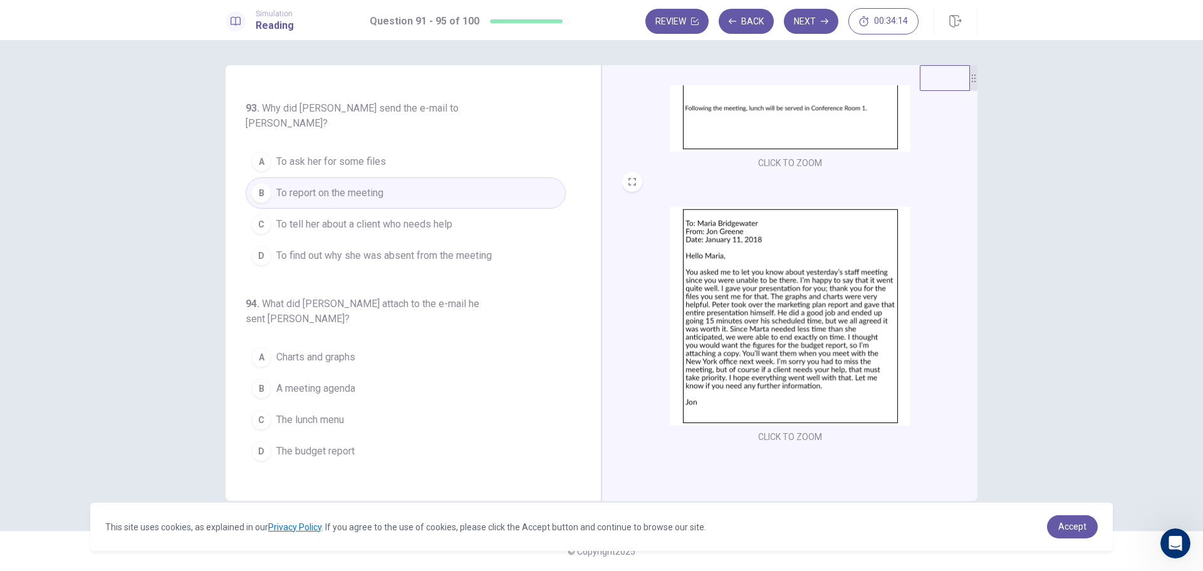
scroll to position [394, 0]
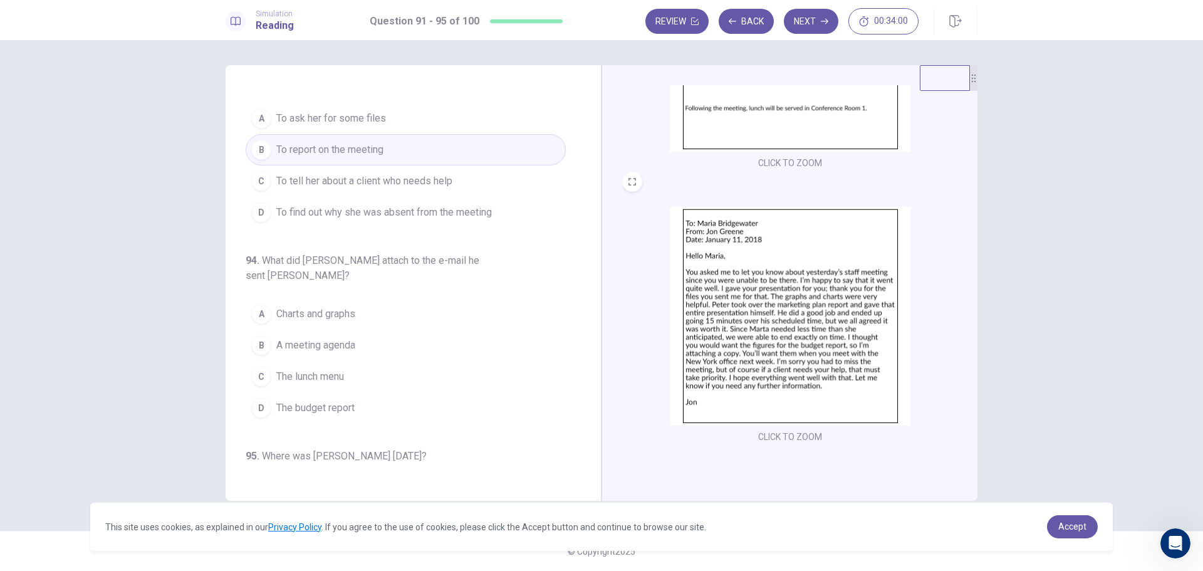
click at [330, 392] on button "D The budget report" at bounding box center [406, 407] width 320 height 31
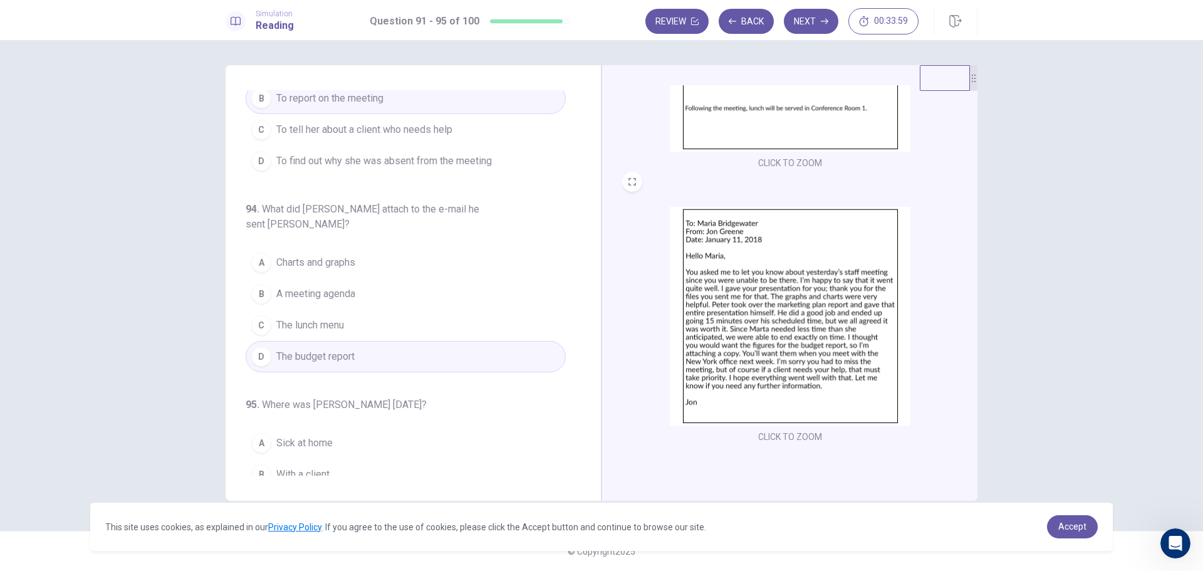
scroll to position [492, 0]
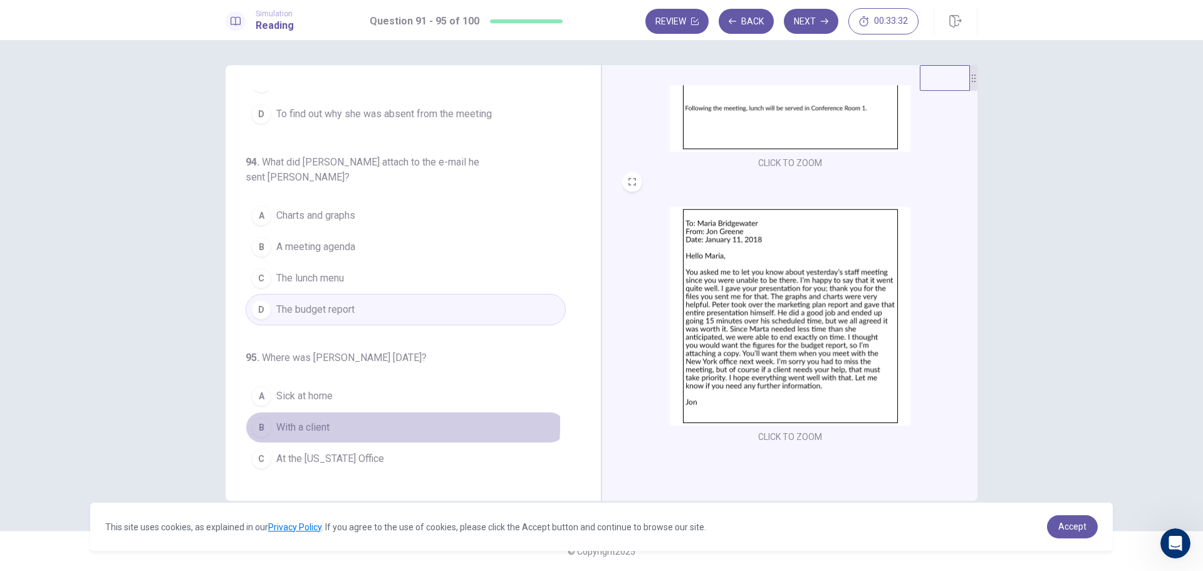
click at [305, 420] on span "With a client" at bounding box center [302, 427] width 53 height 15
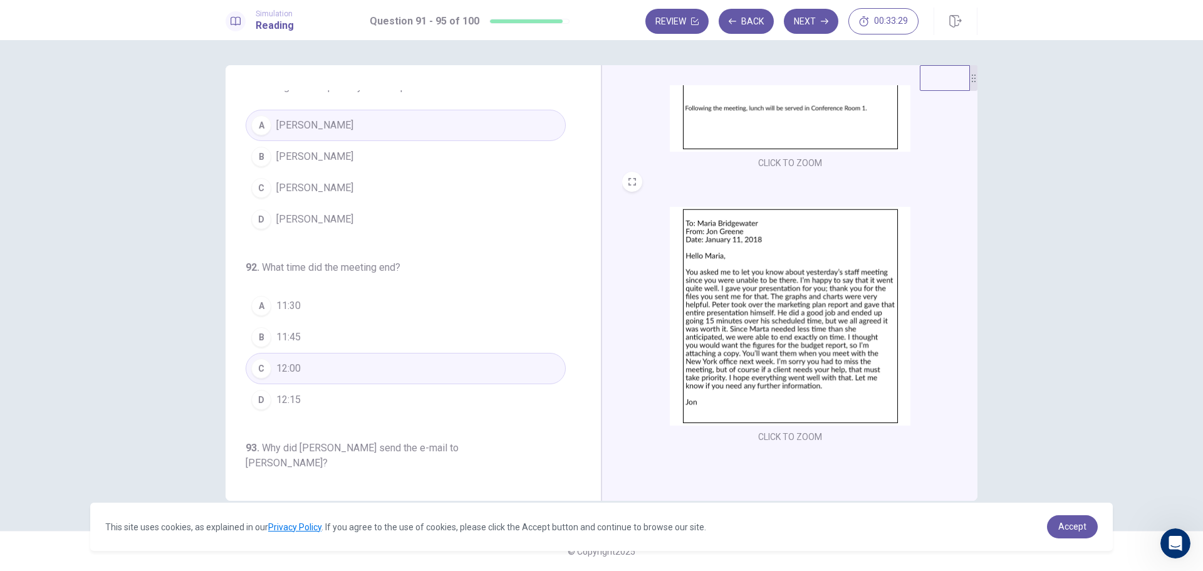
scroll to position [0, 0]
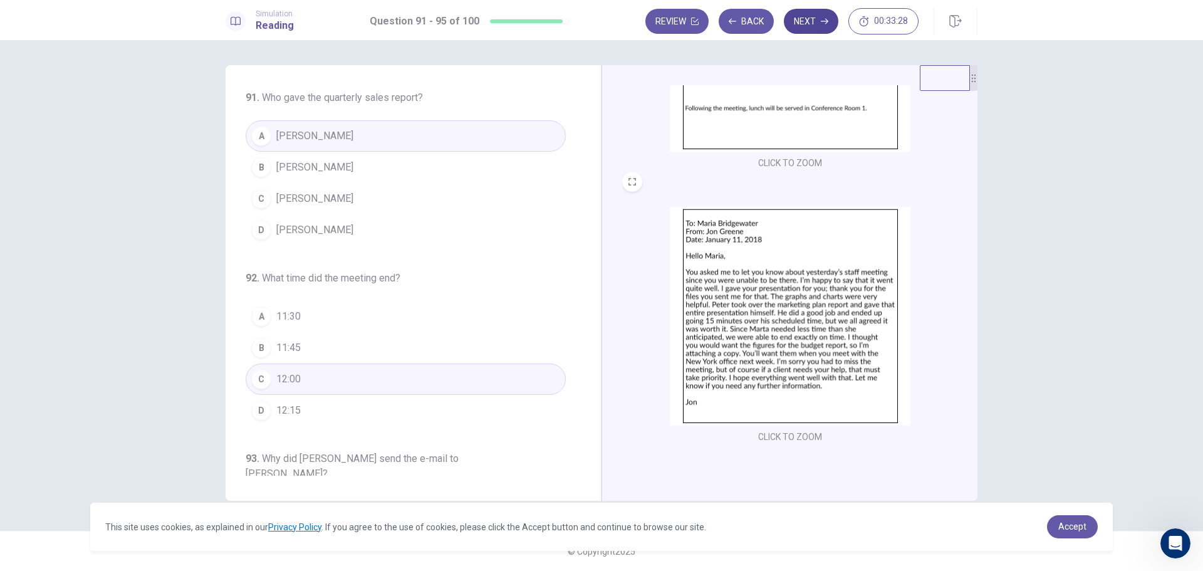
click at [810, 20] on button "Next" at bounding box center [811, 21] width 55 height 25
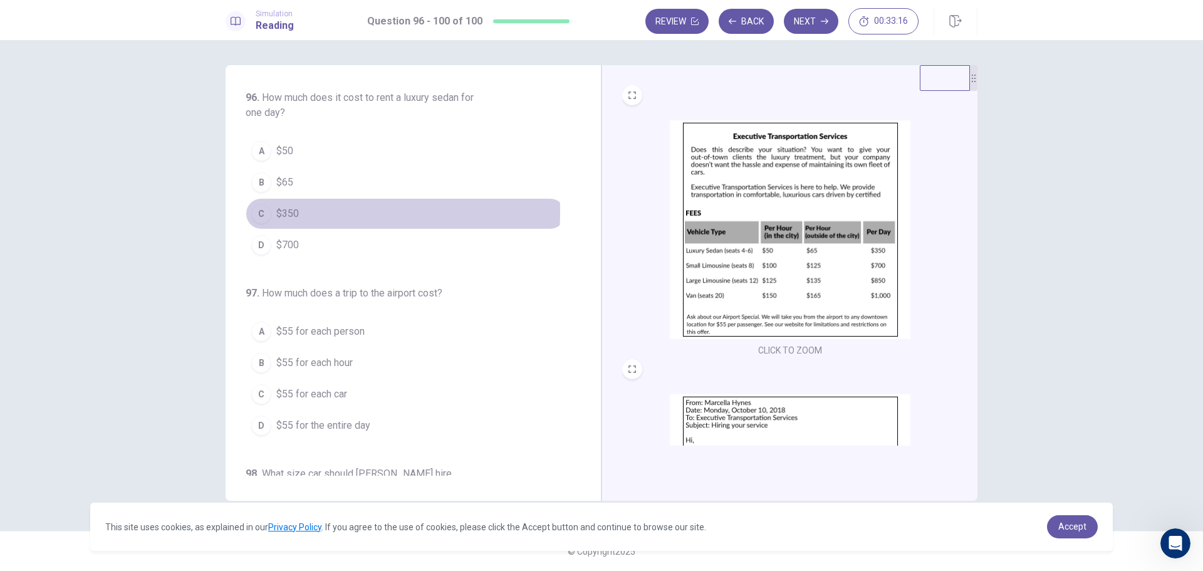
click at [297, 212] on span "$350" at bounding box center [287, 213] width 23 height 15
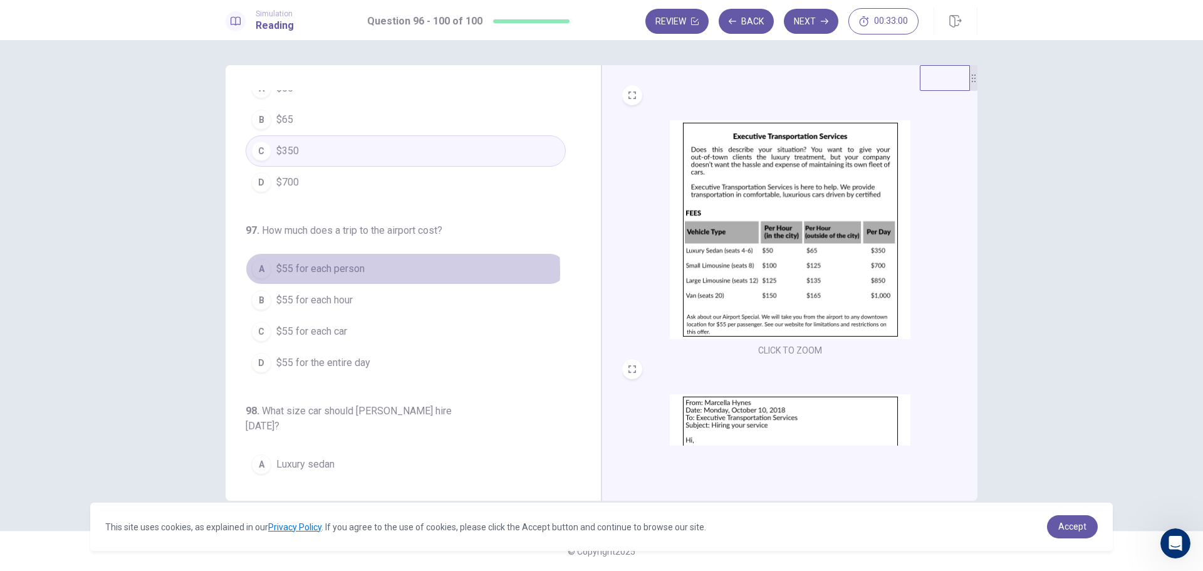
click at [310, 271] on span "$55 for each person" at bounding box center [320, 268] width 88 height 15
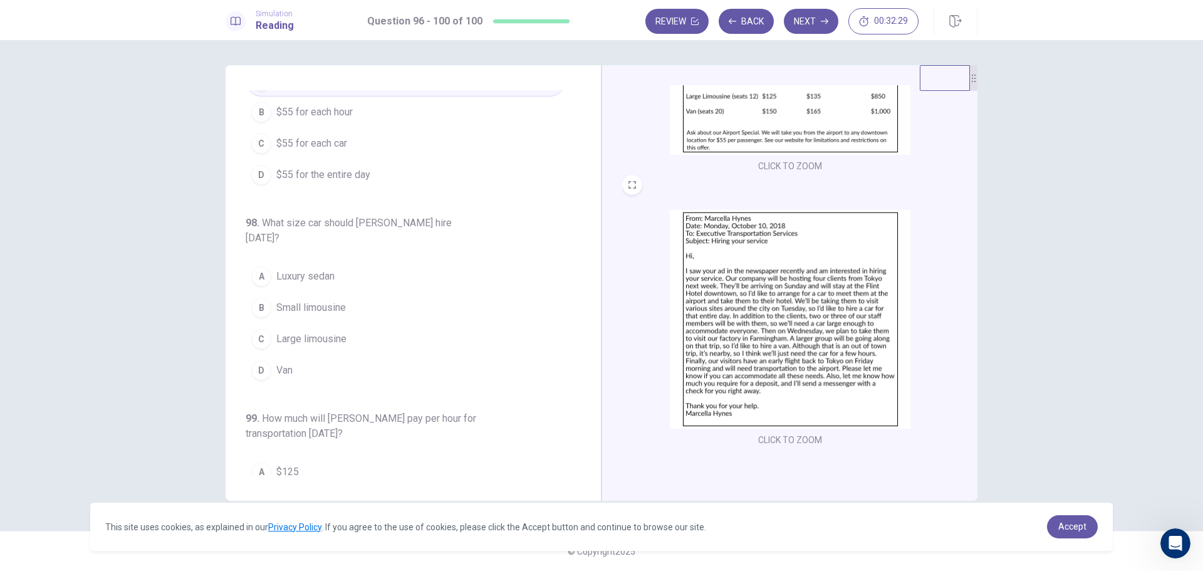
scroll to position [187, 0]
click at [291, 363] on span "Van" at bounding box center [284, 370] width 16 height 15
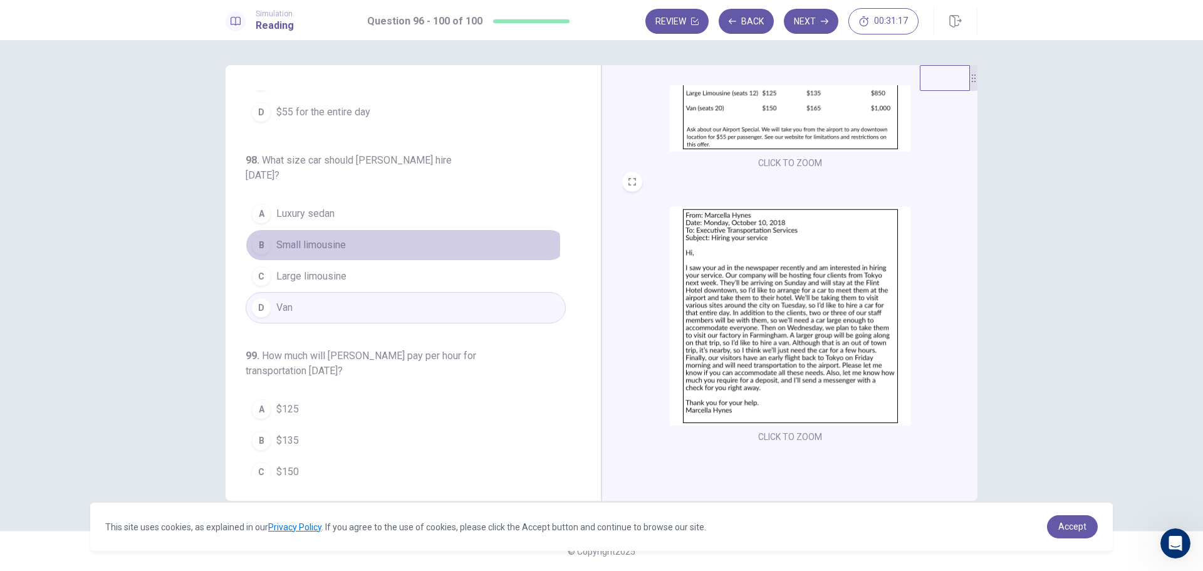
click at [335, 238] on span "Small limousine" at bounding box center [311, 245] width 70 height 15
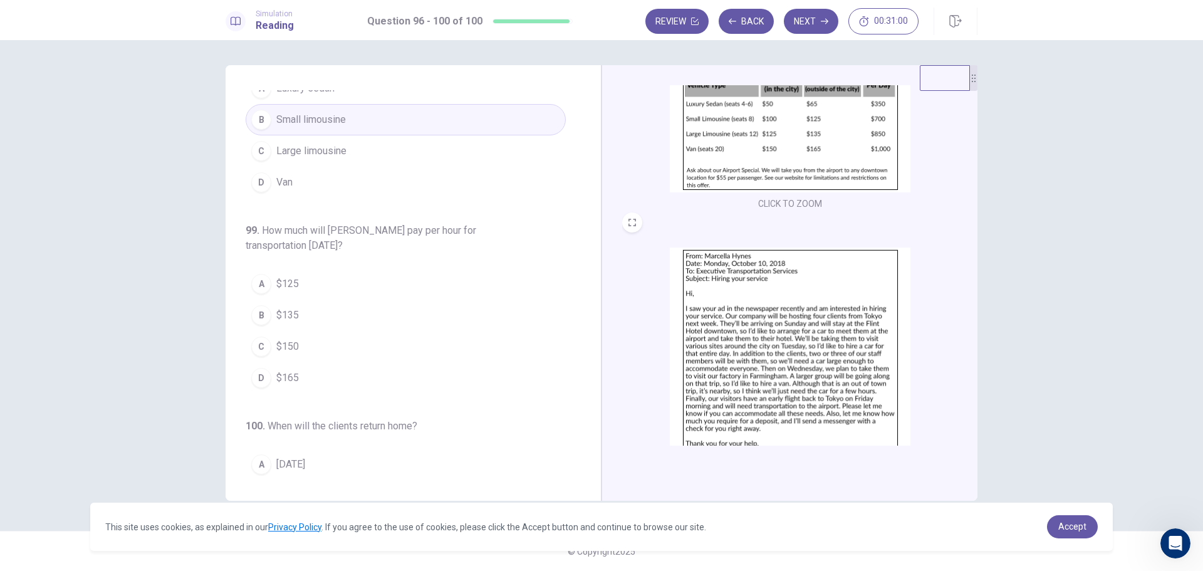
scroll to position [125, 0]
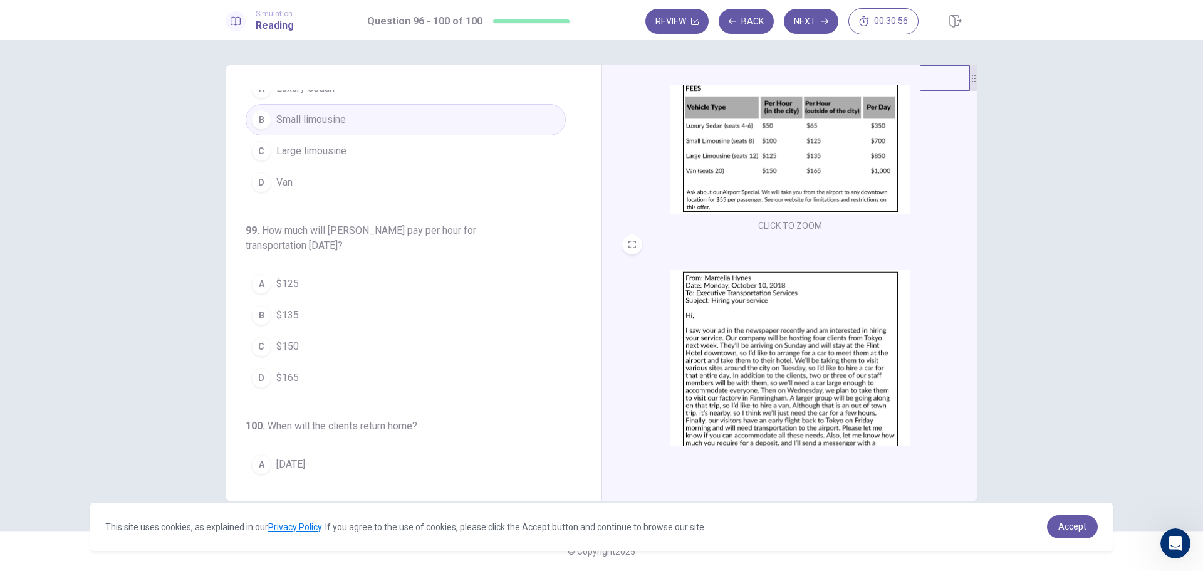
click at [295, 370] on span "$165" at bounding box center [287, 377] width 23 height 15
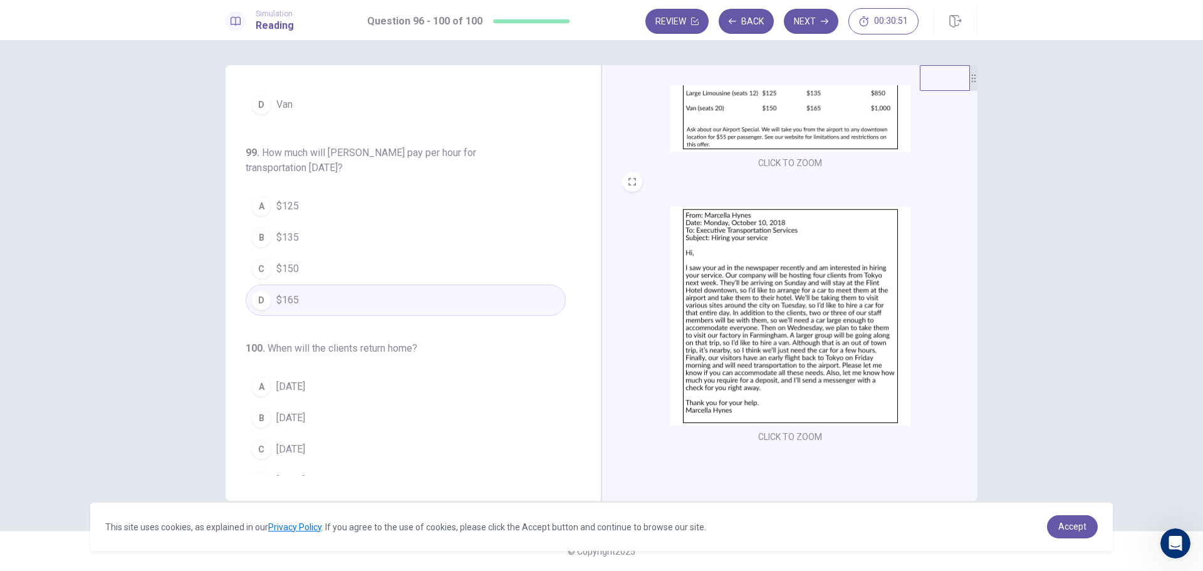
scroll to position [522, 0]
click at [296, 468] on span "[DATE]" at bounding box center [290, 475] width 29 height 15
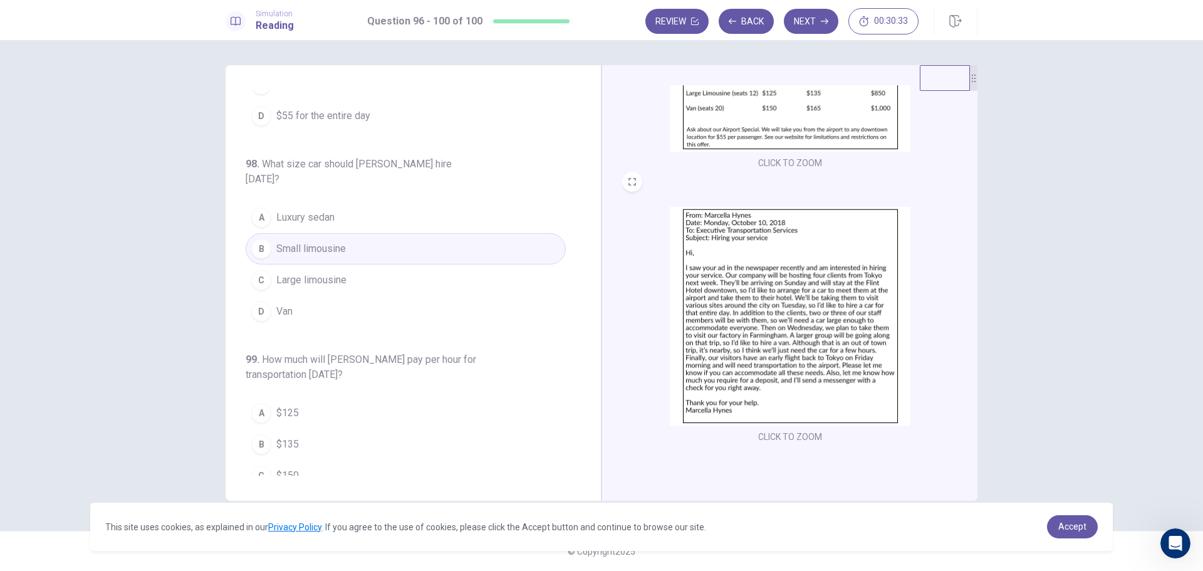
scroll to position [271, 0]
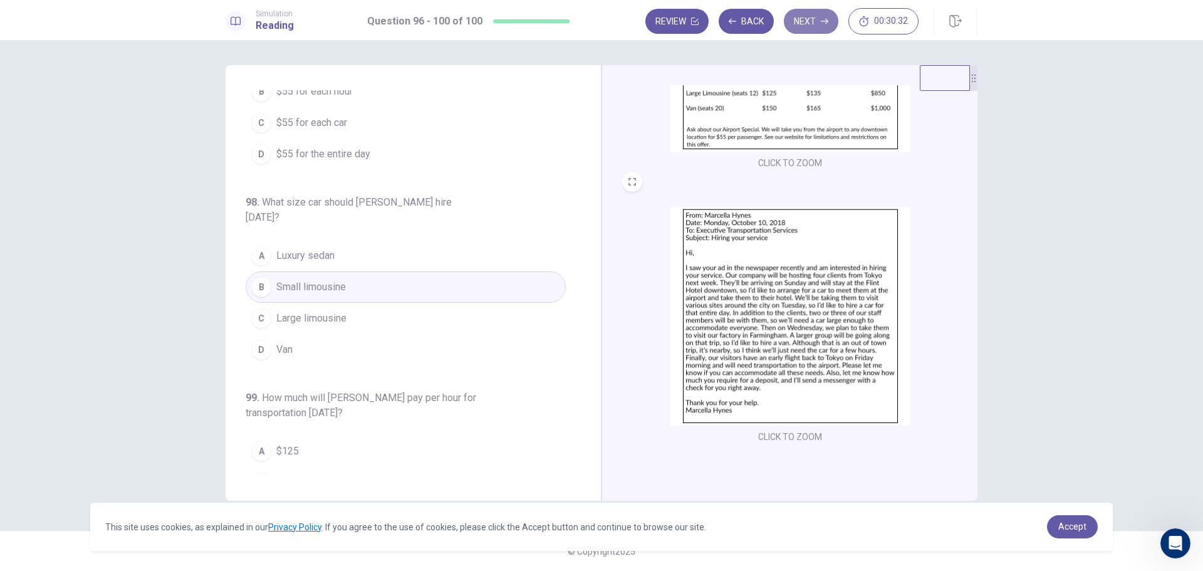
click at [804, 25] on button "Next" at bounding box center [811, 21] width 55 height 25
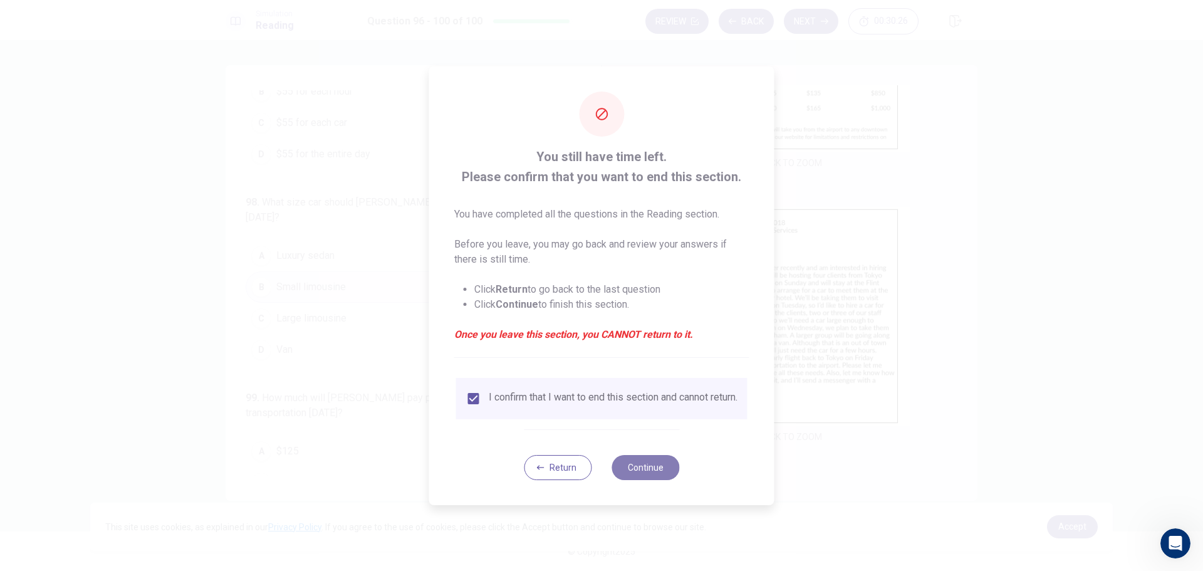
click at [642, 469] on button "Continue" at bounding box center [646, 467] width 68 height 25
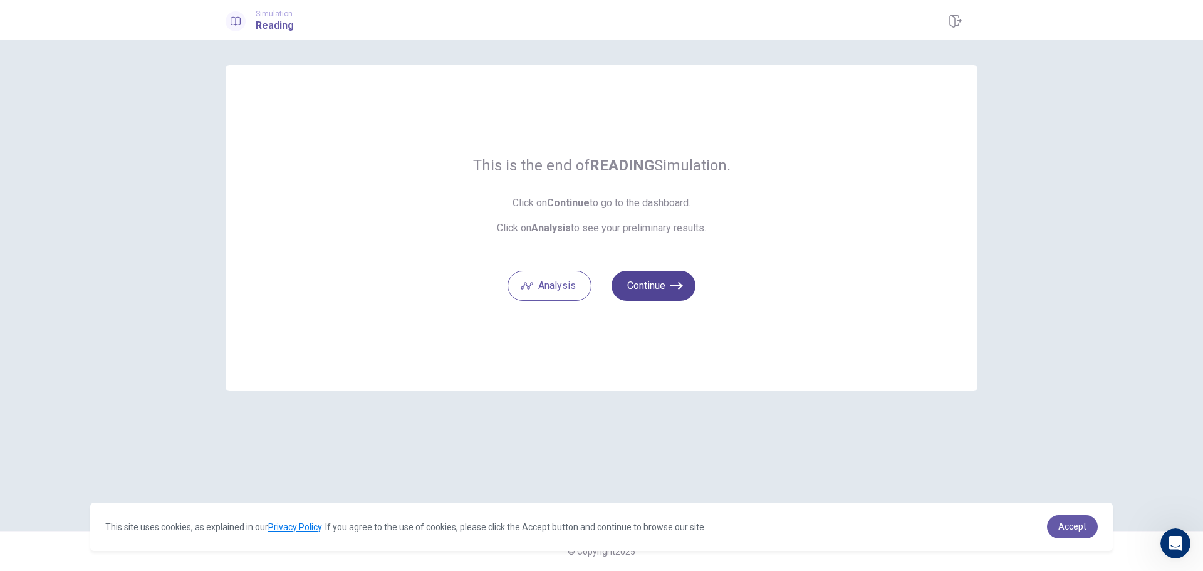
click at [651, 292] on button "Continue" at bounding box center [654, 286] width 84 height 30
